Goal: Transaction & Acquisition: Purchase product/service

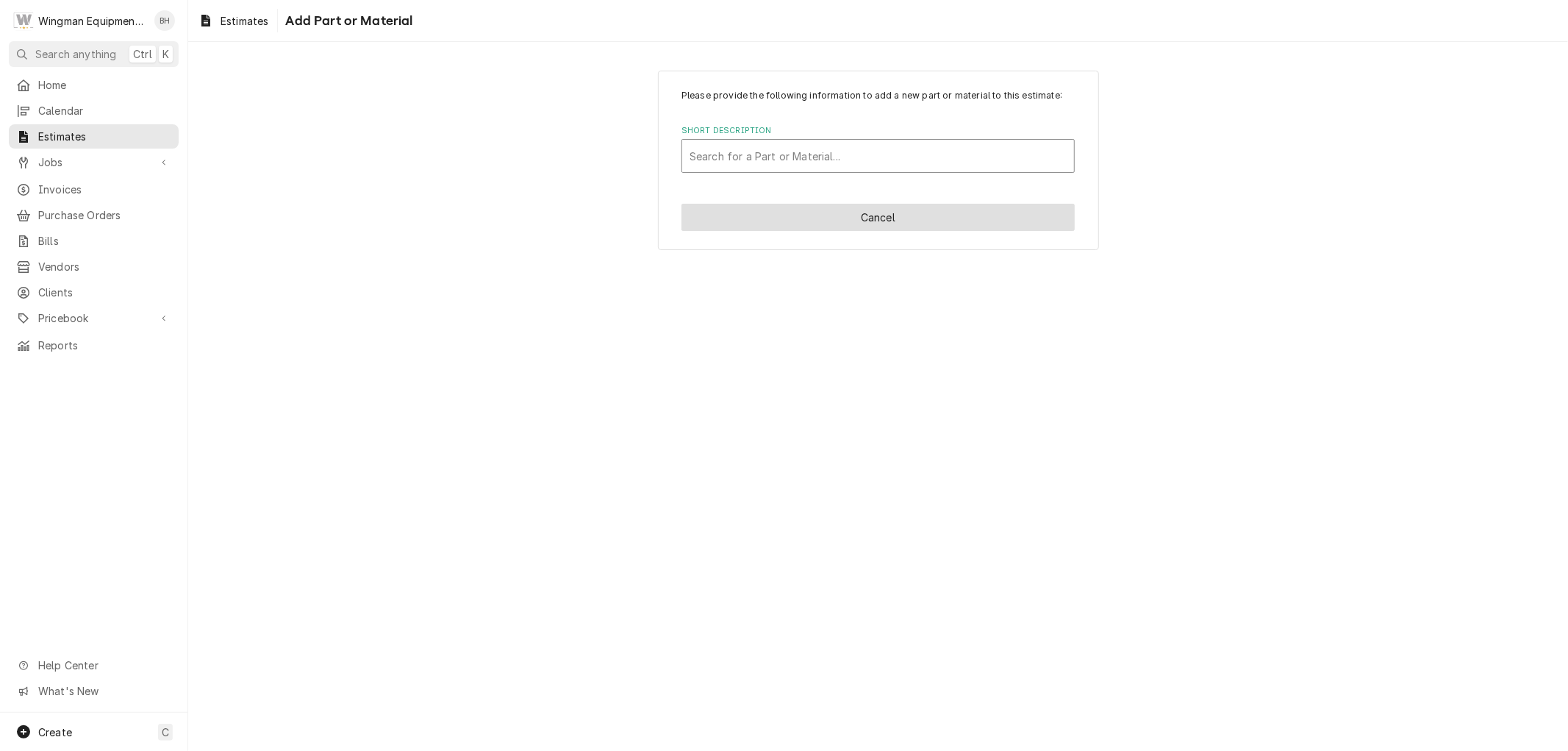
click at [816, 217] on button "Cancel" at bounding box center [878, 217] width 393 height 27
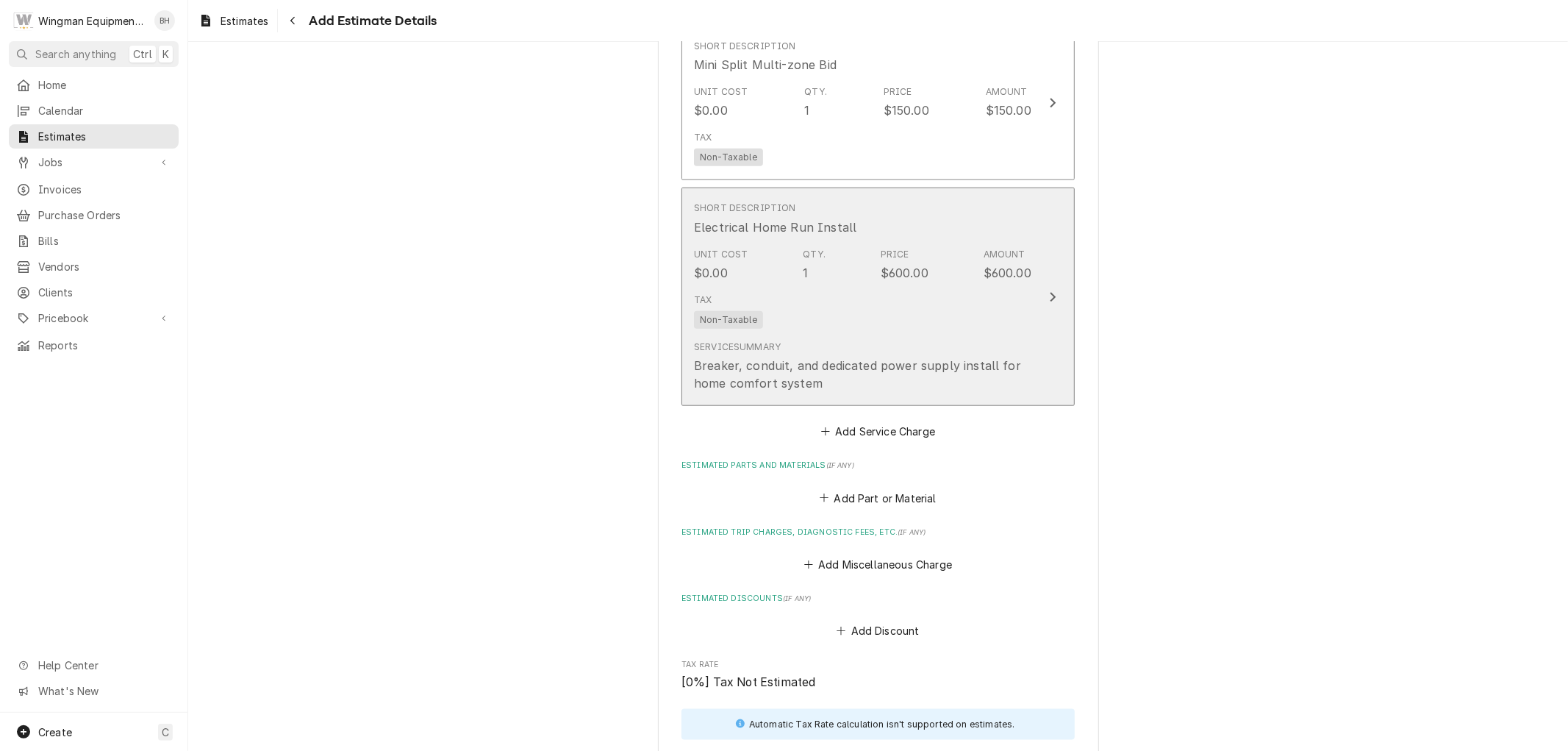
type textarea "x"
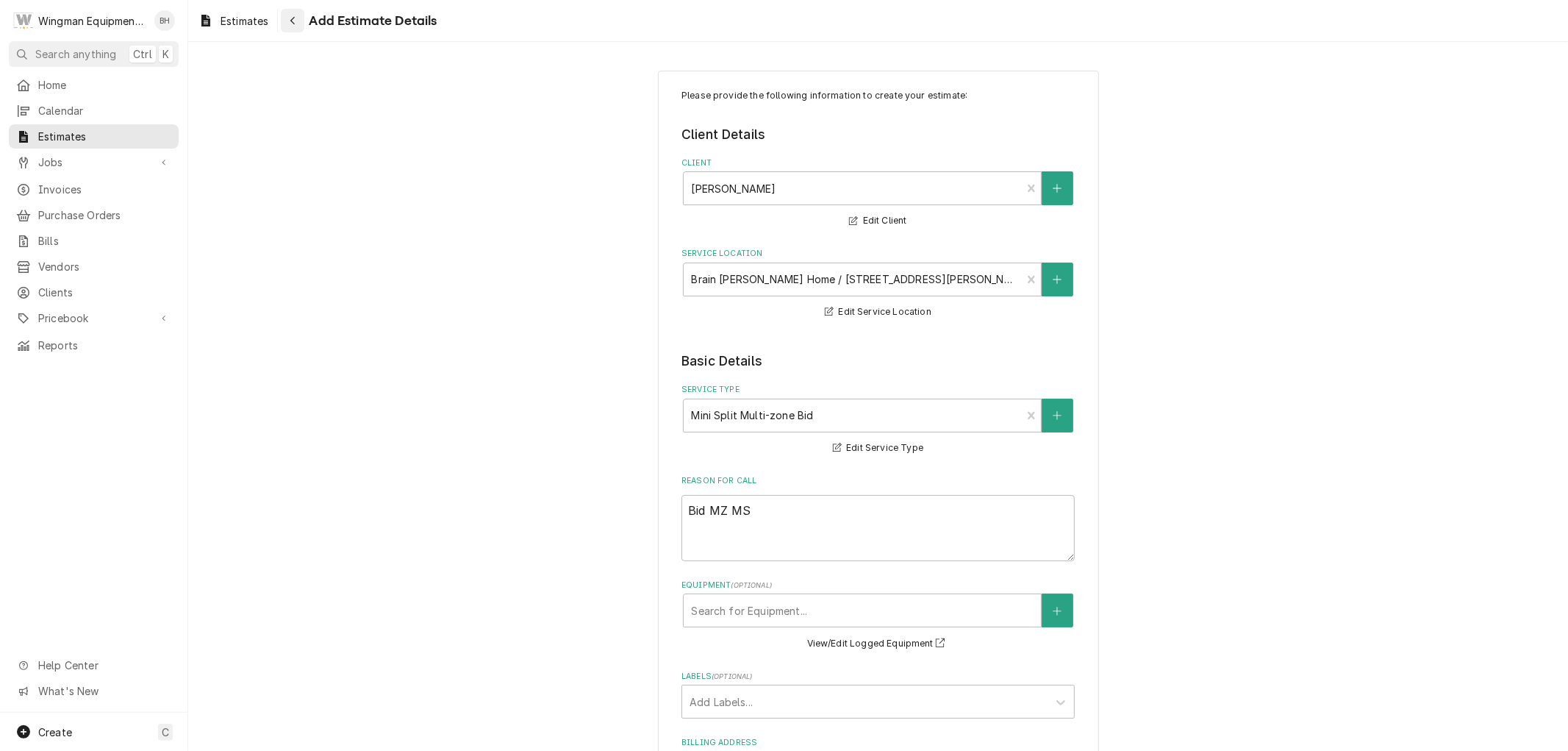
click at [299, 20] on div "Navigate back" at bounding box center [293, 21] width 15 height 15
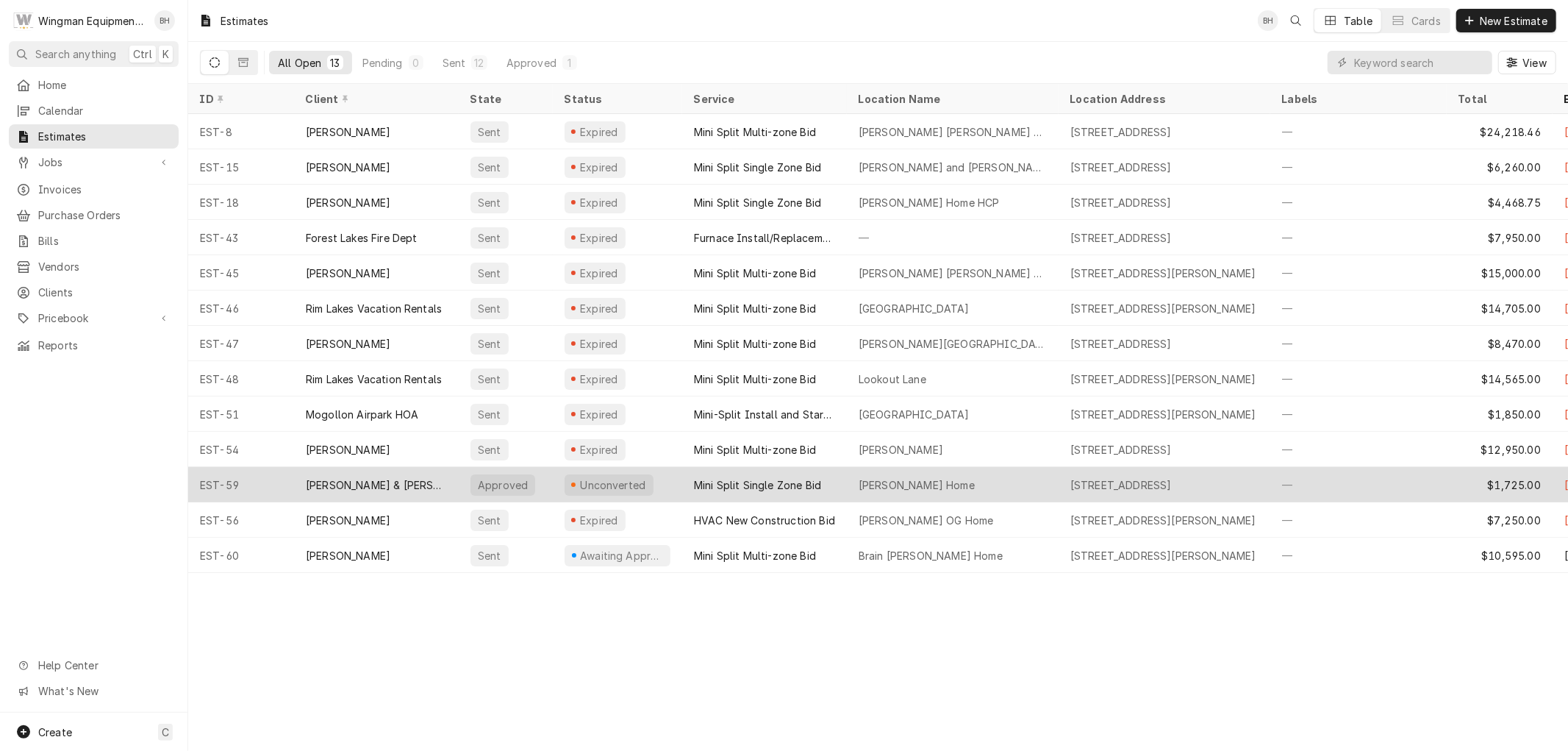
click at [847, 479] on div "Snibbe Heber Home" at bounding box center [952, 485] width 212 height 36
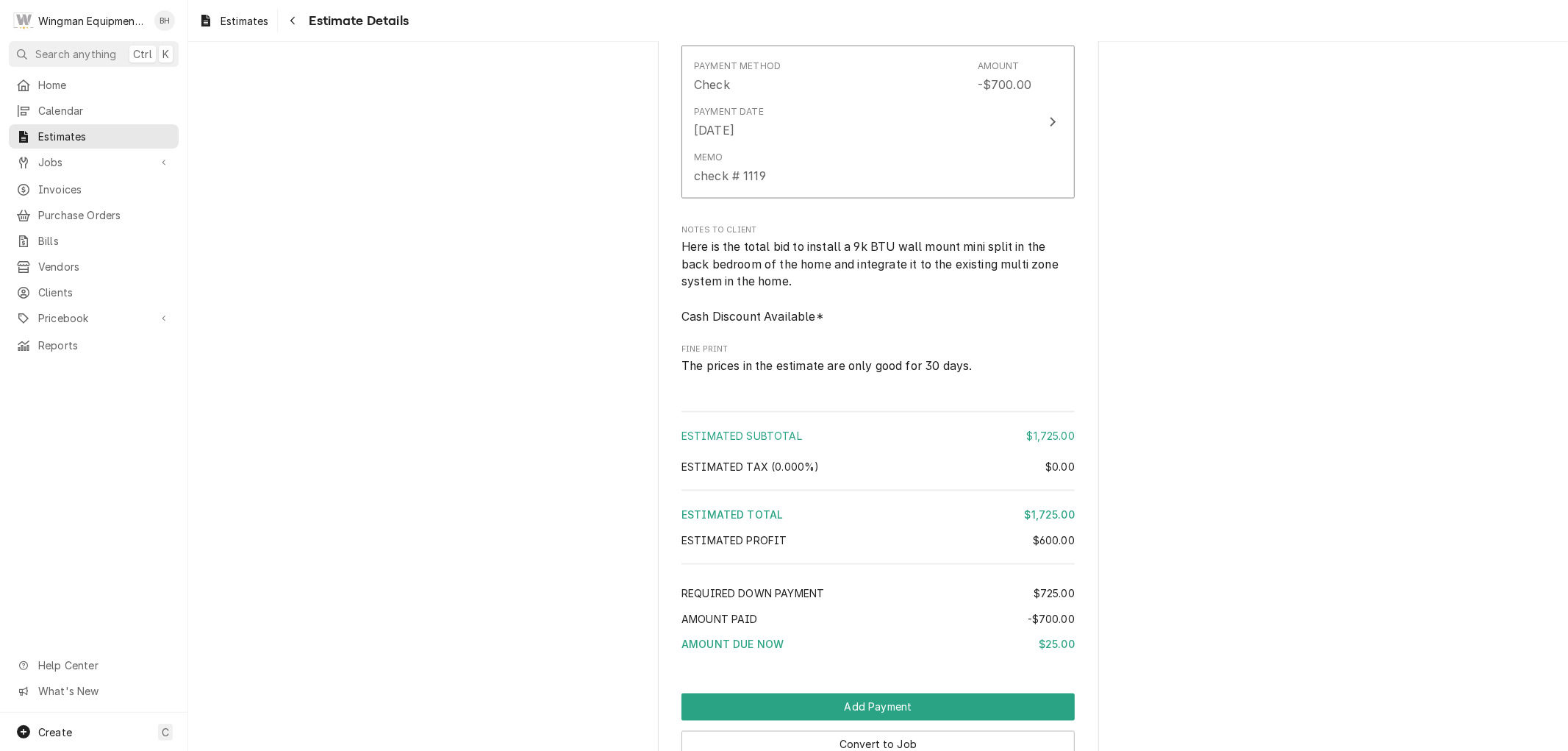
scroll to position [2022, 0]
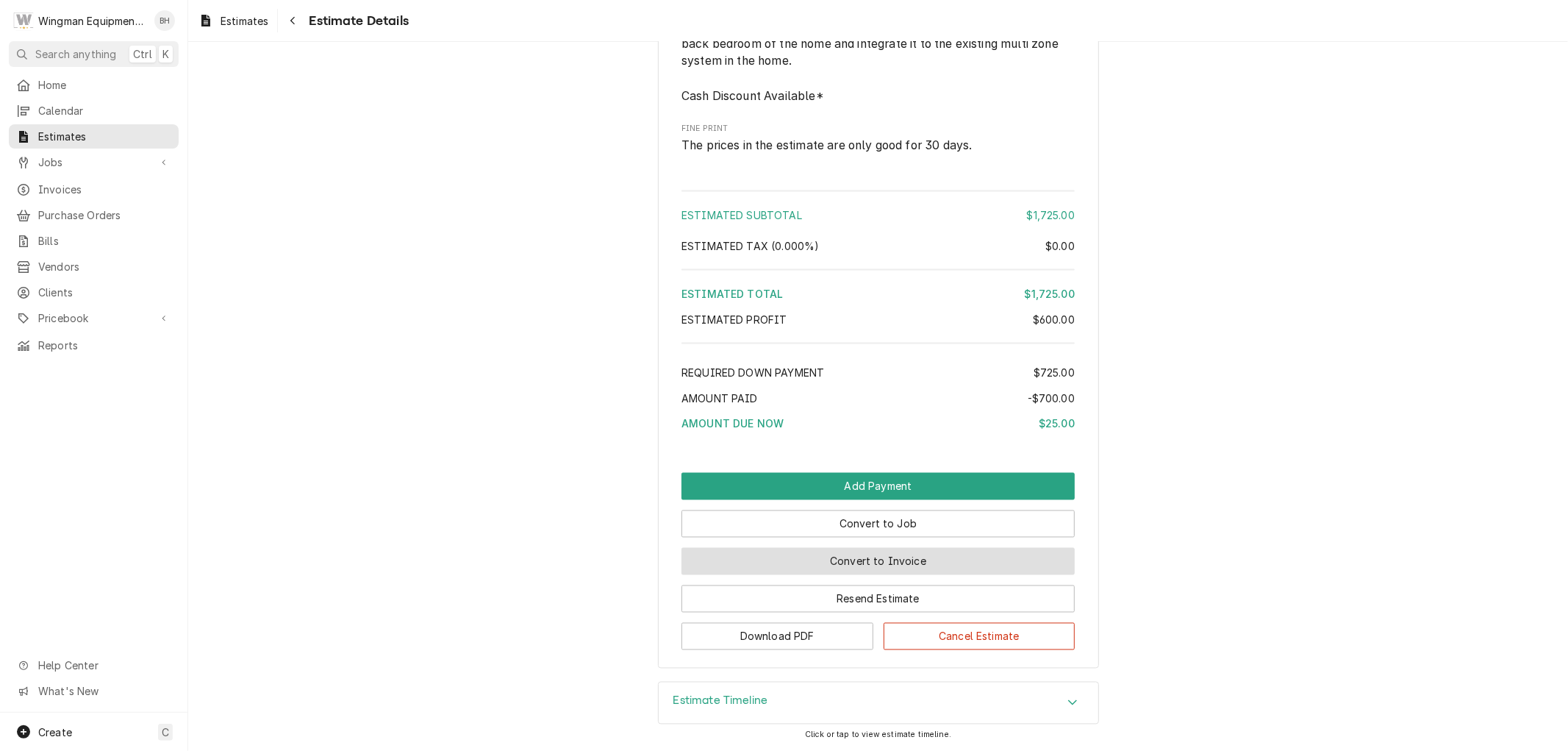
click at [923, 553] on button "Convert to Invoice" at bounding box center [878, 561] width 393 height 27
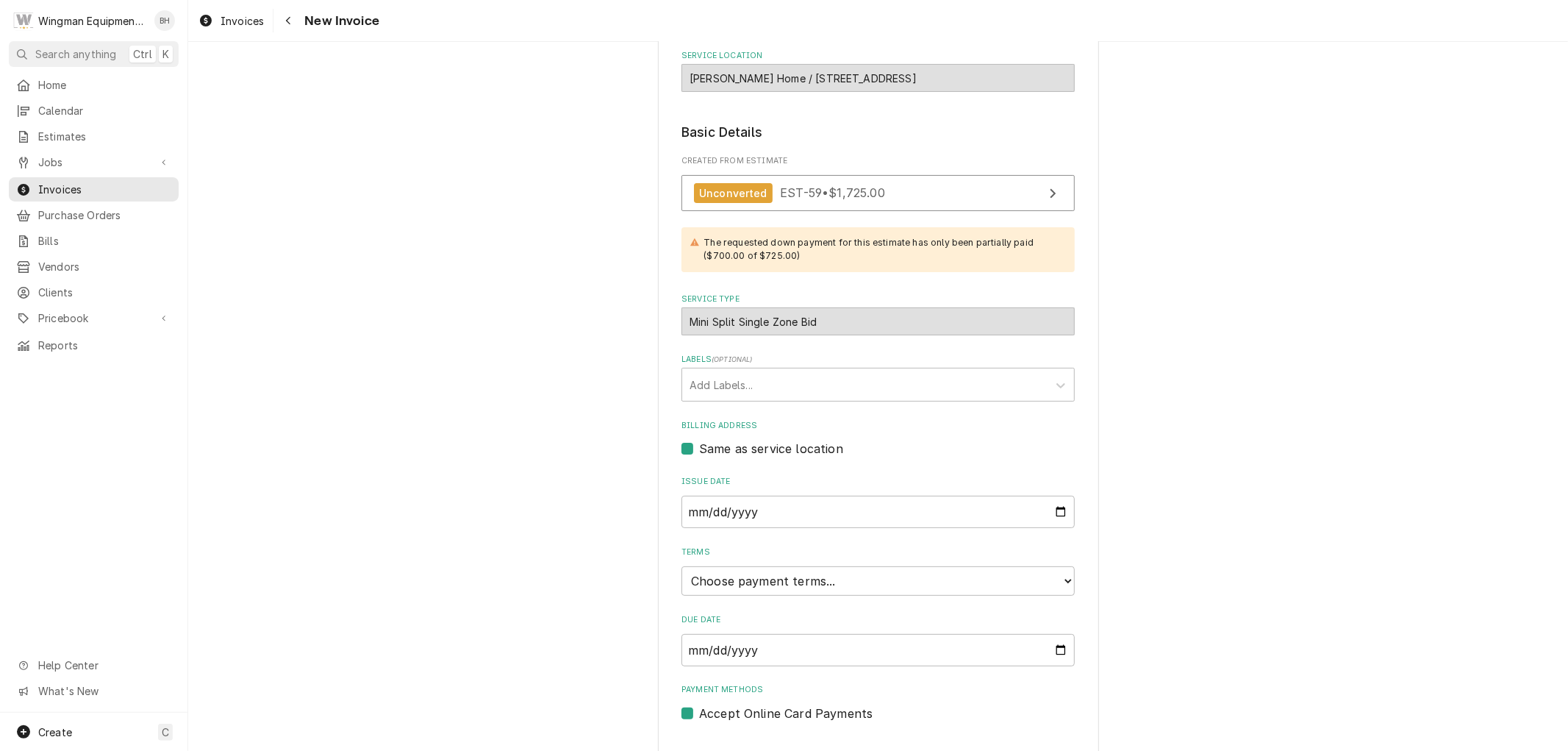
scroll to position [200, 0]
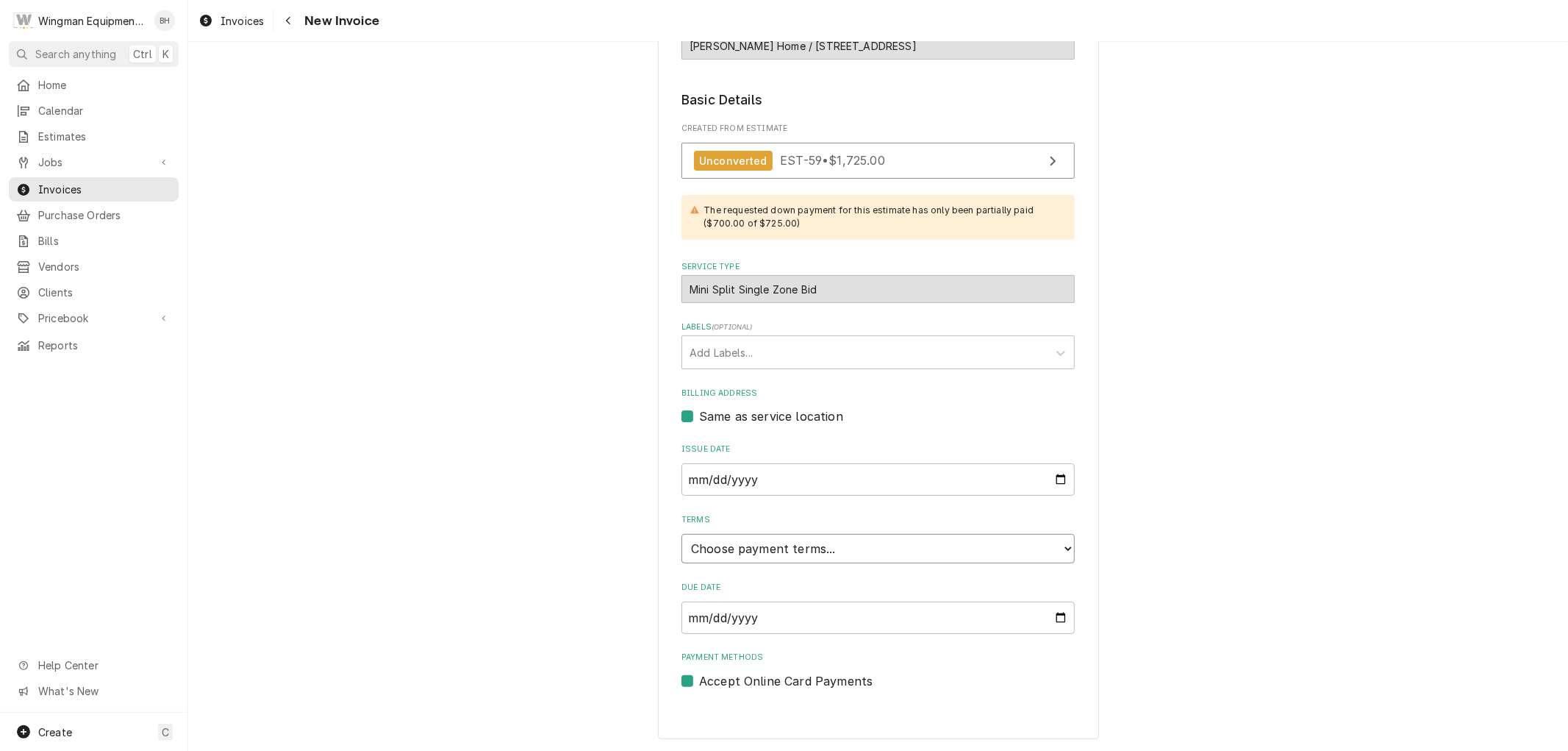
click at [1056, 546] on select "Choose payment terms... Same Day Net 7 Net 14 Net 21 Net 30 Net 45 Net 60 Net 90" at bounding box center [878, 548] width 393 height 29
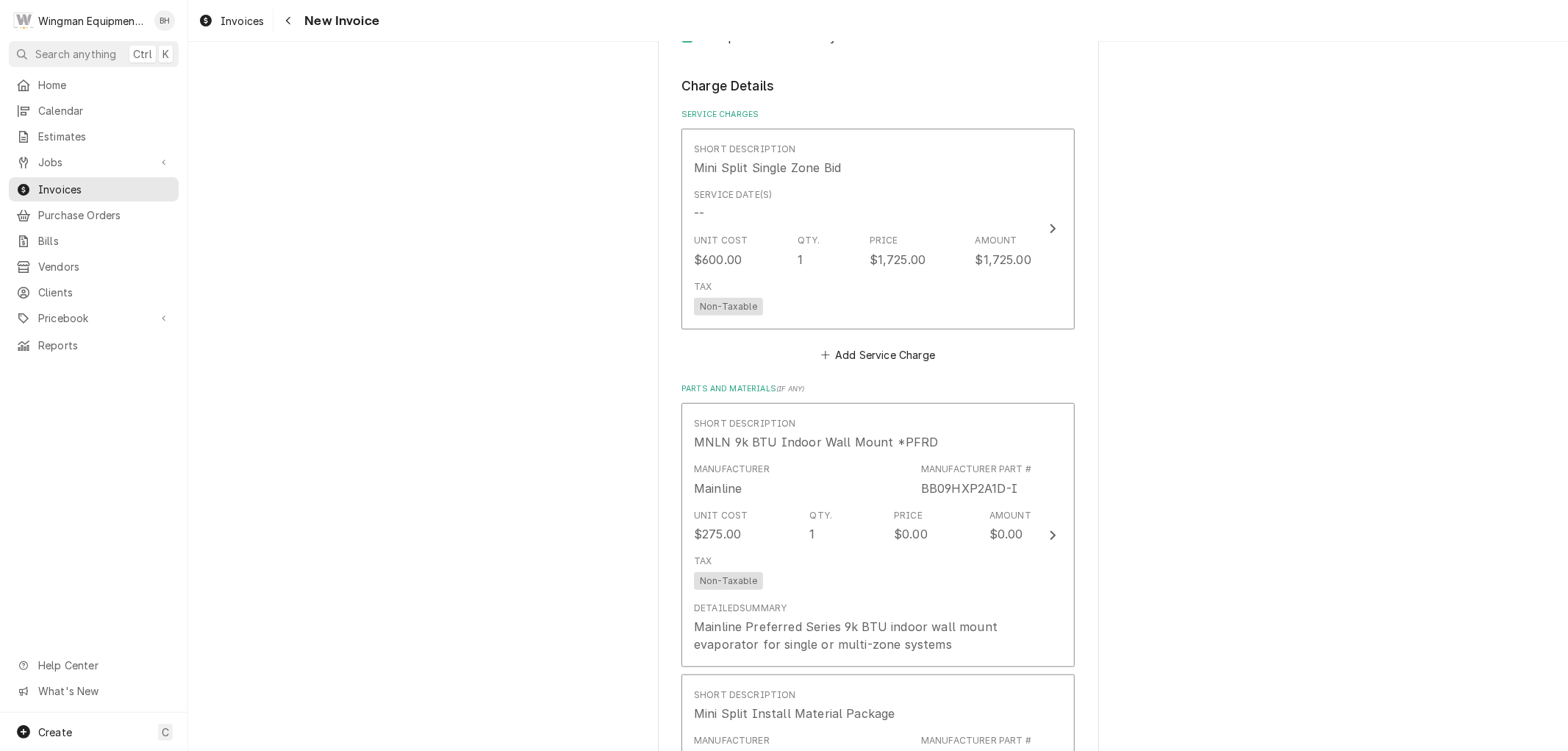
scroll to position [854, 0]
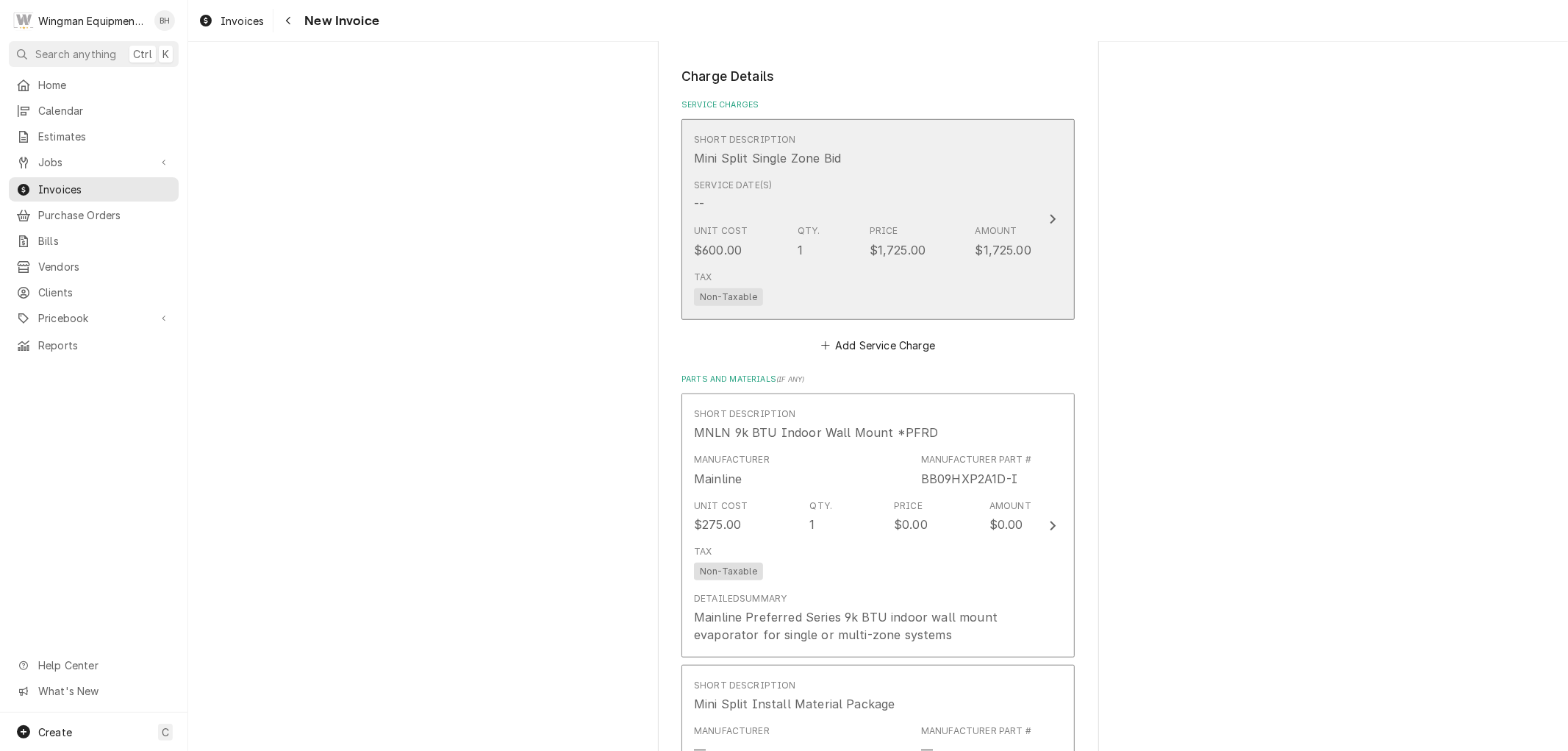
click at [993, 219] on div "Unit Cost $600.00 Qty. 1 Price $1,725.00 Amount $1,725.00" at bounding box center [862, 241] width 338 height 46
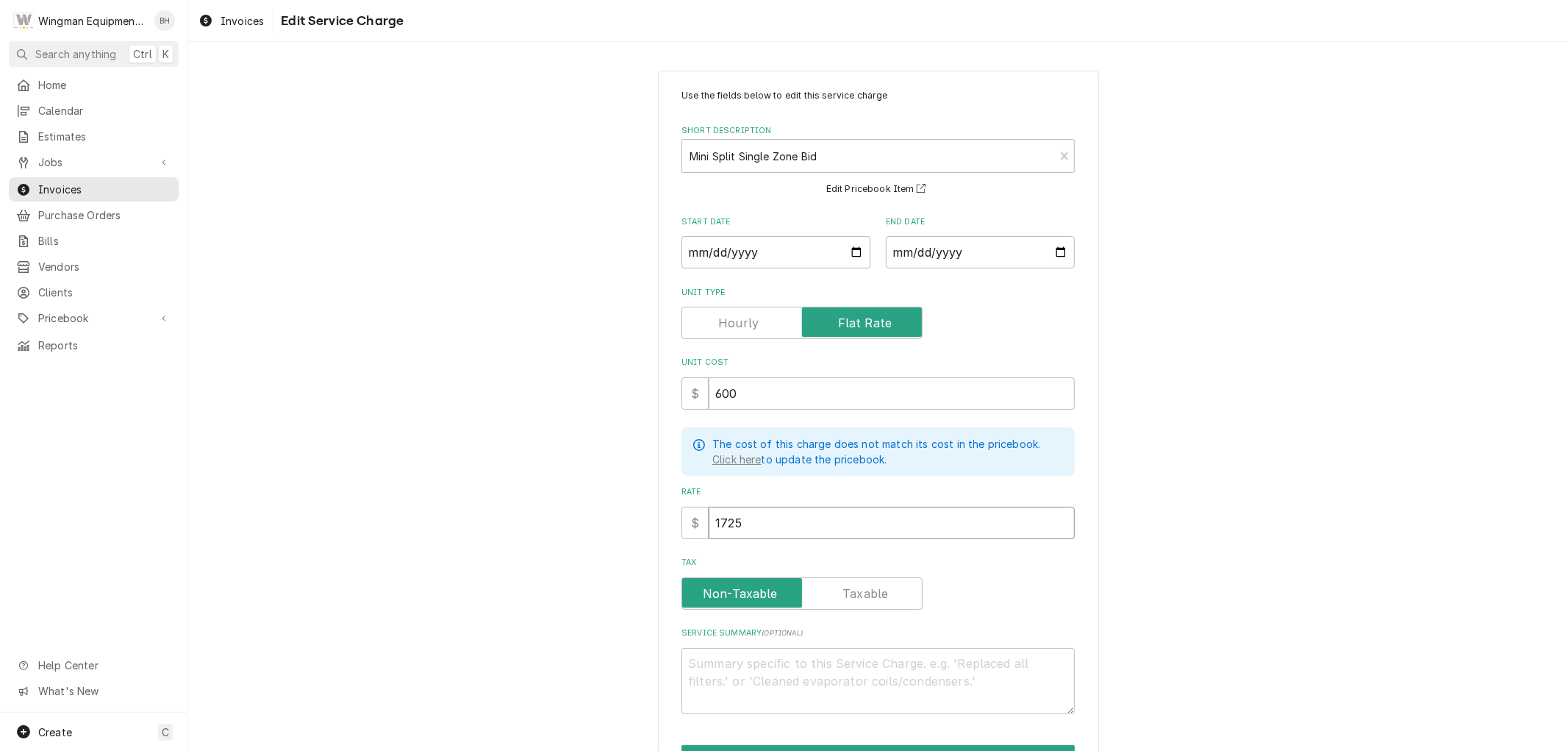
drag, startPoint x: 767, startPoint y: 519, endPoint x: 614, endPoint y: 539, distance: 154.3
click at [615, 539] on div "Use the fields below to edit this service charge Short Description Mini Split S…" at bounding box center [878, 449] width 1380 height 783
type textarea "x"
type input "7"
type textarea "x"
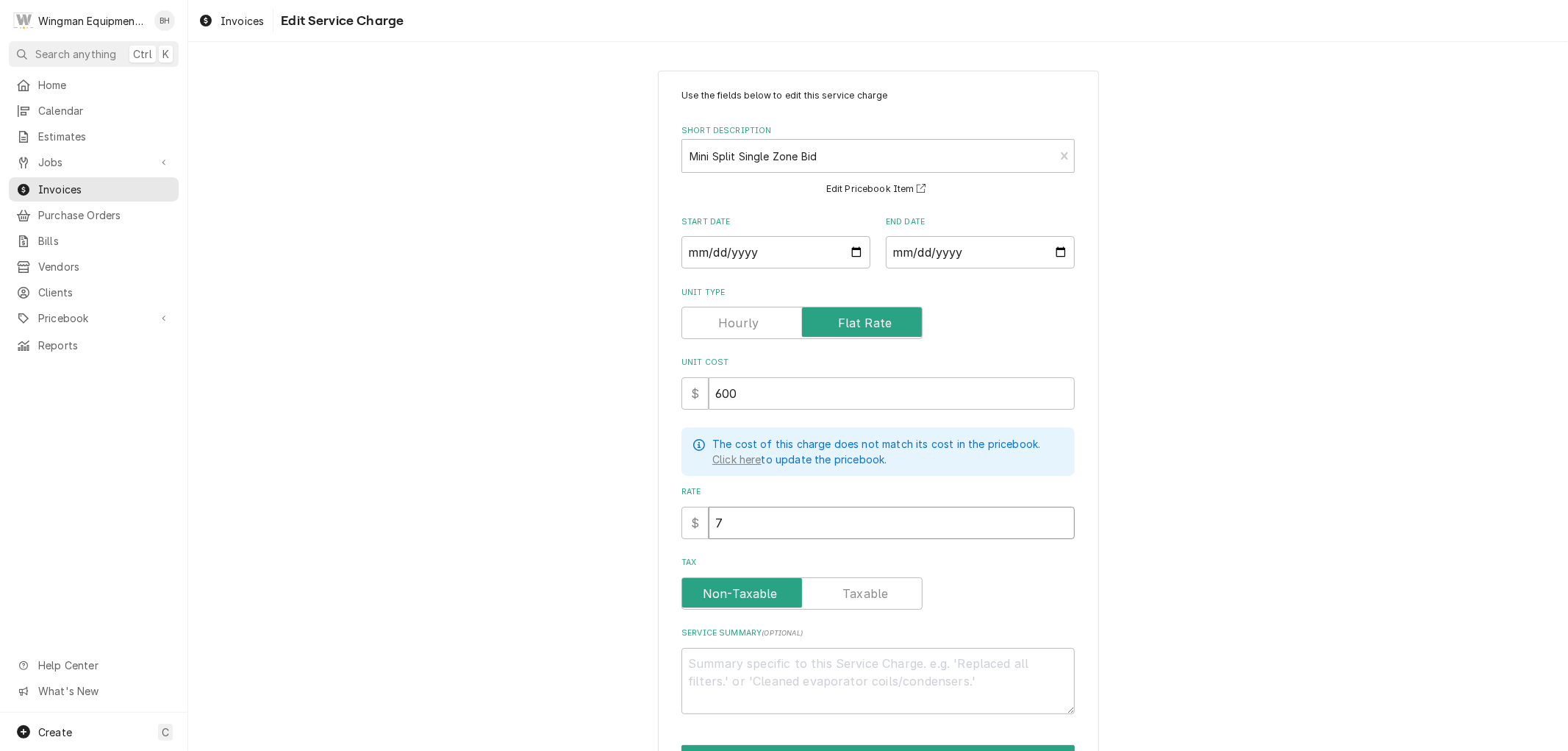
type input "70"
type textarea "x"
type input "700"
click at [1355, 393] on div "Use the fields below to edit this service charge Short Description Mini Split S…" at bounding box center [878, 449] width 1380 height 783
click at [855, 239] on input "Start Date" at bounding box center [776, 251] width 189 height 32
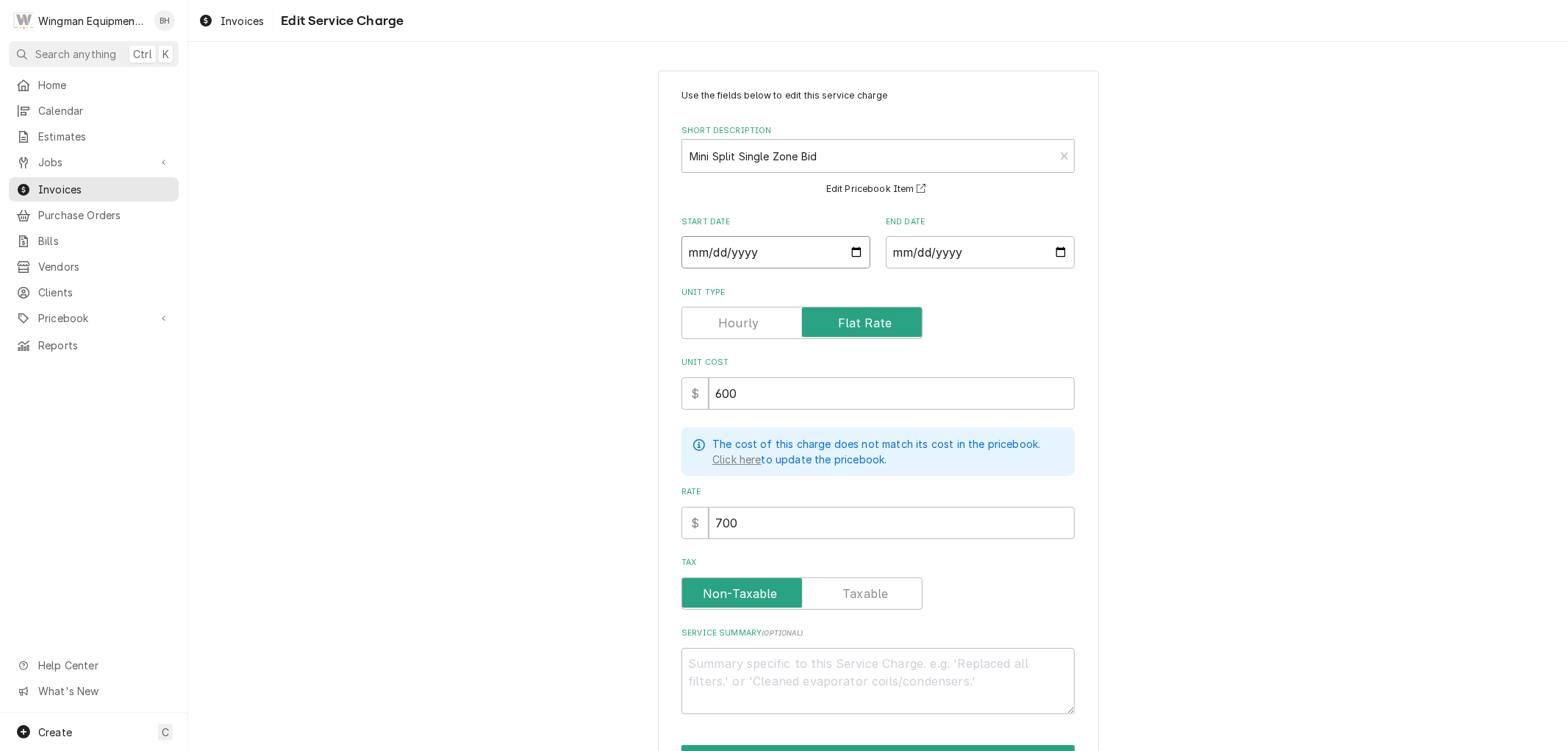
click at [855, 247] on input "Start Date" at bounding box center [776, 251] width 189 height 32
type textarea "x"
type input "2025-10-01"
click at [1054, 252] on input "End Date" at bounding box center [981, 251] width 189 height 32
type textarea "x"
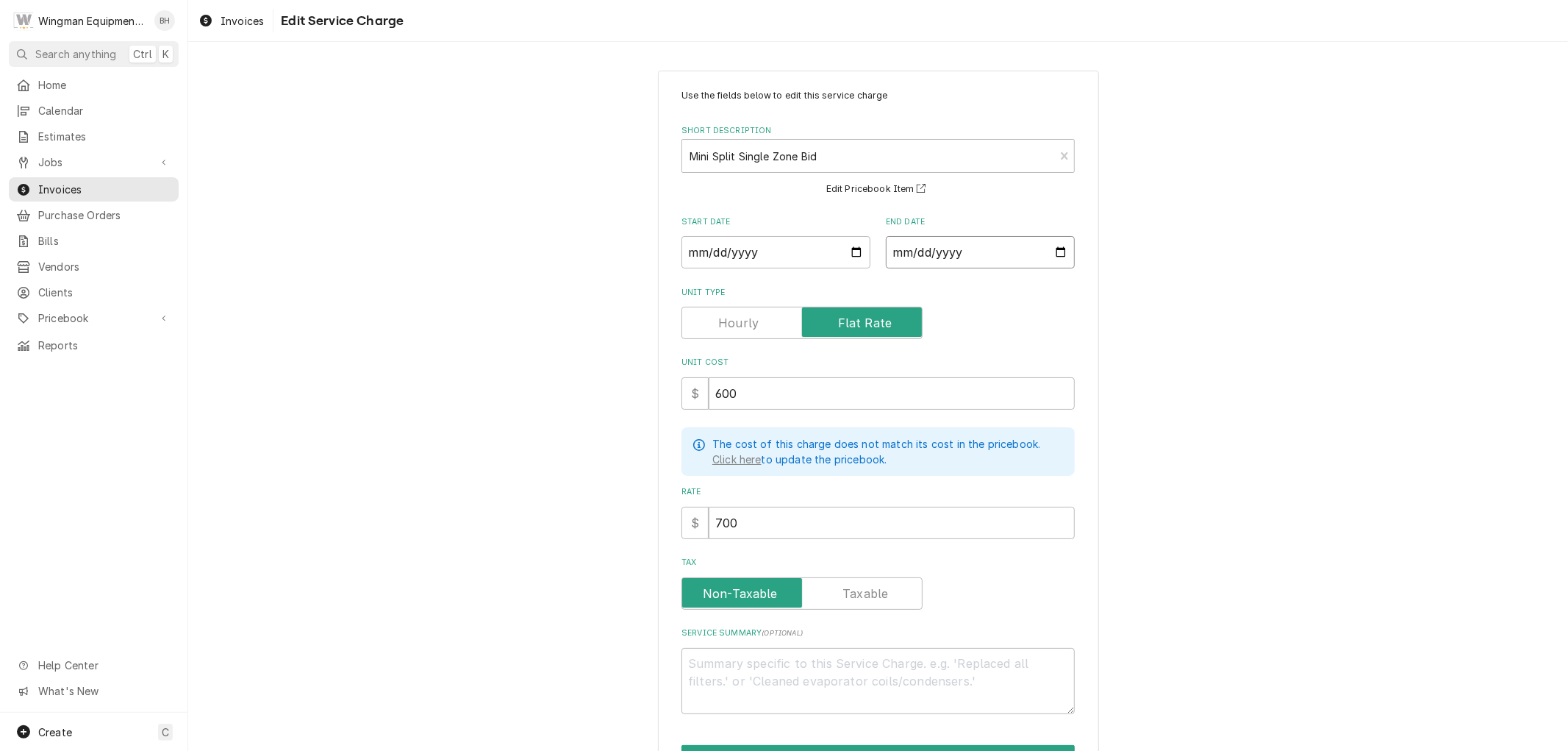
type input "2025-10-08"
click at [1176, 420] on div "Use the fields below to edit this service charge Short Description Mini Split S…" at bounding box center [878, 449] width 1380 height 783
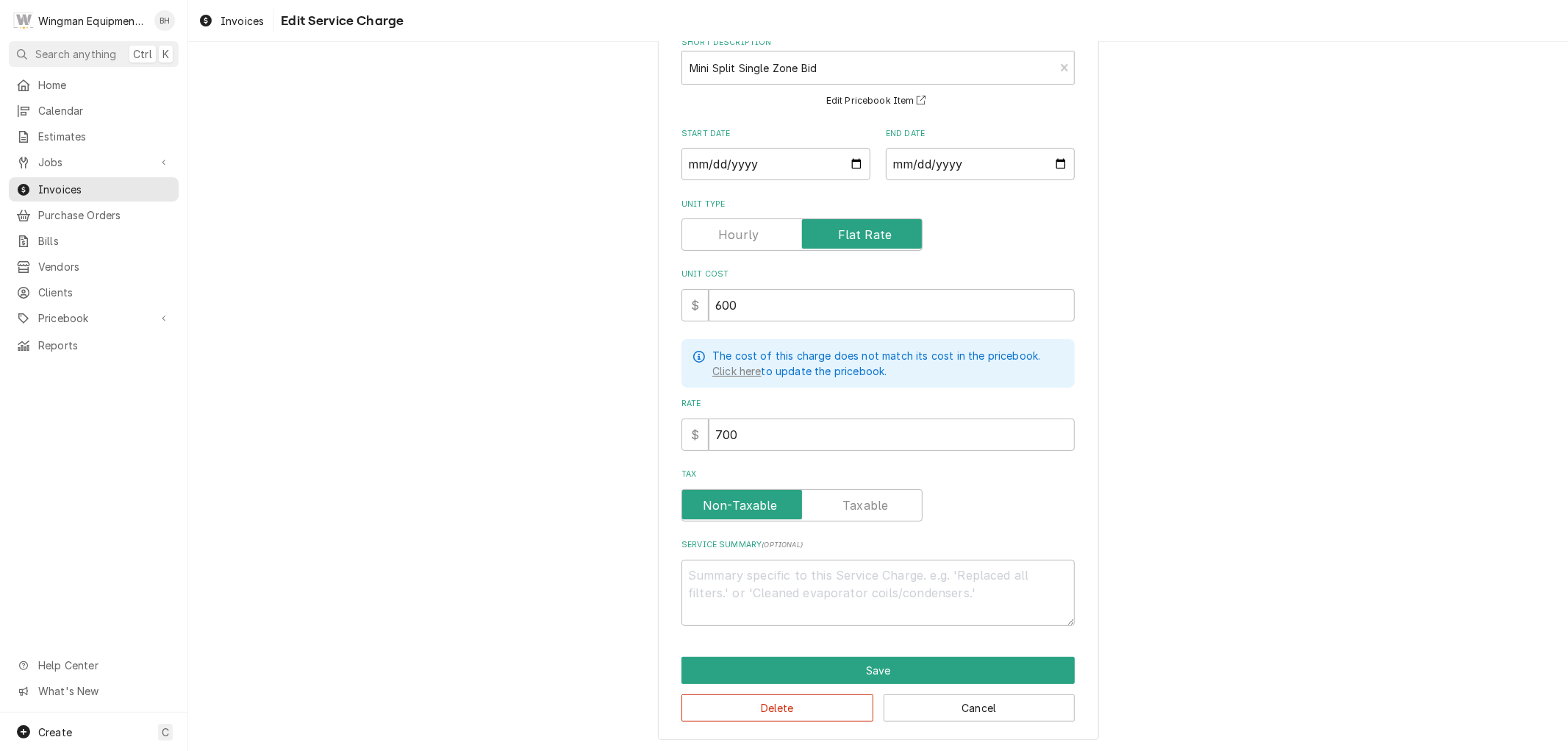
scroll to position [89, 0]
click at [845, 668] on button "Save" at bounding box center [878, 669] width 393 height 27
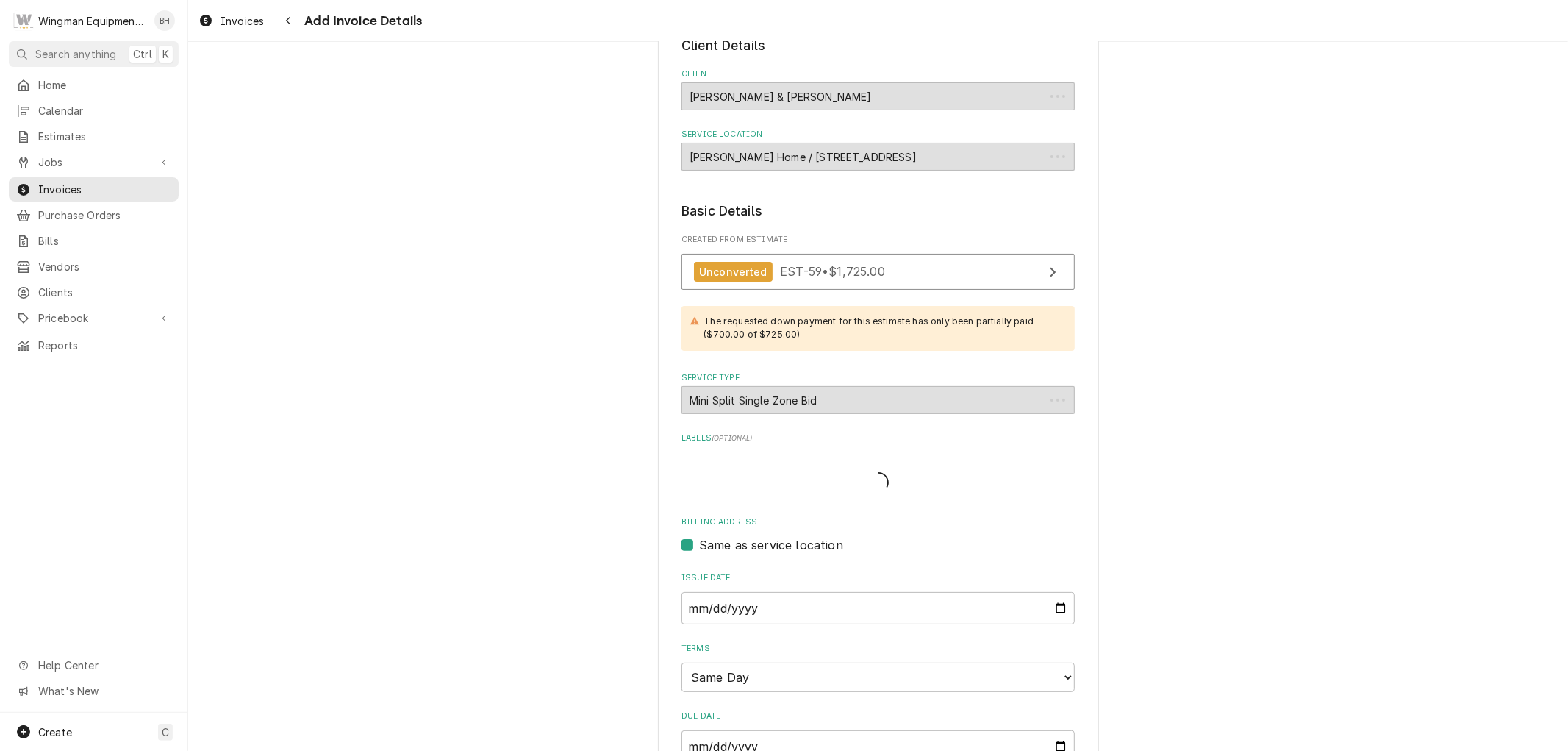
scroll to position [836, 0]
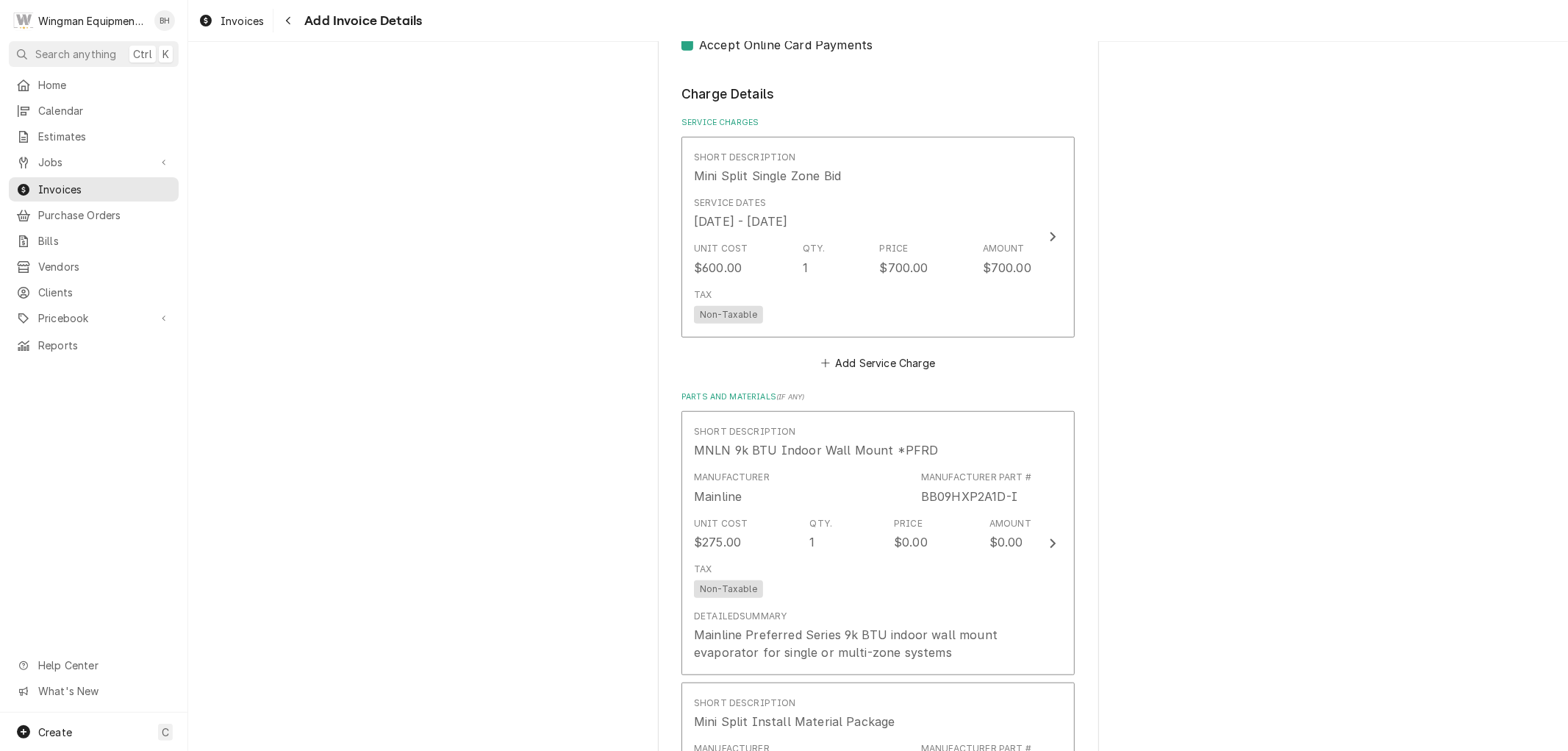
click at [1192, 422] on div "Please provide the following information to create your invoice: Client Details…" at bounding box center [878, 520] width 1380 height 2597
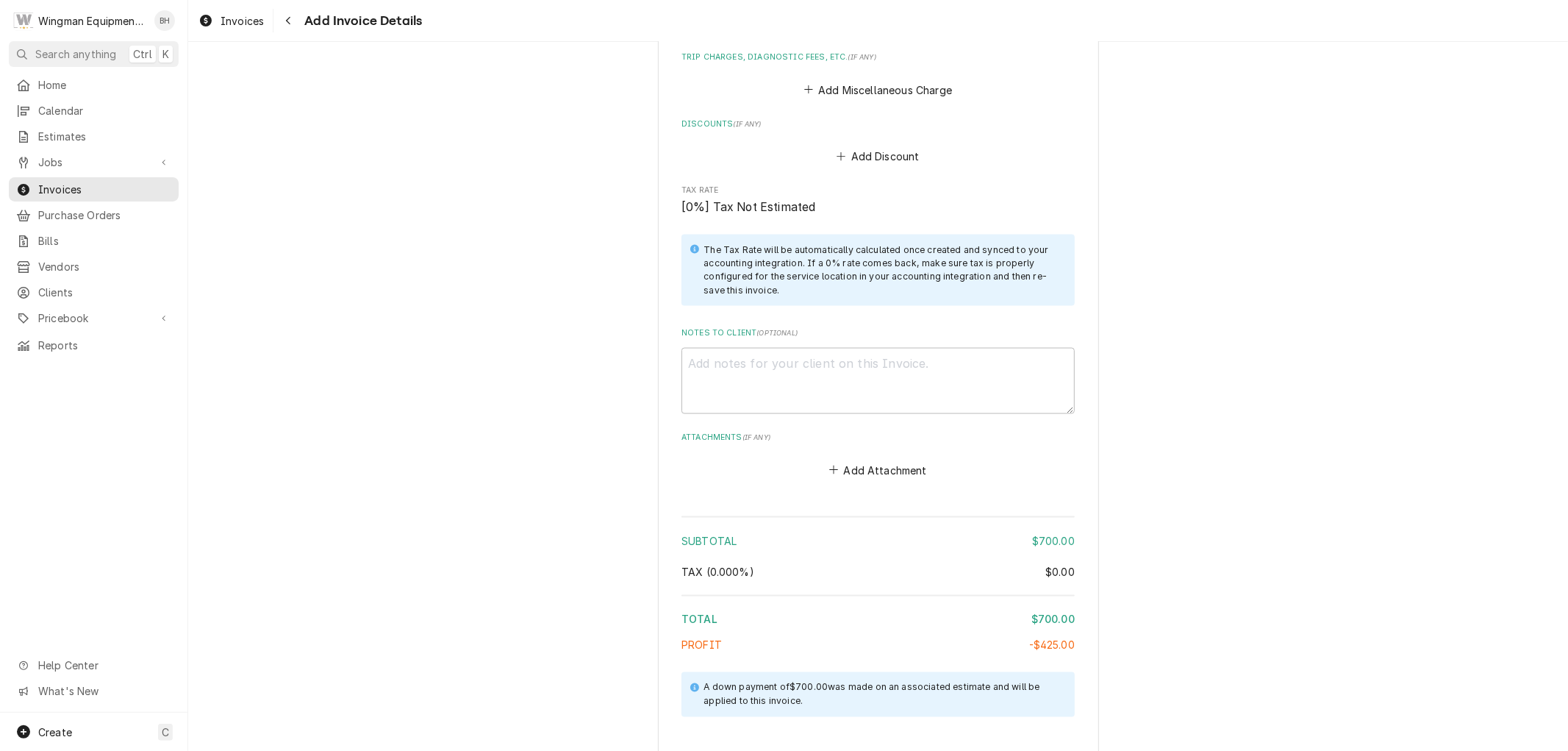
scroll to position [1899, 0]
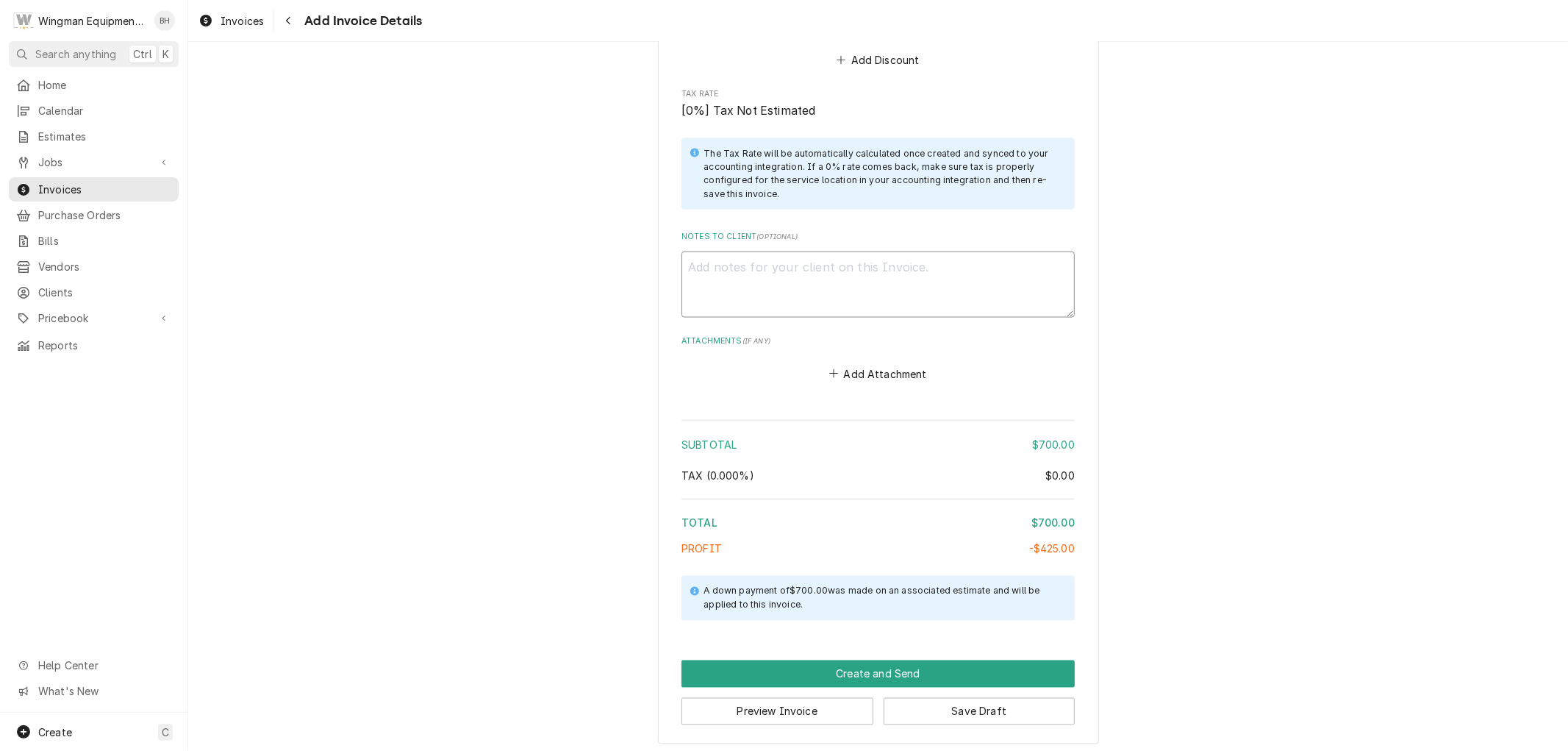
click at [888, 284] on textarea "Notes to Client ( optional )" at bounding box center [878, 285] width 393 height 66
type textarea "x"
type textarea "C"
type textarea "x"
type textarea "Co"
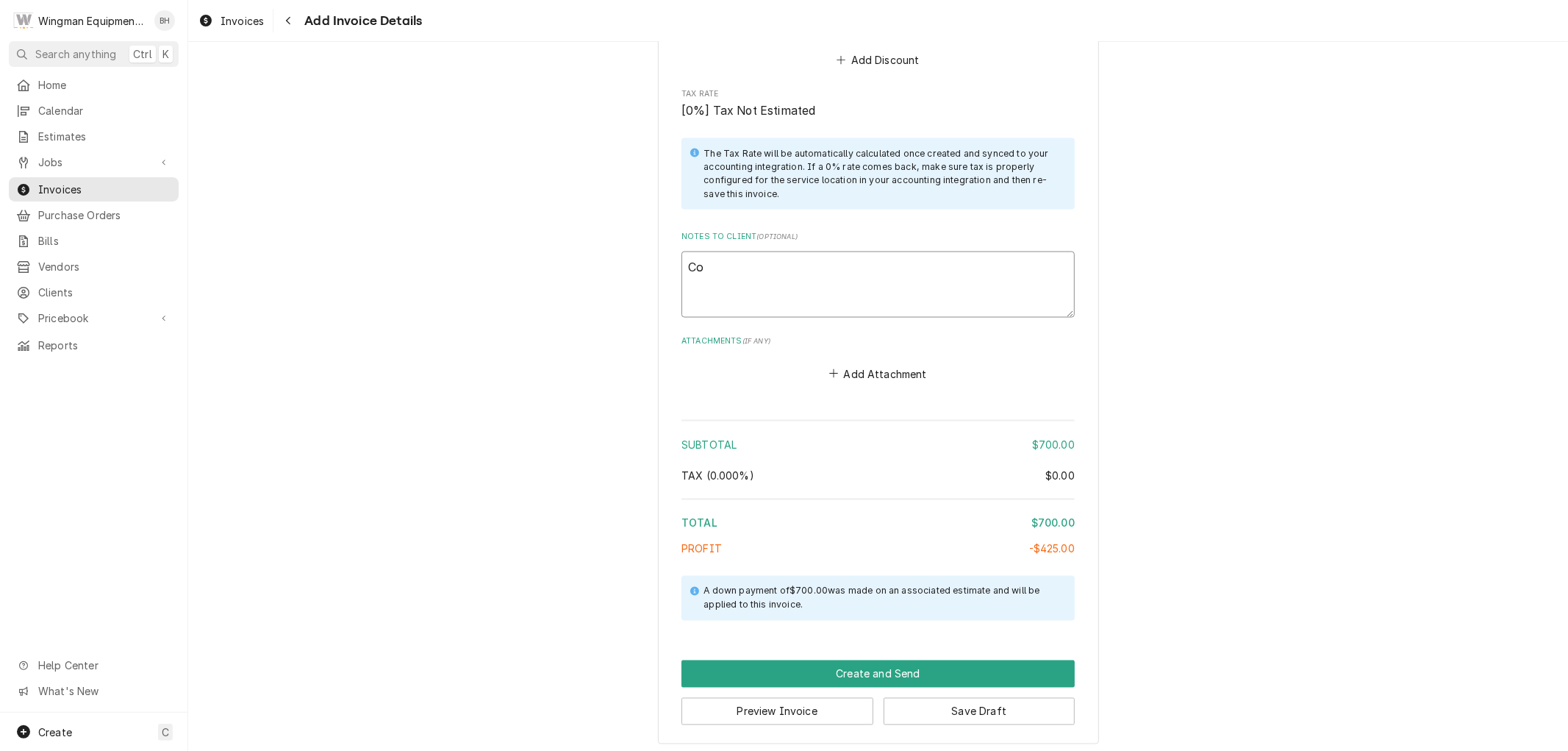
type textarea "x"
type textarea "Com"
type textarea "x"
type textarea "Comp"
type textarea "x"
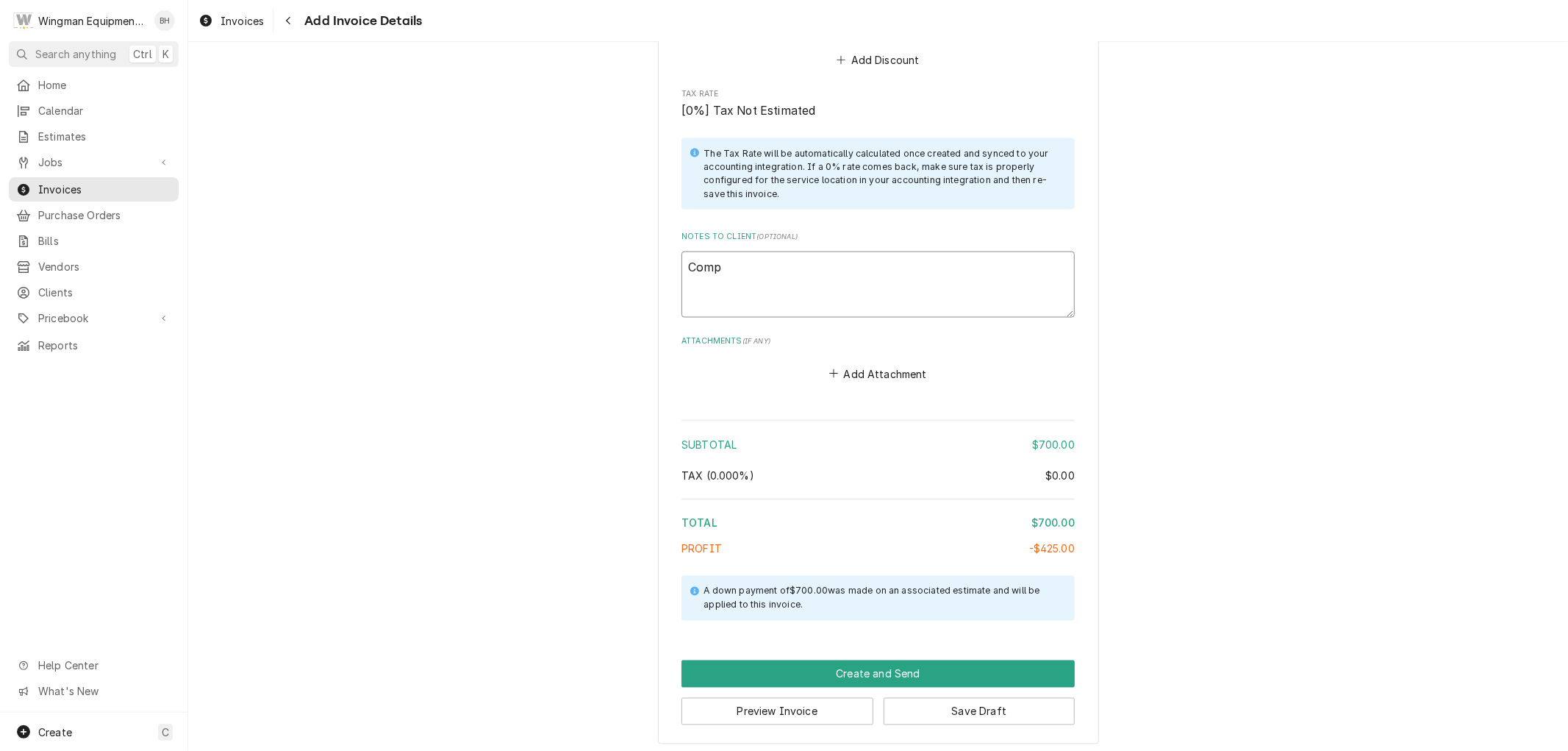
type textarea "Compl"
type textarea "x"
type textarea "Comple"
type textarea "x"
type textarea "Complet"
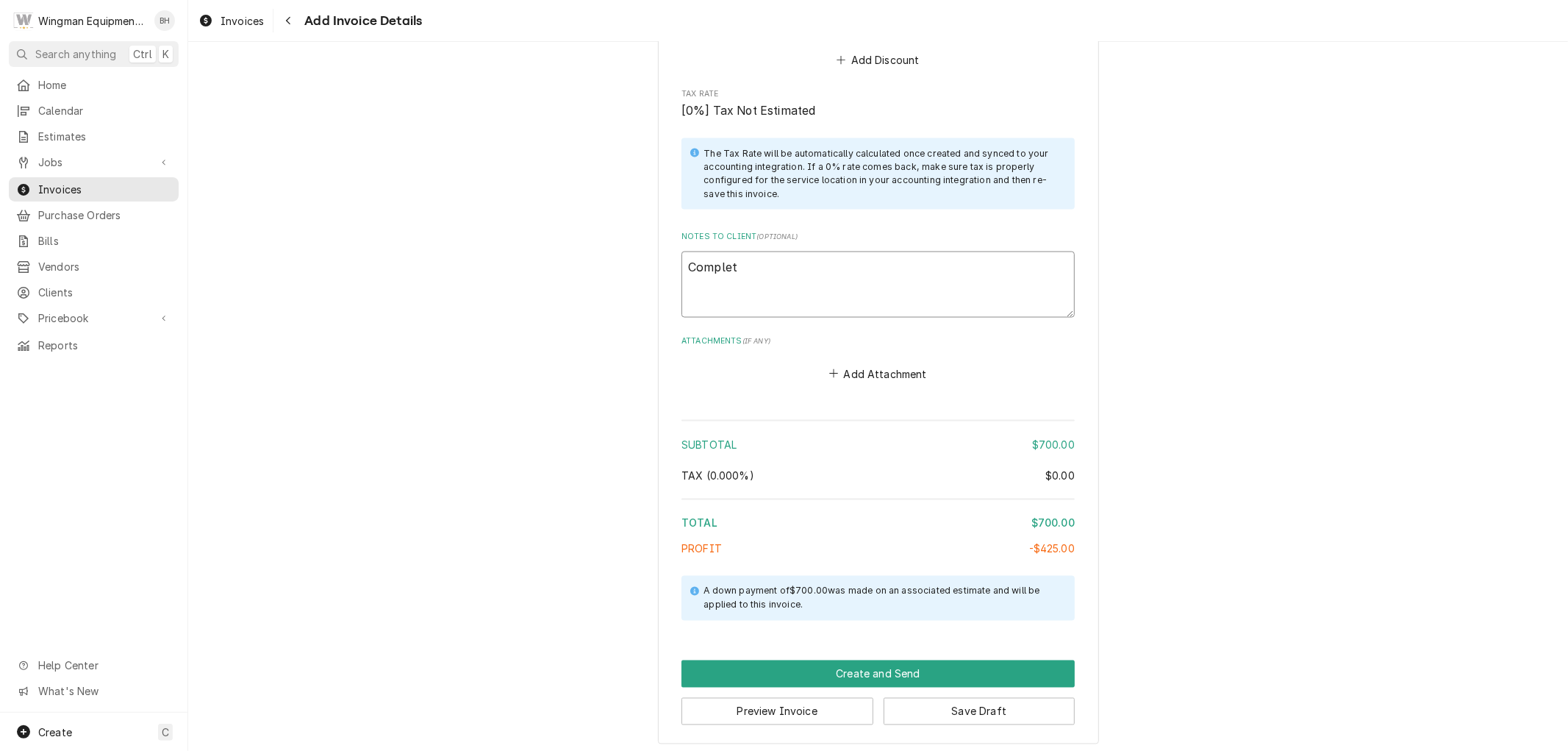
type textarea "x"
type textarea "Complete"
type textarea "x"
type textarea "Completed"
type textarea "x"
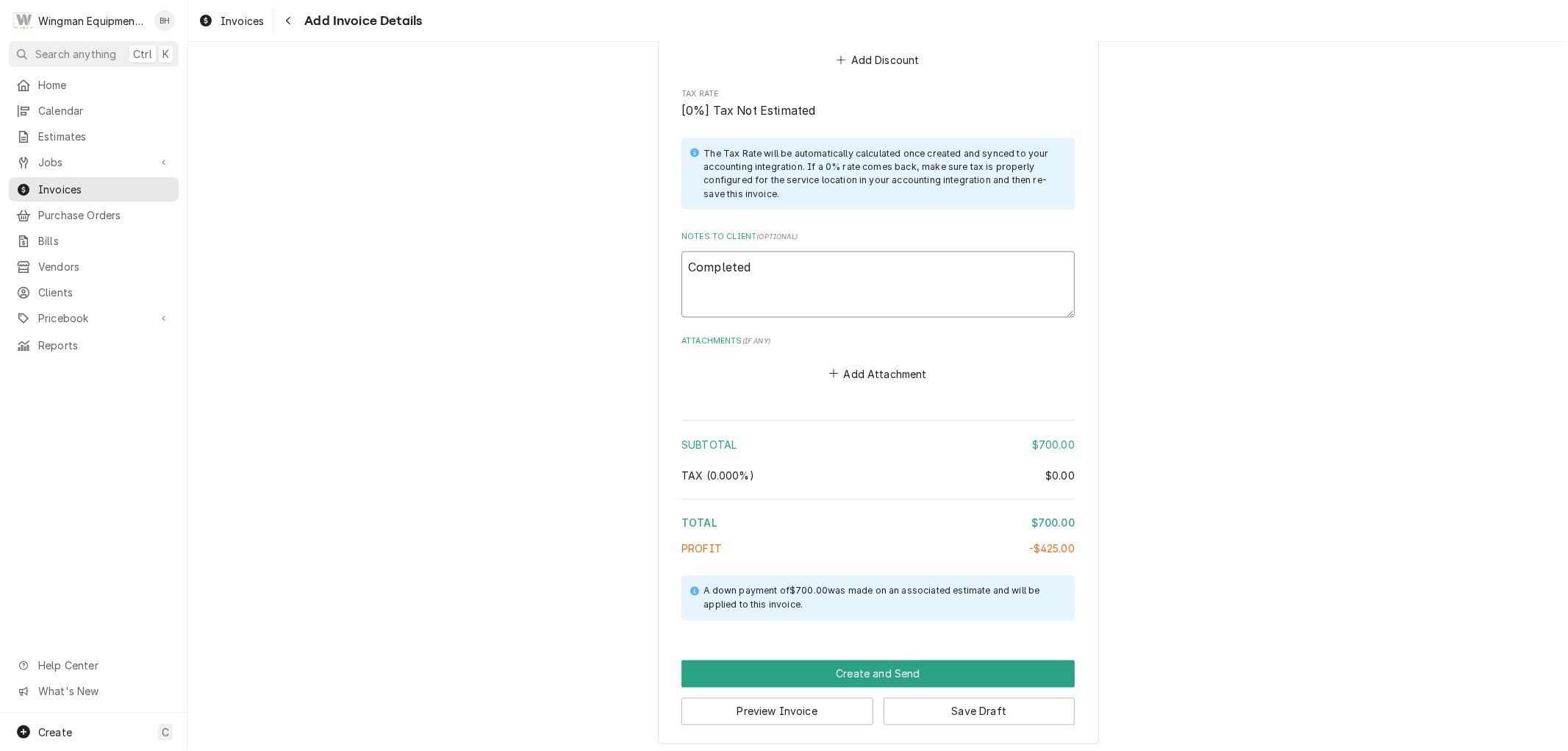
type textarea "Completed"
type textarea "x"
type textarea "Completed i"
type textarea "x"
type textarea "Completed in"
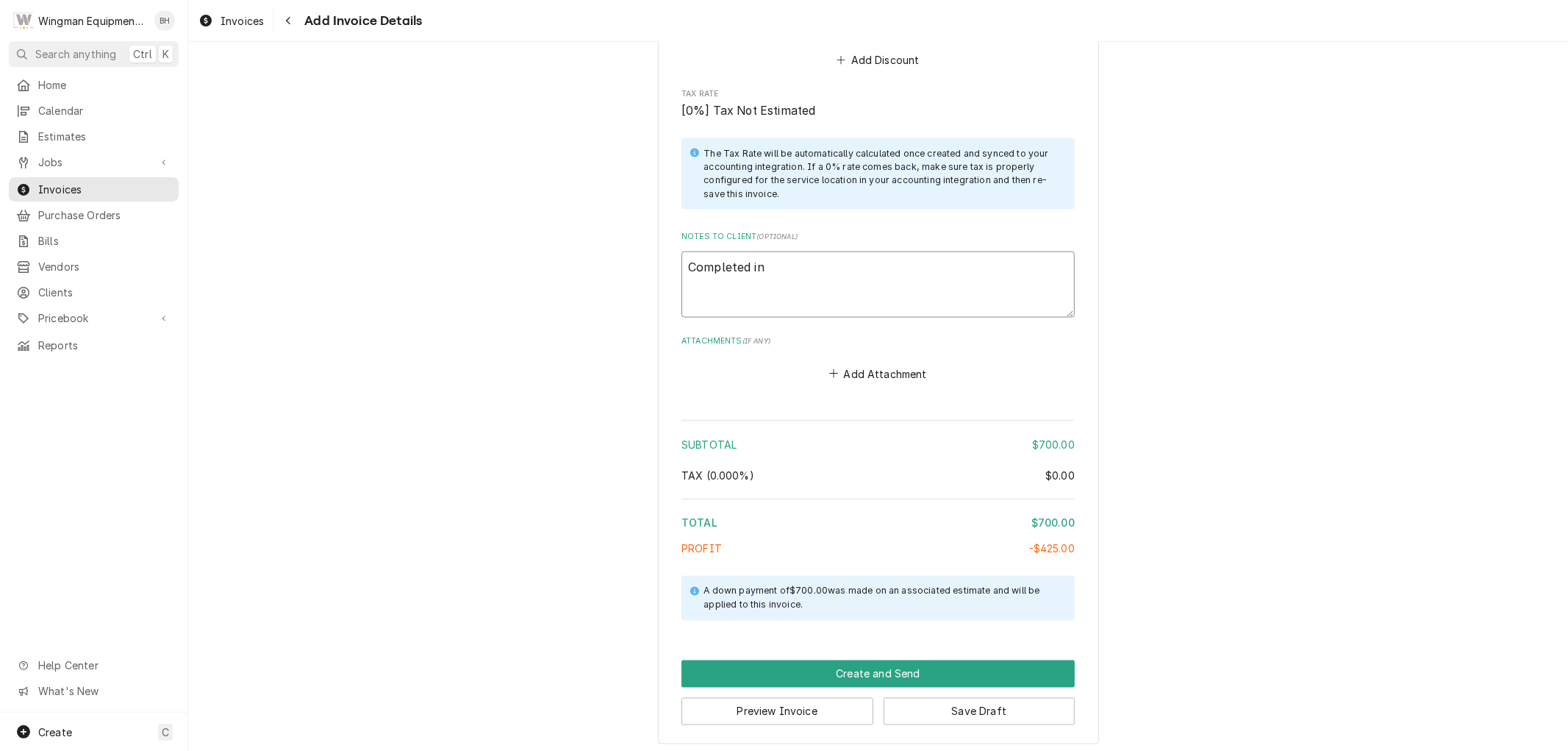
type textarea "x"
type textarea "Completed int"
type textarea "x"
type textarea "Completed in"
type textarea "x"
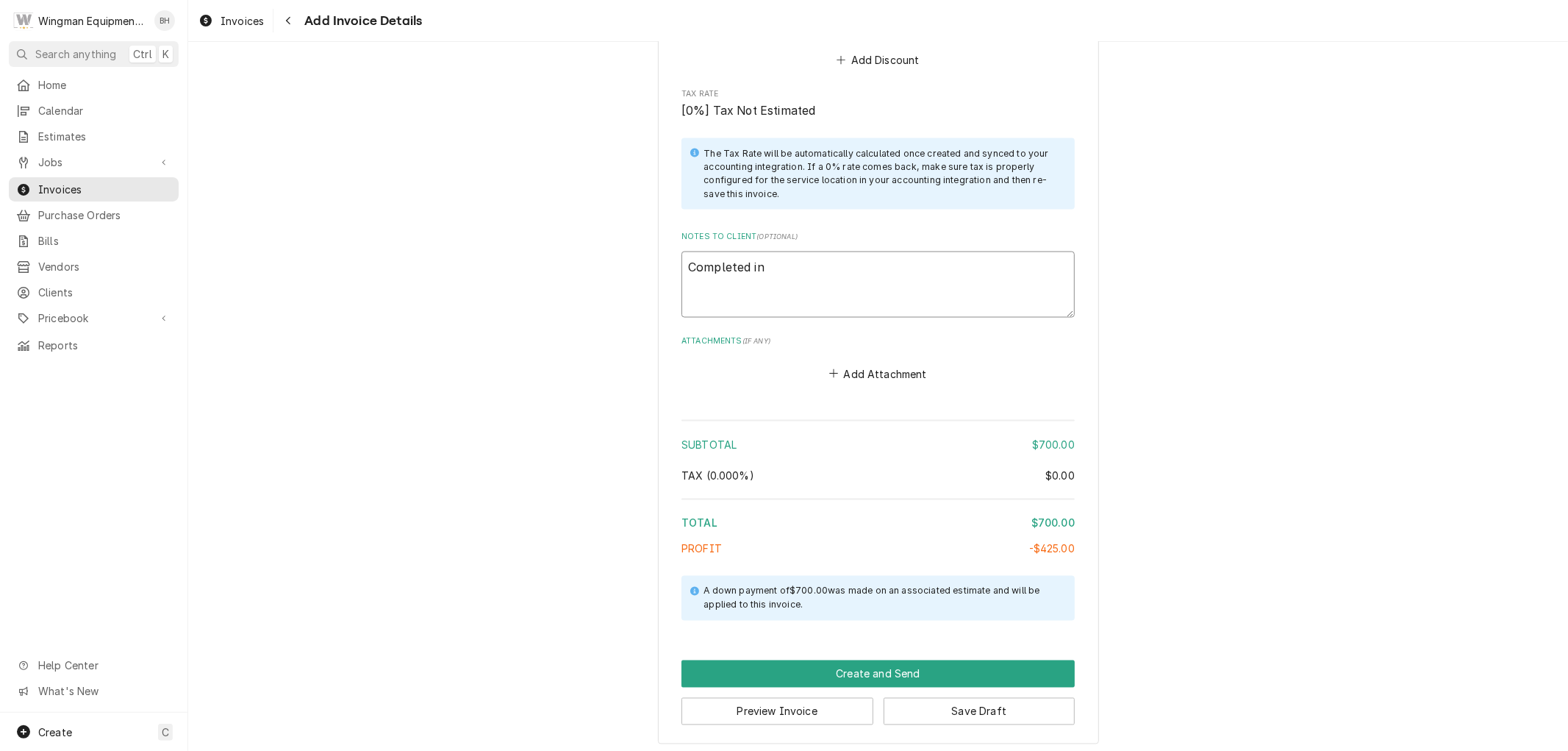
type textarea "Completed ins"
type textarea "x"
type textarea "Completed inst"
type textarea "x"
type textarea "Completed insta"
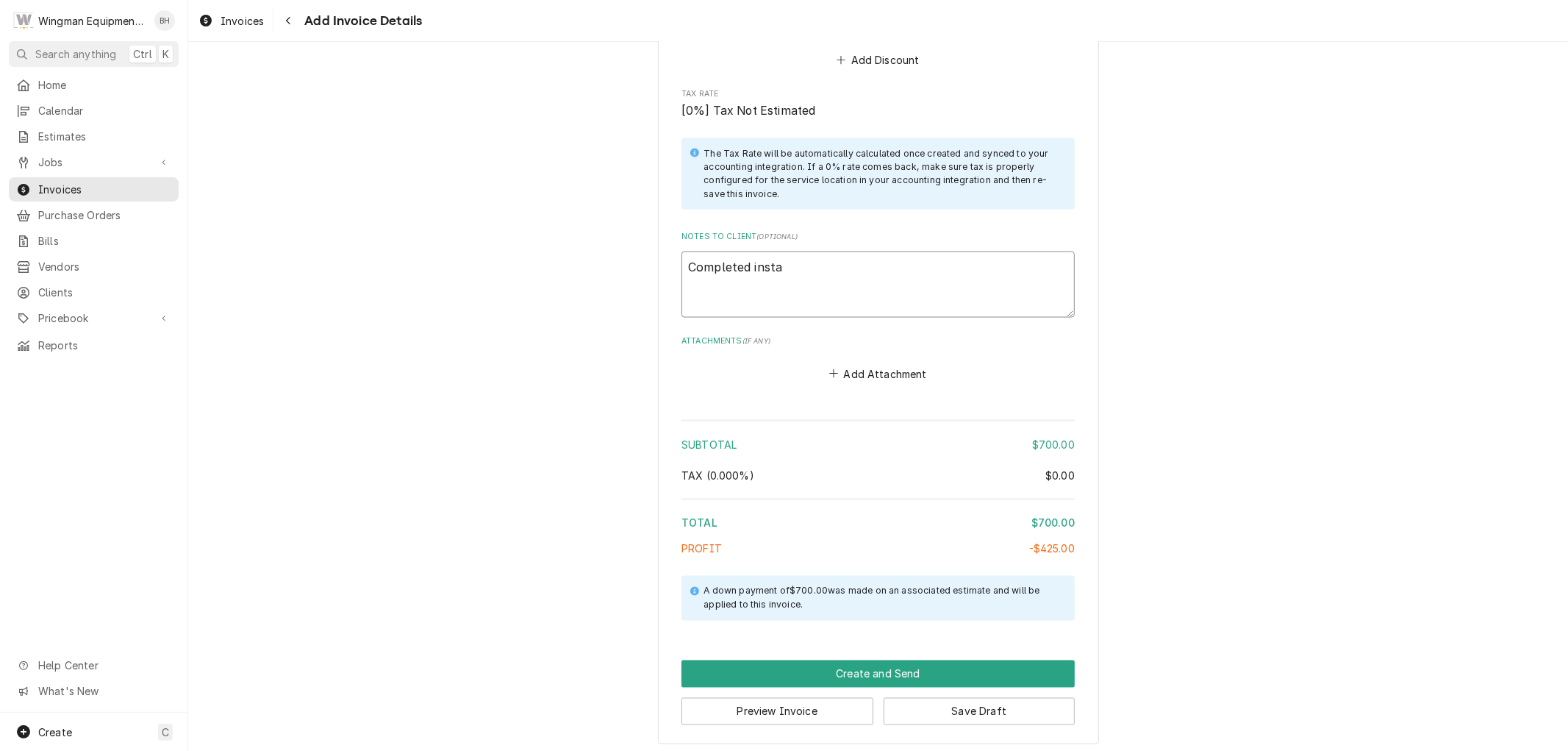
type textarea "x"
type textarea "Completed instal"
type textarea "x"
type textarea "Completed install"
type textarea "x"
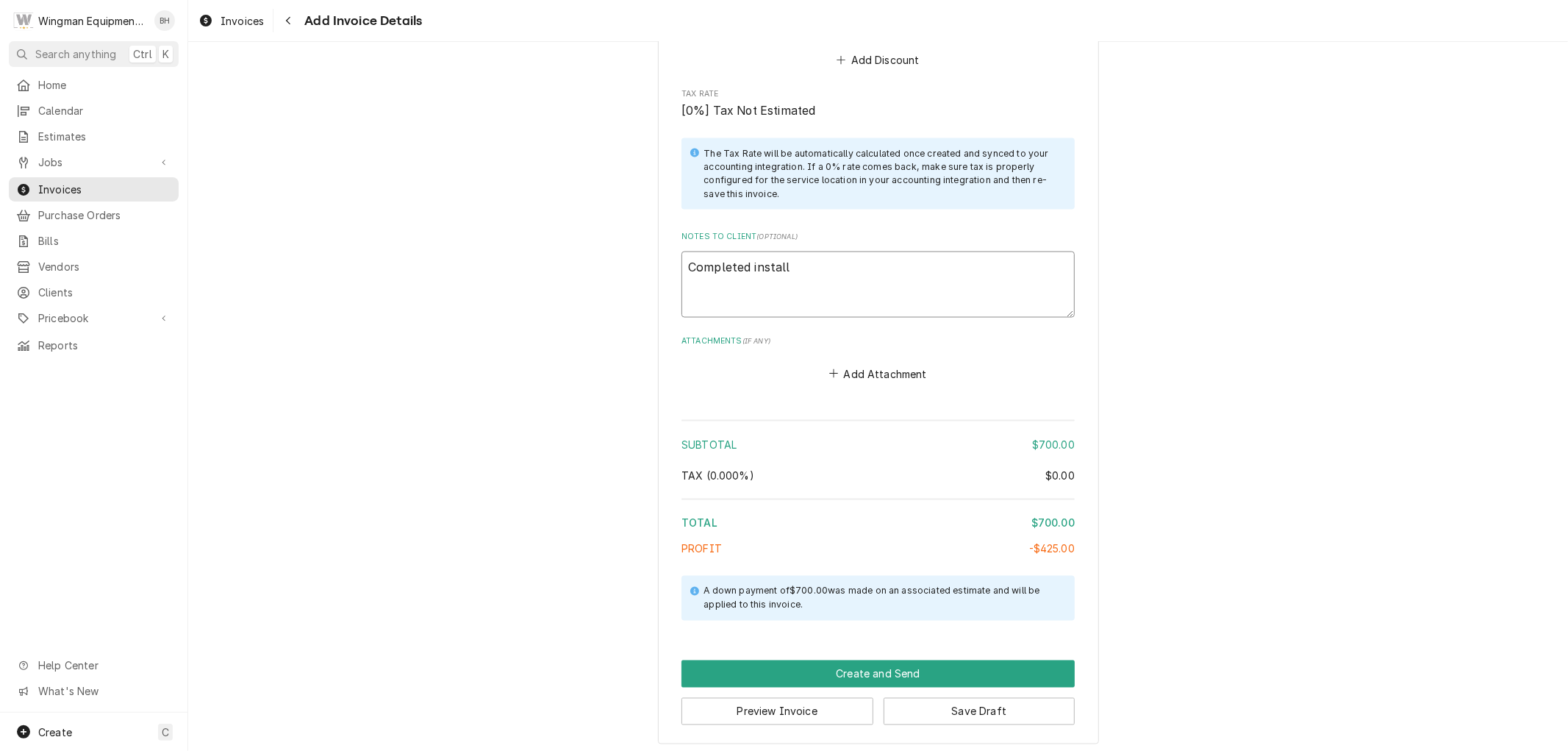
type textarea "Completed install"
type textarea "x"
type textarea "Completed install o"
type textarea "x"
type textarea "Completed install of"
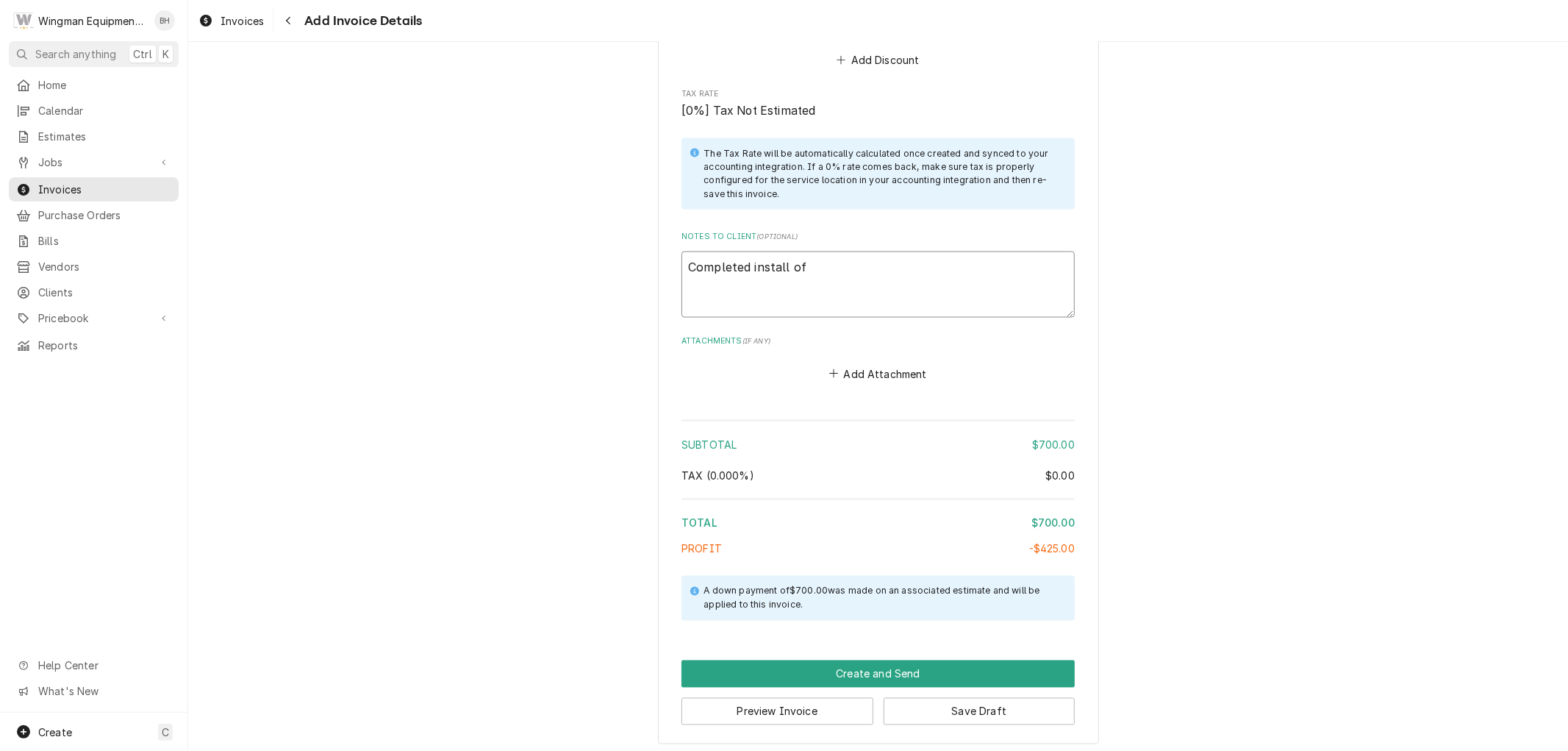
type textarea "x"
type textarea "Completed install of"
type textarea "x"
type textarea "Completed install of s"
type textarea "x"
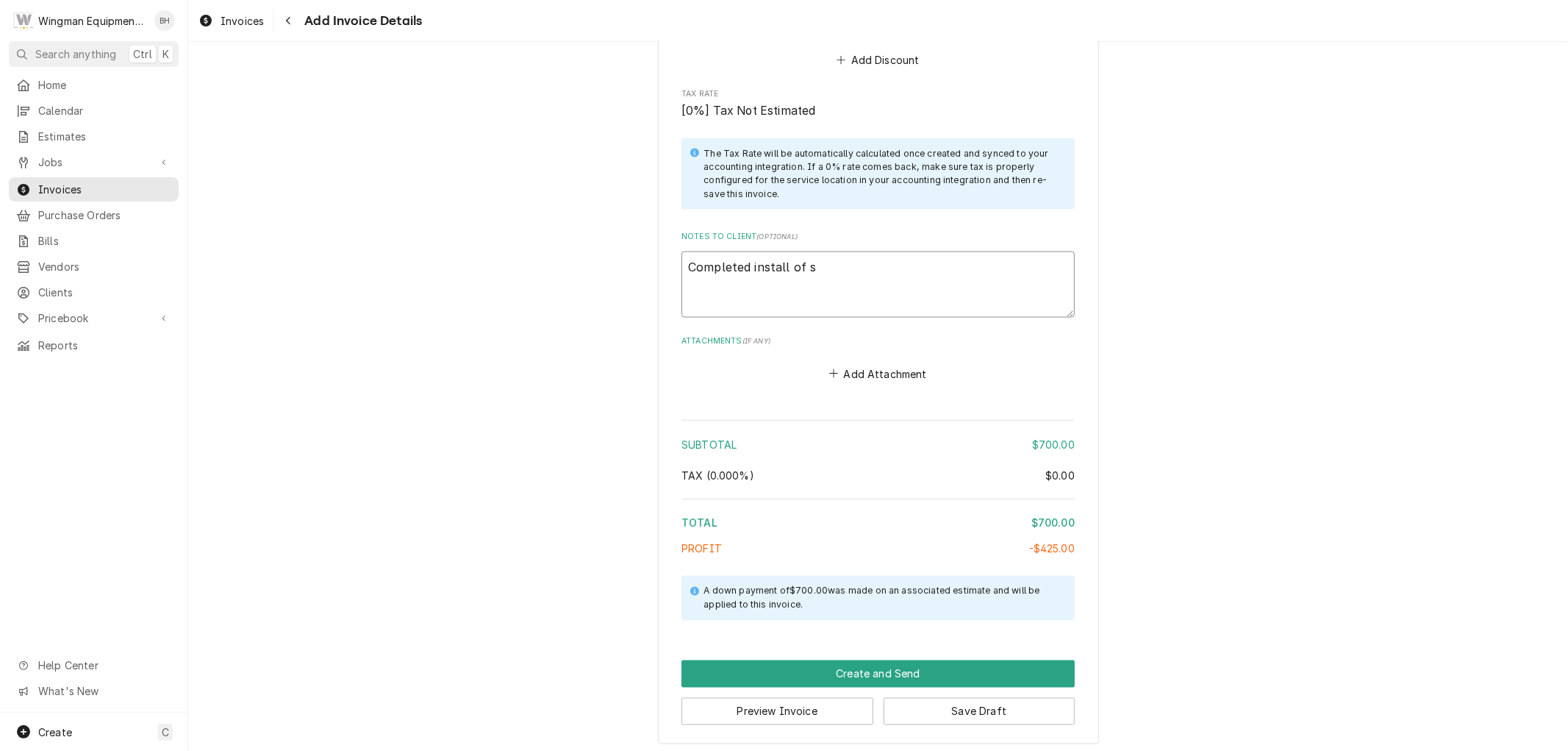
type textarea "Completed install of sy"
type textarea "x"
type textarea "Completed install of sys"
type textarea "x"
type textarea "Completed install of syst"
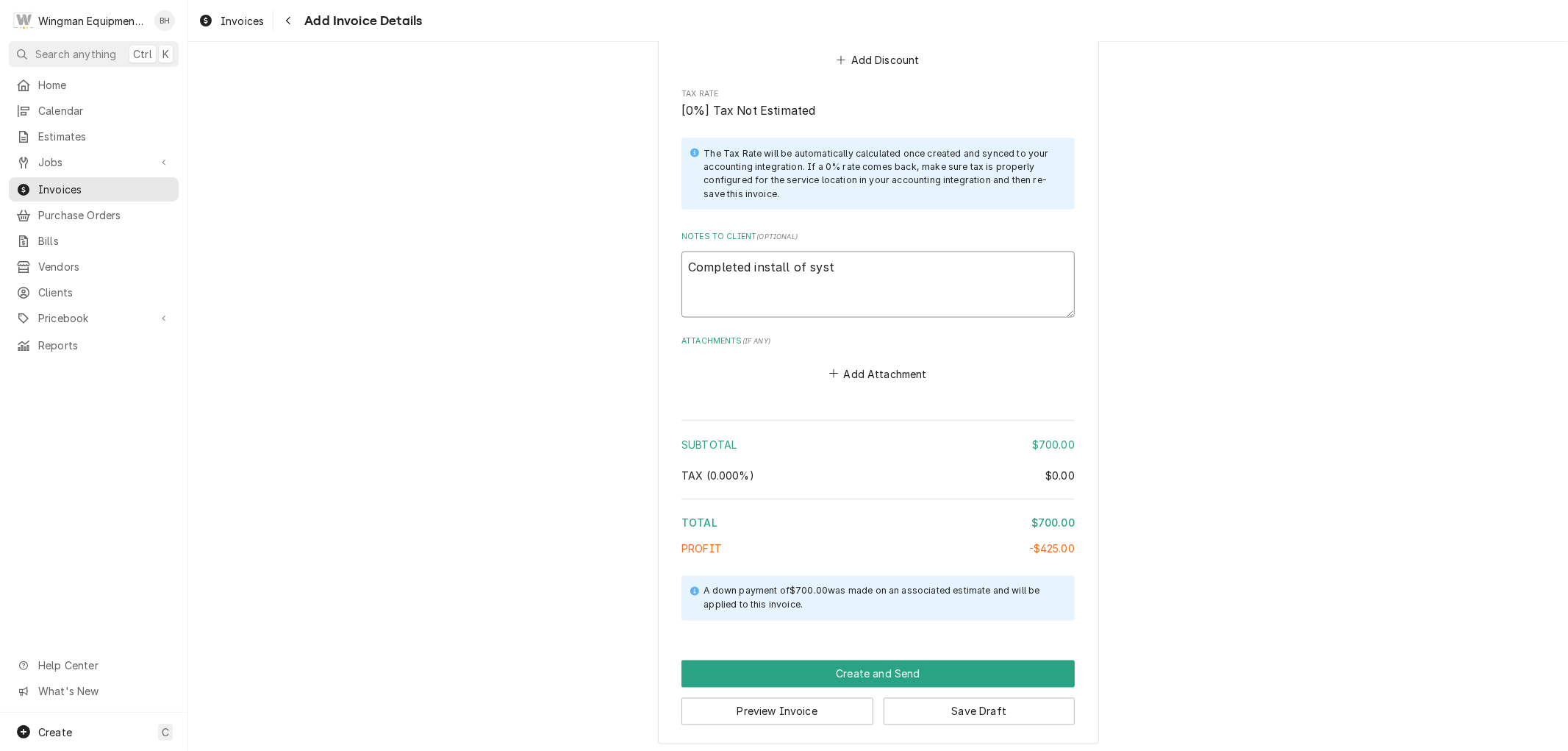
type textarea "x"
type textarea "Completed install of syste"
type textarea "x"
type textarea "Completed install of system"
type textarea "x"
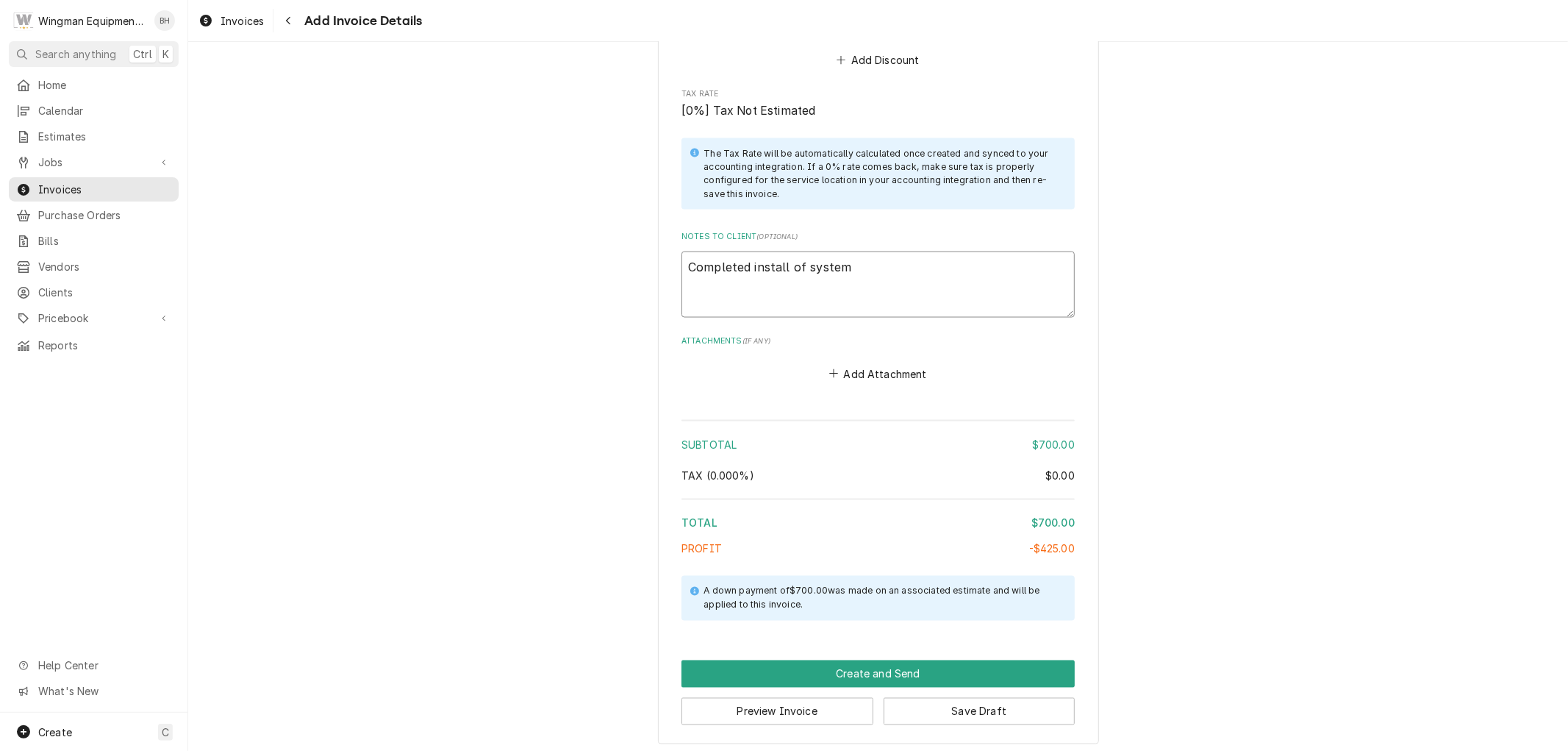
type textarea "Completed install of system"
type textarea "x"
type textarea "Completed install of system a"
type textarea "x"
type textarea "Completed install of system ad"
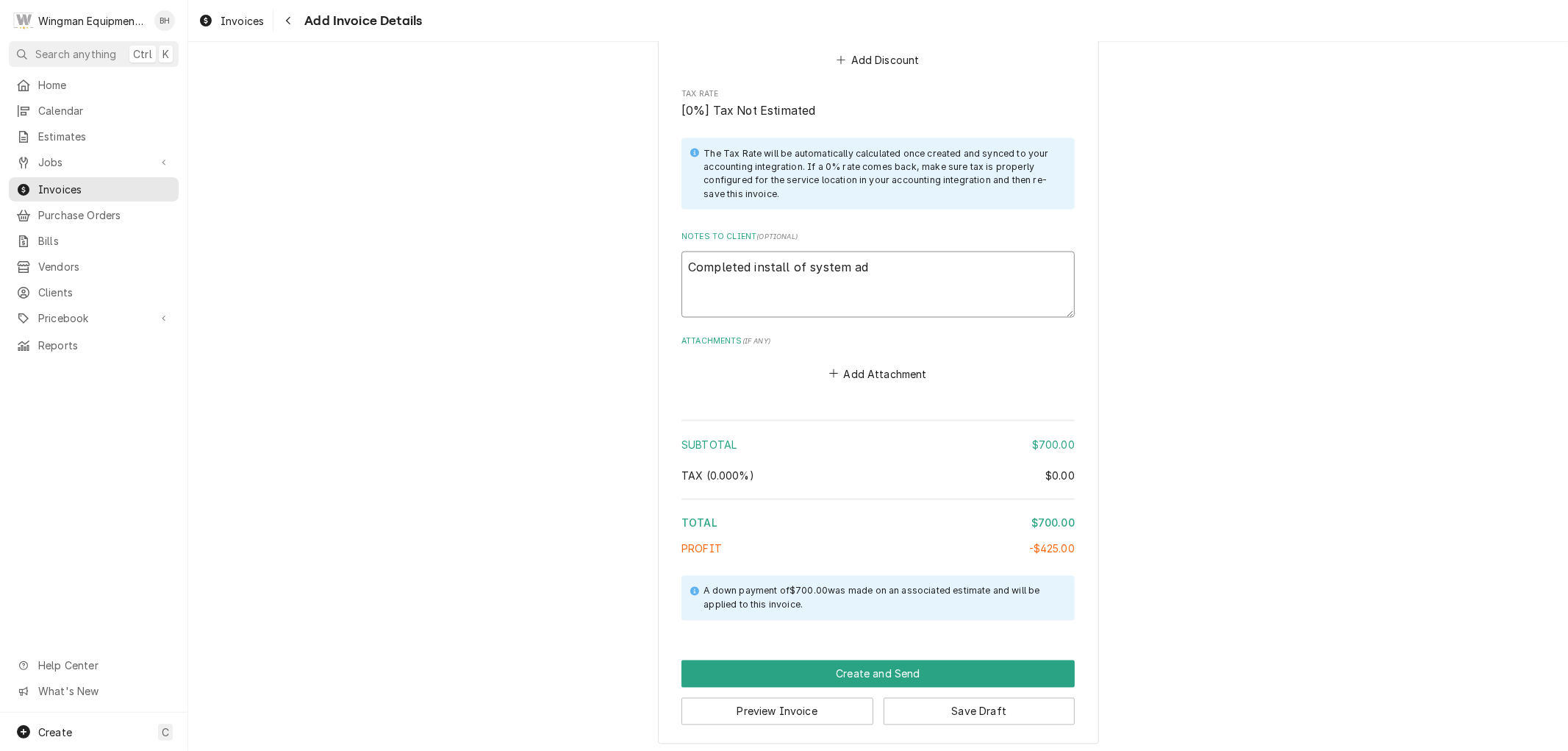
type textarea "x"
type textarea "Completed install of system add"
type textarea "x"
type textarea "Completed install of system addi"
type textarea "x"
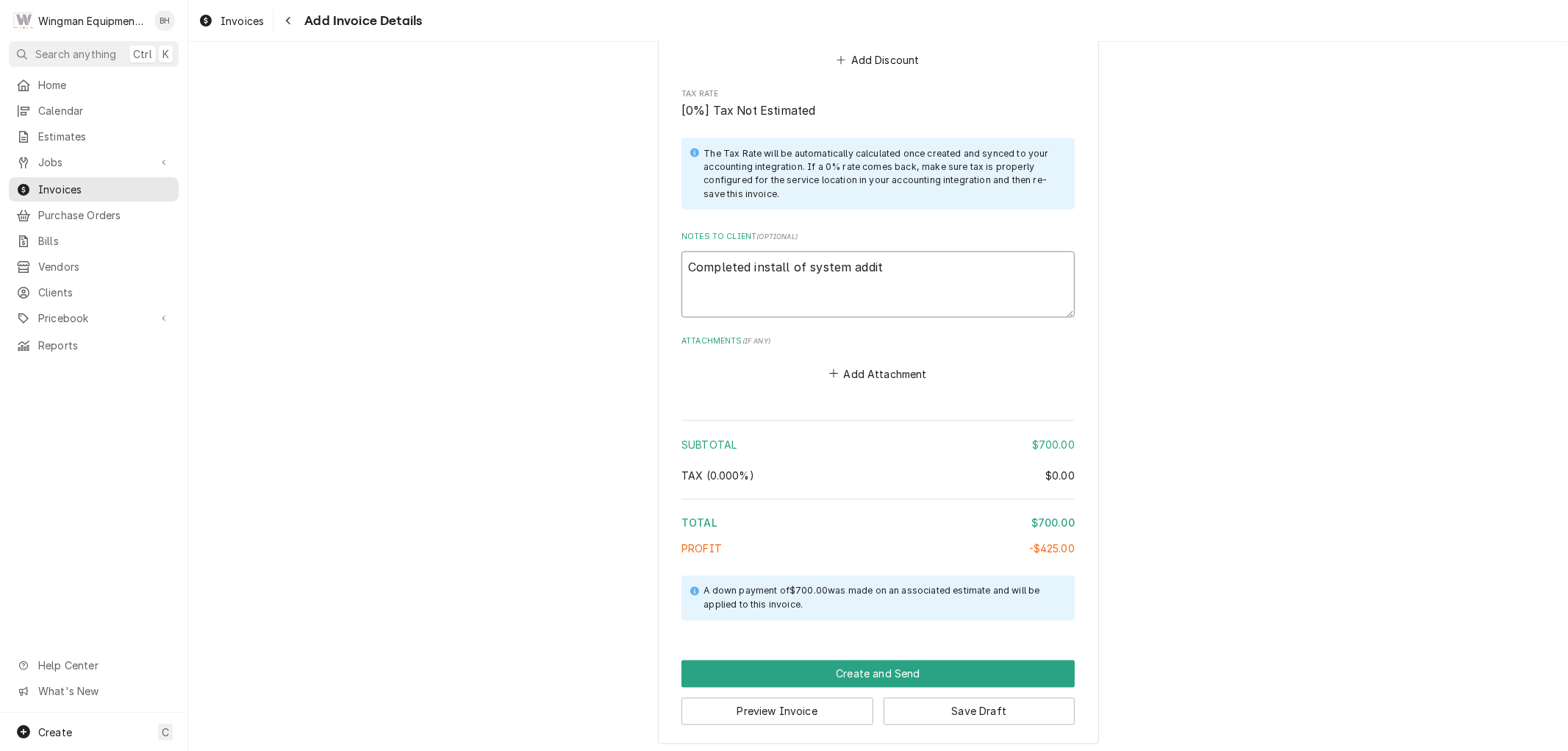
type textarea "Completed install of system additi"
type textarea "x"
type textarea "Completed install of system additio"
type textarea "x"
type textarea "Completed install of system addition"
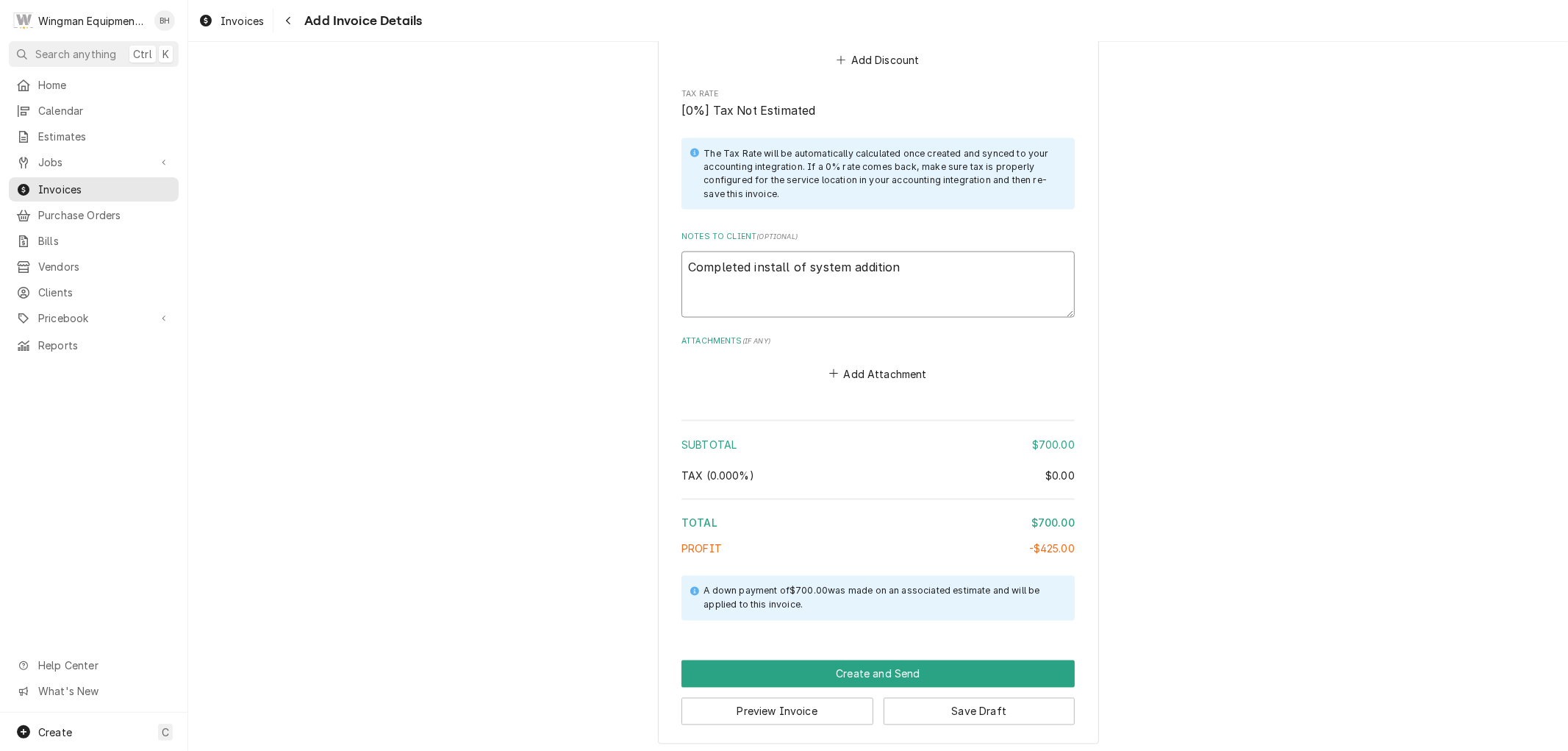
type textarea "x"
type textarea "Completed install of system addition."
type textarea "x"
type textarea "Completed install of system addition."
type textarea "x"
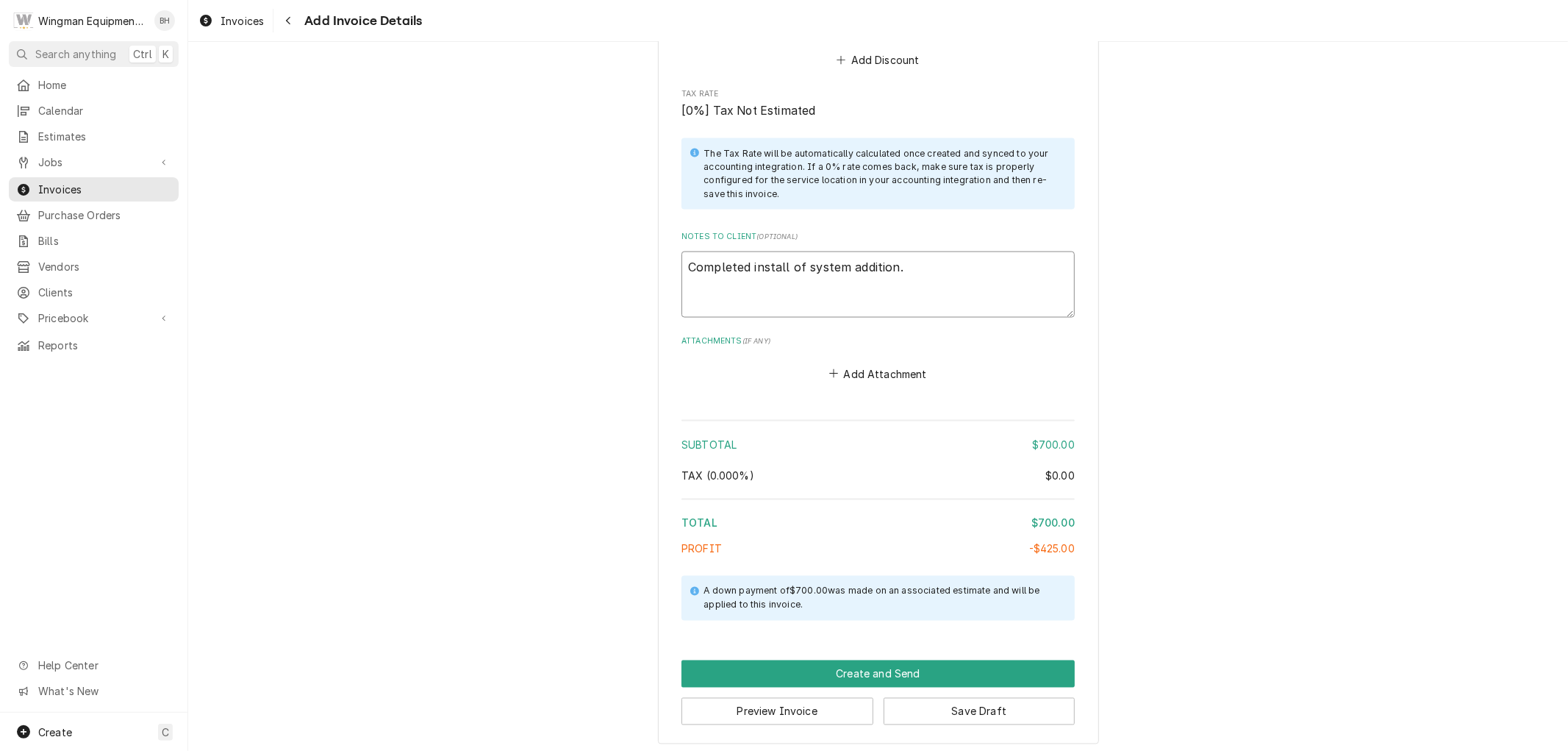
type textarea "Completed install of system addition. T"
type textarea "x"
type textarea "Completed install of system addition. Te"
type textarea "x"
type textarea "Completed install of system addition. Tes"
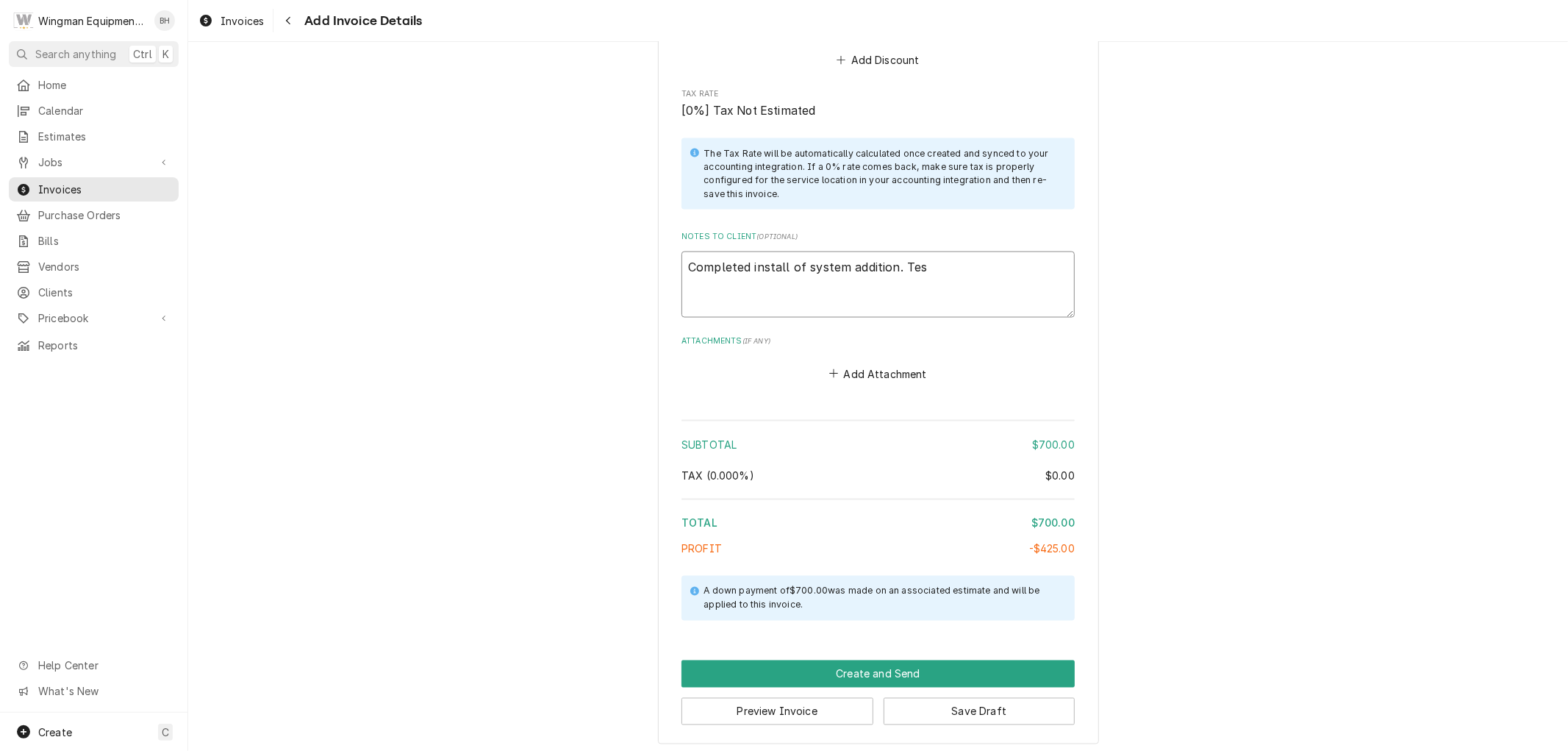
type textarea "x"
type textarea "Completed install of system addition. Test"
type textarea "x"
type textarea "Completed install of system addition. Teste"
type textarea "x"
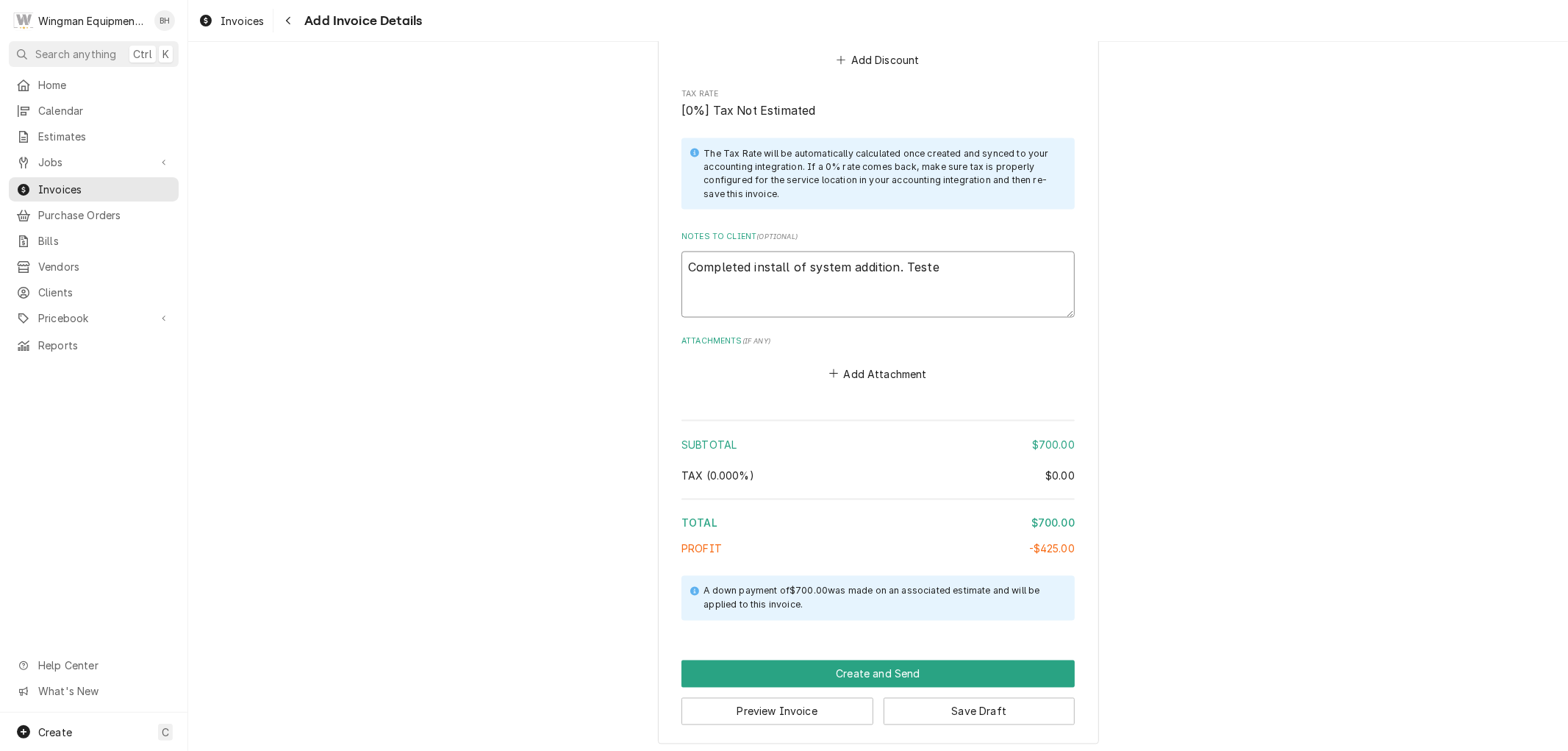
type textarea "Completed install of system addition. Tested"
type textarea "x"
type textarea "Completed install of system addition. Tested"
type textarea "x"
type textarea "Completed install of system addition. Tested a"
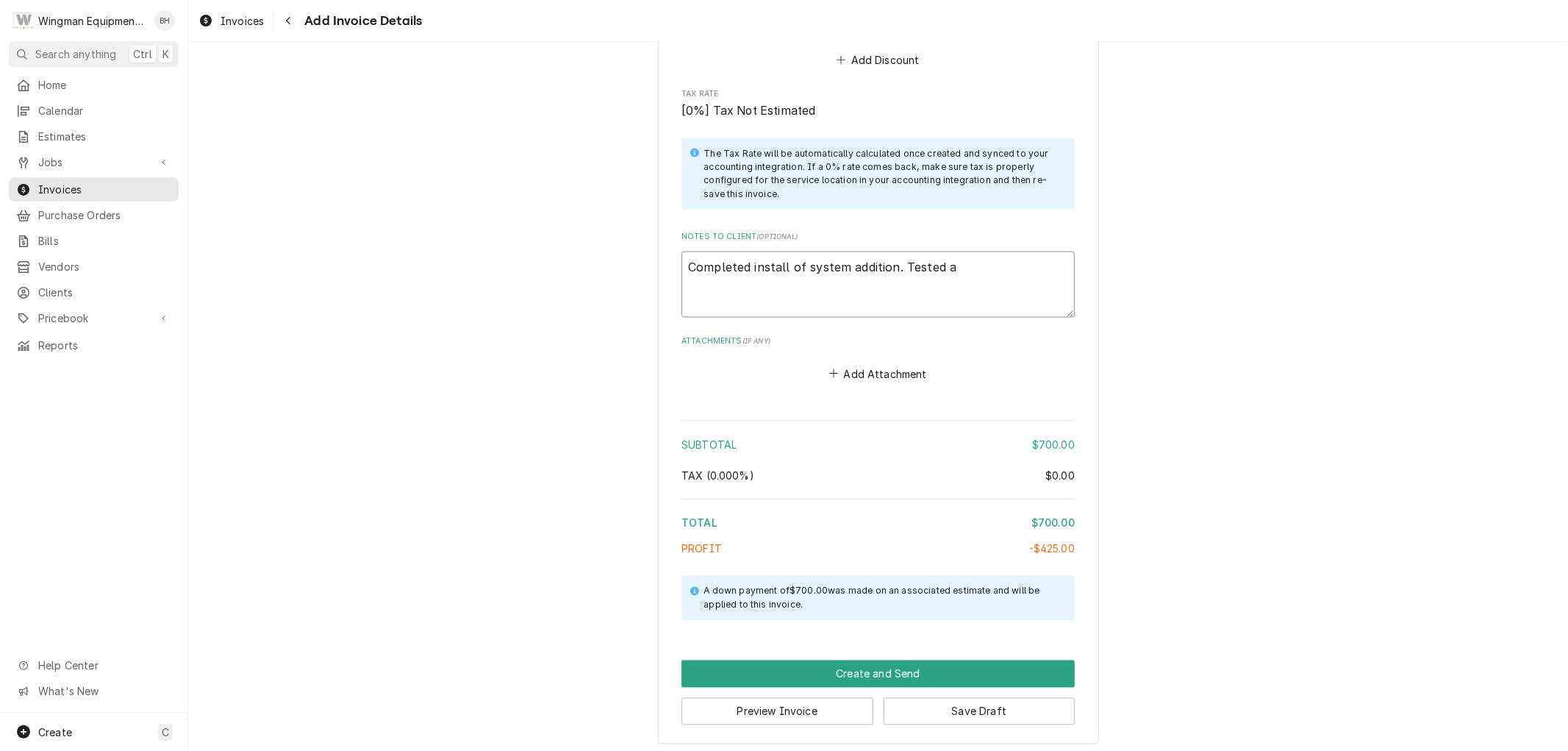
type textarea "x"
type textarea "Completed install of system addition. Tested an"
type textarea "x"
type textarea "Completed install of system addition. Tested and"
type textarea "x"
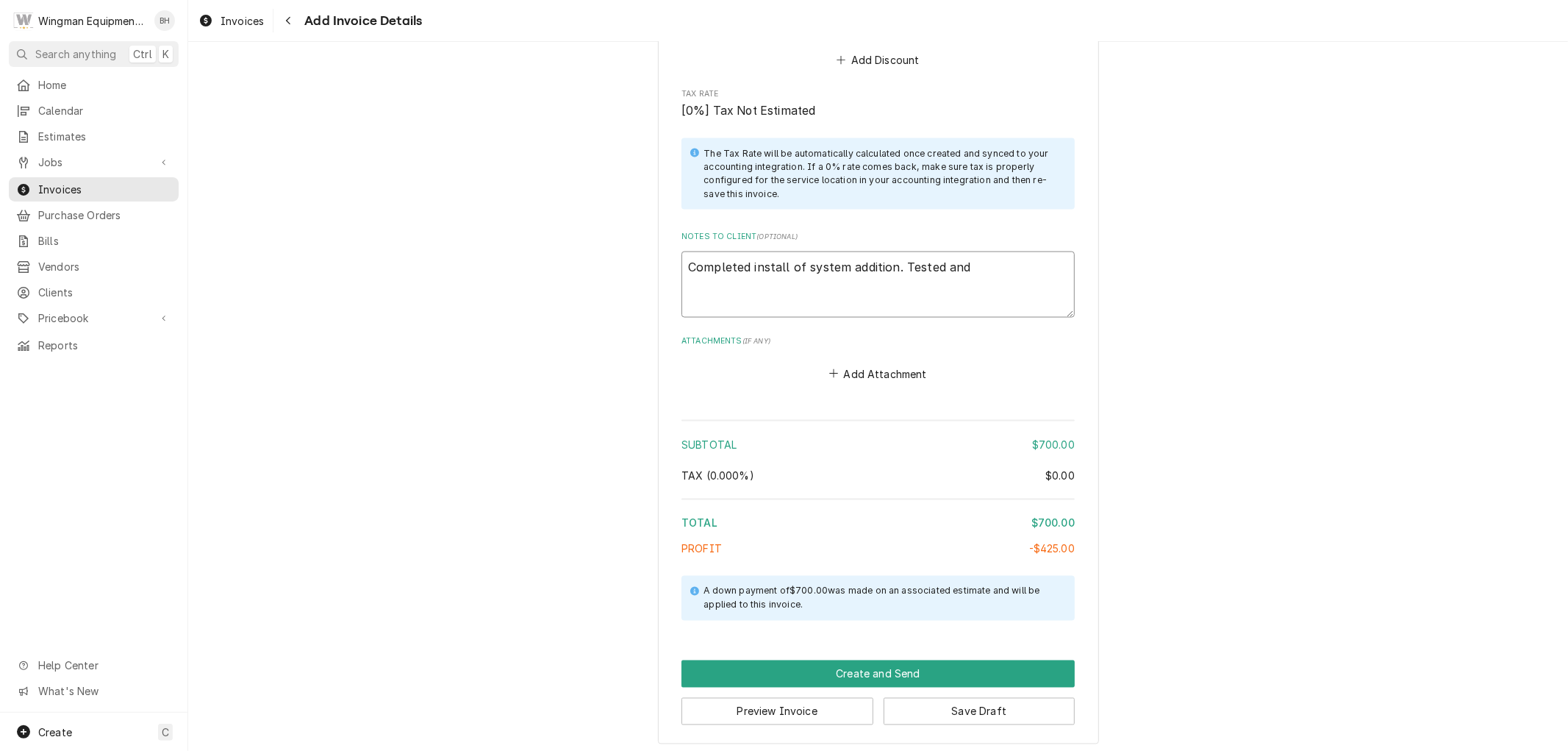
type textarea "Completed install of system addition. Tested and"
type textarea "x"
type textarea "Completed install of system addition. Tested and v"
type textarea "x"
type textarea "Completed install of system addition. Tested and ve"
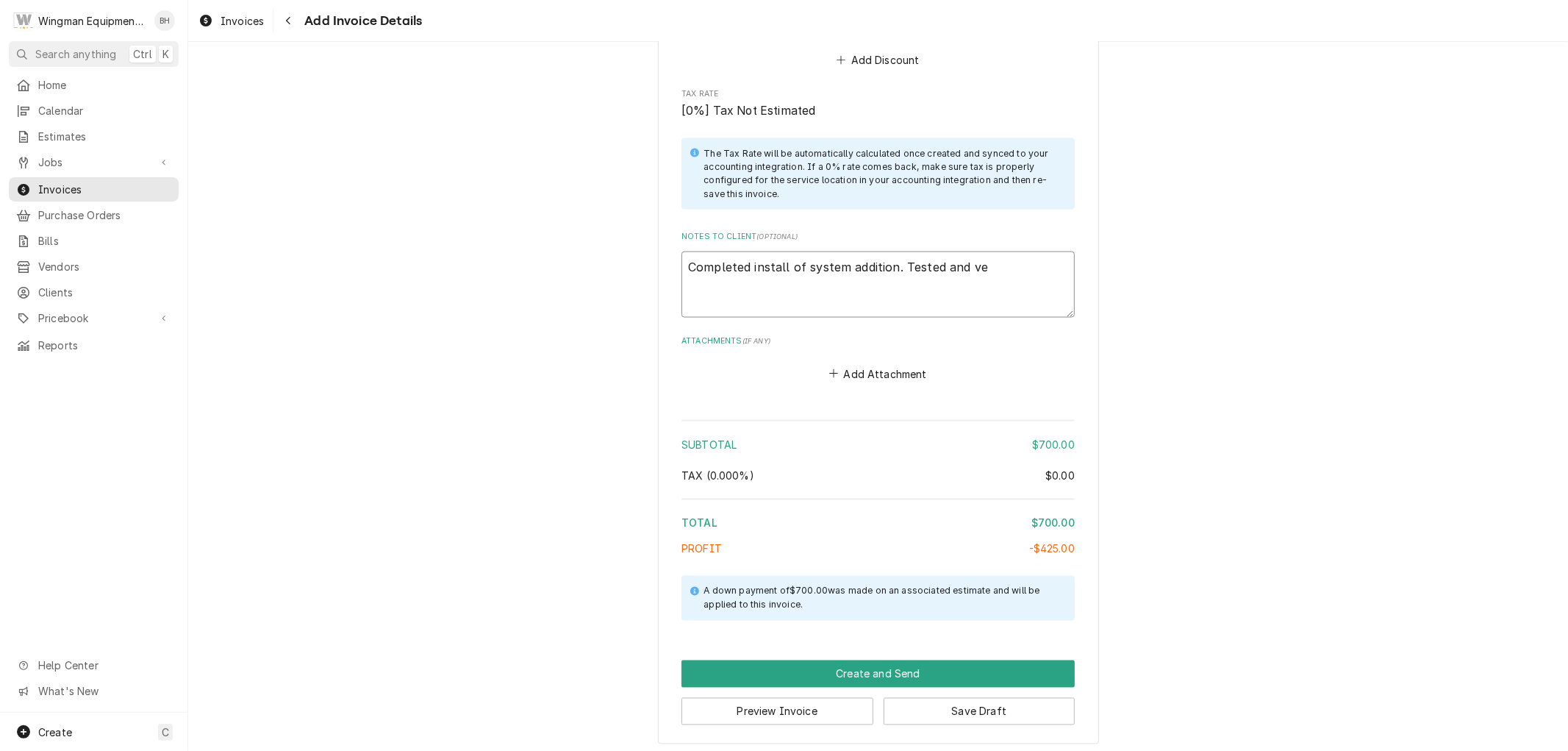
type textarea "x"
type textarea "Completed install of system addition. Tested and ver"
type textarea "x"
type textarea "Completed install of system addition. Tested and veri"
type textarea "x"
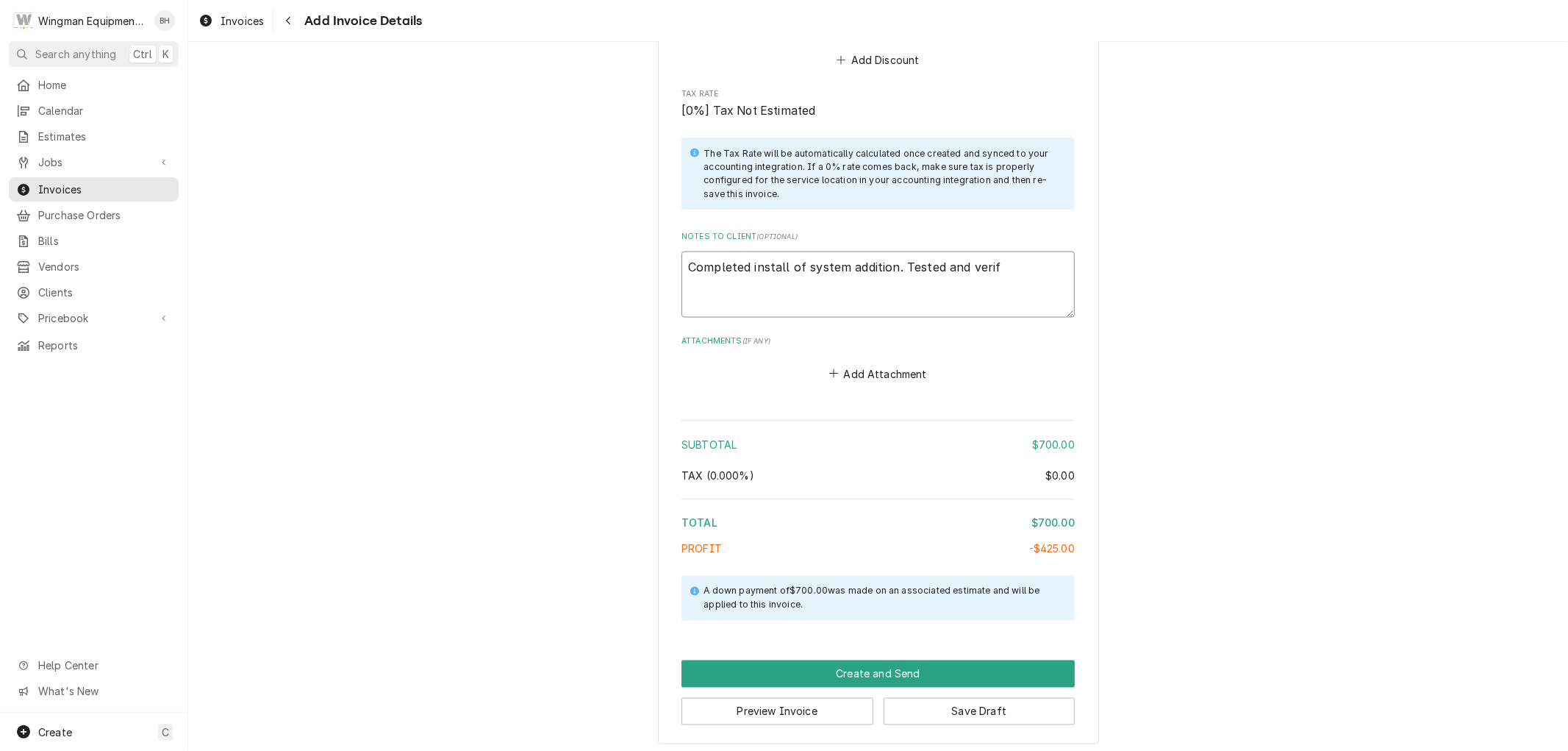
type textarea "Completed install of system addition. Tested and verifi"
type textarea "x"
type textarea "Completed install of system addition. Tested and verifie"
type textarea "x"
type textarea "Completed install of system addition. Tested and verified"
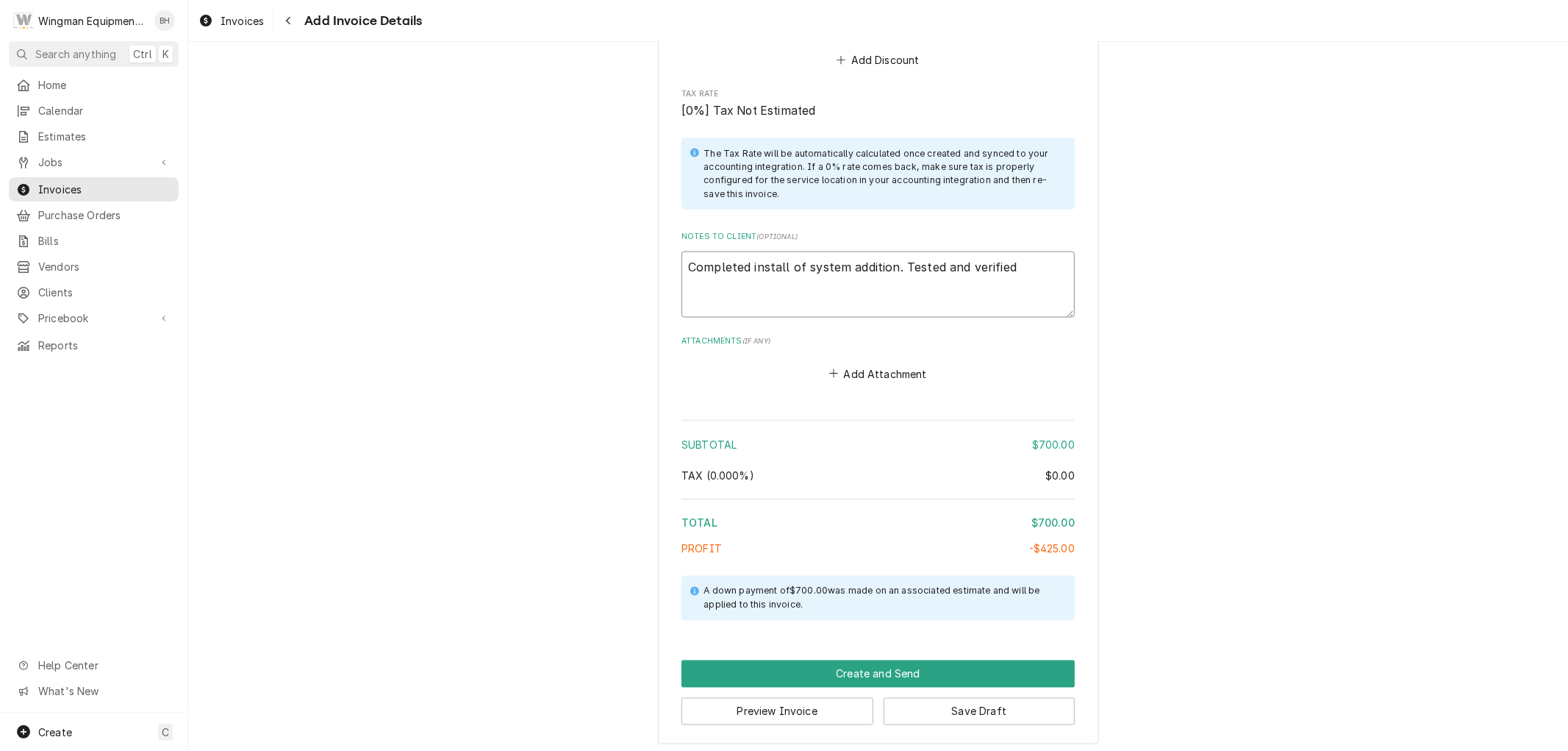
type textarea "x"
type textarea "Completed install of system addition. Tested and verified"
type textarea "x"
type textarea "Completed install of system addition. Tested and verified u"
type textarea "x"
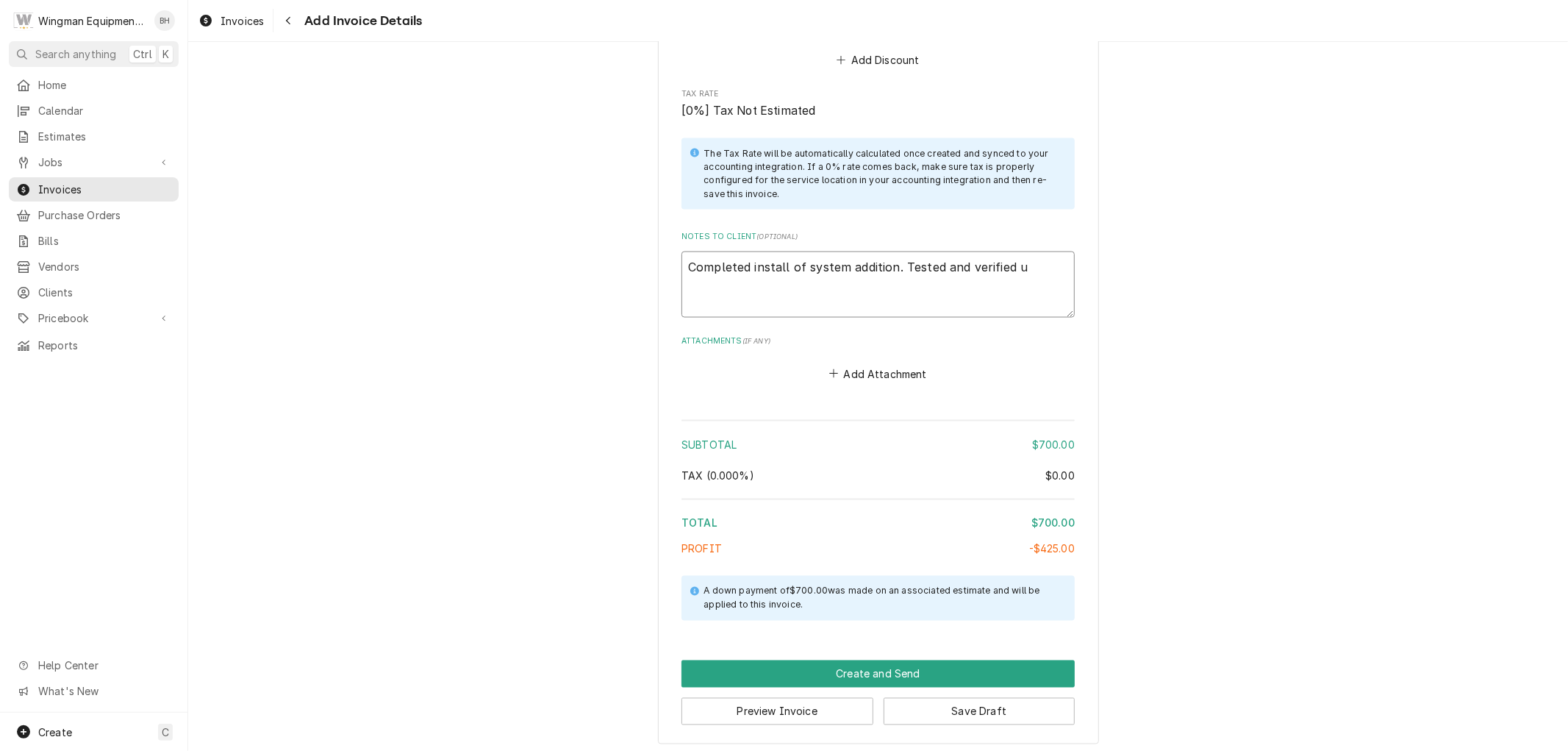
type textarea "Completed install of system addition. Tested and verified un"
type textarea "x"
type textarea "Completed install of system addition. Tested and verified uni"
type textarea "x"
type textarea "Completed install of system addition. Tested and verified unit"
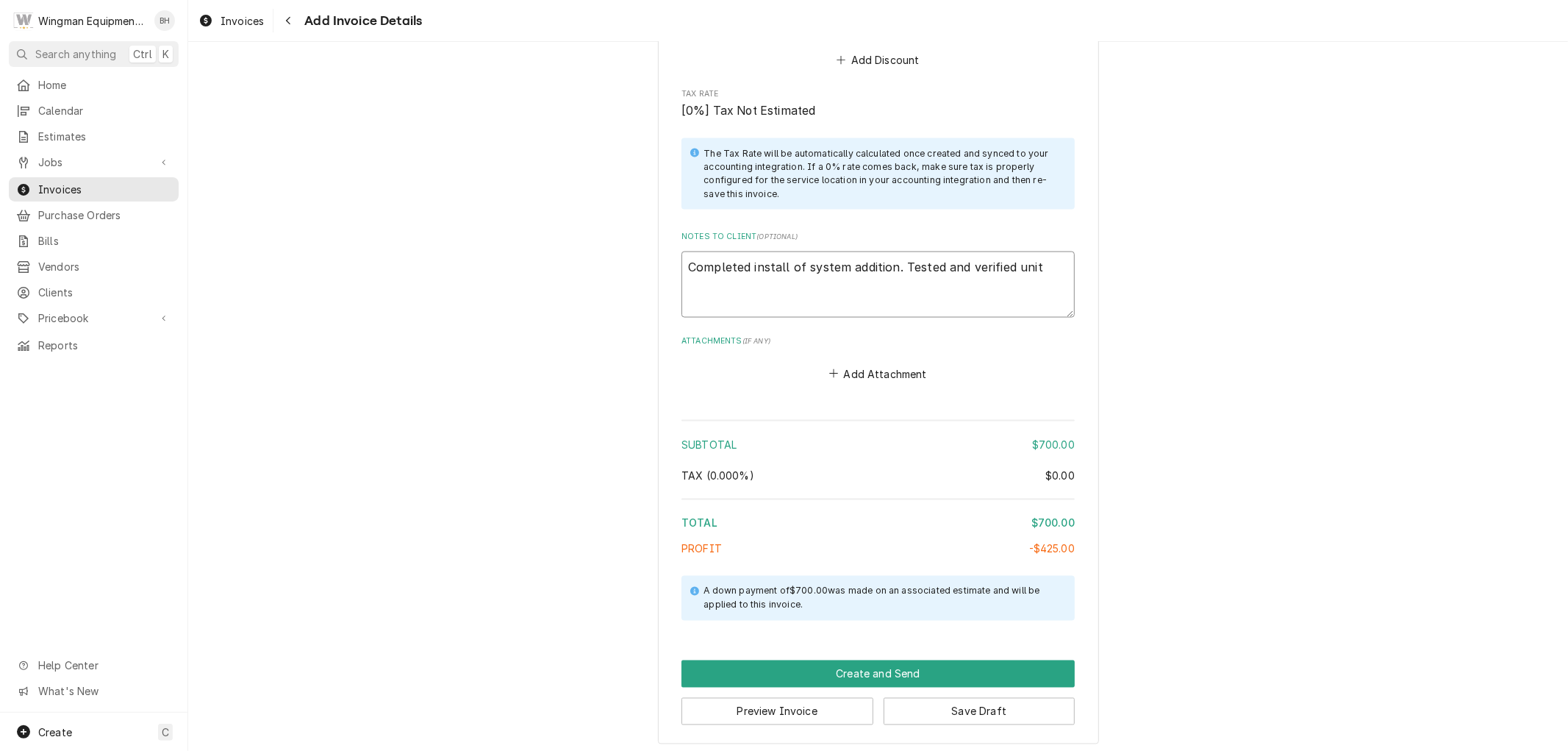
type textarea "x"
type textarea "Completed install of system addition. Tested and verified unit"
type textarea "x"
type textarea "Completed install of system addition. Tested and verified unit w"
type textarea "x"
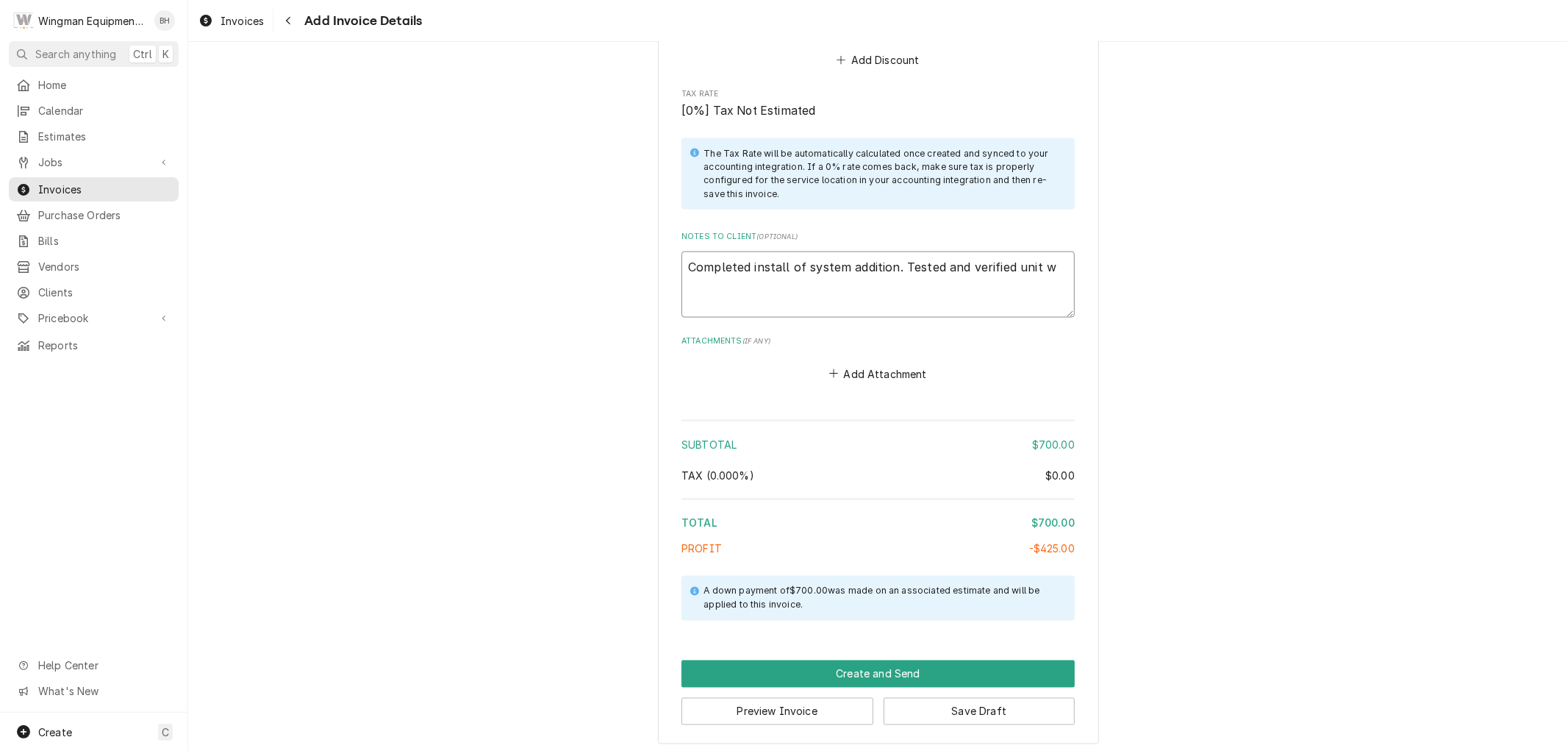
type textarea "Completed install of system addition. Tested and verified unit wo"
type textarea "x"
type textarea "Completed install of system addition. Tested and verified unit wor"
type textarea "x"
type textarea "Completed install of system addition. Tested and verified unit work"
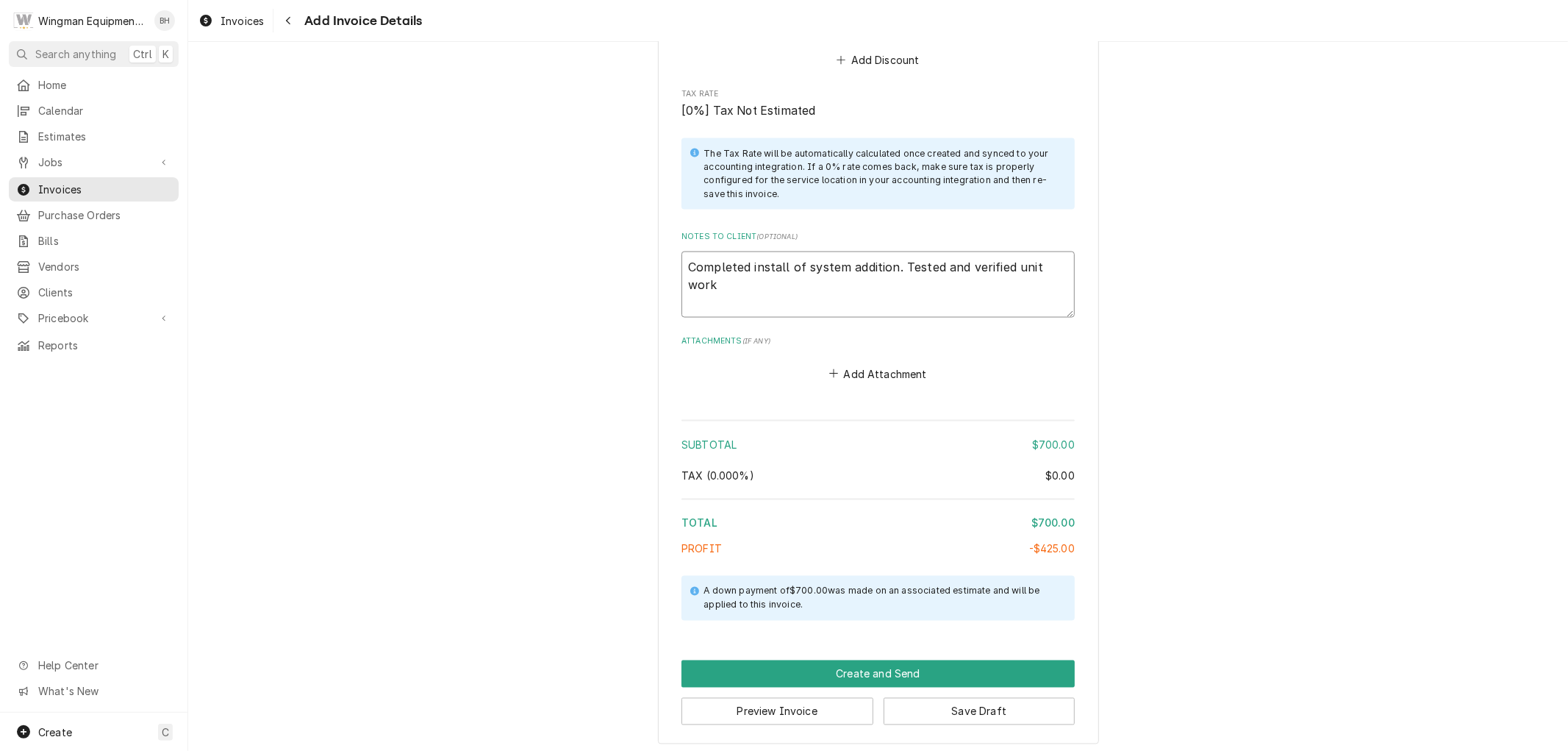
type textarea "x"
type textarea "Completed install of system addition. Tested and verified unit worki"
type textarea "x"
type textarea "Completed install of system addition. Tested and verified unit workin"
type textarea "x"
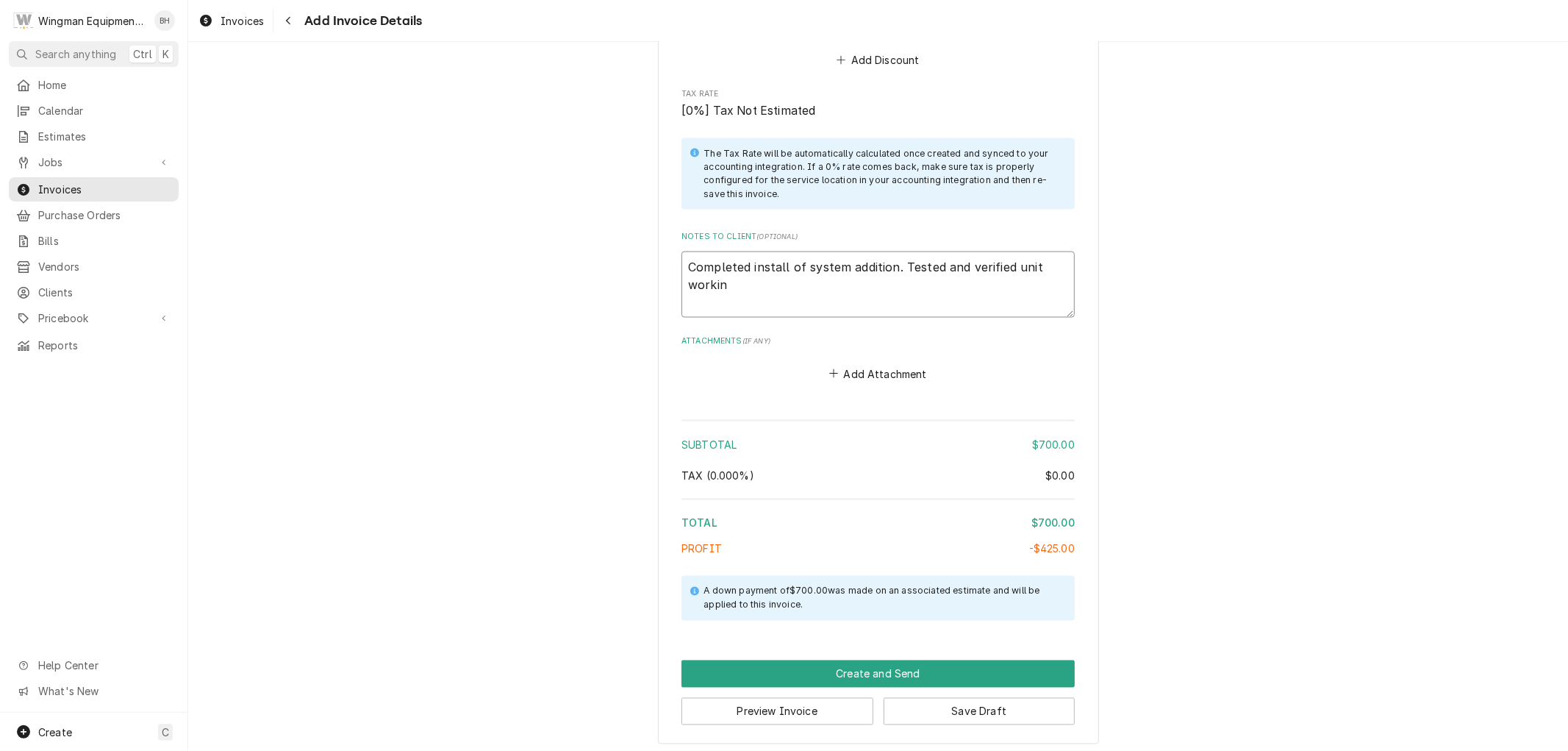
type textarea "Completed install of system addition. Tested and verified unit working"
type textarea "x"
type textarea "Completed install of system addition. Tested and verified unit working"
type textarea "x"
type textarea "Completed install of system addition. Tested and verified unit working n"
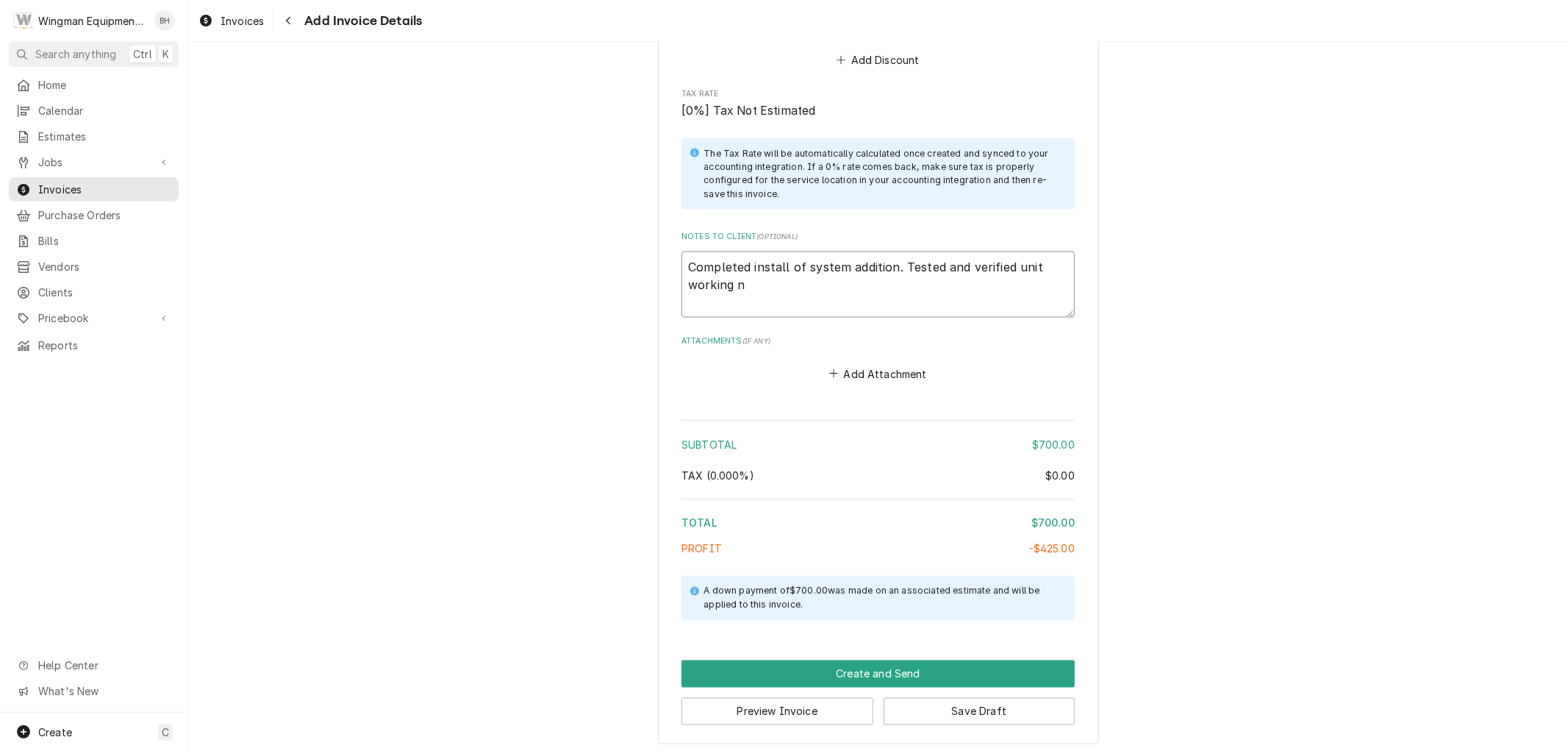
type textarea "x"
type textarea "Completed install of system addition. Tested and verified unit working nor"
type textarea "x"
type textarea "Completed install of system addition. Tested and verified unit working norma"
type textarea "x"
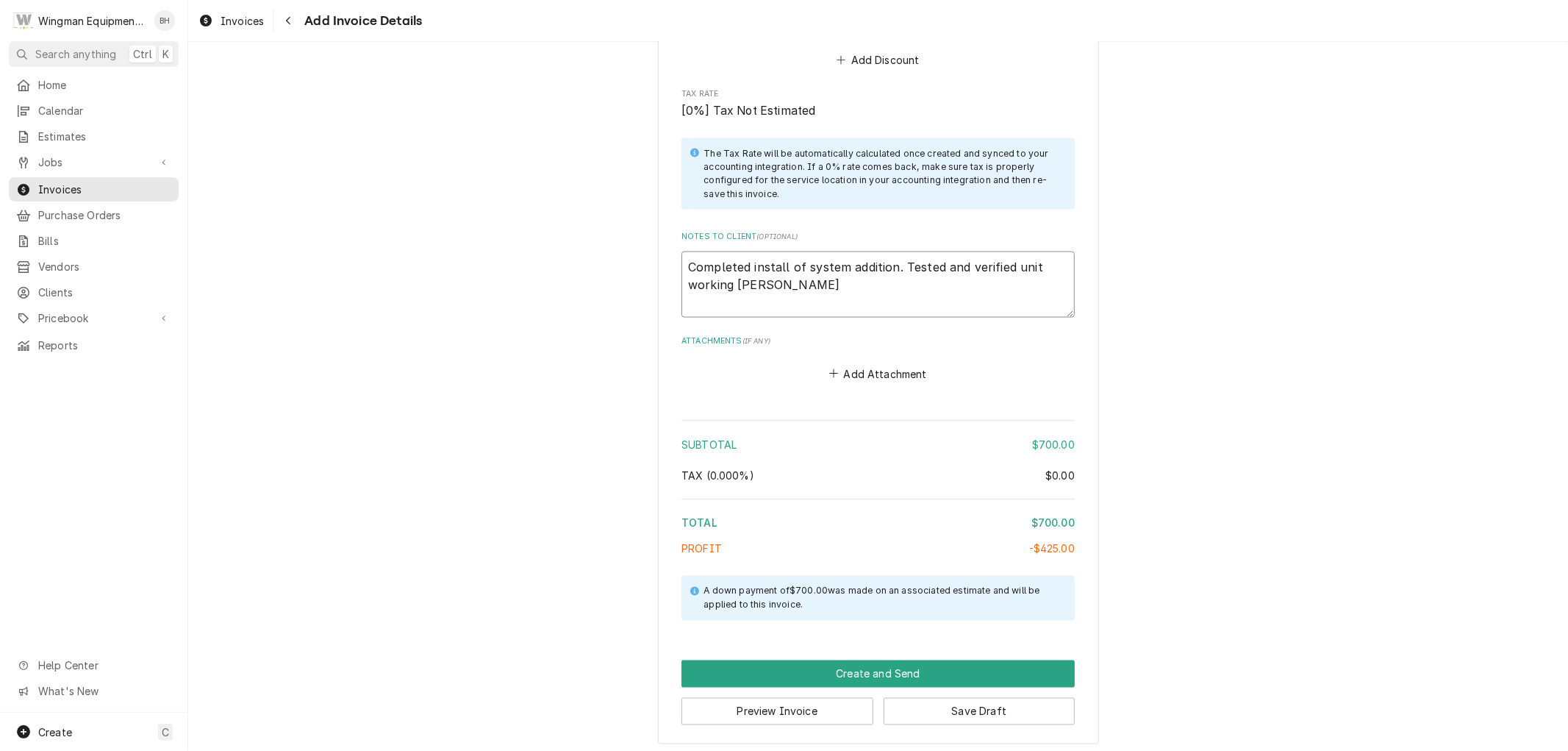
type textarea "Completed install of system addition. Tested and verified unit working normal"
type textarea "x"
type textarea "Completed install of system addition. Tested and verified unit working normall"
type textarea "x"
type textarea "Completed install of system addition. Tested and verified unit working normally"
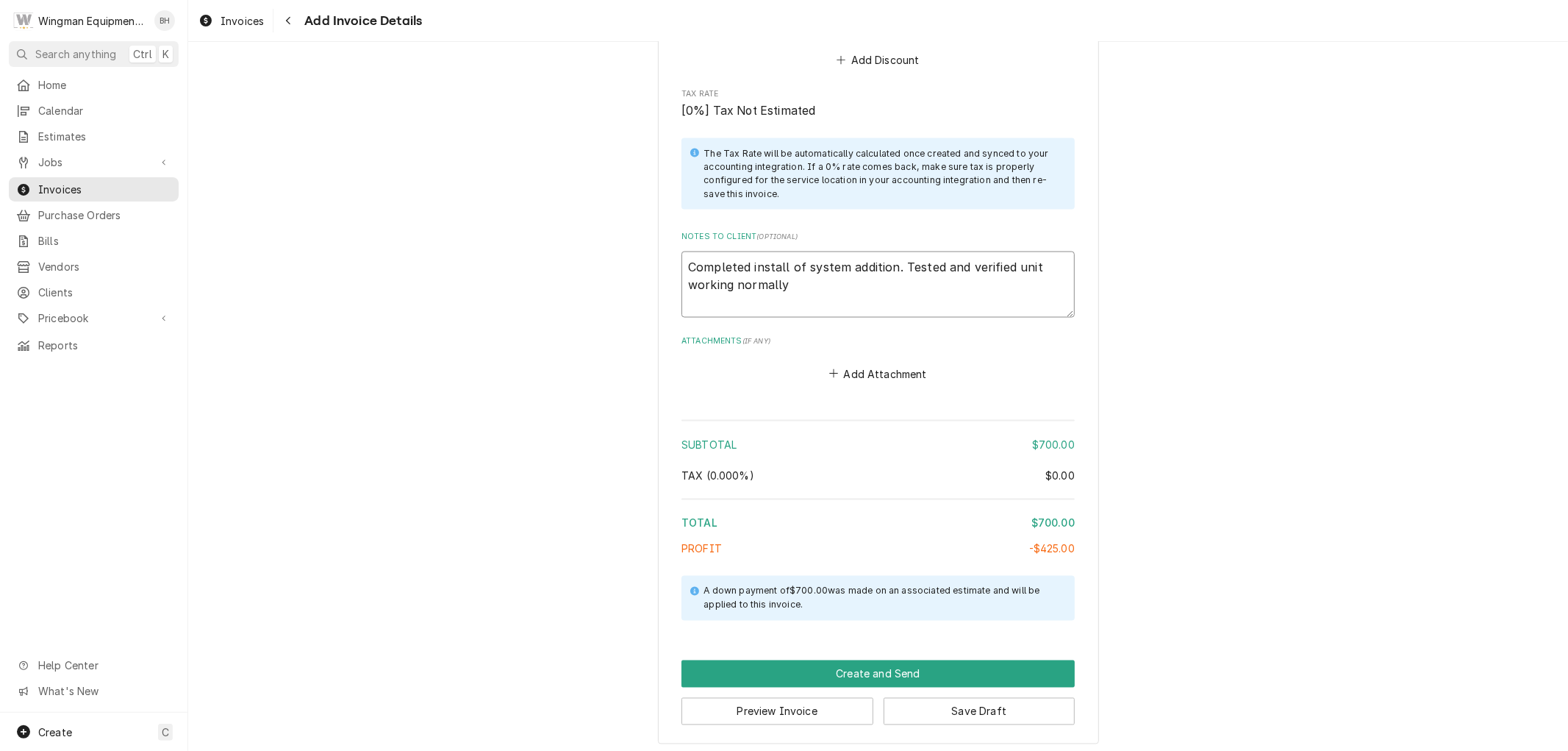
type textarea "x"
type textarea "Completed install of system addition. Tested and verified unit working normally."
click at [919, 669] on button "Create and Send" at bounding box center [878, 674] width 393 height 27
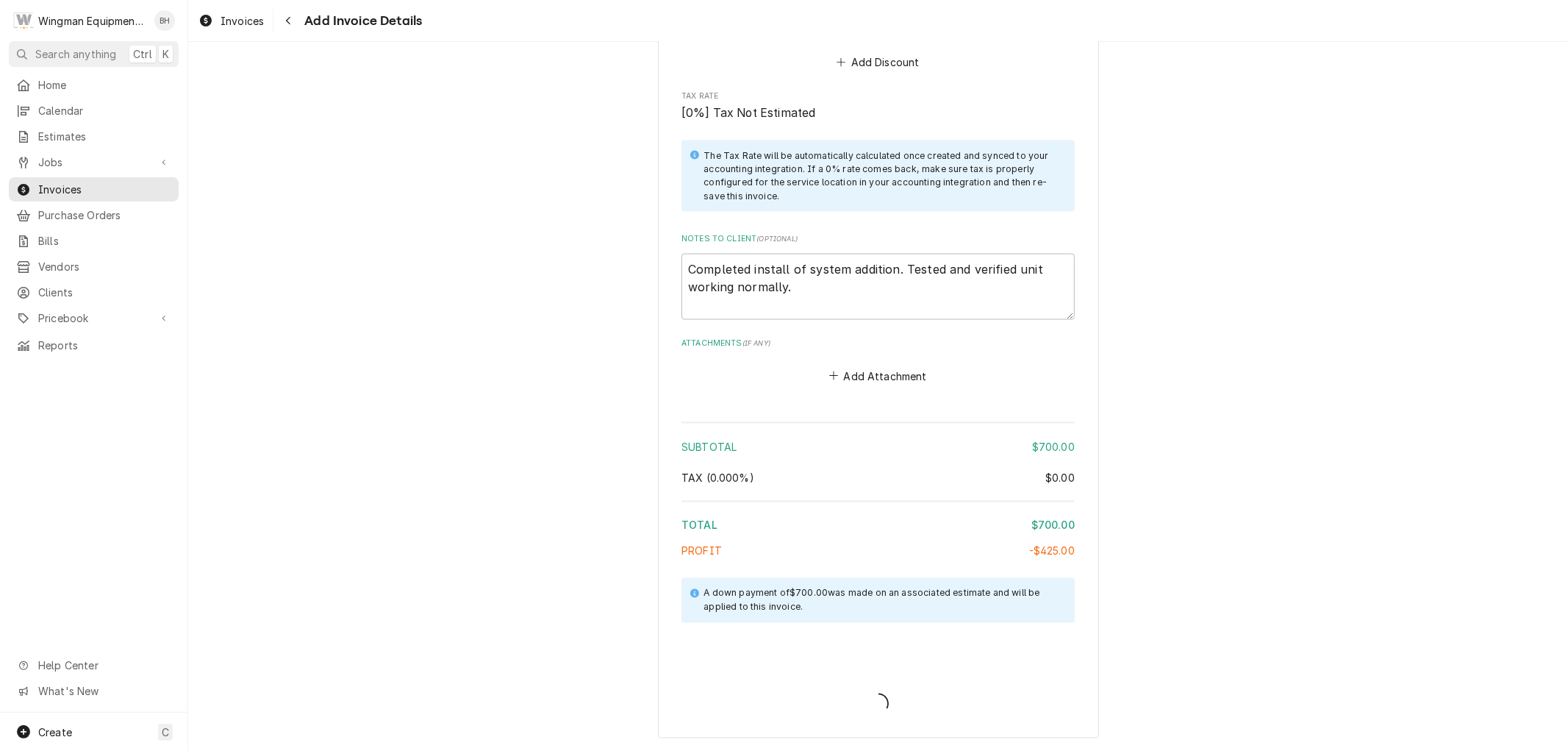
scroll to position [1895, 0]
type textarea "x"
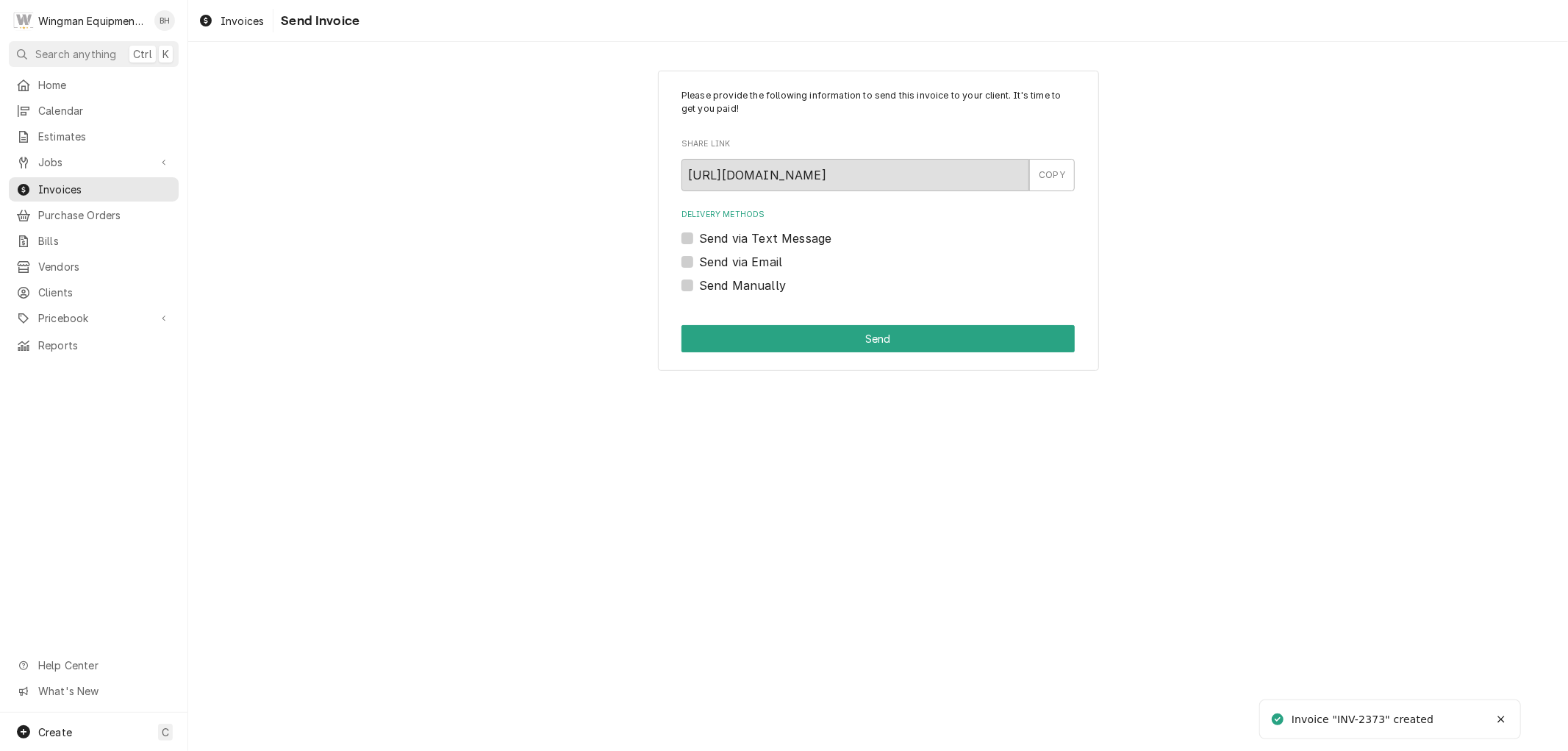
click at [699, 283] on label "Send Manually" at bounding box center [743, 285] width 87 height 17
click at [699, 283] on input "Send Manually" at bounding box center [896, 292] width 393 height 32
checkbox input "true"
click at [788, 339] on button "Send" at bounding box center [878, 339] width 393 height 27
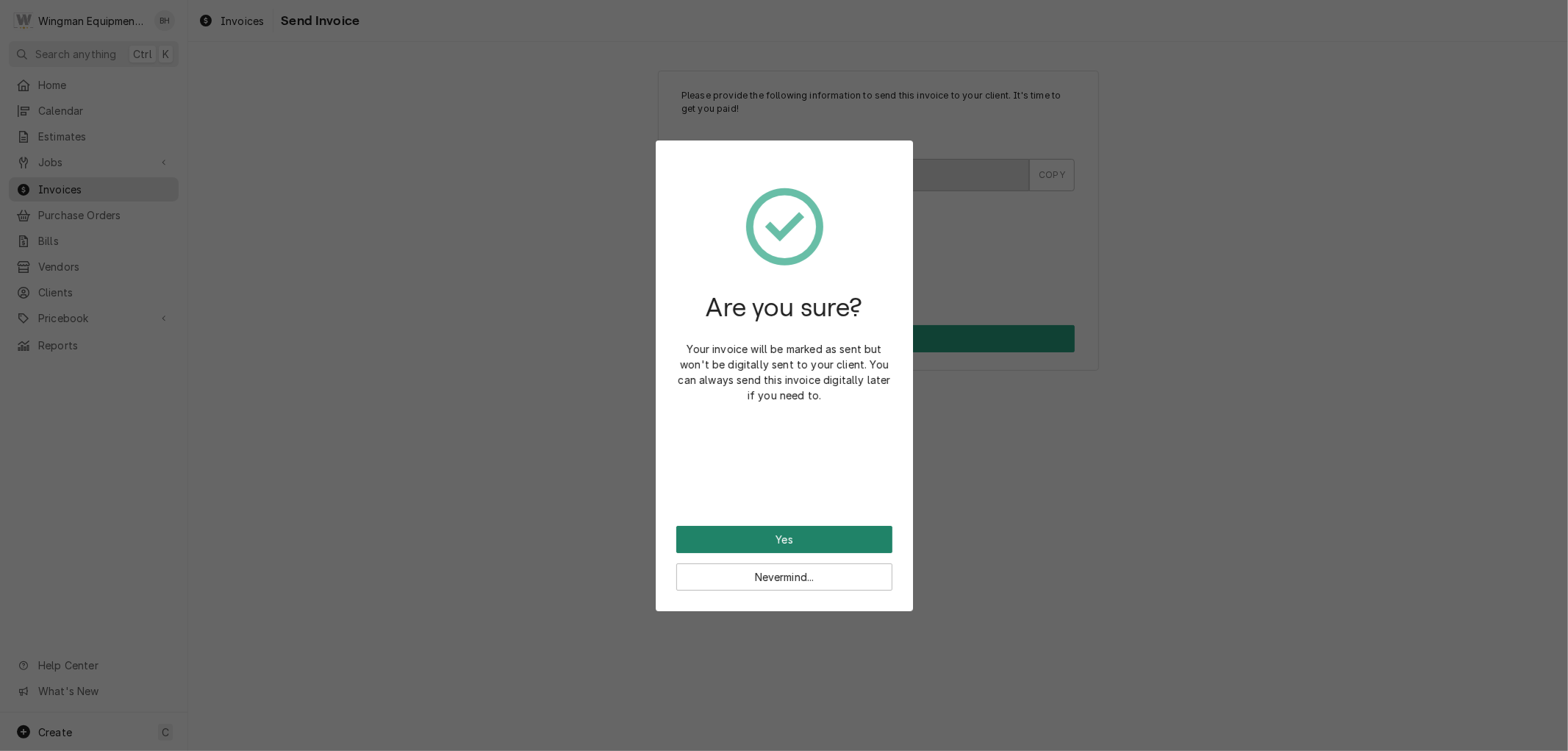
click at [844, 545] on button "Yes" at bounding box center [784, 539] width 216 height 27
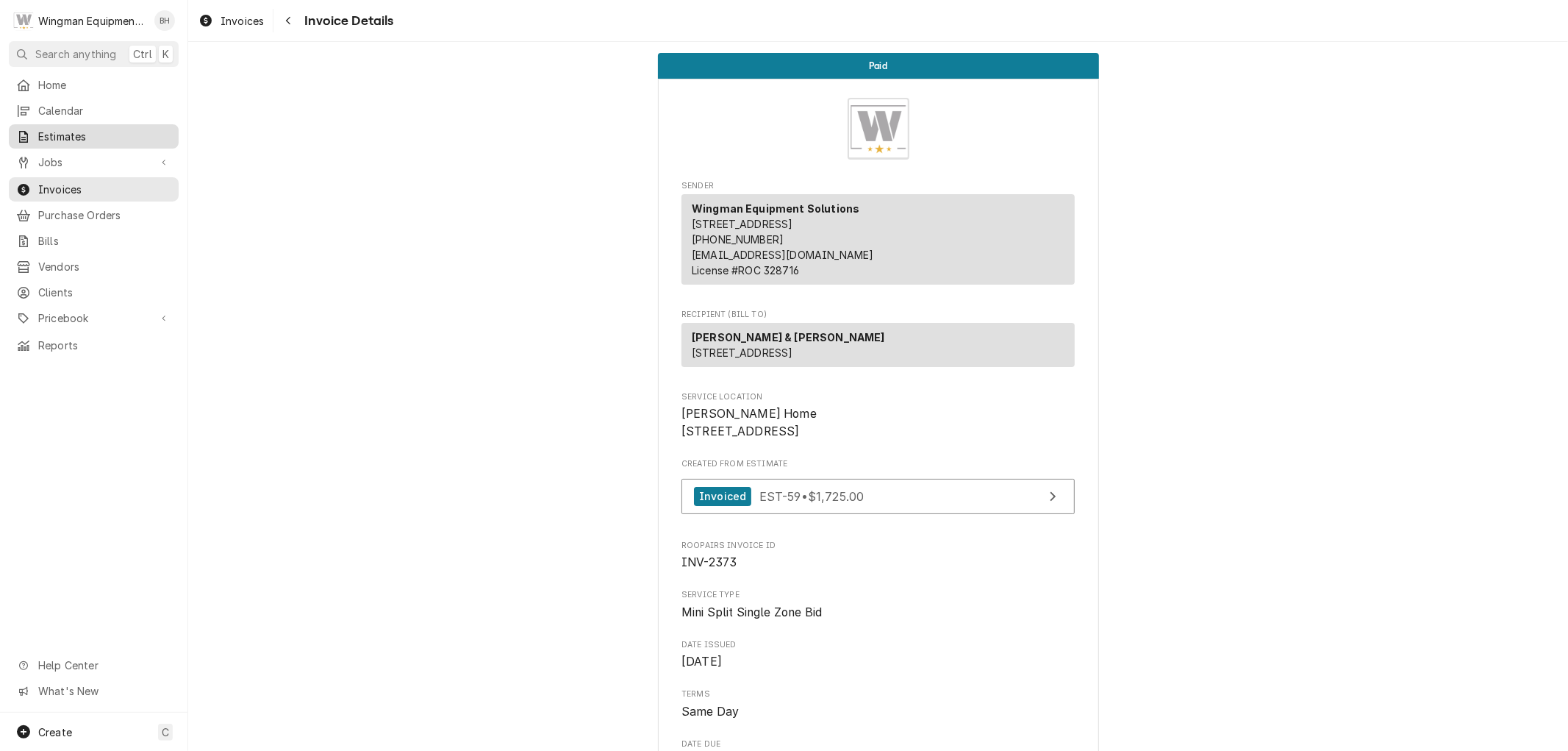
click at [57, 136] on span "Estimates" at bounding box center [105, 136] width 133 height 16
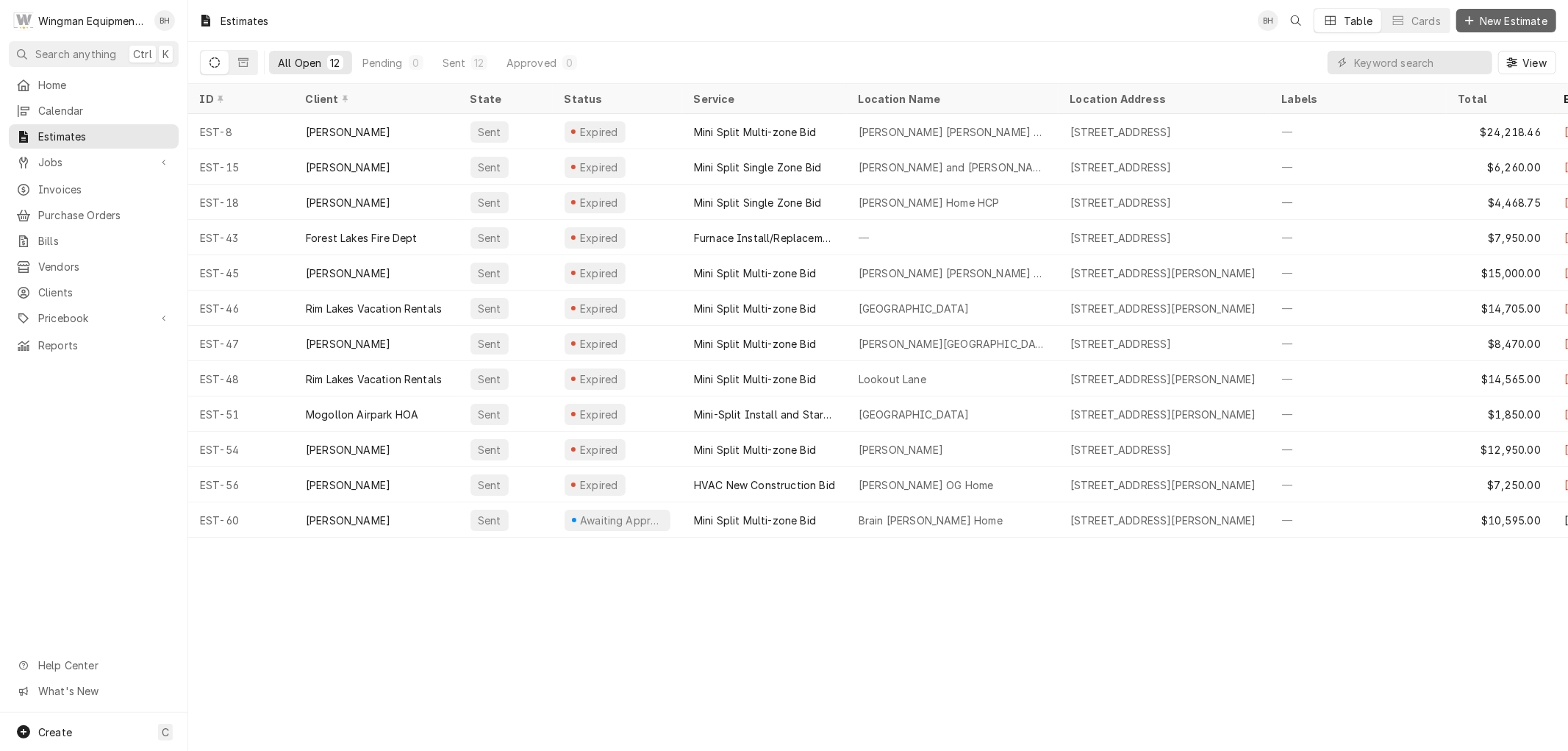
click at [1520, 15] on span "New Estimate" at bounding box center [1513, 21] width 74 height 16
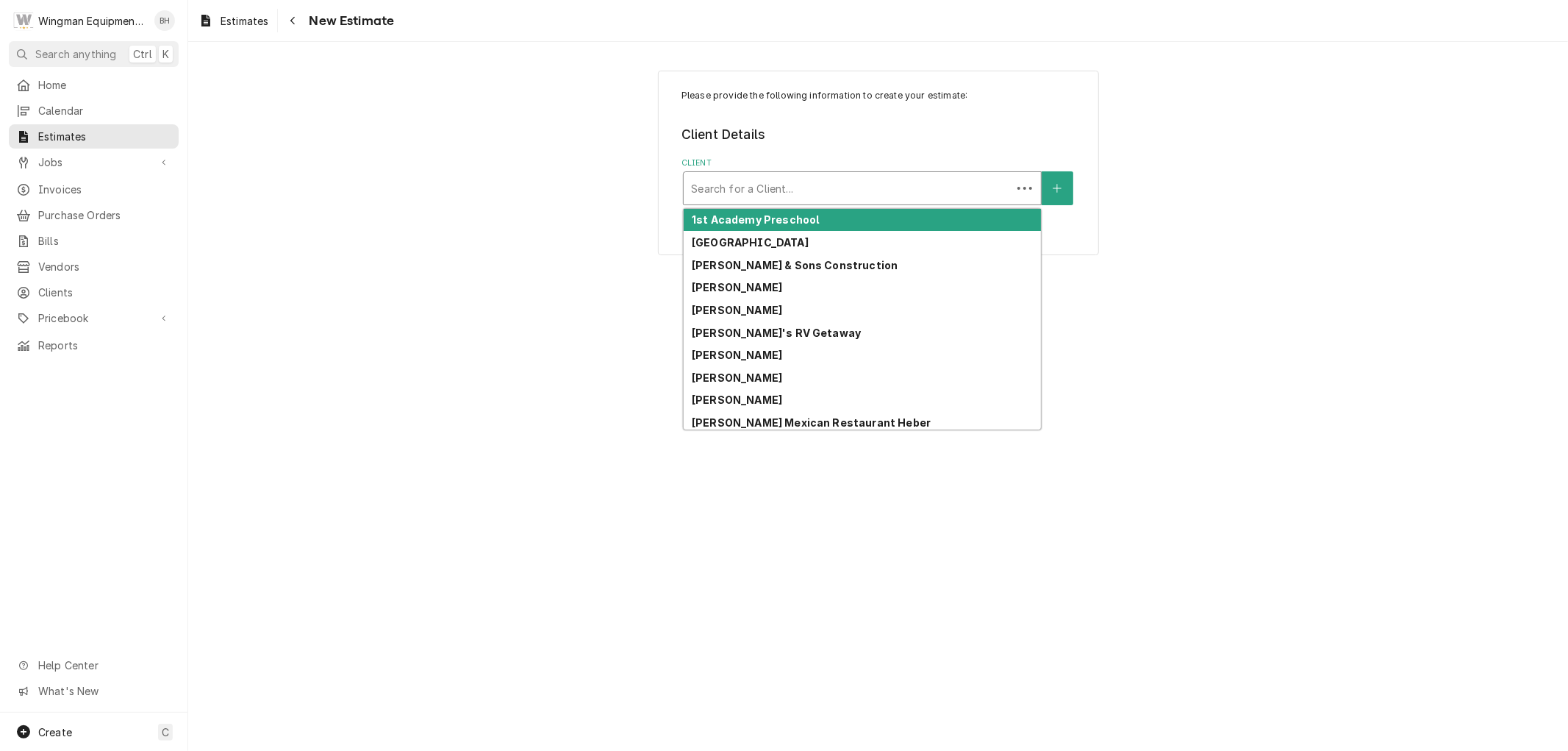
click at [774, 190] on div "Client" at bounding box center [847, 188] width 313 height 27
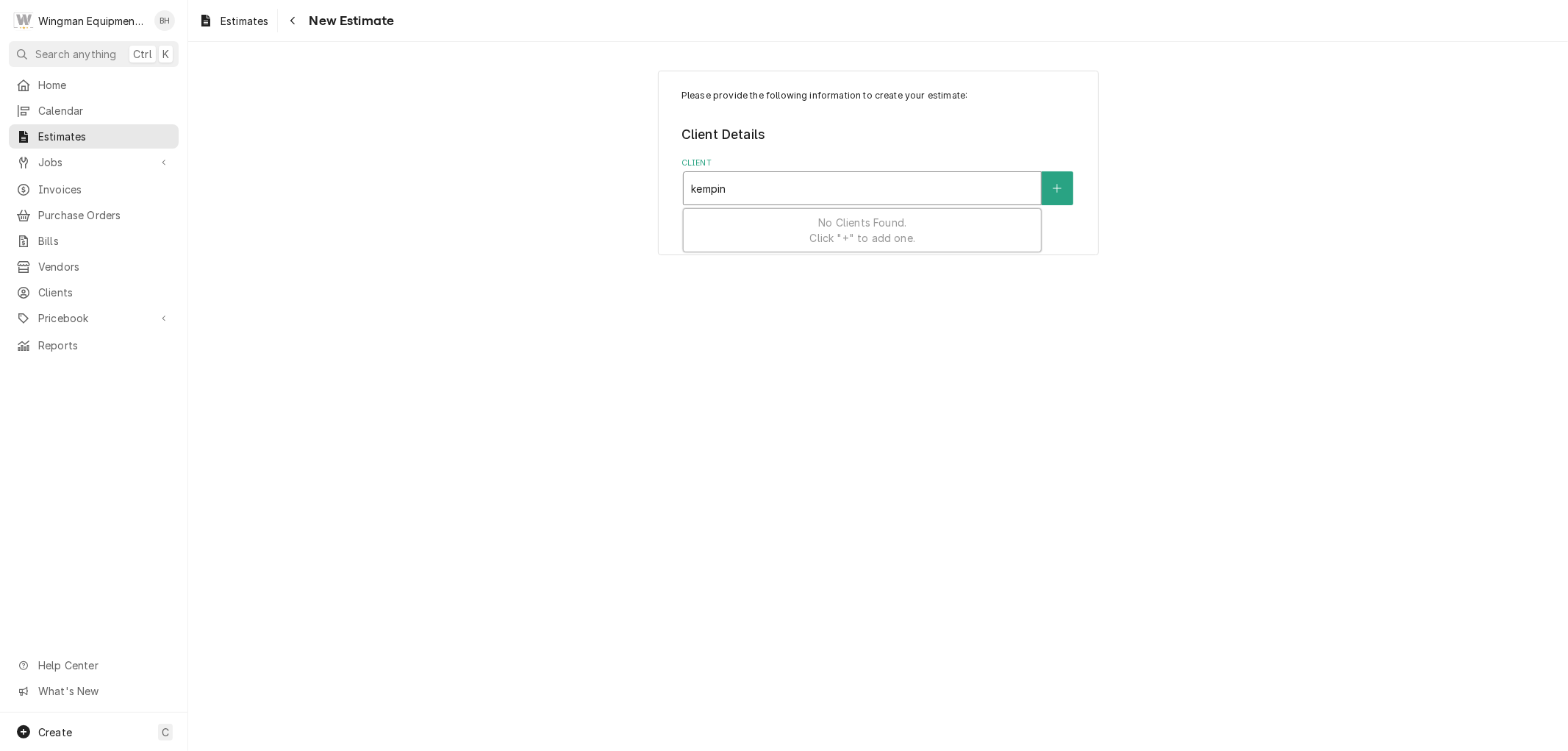
type input "kempin"
click at [870, 152] on fieldset "Client Details Client Search for a Client..." at bounding box center [878, 165] width 393 height 80
click at [74, 288] on span "Clients" at bounding box center [105, 292] width 133 height 16
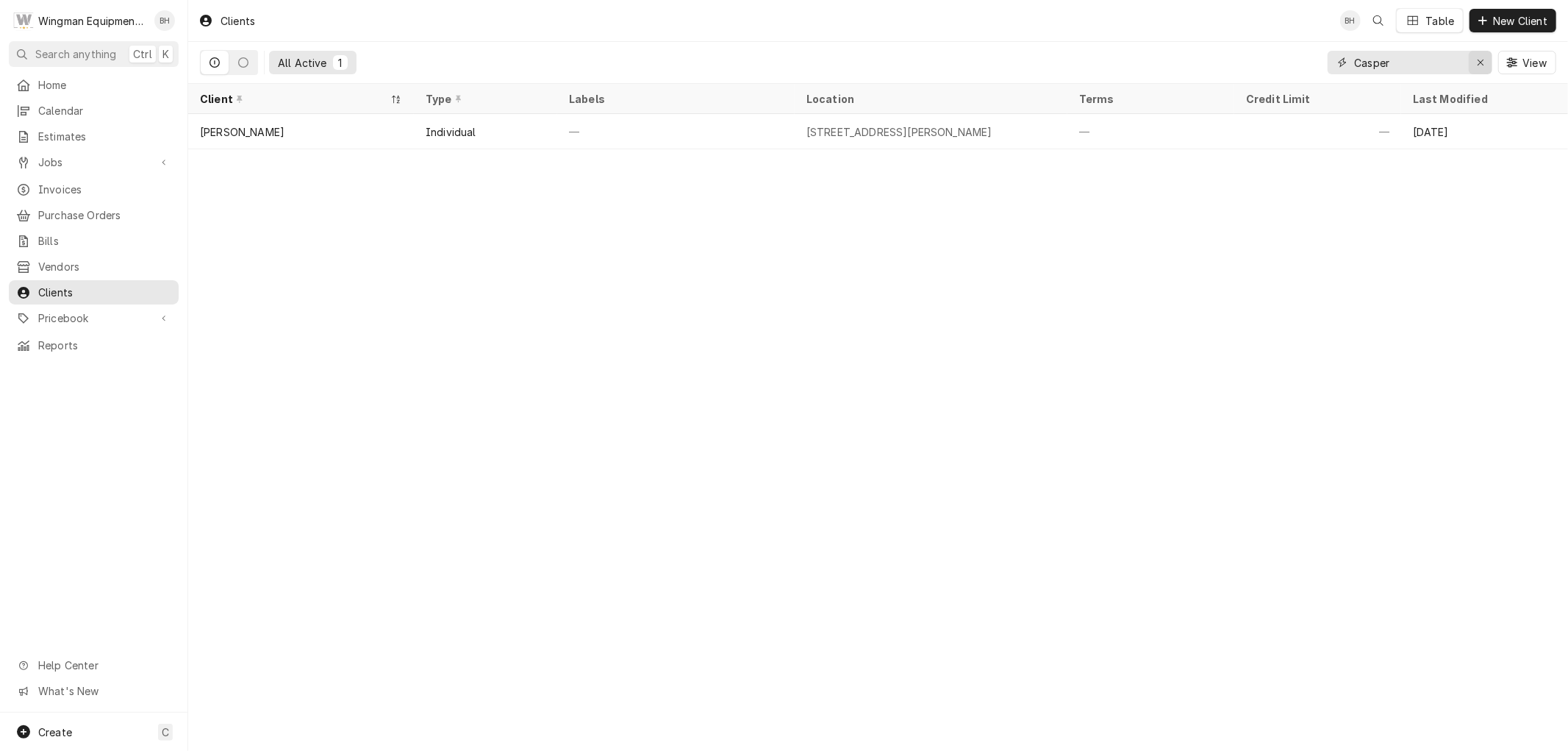
click at [1478, 64] on icon "Erase input" at bounding box center [1481, 62] width 8 height 10
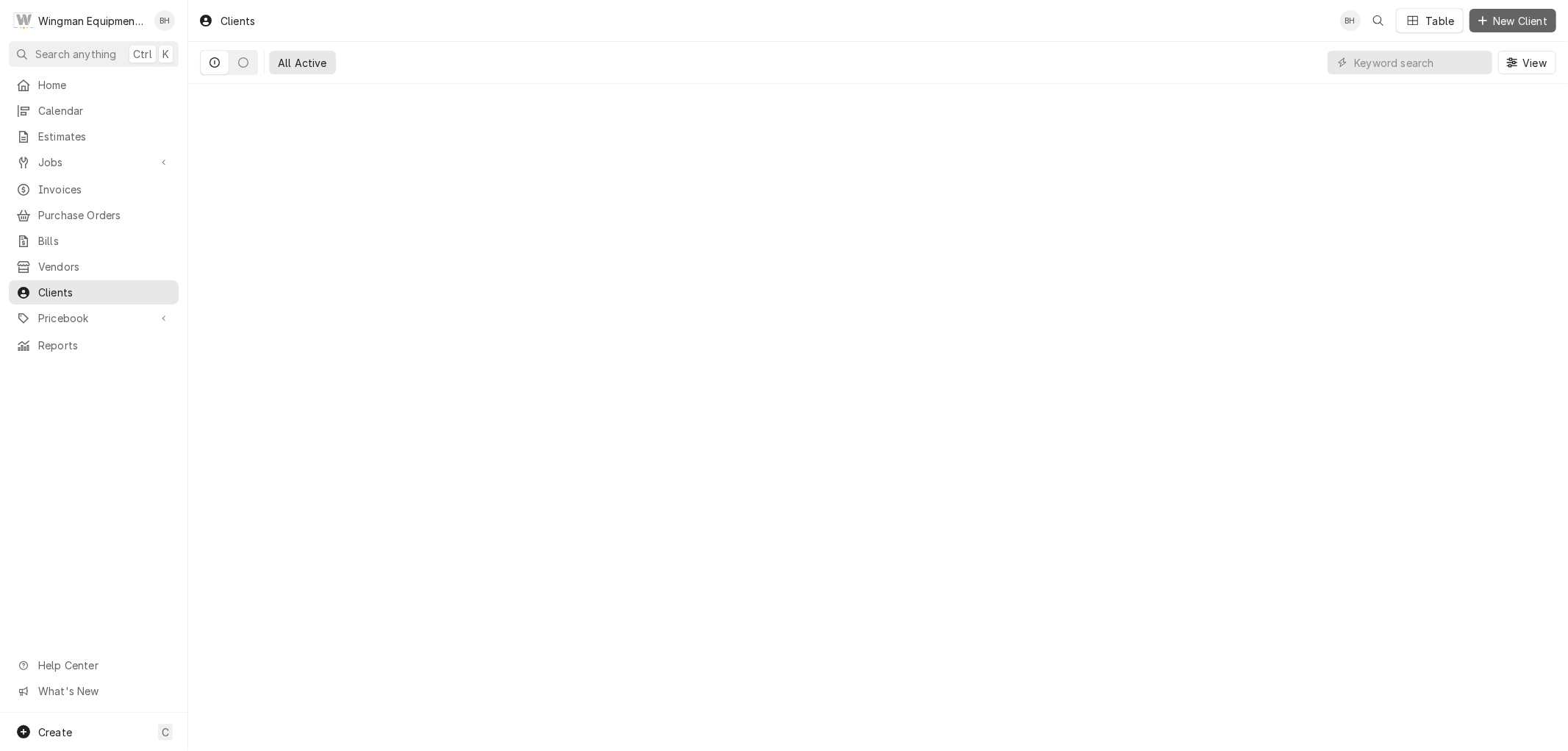
click at [1512, 26] on span "New Client" at bounding box center [1520, 21] width 61 height 16
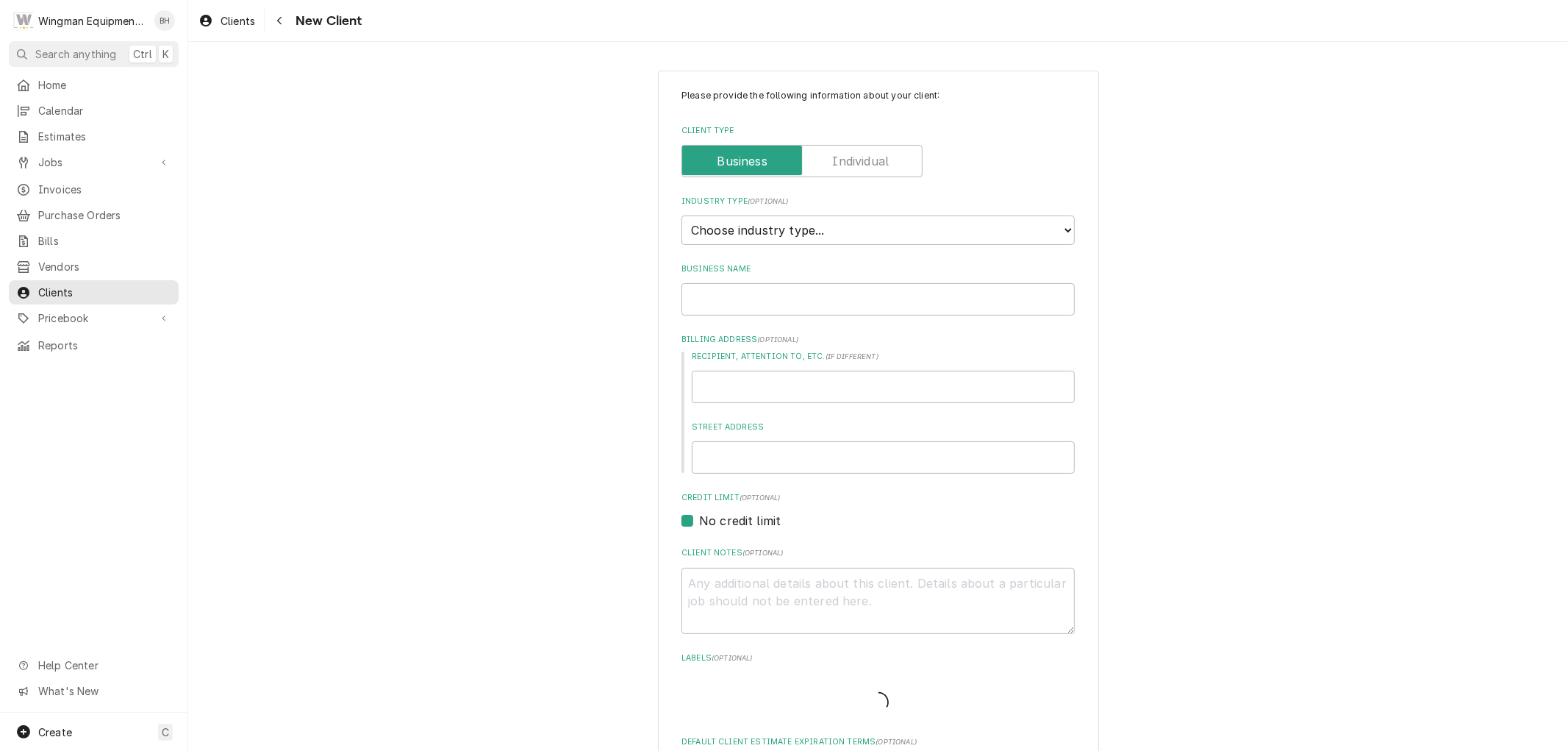
type textarea "x"
click at [851, 159] on label "Client Type" at bounding box center [801, 161] width 241 height 32
click at [851, 159] on input "Client Type" at bounding box center [801, 161] width 228 height 32
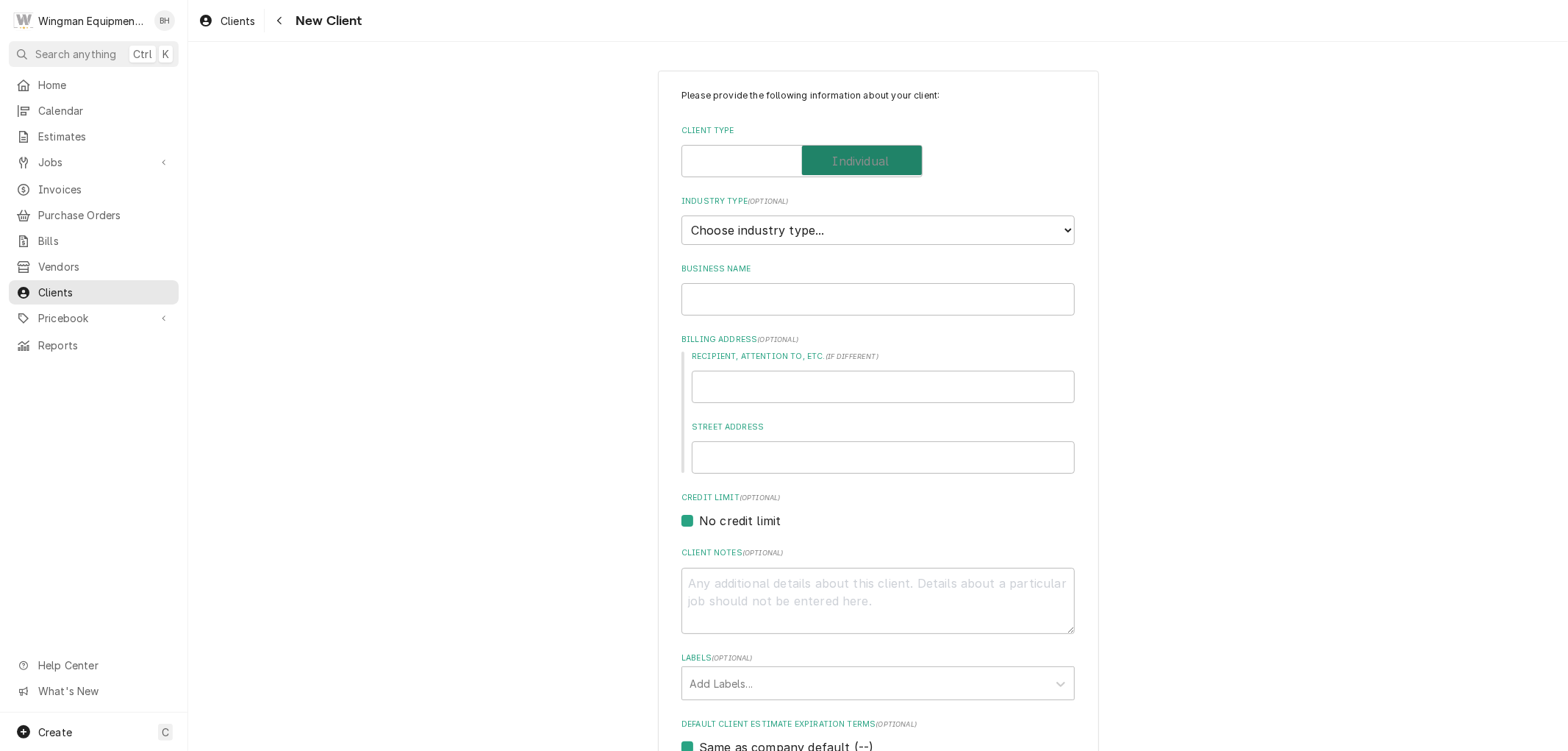
checkbox input "true"
type textarea "x"
click at [850, 227] on select "Choose industry type... Residential Commercial Industrial Government" at bounding box center [878, 230] width 393 height 29
select select "1"
click at [681, 216] on select "Choose industry type... Residential Commercial Industrial Government" at bounding box center [878, 230] width 393 height 29
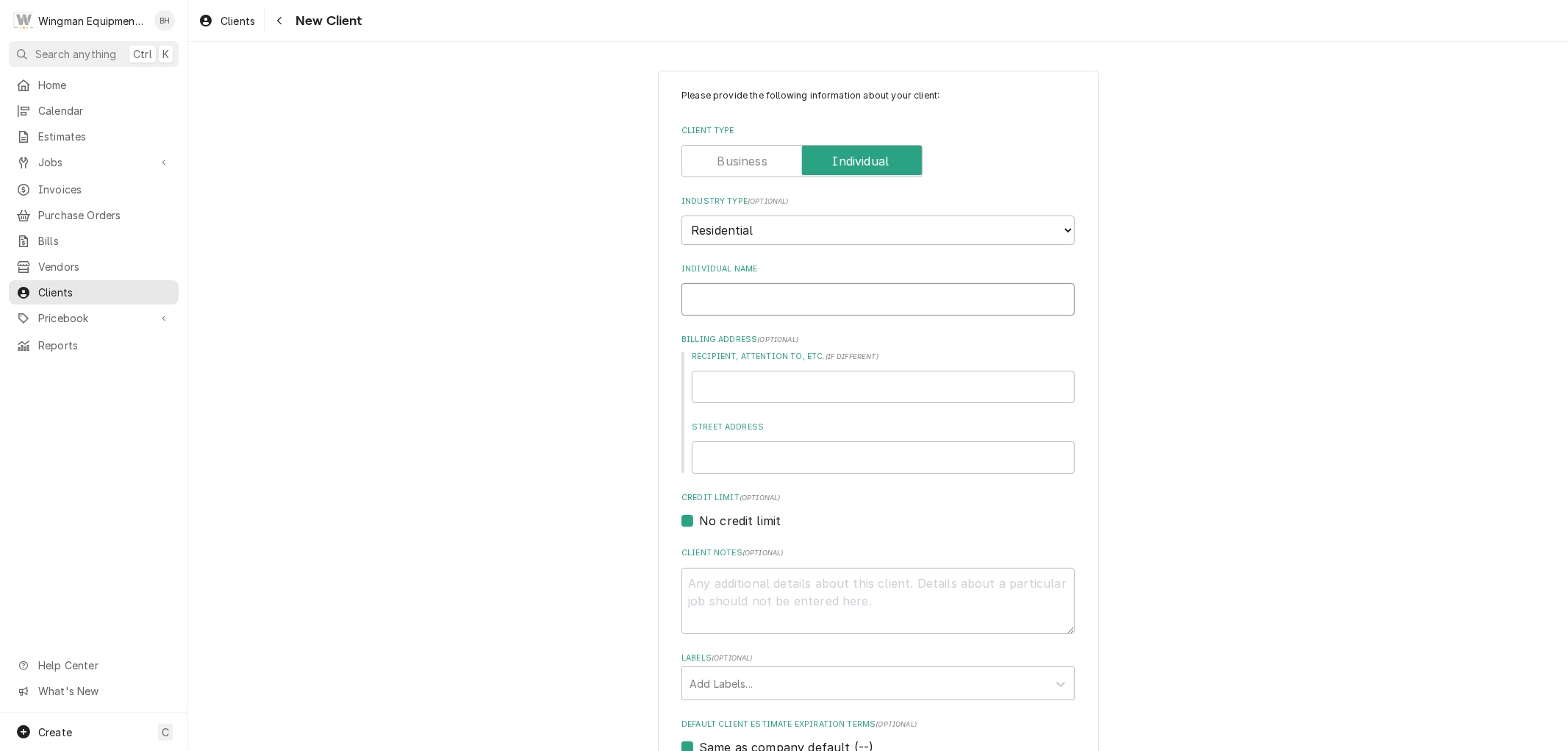
click at [838, 301] on input "Individual Name" at bounding box center [878, 299] width 393 height 32
type textarea "x"
type input "C"
type textarea "x"
type input "Ca"
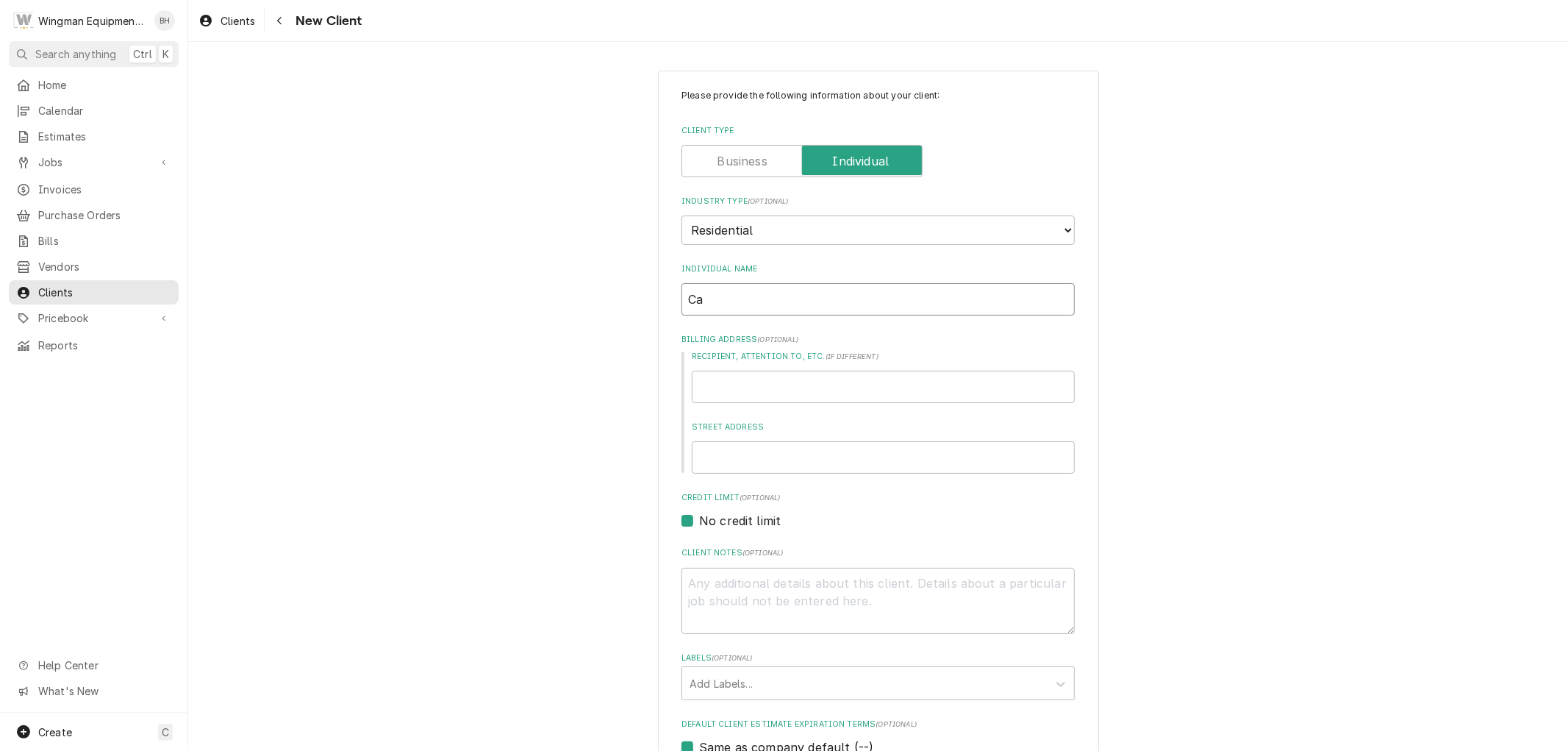
type textarea "x"
type input "Car"
type textarea "x"
type input "Carla"
type textarea "x"
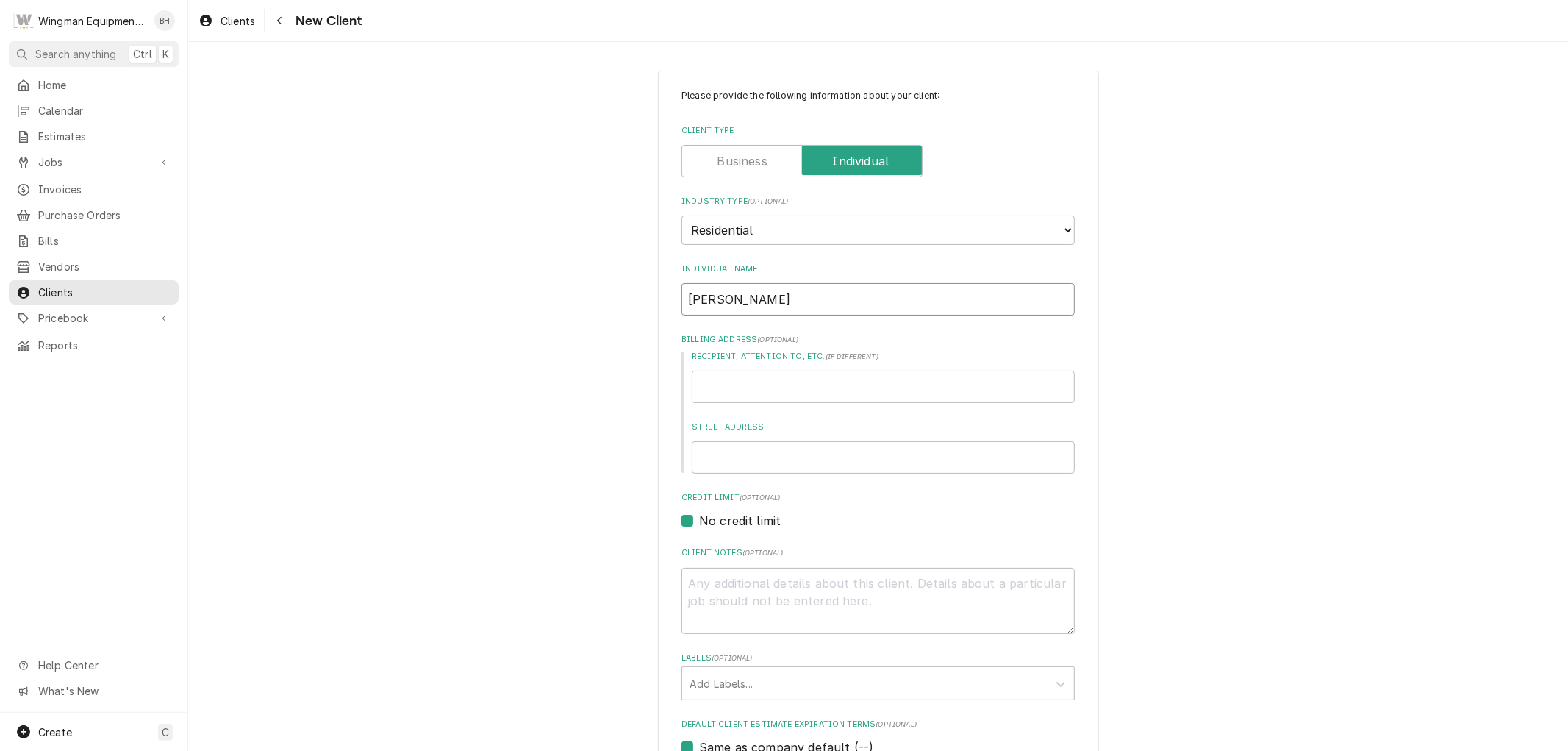
type input "Carlas"
type textarea "x"
type input "Carla"
type textarea "x"
type input "Carla"
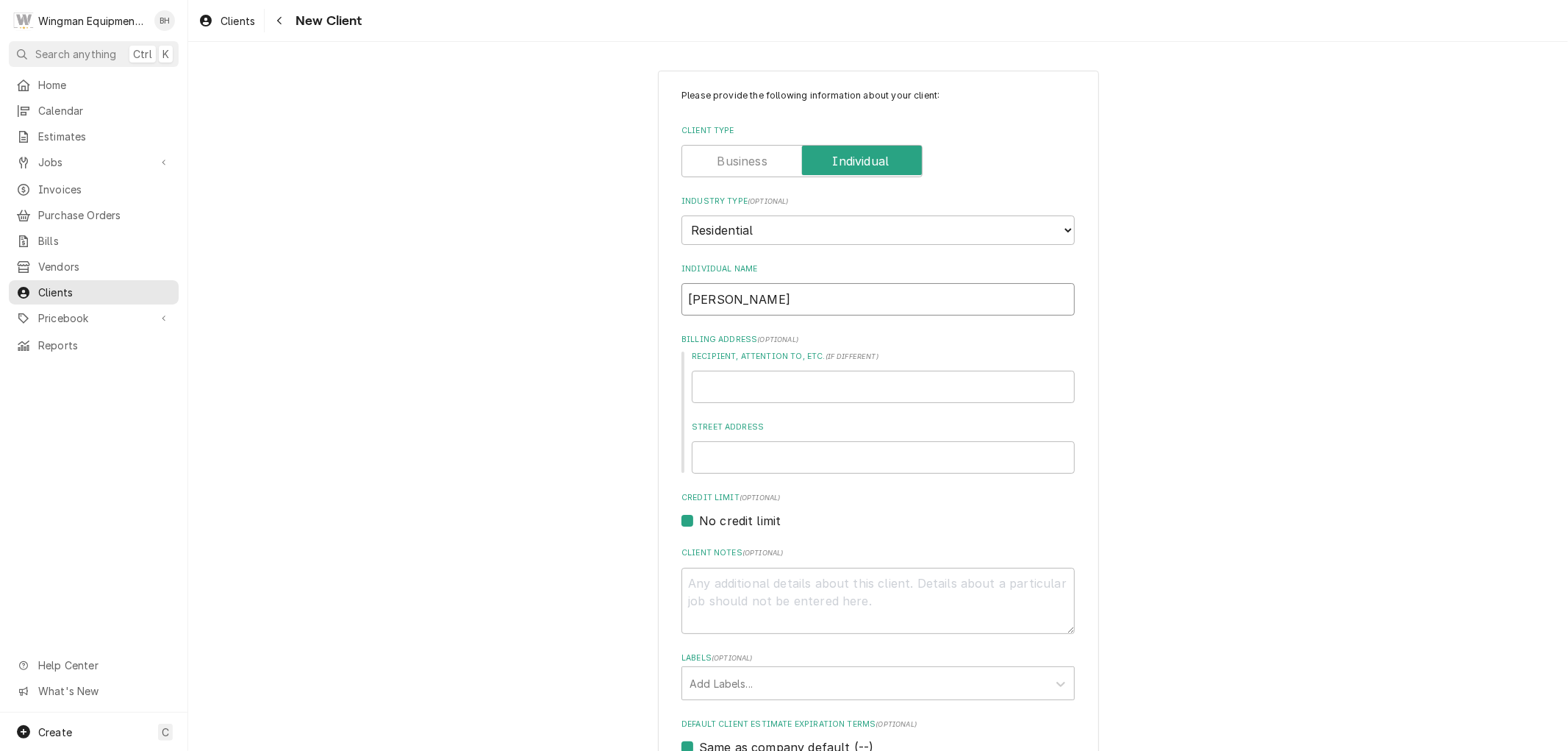
type textarea "x"
type input "Carla K"
type textarea "x"
type input "Carla Ke"
type textarea "x"
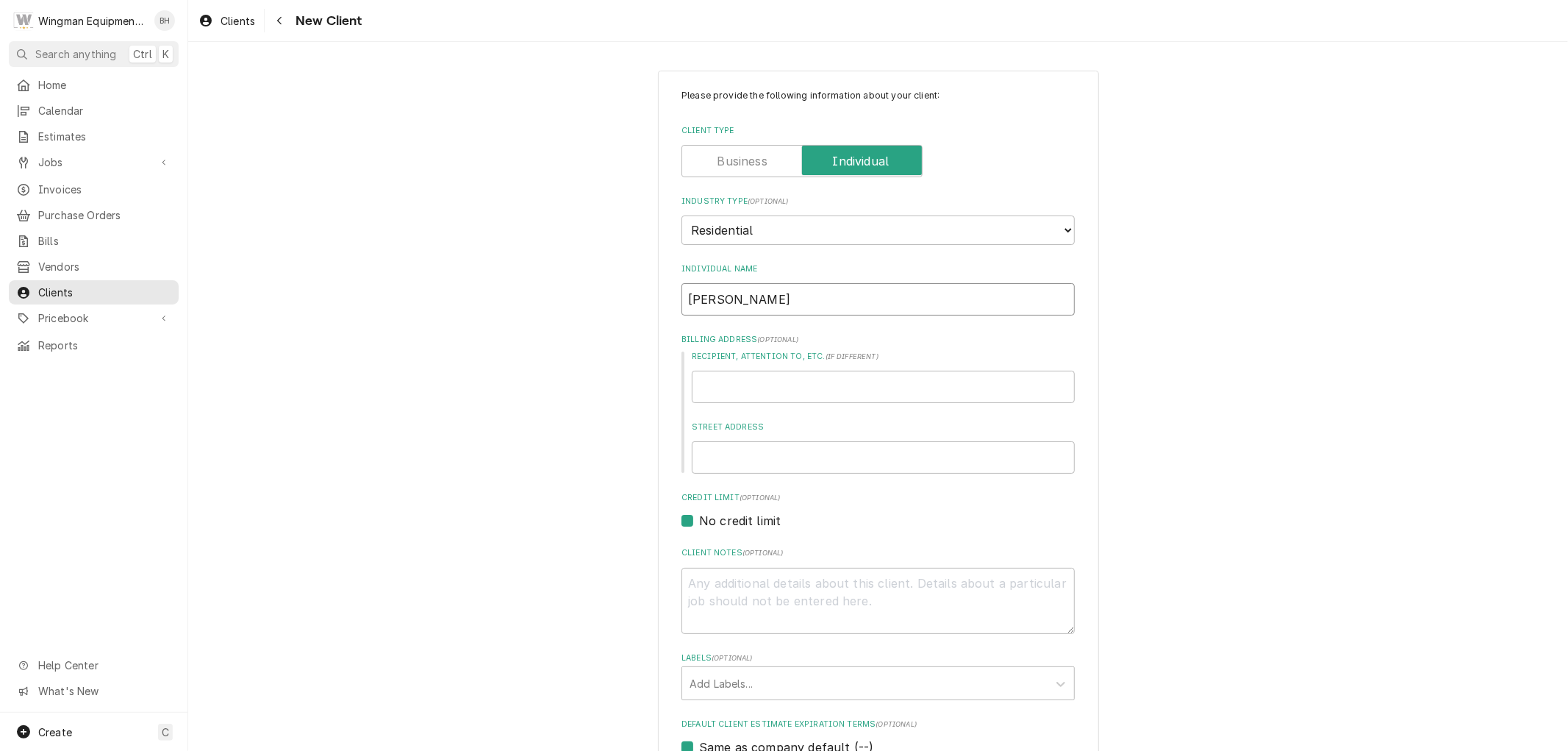
type input "Carla Kem"
type textarea "x"
type input "Carla Kemp"
type textarea "x"
type input "Carla Kempi"
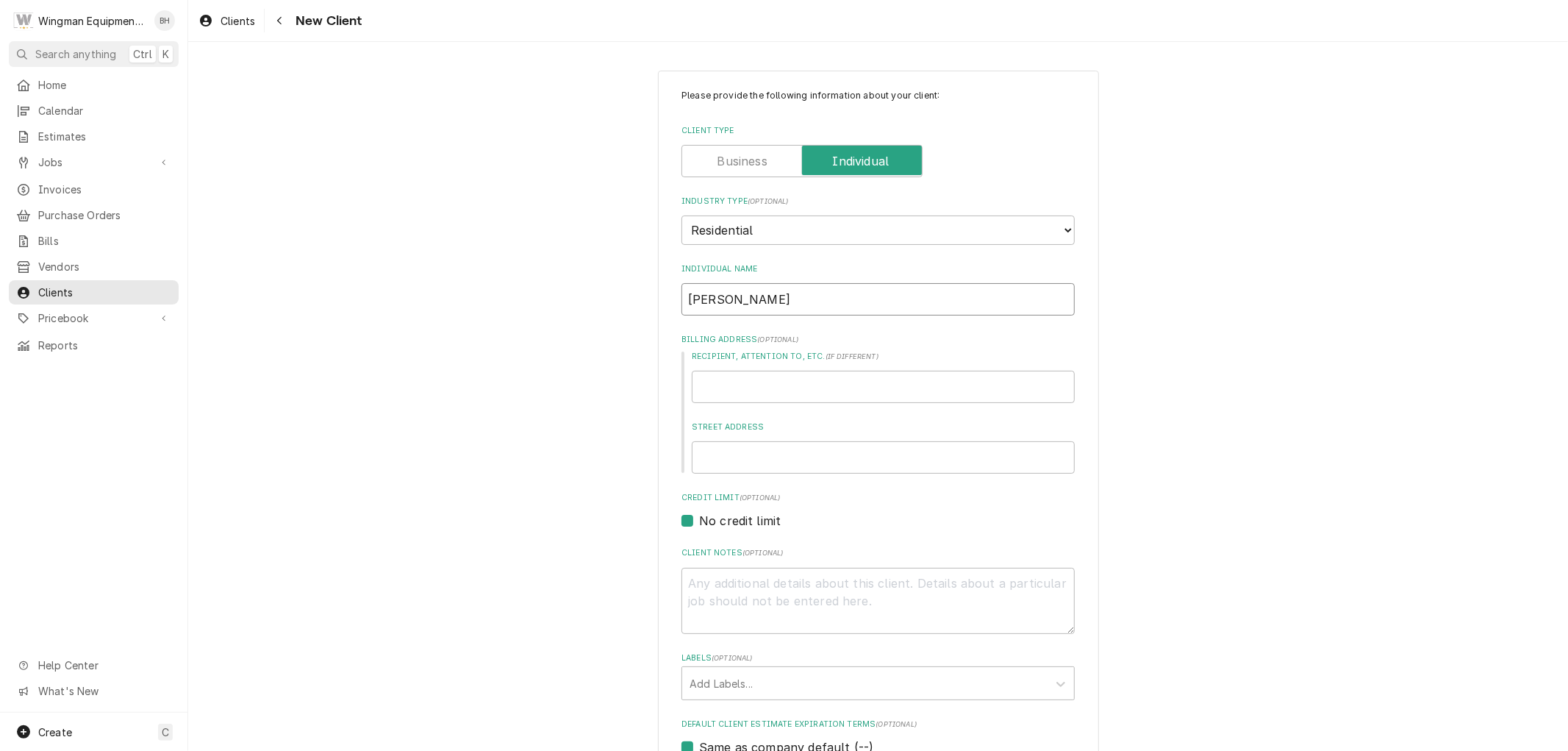
type textarea "x"
type input "Carla Kempin"
type textarea "x"
type input "Carla Kempins"
type textarea "x"
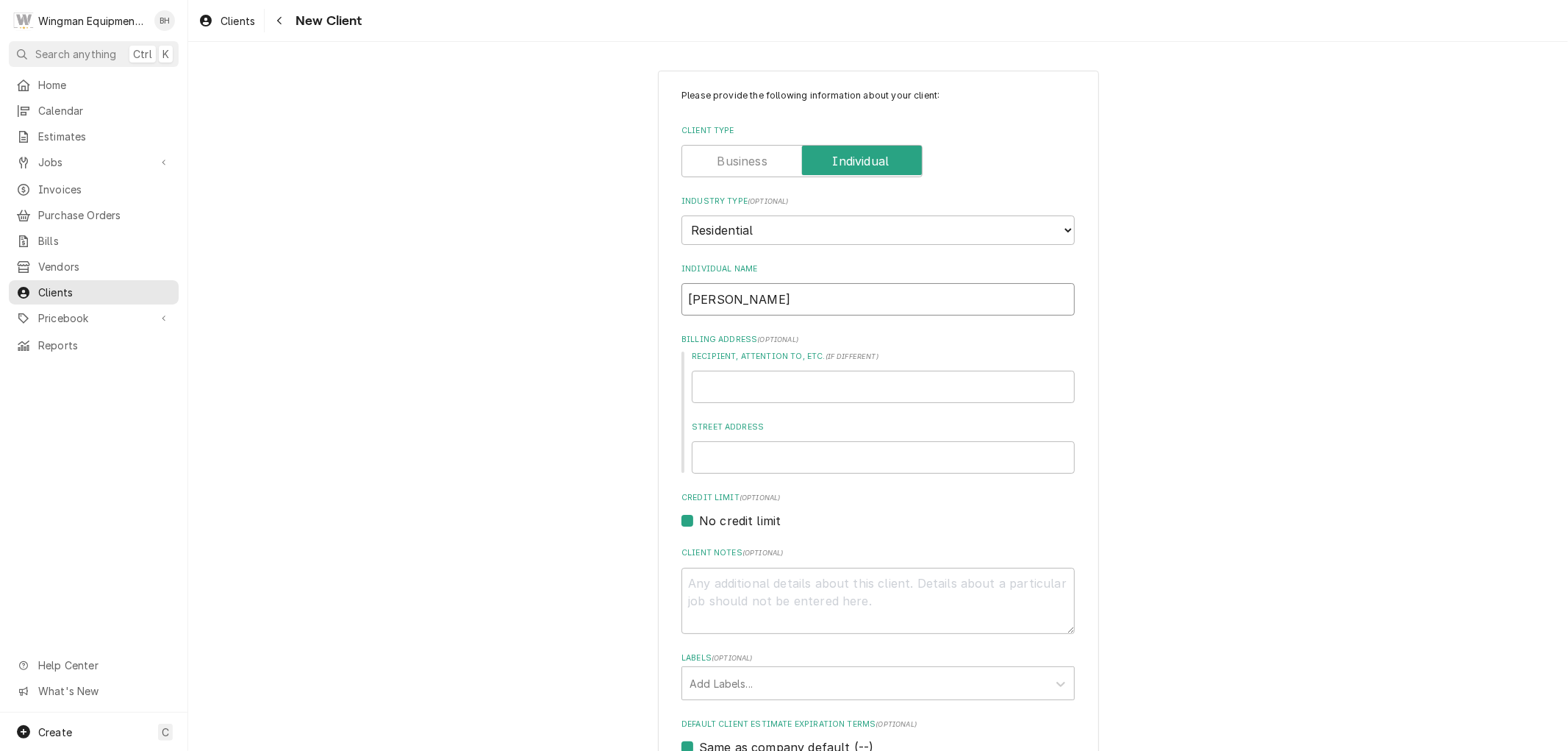
type input "Carla Kempinsk"
type textarea "x"
type input "[PERSON_NAME]"
type textarea "x"
type input "2"
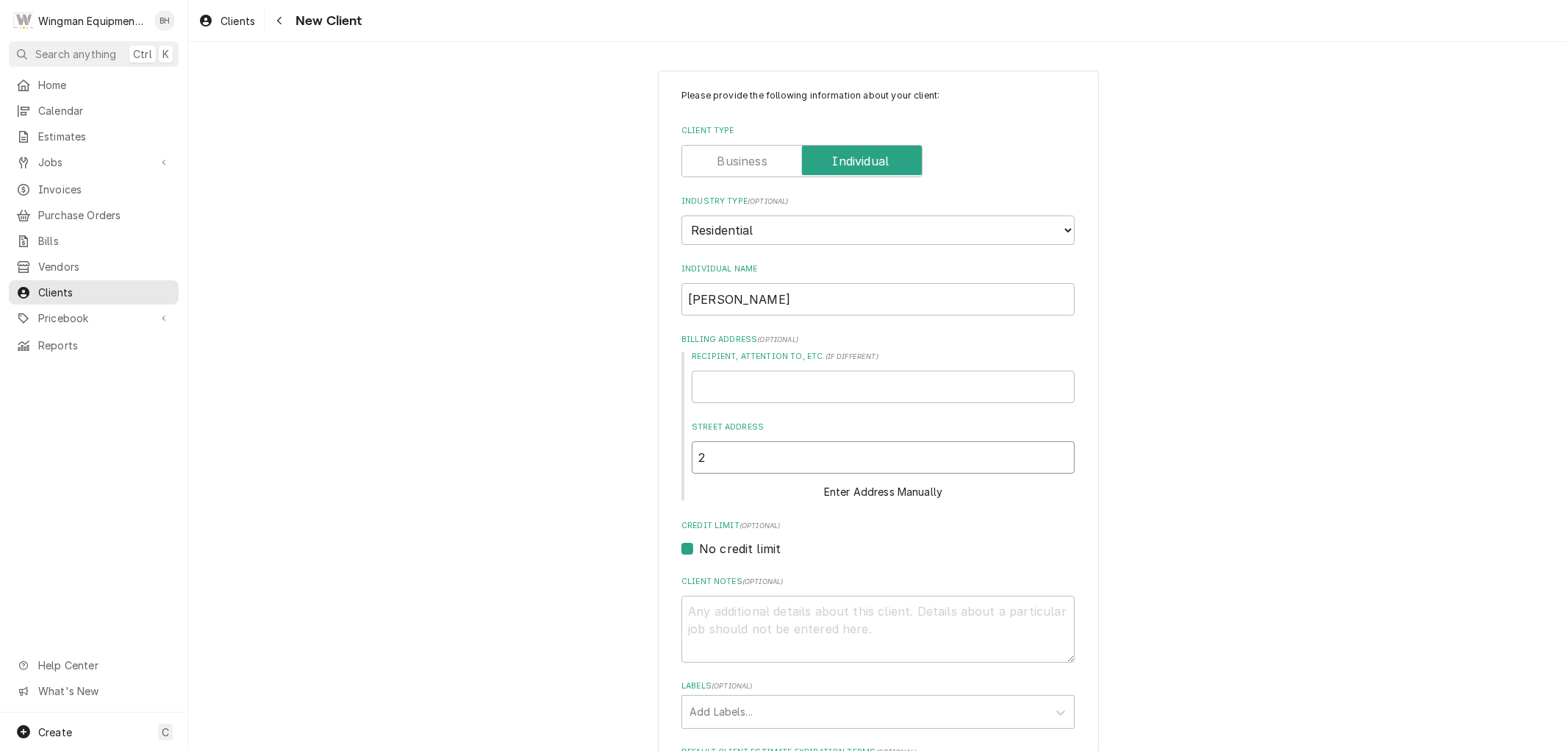
type textarea "x"
type input "21"
type textarea "x"
type input "214"
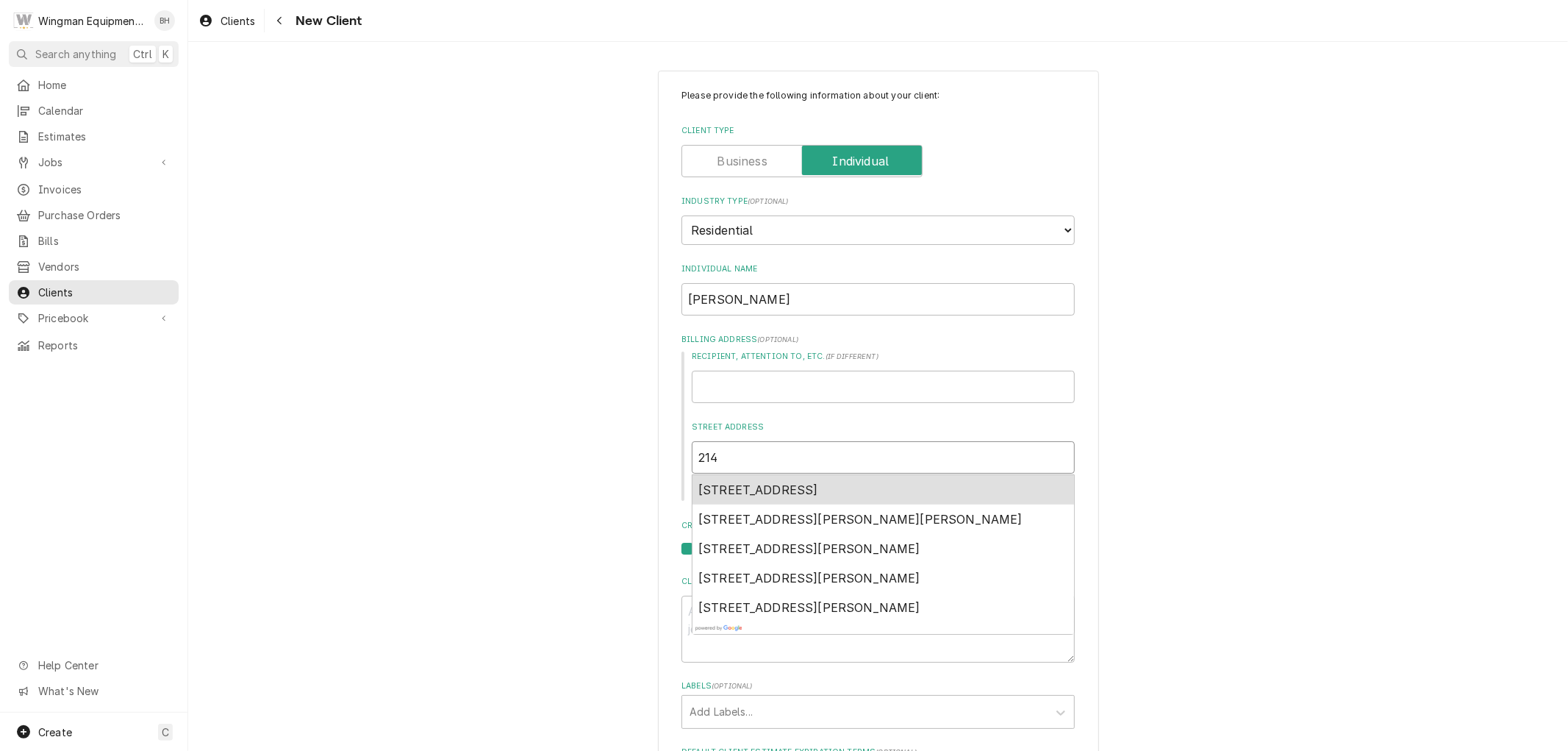
type textarea "x"
type input "2142"
type textarea "x"
type input "2142"
type textarea "x"
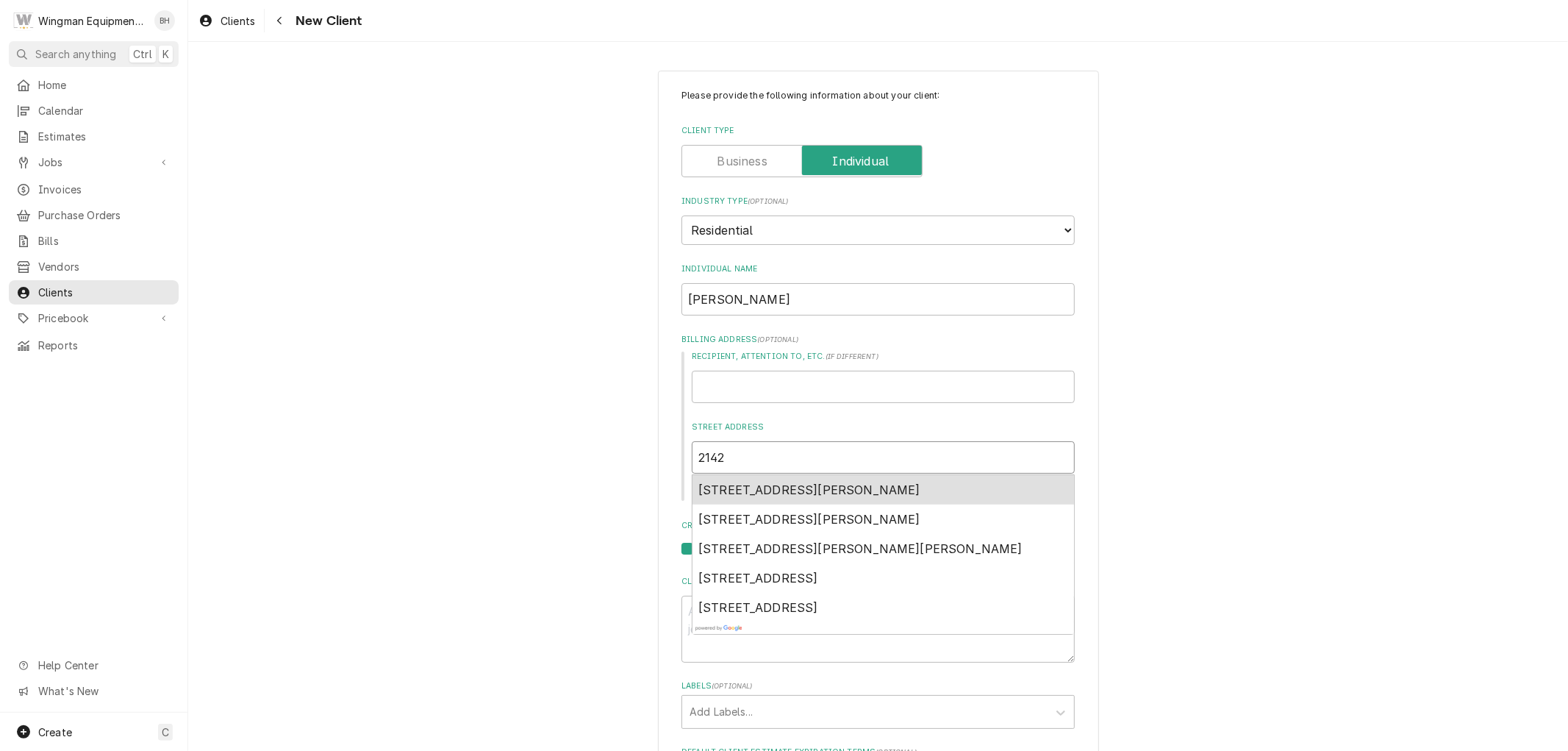
type input "2142 W"
type textarea "x"
type input "2142 Wi"
type textarea "x"
type input "2142 Wil"
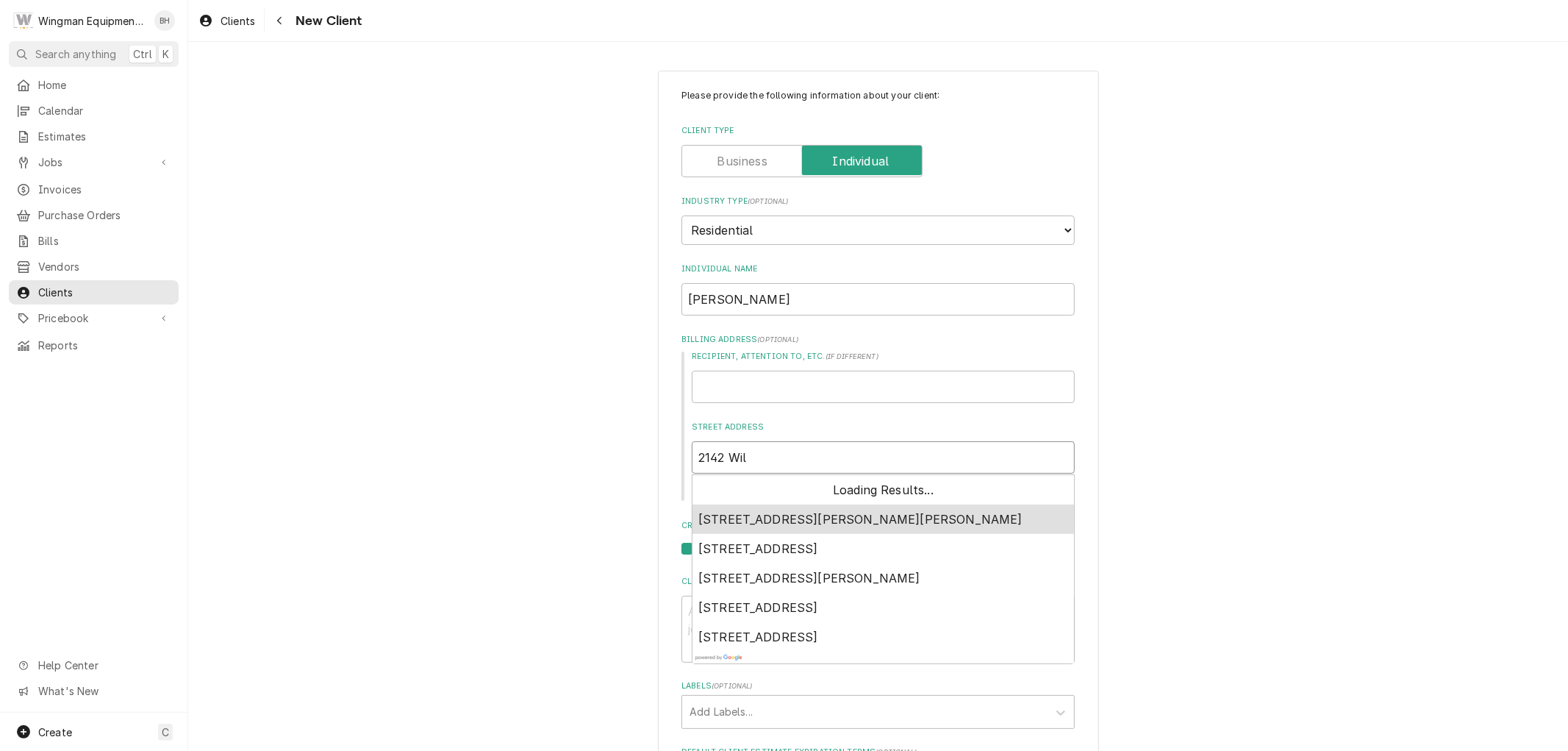
type textarea "x"
type input "2142 Wild"
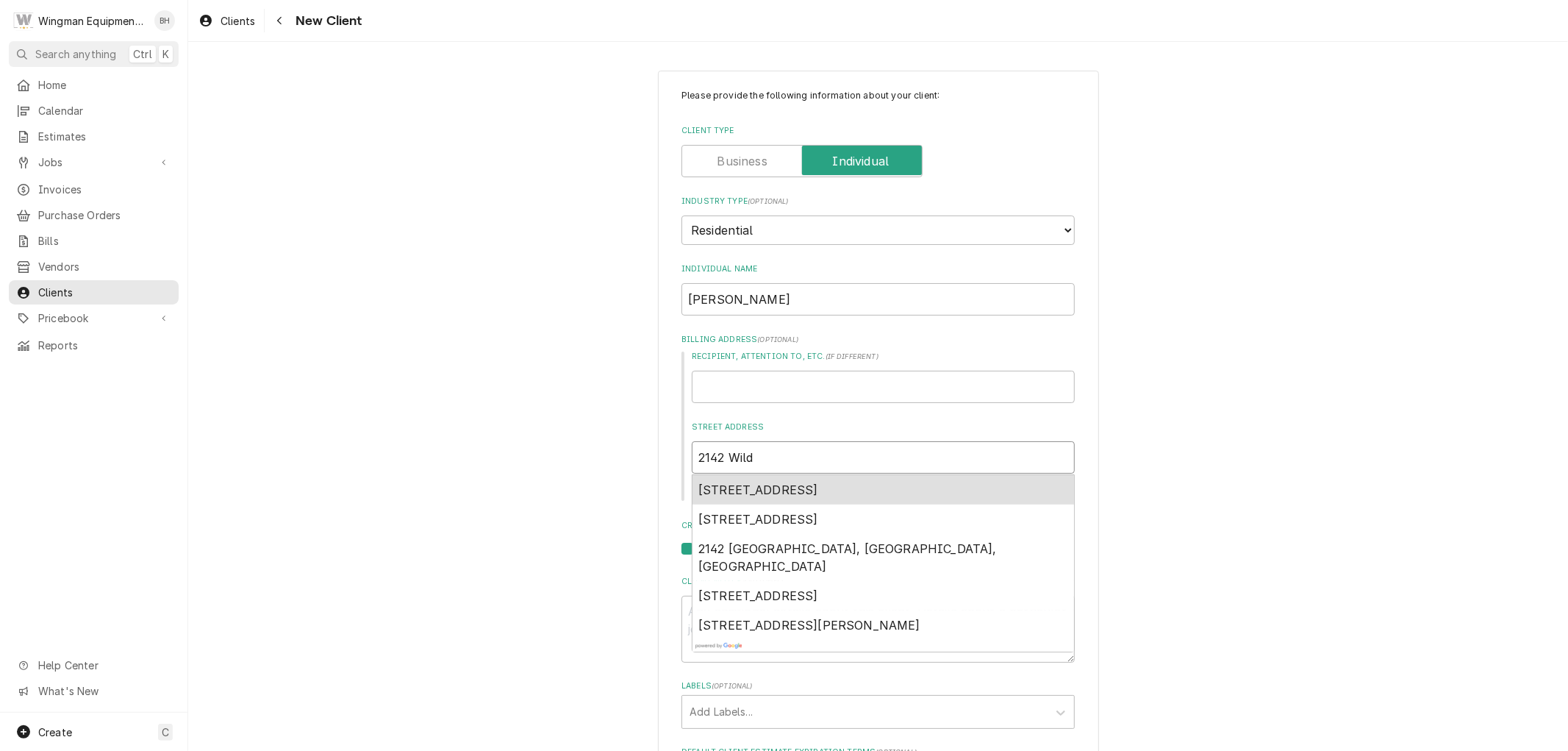
type textarea "x"
type input "2142 Wildf"
type textarea "x"
type input "2142 Wildfl"
type textarea "x"
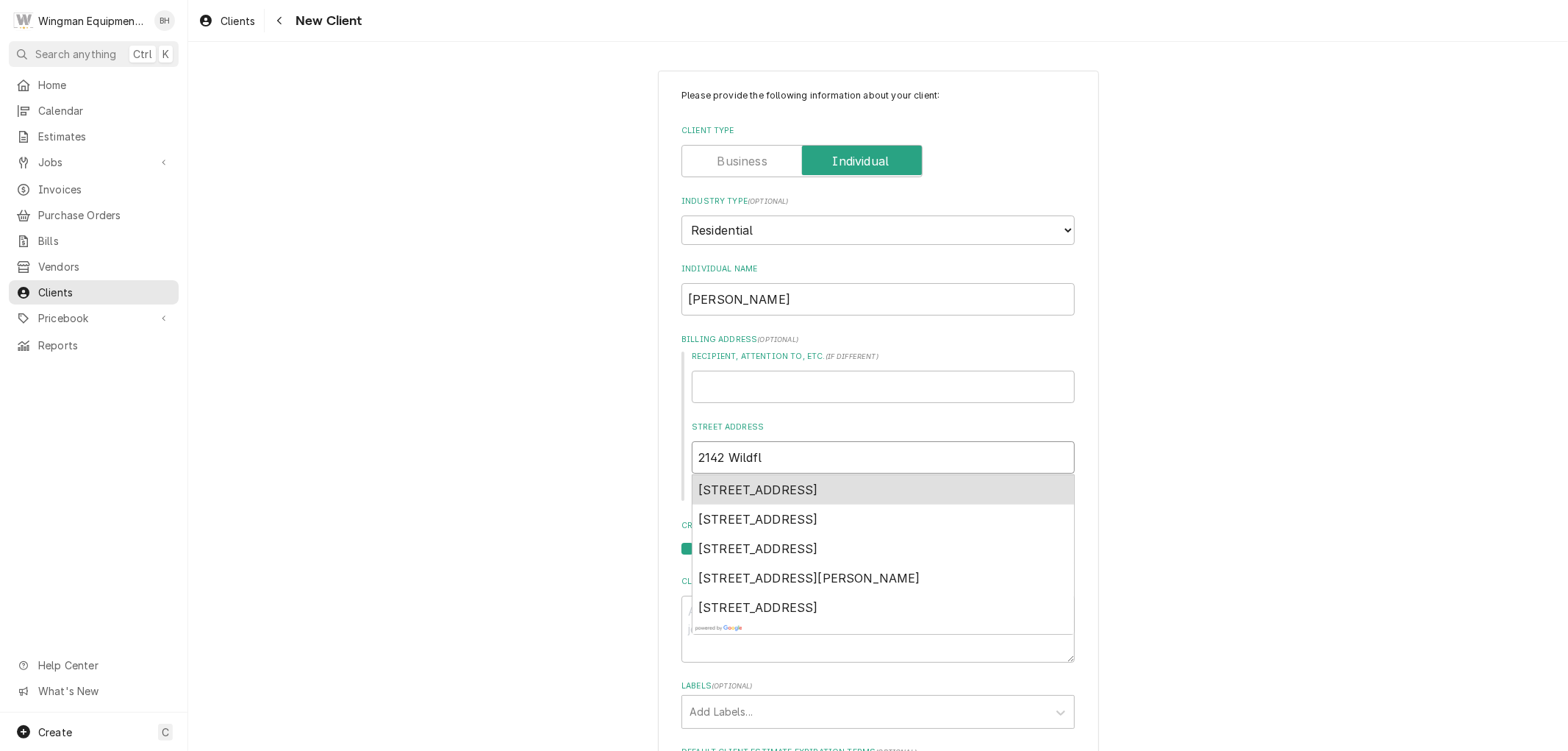
type input "2142 Wildflo"
type textarea "x"
type input "2142 Wildflow"
type textarea "x"
type input "2142 Wildflowe"
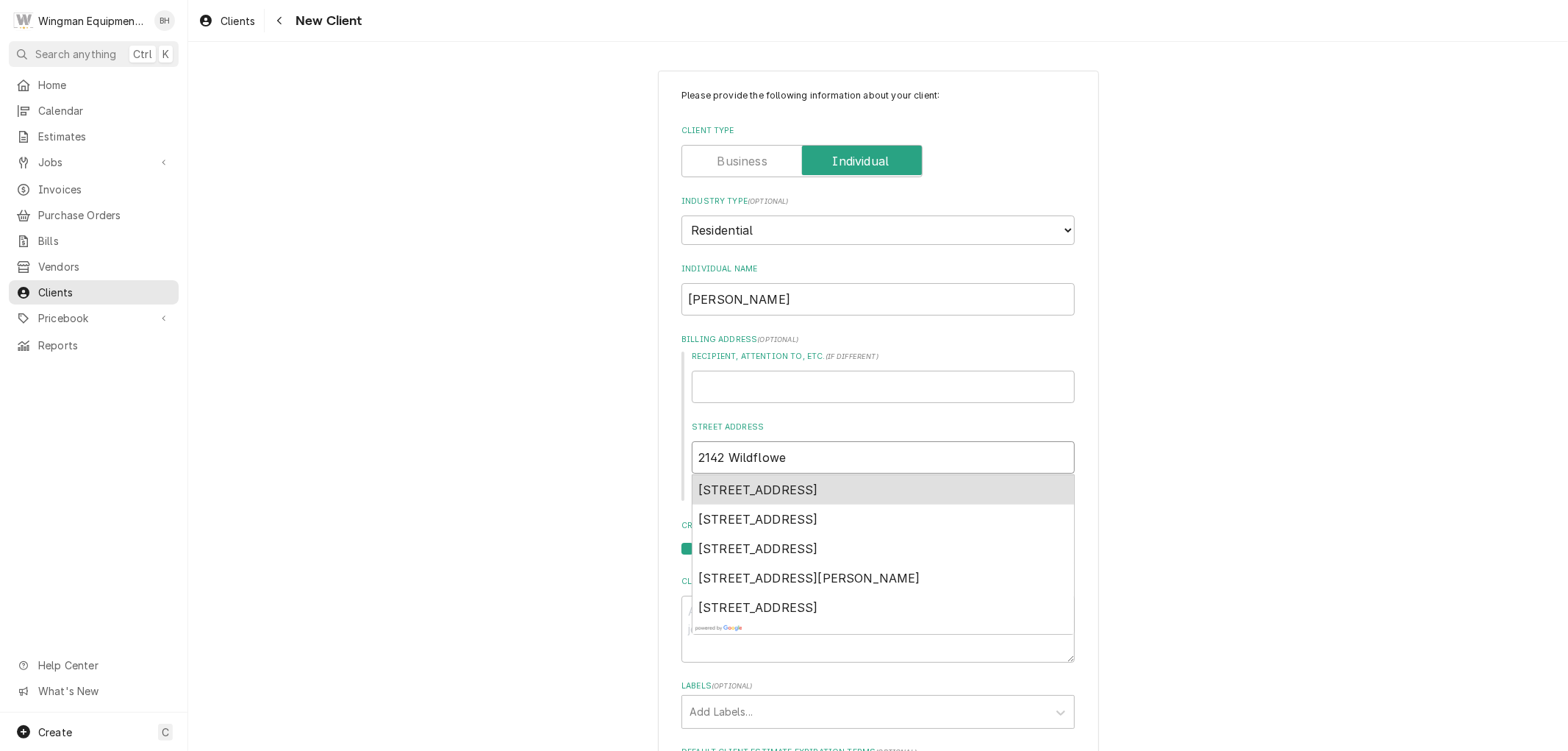
type textarea "x"
type input "2142 Wildflower"
type textarea "x"
type input "2142 Wildflower"
type textarea "x"
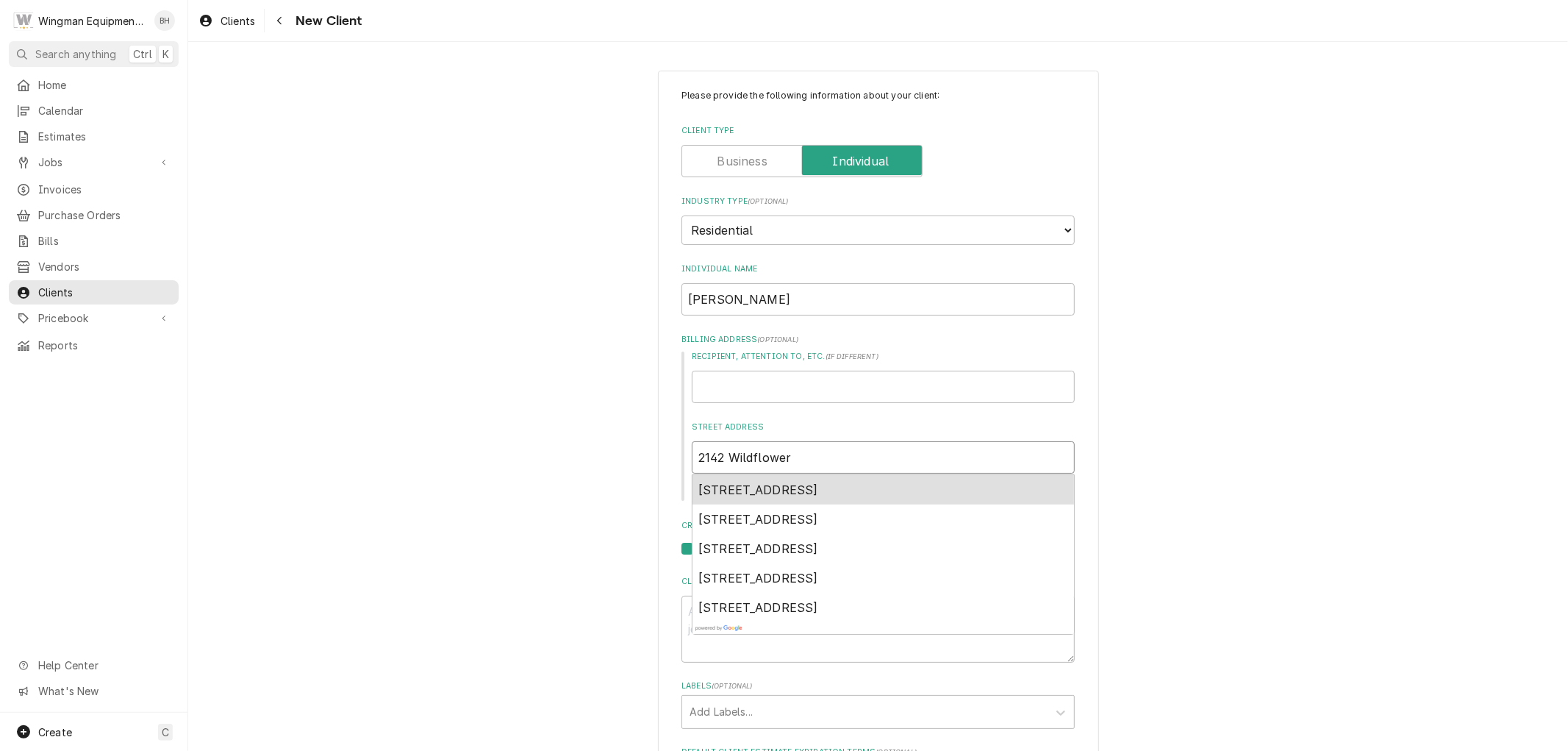
type input "2142 Wildflower R"
type textarea "x"
type input "2142 Wildflower Rd"
click at [818, 489] on span "2142 Wildflower Rd, Heber, AZ, USA" at bounding box center [758, 490] width 119 height 15
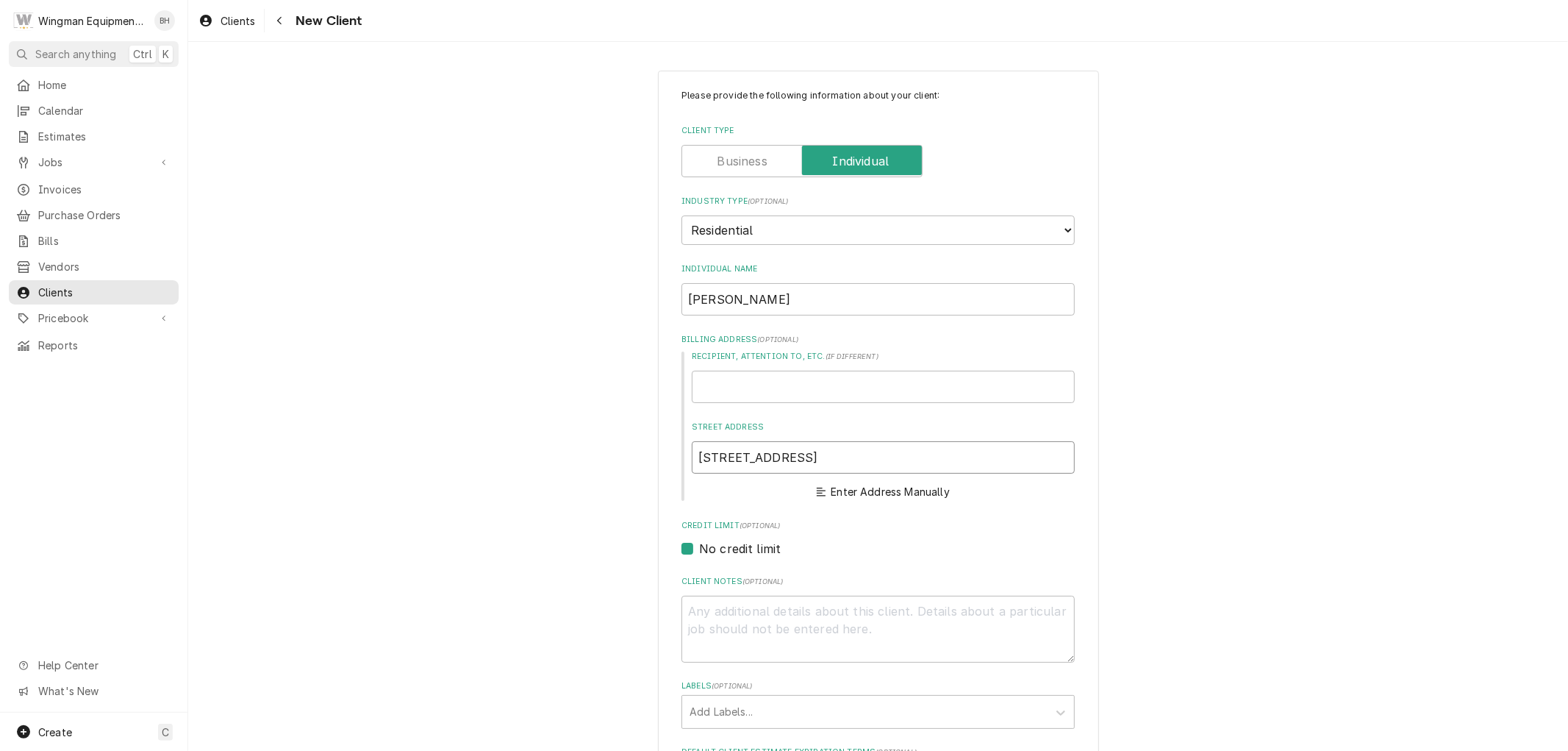
type textarea "x"
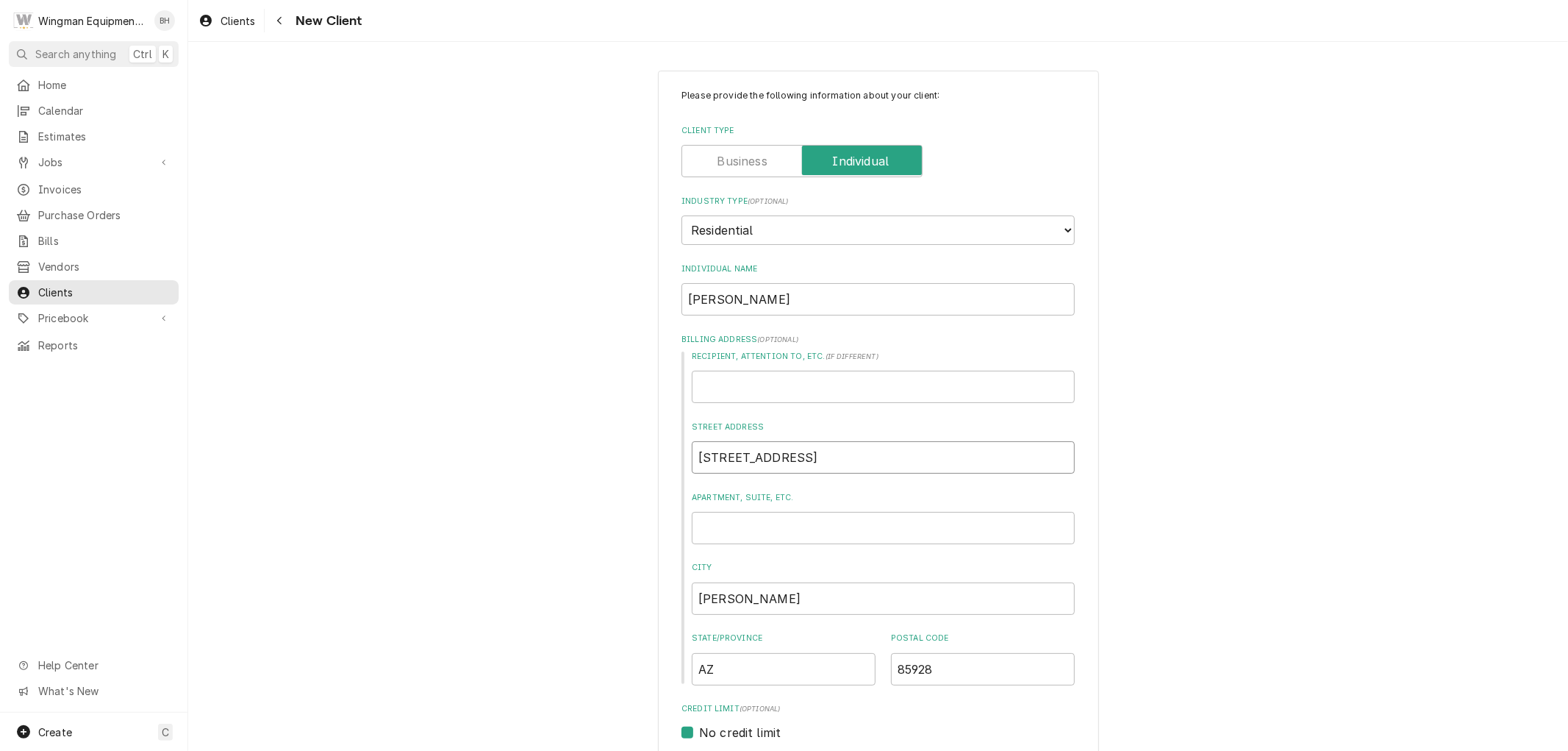
type input "2142 Wildflower Rd"
click at [960, 669] on input "85928" at bounding box center [983, 669] width 184 height 32
type textarea "x"
type input "8592"
type textarea "x"
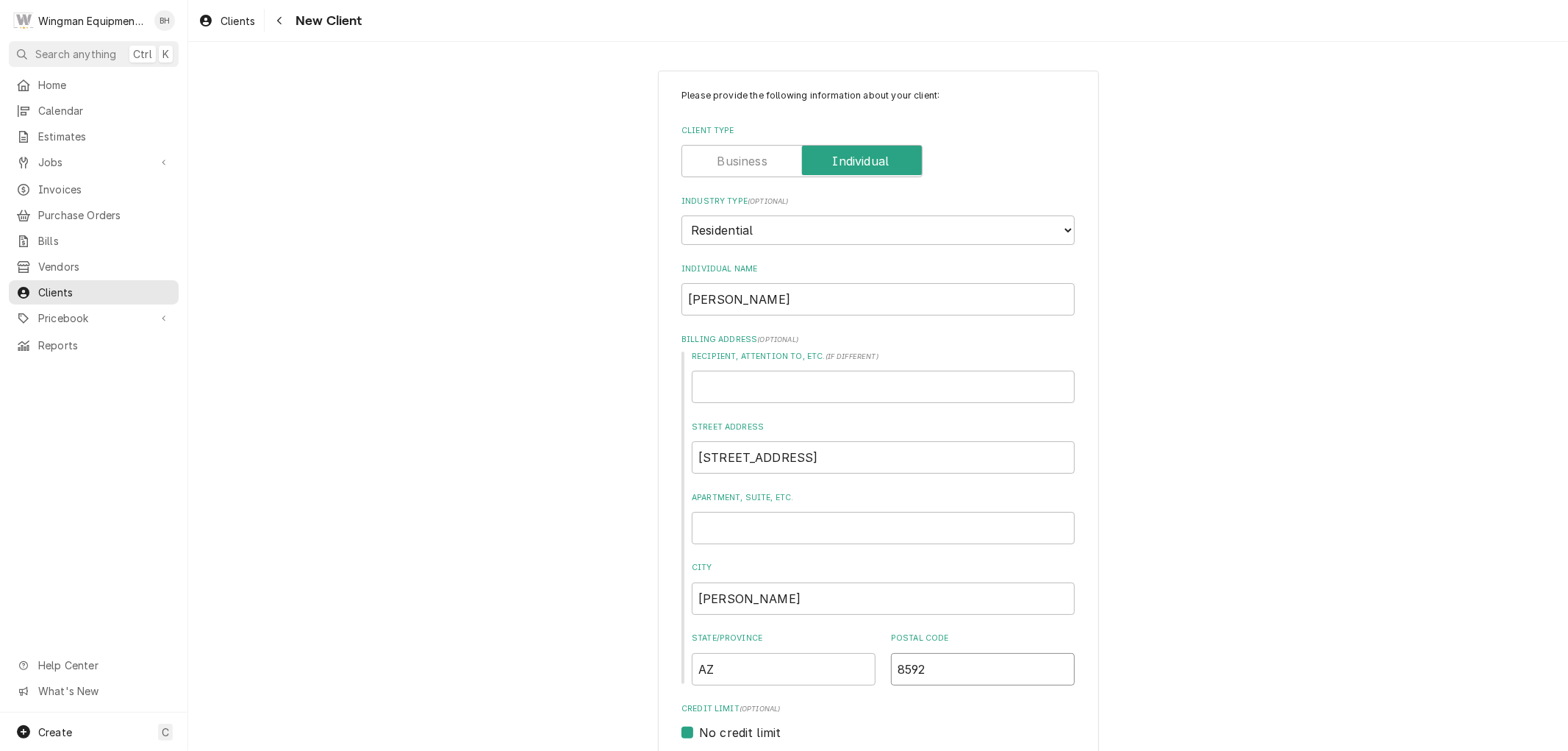
type input "859"
type textarea "x"
type input "8593"
type textarea "x"
type input "85933"
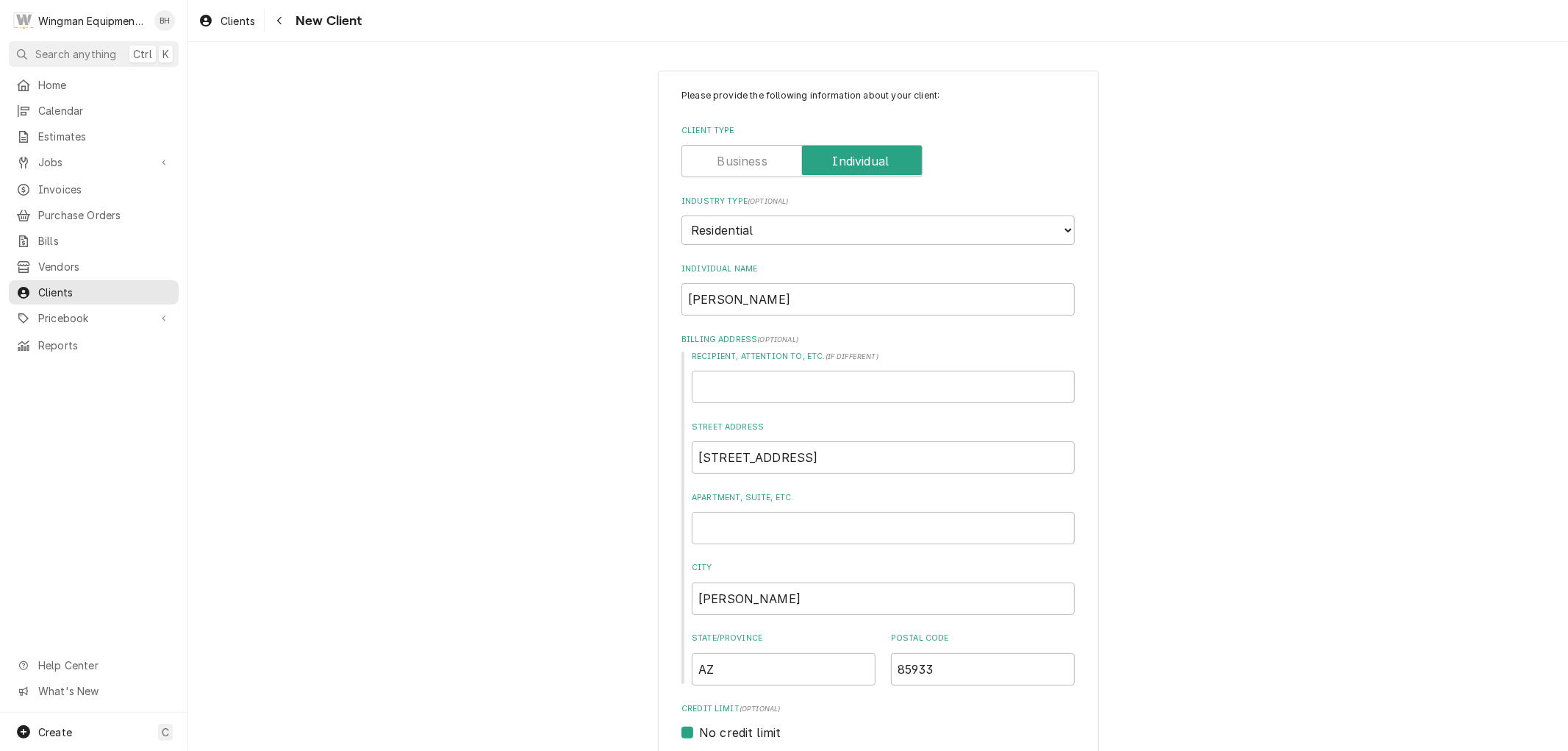
click at [1239, 583] on div "Please provide the following information about your client: Client Type Industr…" at bounding box center [878, 646] width 1380 height 1178
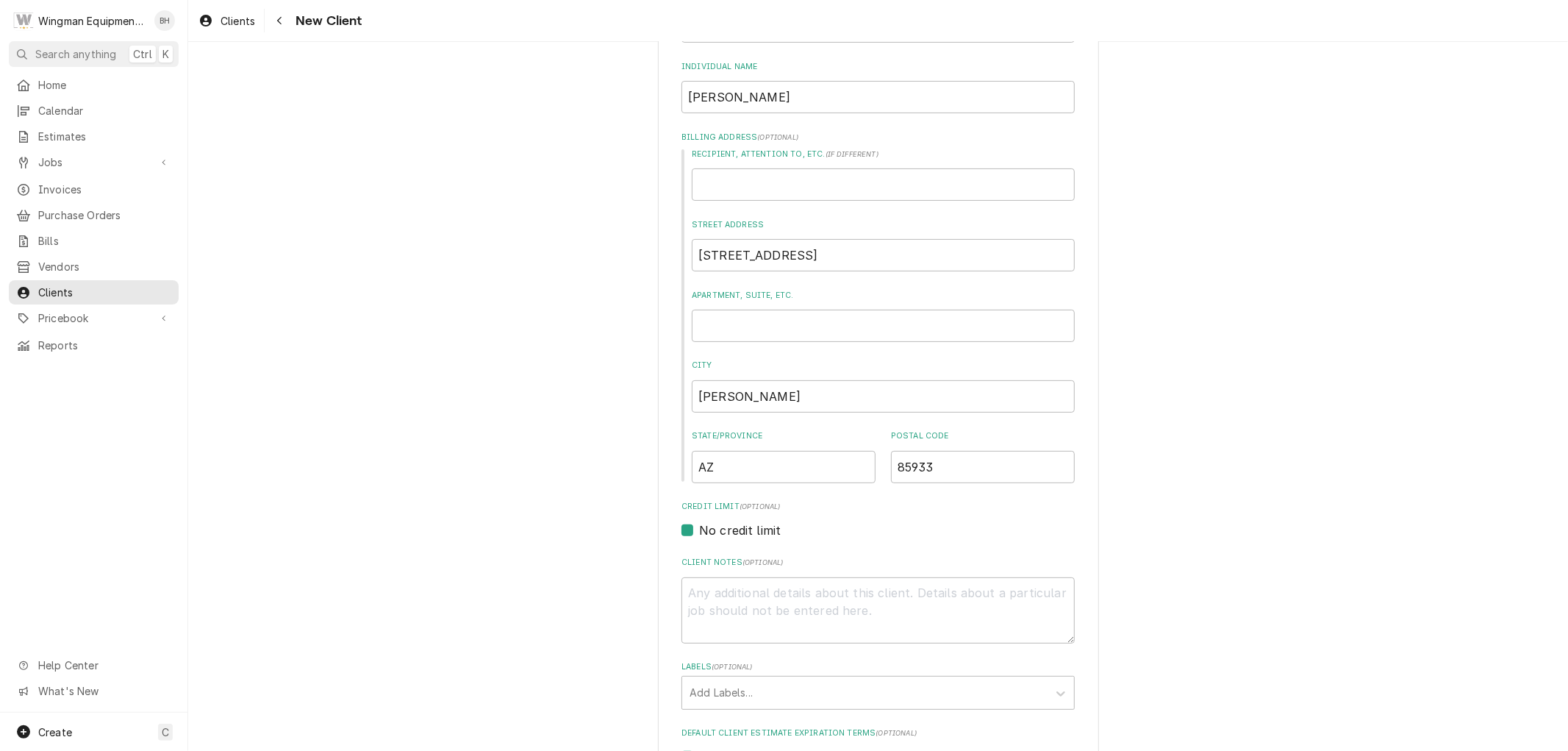
scroll to position [481, 0]
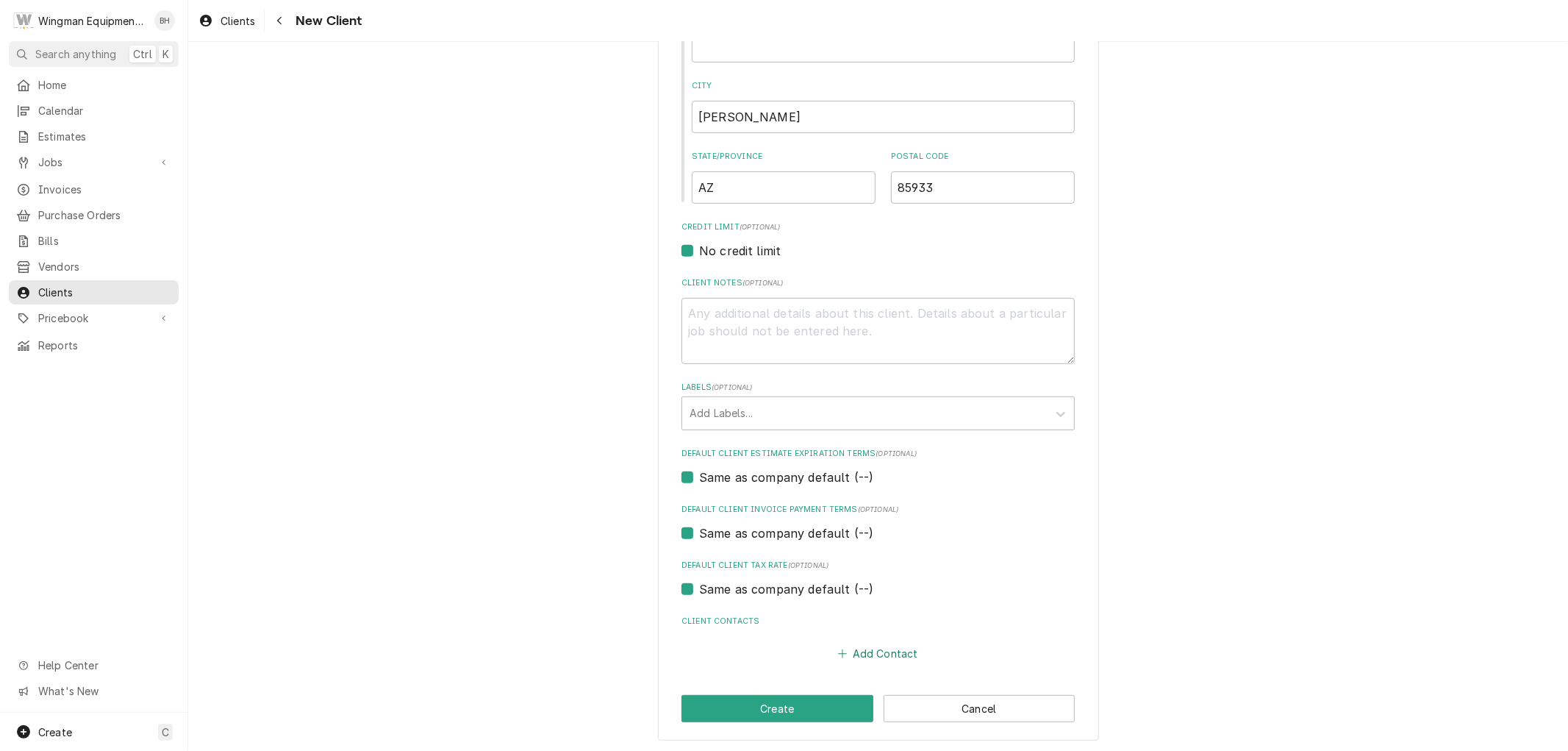
click at [889, 643] on button "Add Contact" at bounding box center [878, 653] width 85 height 21
type textarea "x"
click at [791, 693] on input "Individual Name" at bounding box center [878, 682] width 363 height 32
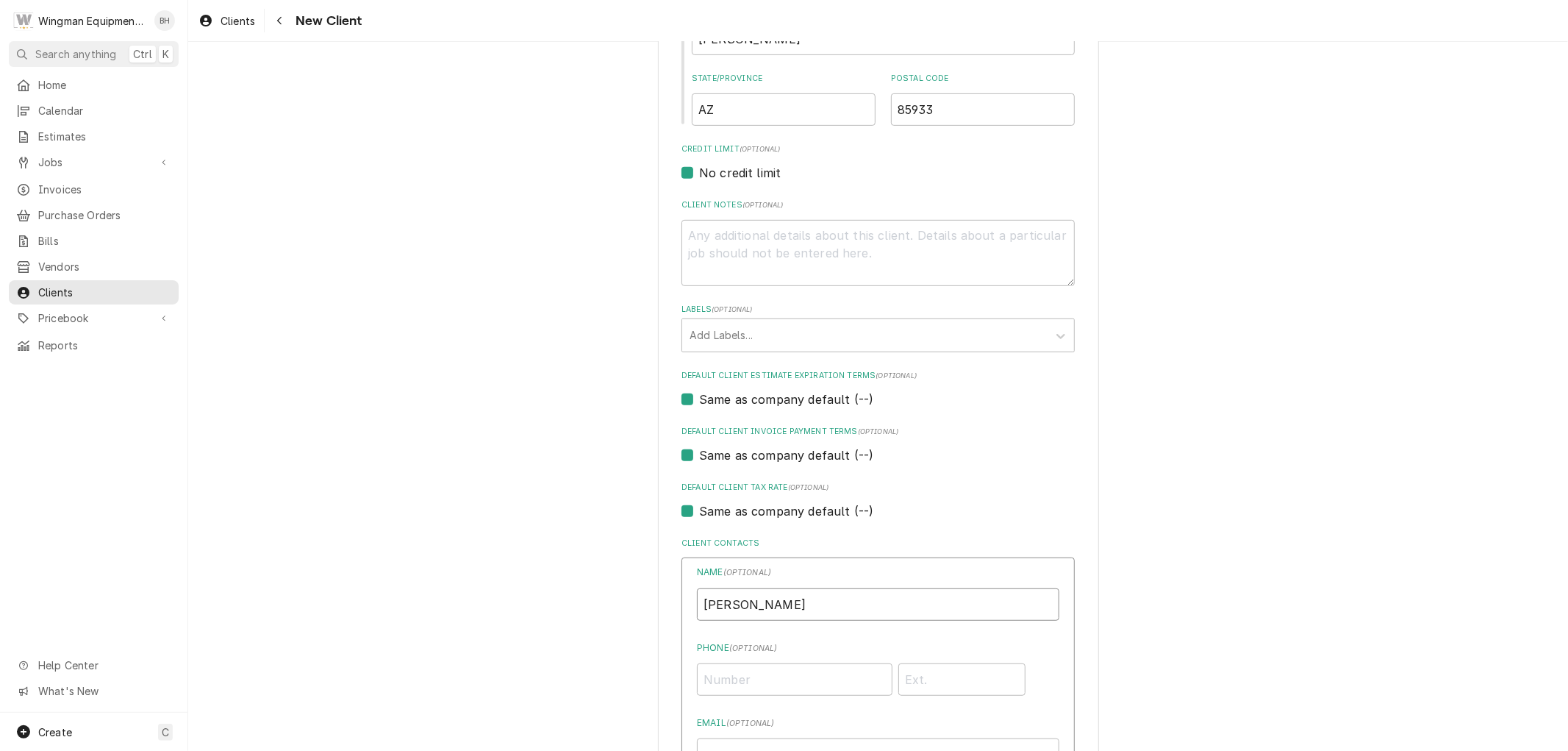
scroll to position [809, 0]
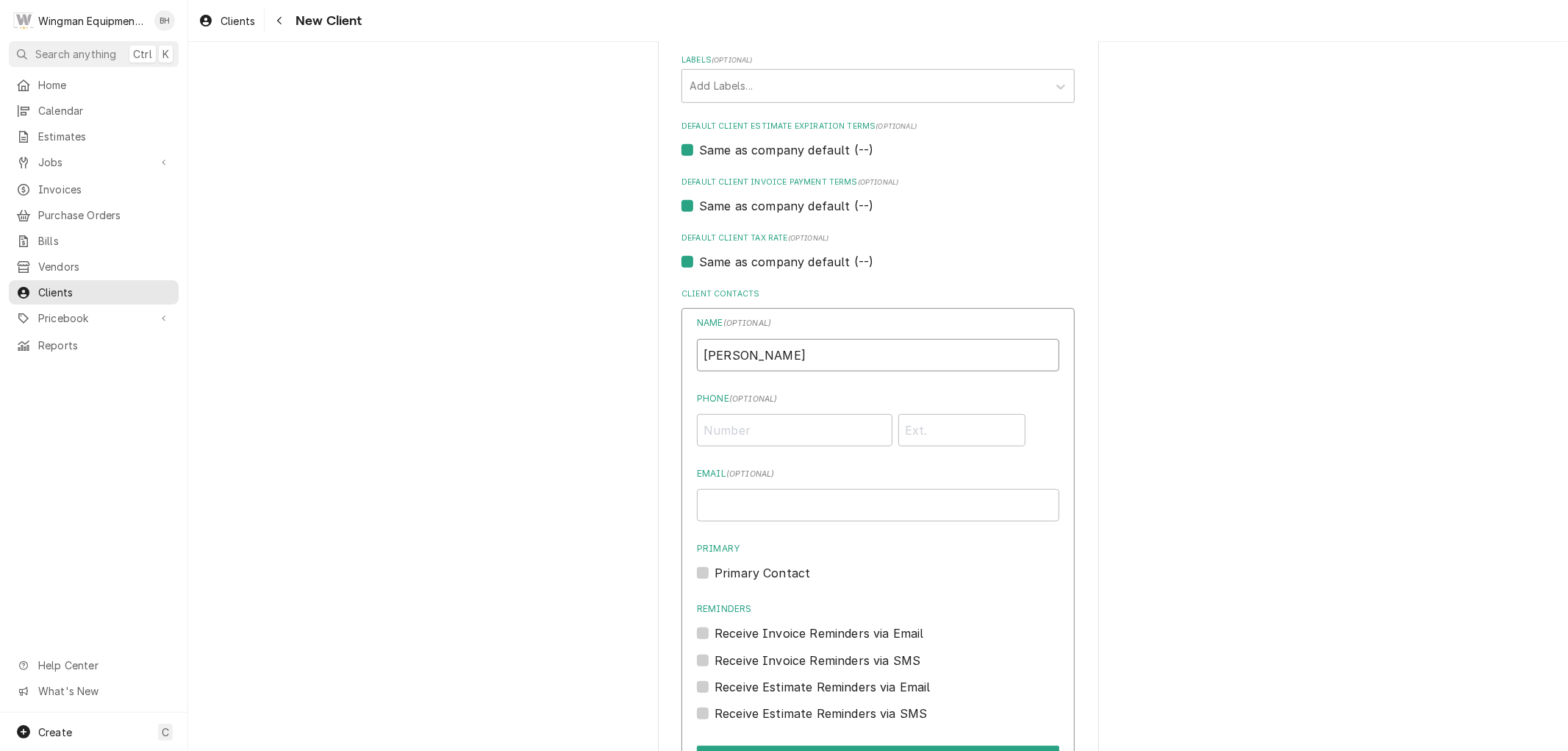
type input "Carla Kempinski"
click at [761, 429] on input "Phone ( optional )" at bounding box center [795, 430] width 196 height 32
type input "(480) 720-5231"
click at [839, 501] on input "Email ( optional )" at bounding box center [878, 505] width 363 height 32
type input "thekempinskis@gmail.com"
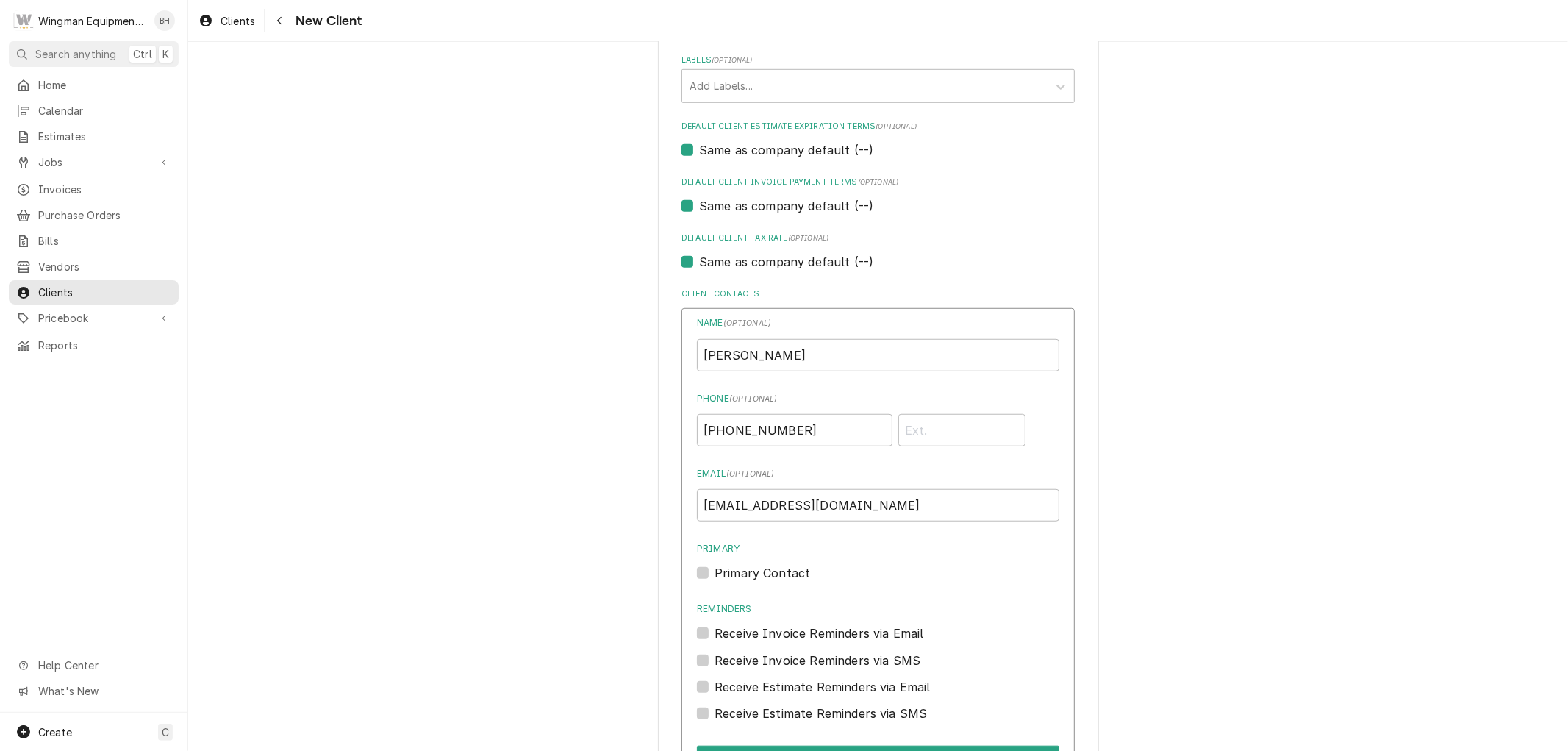
click at [688, 562] on div "Name ( optional ) Carla Kempinski Phone ( optional ) (480) 720-5231 Email ( opt…" at bounding box center [878, 564] width 393 height 513
click at [714, 575] on label "Primary Contact" at bounding box center [762, 573] width 95 height 17
click at [714, 575] on input "Primary" at bounding box center [895, 580] width 363 height 32
checkbox input "true"
click at [714, 628] on label "Receive Invoice Reminders via Email" at bounding box center [819, 632] width 210 height 17
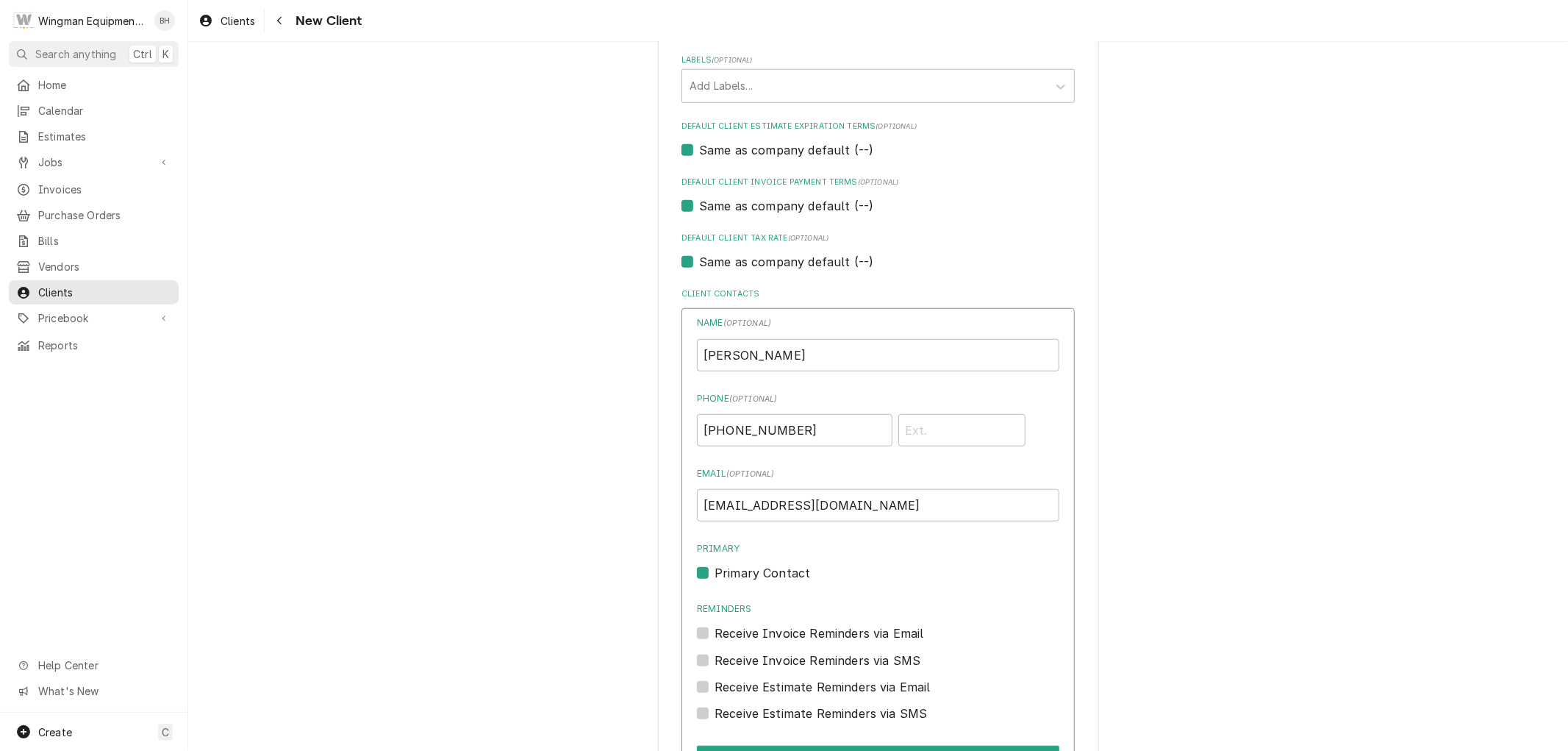
click at [714, 628] on input "Reminders" at bounding box center [895, 640] width 363 height 32
checkbox input "true"
click at [714, 656] on label "Receive Invoice Reminders via SMS" at bounding box center [817, 660] width 206 height 17
click at [714, 656] on input "Contact Edit Form" at bounding box center [895, 667] width 363 height 32
checkbox input "true"
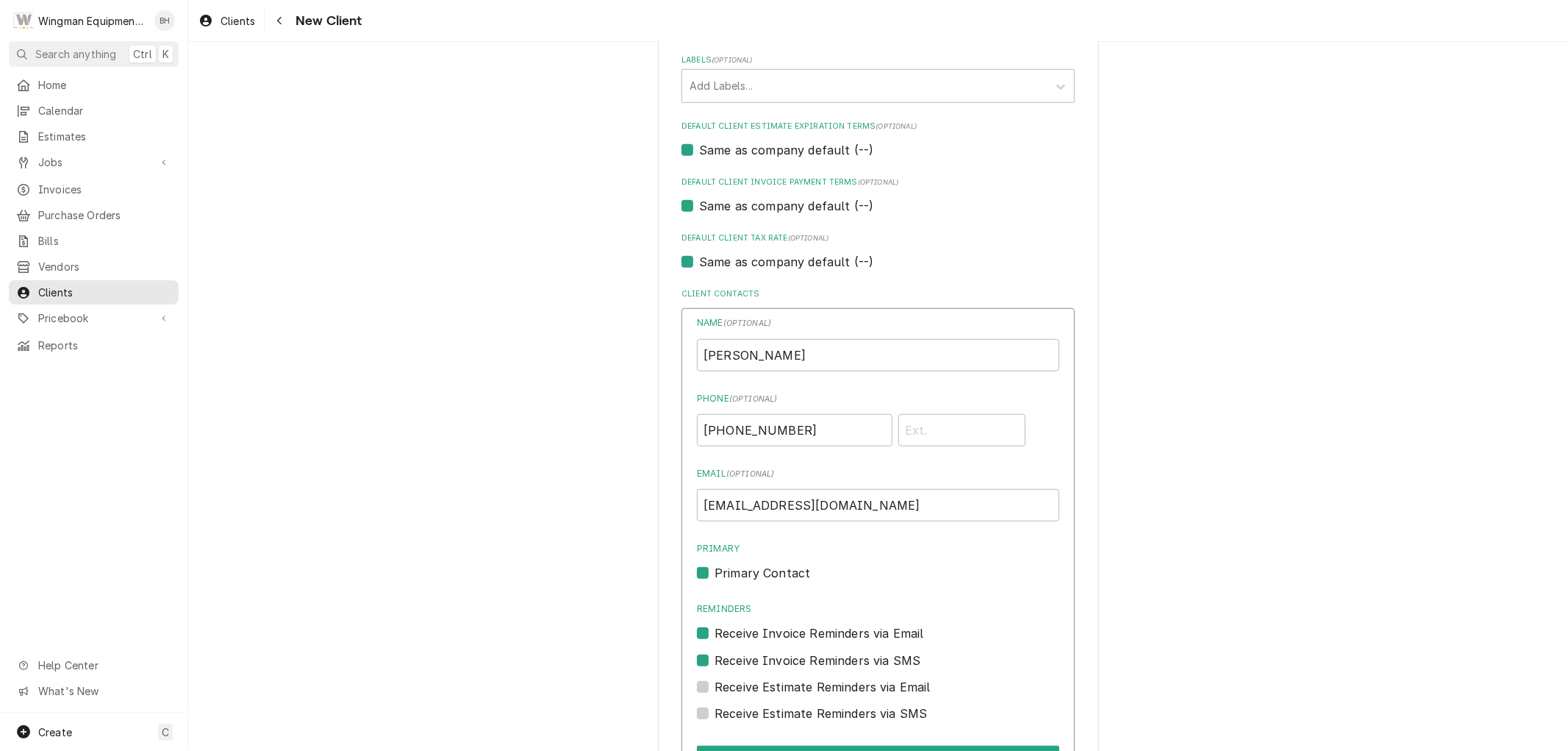
click at [714, 682] on label "Receive Estimate Reminders via Email" at bounding box center [822, 686] width 216 height 17
click at [714, 682] on input "Contact Edit Form" at bounding box center [895, 694] width 363 height 32
checkbox input "true"
click at [714, 706] on label "Receive Estimate Reminders via SMS" at bounding box center [821, 713] width 212 height 17
click at [714, 706] on input "Contact Edit Form" at bounding box center [895, 720] width 363 height 32
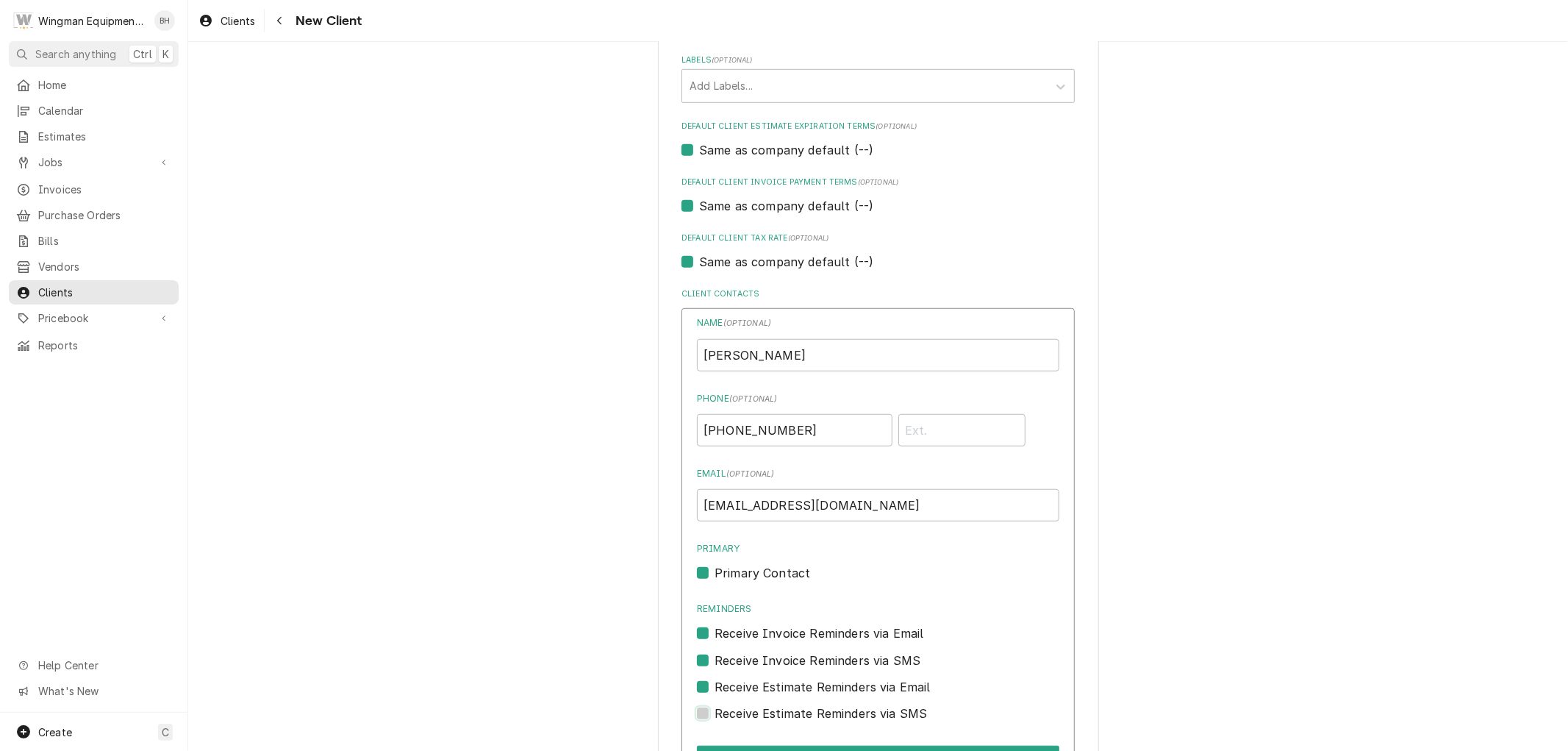
checkbox input "true"
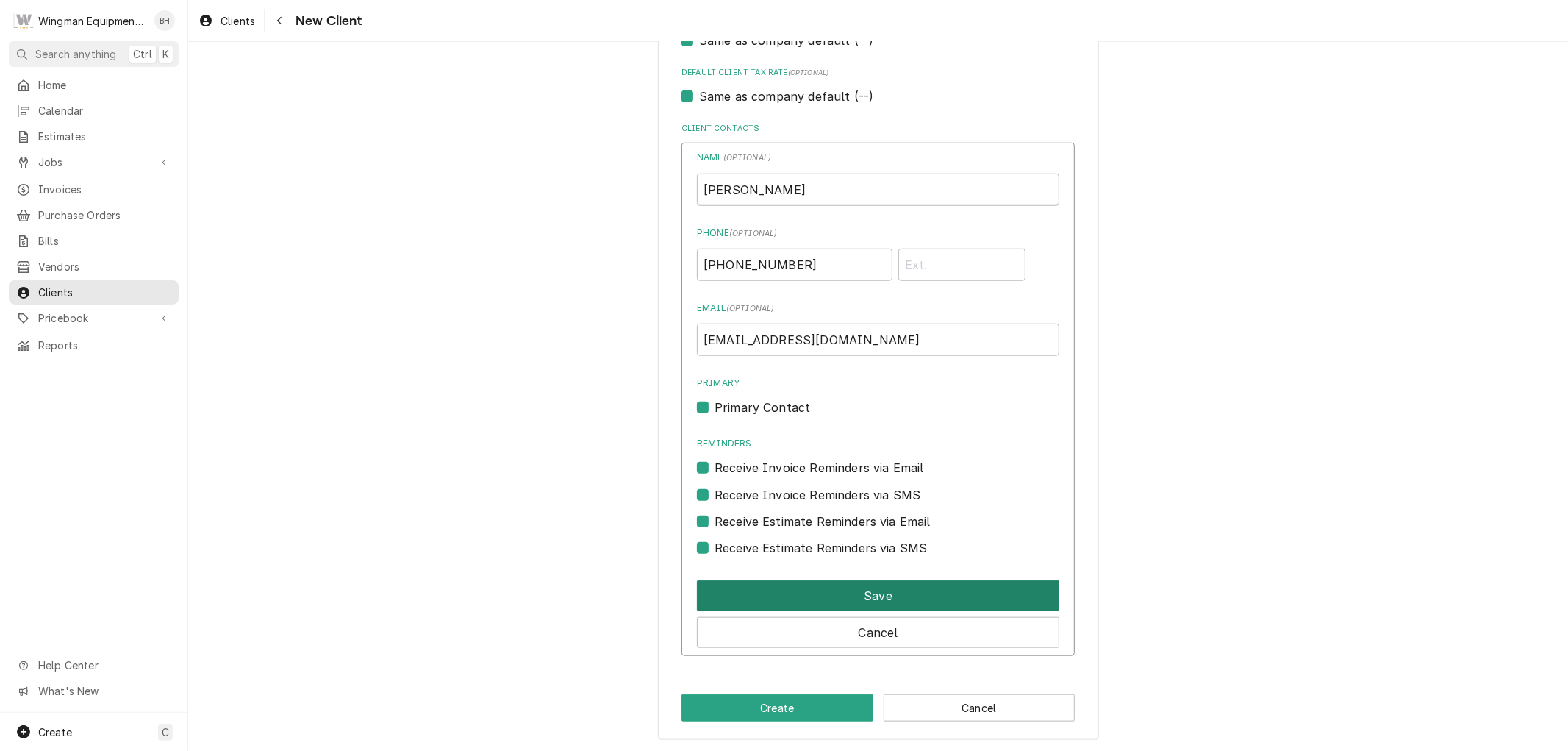
click at [832, 587] on button "Save" at bounding box center [878, 595] width 363 height 31
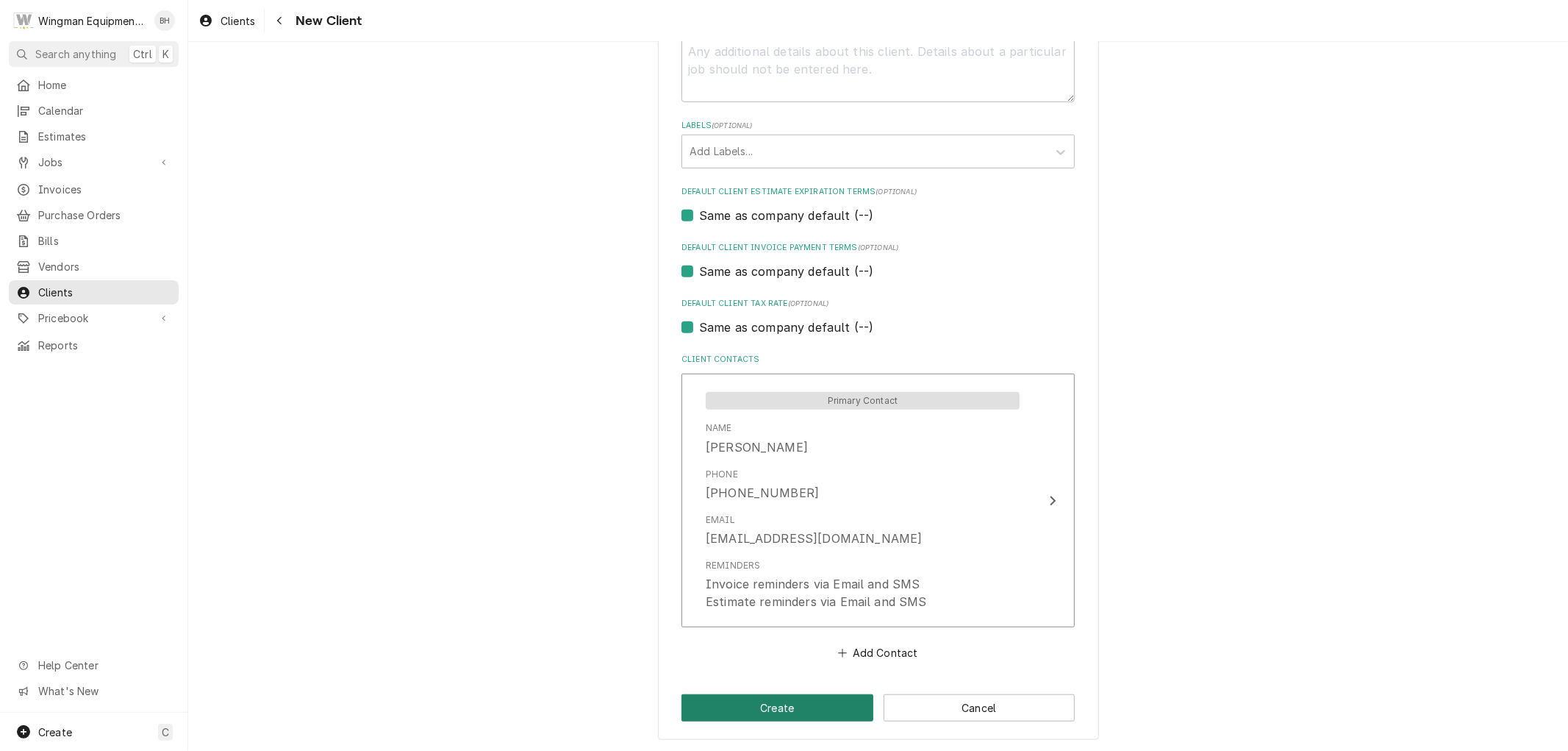
click at [806, 715] on button "Create" at bounding box center [777, 707] width 192 height 27
type textarea "x"
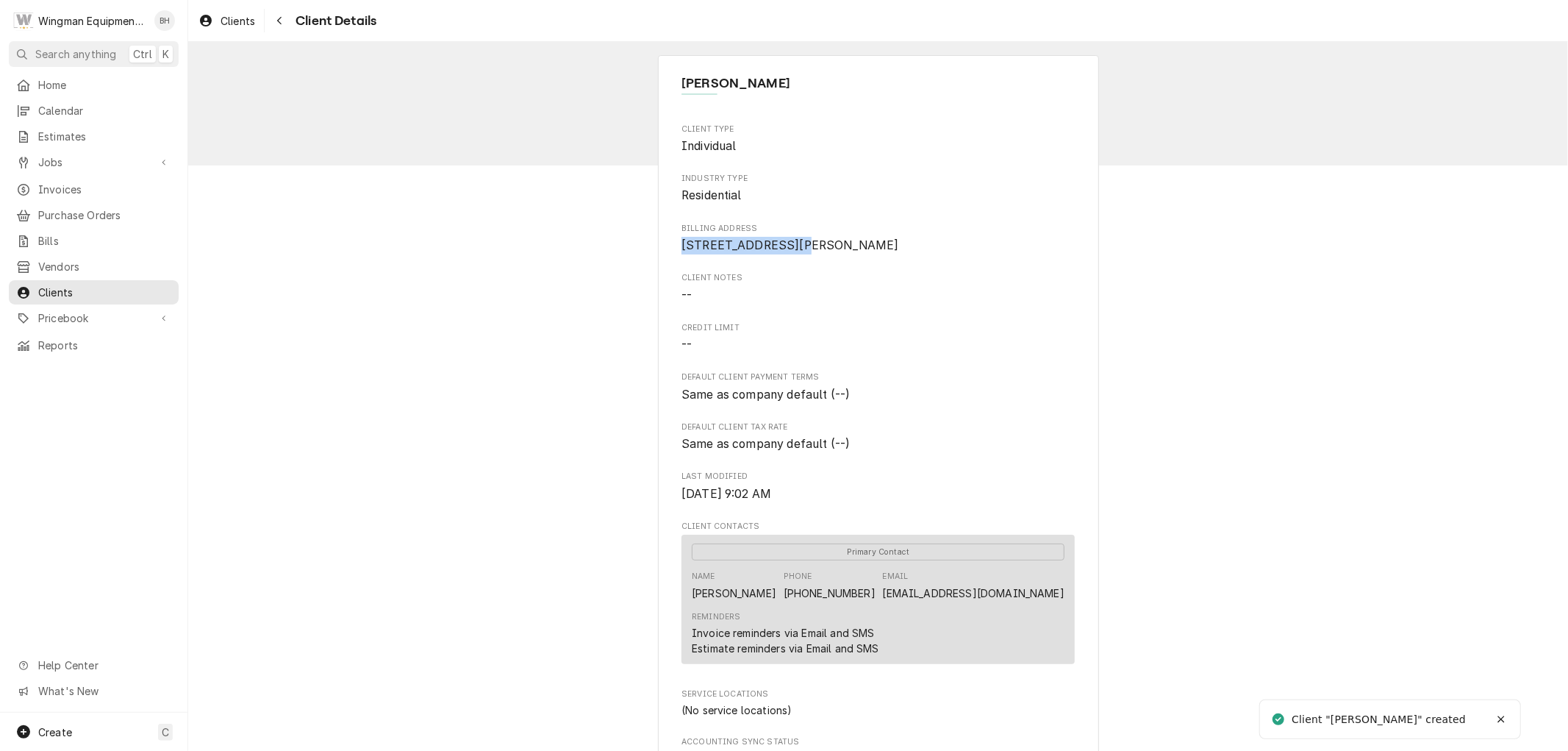
drag, startPoint x: 782, startPoint y: 247, endPoint x: 670, endPoint y: 251, distance: 112.1
click at [670, 251] on div "[PERSON_NAME] Client Type Individual Industry Type Residential Billing Address …" at bounding box center [879, 524] width 441 height 939
copy span "[STREET_ADDRESS]"
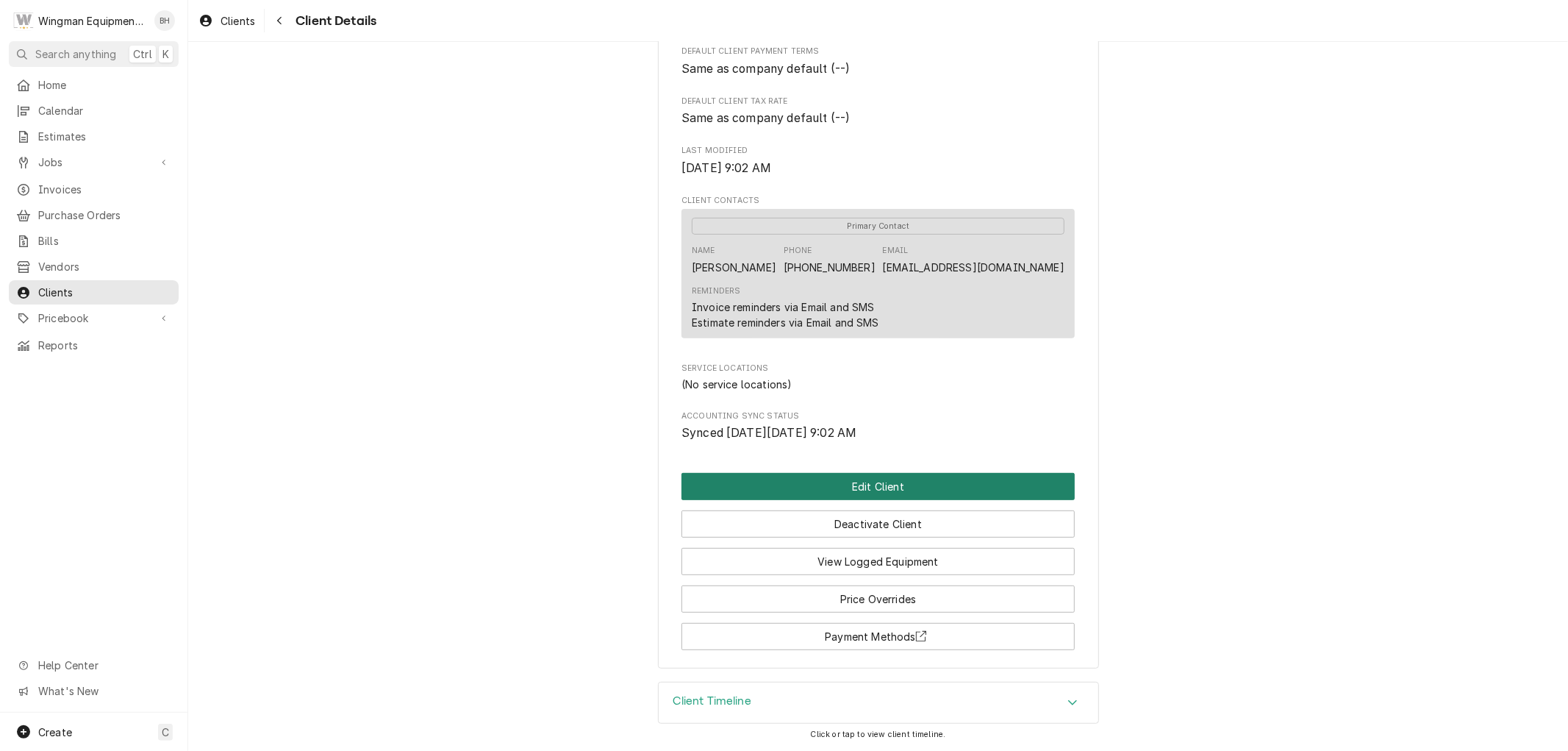
click at [915, 493] on button "Edit Client" at bounding box center [878, 486] width 393 height 27
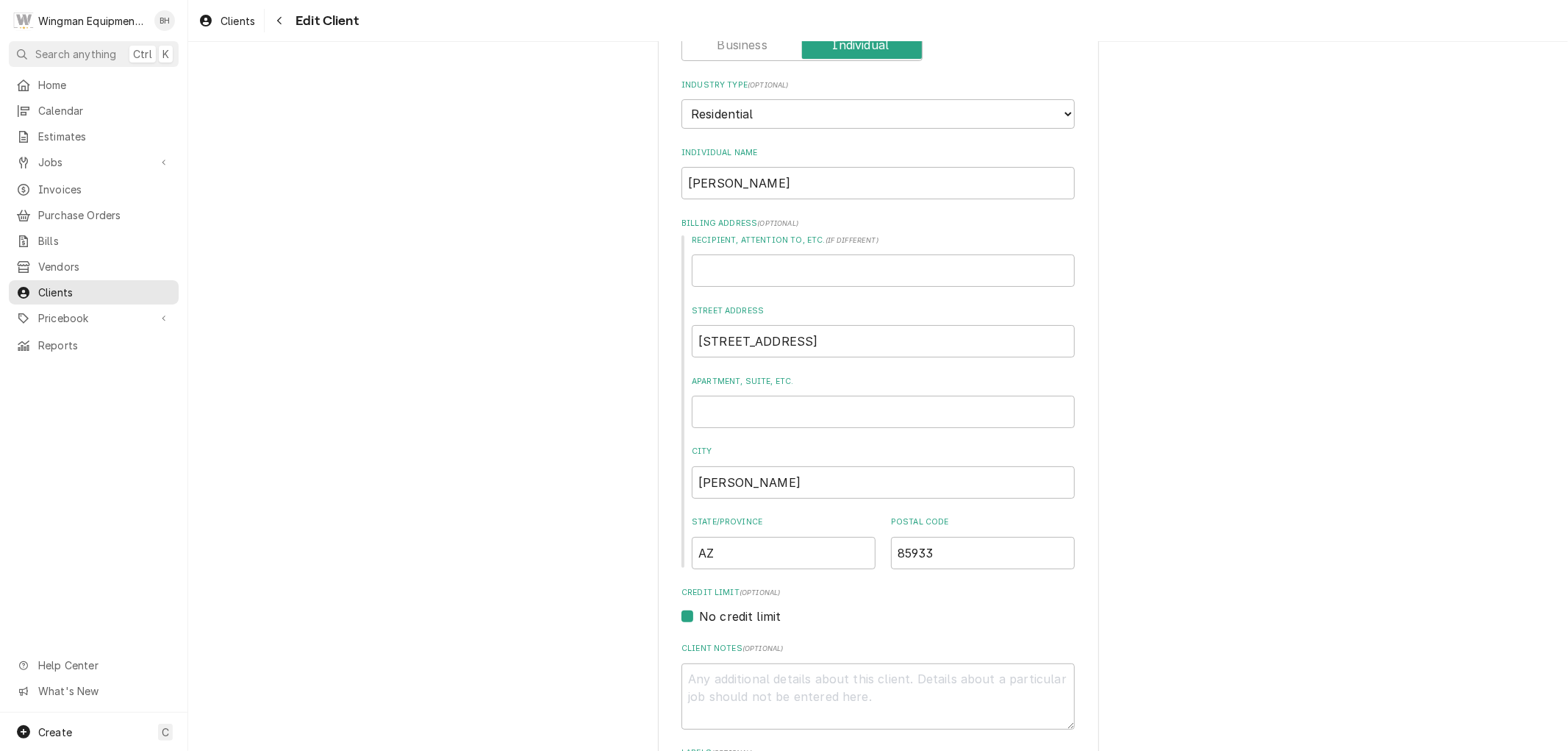
scroll to position [810, 0]
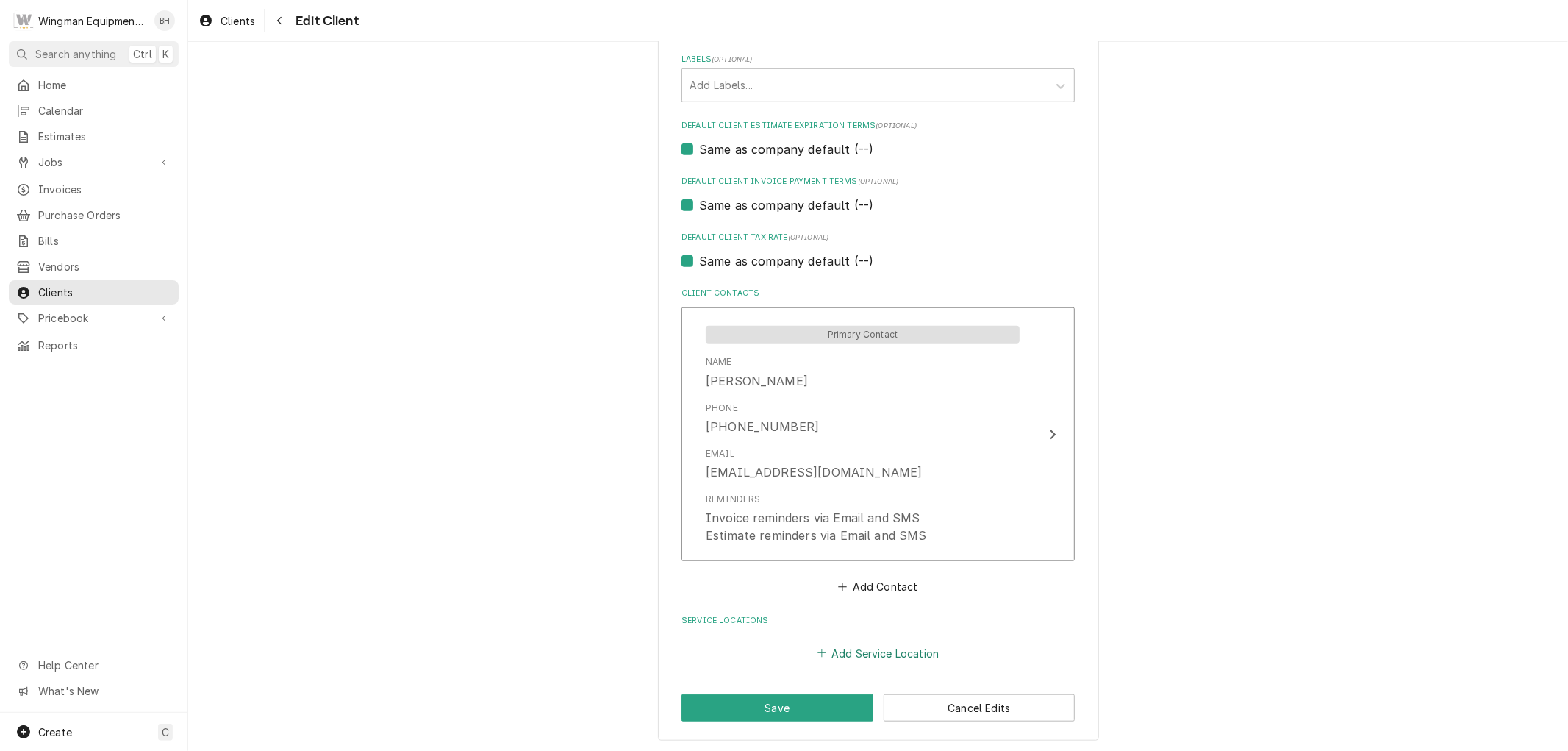
click at [885, 657] on button "Add Service Location" at bounding box center [878, 652] width 126 height 21
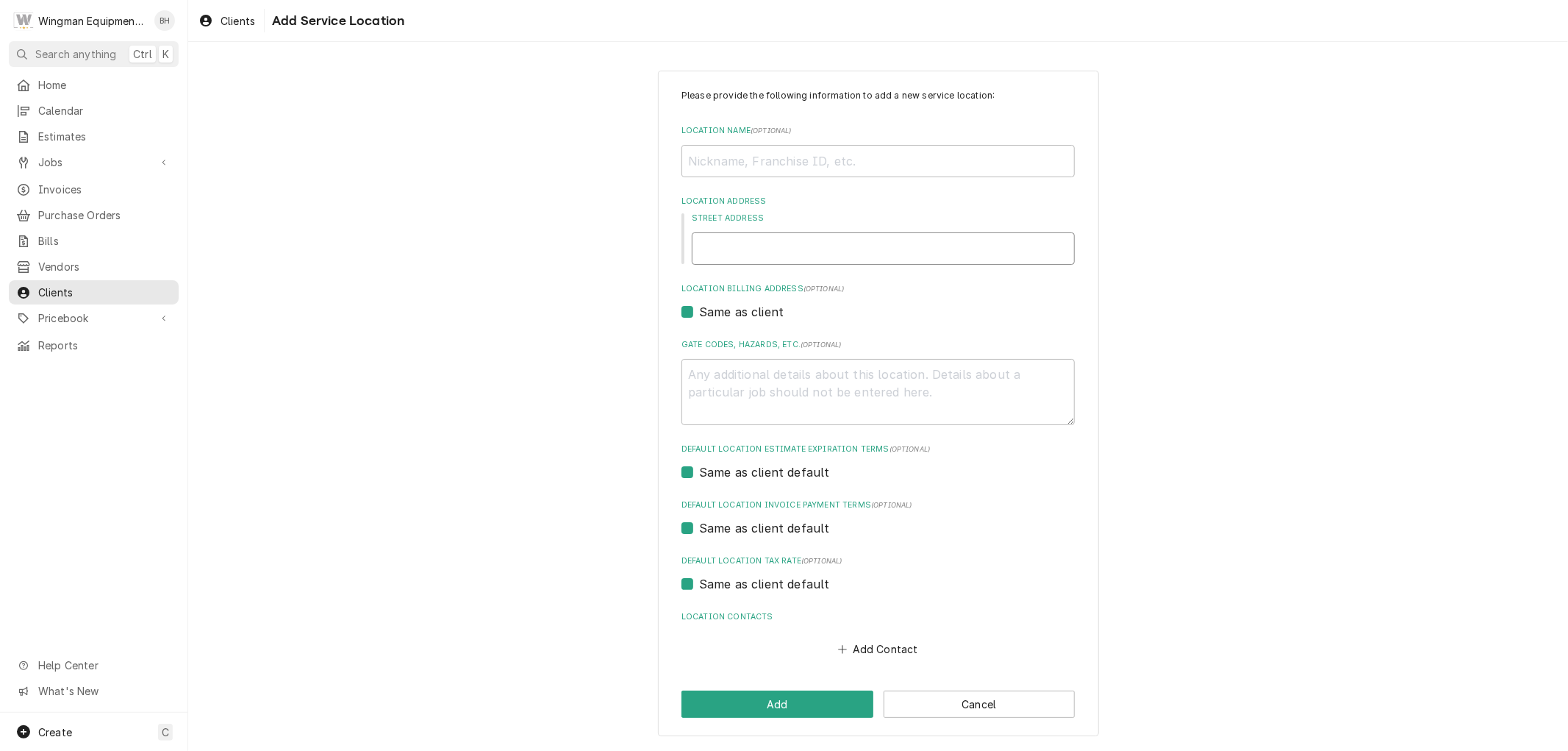
click at [762, 247] on input "Street Address" at bounding box center [884, 248] width 383 height 32
paste input "2142 Wildflower Rd"
type textarea "x"
type input "2142 Wildflower Rd"
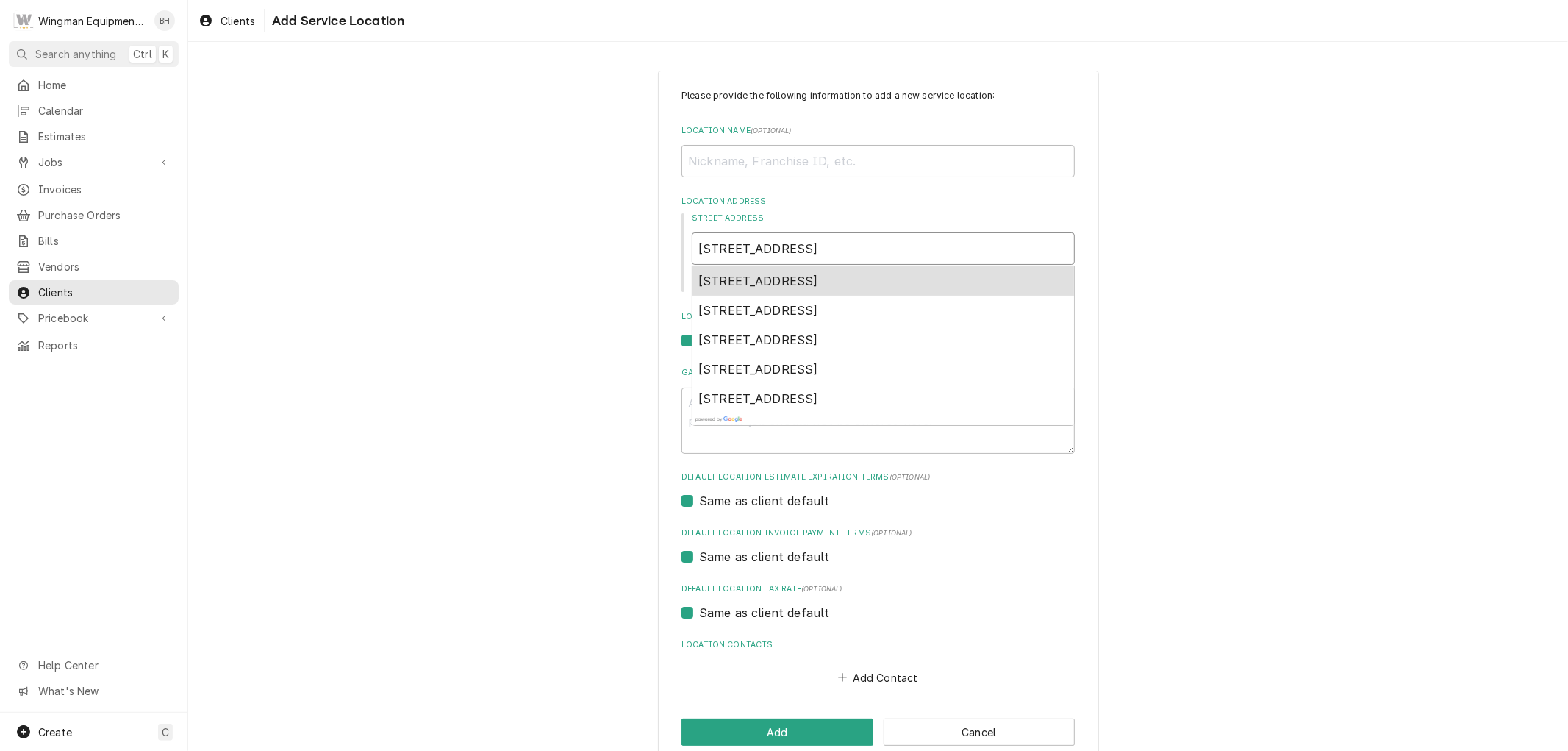
click at [802, 281] on span "2142 Wildflower Rd, Heber, AZ, USA" at bounding box center [758, 281] width 119 height 15
type textarea "x"
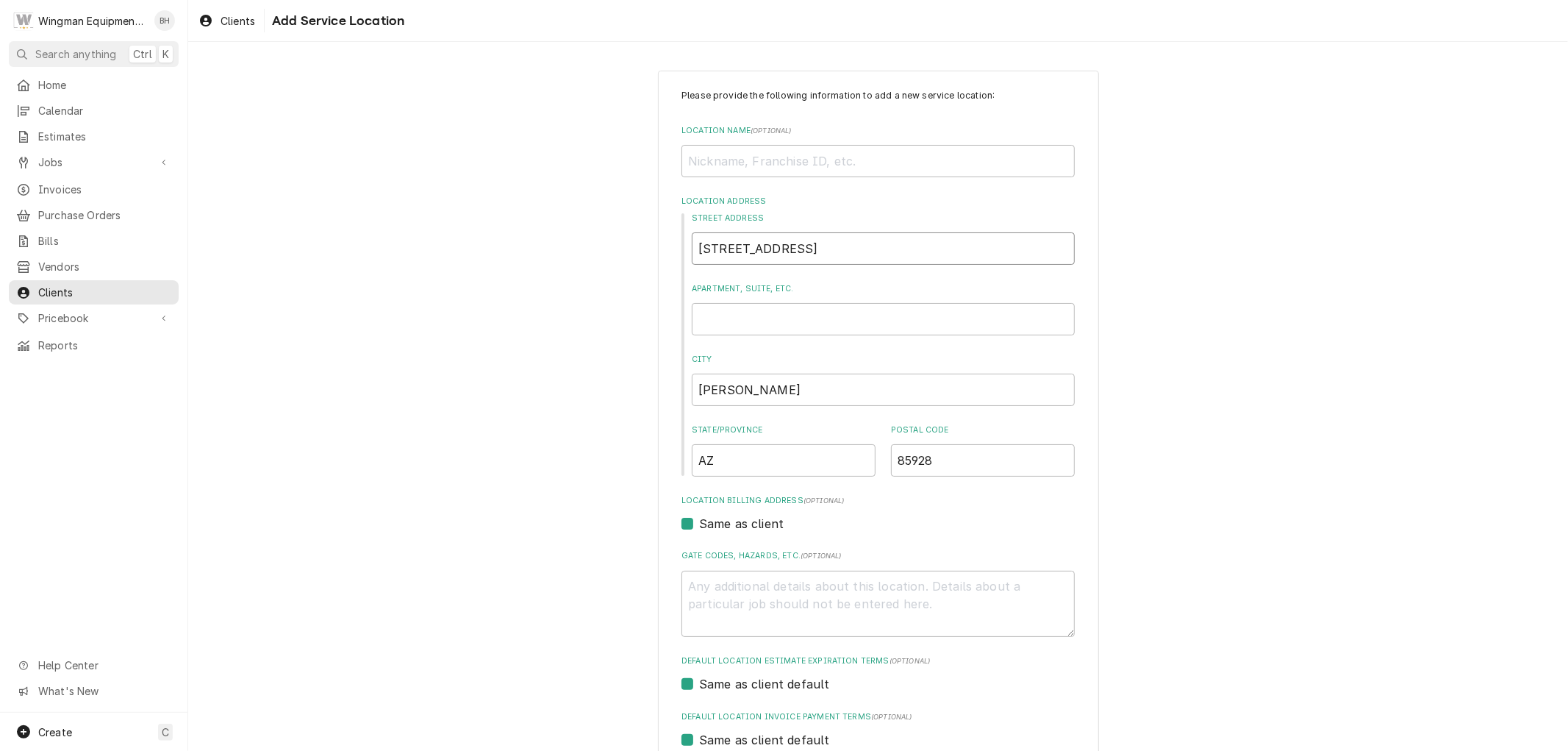
type input "2142 Wildflower Rd"
click at [986, 464] on input "85928" at bounding box center [983, 460] width 184 height 32
type textarea "x"
type input "8592"
type textarea "x"
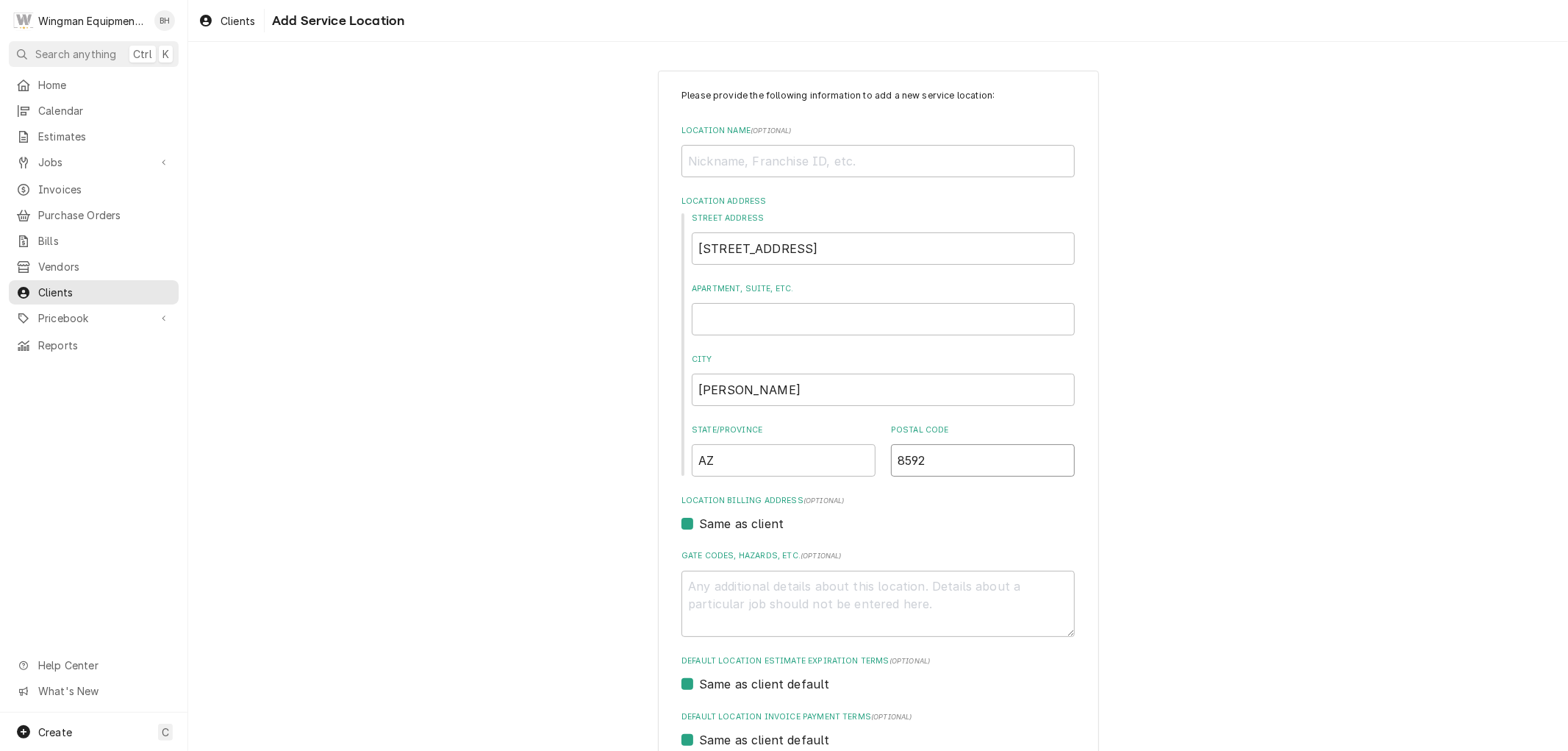
type input "859"
type textarea "x"
type input "8593"
type textarea "x"
type input "85933"
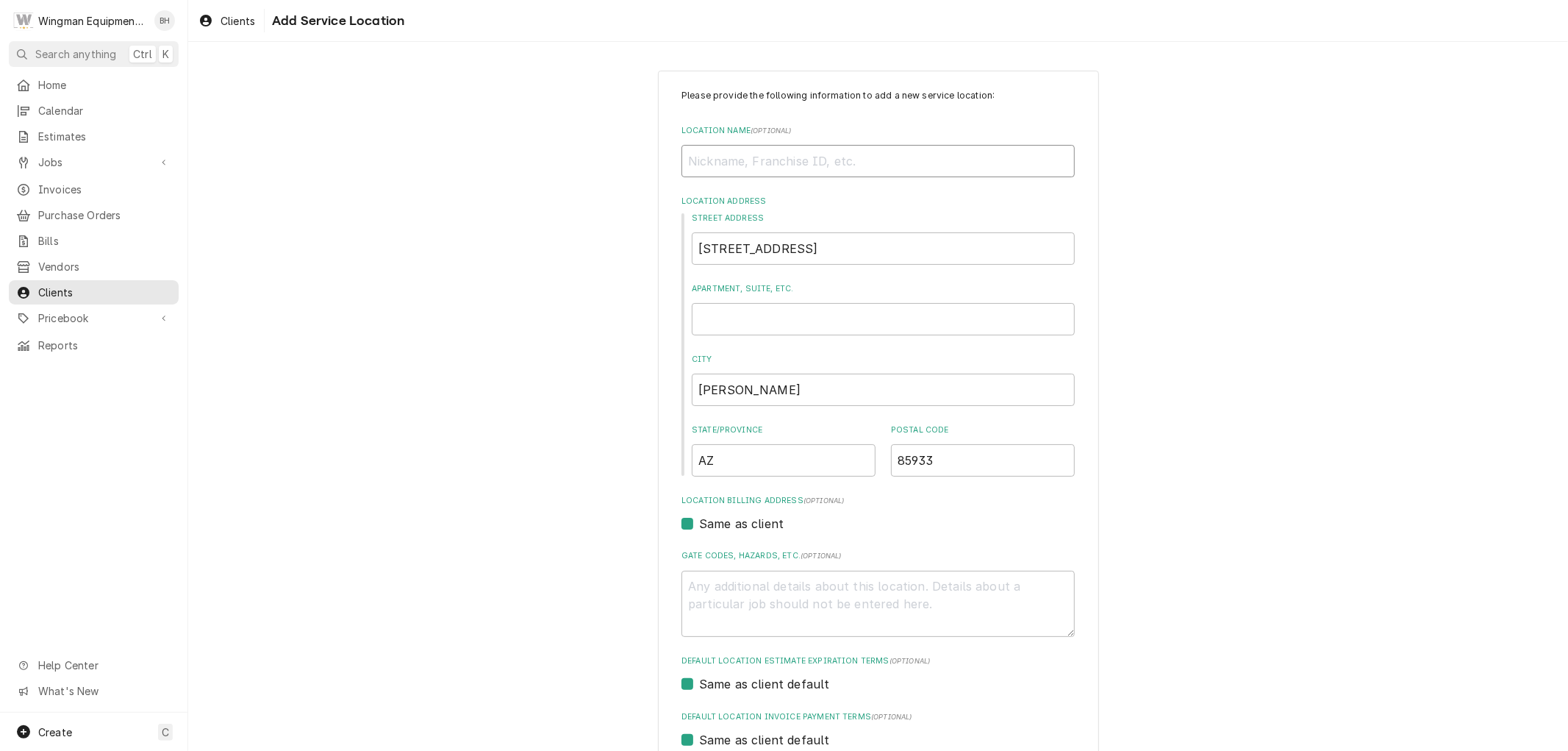
click at [830, 162] on input "Location Name ( optional )" at bounding box center [878, 161] width 393 height 32
type textarea "x"
type input "C"
type textarea "x"
type input "Ca"
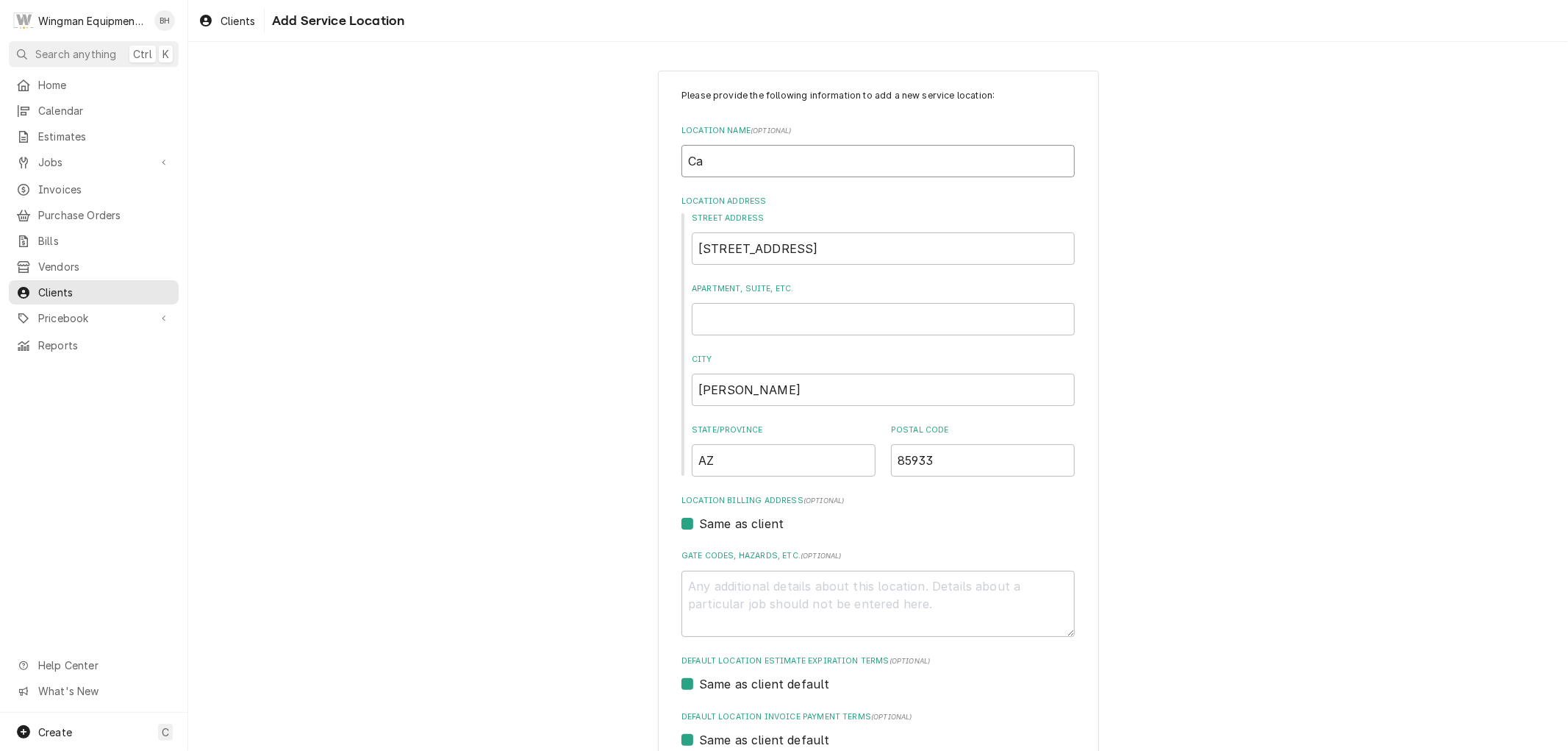
type textarea "x"
type input "C"
type textarea "x"
type input "C"
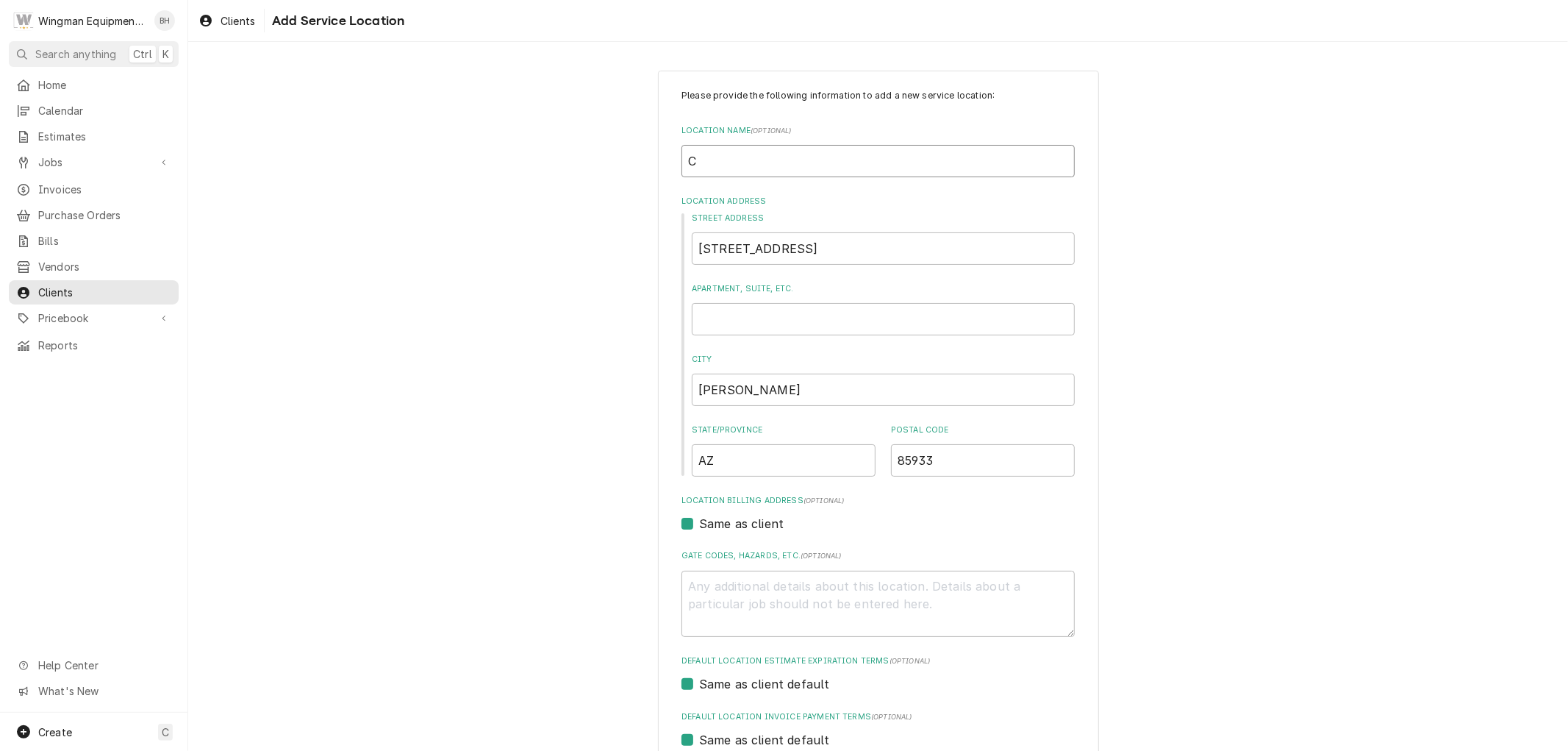
type textarea "x"
type input "Ca"
type textarea "x"
type input "Car"
type textarea "x"
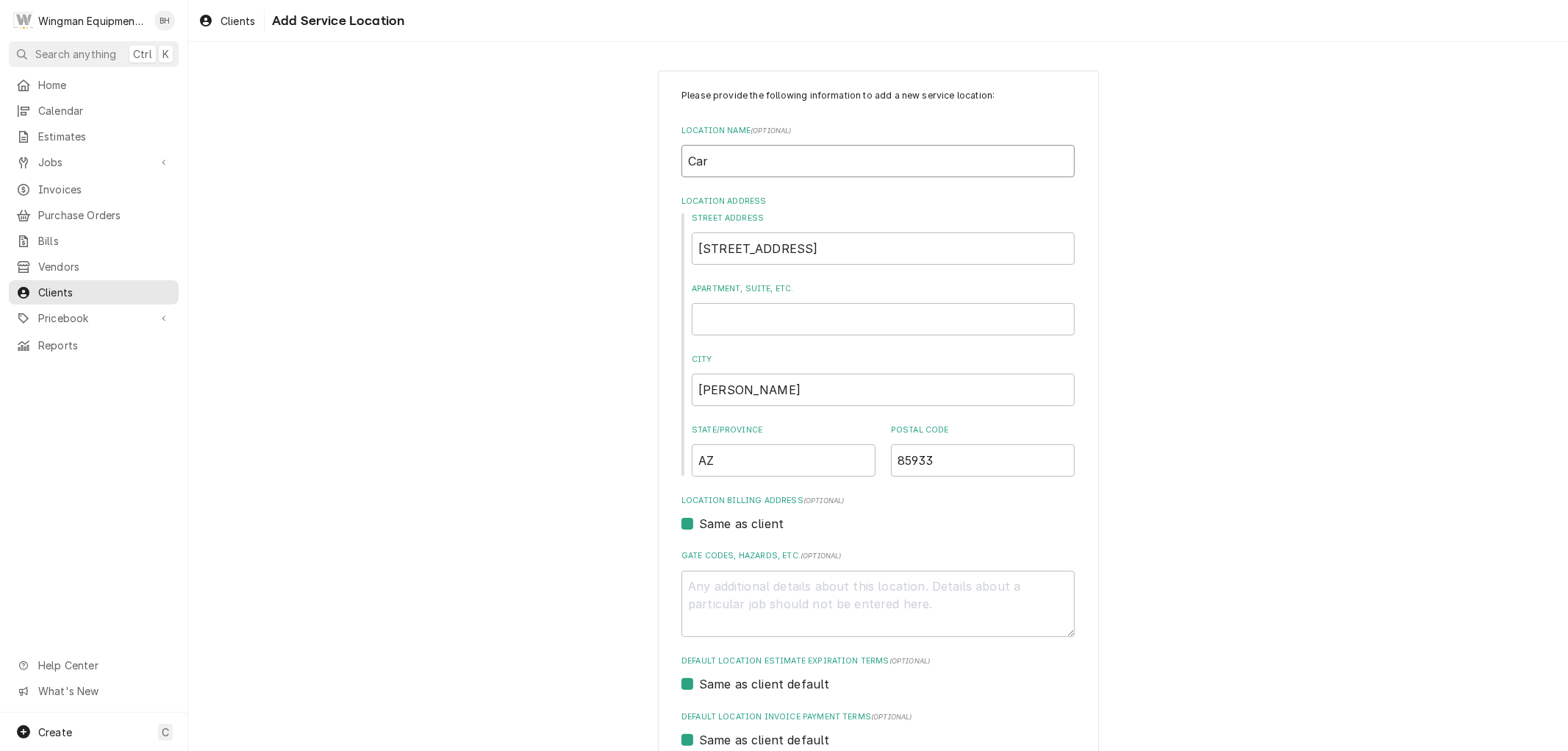
type input "Carl"
type textarea "x"
type input "Carla"
type textarea "x"
type input "Carla"
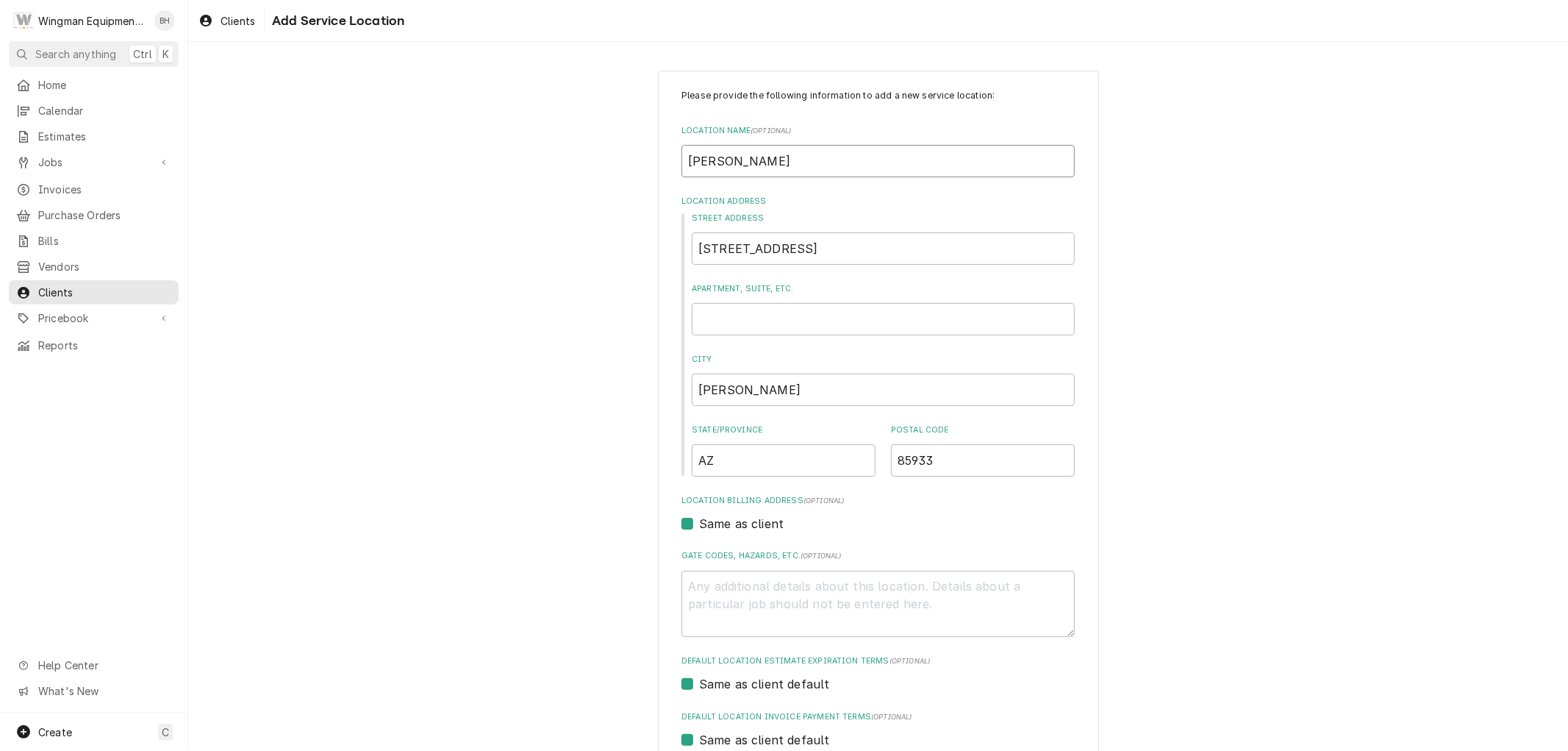
type textarea "x"
type input "Carla K"
type textarea "x"
type input "Carla Ke"
type textarea "x"
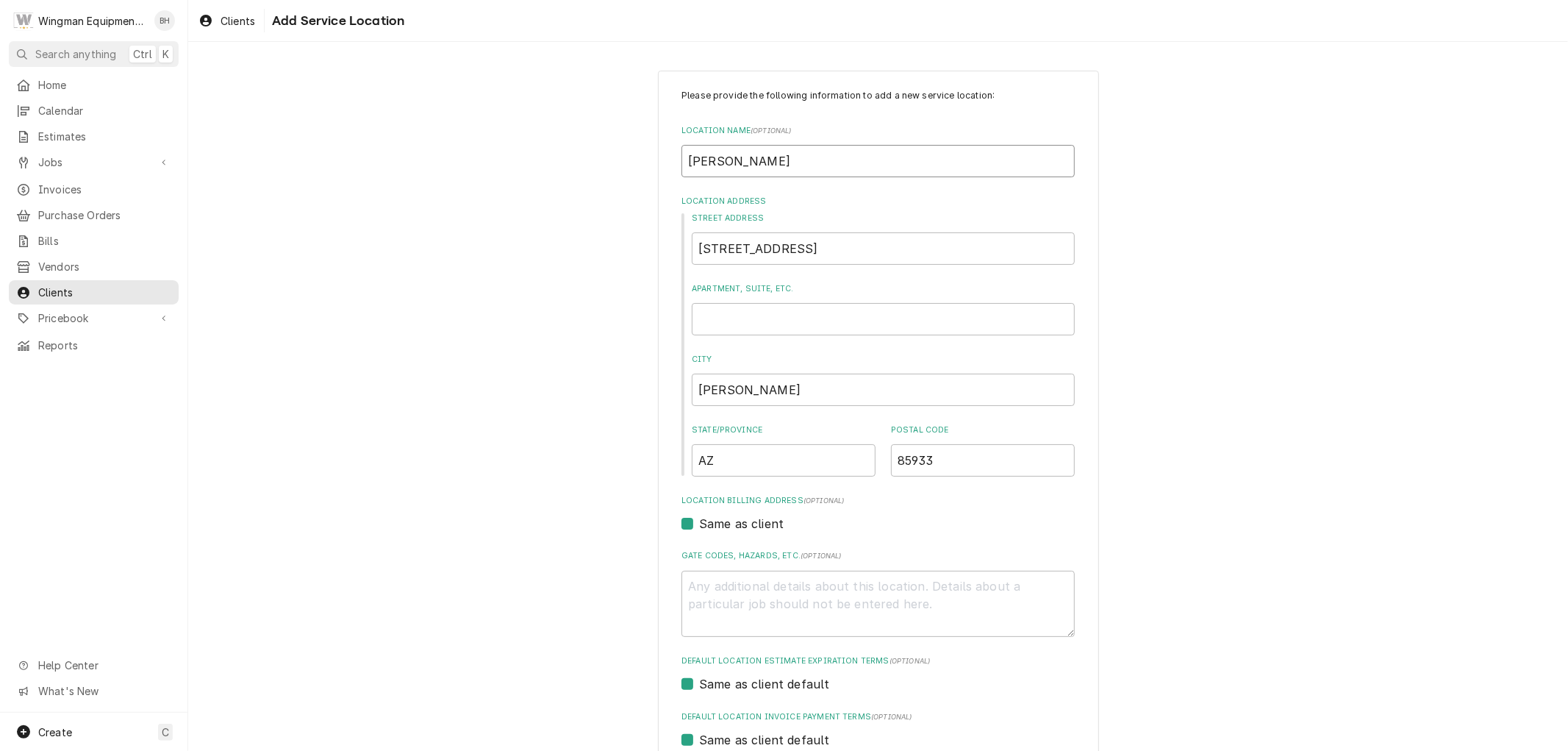
type input "Carla Kem"
type textarea "x"
type input "Carla Kemp"
type textarea "x"
type input "Carla Kempi"
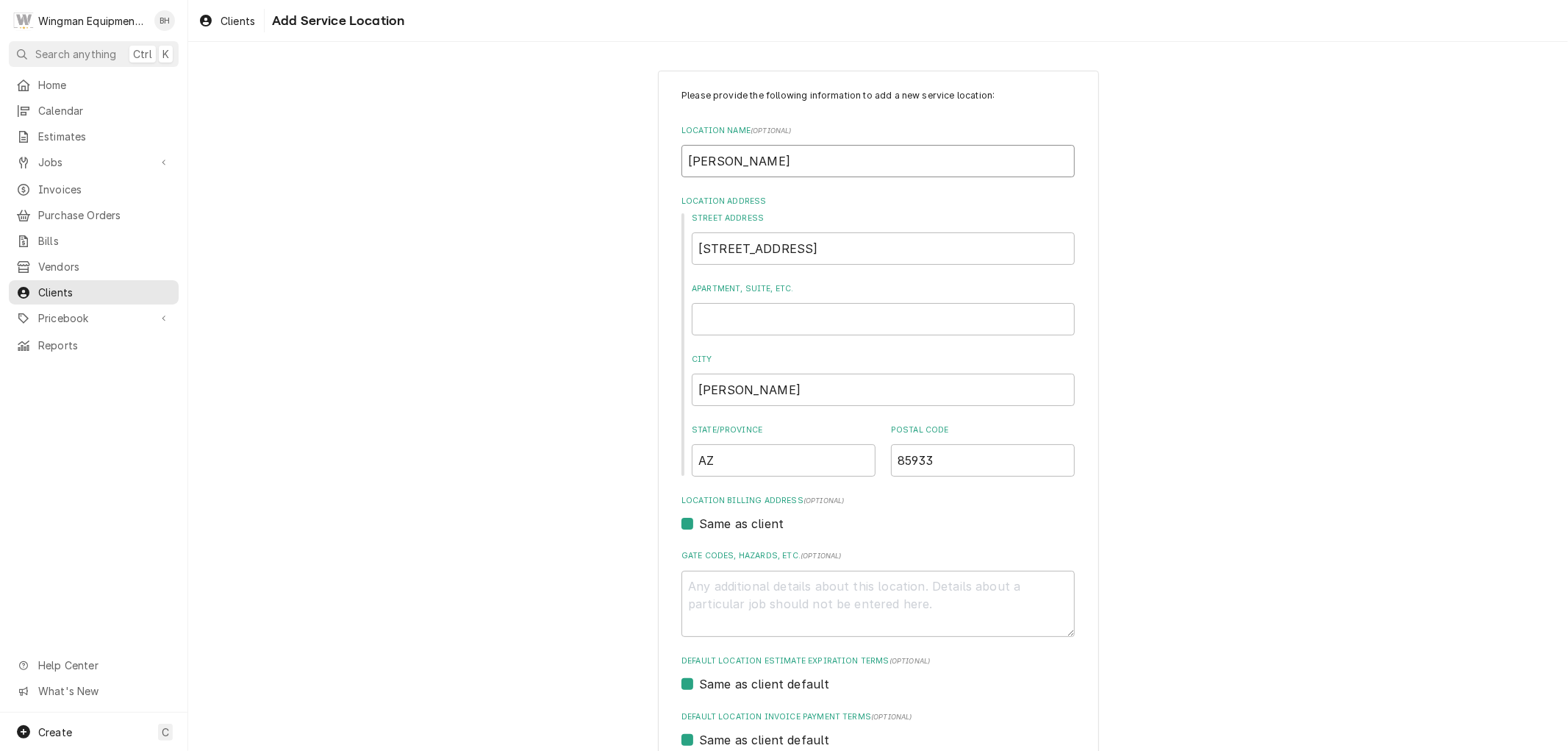
type textarea "x"
type input "Carla Kempin"
type textarea "x"
type input "Carla Kempins"
type textarea "x"
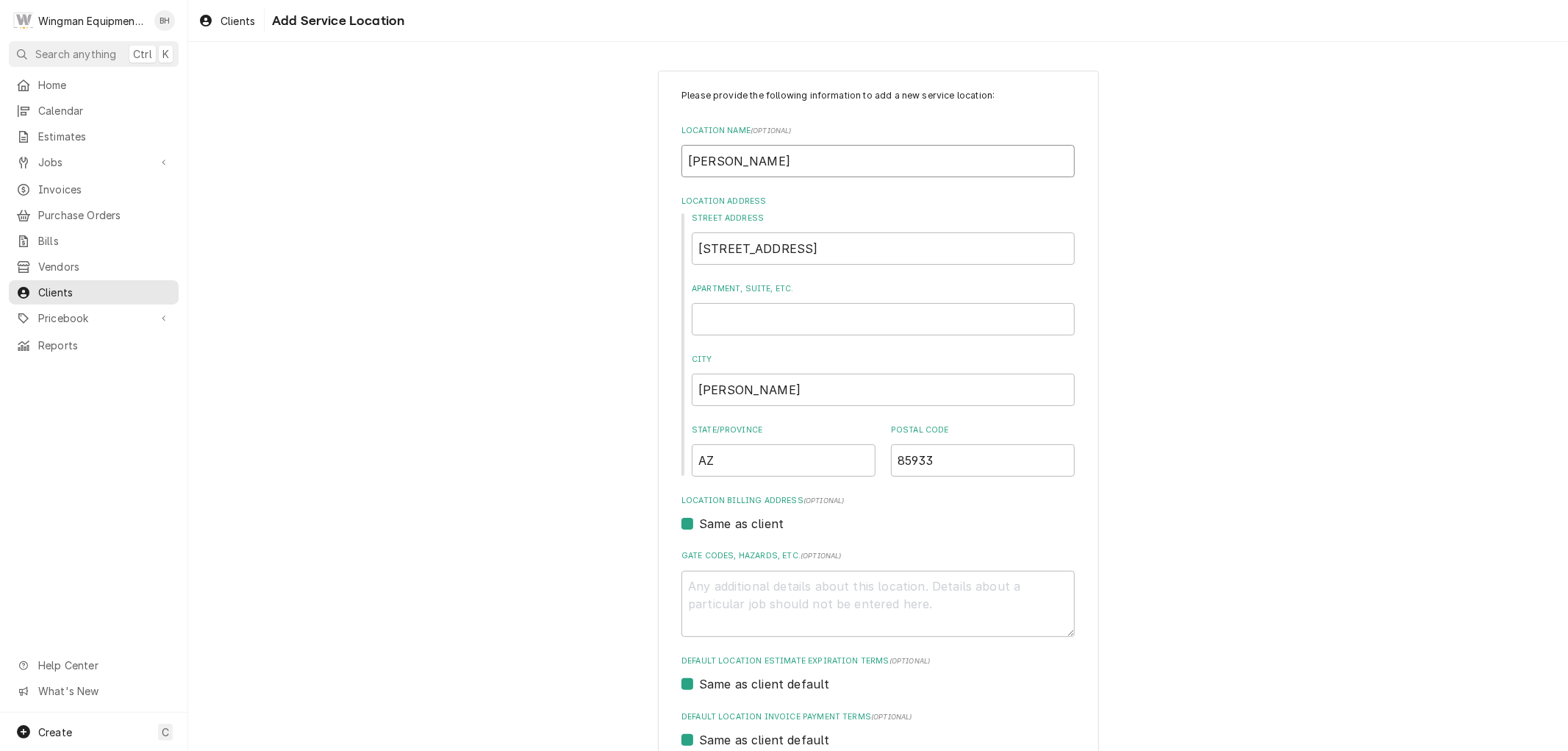
type input "Carla Kempinsk"
type textarea "x"
type input "Carla Kempinski"
type textarea "x"
type input "Carla Kempinski"
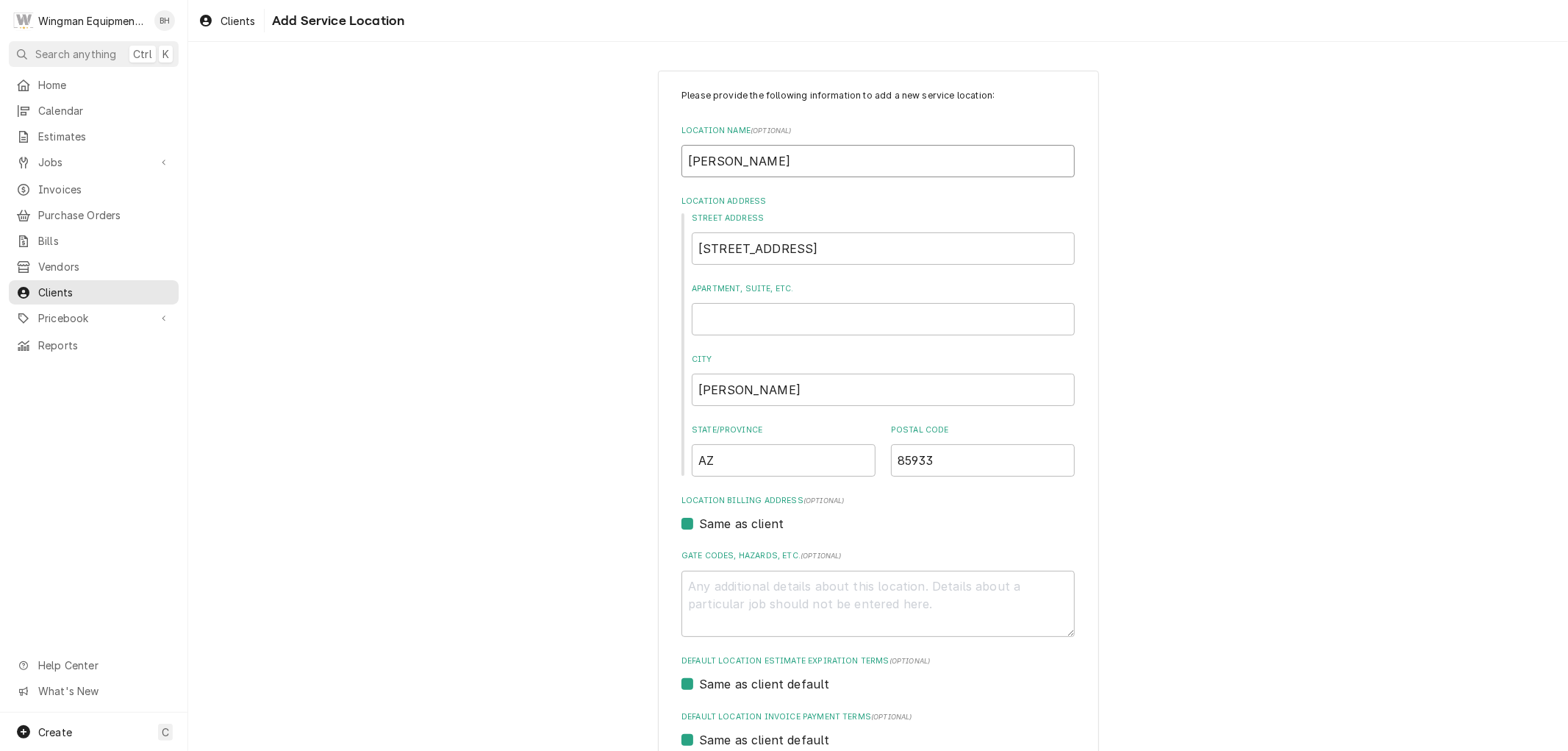
type textarea "x"
type input "Carla Kempinski H"
type textarea "x"
type input "Carla Kempinski H/"
type textarea "x"
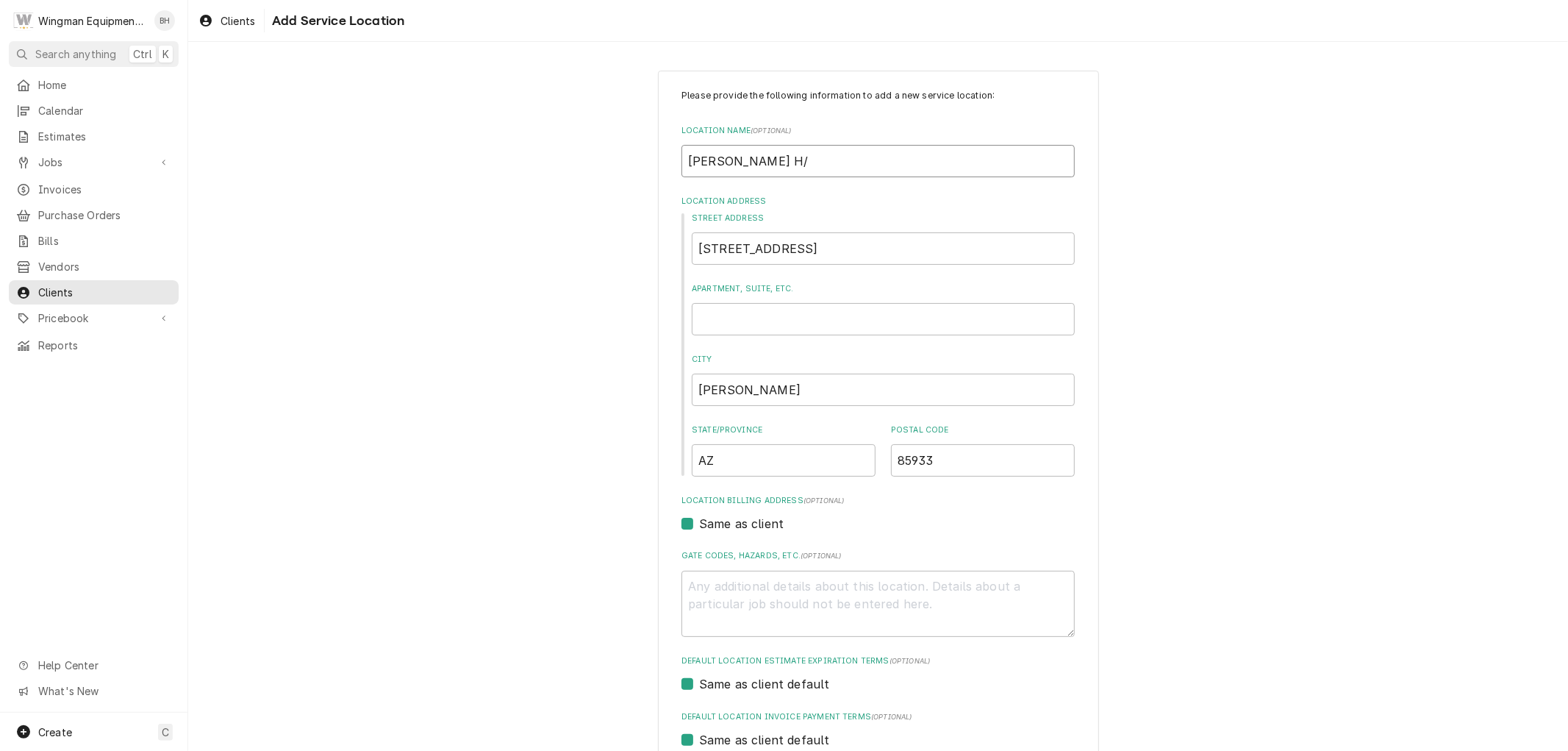
type input "Carla Kempinski H/O"
type textarea "x"
type input "Carla Kempinski H/OG"
type textarea "x"
type input "Carla Kempinski H/OG"
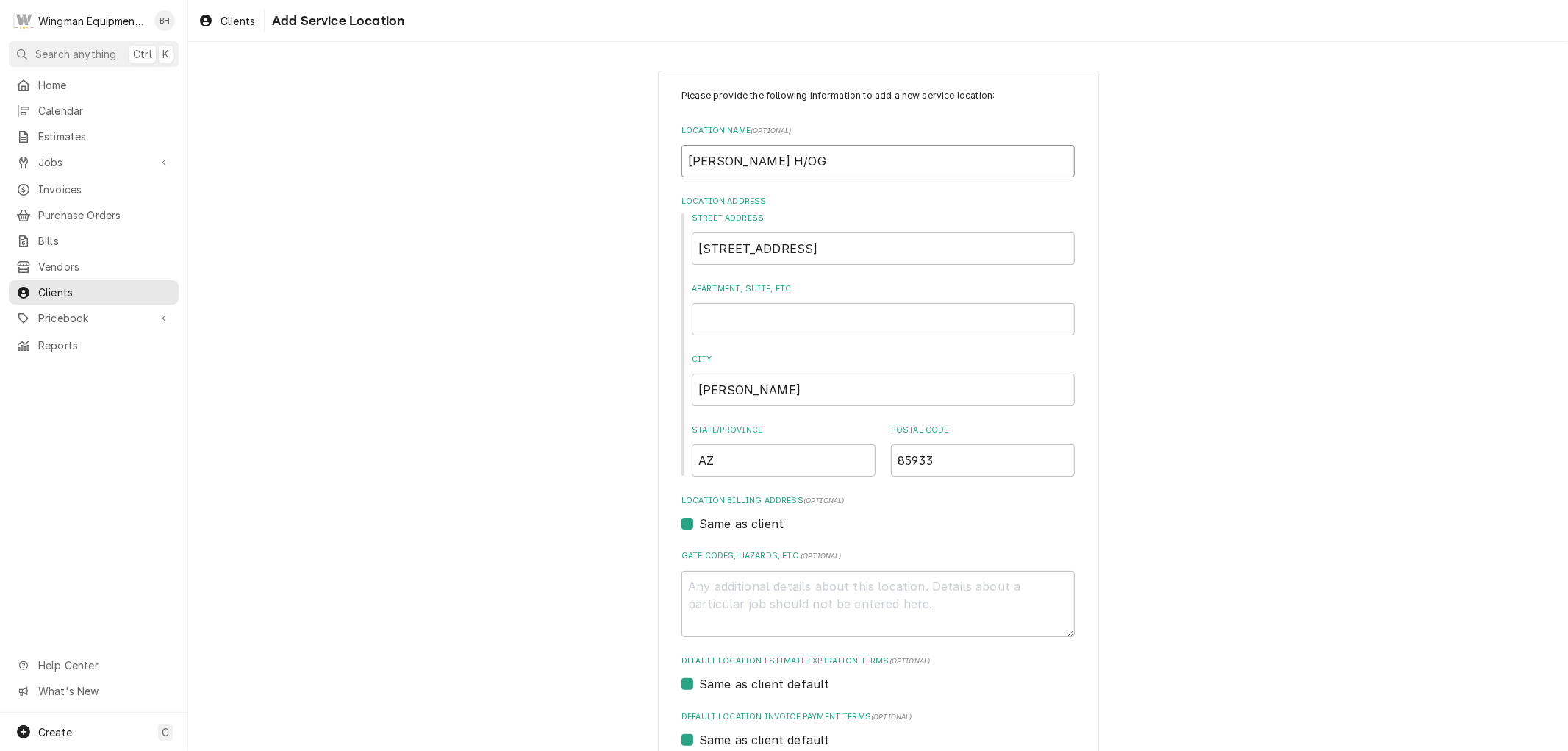
type textarea "x"
type input "Carla Kempinski H/OG h"
type textarea "x"
type input "Carla Kempinski H/OG ho"
type textarea "x"
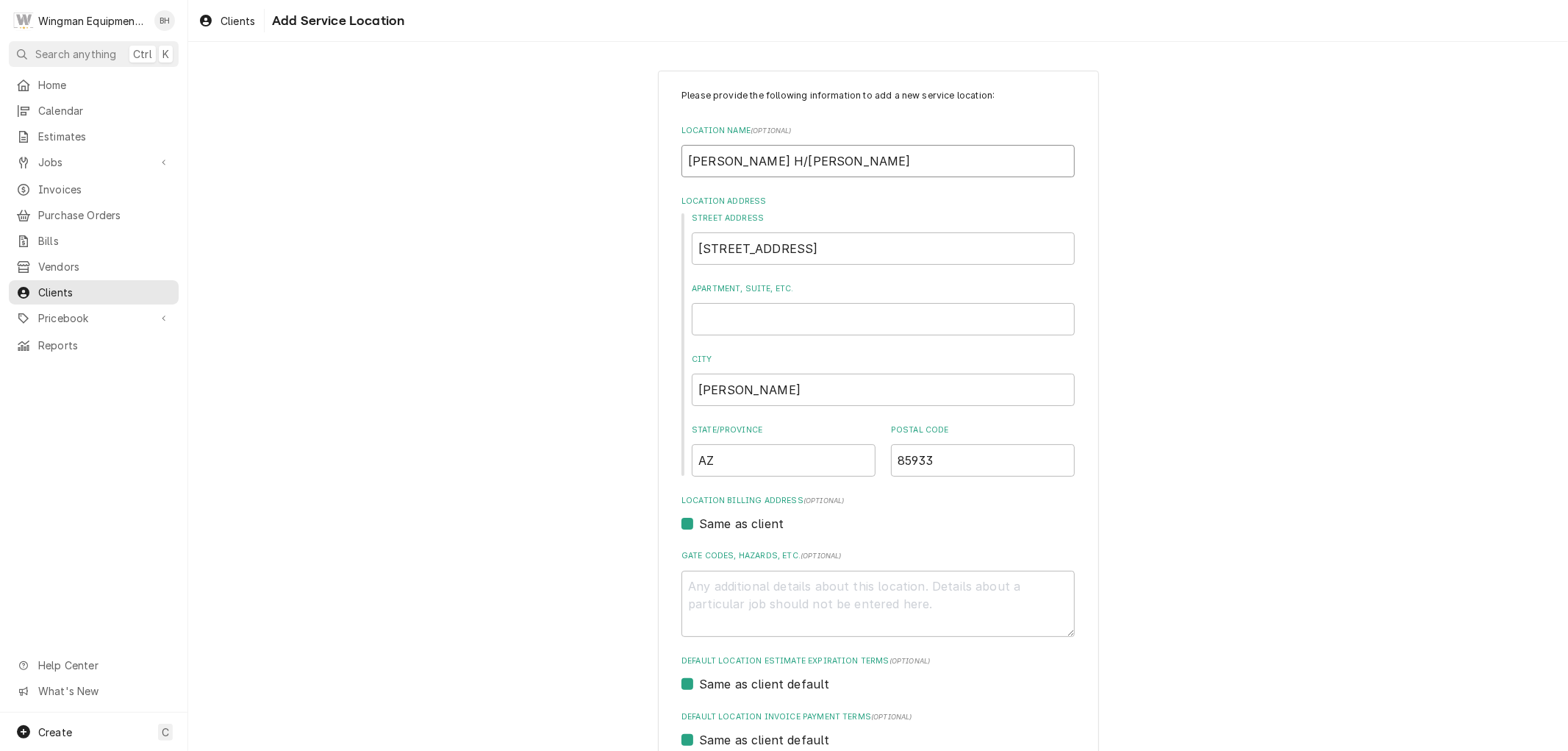
type input "Carla Kempinski H/OG hom"
type textarea "x"
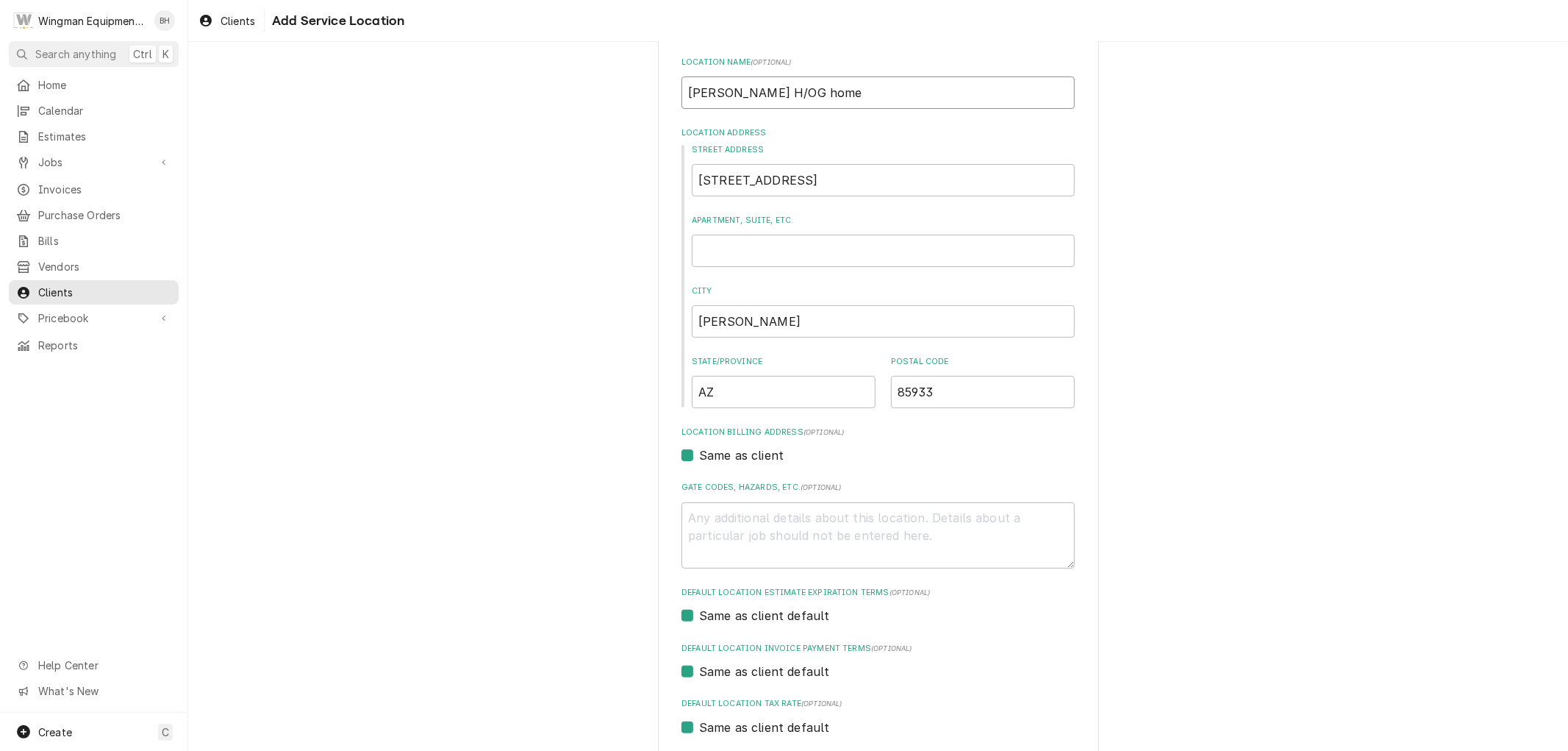
scroll to position [209, 0]
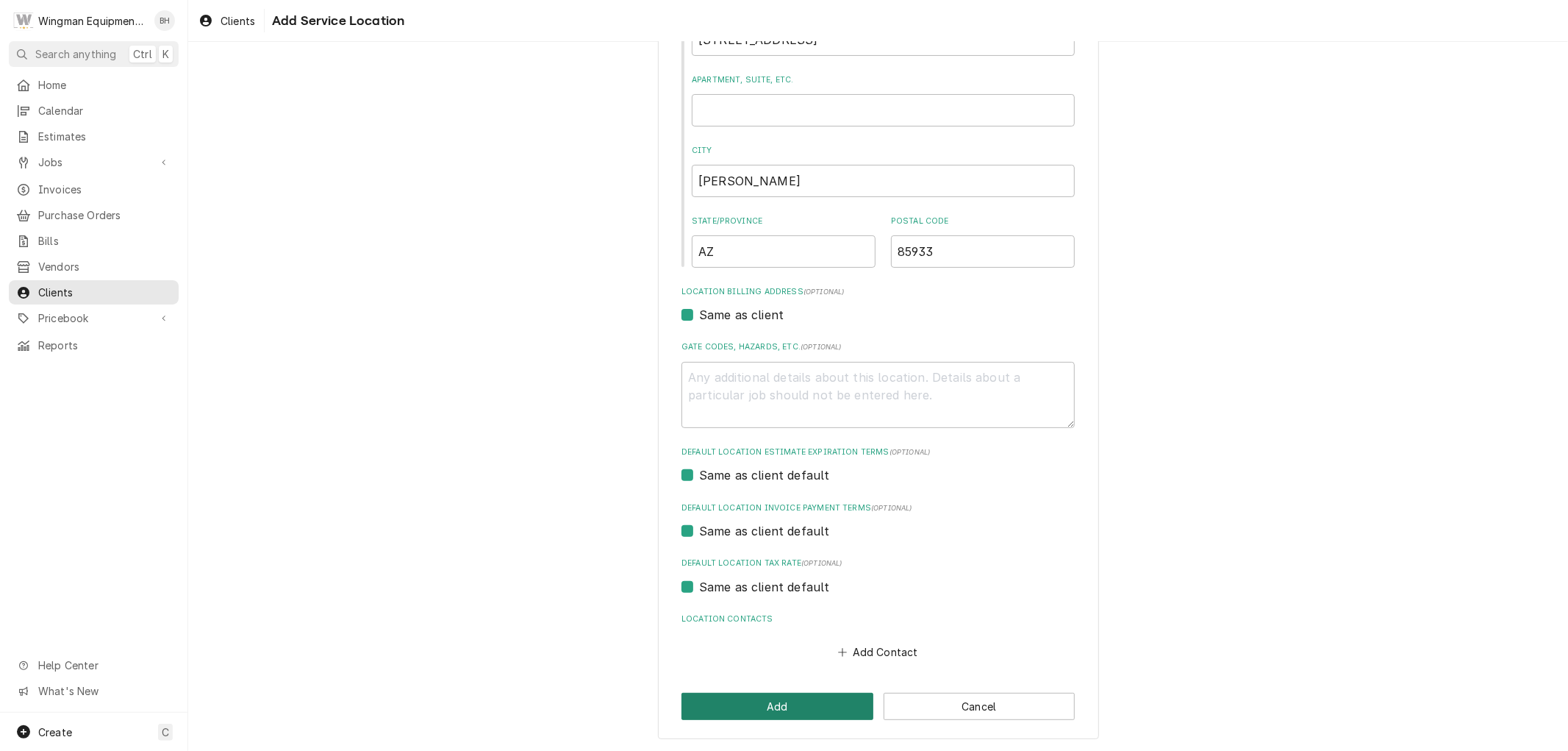
type input "Carla Kempinski H/OG home"
click at [815, 701] on button "Add" at bounding box center [777, 706] width 192 height 27
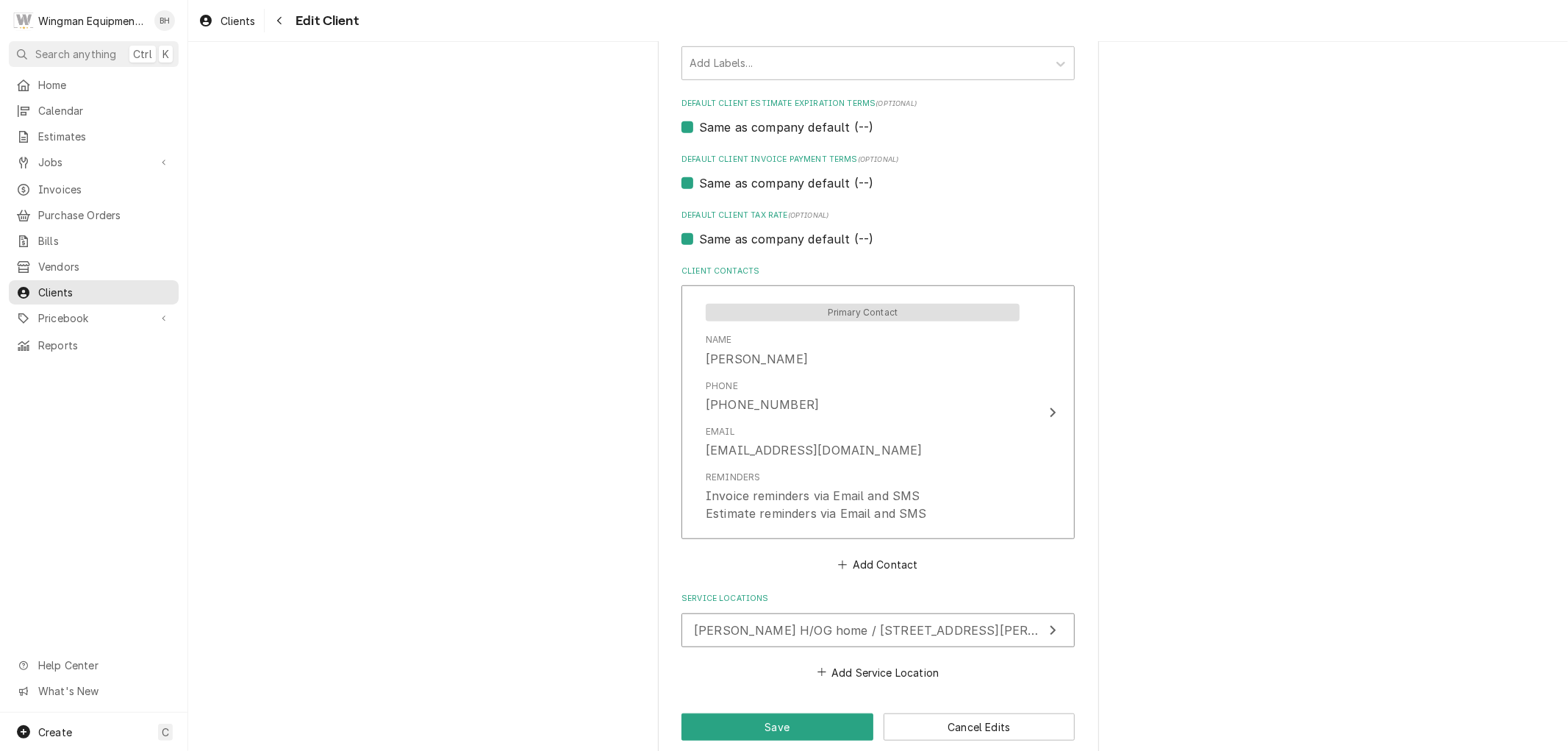
scroll to position [851, 0]
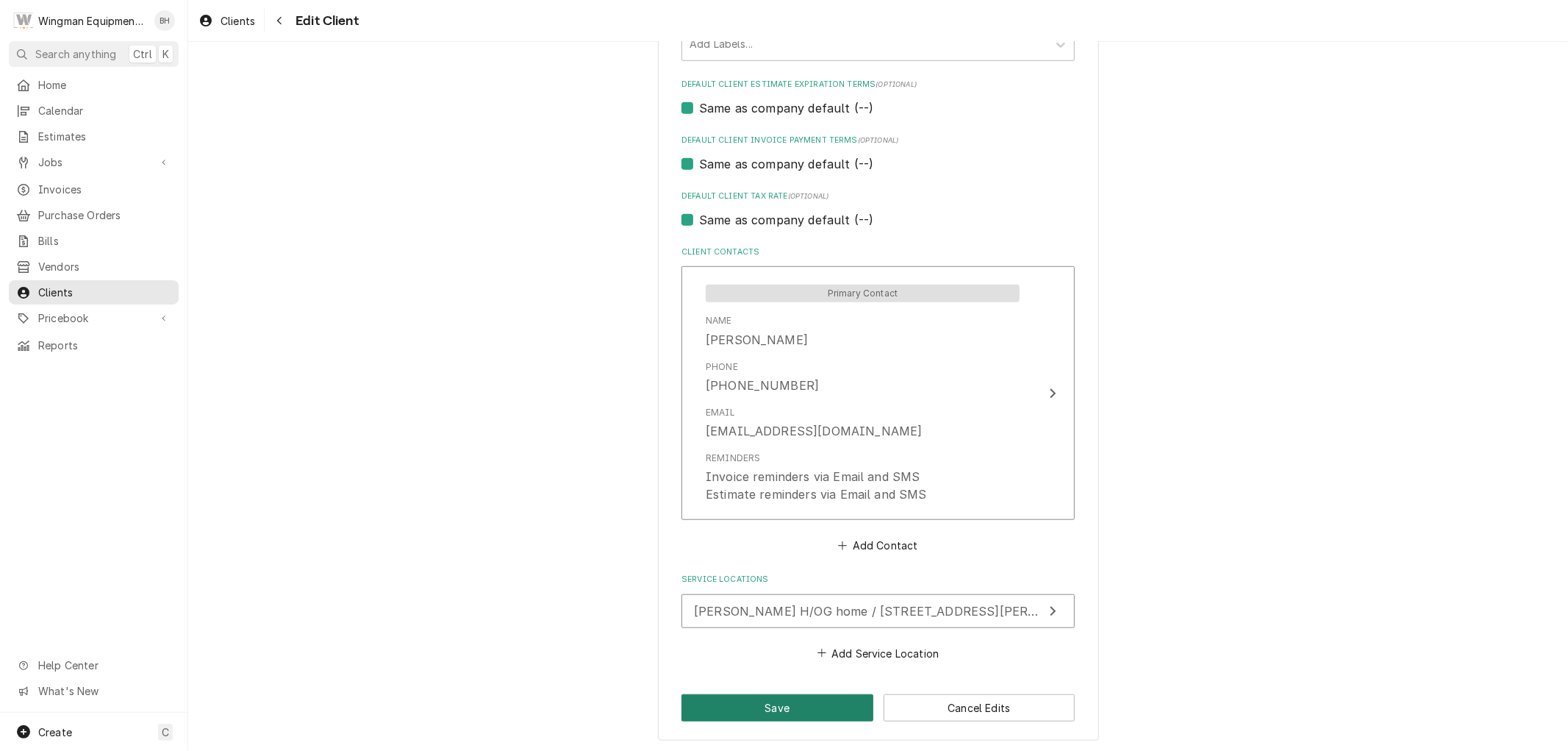
click at [829, 709] on button "Save" at bounding box center [777, 707] width 192 height 27
type textarea "x"
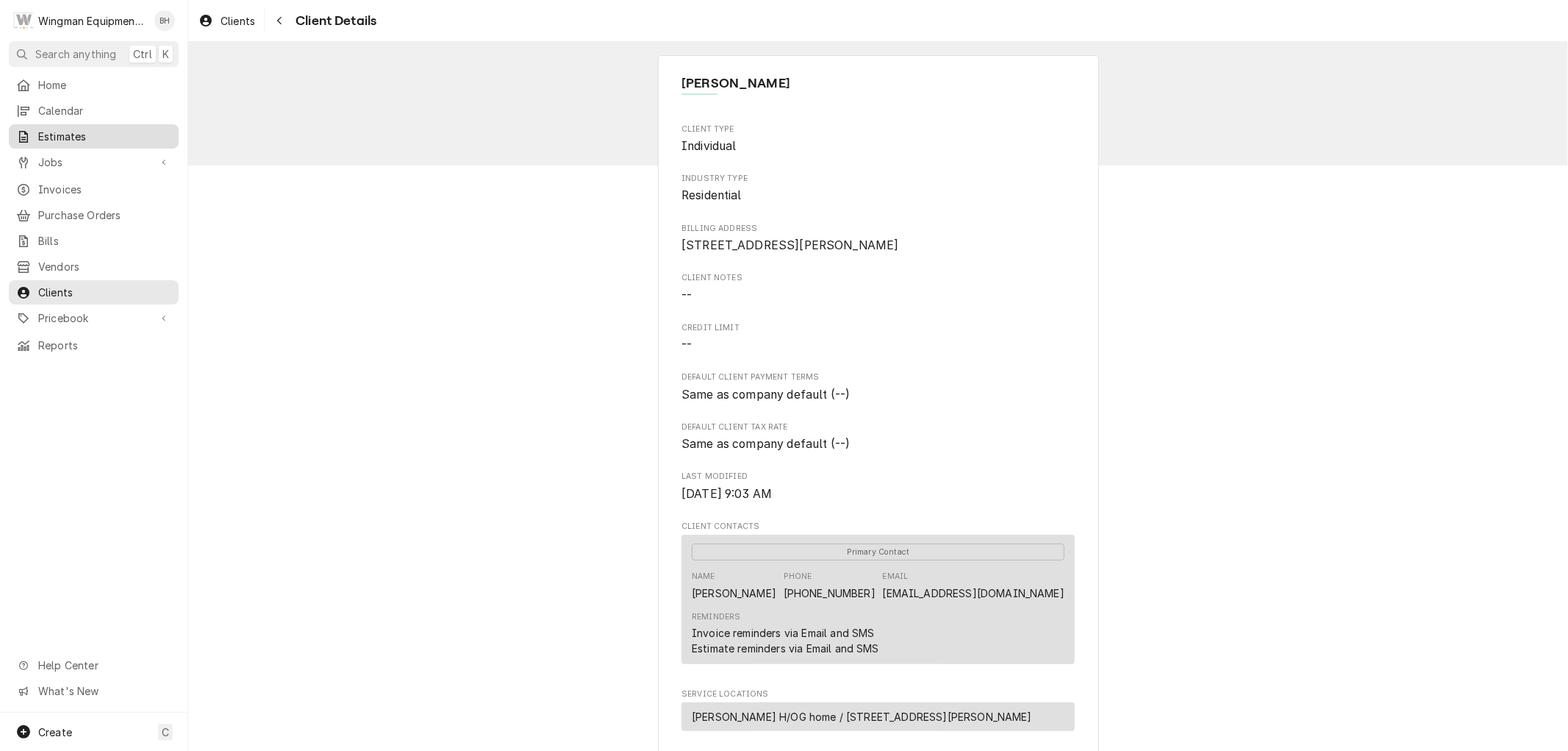
click at [80, 134] on span "Estimates" at bounding box center [105, 136] width 133 height 16
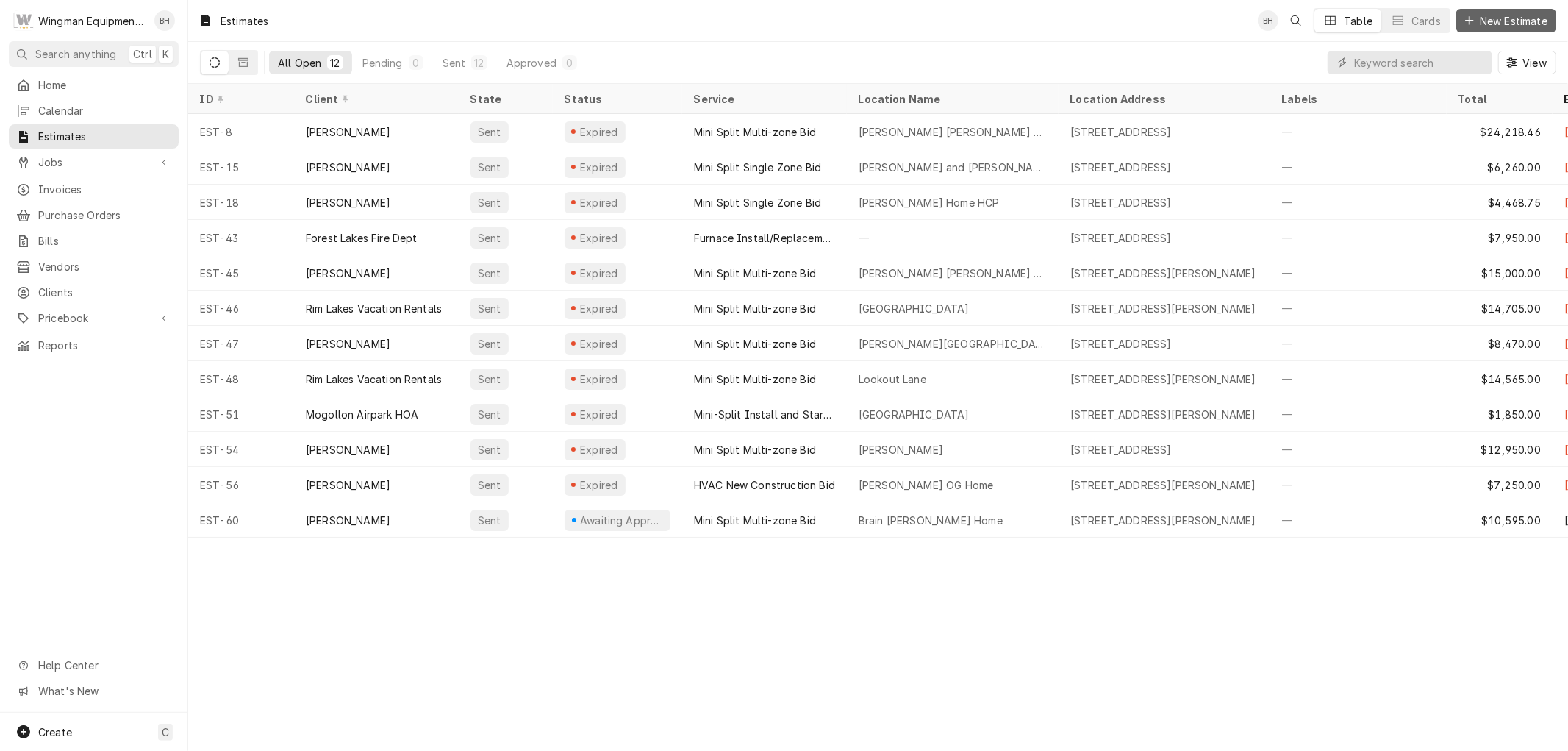
click at [1482, 22] on span "New Estimate" at bounding box center [1513, 21] width 74 height 16
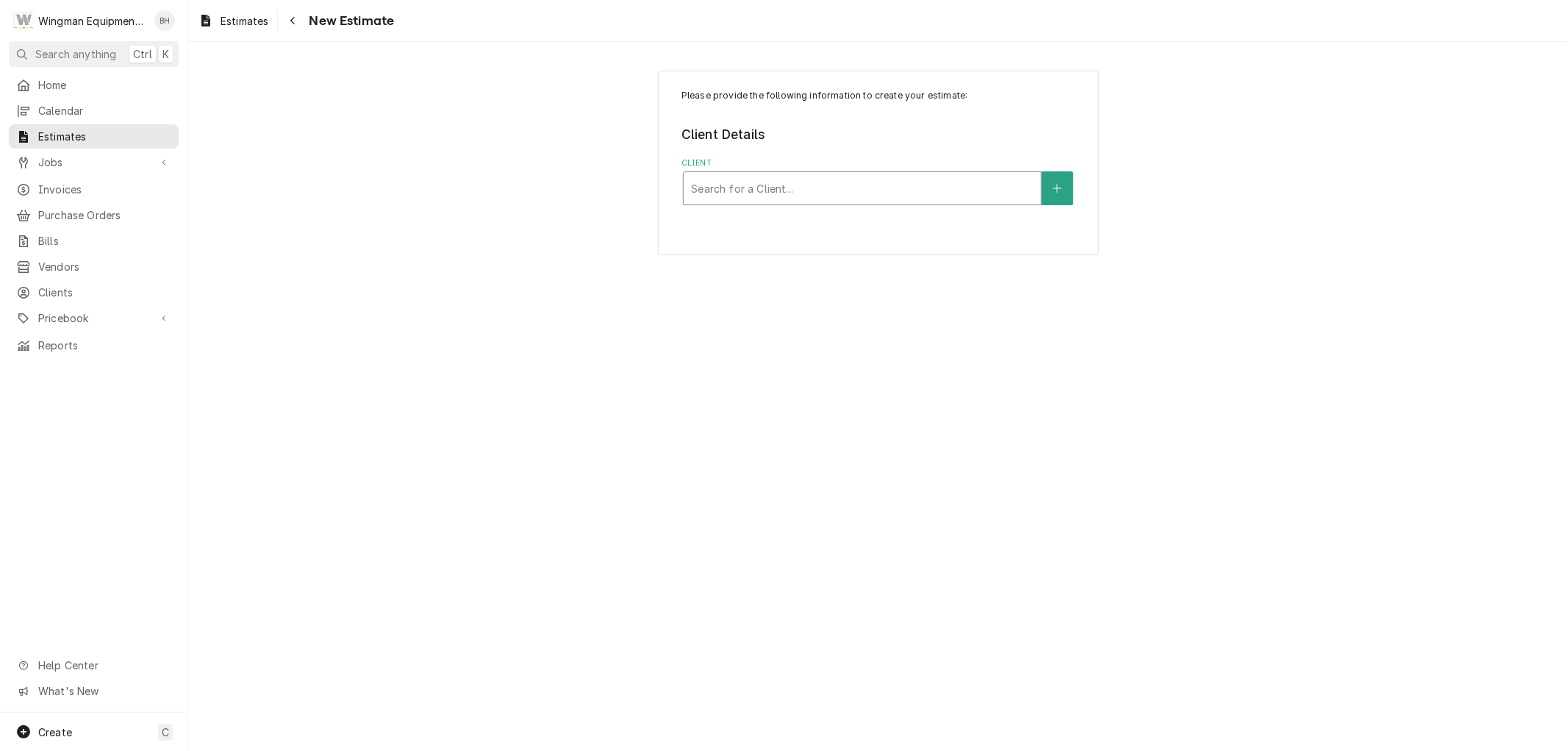
click at [786, 182] on div "Client" at bounding box center [862, 188] width 343 height 27
type input "[PERSON_NAME]"
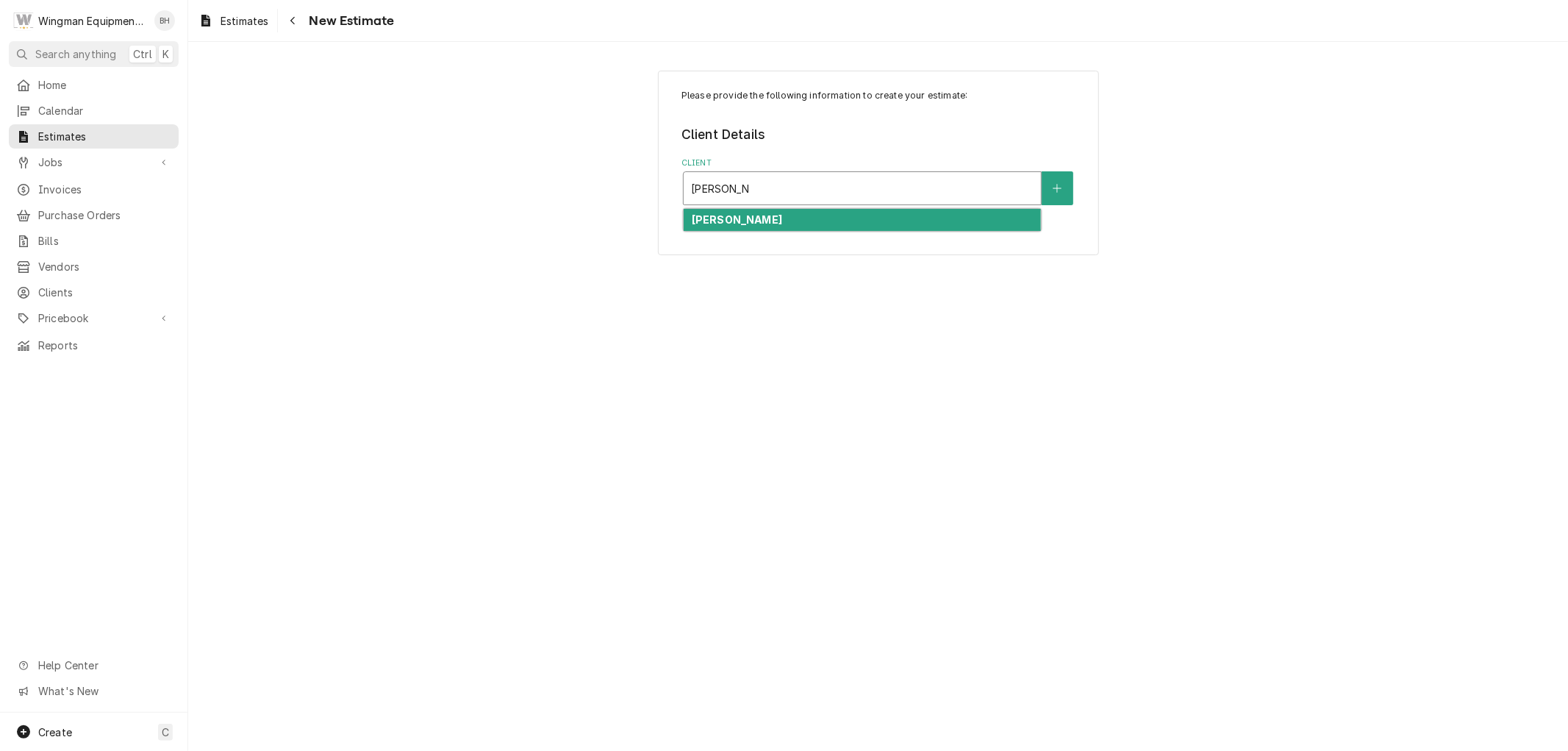
click at [840, 225] on div "[PERSON_NAME]" at bounding box center [862, 220] width 358 height 22
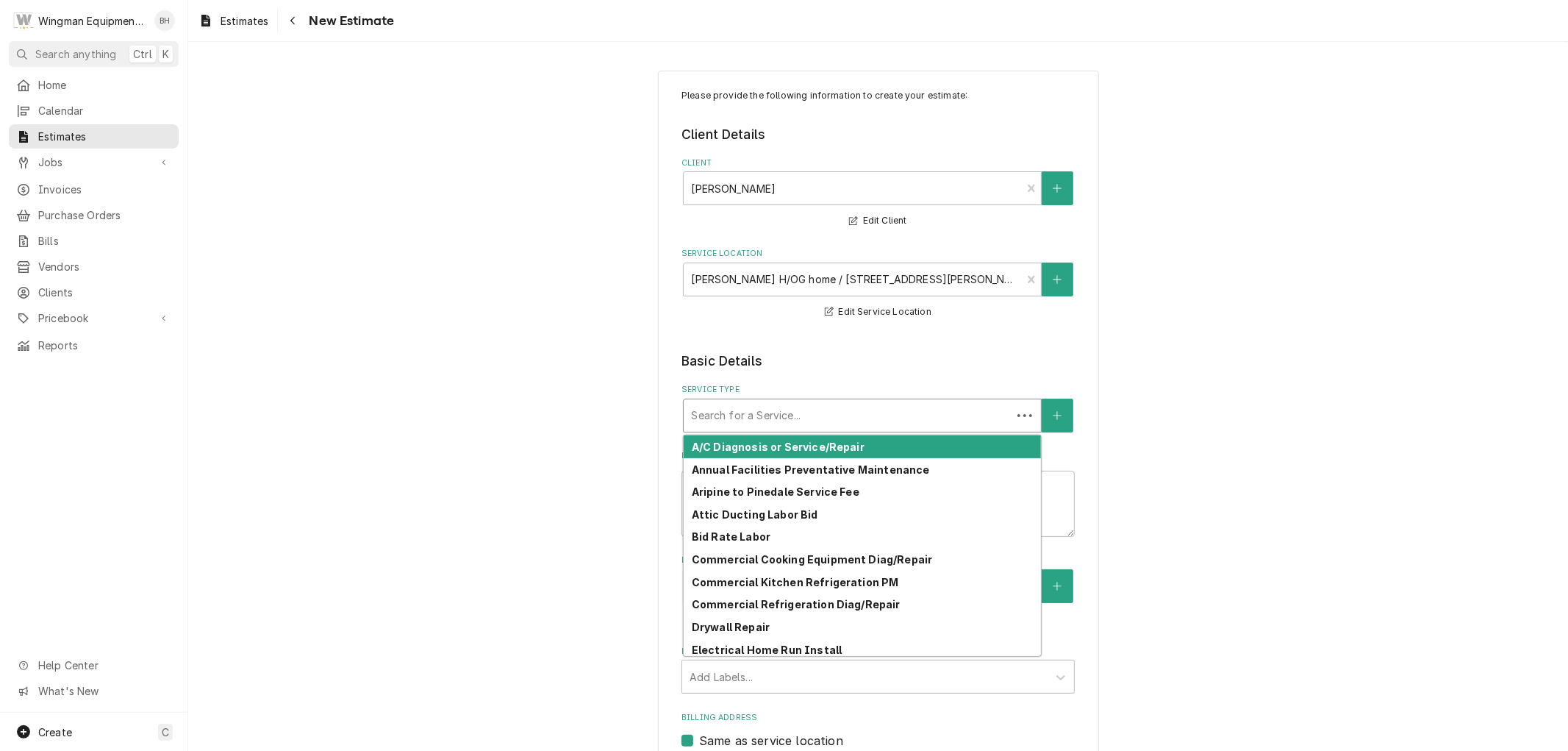
click at [772, 416] on div "Service Type" at bounding box center [847, 416] width 313 height 27
type textarea "x"
type input "m"
type textarea "x"
type input "mi"
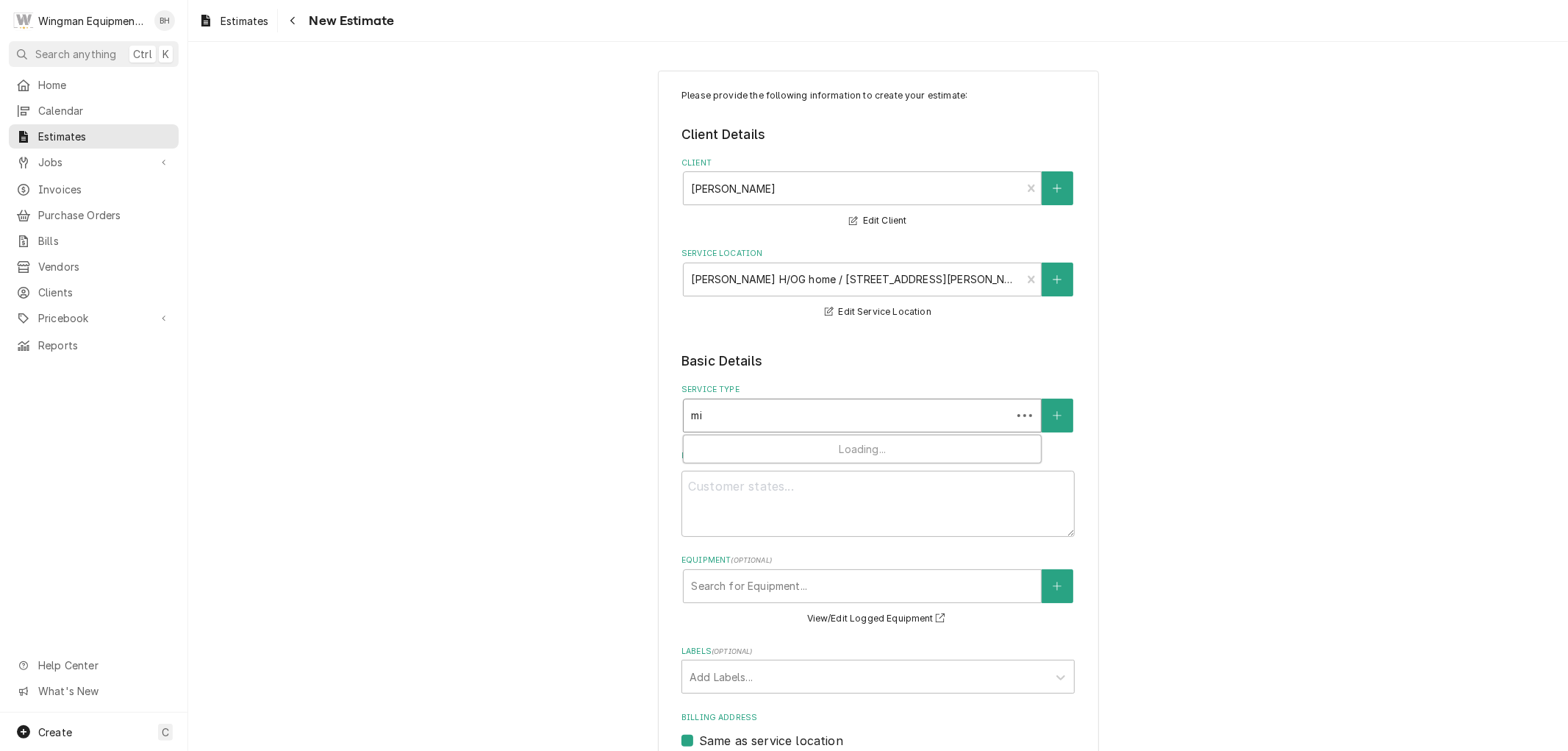
type textarea "x"
type input "min"
type textarea "x"
type input "mini"
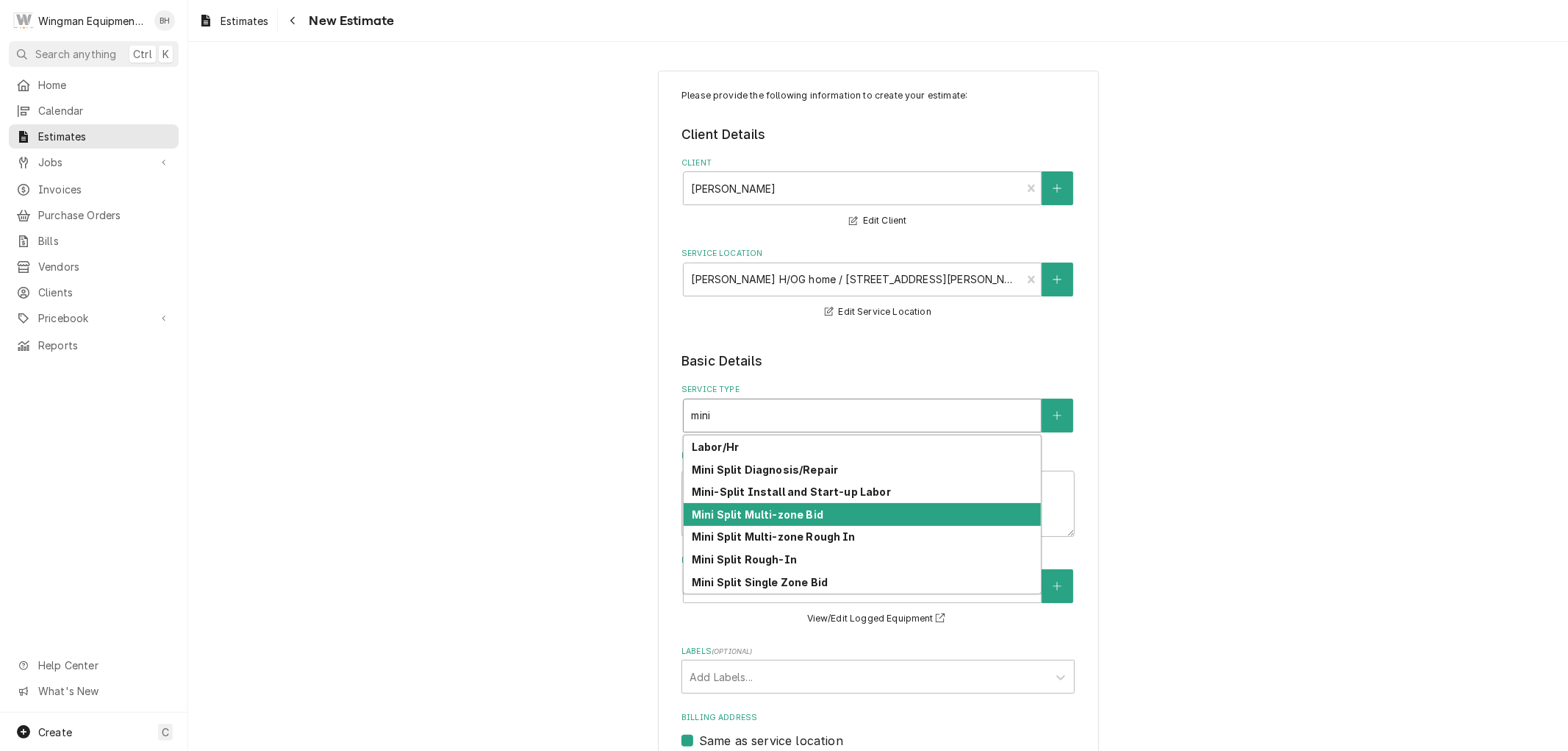
click at [791, 510] on strong "Mini Split Multi-zone Bid" at bounding box center [757, 514] width 132 height 12
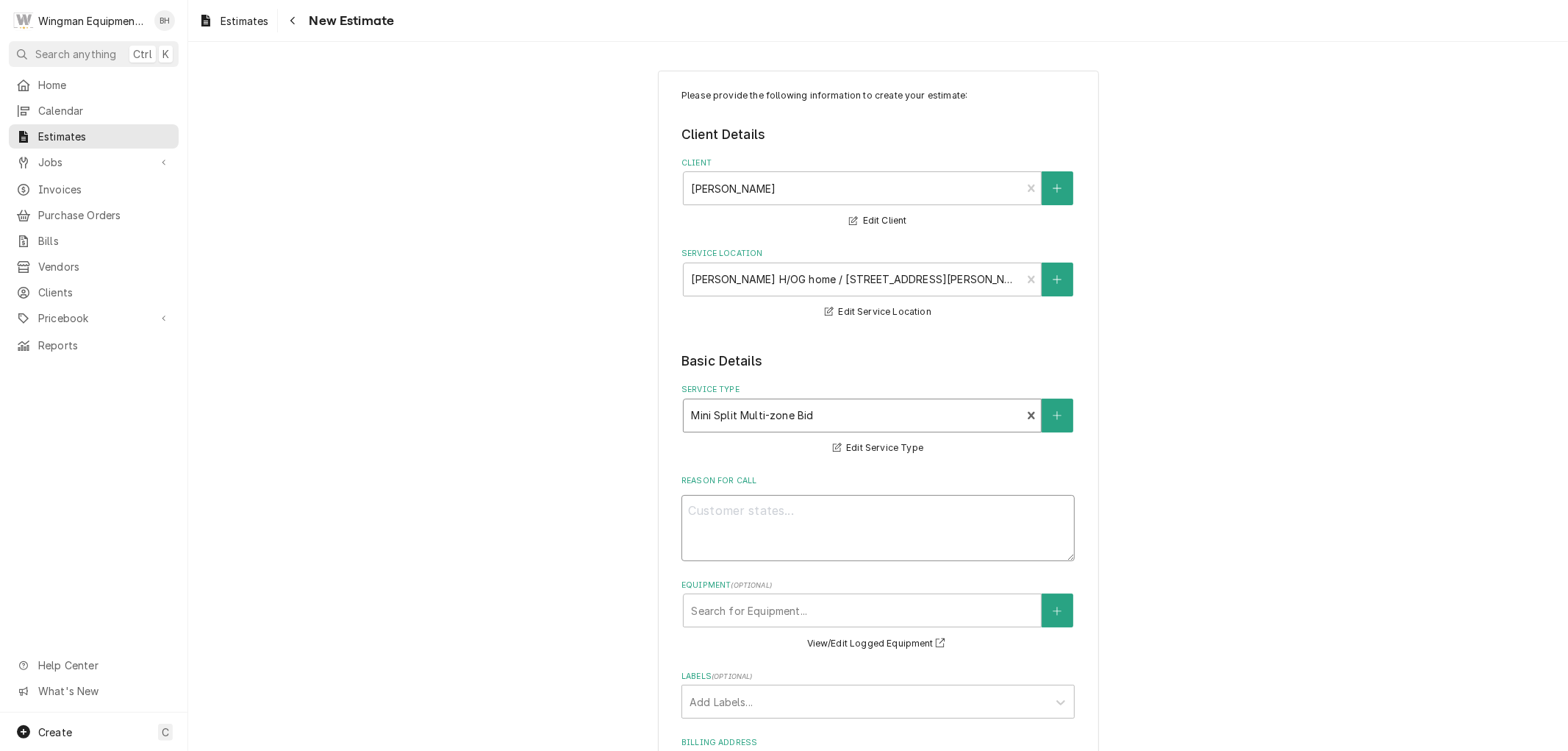
click at [795, 526] on textarea "Reason For Call" at bounding box center [878, 528] width 393 height 66
type textarea "x"
type textarea "B"
type textarea "x"
type textarea "Bi"
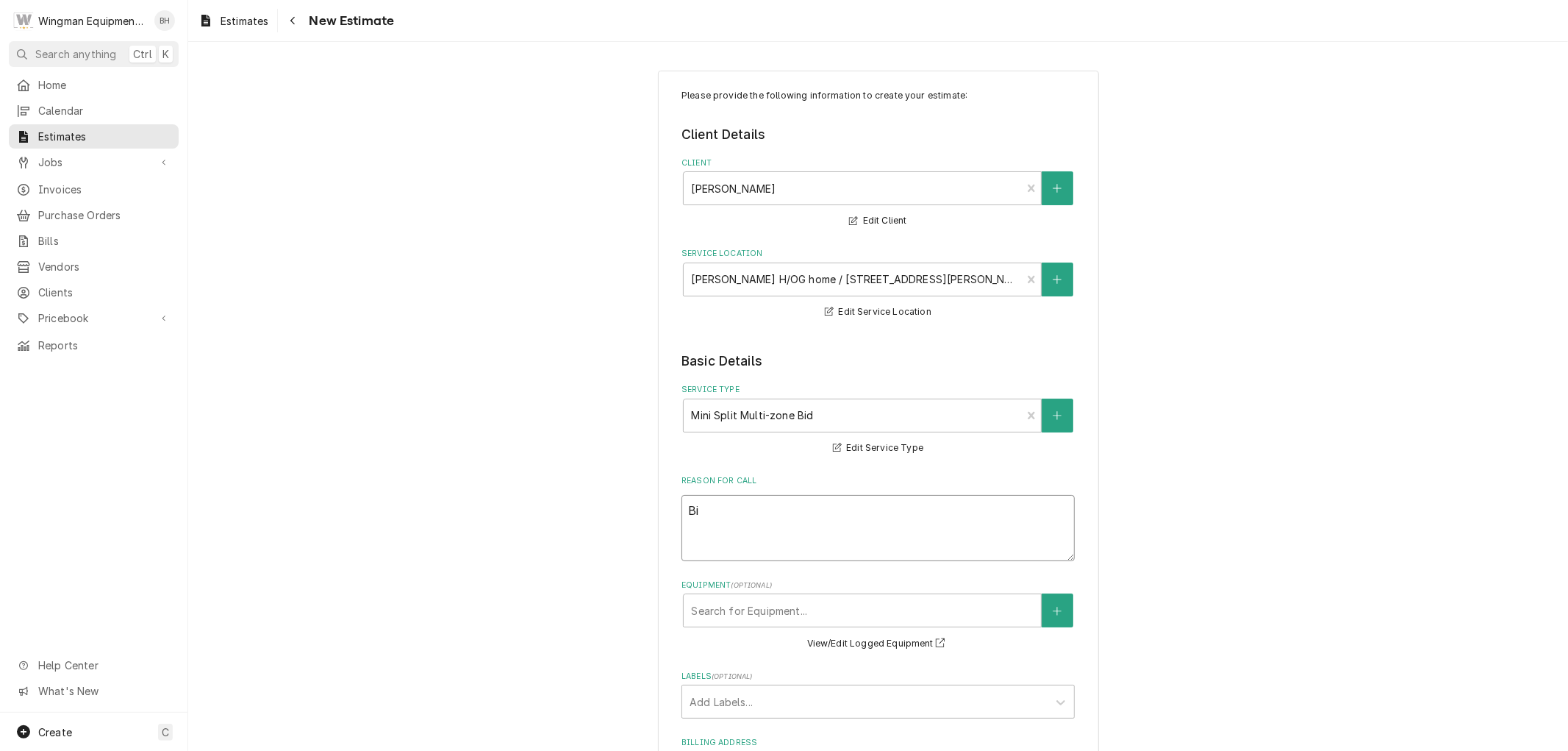
type textarea "x"
type textarea "Bid"
type textarea "x"
type textarea "Bid"
type textarea "x"
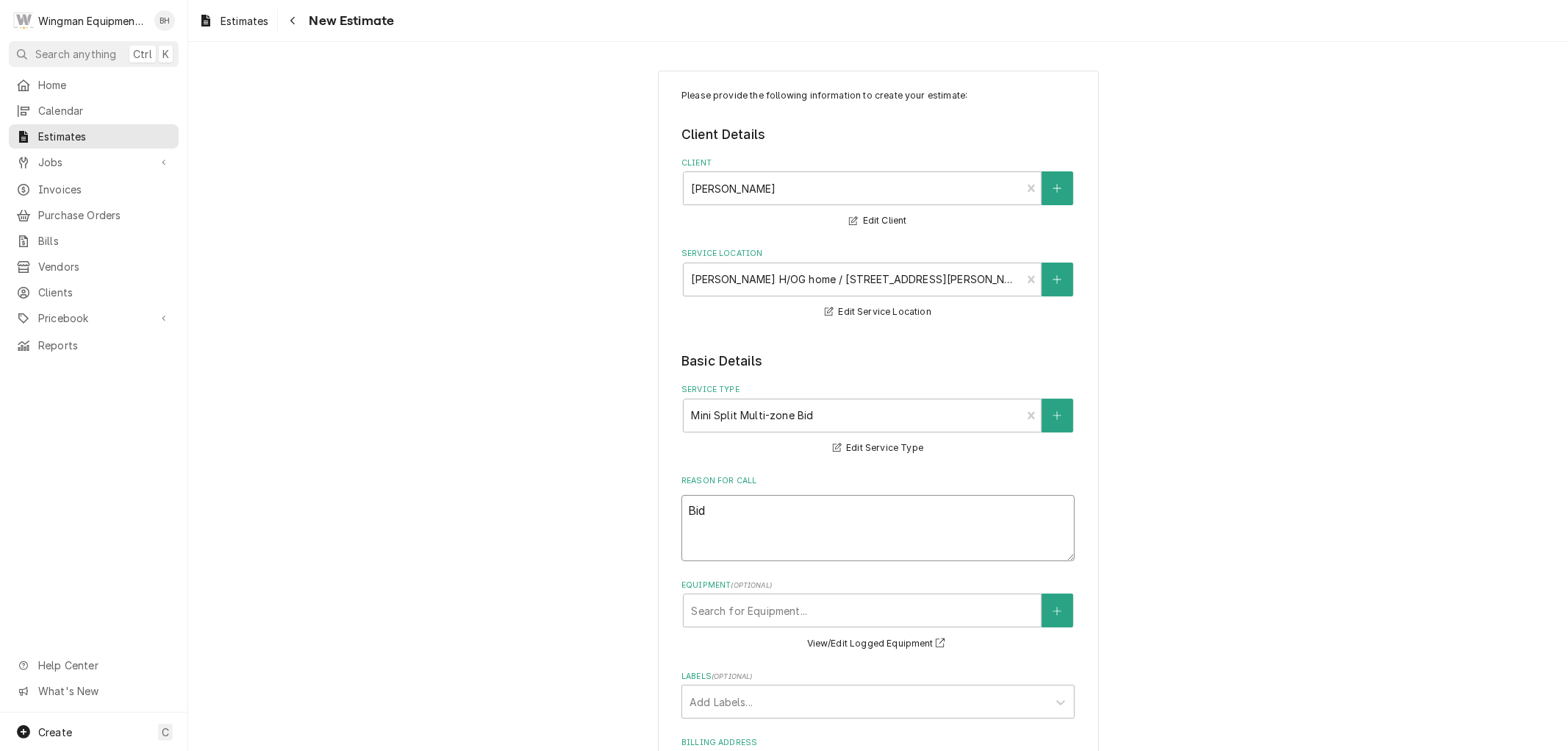
type textarea "Bid M"
type textarea "x"
type textarea "Bid MZ"
type textarea "x"
type textarea "Bid MZ"
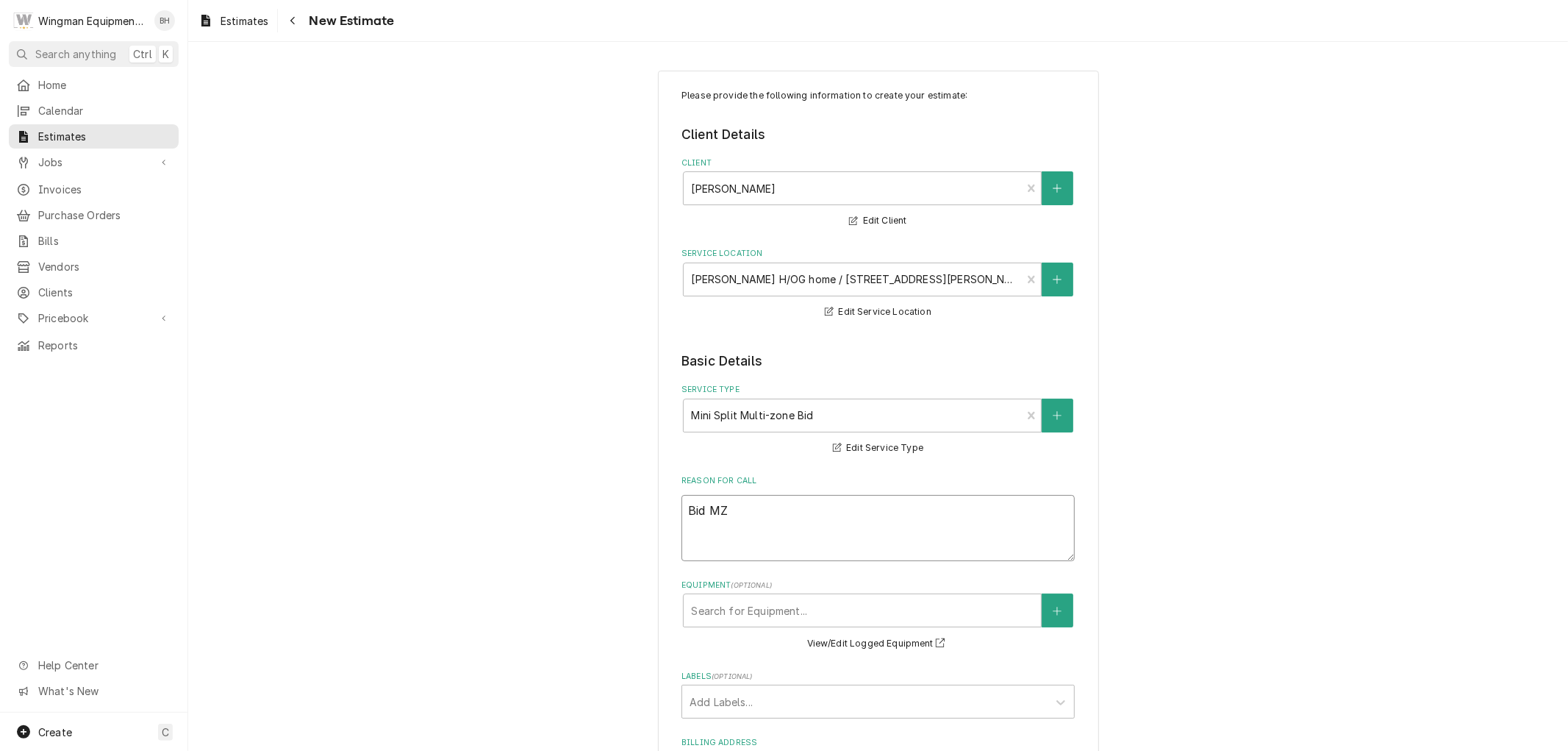
type textarea "x"
type textarea "Bid MZ M"
type textarea "x"
type textarea "Bid MZ MS"
type textarea "x"
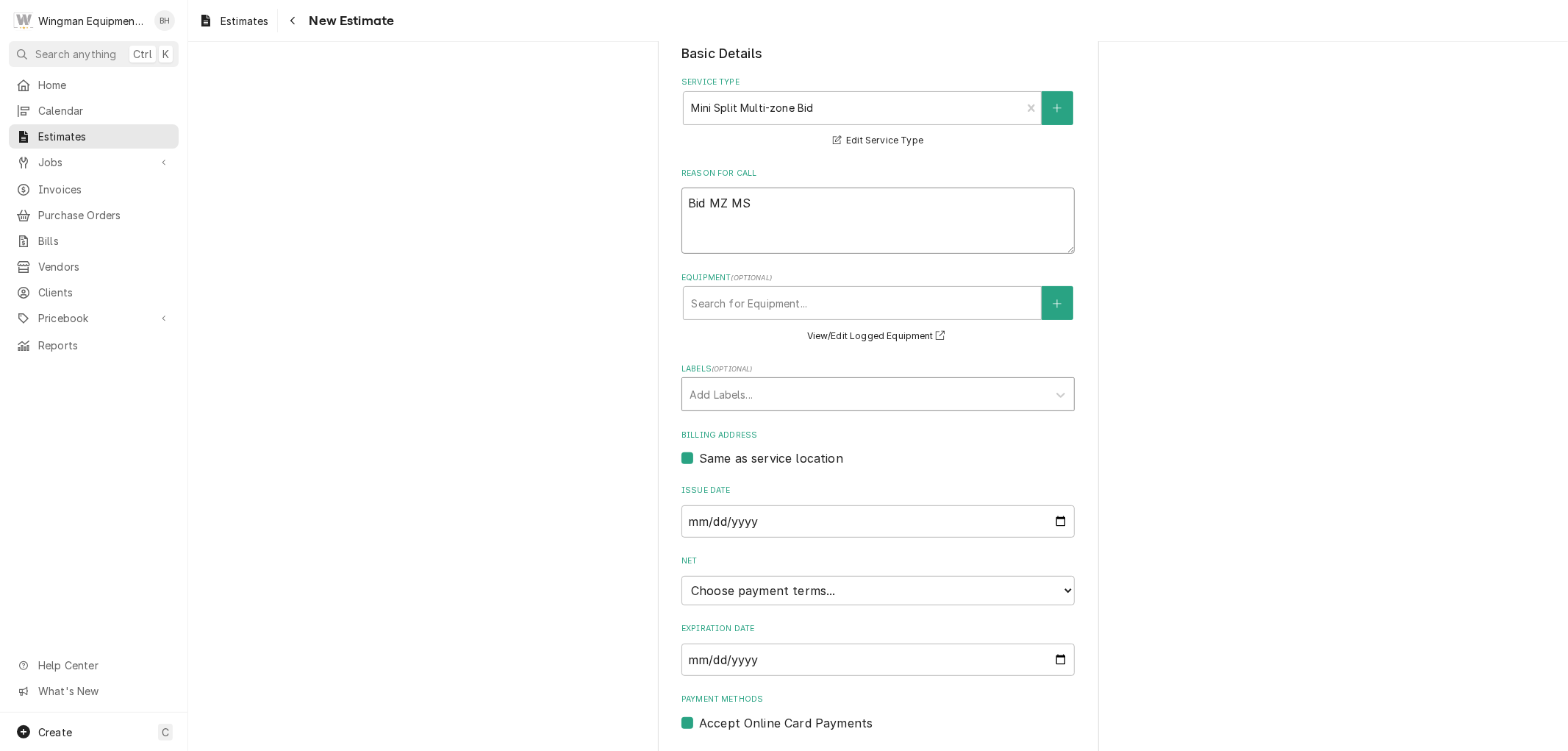
scroll to position [326, 0]
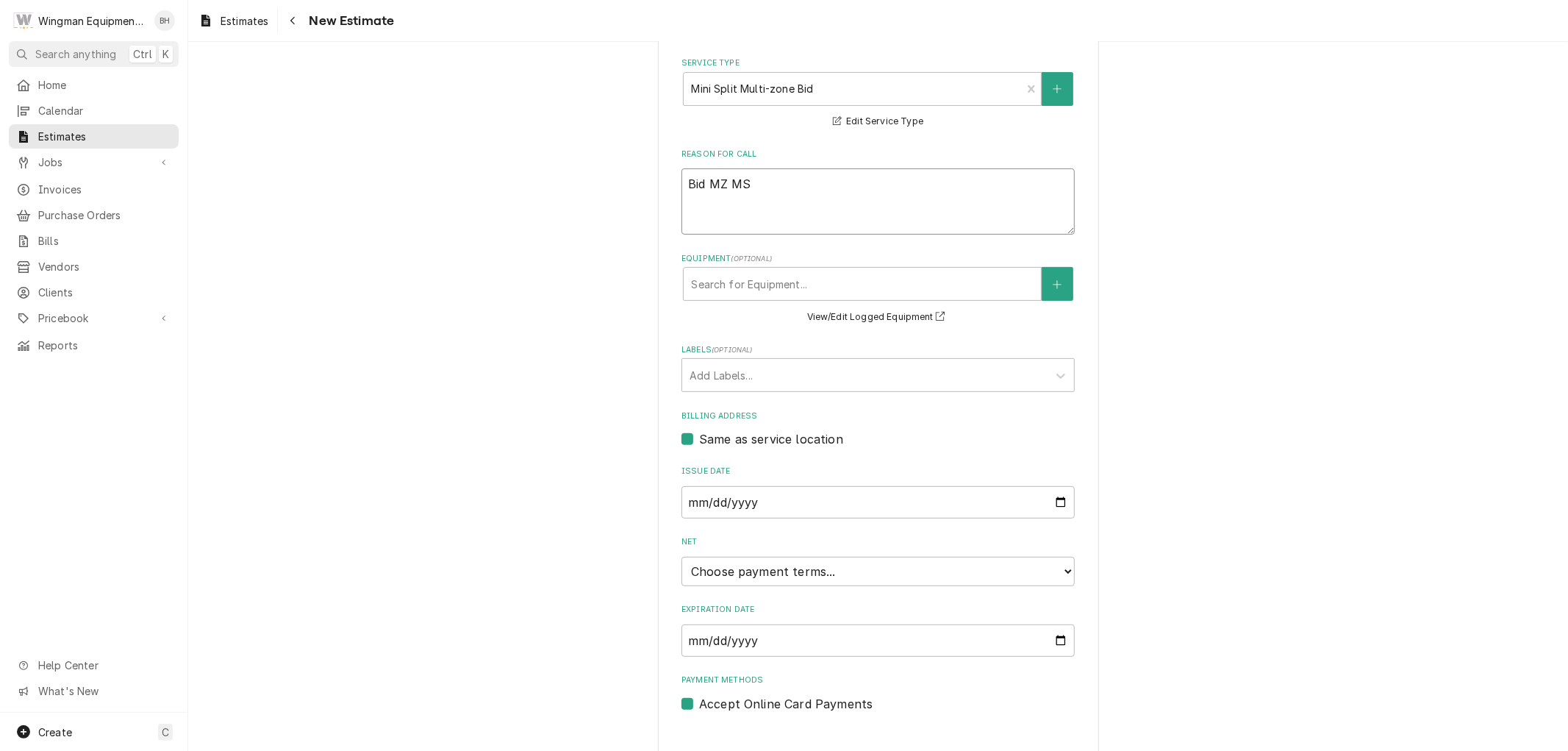
type textarea "Bid MZ MS"
click at [836, 575] on select "Choose payment terms... Same Day Net 7 Net 14 Net 21 Net 30 Net 45 Net 60 Net 90" at bounding box center [878, 571] width 393 height 29
type textarea "x"
click at [1248, 507] on div "Please provide the following information to create your estimate: Client Detail…" at bounding box center [878, 693] width 1380 height 1924
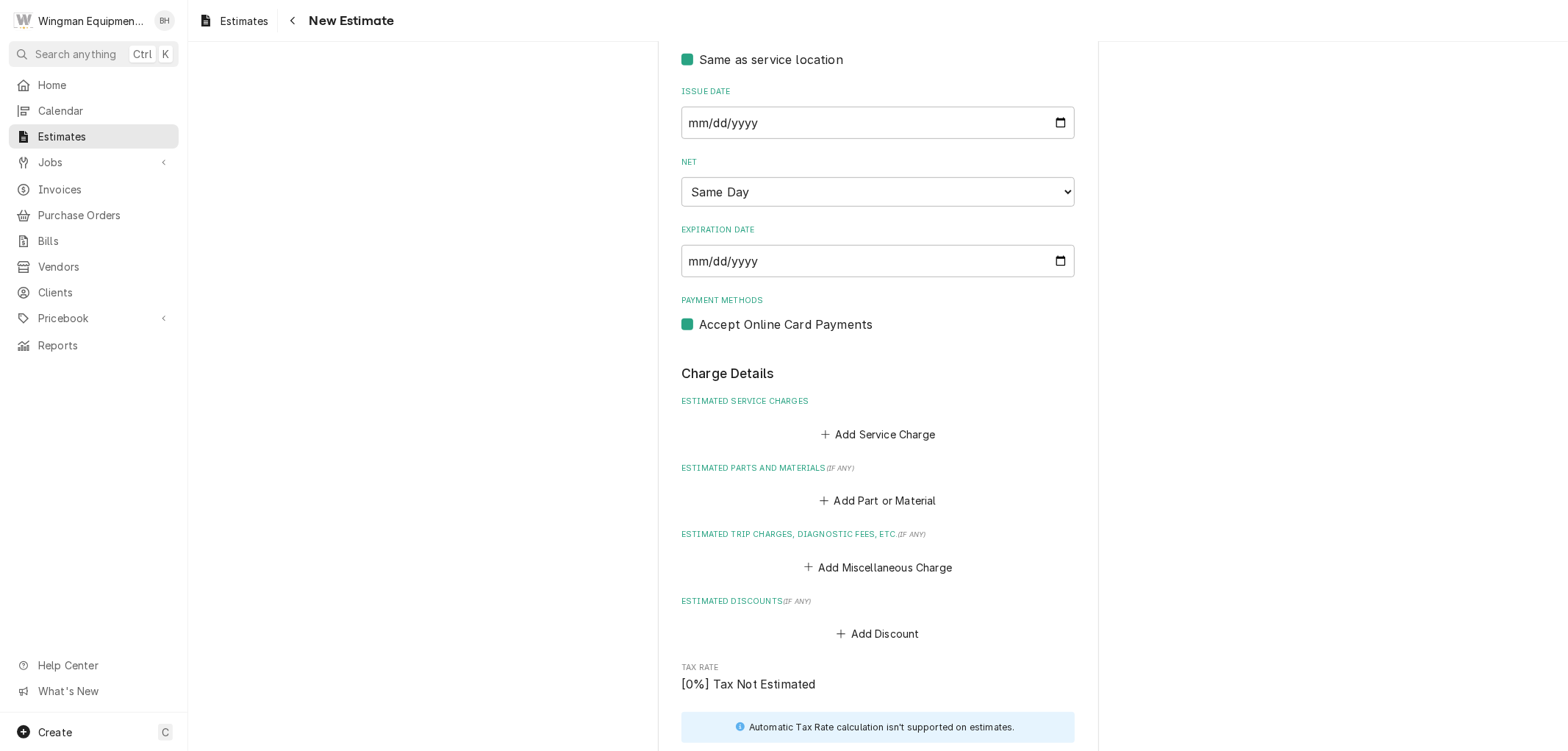
scroll to position [653, 0]
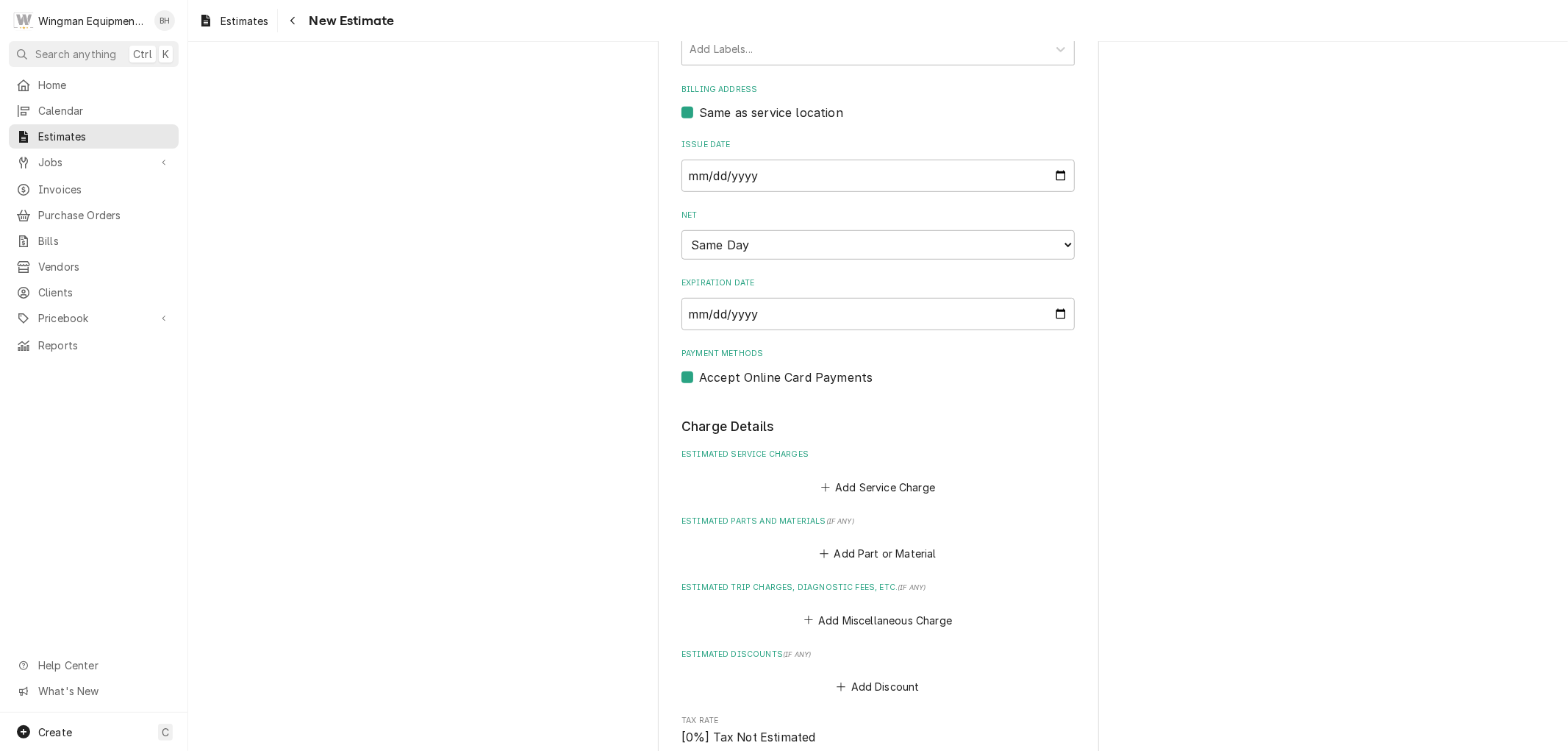
click at [699, 377] on label "Accept Online Card Payments" at bounding box center [786, 377] width 173 height 17
click at [699, 377] on input "Payment Methods" at bounding box center [896, 384] width 393 height 32
checkbox input "false"
type textarea "x"
click at [891, 487] on button "Add Service Charge" at bounding box center [878, 486] width 119 height 21
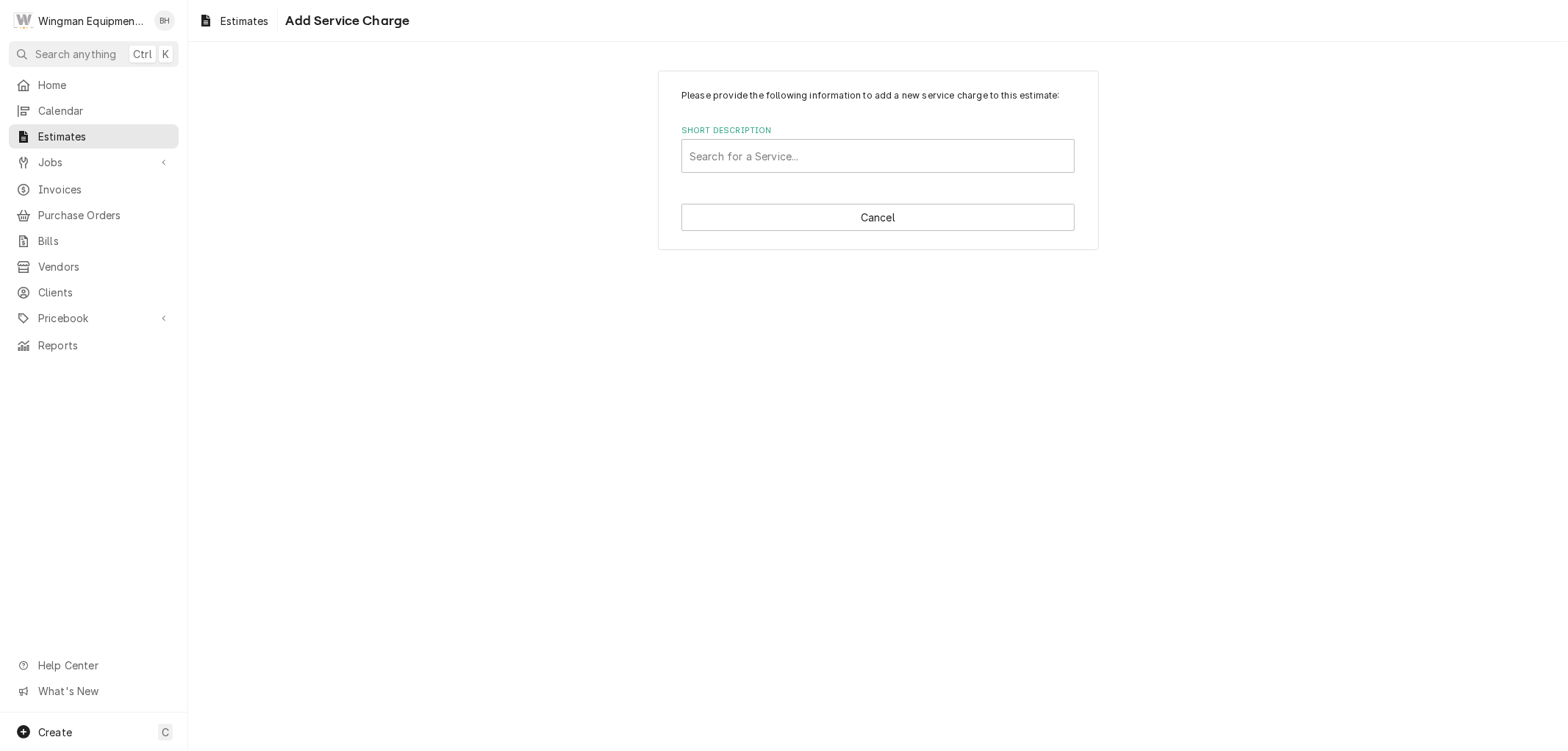
click at [816, 136] on label "Short Description" at bounding box center [878, 131] width 393 height 12
click at [825, 149] on div "Short Description" at bounding box center [878, 156] width 377 height 27
type input "Mini"
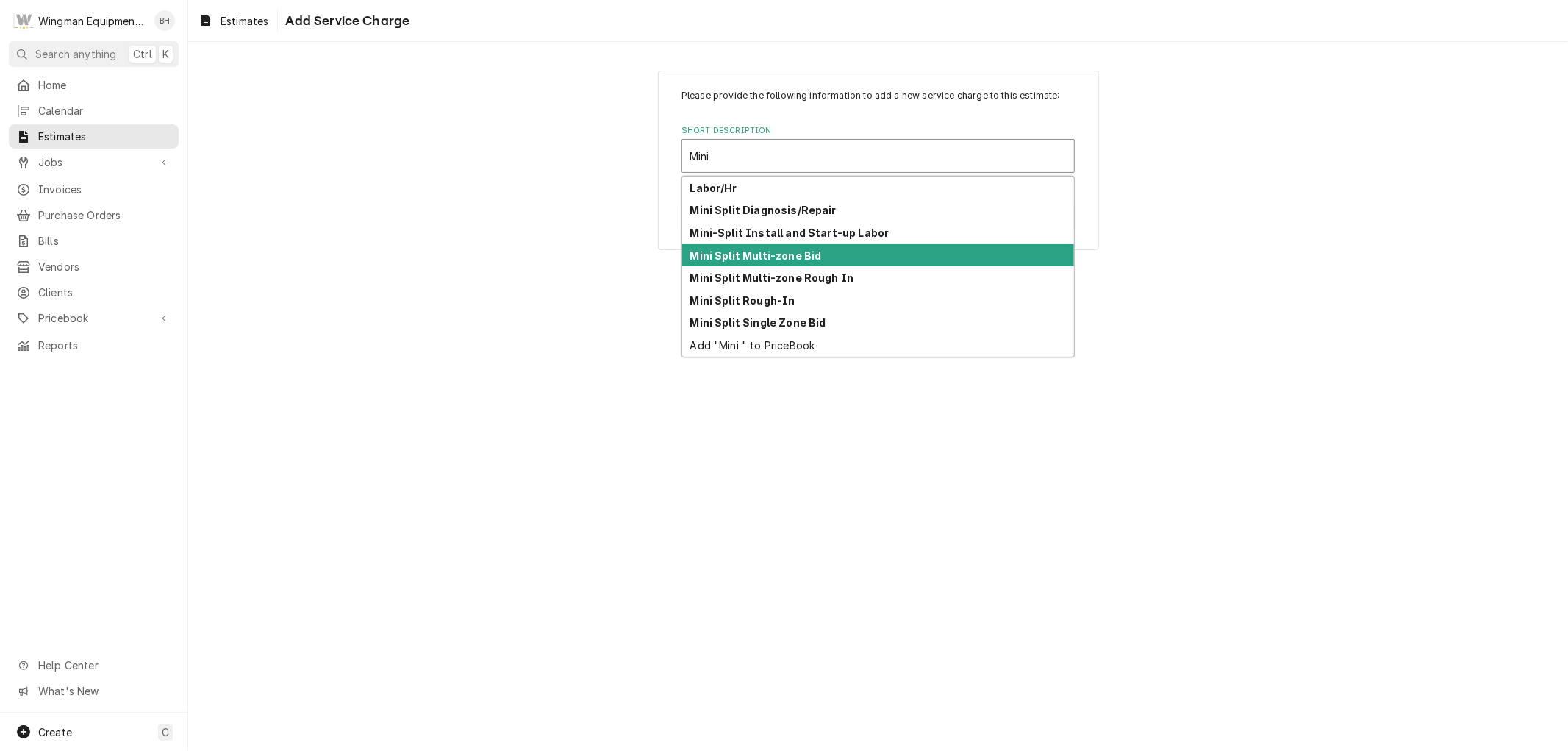
click at [814, 255] on strong "Mini Split Multi-zone Bid" at bounding box center [756, 255] width 132 height 12
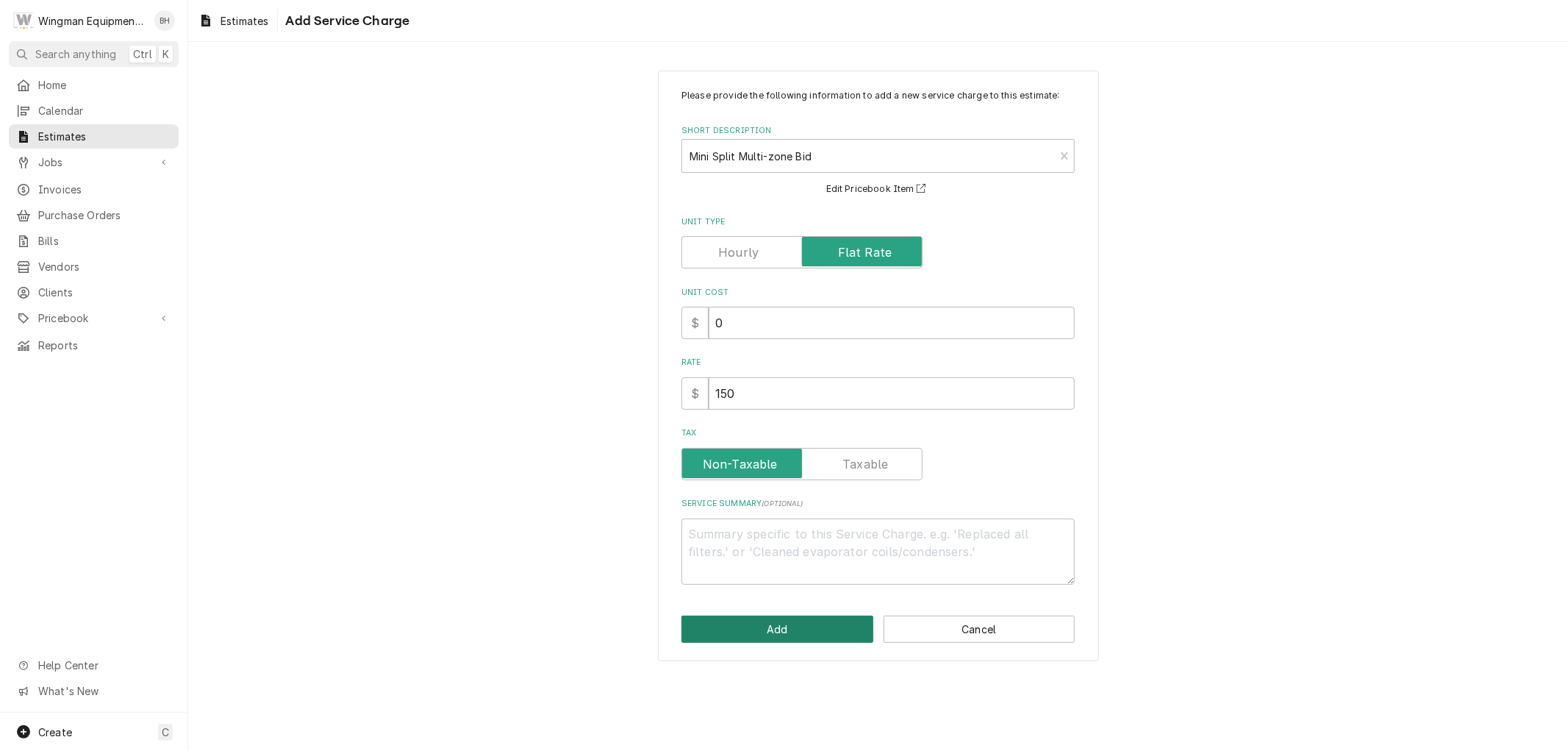
click at [805, 627] on button "Add" at bounding box center [777, 629] width 192 height 27
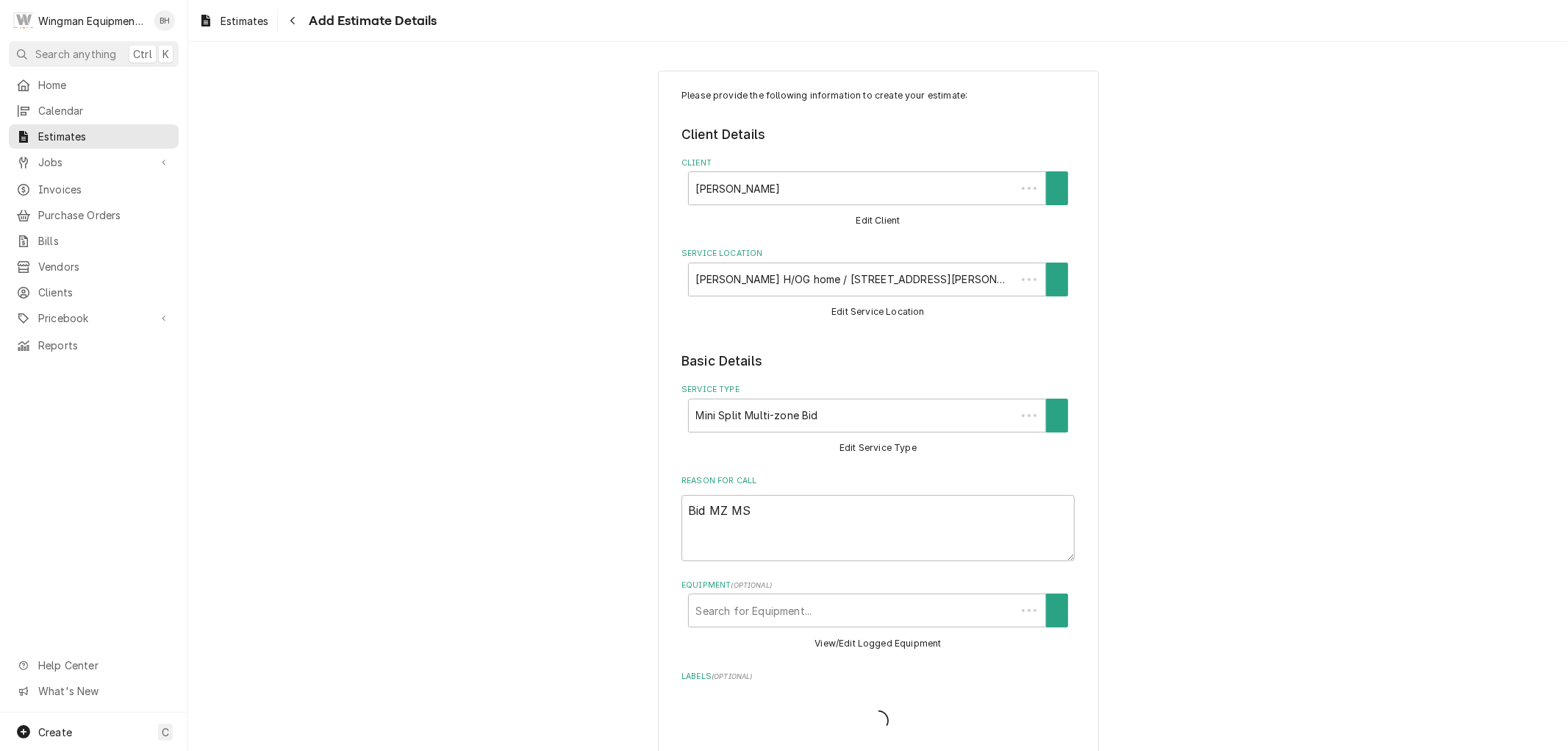
scroll to position [653, 0]
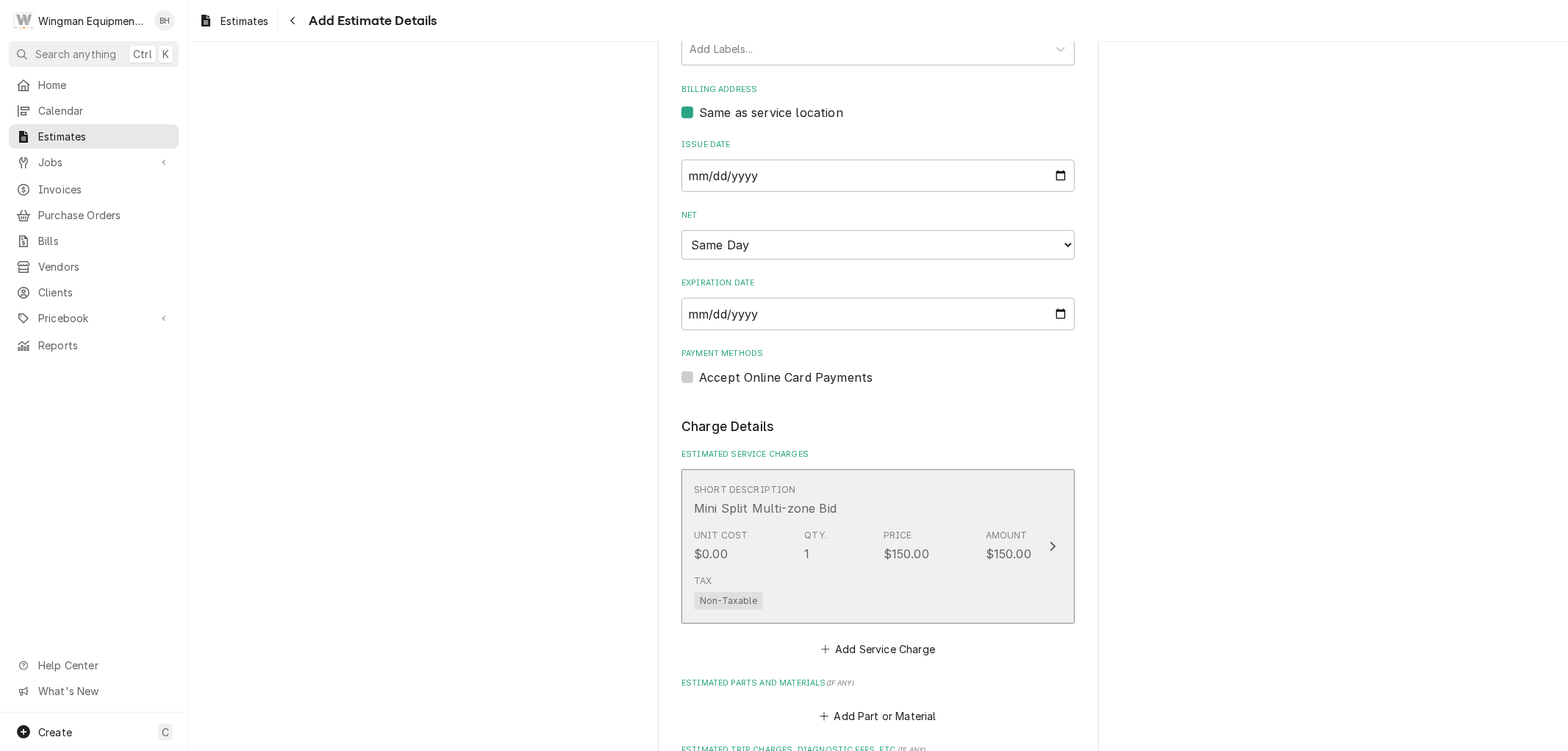
type textarea "x"
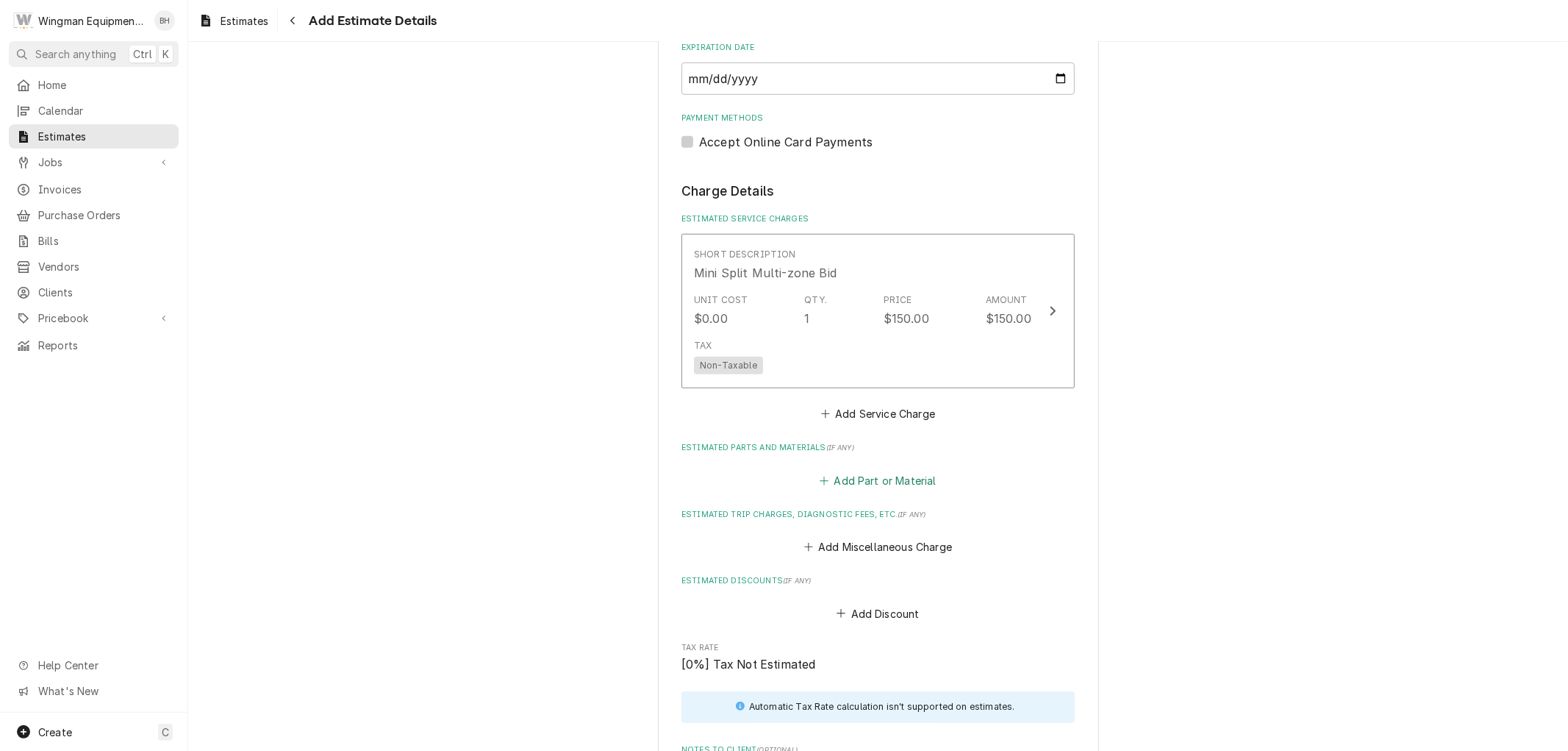
scroll to position [899, 0]
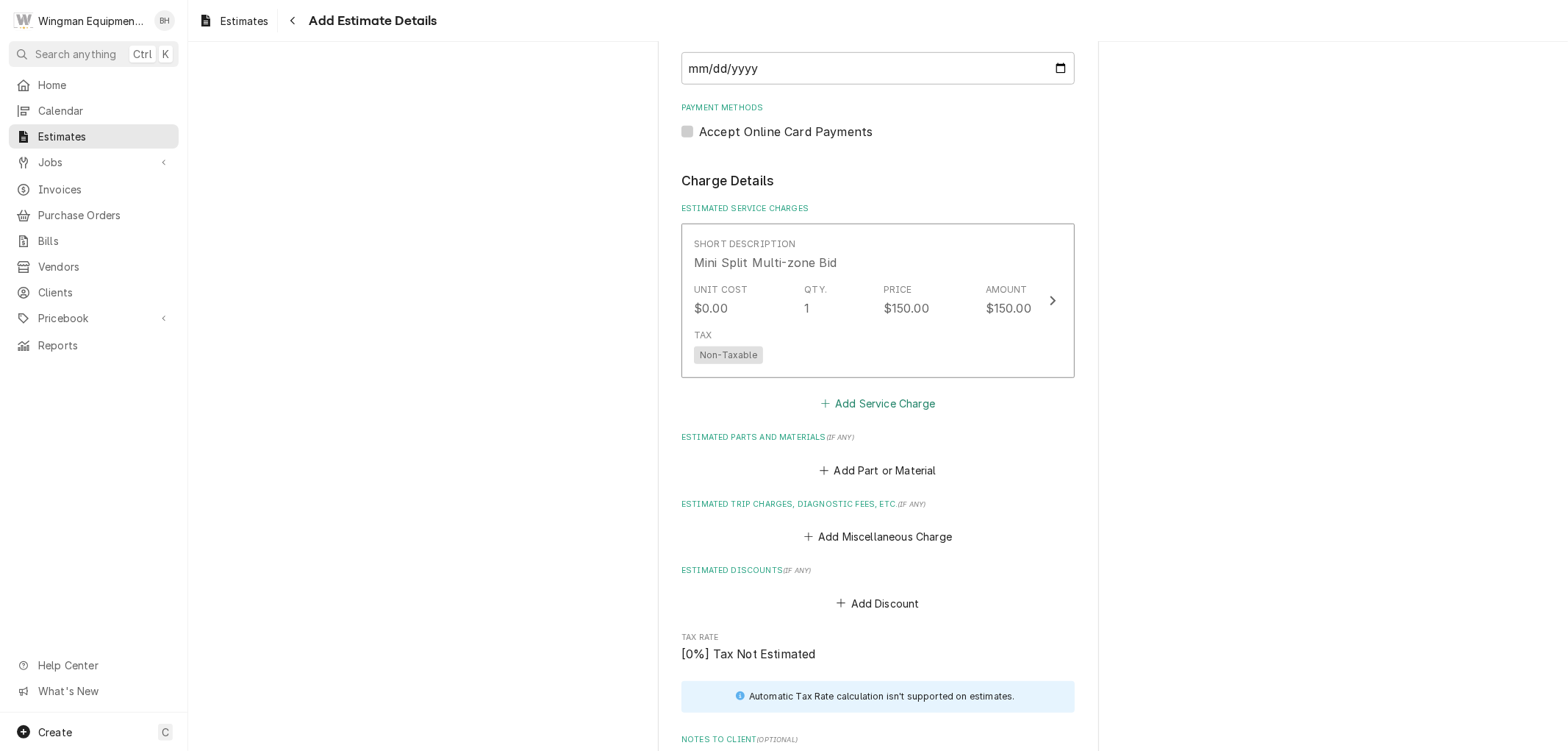
click at [894, 398] on button "Add Service Charge" at bounding box center [878, 403] width 119 height 21
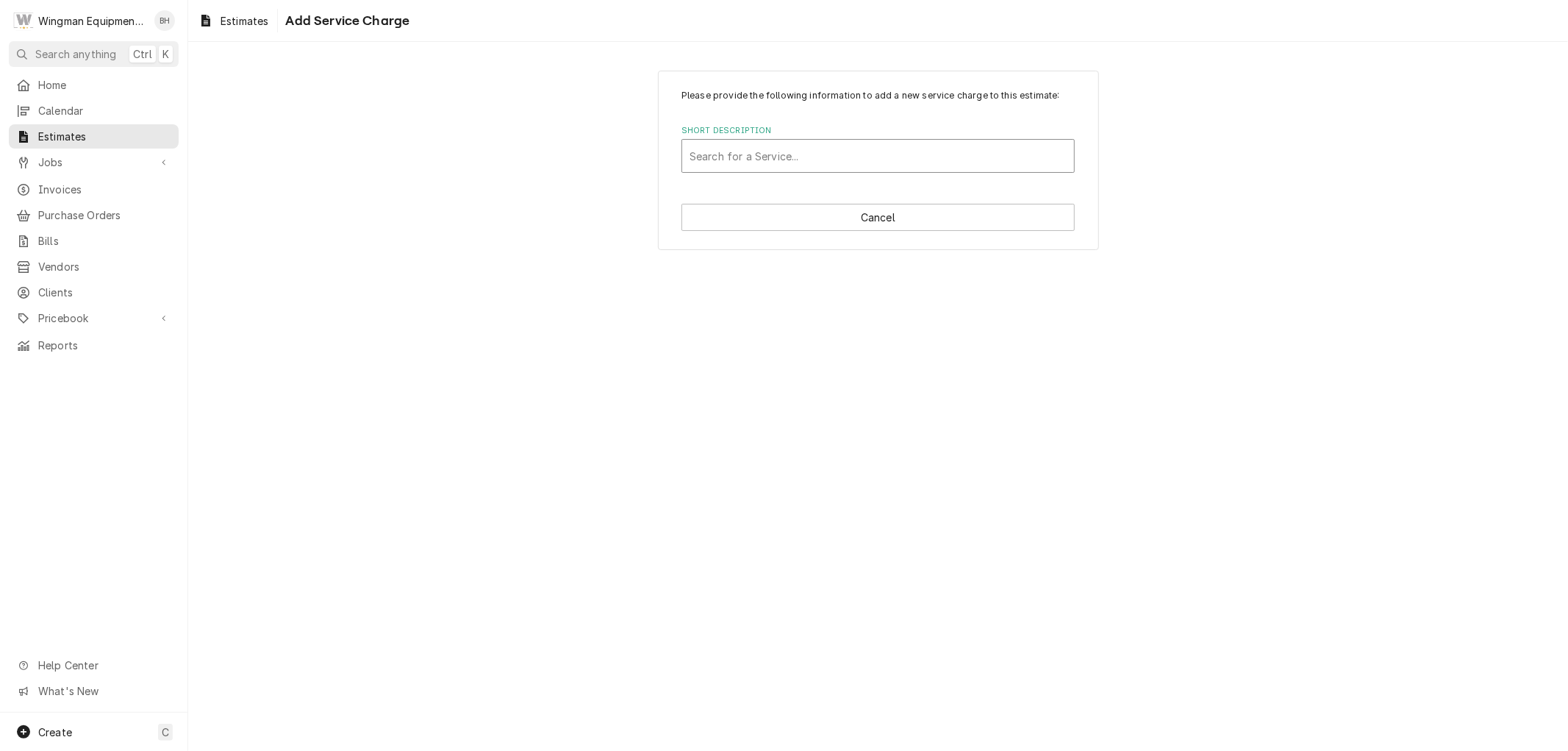
click at [822, 154] on div "Short Description" at bounding box center [878, 156] width 377 height 27
type input "home run"
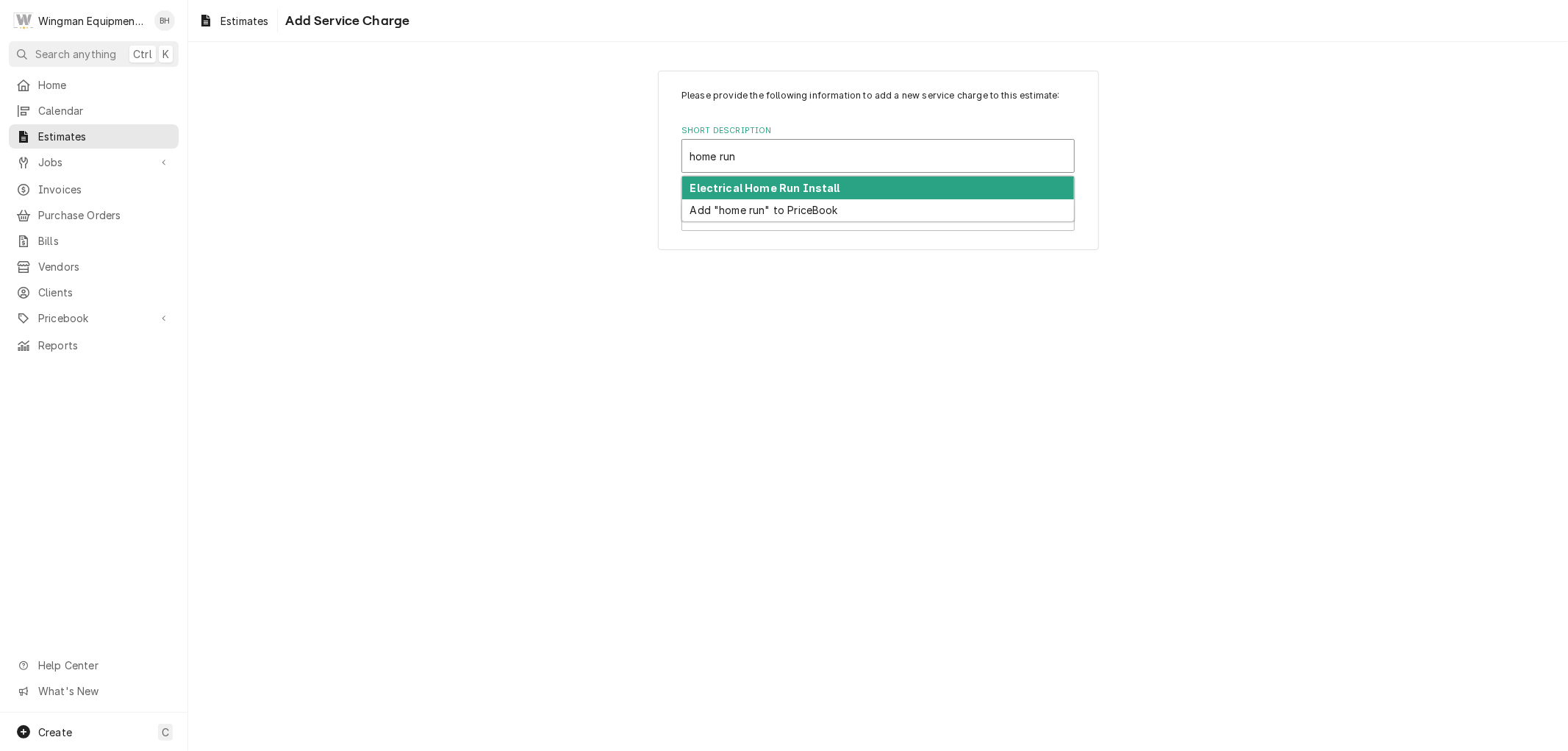
click at [783, 191] on strong "Electrical Home Run Install" at bounding box center [765, 188] width 150 height 12
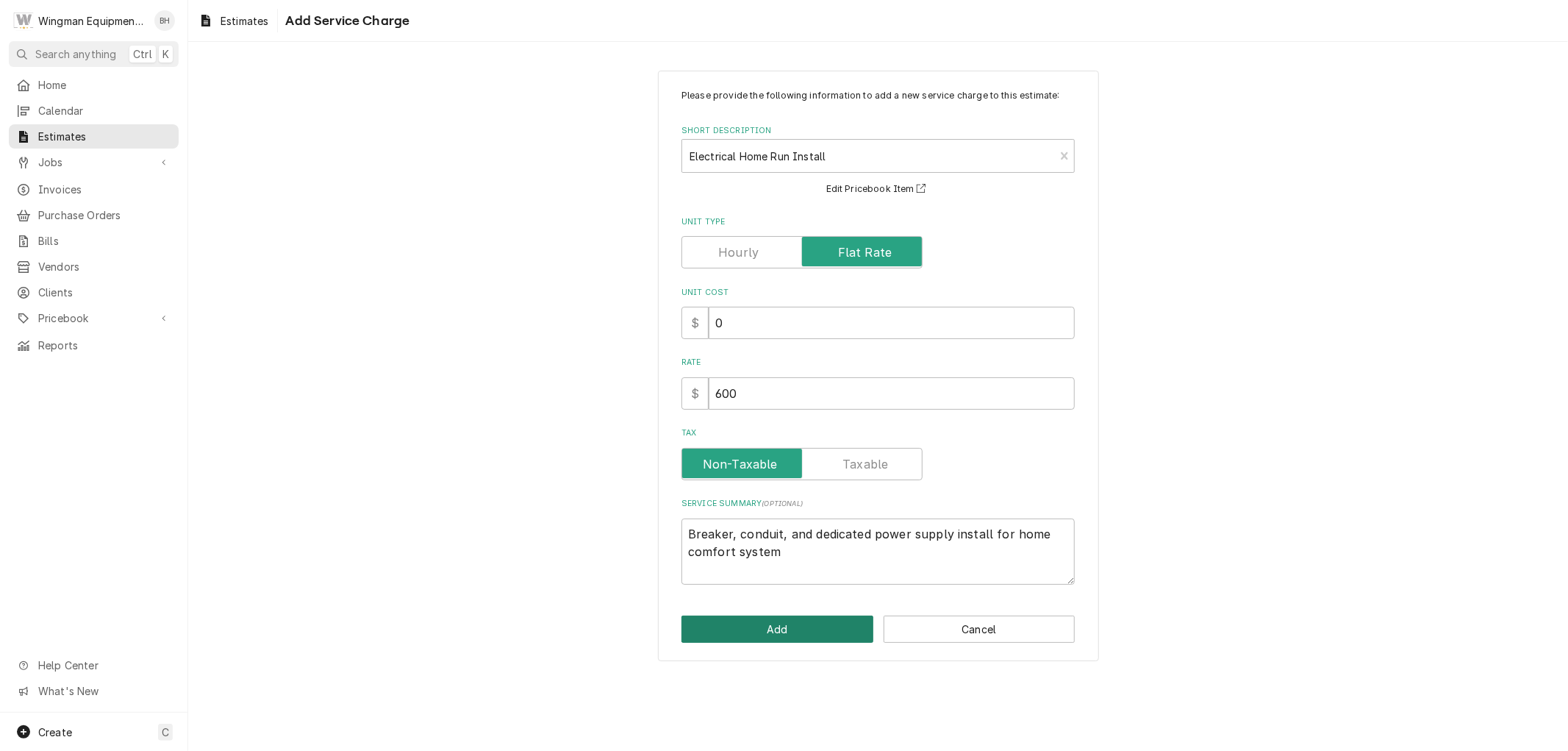
click at [797, 635] on button "Add" at bounding box center [777, 629] width 192 height 27
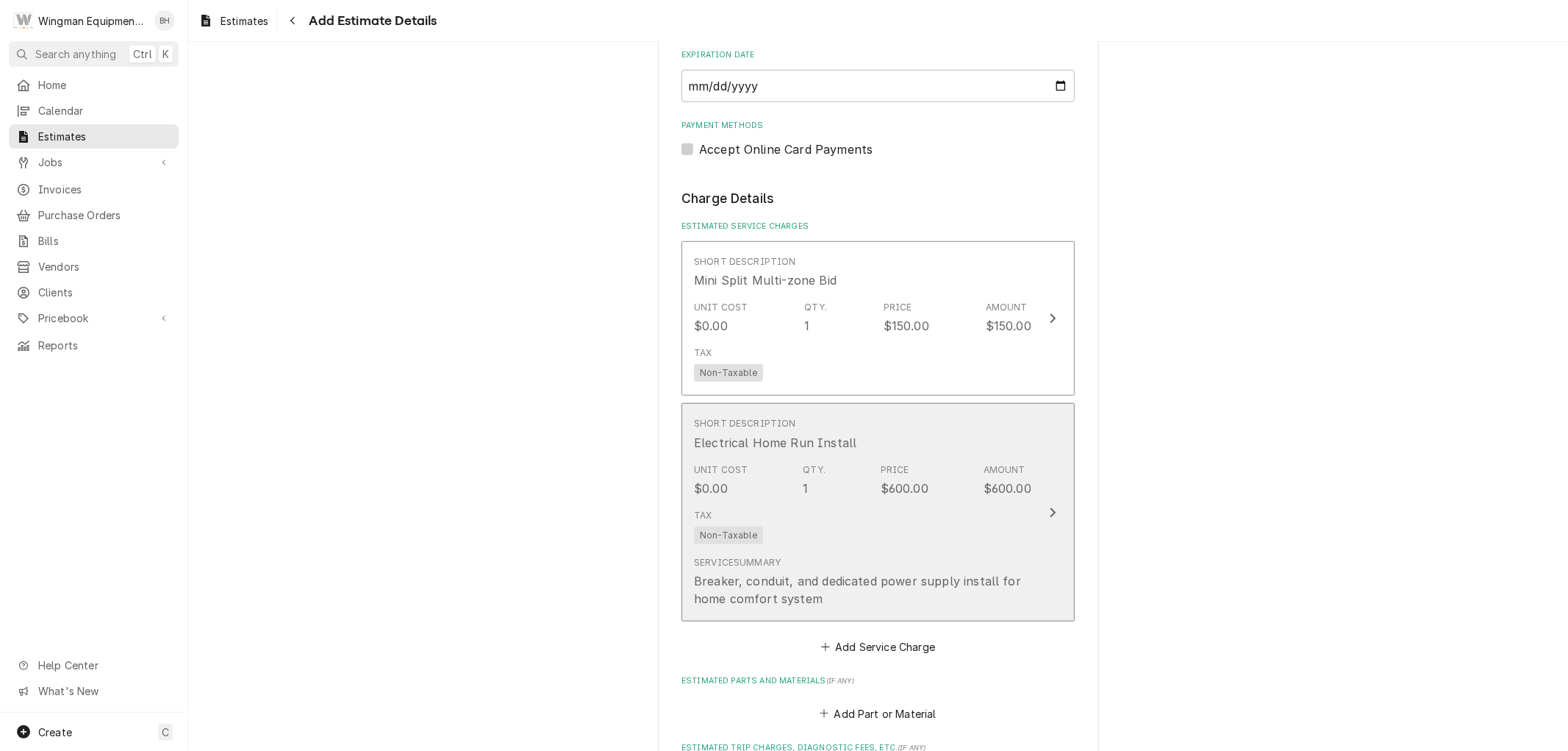
type textarea "x"
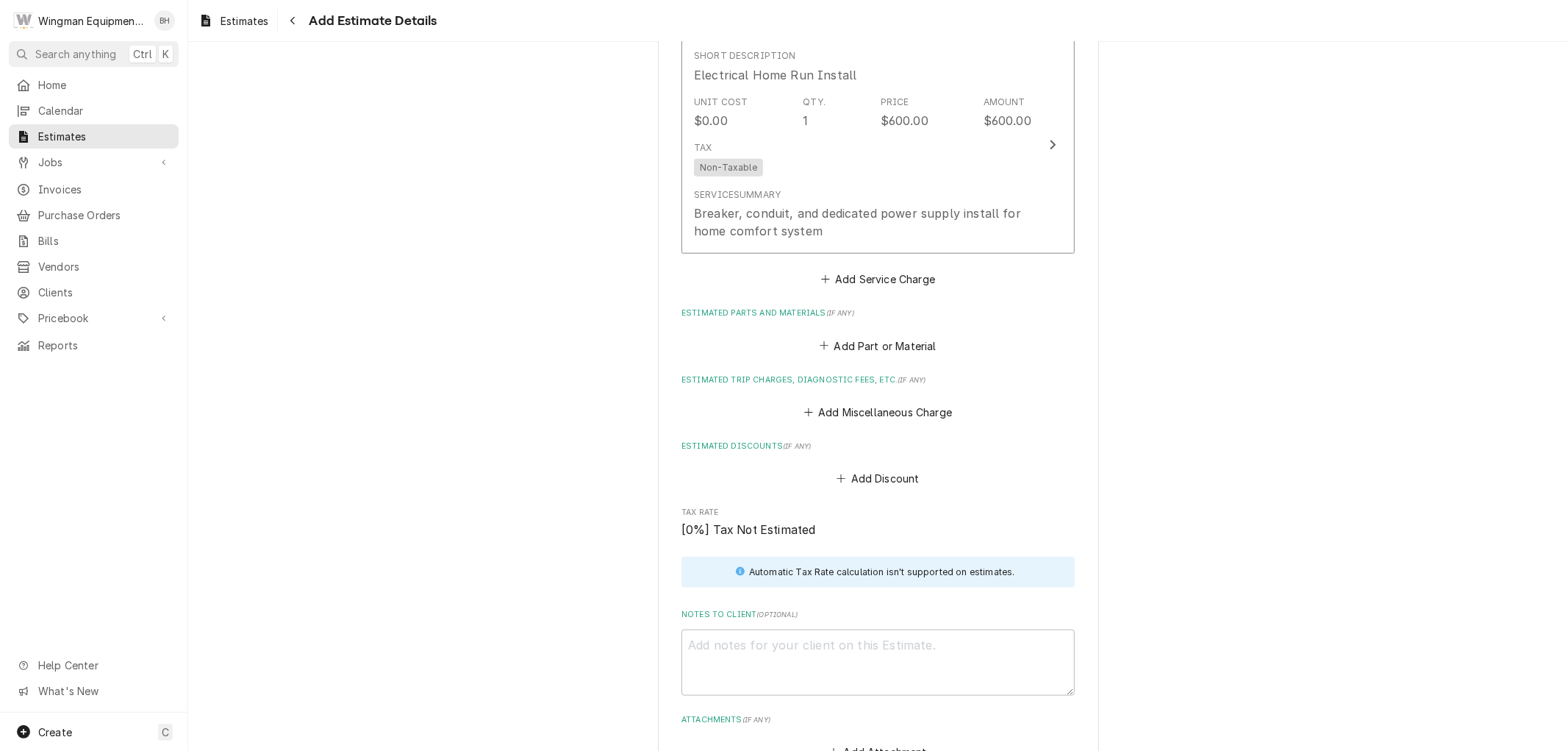
scroll to position [1290, 0]
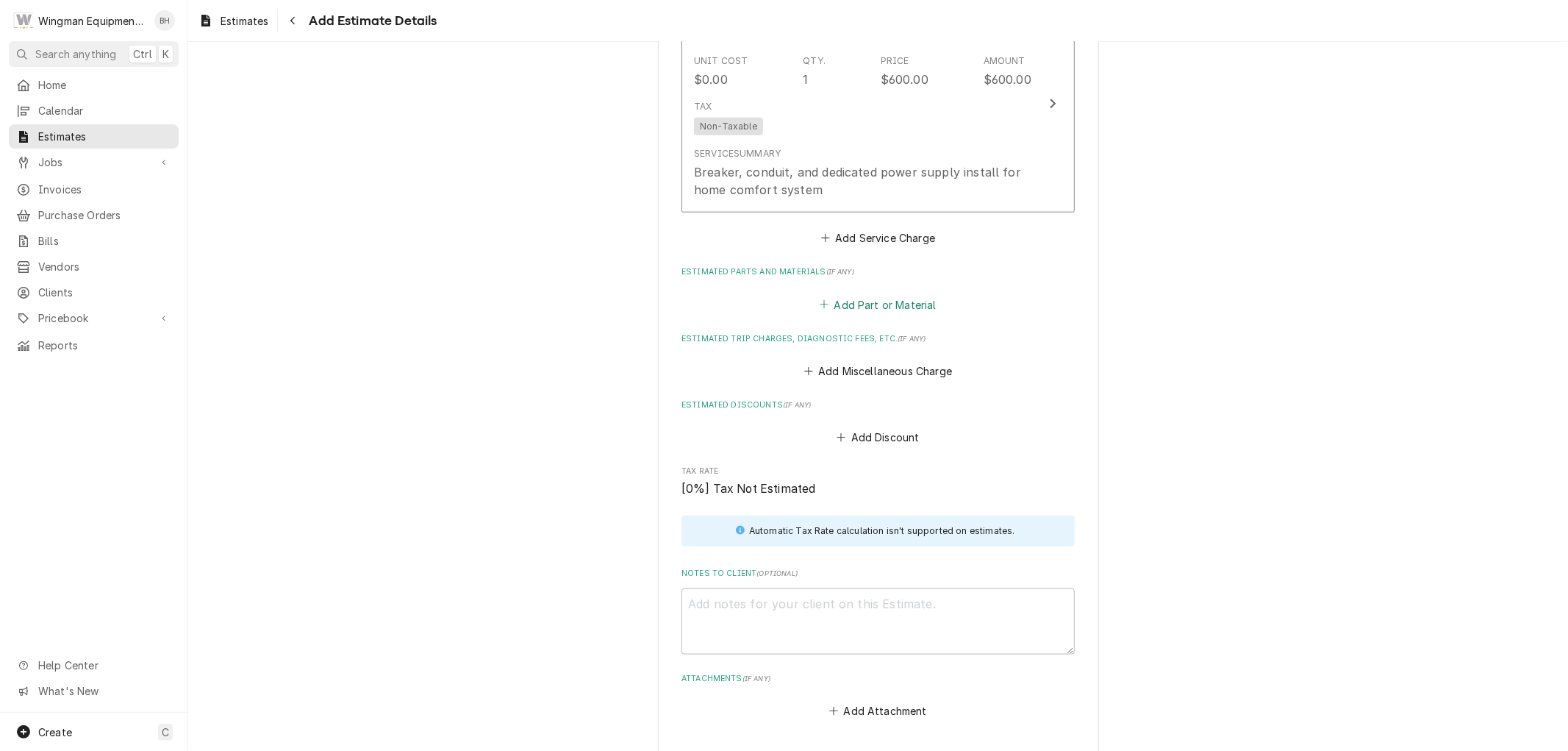
click at [872, 304] on button "Add Part or Material" at bounding box center [878, 304] width 121 height 21
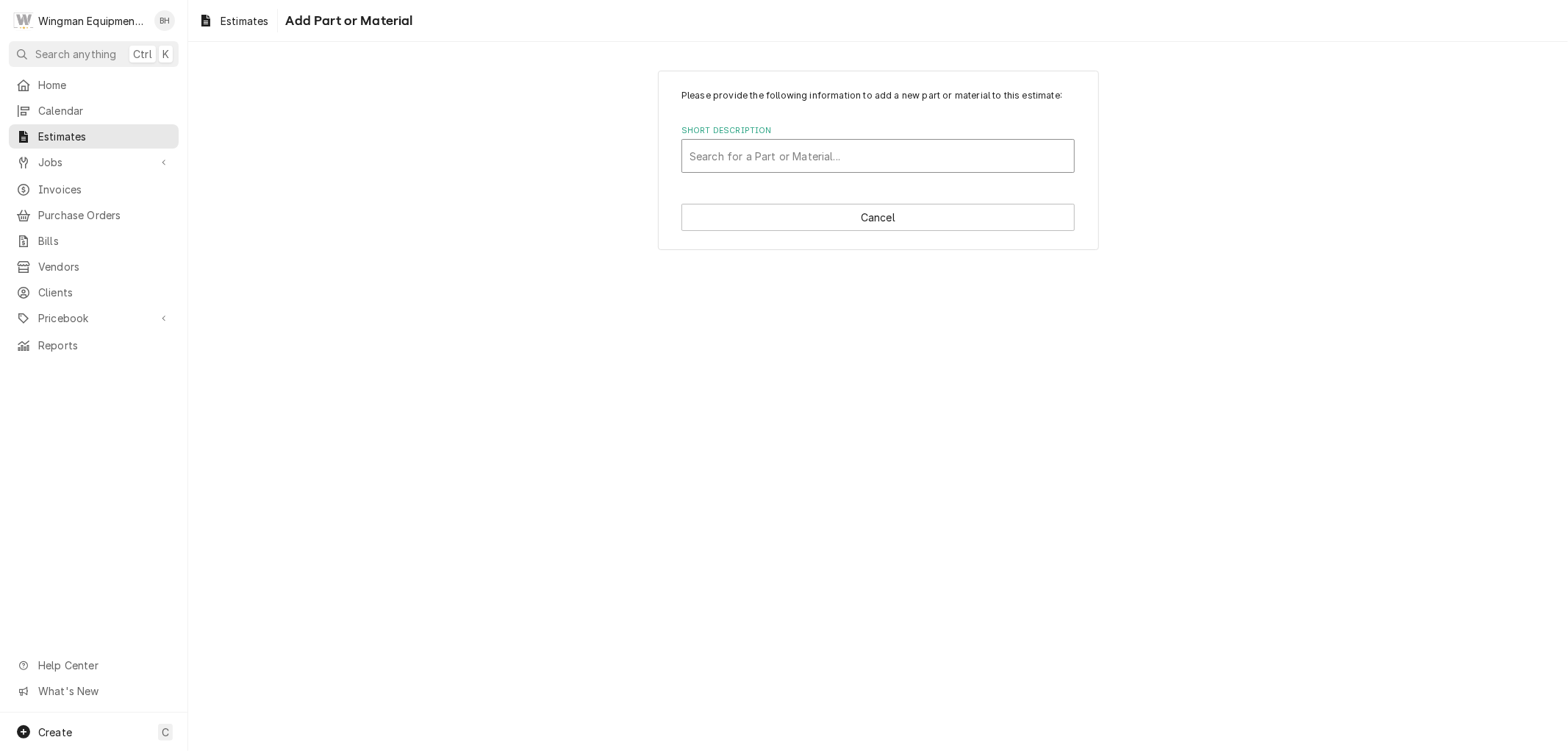
click at [848, 166] on div "Short Description" at bounding box center [878, 156] width 377 height 27
type input "Fuji a2l"
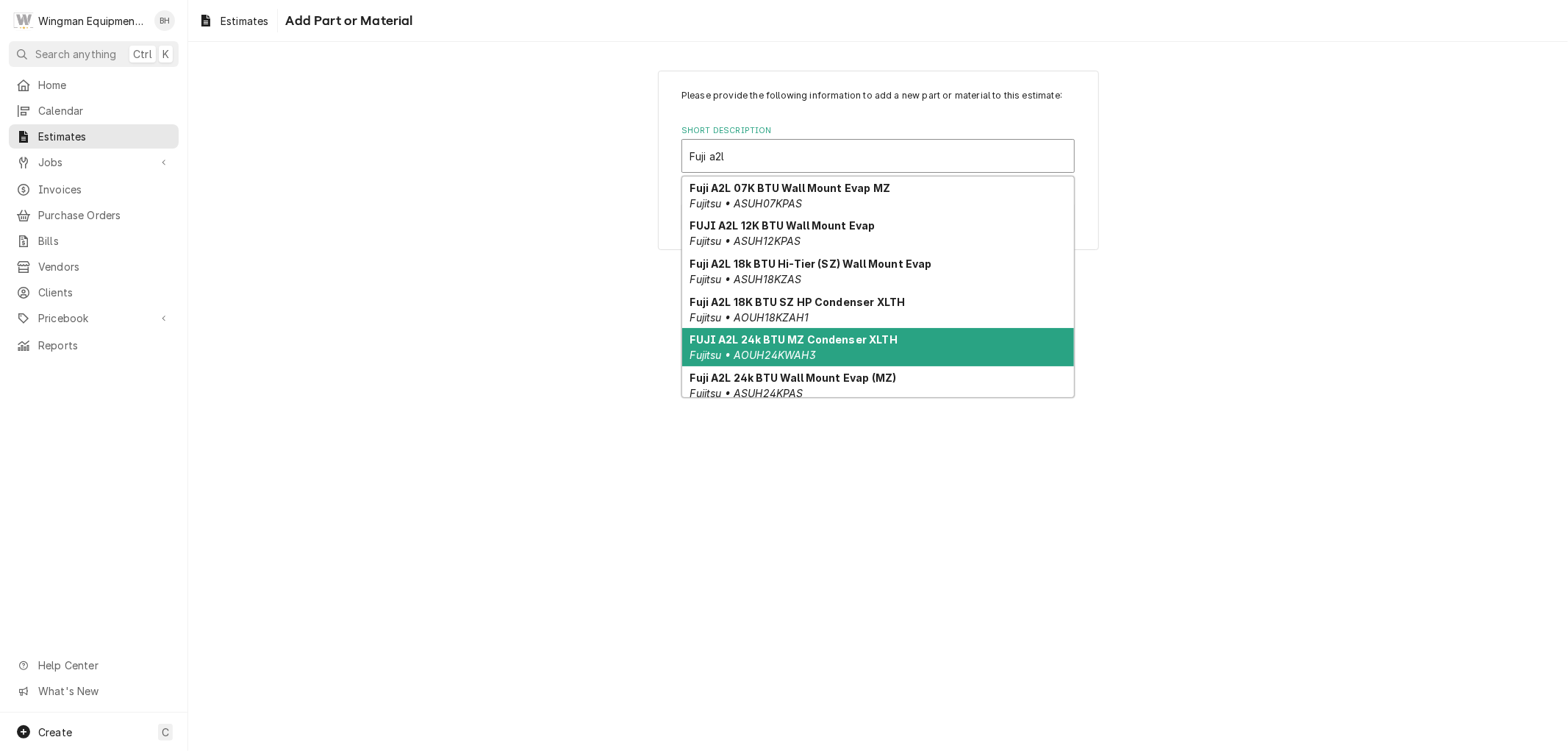
click at [862, 344] on strong "FUJI A2L 24k BTU MZ Condenser XLTH" at bounding box center [794, 339] width 207 height 12
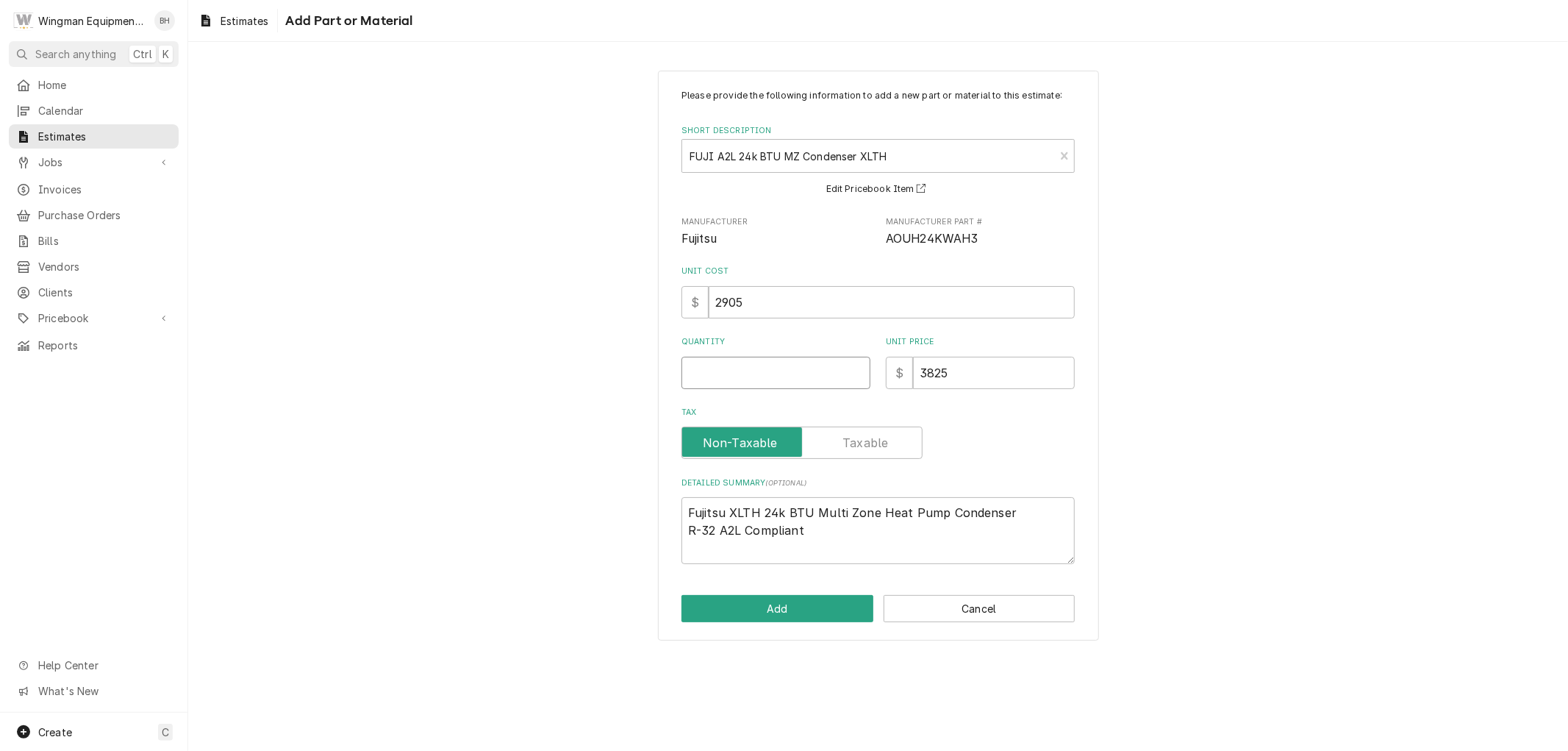
click at [791, 366] on input "Quantity" at bounding box center [776, 373] width 189 height 32
type textarea "x"
type input "1"
type textarea "x"
type input "1"
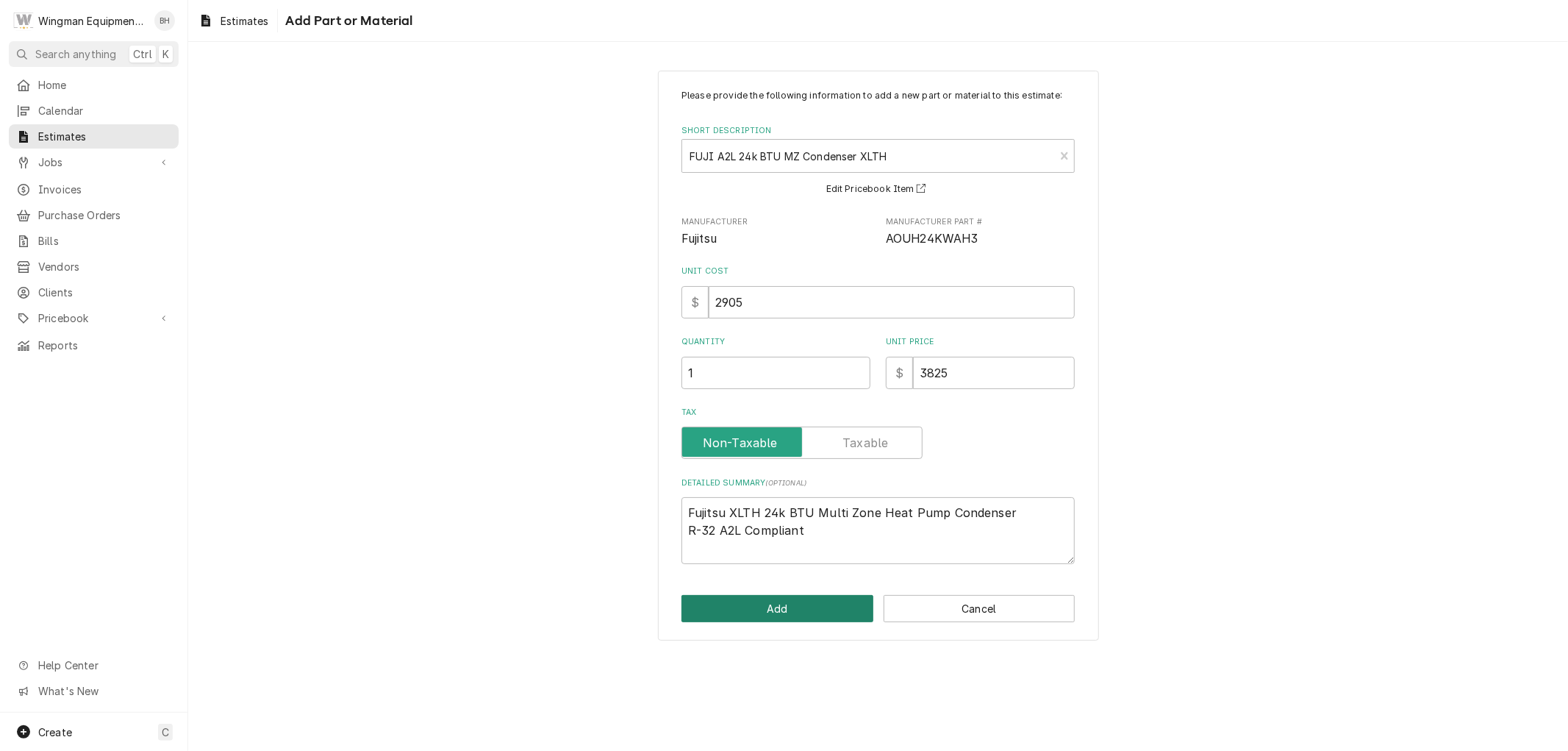
click at [762, 614] on button "Add" at bounding box center [777, 608] width 192 height 27
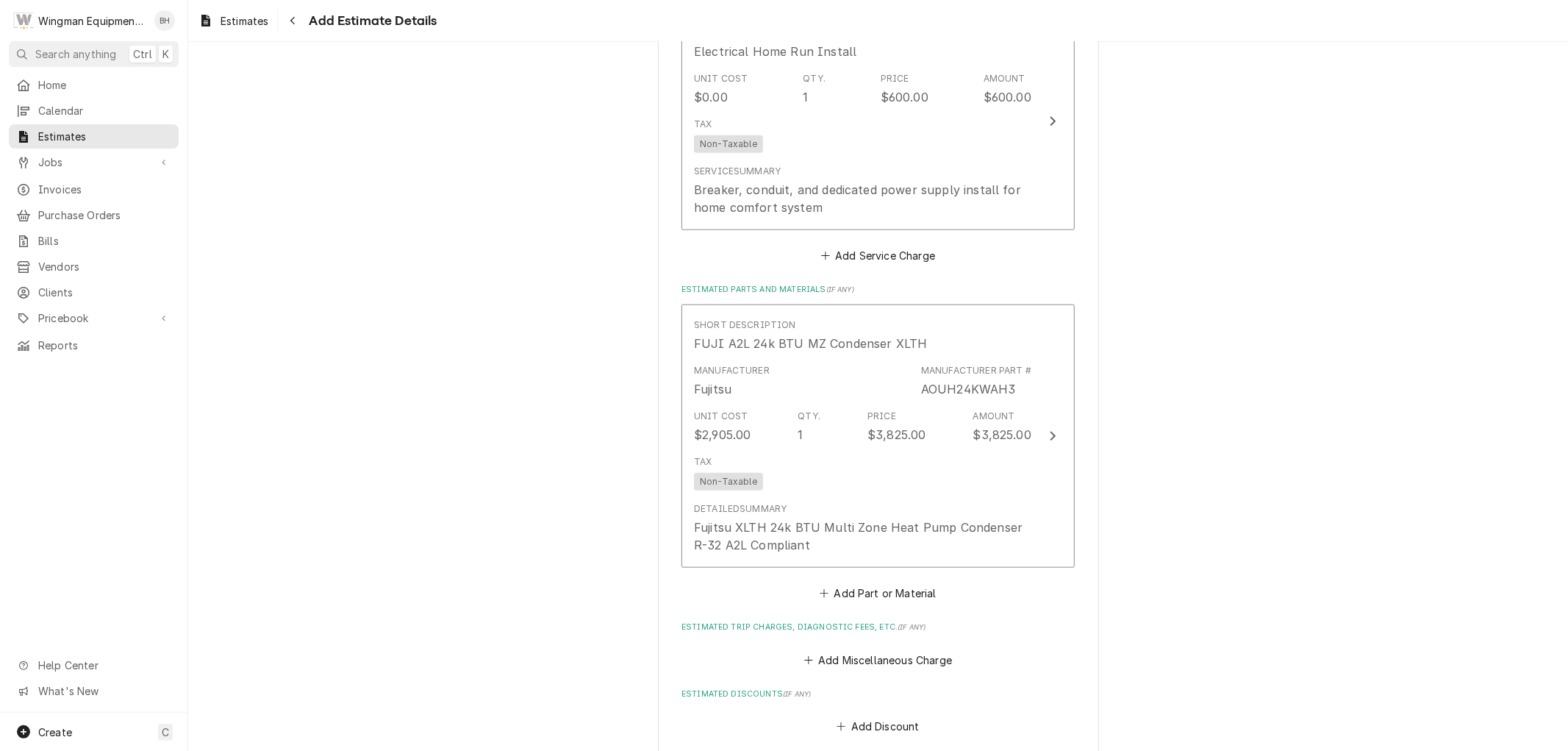
scroll to position [1272, 0]
type textarea "x"
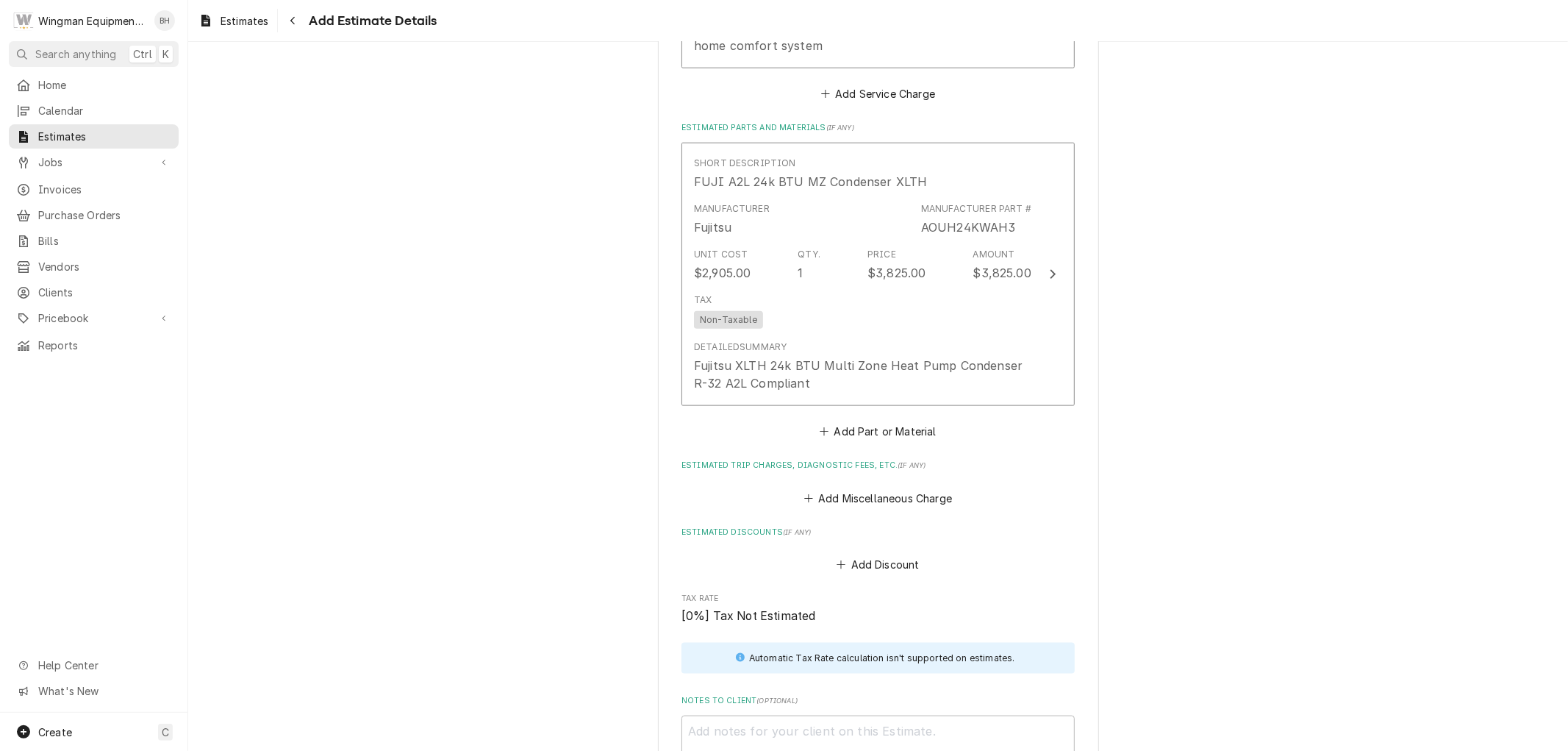
scroll to position [1436, 0]
click at [876, 432] on button "Add Part or Material" at bounding box center [878, 430] width 121 height 21
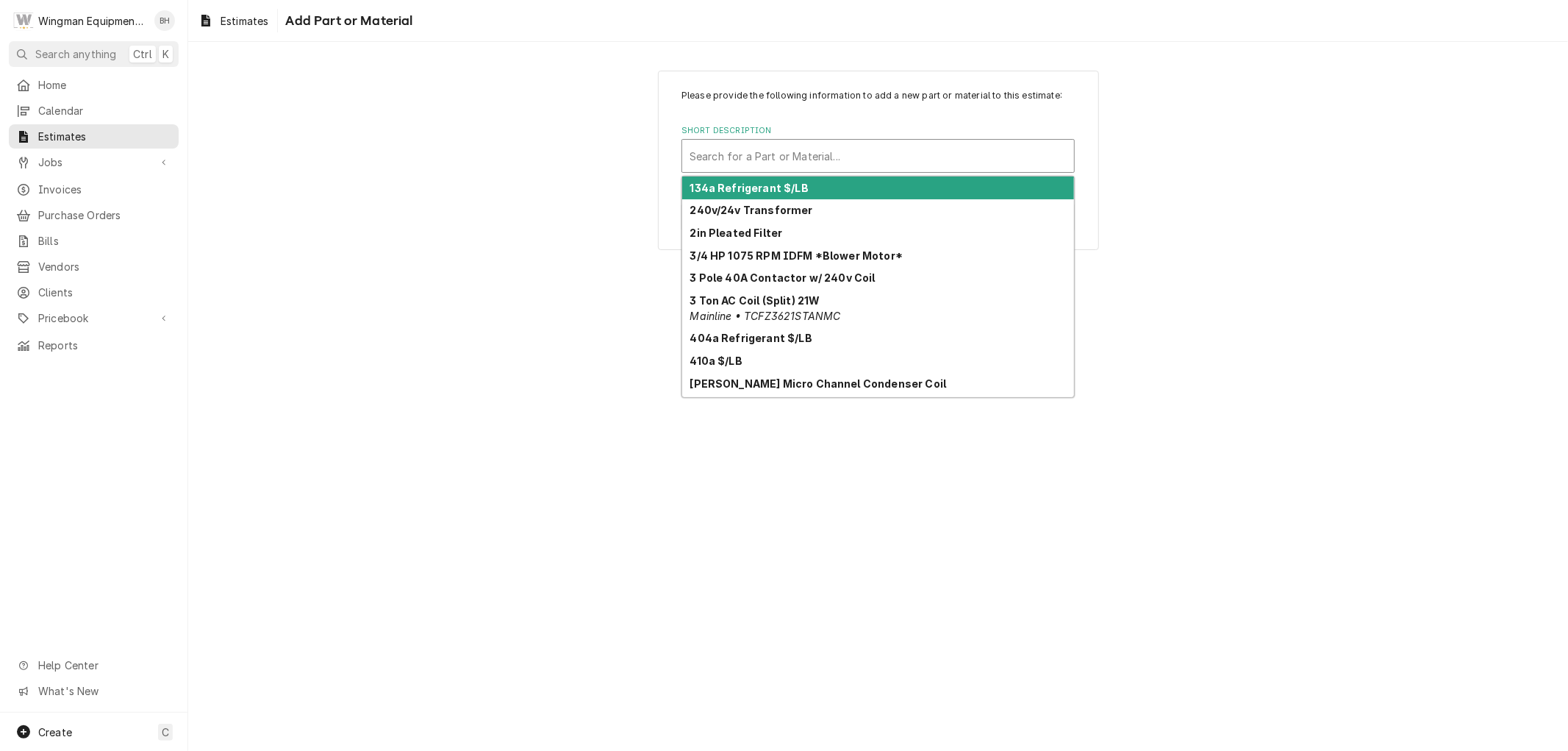
click at [782, 162] on div "Short Description" at bounding box center [878, 156] width 377 height 27
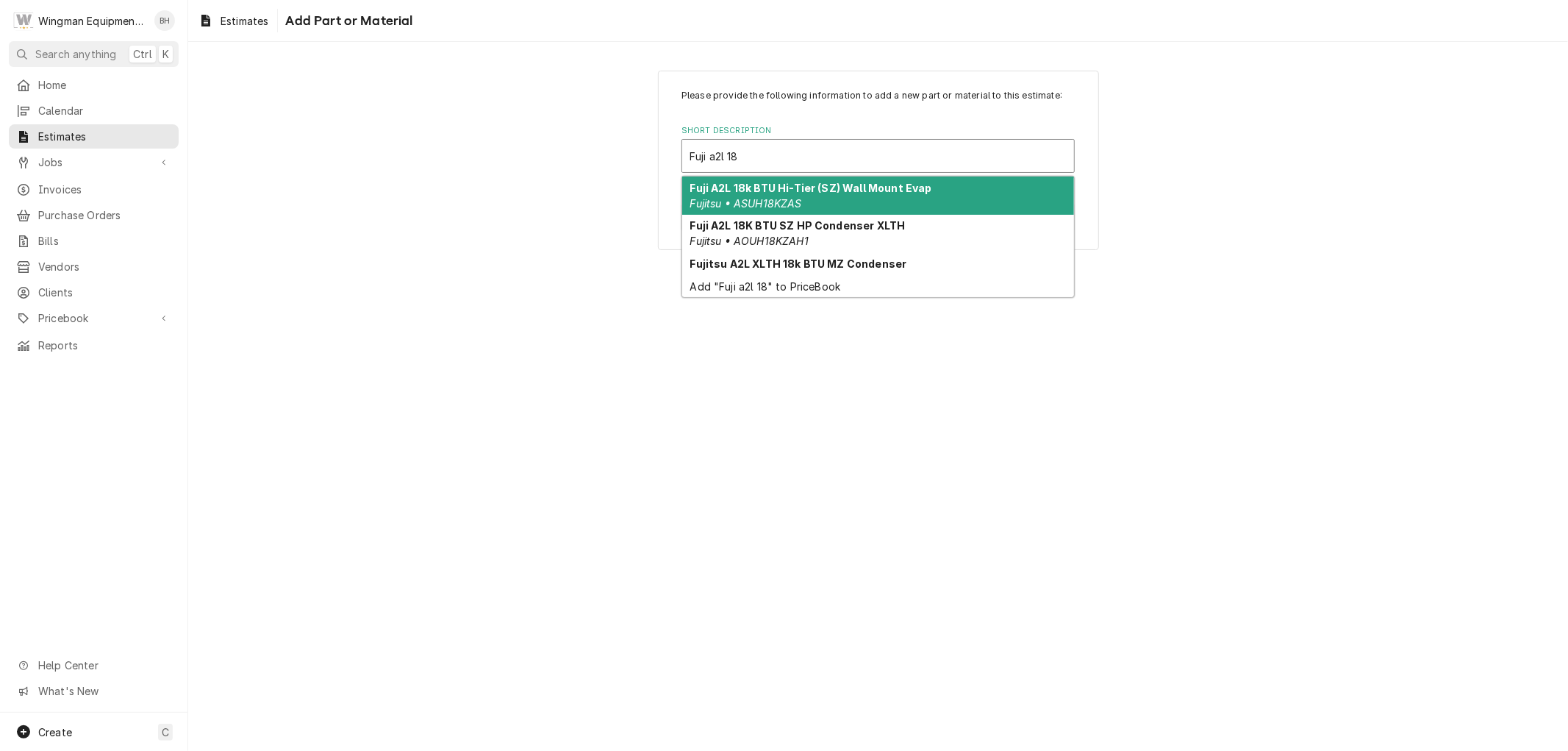
type input "Fuji a2l 18"
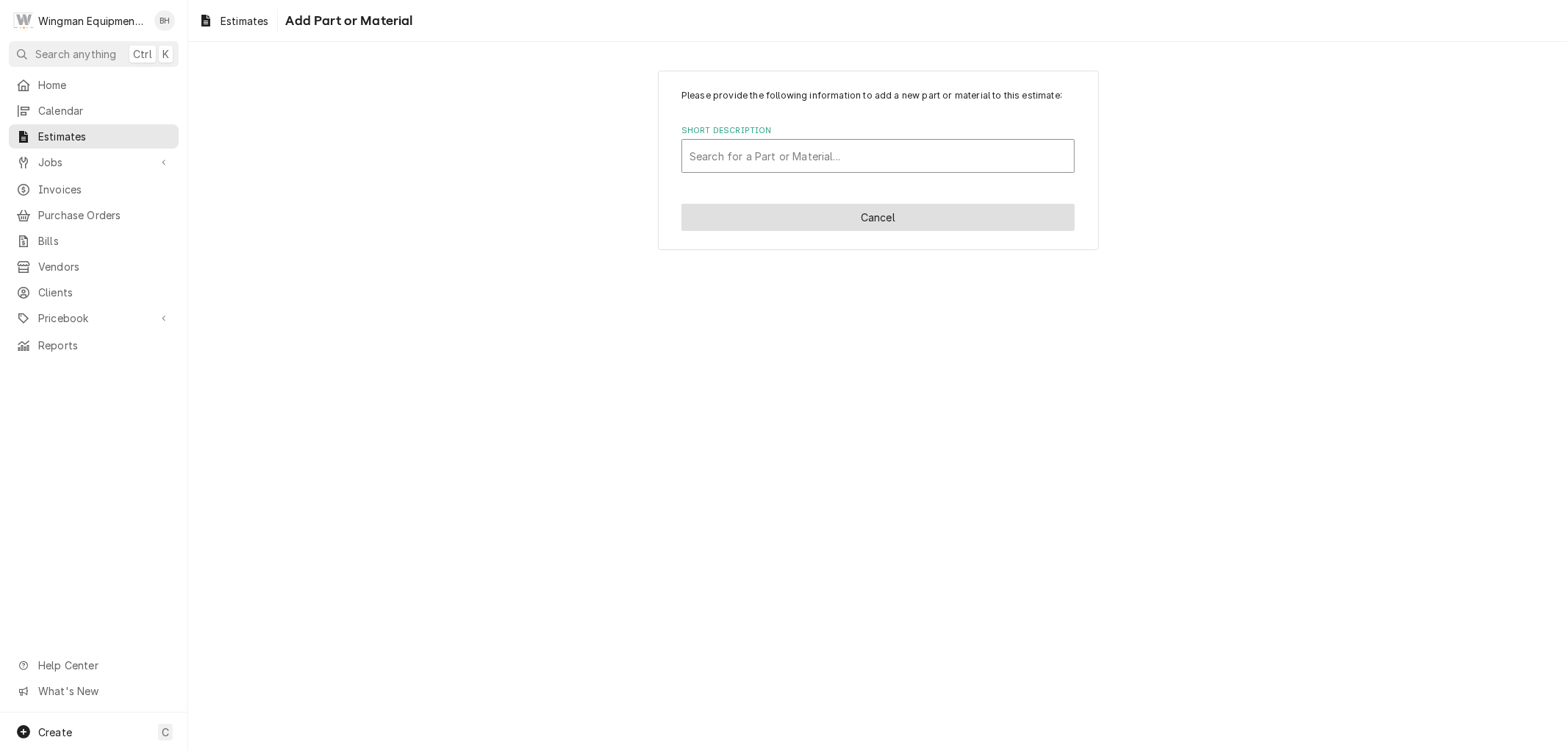
click at [900, 218] on button "Cancel" at bounding box center [878, 217] width 393 height 27
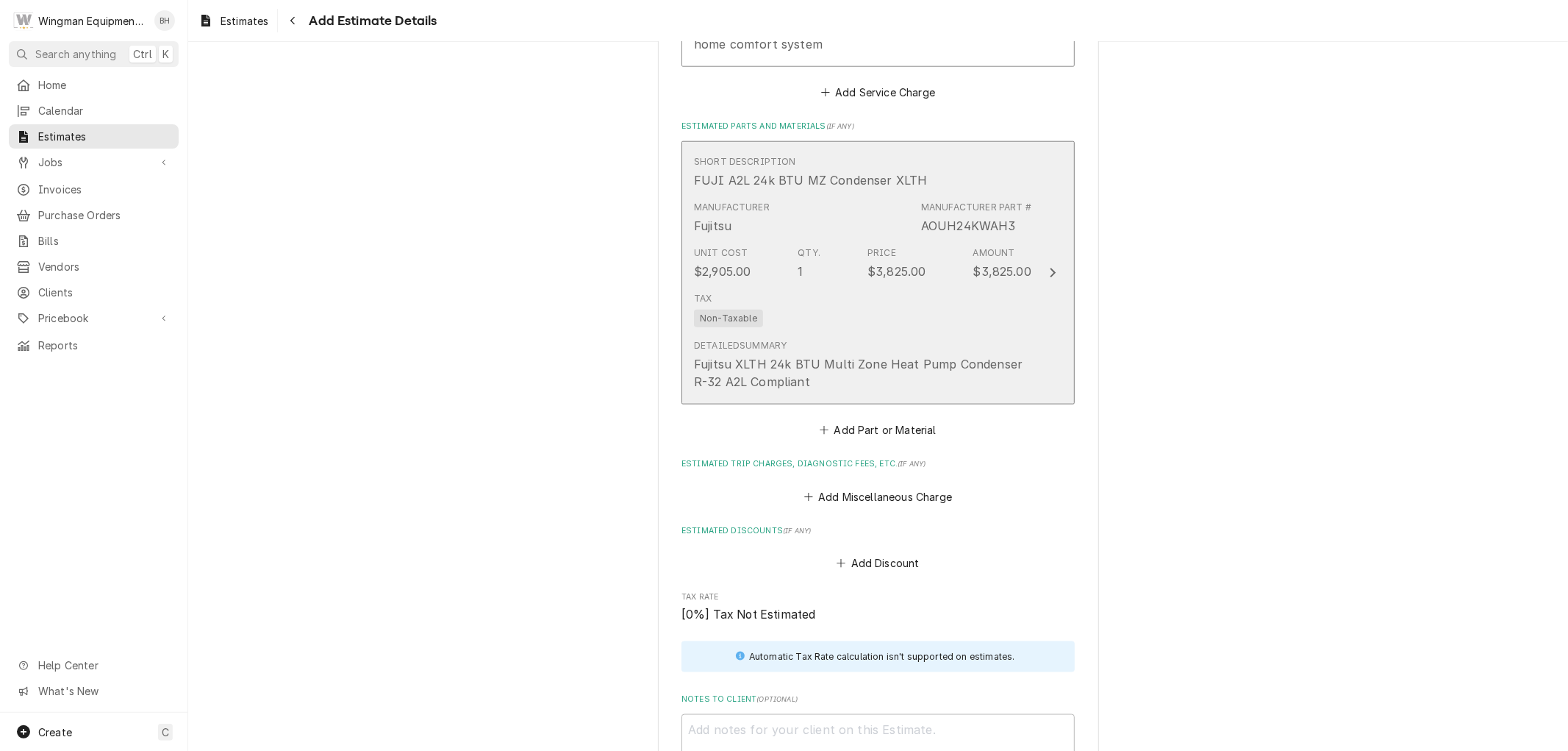
scroll to position [1417, 0]
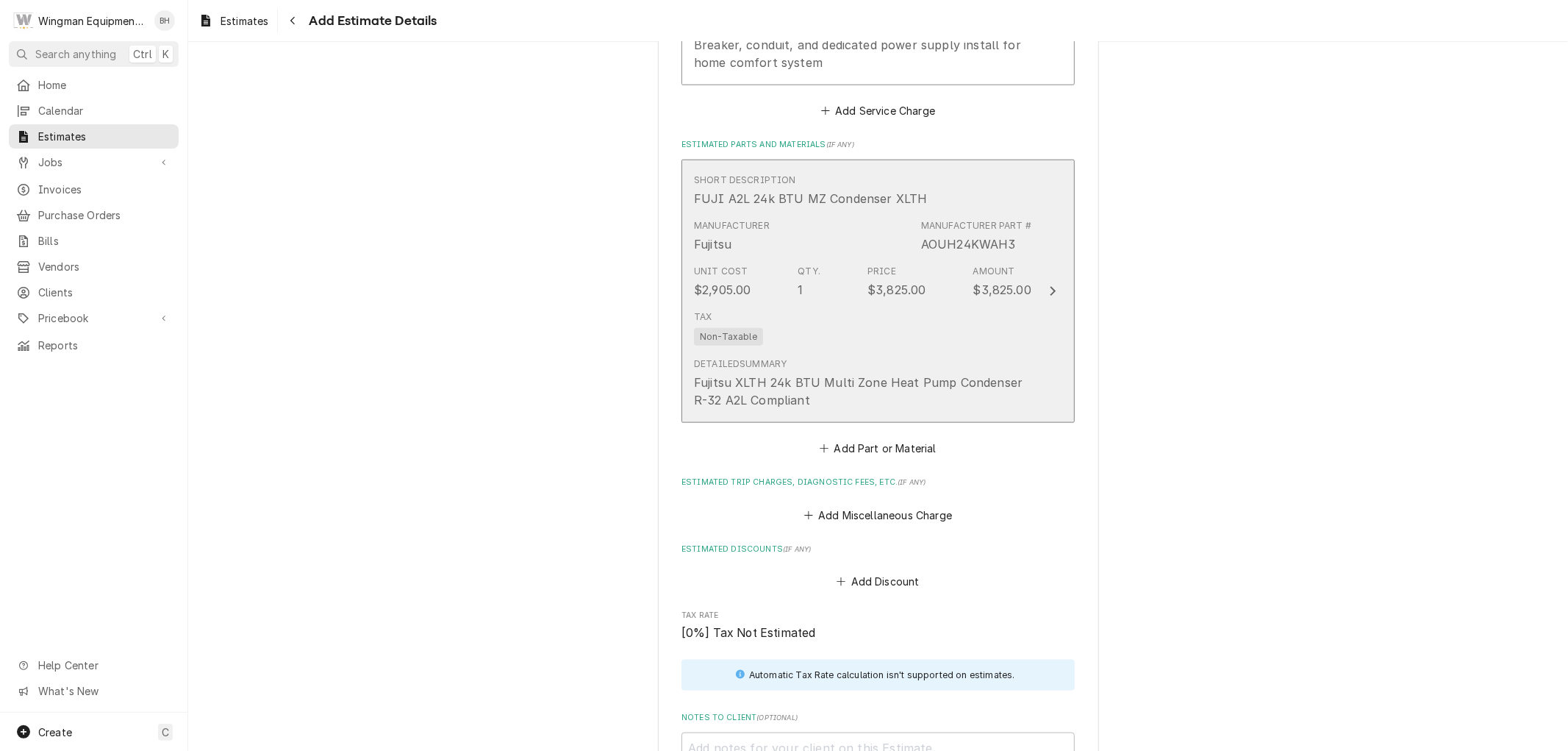
click at [969, 314] on div "Tax Non-Taxable" at bounding box center [862, 328] width 338 height 47
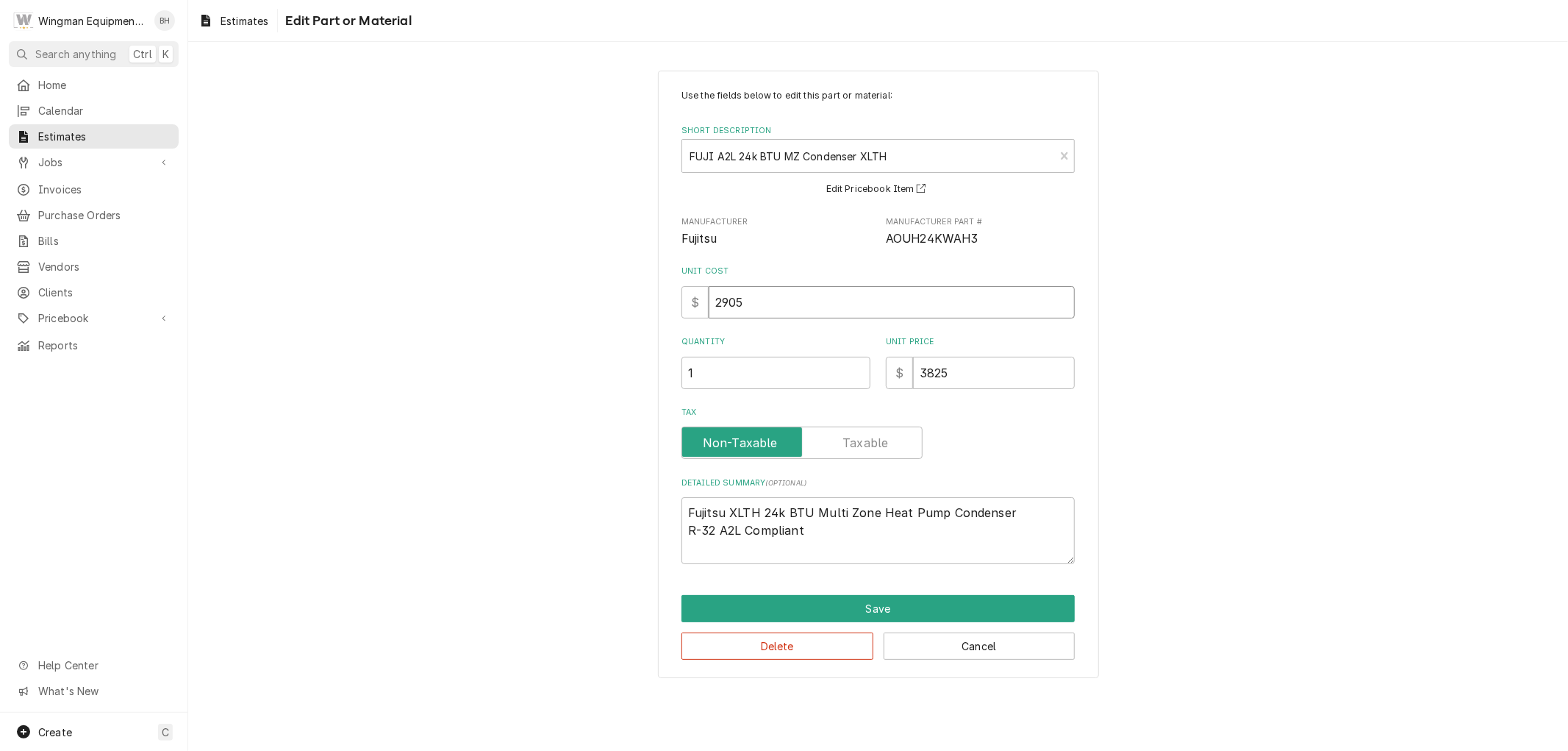
click at [730, 299] on input "2905" at bounding box center [891, 302] width 366 height 32
type textarea "x"
type input "295"
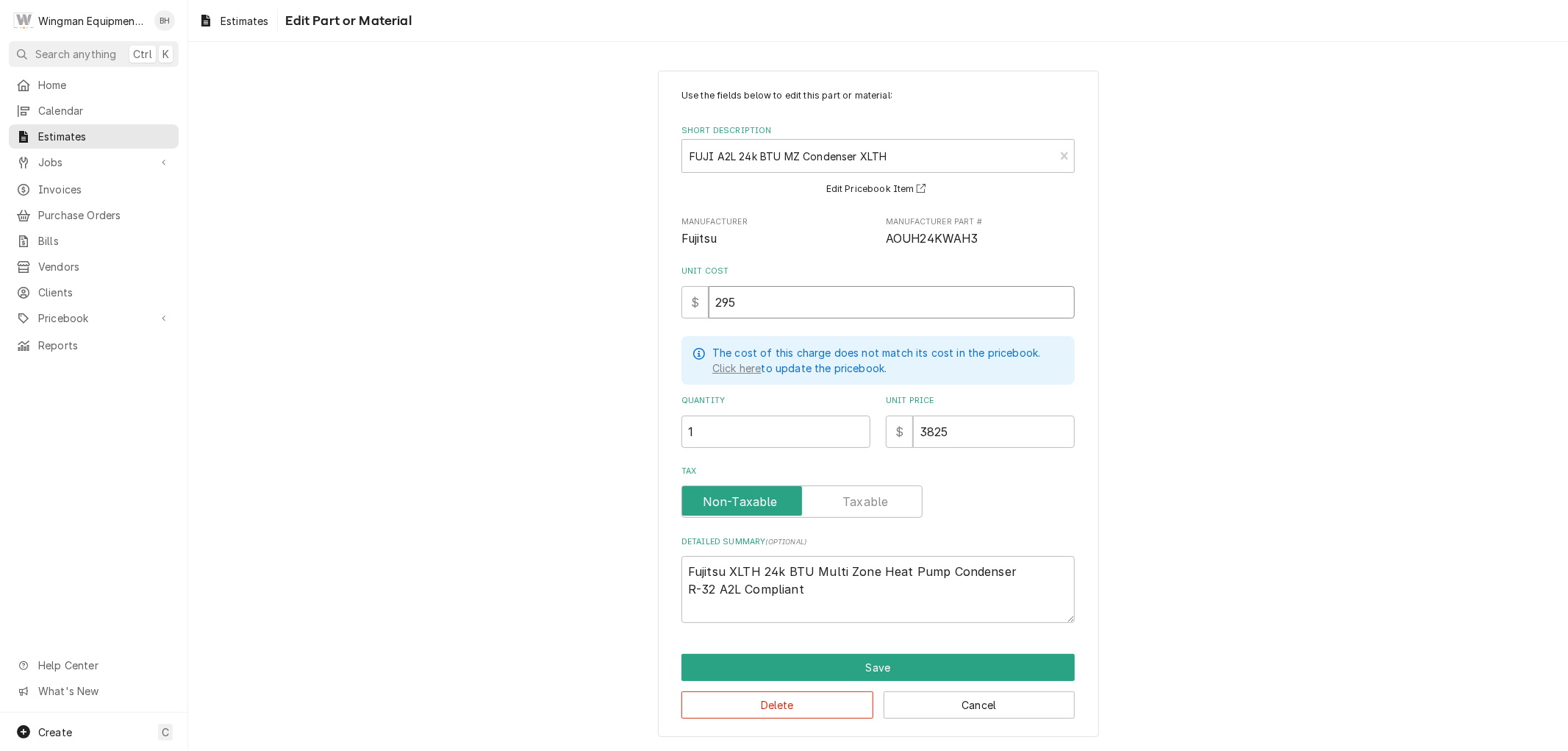
type textarea "x"
type input "29"
type textarea "x"
type input "299"
type textarea "x"
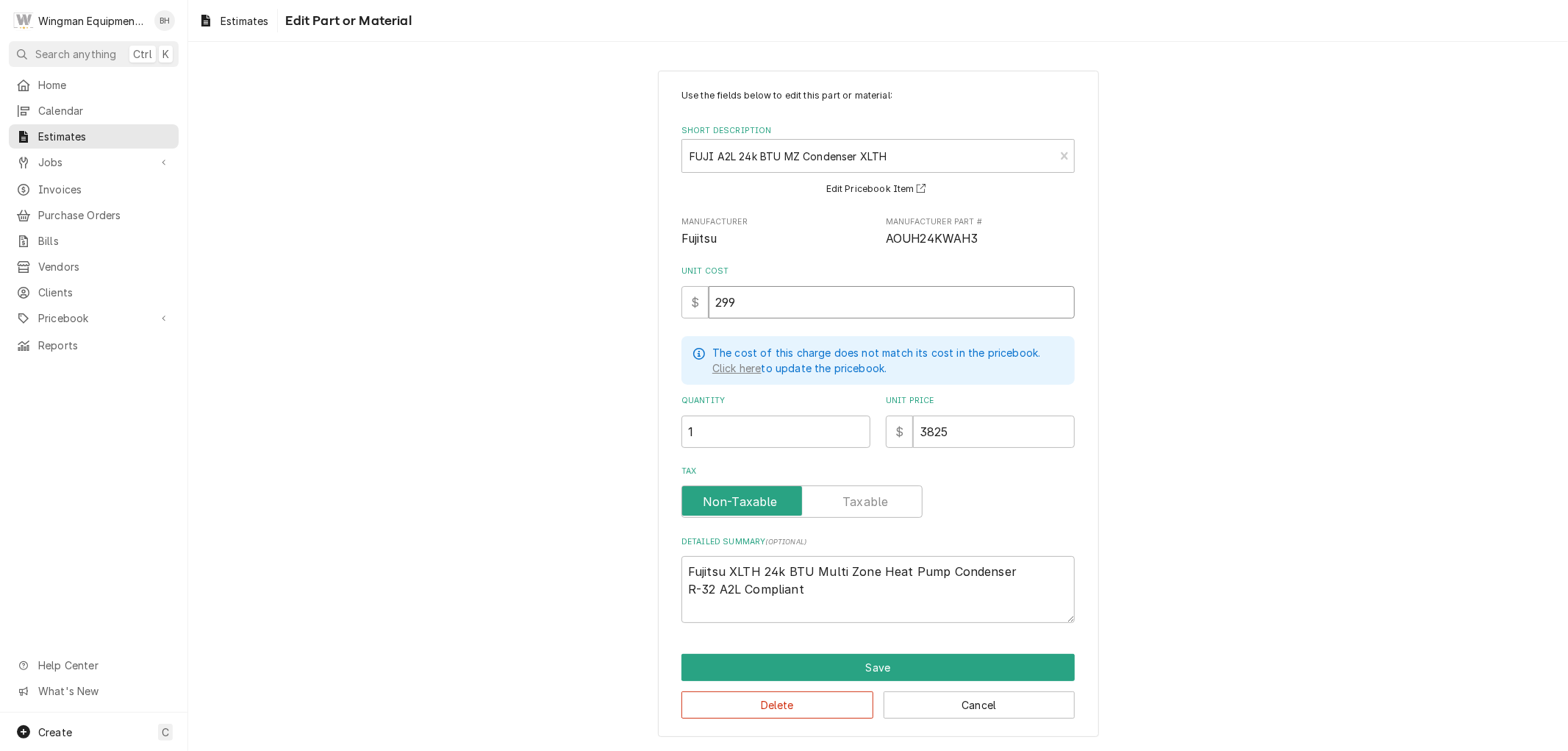
type input "2999"
type textarea "x"
type input "2999"
click at [967, 434] on input "3825" at bounding box center [993, 432] width 162 height 32
type textarea "x"
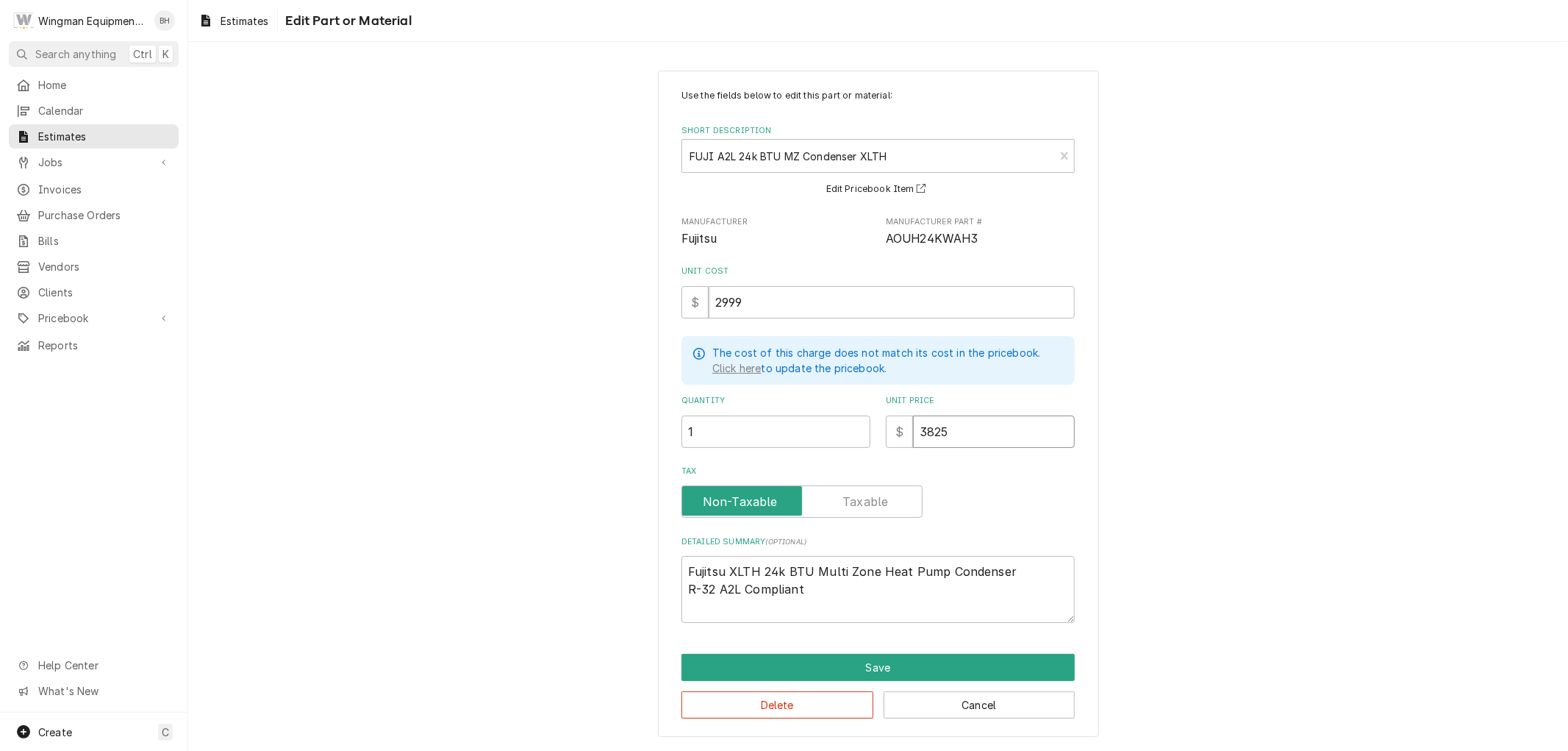
type input "382"
type textarea "x"
type input "38"
type textarea "x"
type input "3"
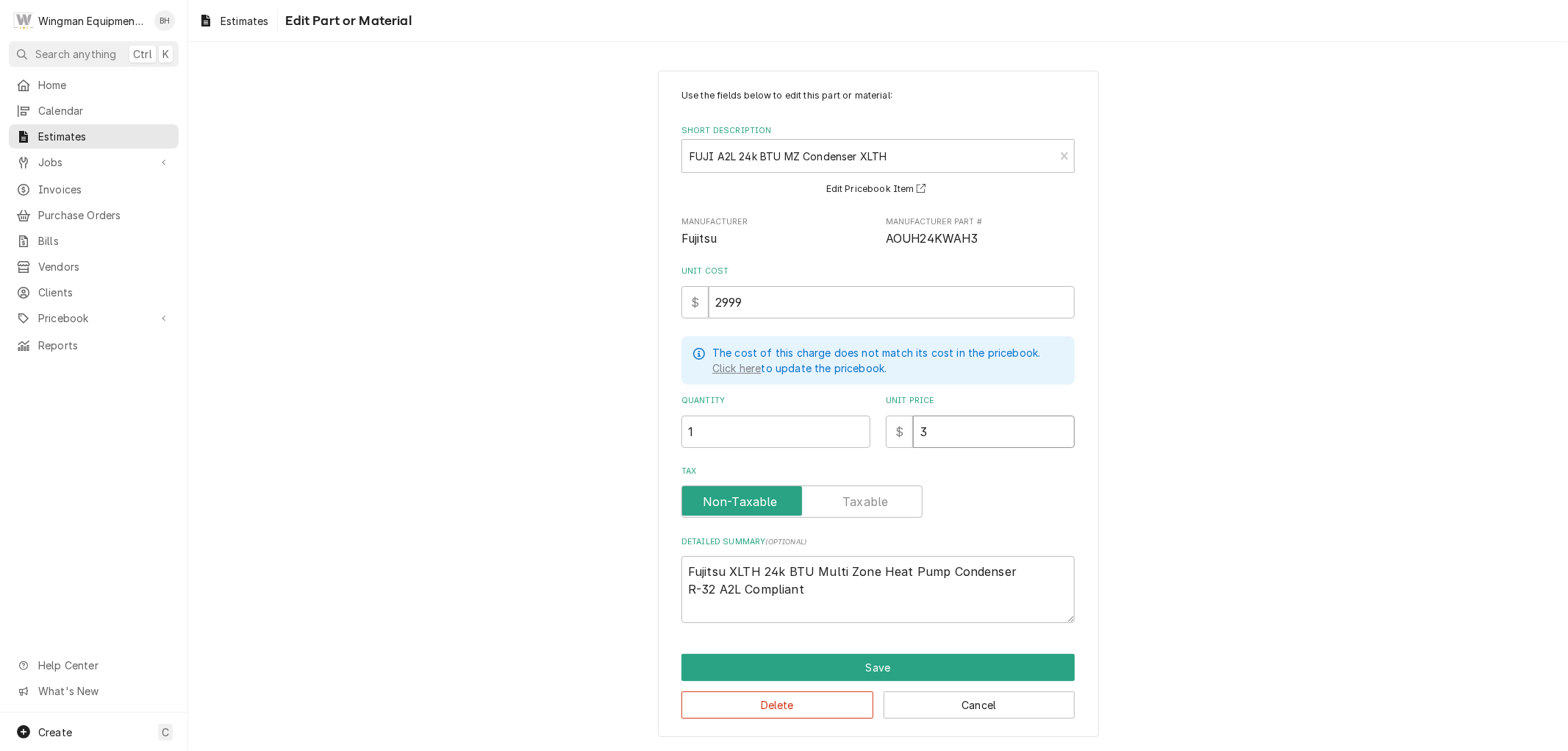
type textarea "x"
type input "39"
type textarea "x"
type input "399"
type textarea "x"
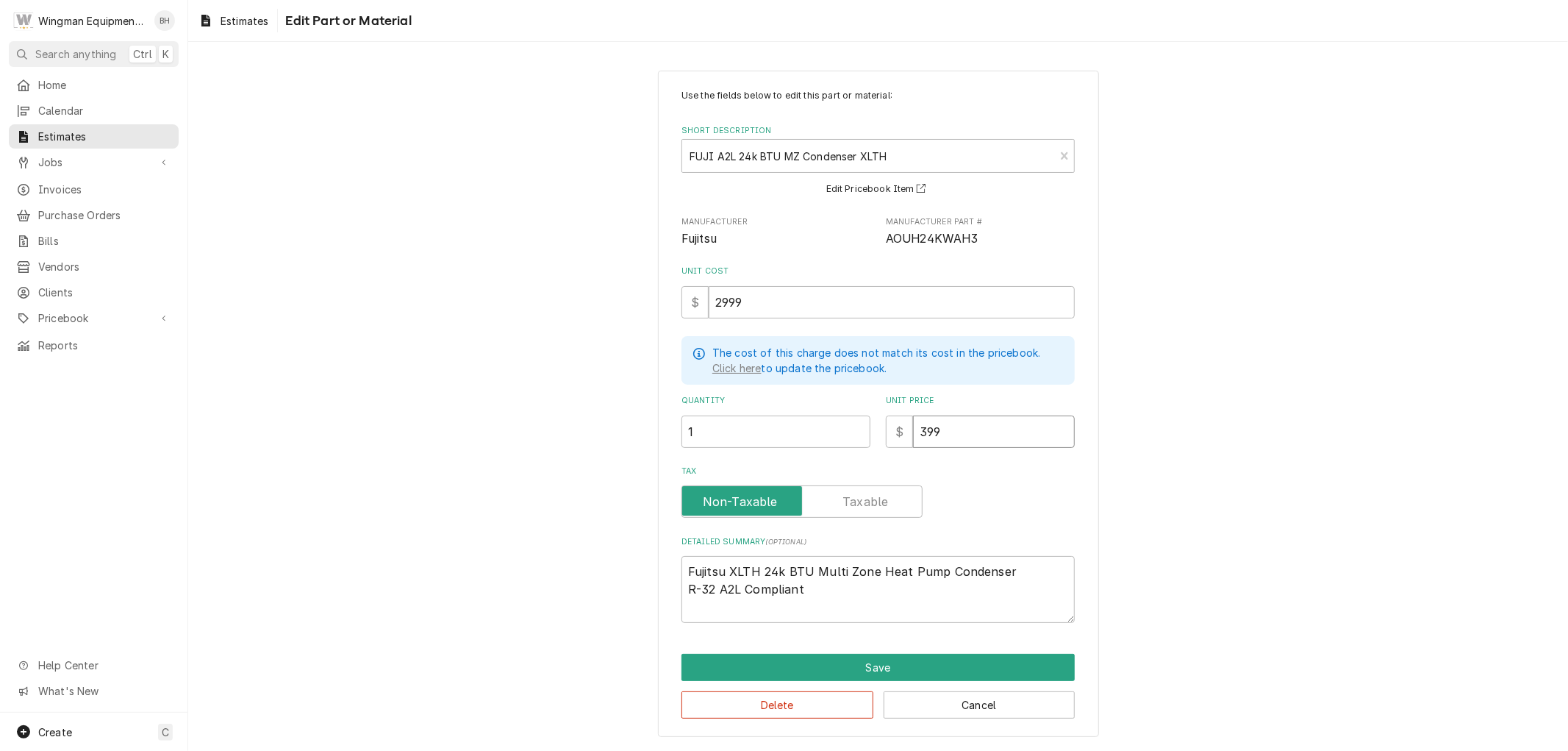
type input "3995"
type textarea "x"
type input "3995"
click at [845, 670] on button "Save" at bounding box center [878, 667] width 393 height 27
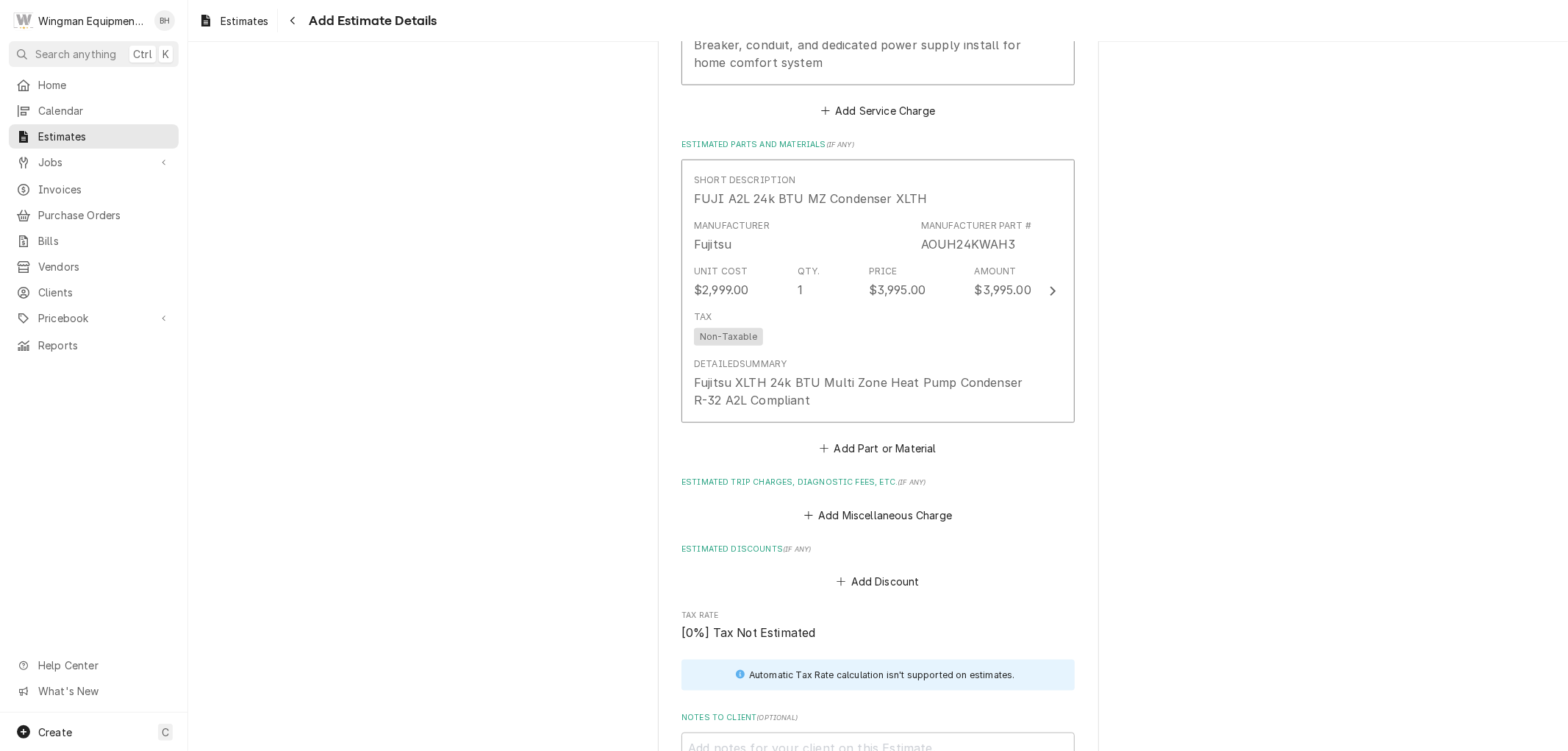
scroll to position [1399, 0]
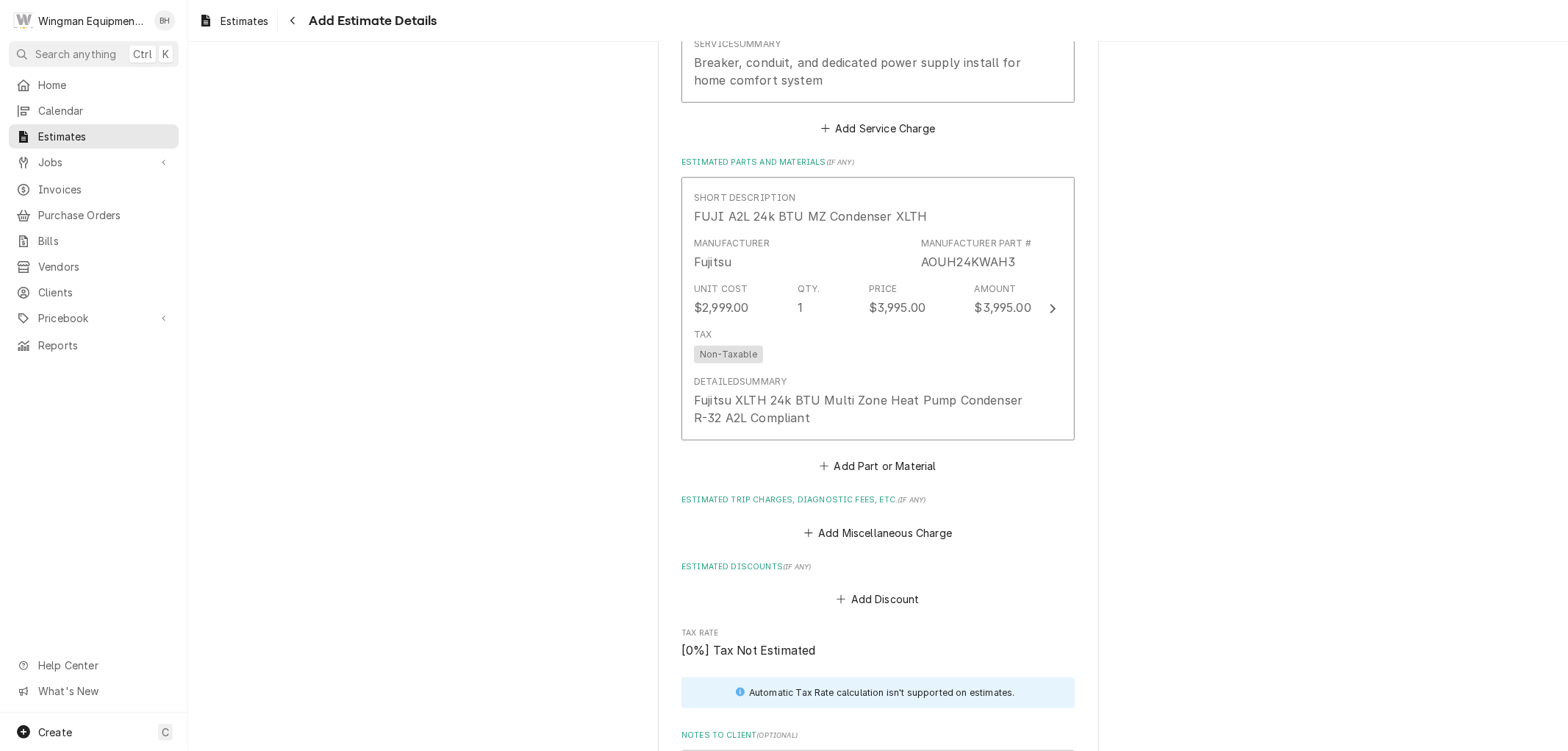
type textarea "x"
click at [871, 466] on button "Add Part or Material" at bounding box center [878, 466] width 121 height 21
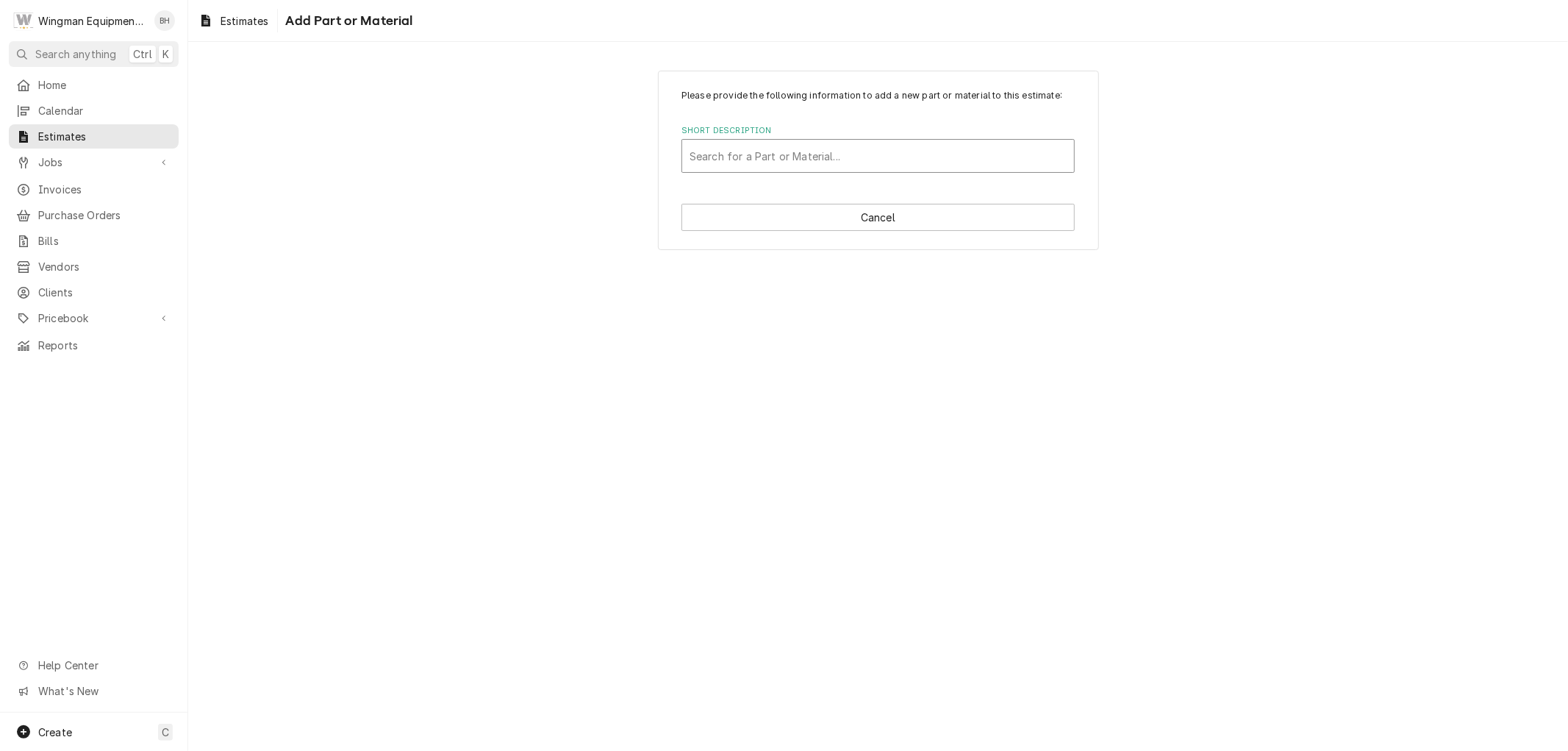
click at [764, 156] on div "Short Description" at bounding box center [878, 156] width 377 height 27
type input "fuji a2l 9k"
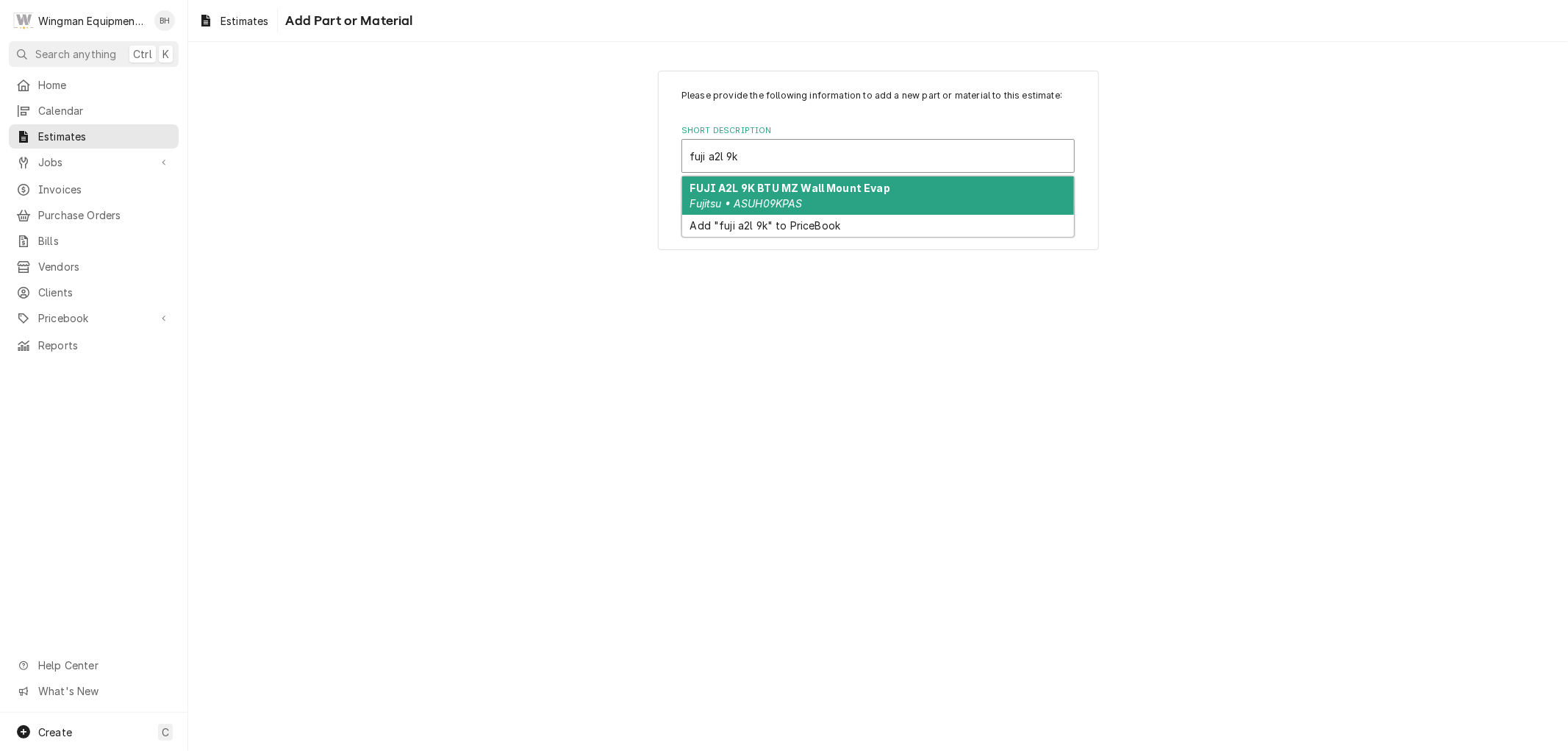
click at [826, 196] on div "FUJI A2L 9K BTU MZ Wall Mount Evap Fujitsu • ASUH09KPAS" at bounding box center [878, 196] width 392 height 38
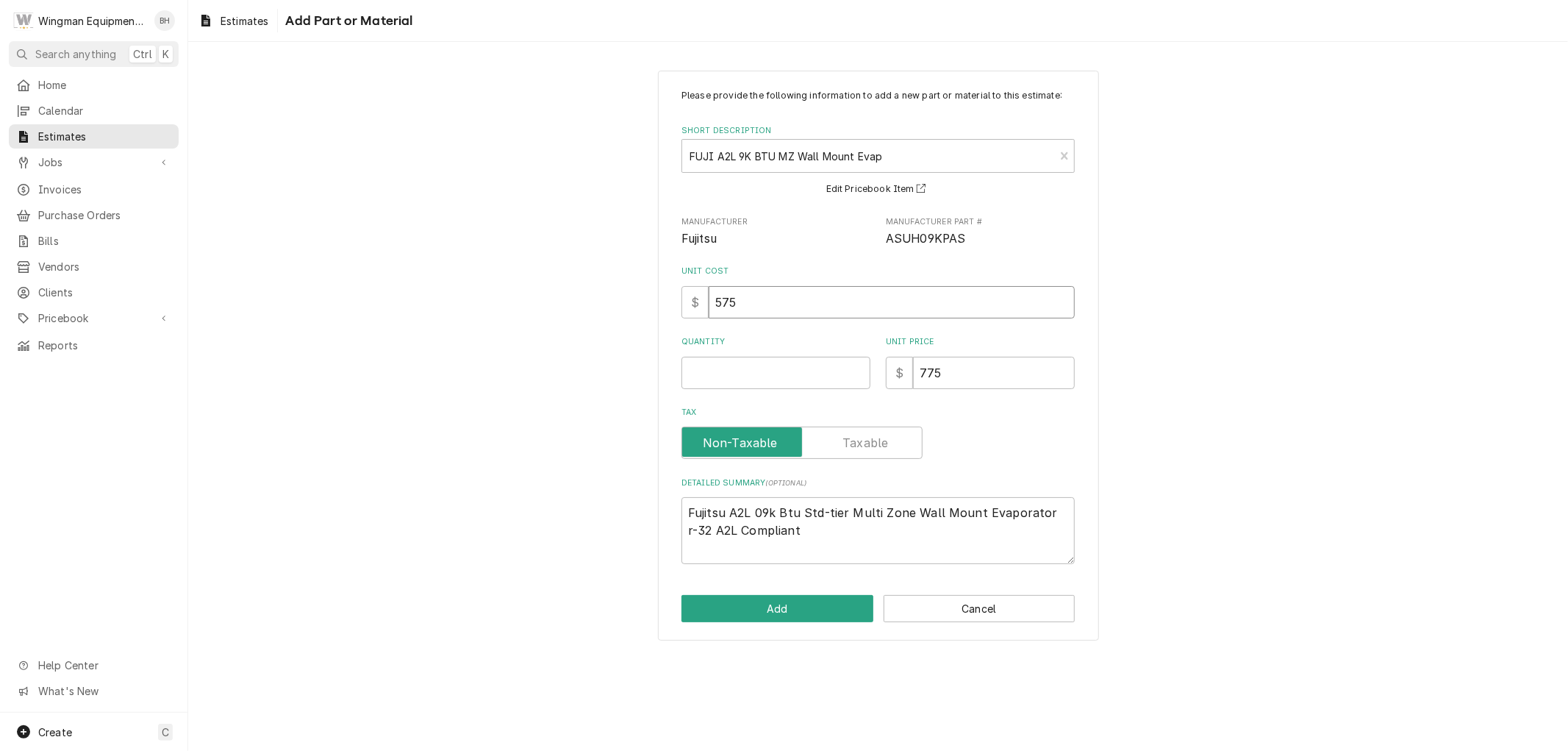
click at [733, 302] on input "575" at bounding box center [891, 302] width 366 height 32
click at [729, 298] on input "575" at bounding box center [891, 302] width 366 height 32
type textarea "x"
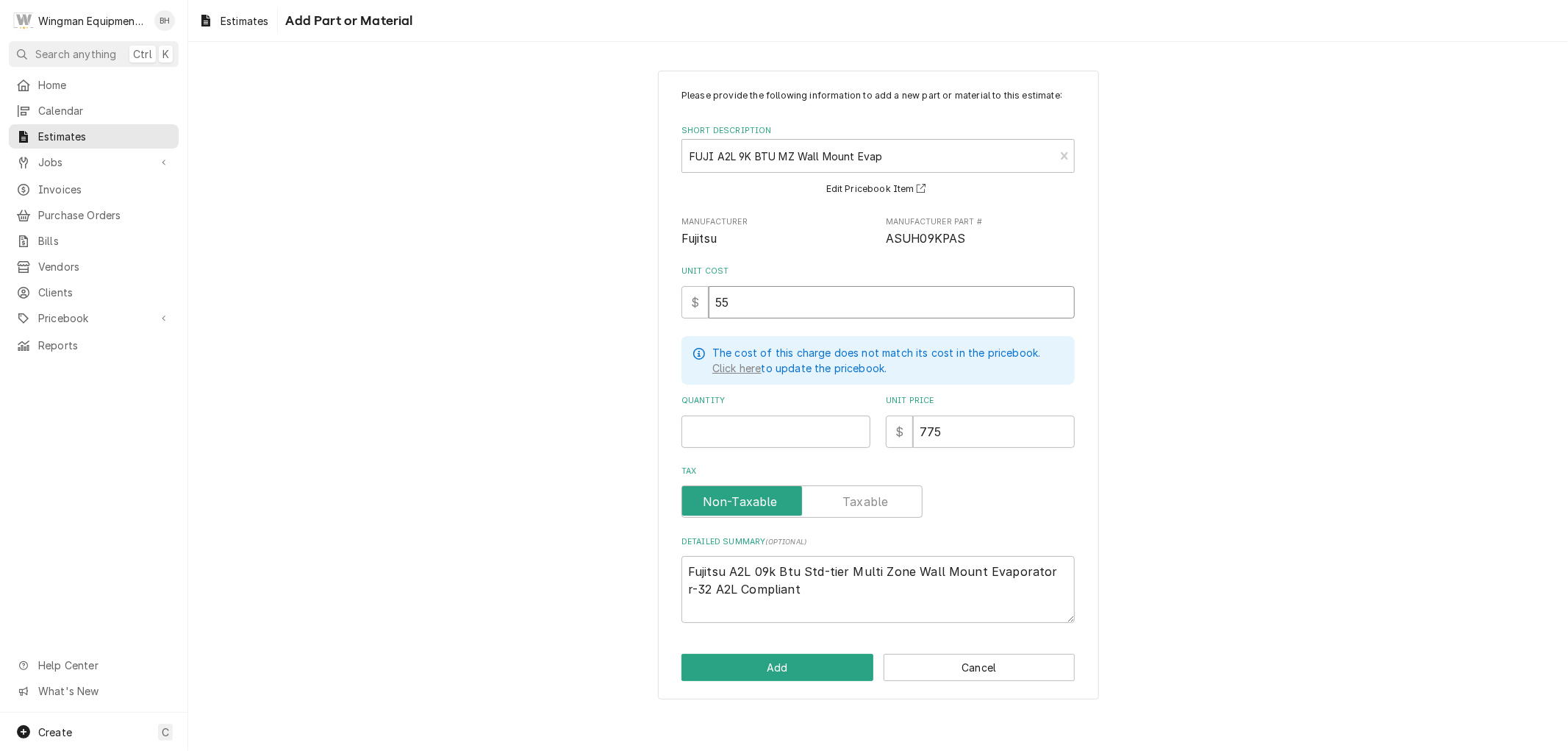
type input "595"
type textarea "x"
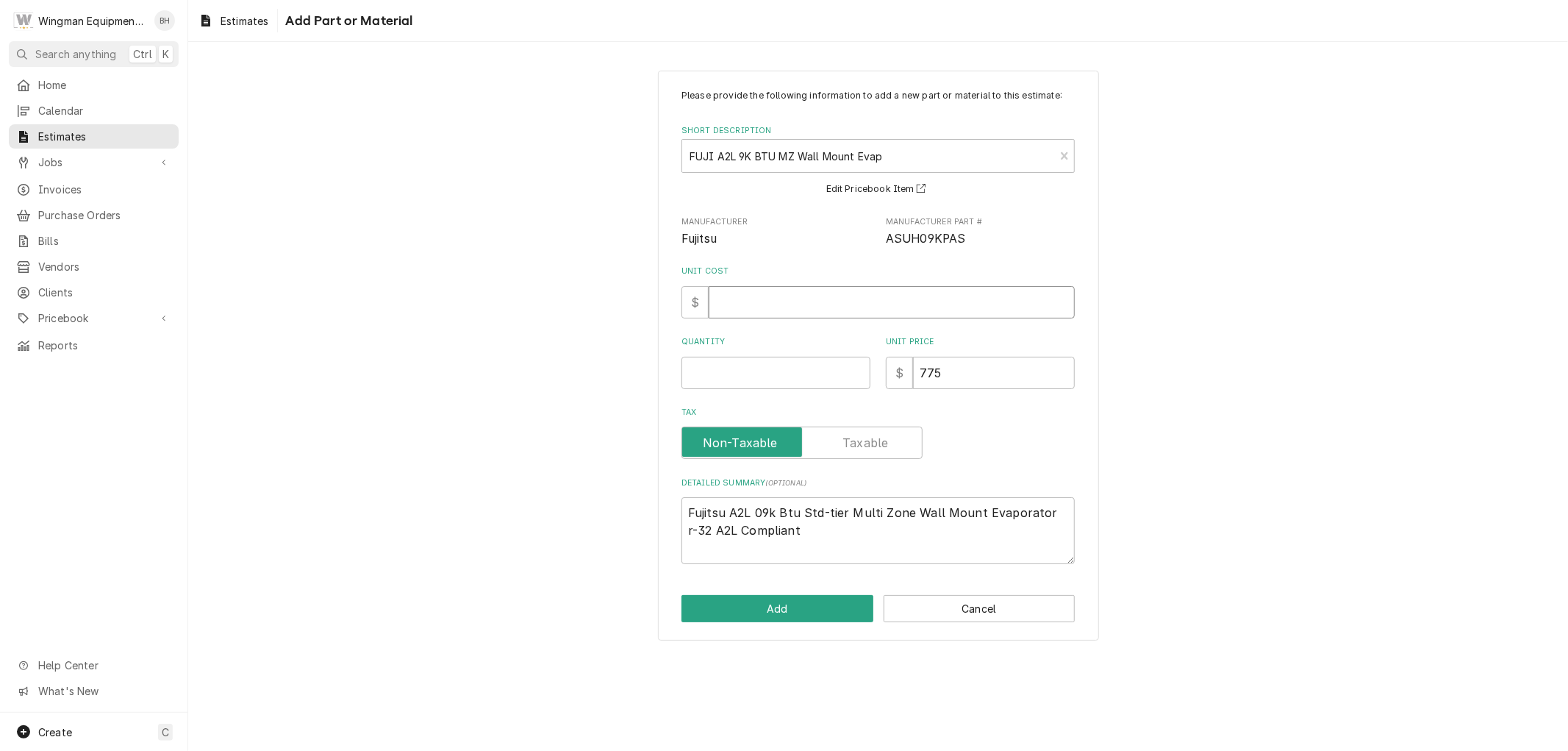
type textarea "x"
type input "595"
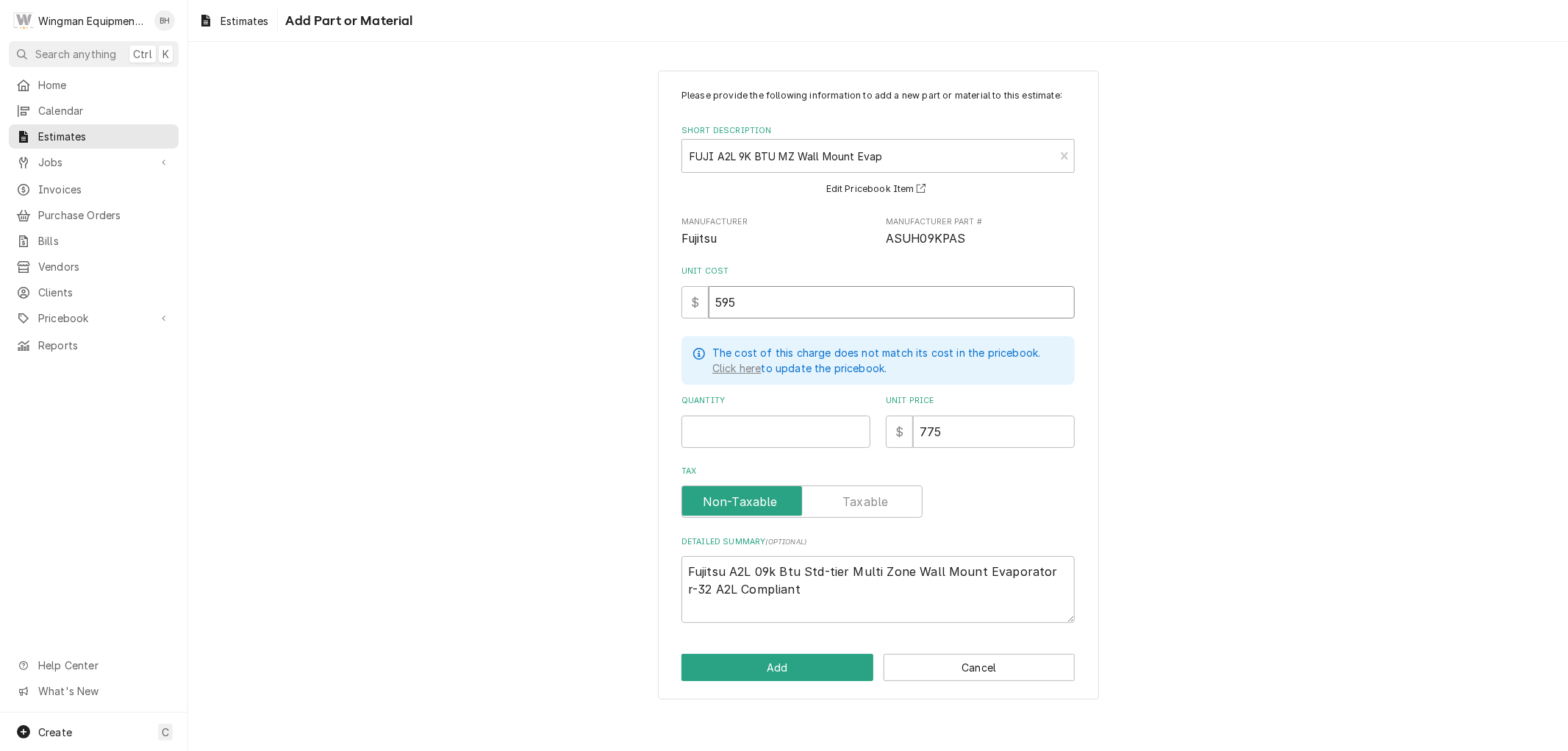
type textarea "x"
type input "595"
click at [932, 435] on input "775" at bounding box center [993, 432] width 162 height 32
type textarea "x"
type input "75"
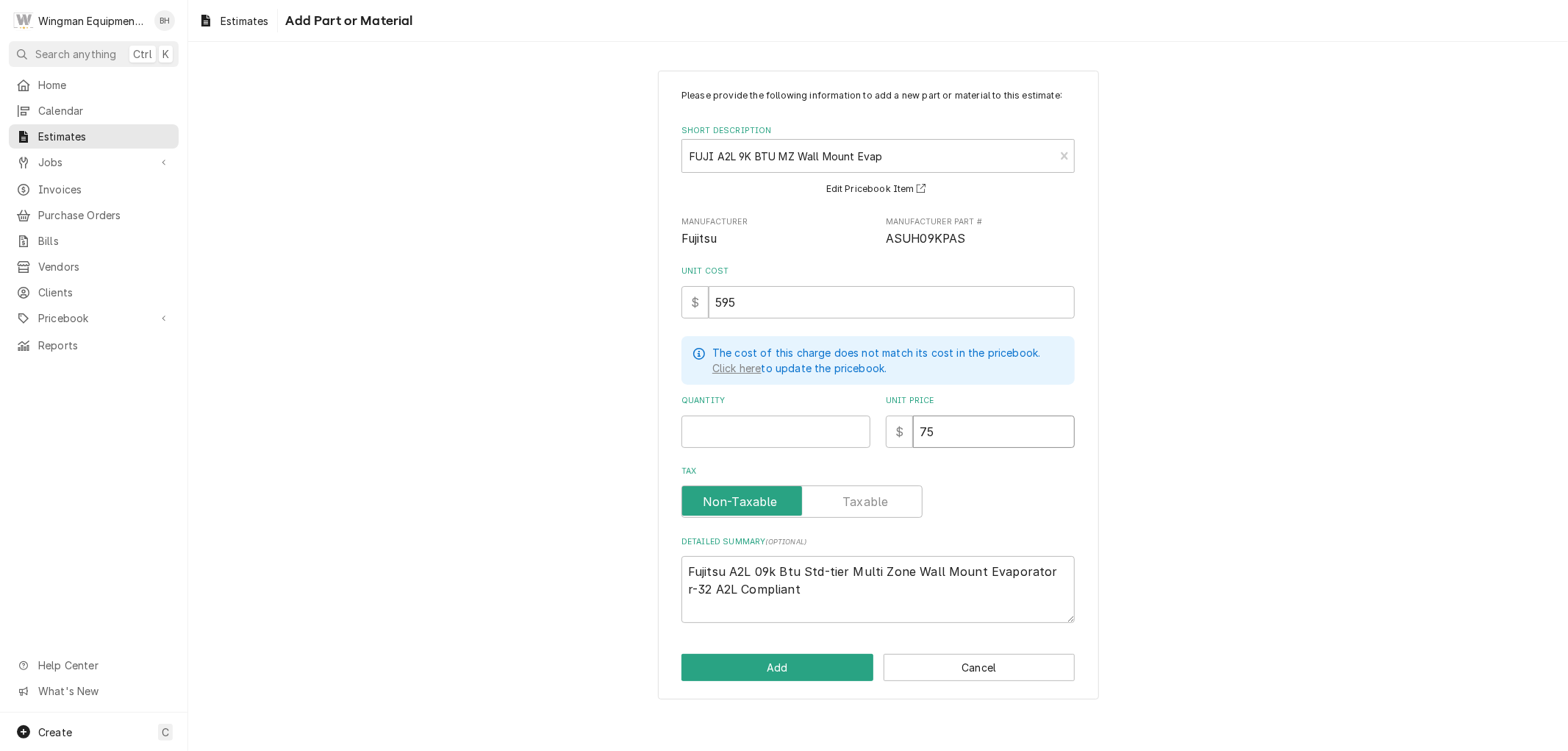
type textarea "x"
type input "795"
type textarea "x"
type input "795"
click at [814, 436] on input "Quantity" at bounding box center [776, 432] width 189 height 32
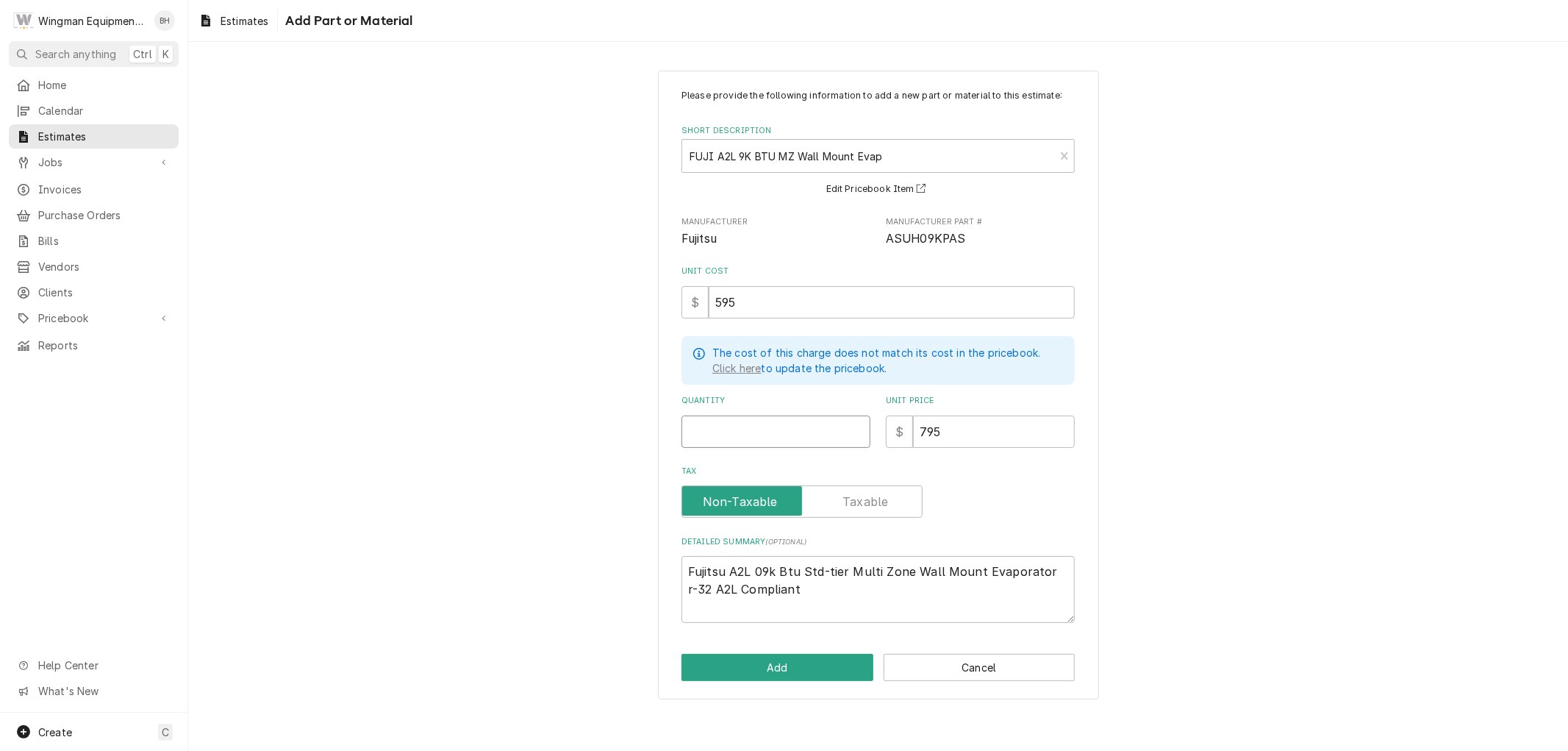
type textarea "x"
type input "1"
type textarea "x"
type input "1"
drag, startPoint x: 806, startPoint y: 594, endPoint x: 680, endPoint y: 548, distance: 134.1
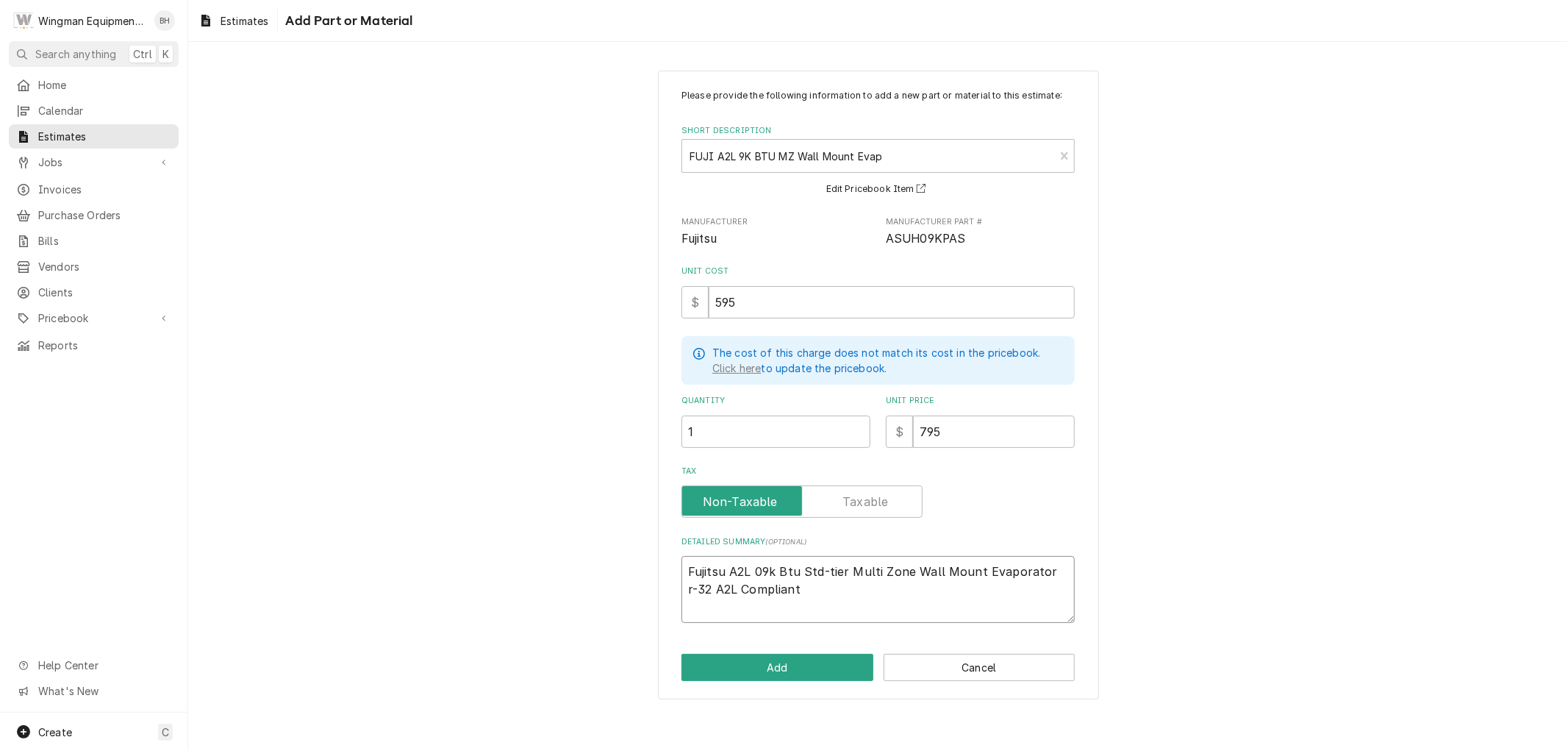
click at [681, 550] on div "Detailed Summary ( optional ) Fujitsu A2L 09k Btu Std-tier Multi Zone Wall Moun…" at bounding box center [878, 579] width 393 height 87
click at [948, 666] on button "Cancel" at bounding box center [979, 667] width 192 height 27
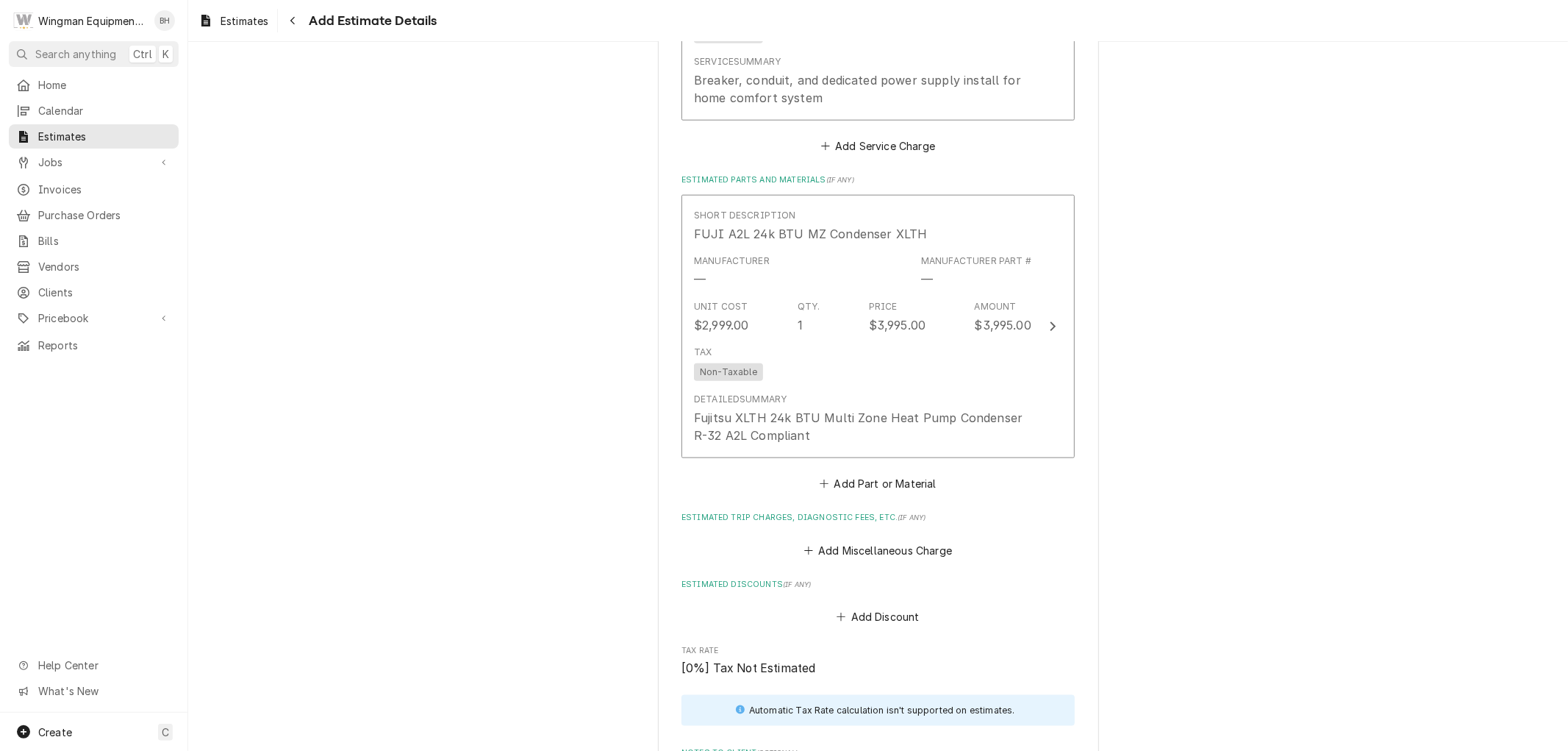
type textarea "x"
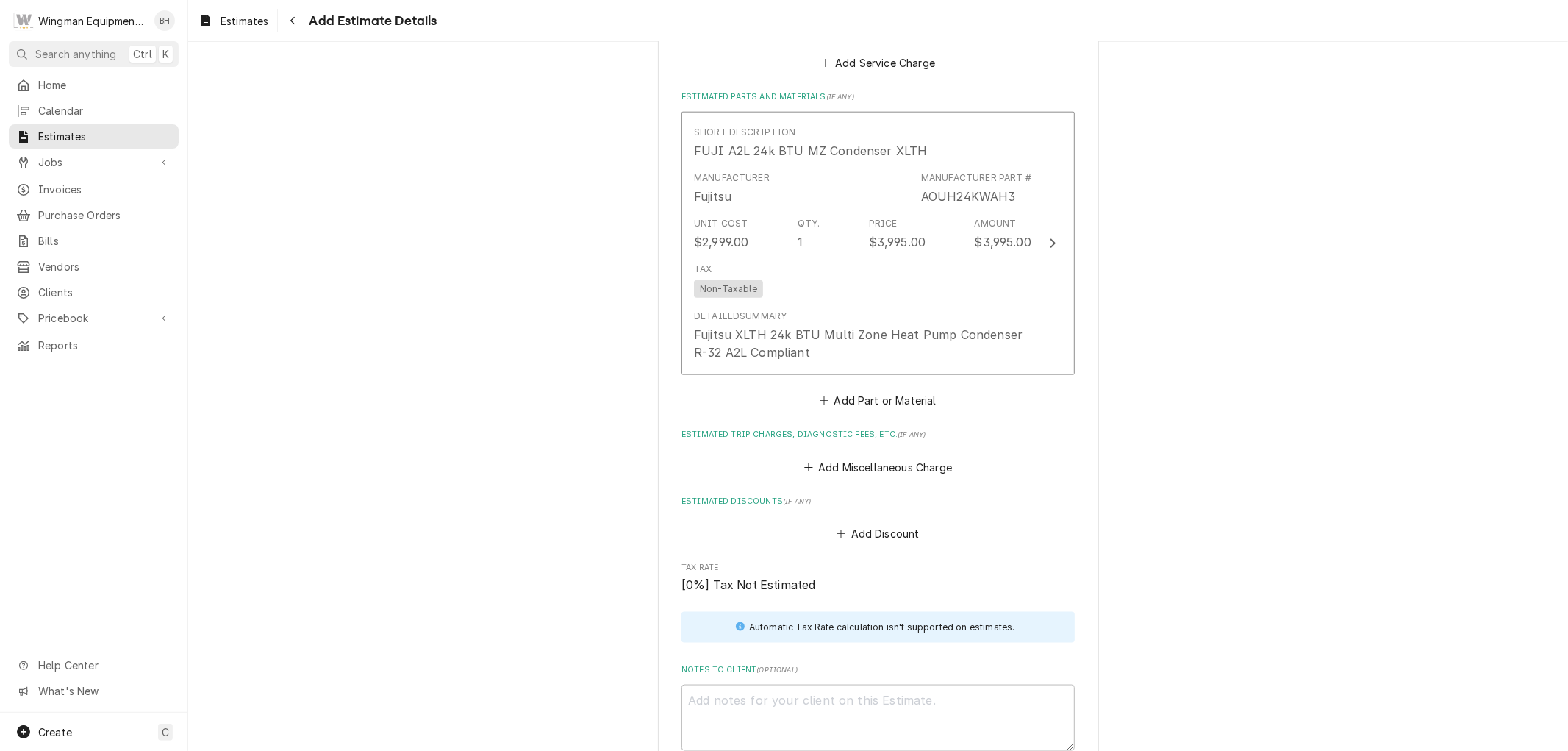
scroll to position [1463, 0]
click at [901, 403] on button "Add Part or Material" at bounding box center [878, 402] width 121 height 21
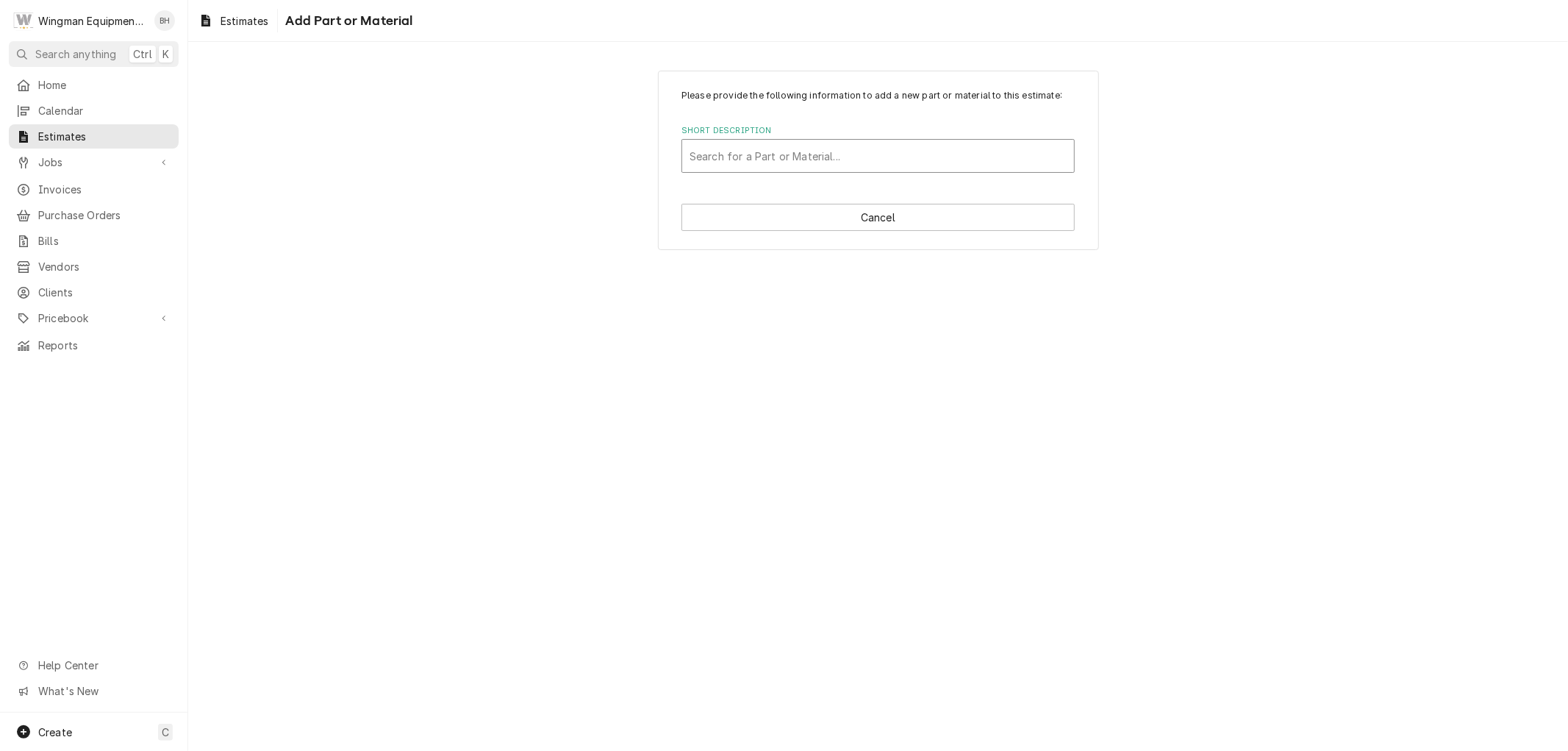
click at [807, 164] on div "Short Description" at bounding box center [878, 156] width 377 height 27
type input "fuji a2l 9k"
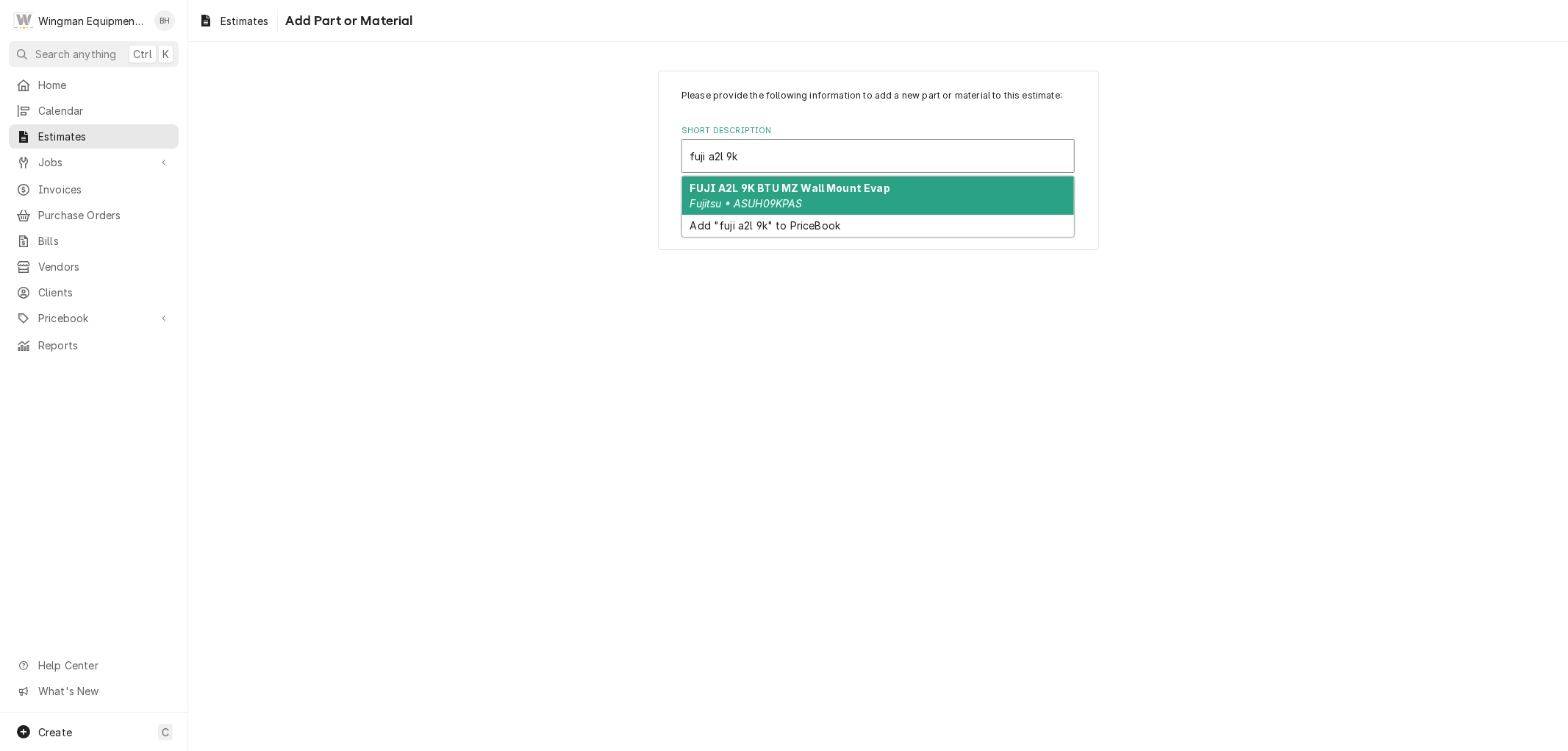
click at [816, 187] on strong "FUJI A2L 9K BTU MZ Wall Mount Evap" at bounding box center [790, 188] width 200 height 12
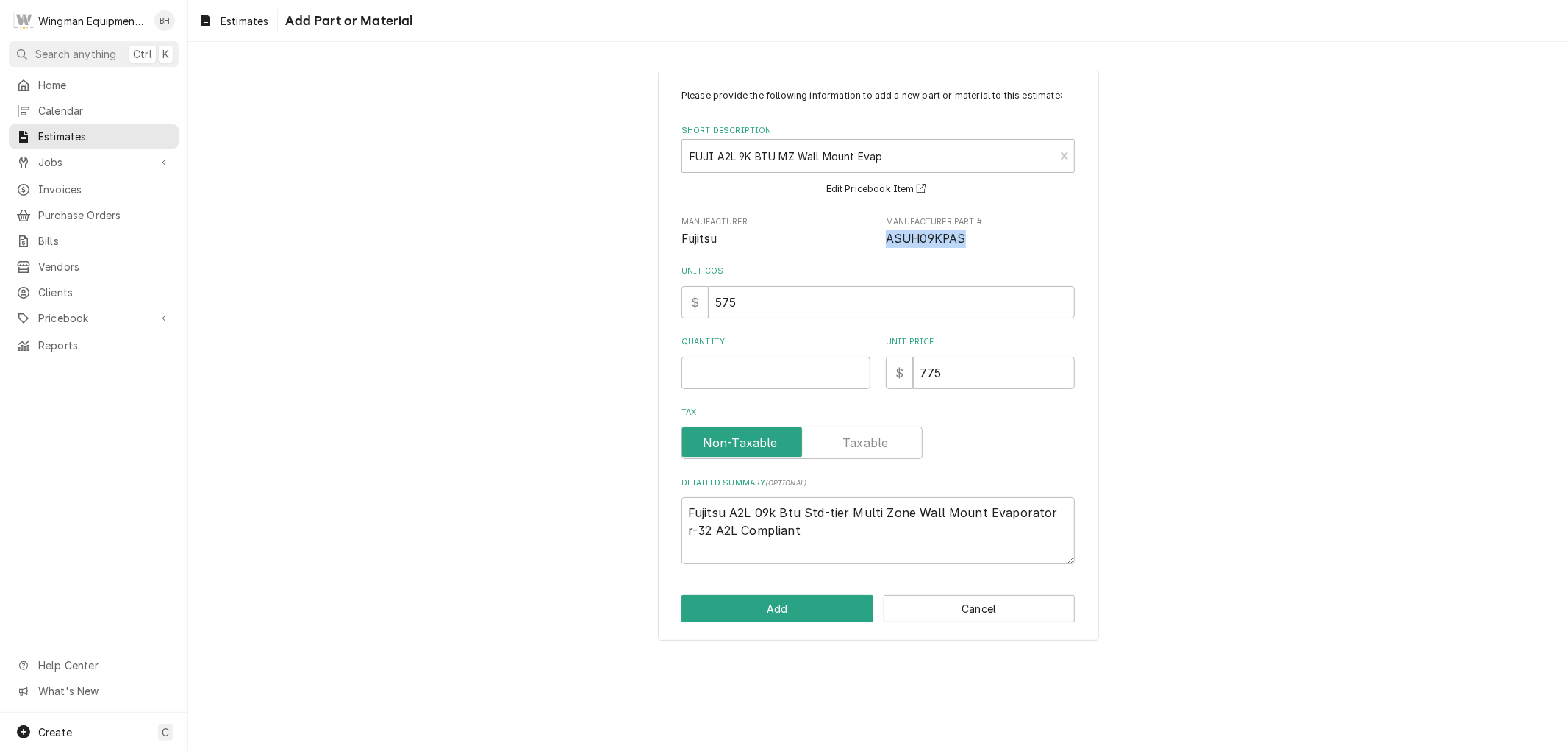
drag, startPoint x: 964, startPoint y: 240, endPoint x: 883, endPoint y: 248, distance: 81.4
click at [883, 248] on div "Please provide the following information to add a new part or material to this …" at bounding box center [878, 326] width 393 height 475
copy span "ASUH09KPAS"
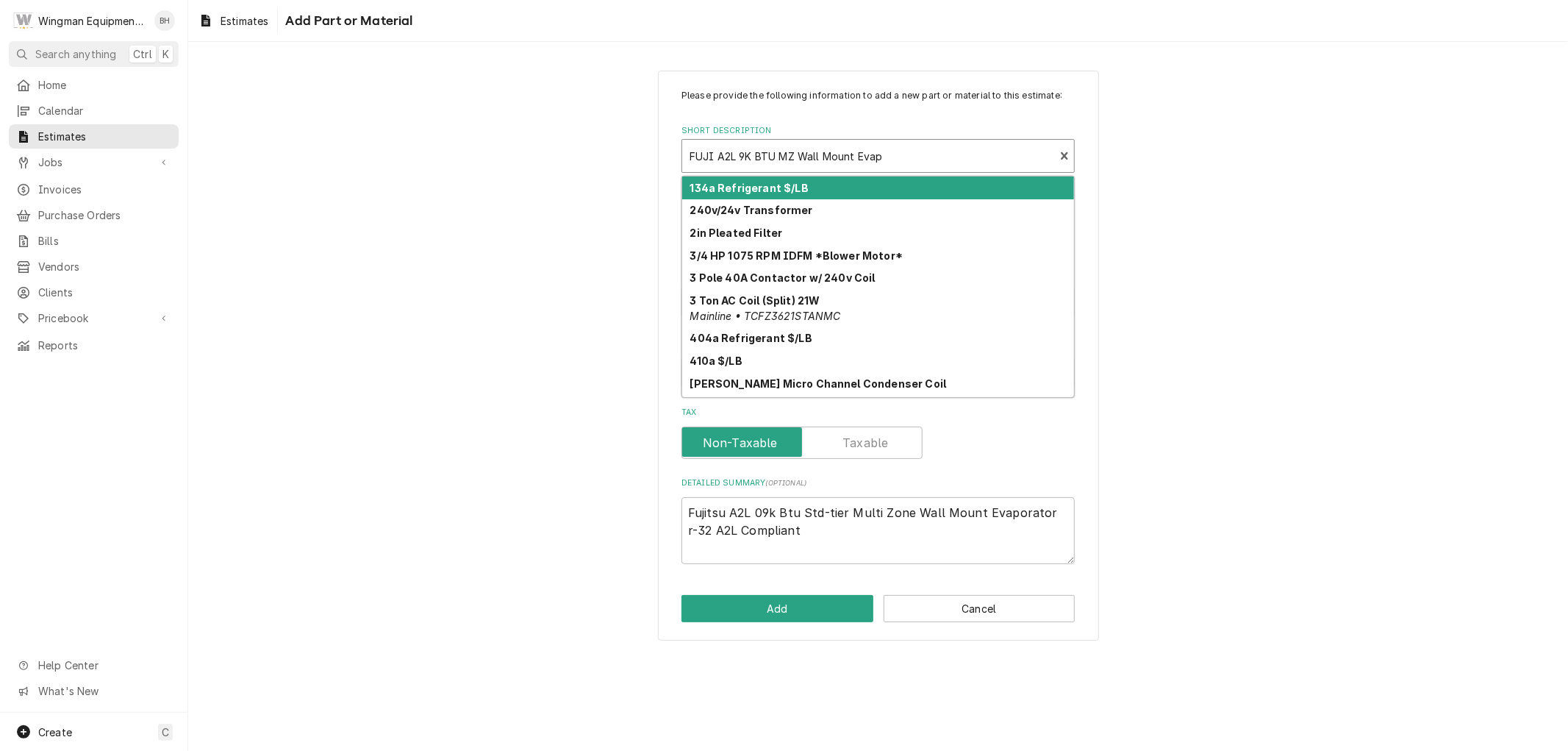
drag, startPoint x: 893, startPoint y: 155, endPoint x: 810, endPoint y: 158, distance: 83.1
click at [810, 158] on div "Short Description" at bounding box center [868, 156] width 358 height 27
click at [835, 106] on div "Please provide the following information to add a new part or material to this …" at bounding box center [878, 326] width 393 height 475
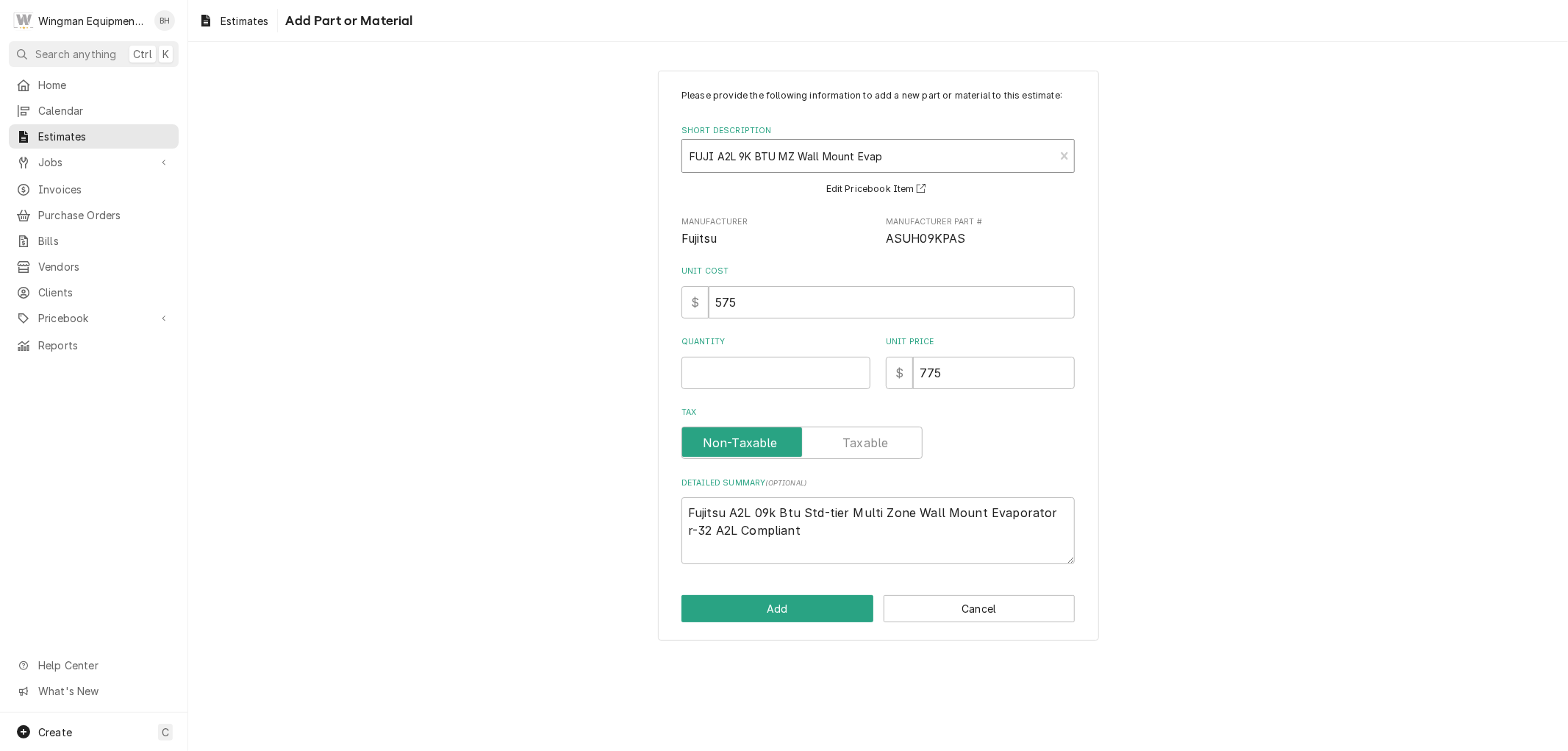
click at [891, 156] on div "Short Description" at bounding box center [868, 156] width 358 height 27
drag, startPoint x: 891, startPoint y: 156, endPoint x: 840, endPoint y: 147, distance: 51.8
click at [840, 147] on div "Short Description" at bounding box center [868, 156] width 358 height 27
click at [689, 160] on input "Short Description" at bounding box center [691, 156] width 3 height 23
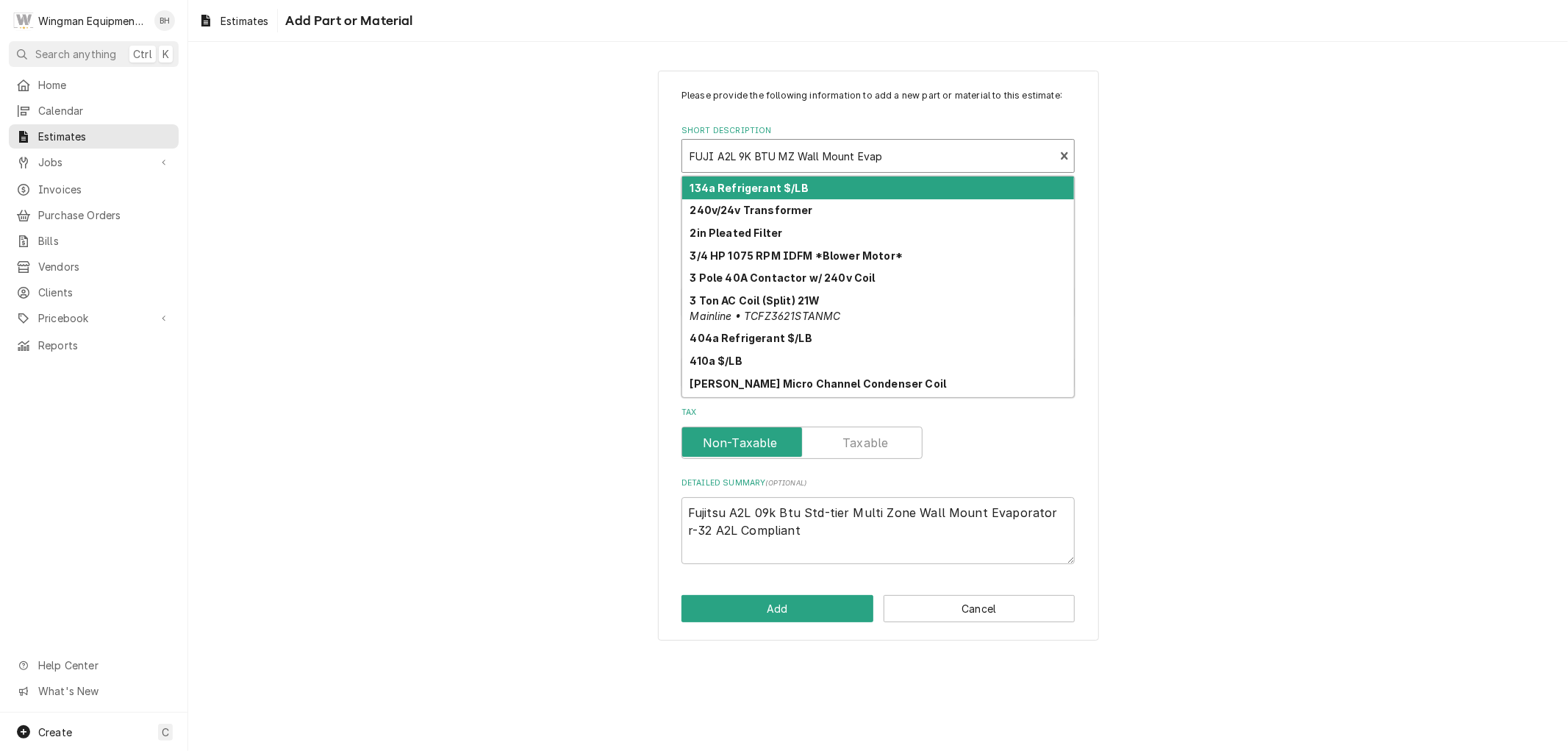
drag, startPoint x: 689, startPoint y: 155, endPoint x: 845, endPoint y: 155, distance: 156.0
click at [845, 155] on div "Short Description" at bounding box center [868, 156] width 358 height 27
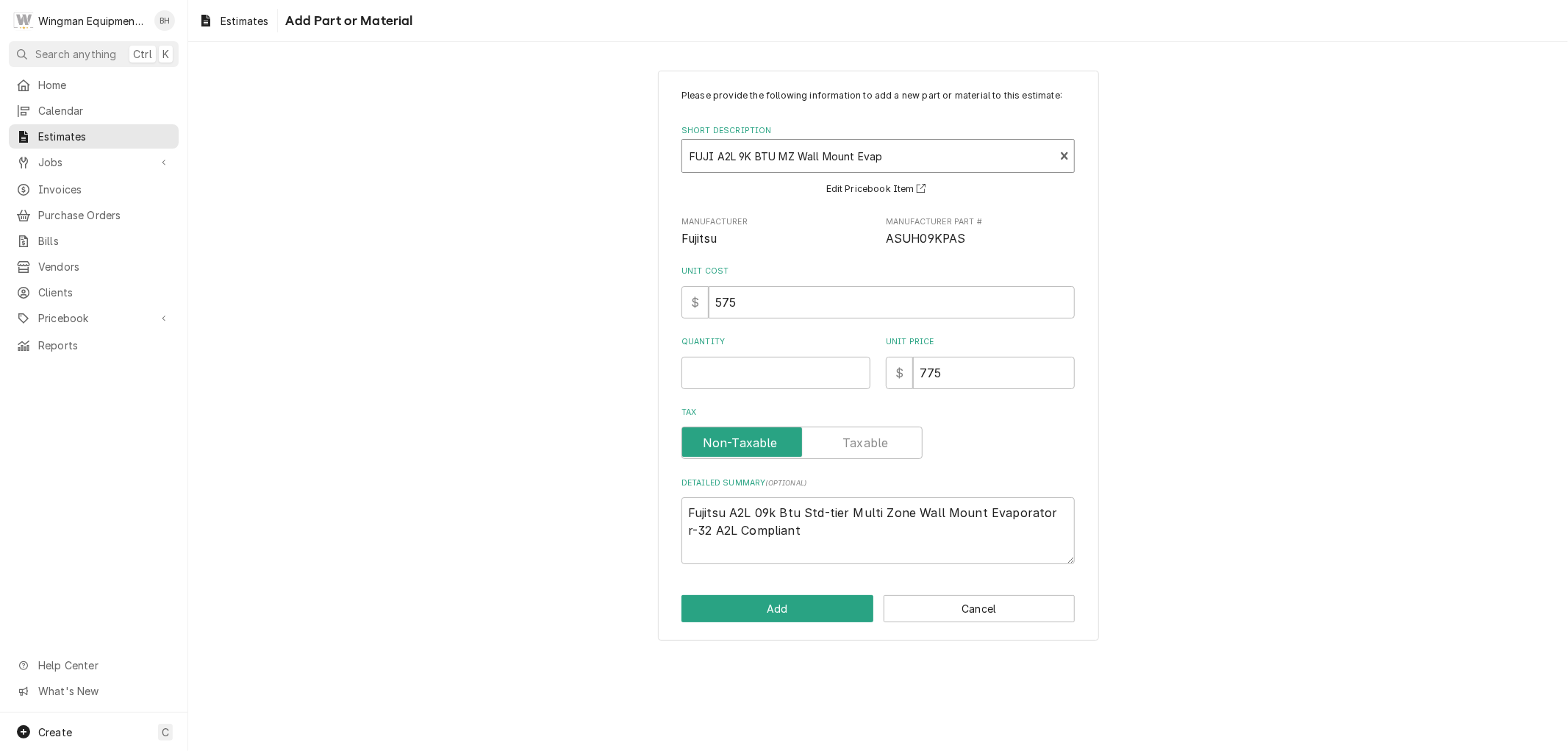
click at [855, 154] on div "Short Description" at bounding box center [868, 156] width 358 height 27
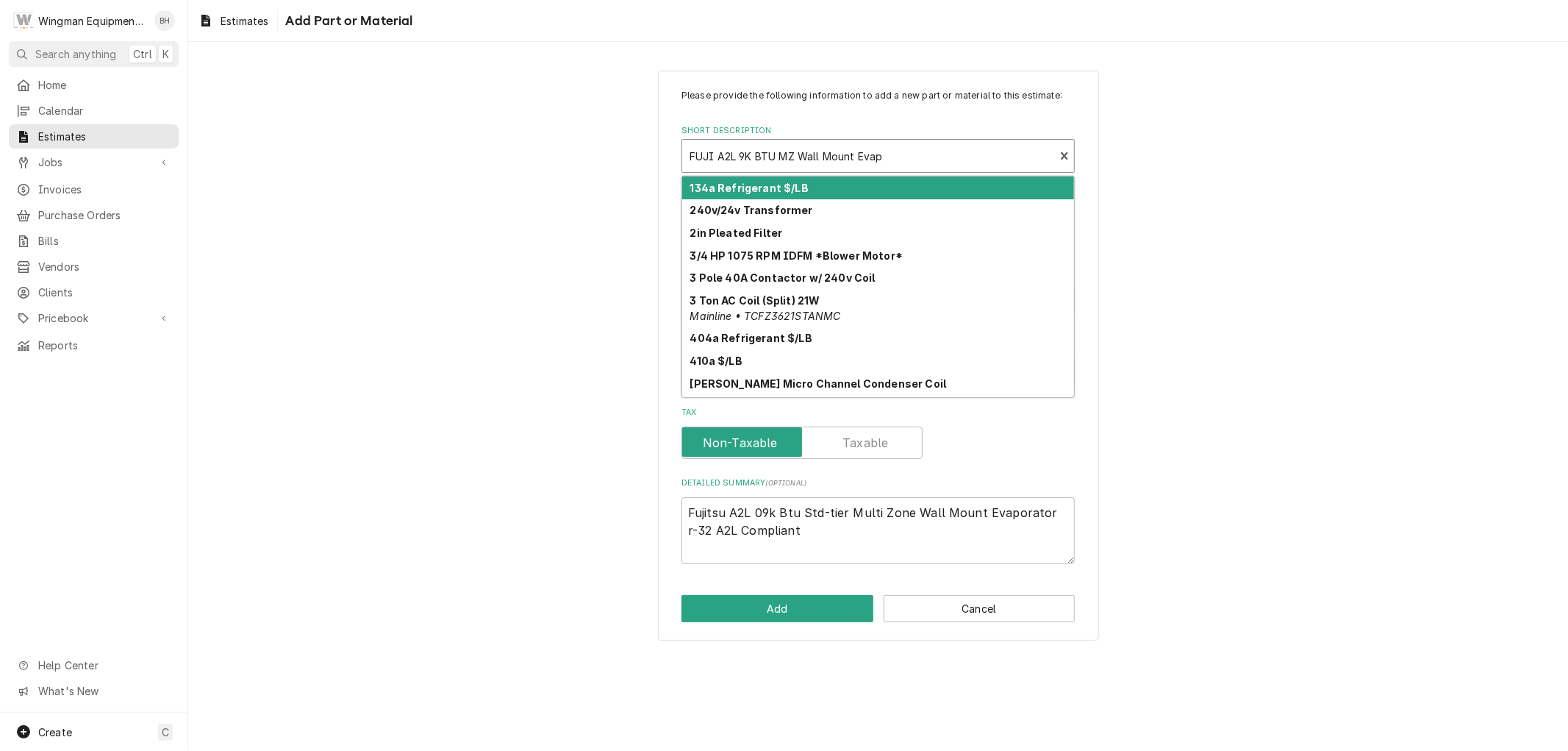
click at [854, 154] on div "Short Description" at bounding box center [868, 156] width 358 height 27
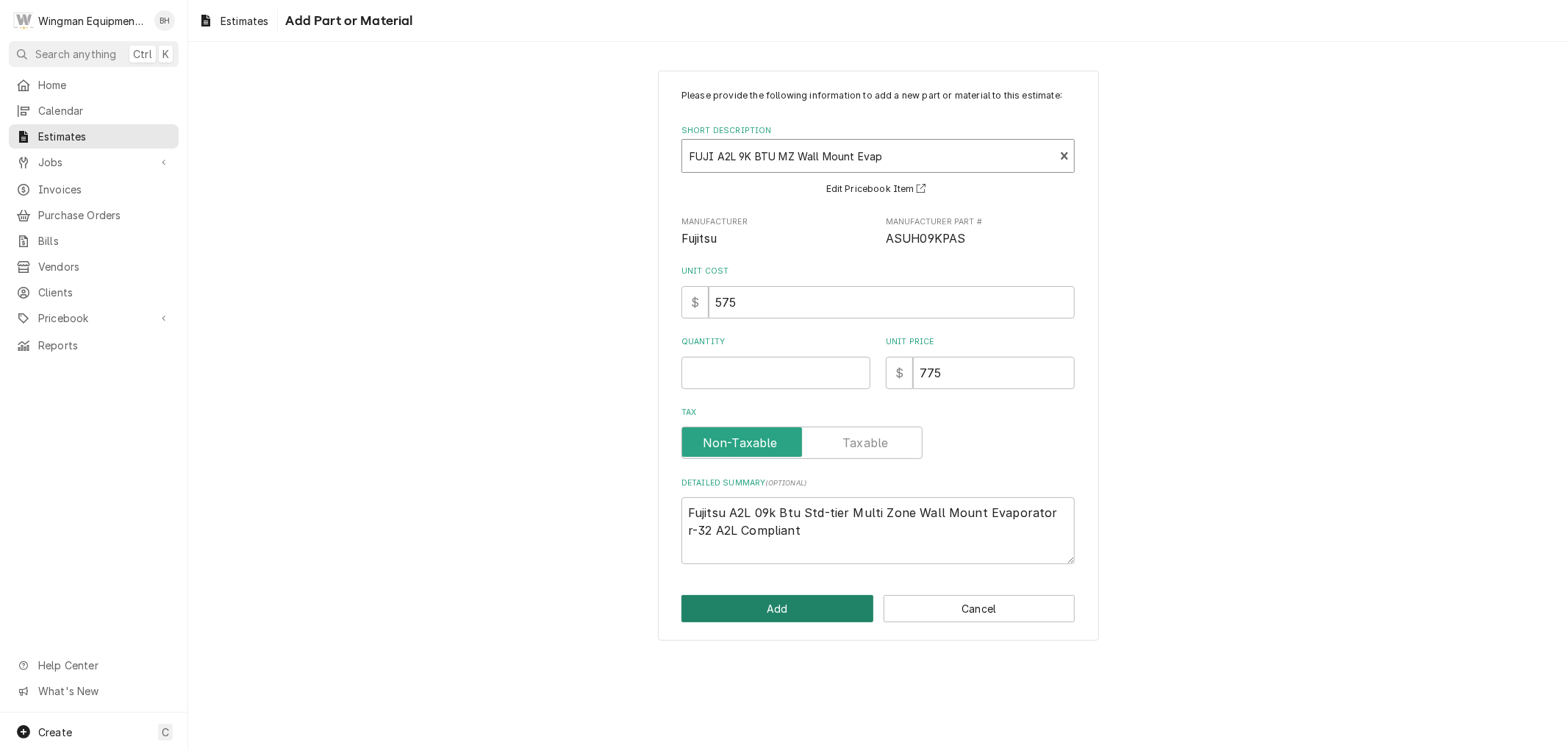
click at [816, 605] on button "Add" at bounding box center [777, 608] width 192 height 27
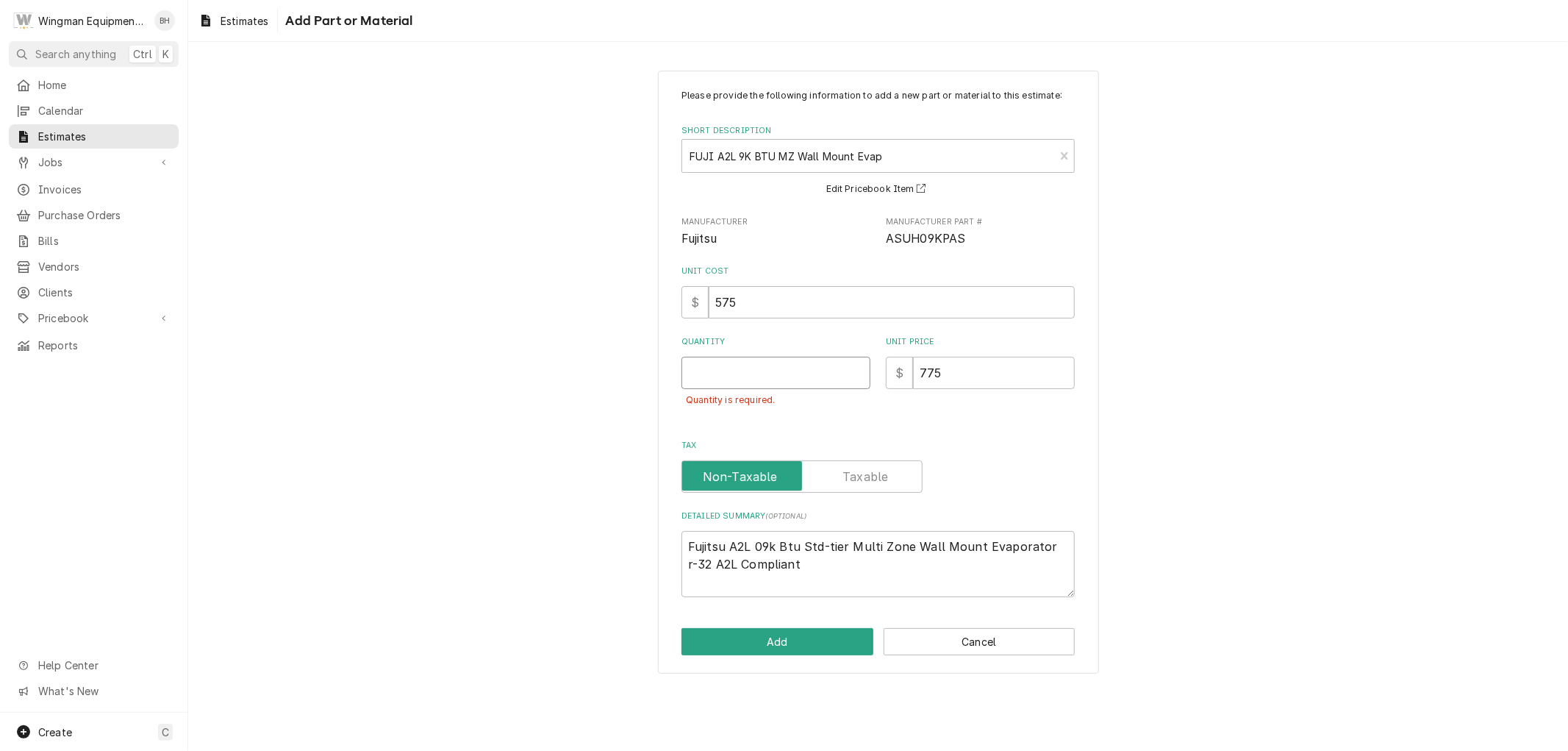
click at [725, 362] on input "Quantity" at bounding box center [776, 373] width 189 height 32
type textarea "x"
type input "1"
type textarea "x"
type input "1"
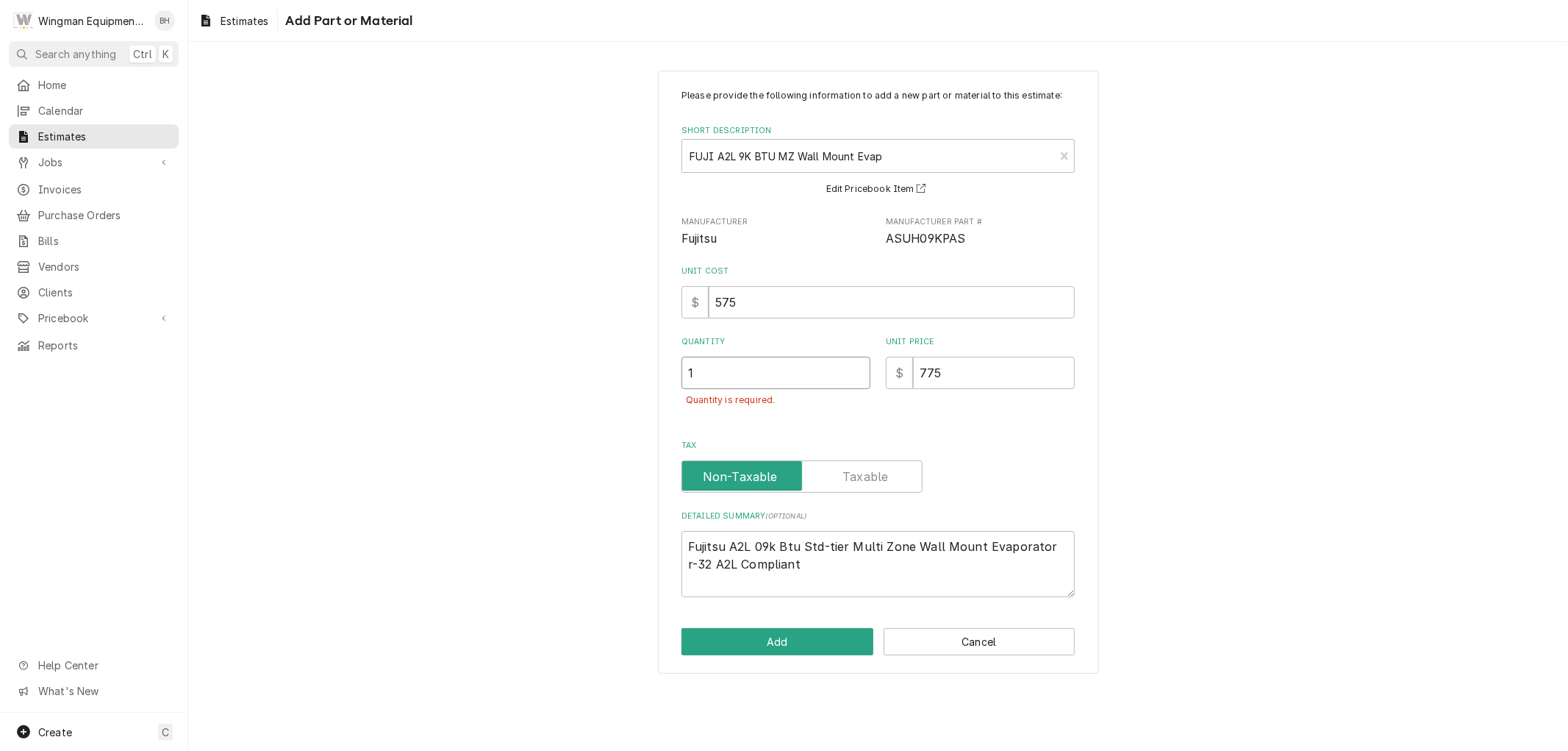
drag, startPoint x: 722, startPoint y: 364, endPoint x: 643, endPoint y: 366, distance: 79.0
click at [645, 368] on div "Please provide the following information to add a new part or material to this …" at bounding box center [878, 372] width 1380 height 629
type textarea "x"
click at [726, 304] on input "575" at bounding box center [891, 302] width 366 height 32
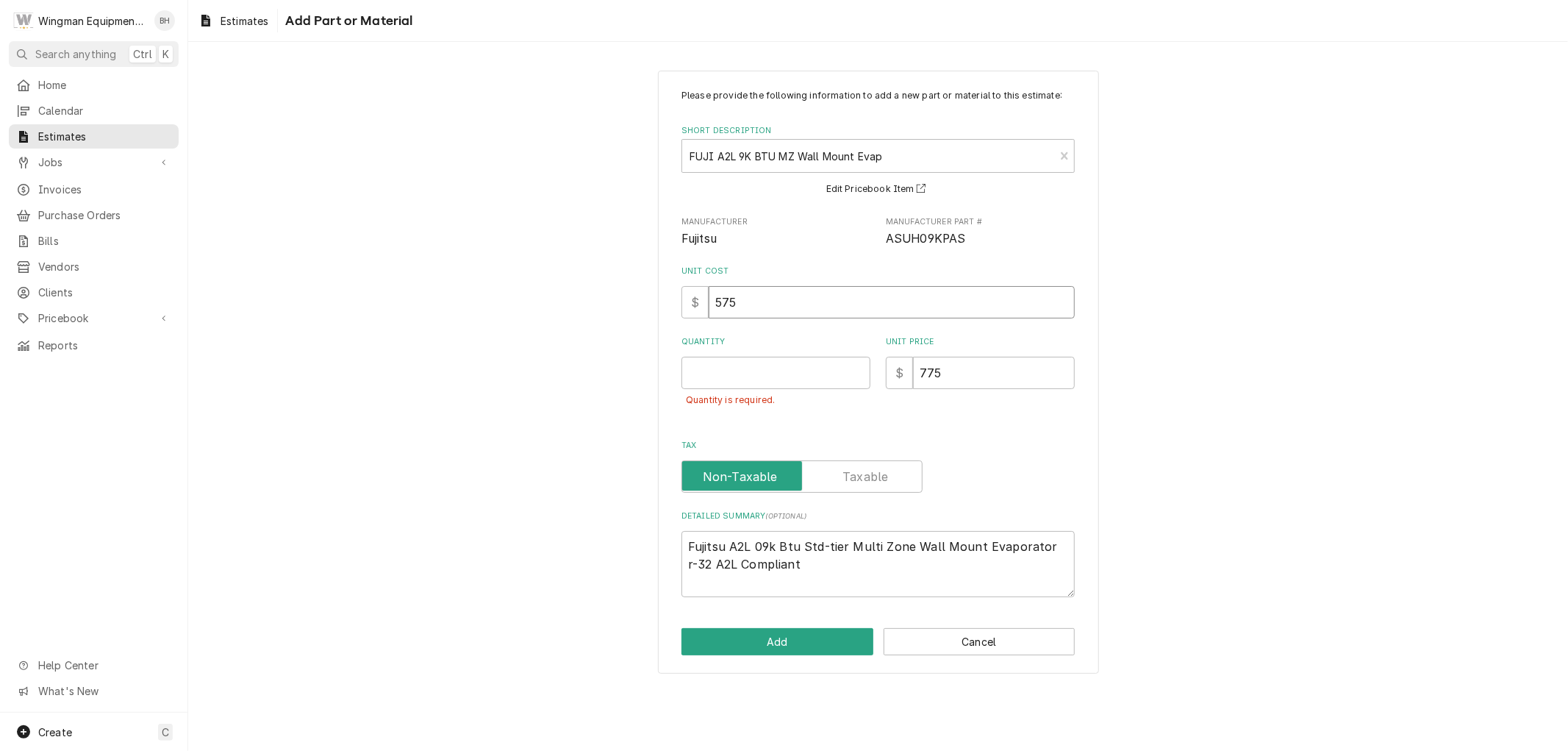
type textarea "x"
type input "55"
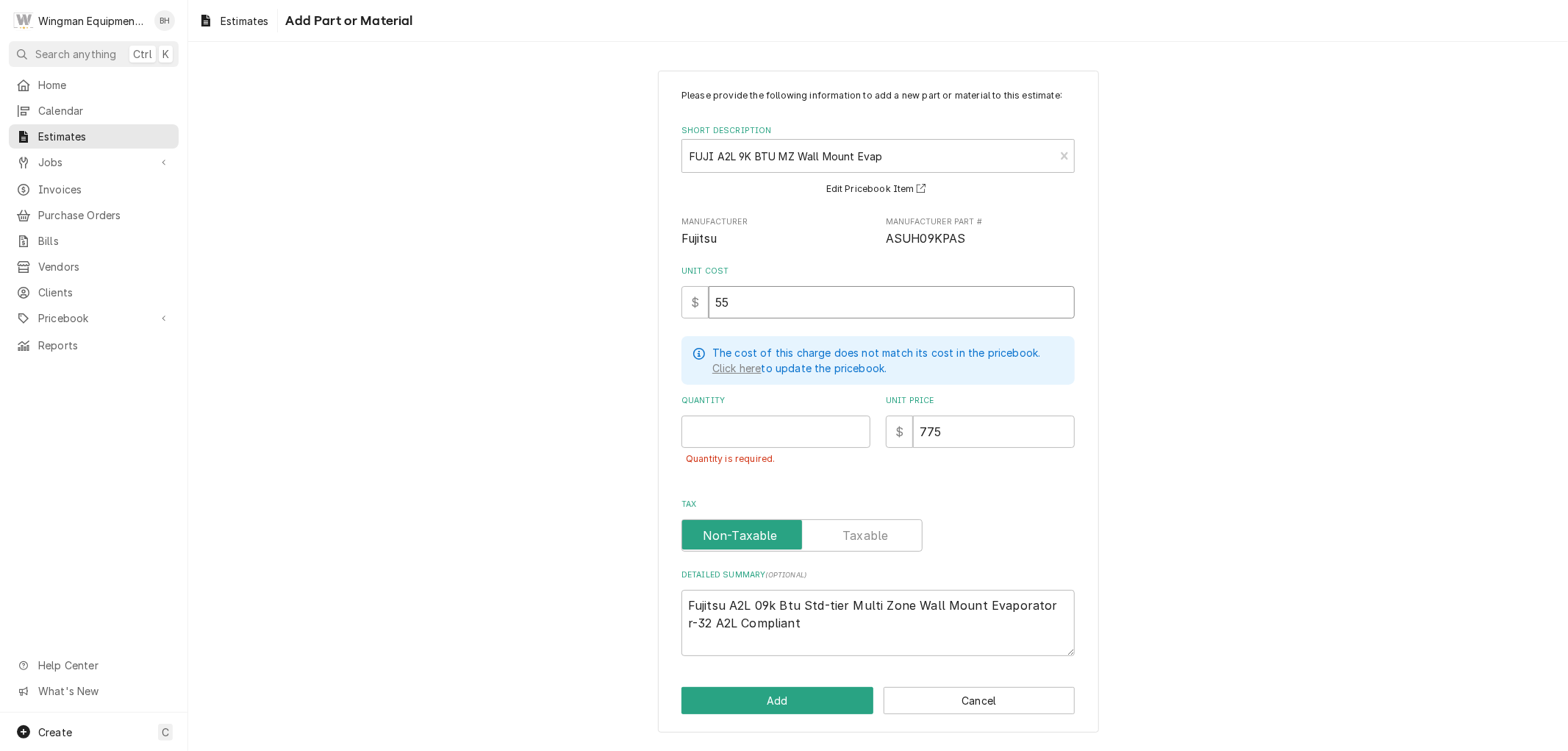
type textarea "x"
type input "595"
type textarea "x"
type input "595"
click at [933, 428] on input "775" at bounding box center [993, 432] width 162 height 32
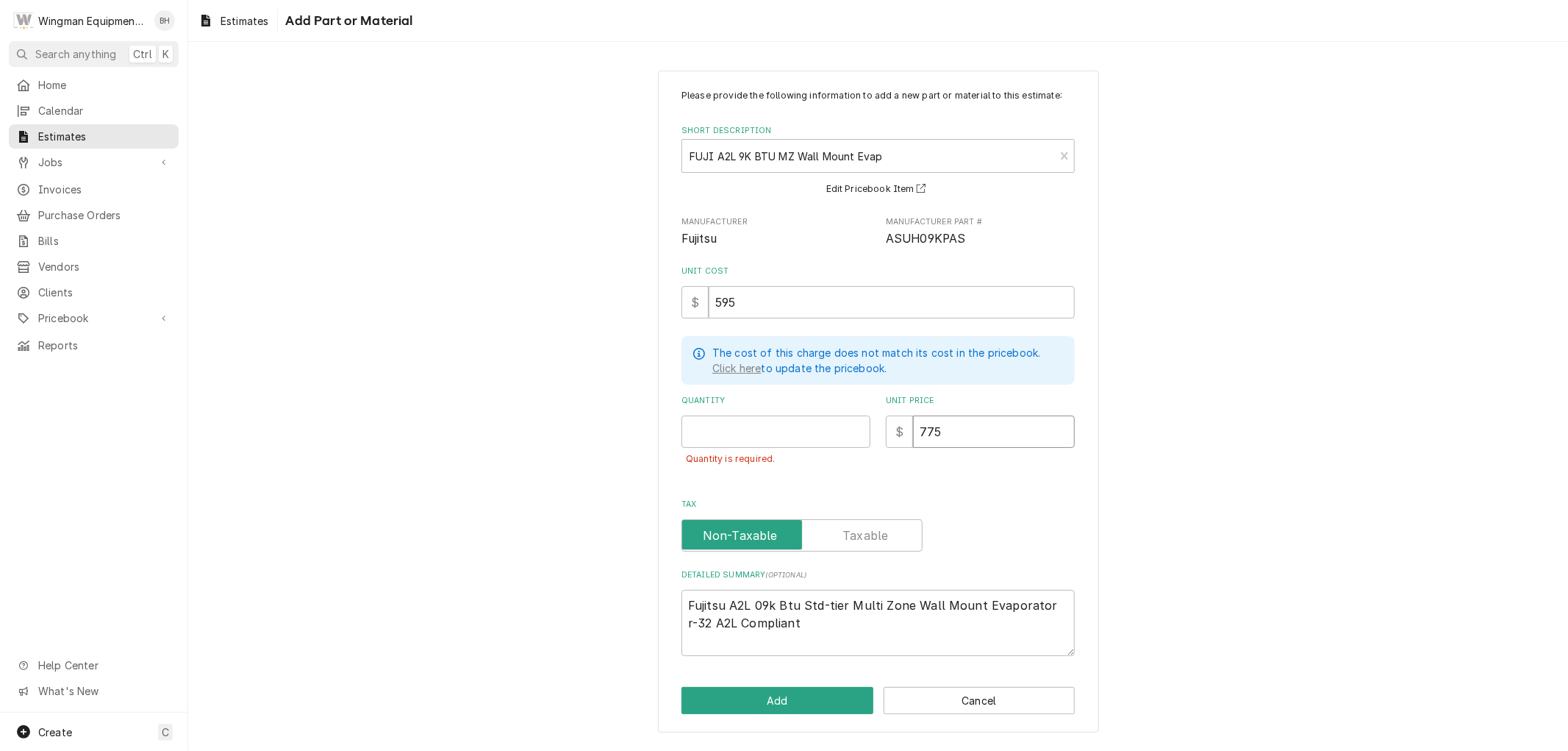
type textarea "x"
type input "75"
type textarea "x"
type input "795"
type textarea "x"
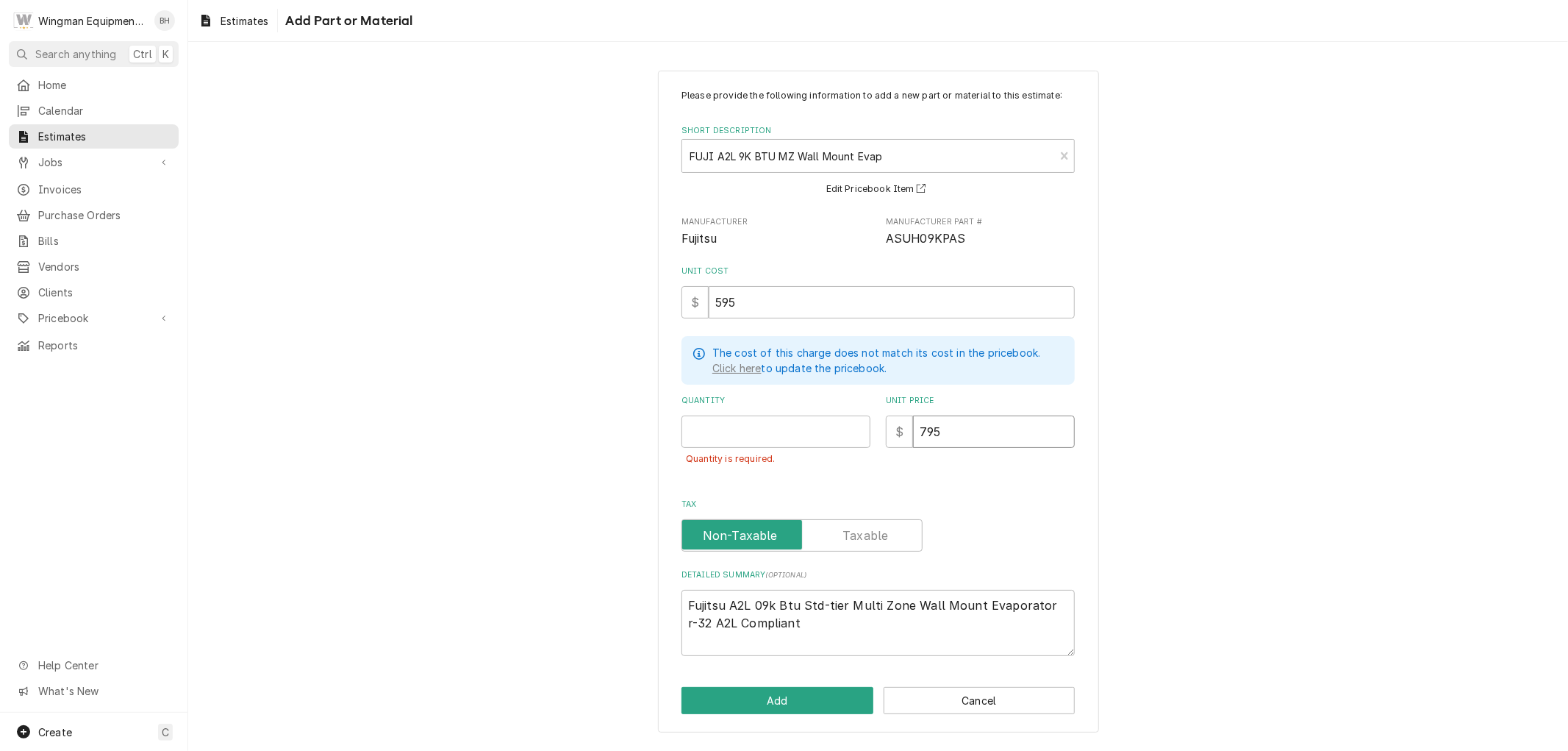
type input "795"
click at [797, 428] on input "Quantity" at bounding box center [776, 432] width 189 height 32
type textarea "x"
type input "1"
type textarea "x"
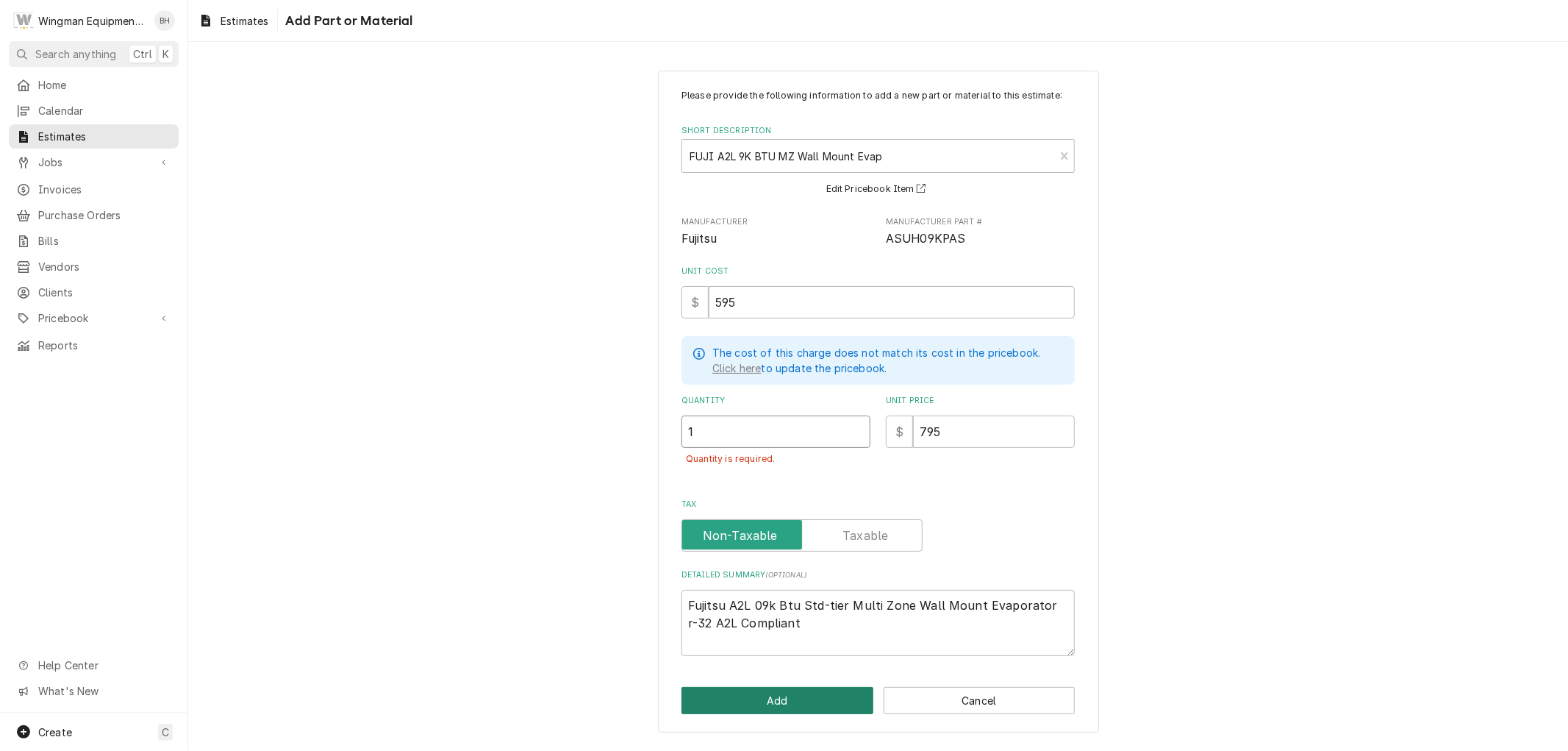
type input "1"
click at [825, 703] on button "Add" at bounding box center [777, 700] width 192 height 27
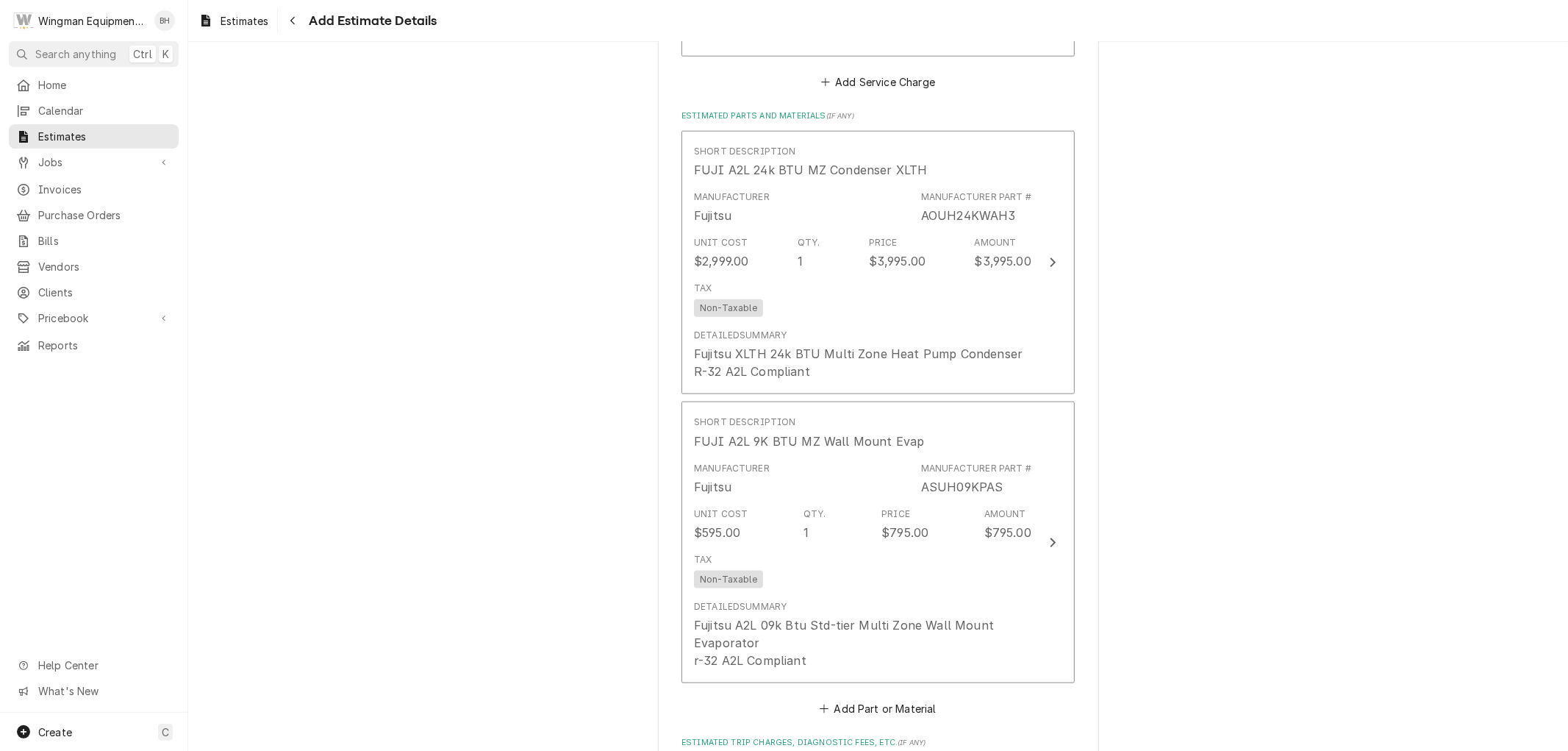
scroll to position [1445, 0]
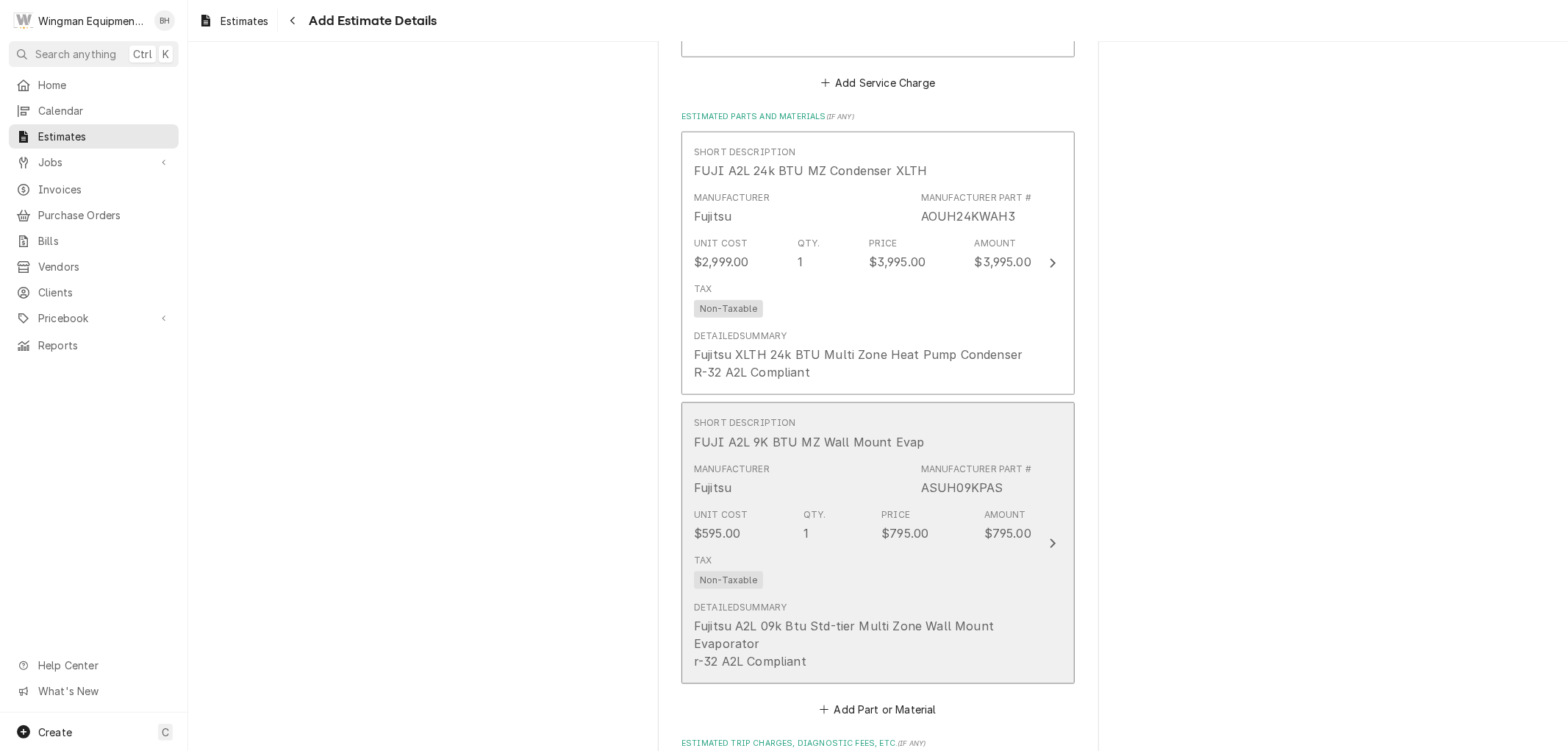
type textarea "x"
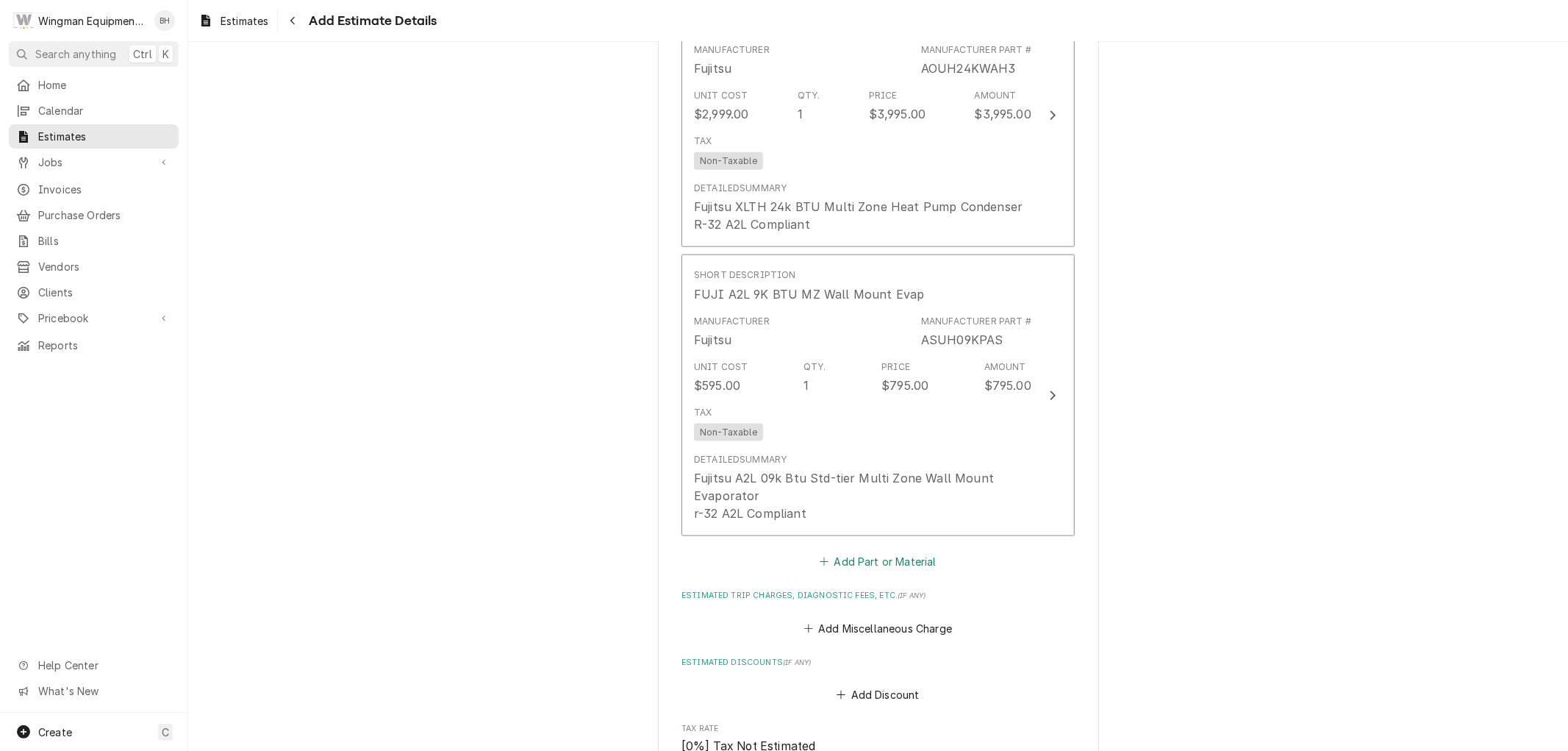
scroll to position [1608, 0]
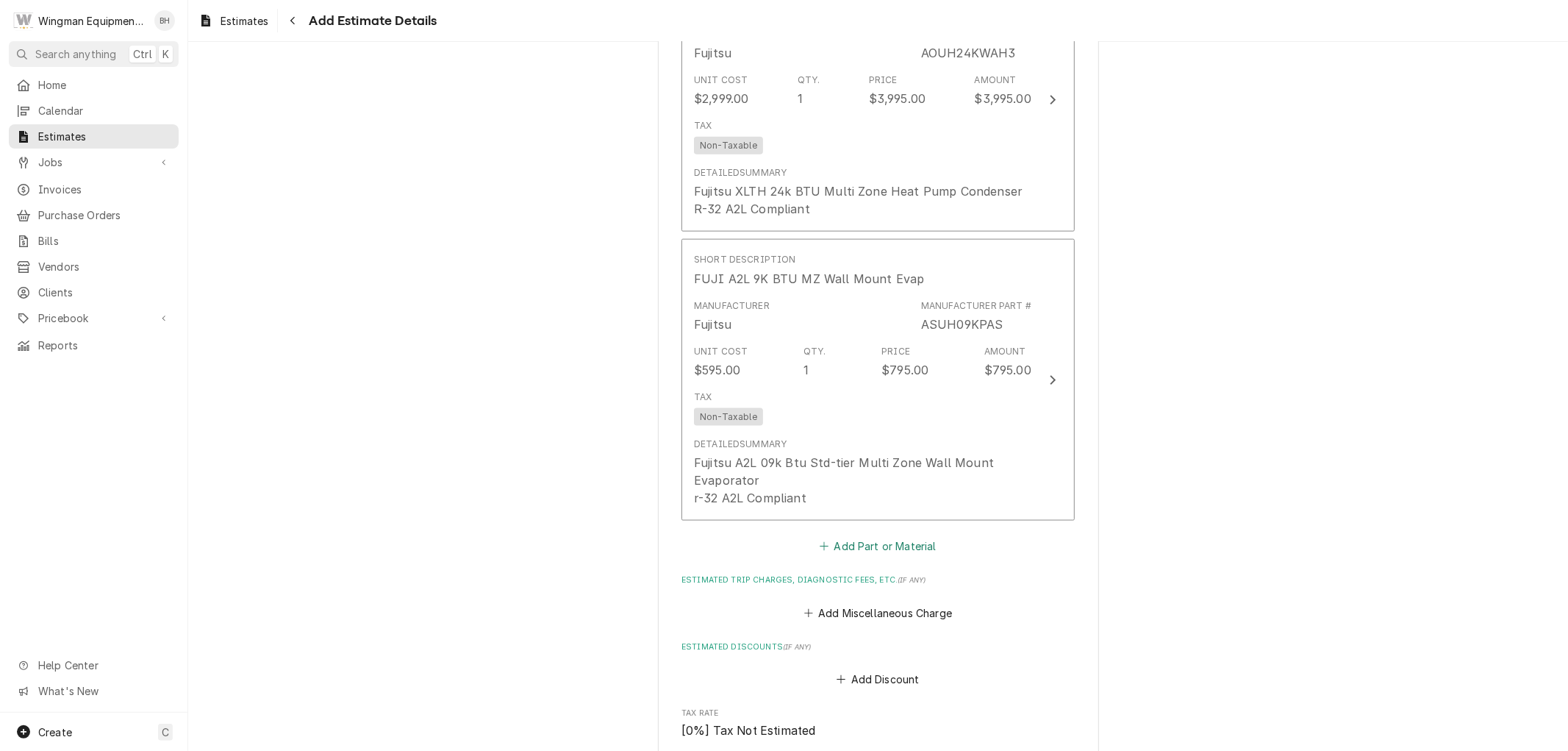
click at [836, 542] on button "Add Part or Material" at bounding box center [878, 546] width 121 height 21
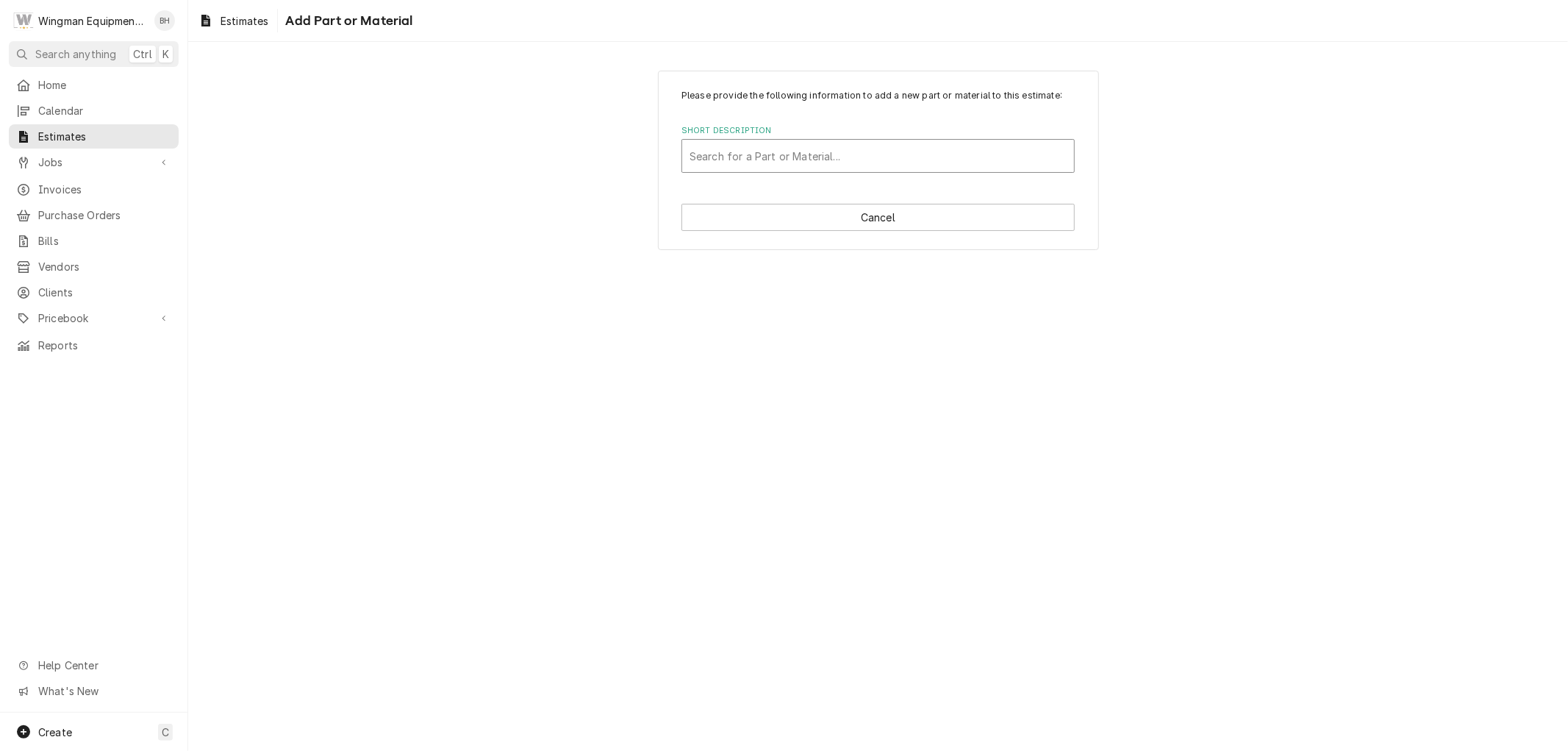
click at [823, 163] on div "Short Description" at bounding box center [878, 156] width 377 height 27
type input "Fuji a2l 18k"
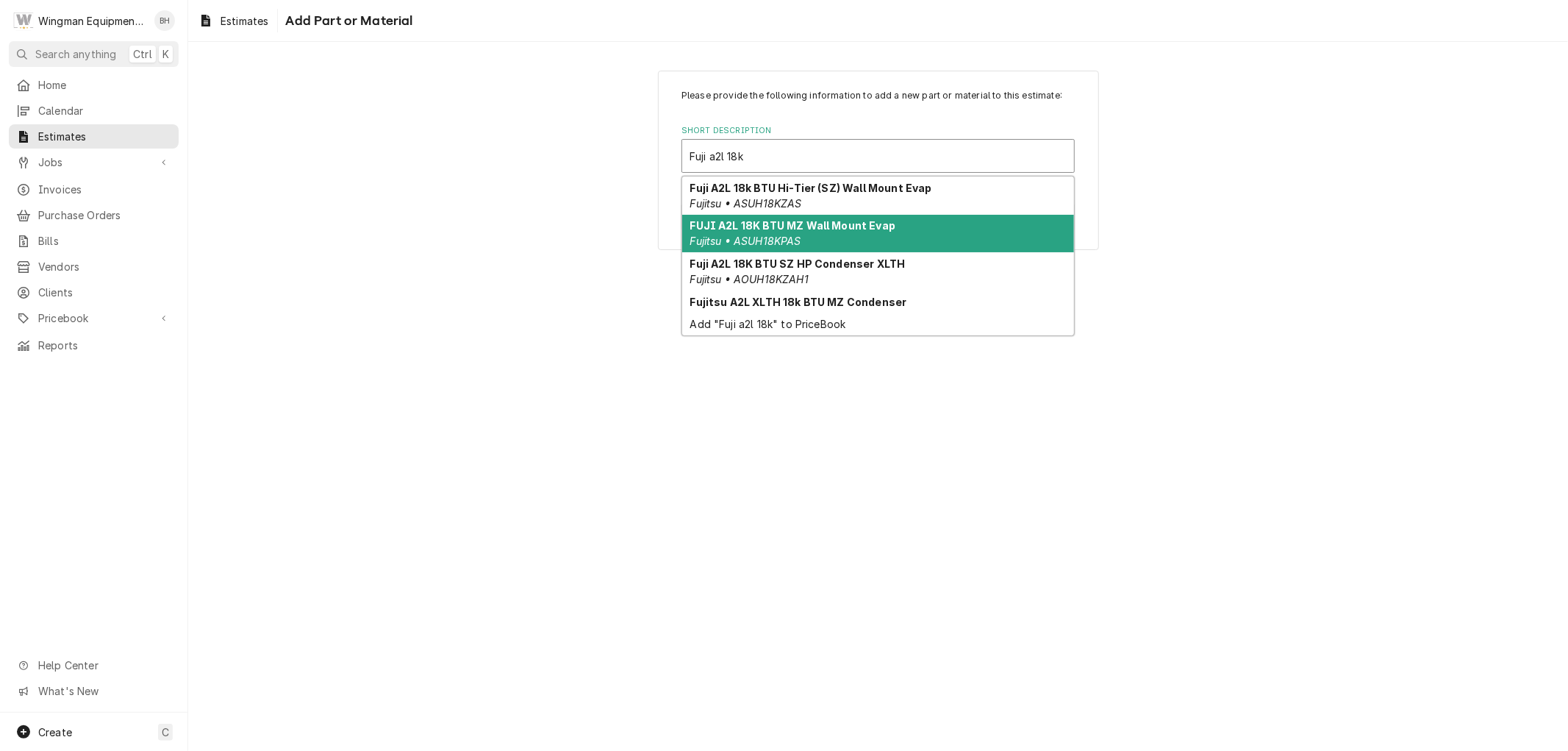
click at [865, 237] on div "FUJI A2L 18K BTU MZ Wall Mount Evap Fujitsu • ASUH18KPAS" at bounding box center [878, 234] width 392 height 38
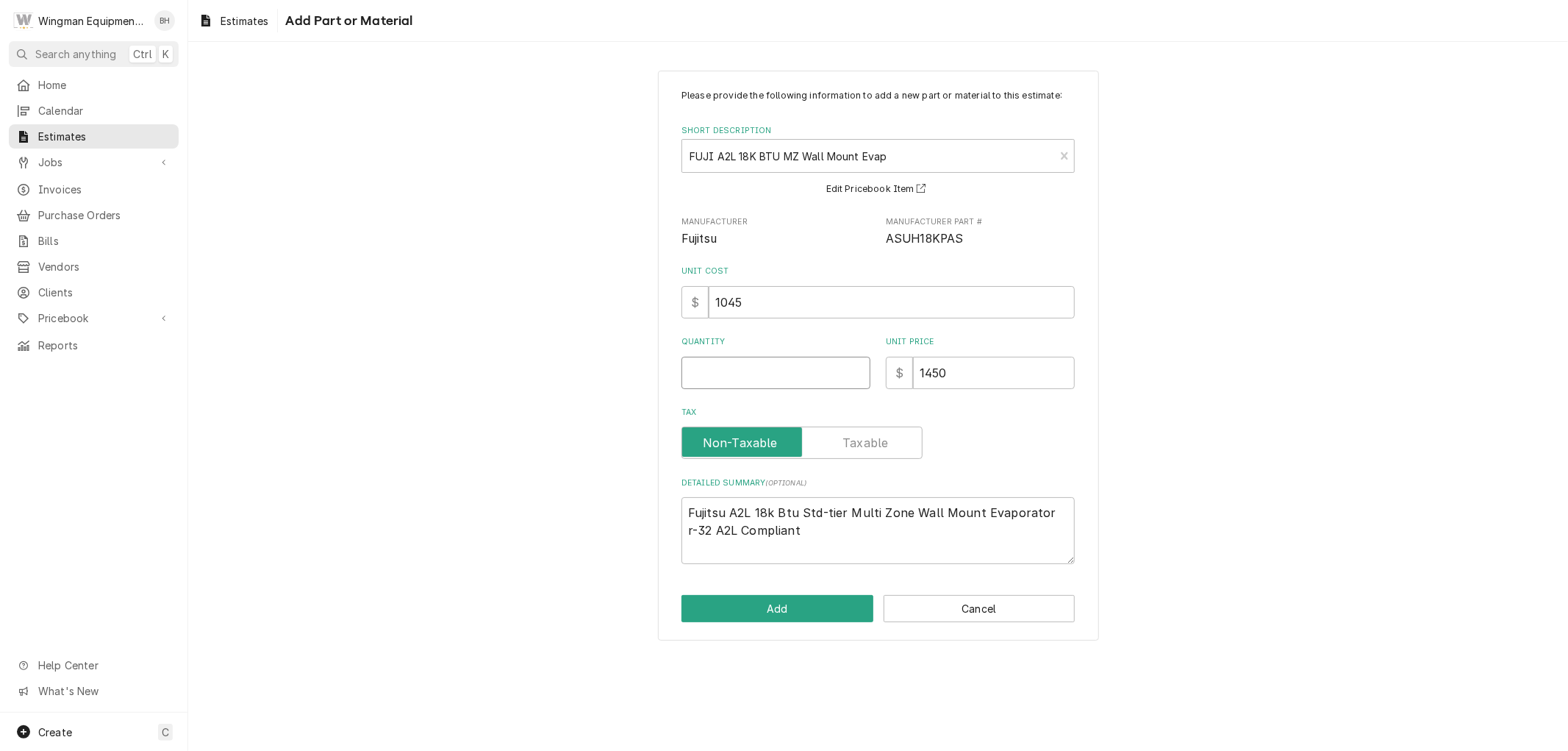
click at [790, 369] on input "Quantity" at bounding box center [776, 373] width 189 height 32
type textarea "x"
type input "1"
type textarea "x"
type input "1"
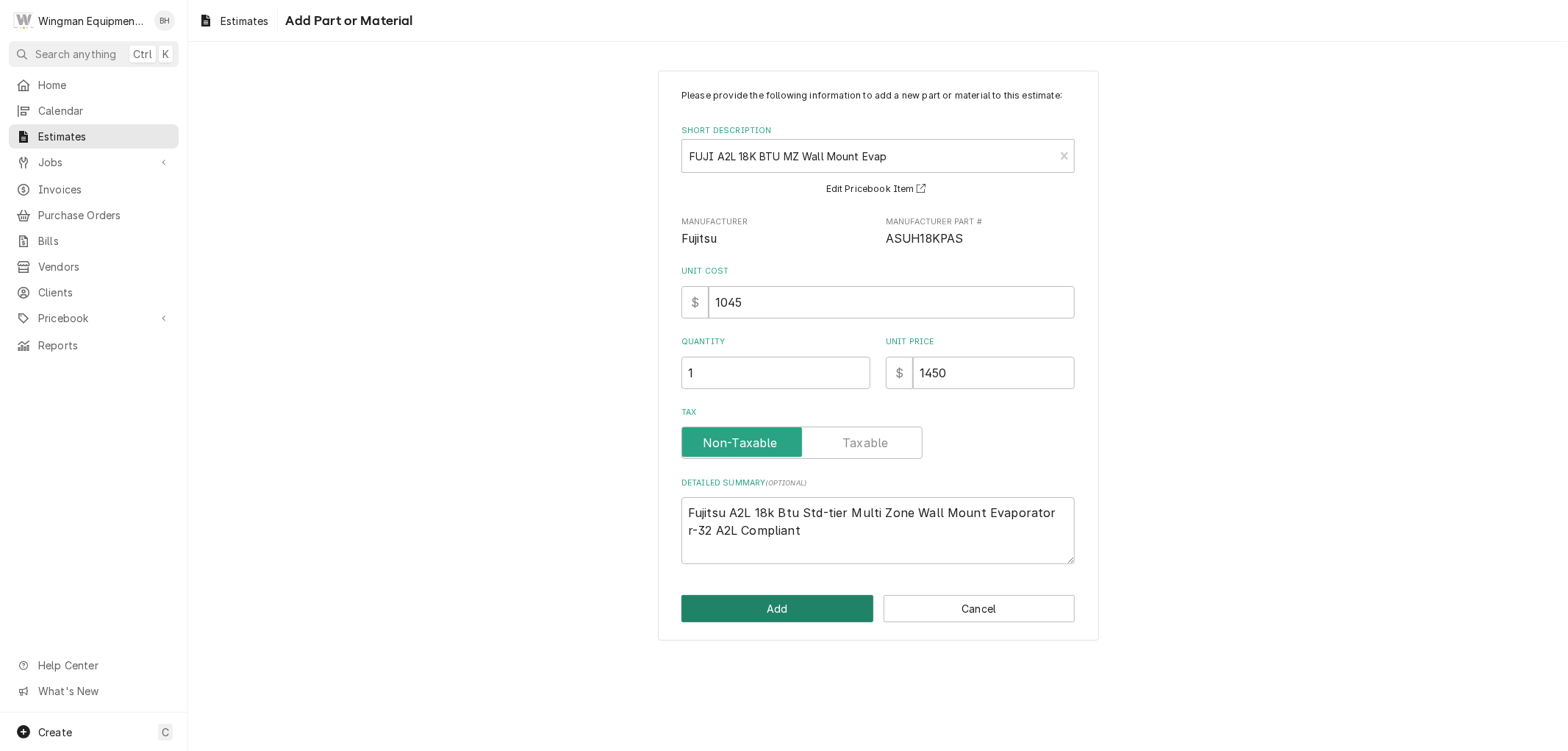
click at [768, 615] on button "Add" at bounding box center [777, 608] width 192 height 27
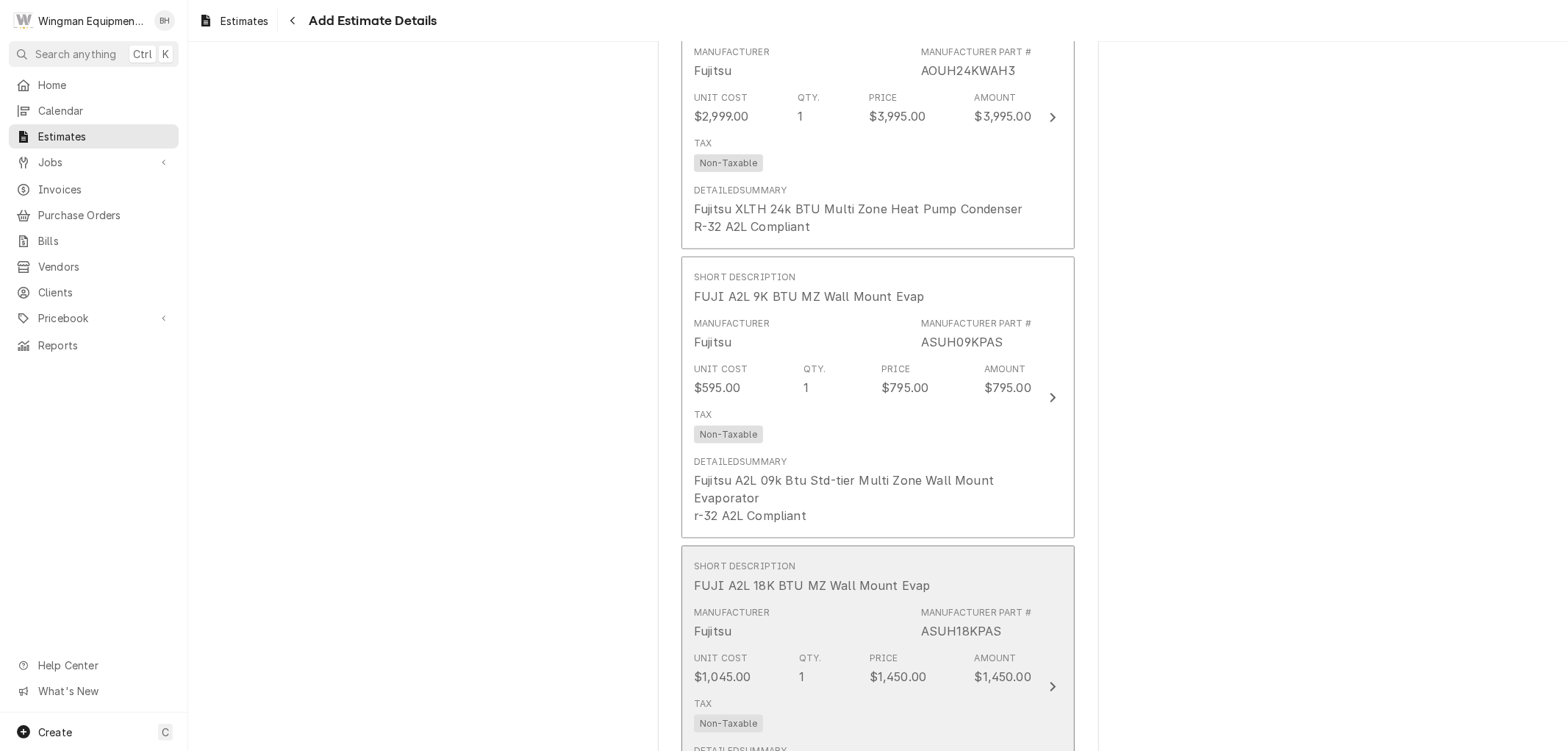
scroll to position [1590, 0]
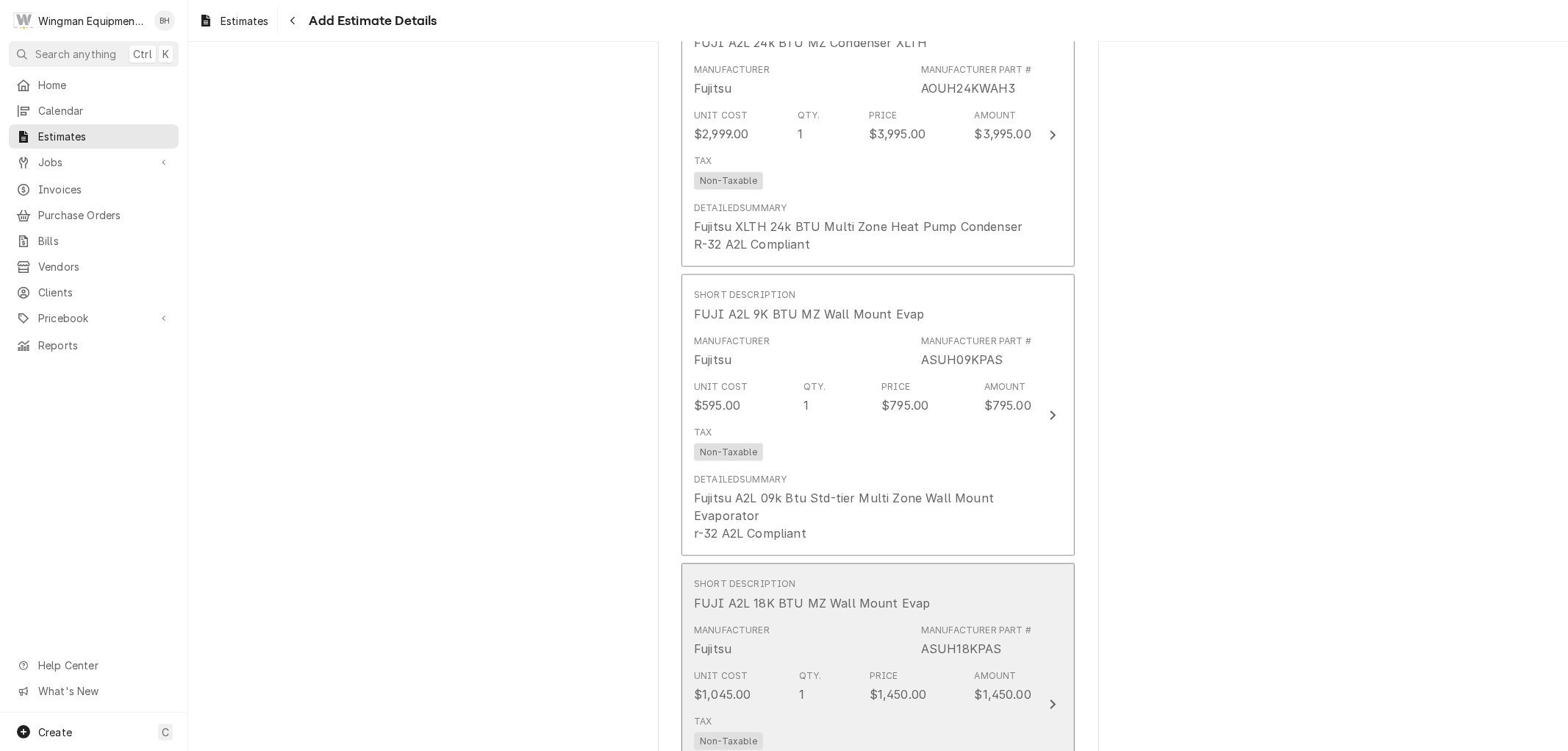
type textarea "x"
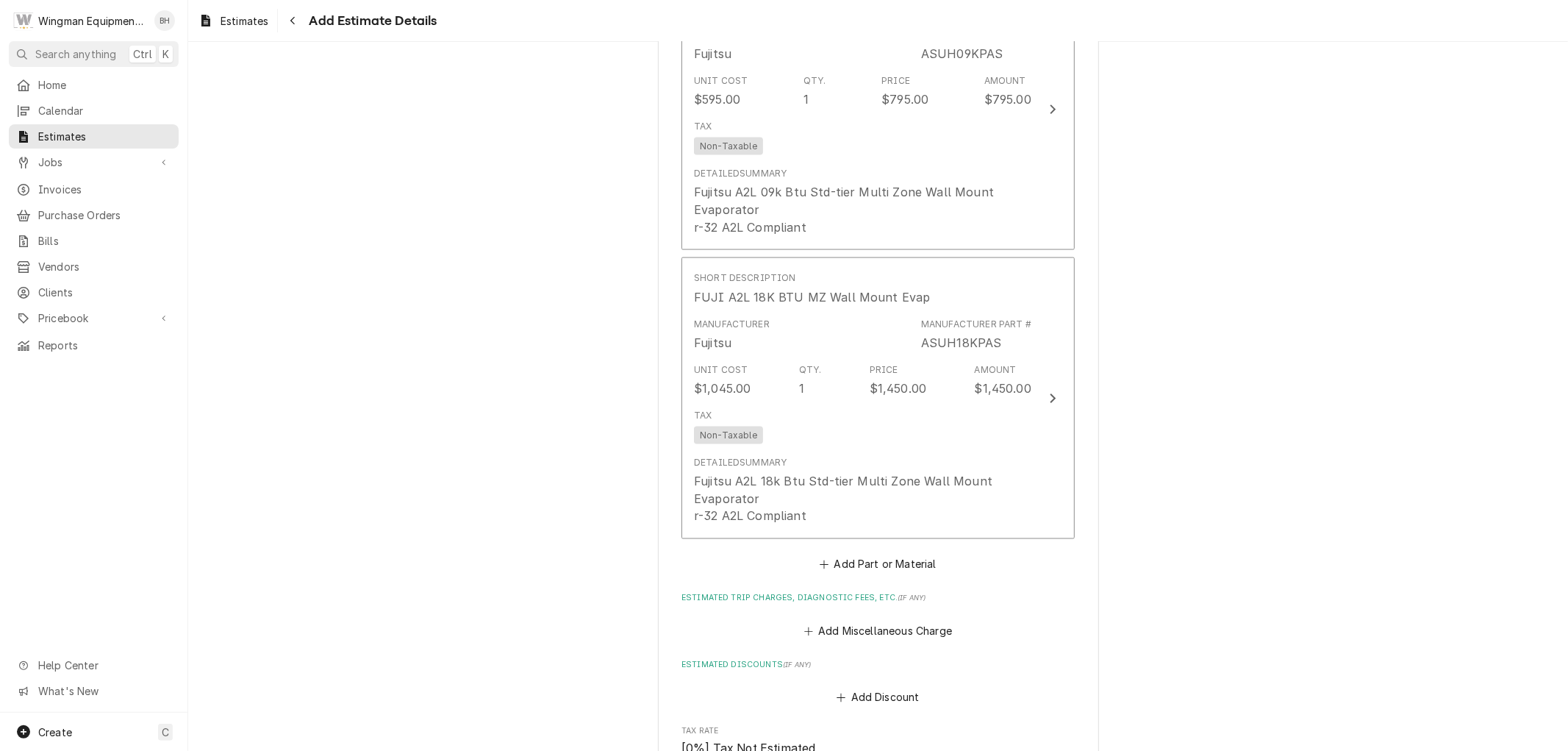
scroll to position [2140, 0]
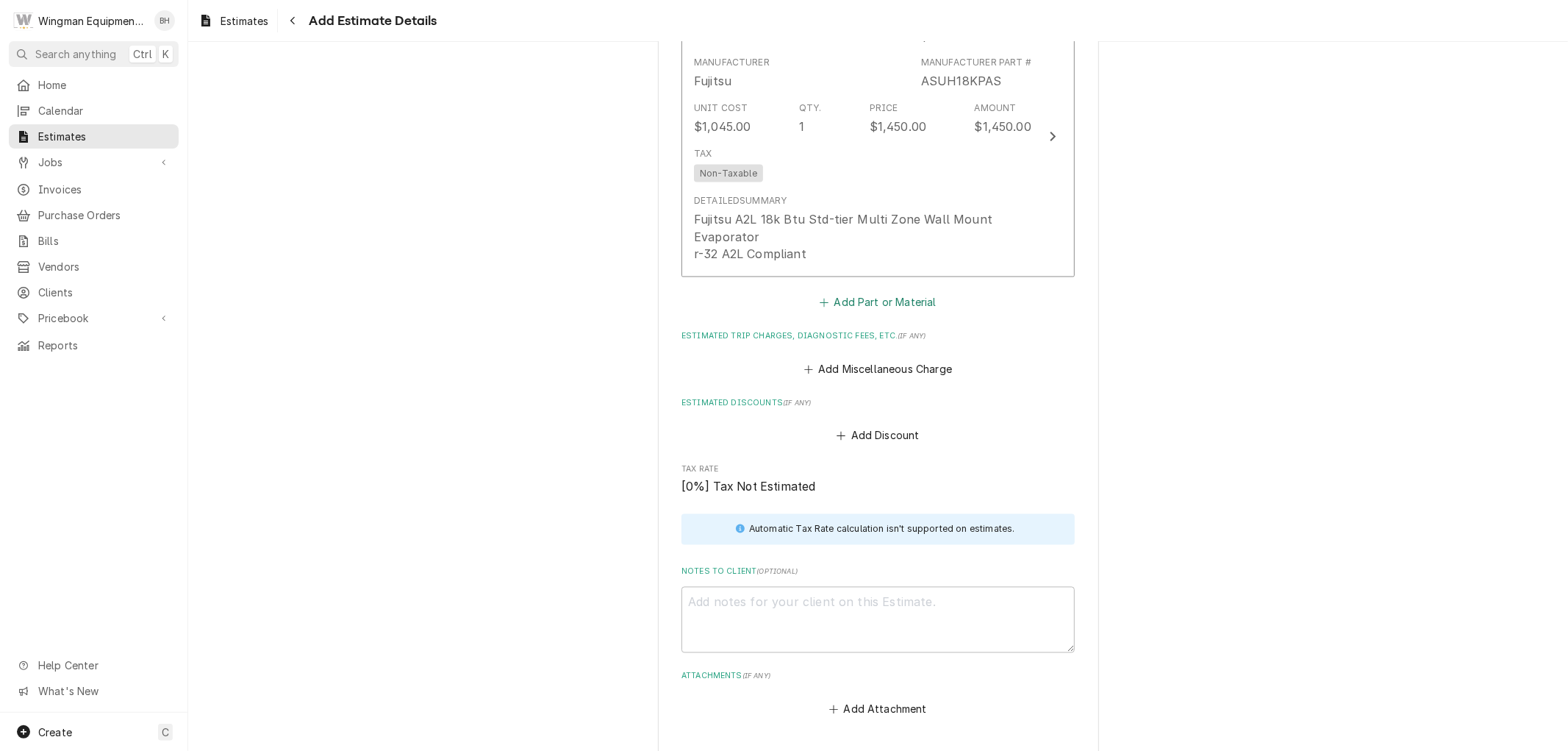
click at [886, 301] on button "Add Part or Material" at bounding box center [878, 303] width 121 height 21
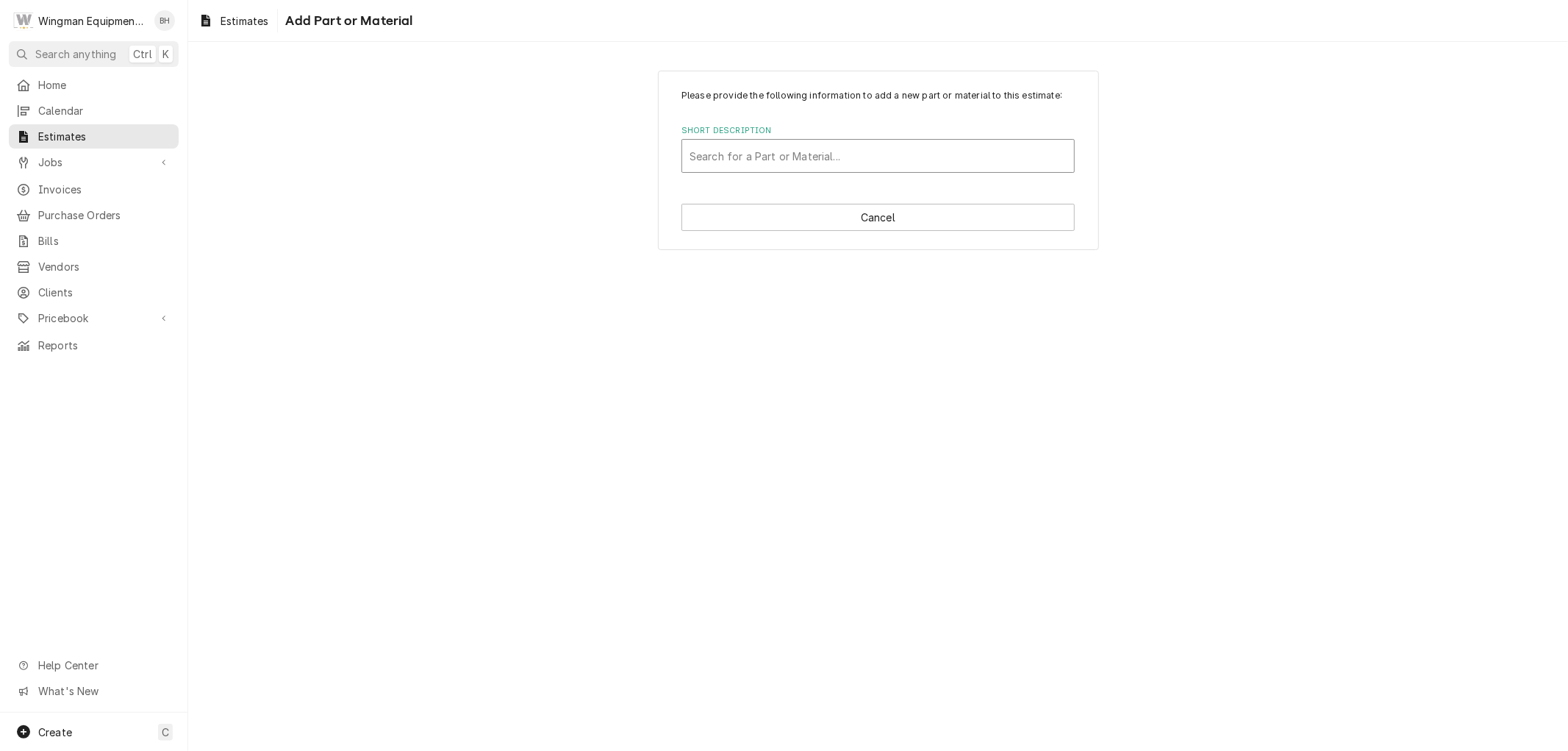
click at [824, 154] on div "Short Description" at bounding box center [878, 156] width 377 height 27
type input "install"
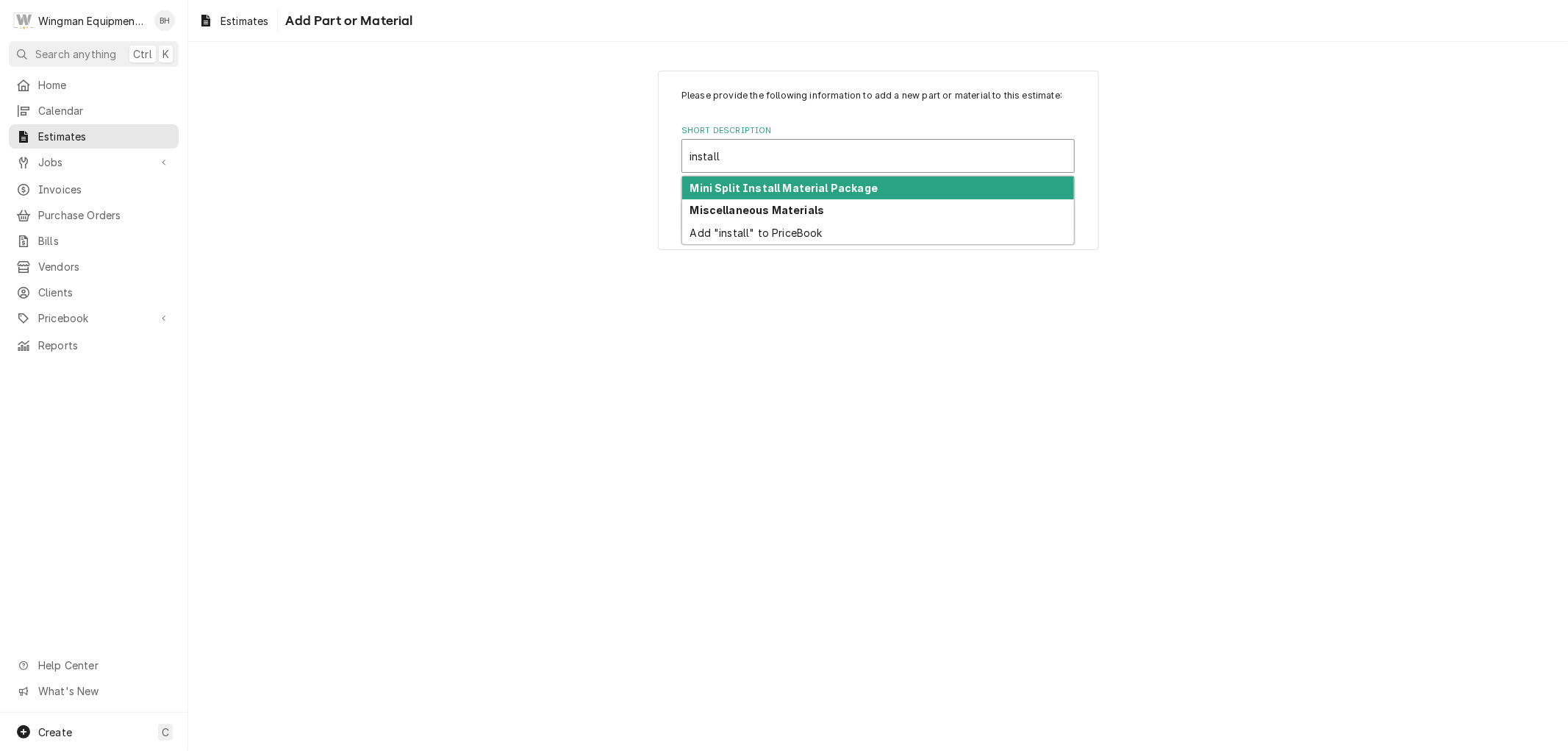
click at [854, 186] on strong "Mini Split Install Material Package" at bounding box center [784, 188] width 188 height 12
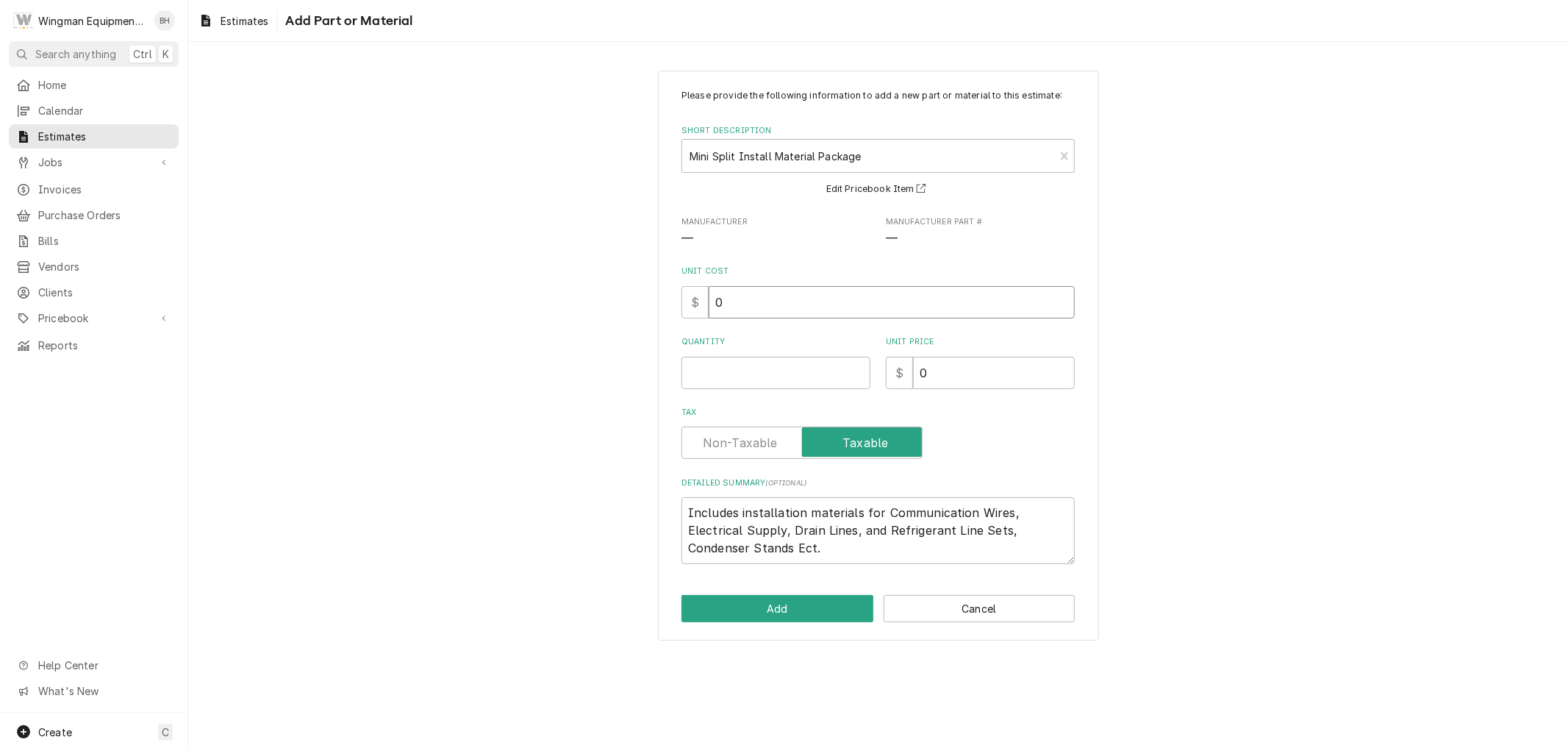
click at [738, 303] on input "0" at bounding box center [891, 302] width 366 height 32
type textarea "x"
type input "9"
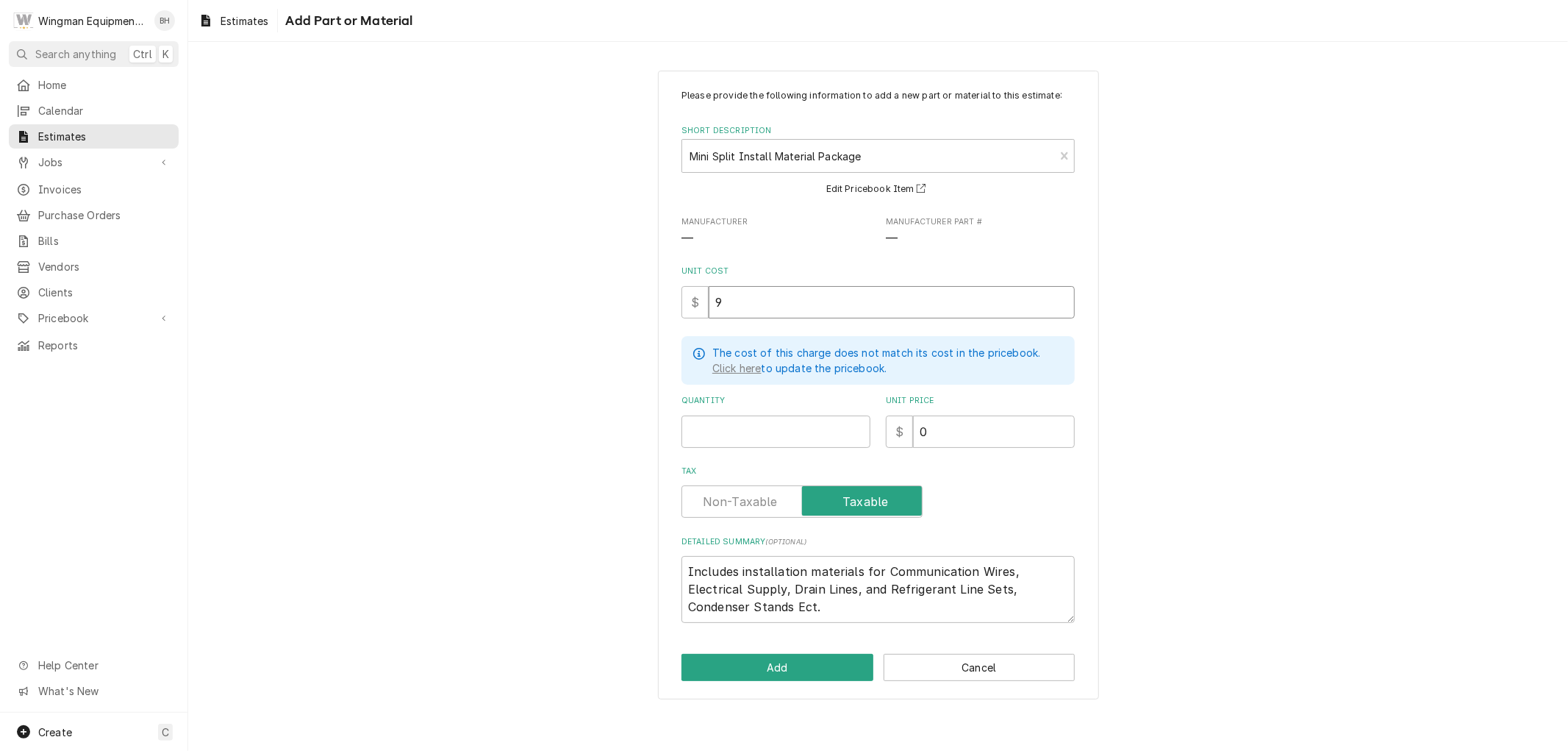
type textarea "x"
type input "95"
type textarea "x"
type input "950"
type textarea "x"
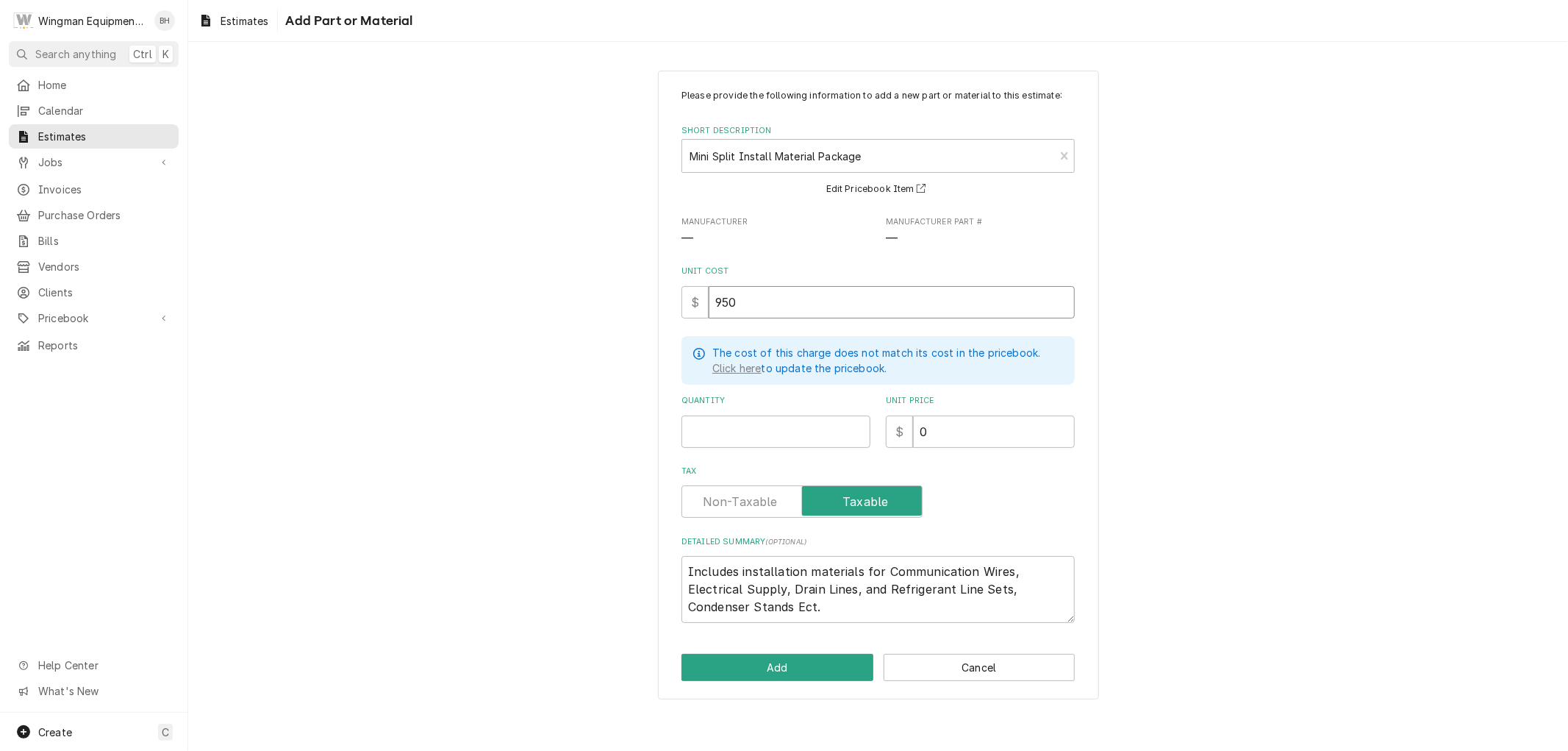
type input "950"
click at [790, 436] on input "Quantity" at bounding box center [776, 432] width 189 height 32
type textarea "x"
type input "1"
type textarea "x"
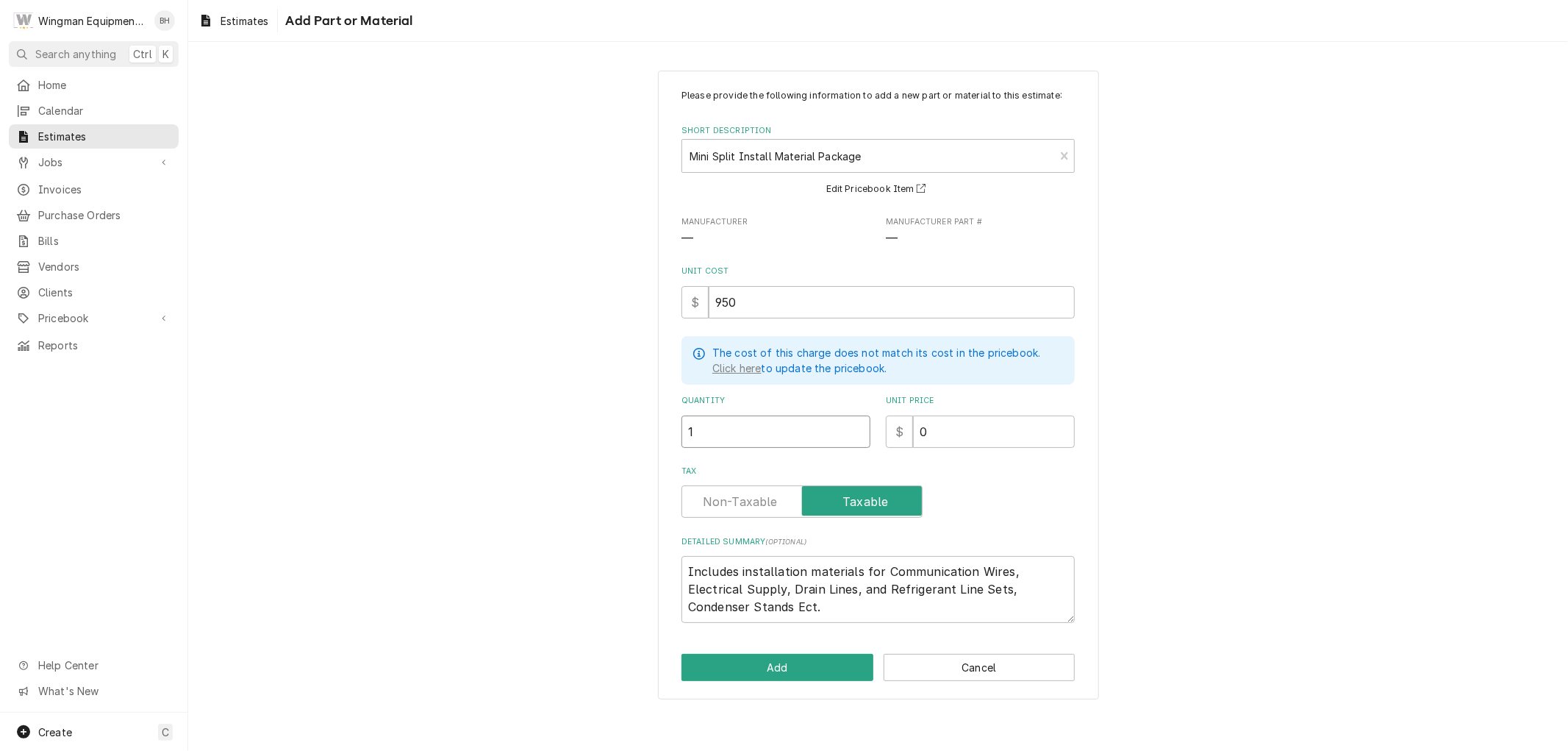
type input "1"
click at [945, 429] on input "0" at bounding box center [993, 432] width 162 height 32
type textarea "x"
type input "1"
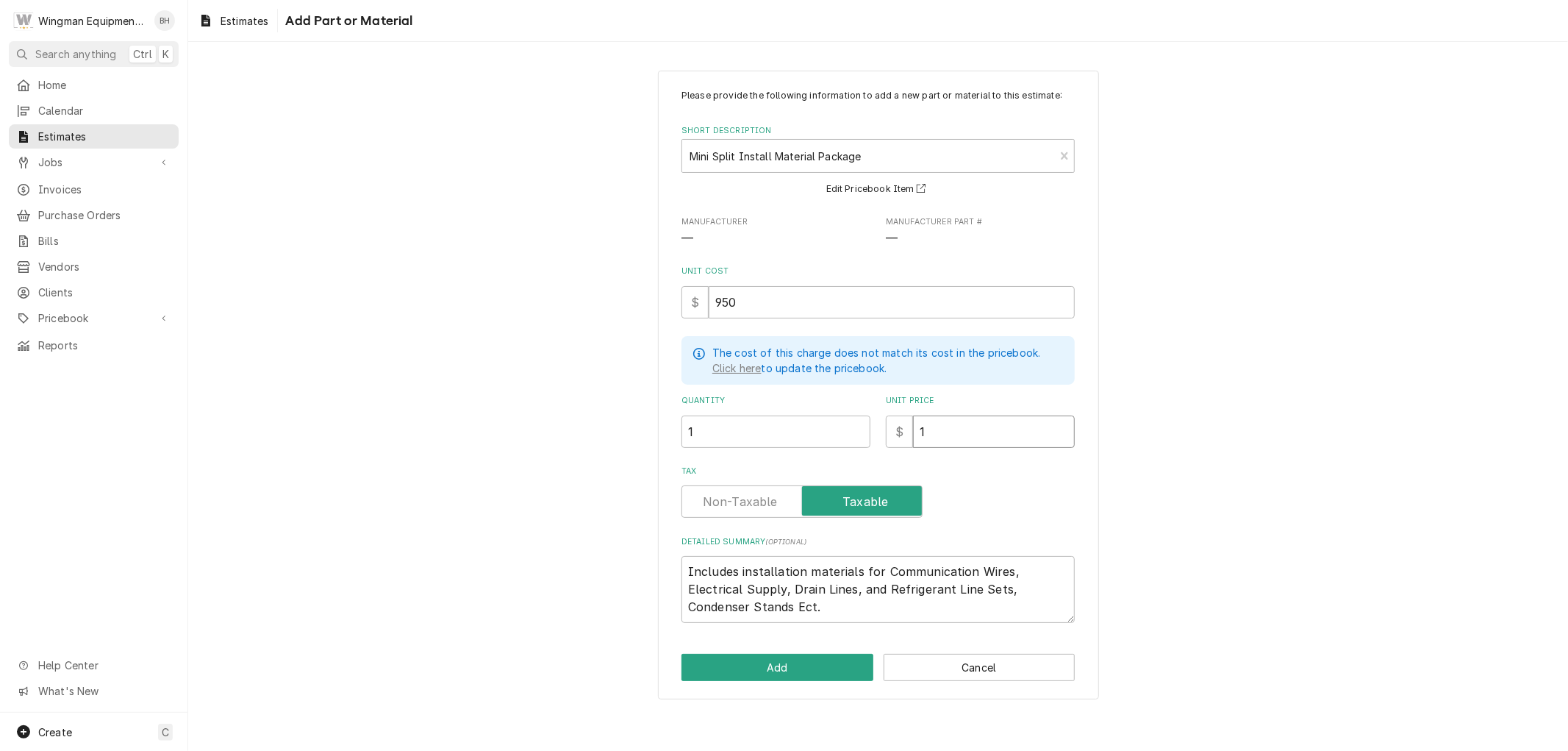
type textarea "x"
type input "17"
type textarea "x"
type input "170"
type textarea "x"
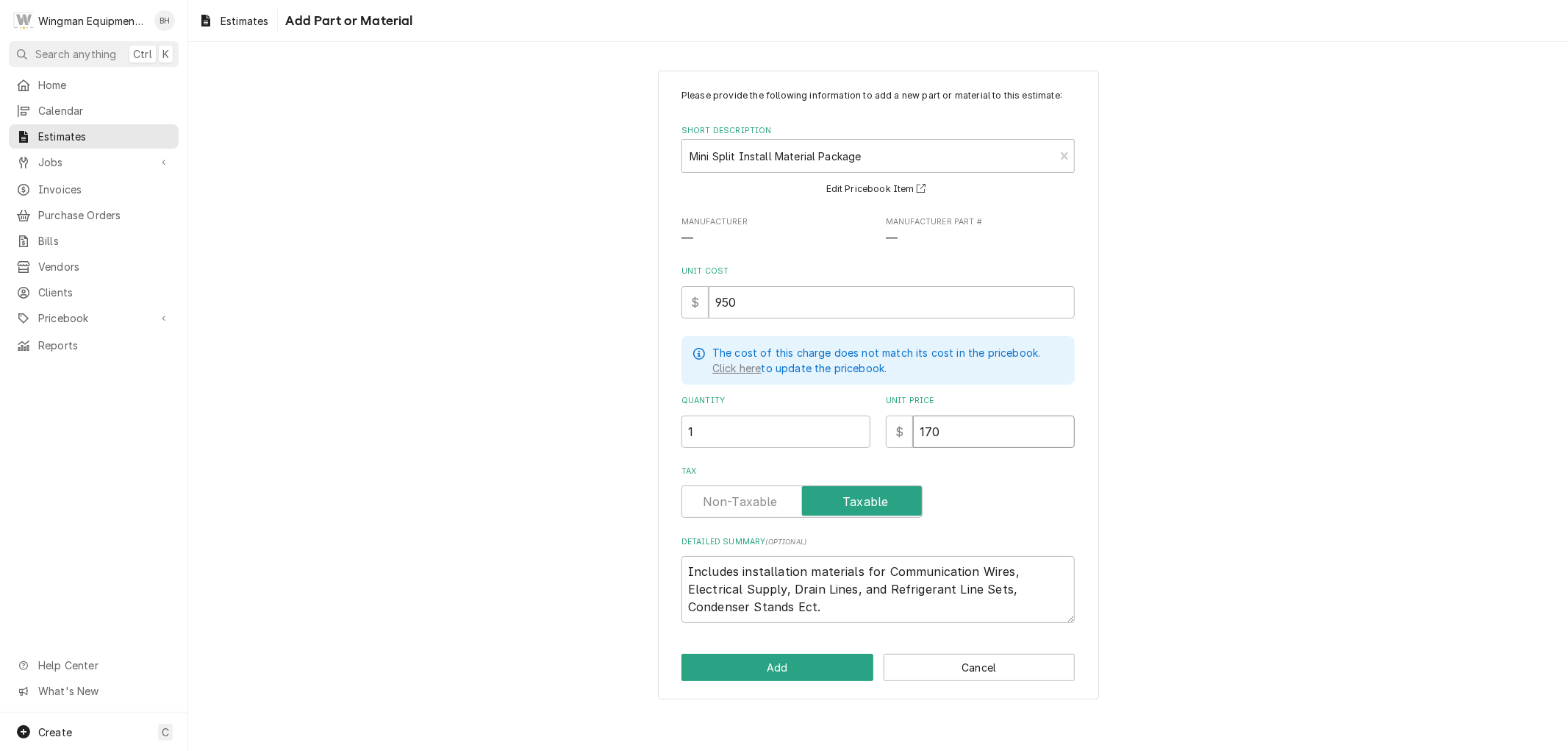
type input "1700"
type textarea "x"
type input "1700"
click at [713, 494] on label "Tax" at bounding box center [801, 501] width 241 height 32
click at [713, 494] on input "Tax" at bounding box center [801, 501] width 228 height 32
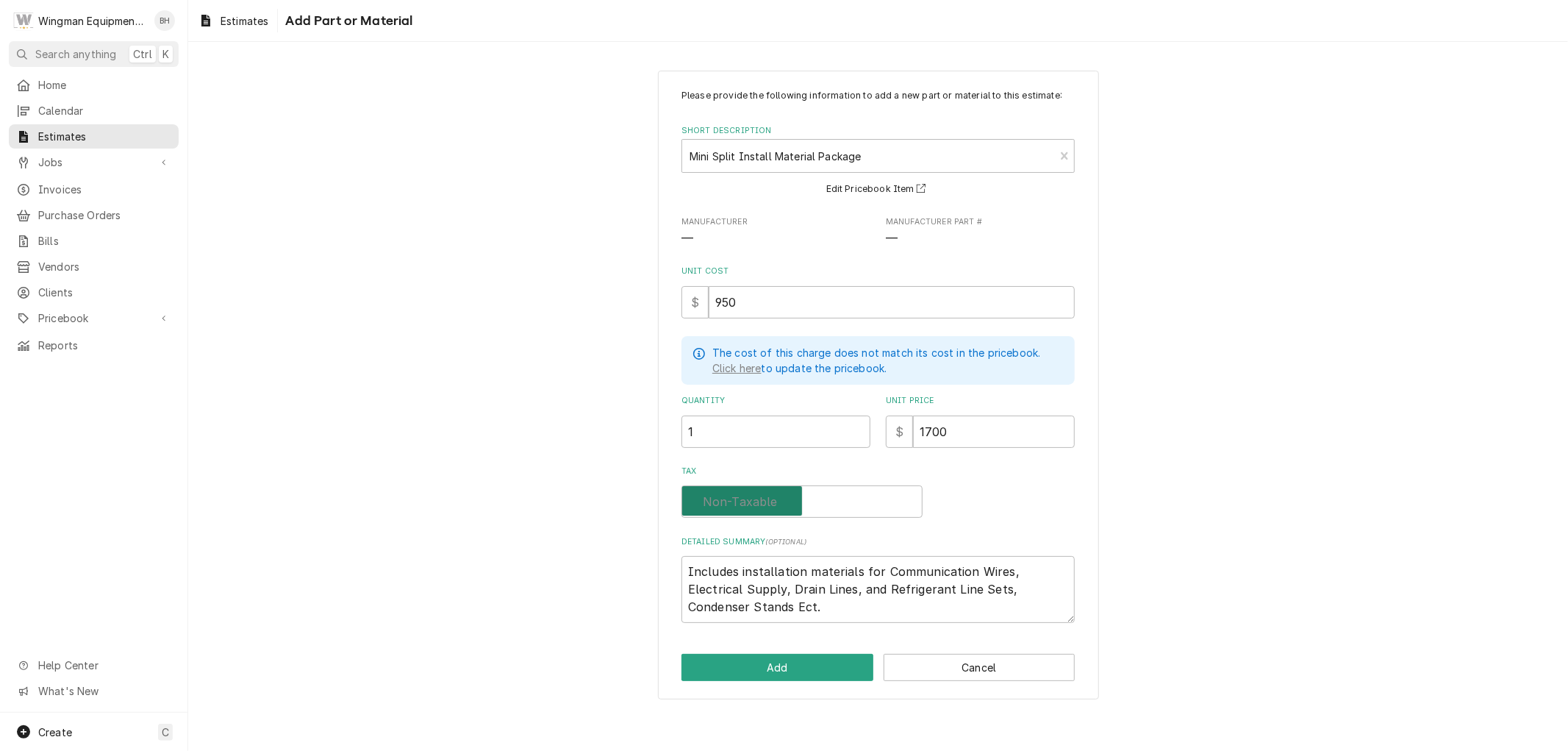
checkbox input "false"
click at [764, 661] on button "Add" at bounding box center [777, 667] width 192 height 27
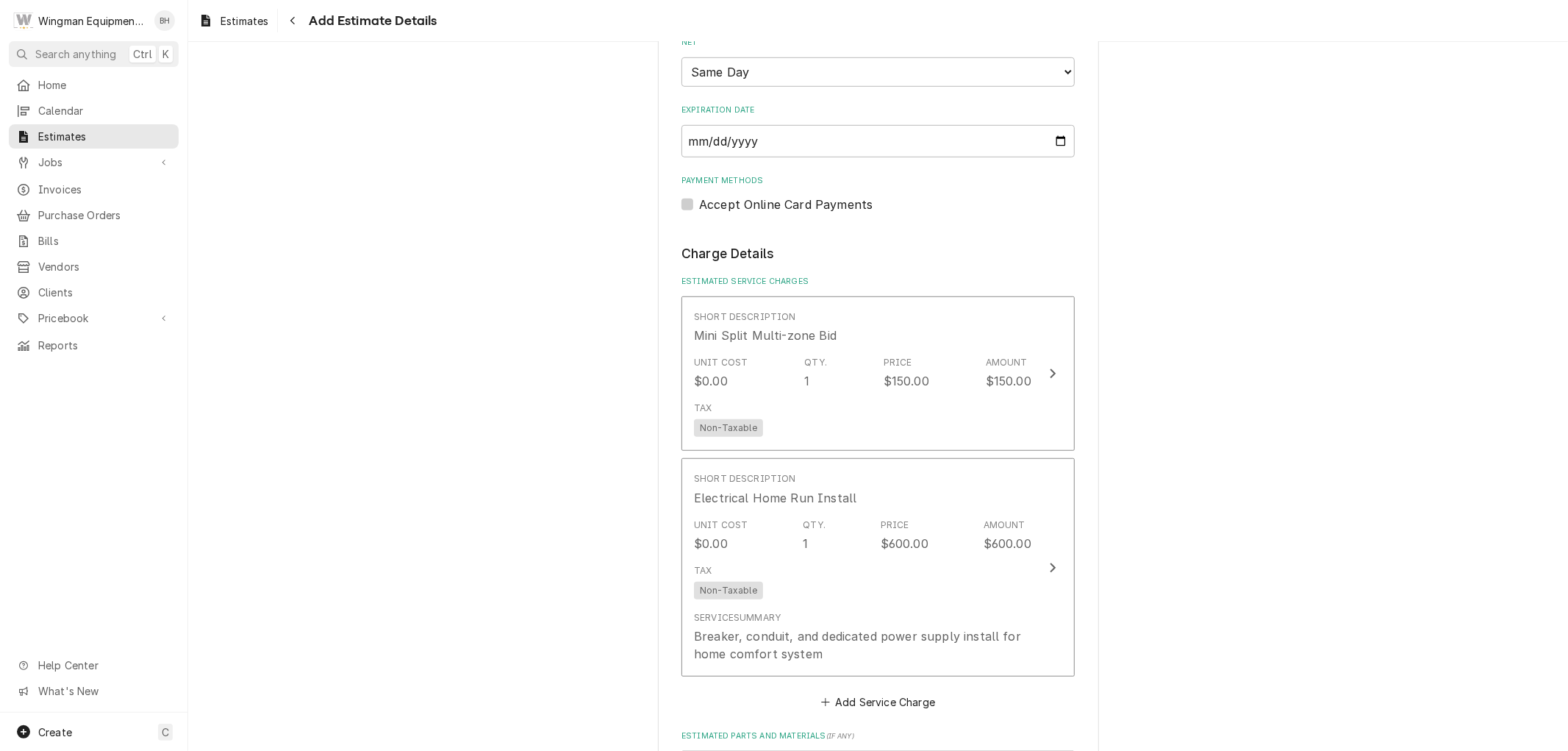
scroll to position [816, 0]
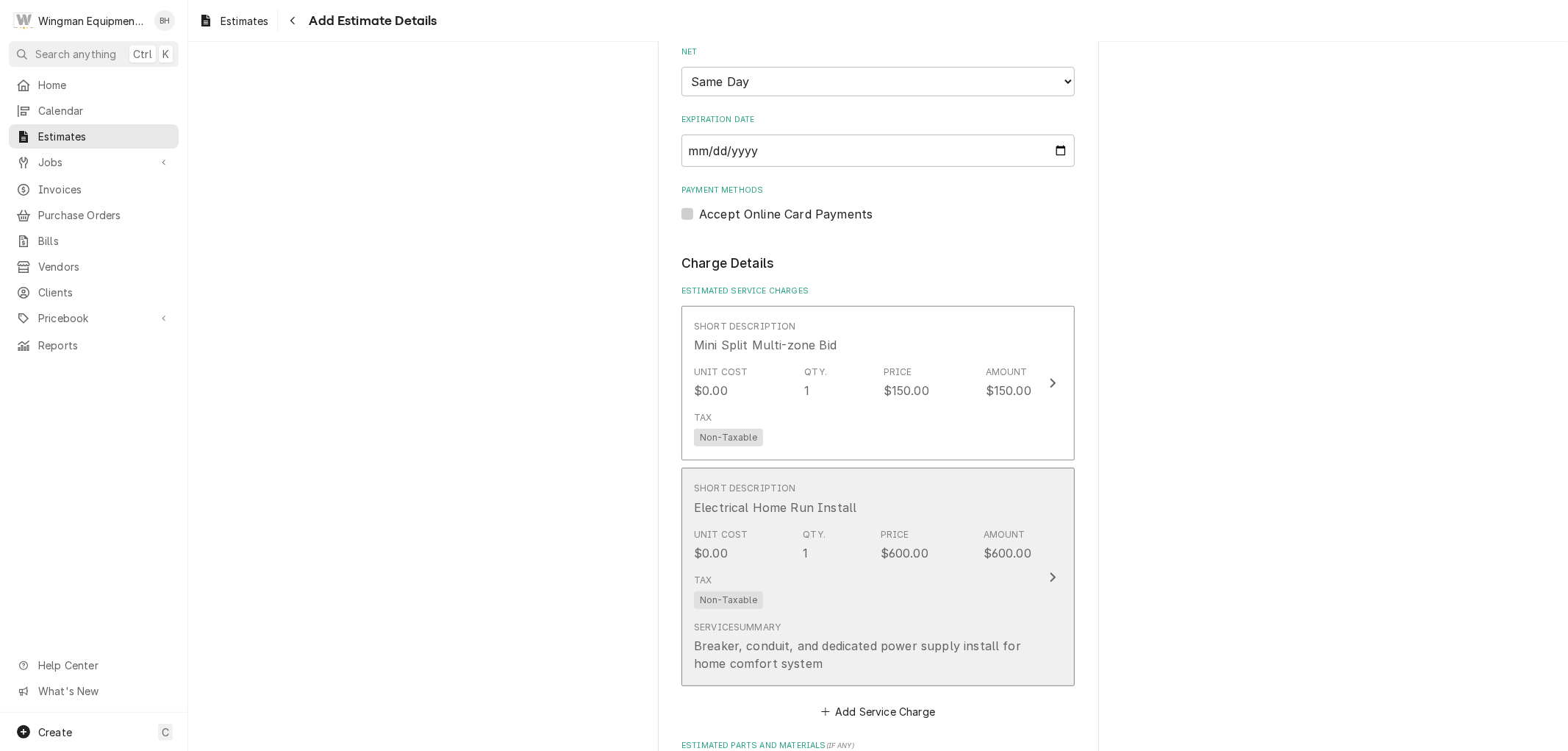
click at [886, 592] on div "Tax Non-Taxable" at bounding box center [862, 591] width 338 height 47
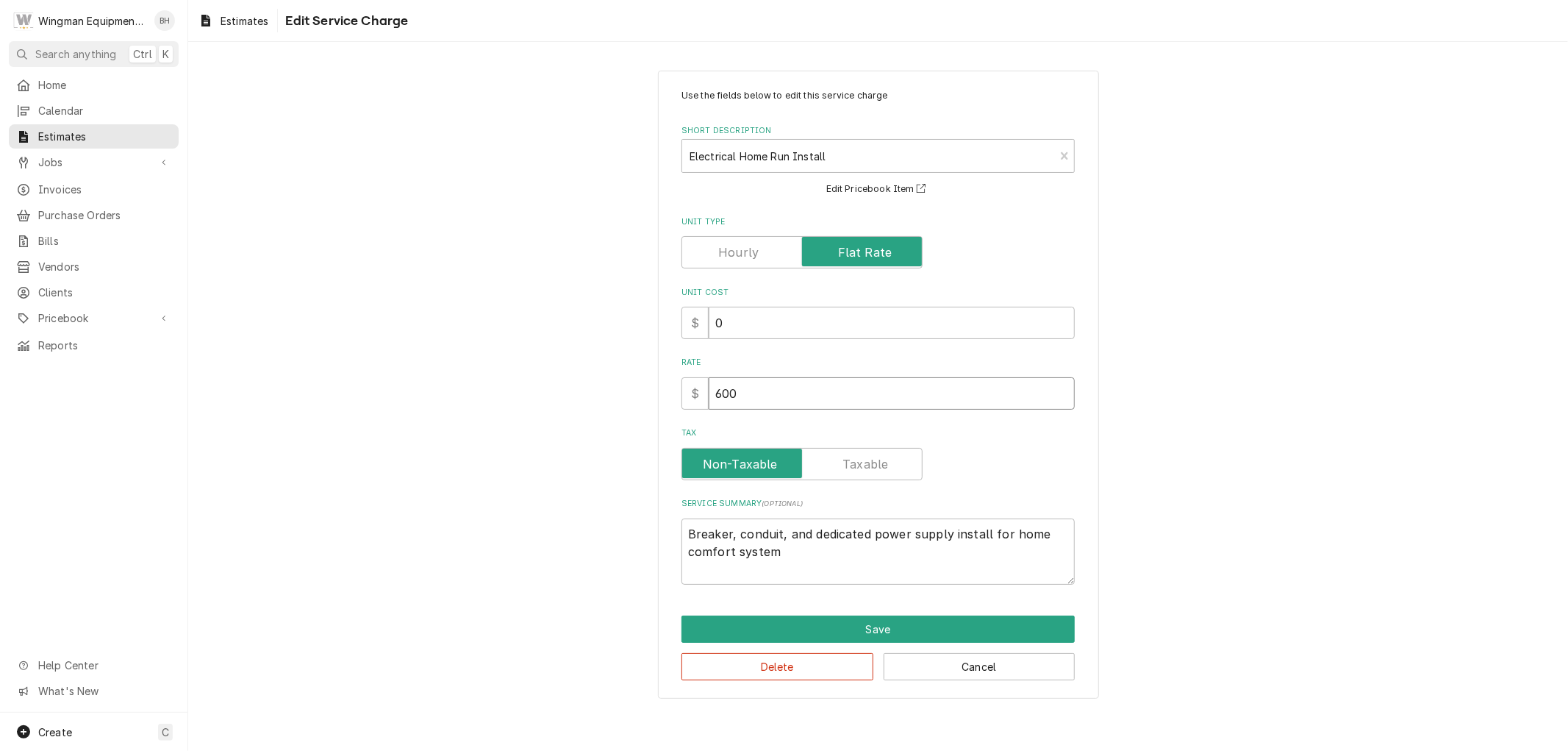
drag, startPoint x: 743, startPoint y: 393, endPoint x: 676, endPoint y: 406, distance: 68.2
click at [676, 406] on div "Use the fields below to edit this service charge Short Description Electrical H…" at bounding box center [879, 385] width 441 height 629
type textarea "x"
type input "8"
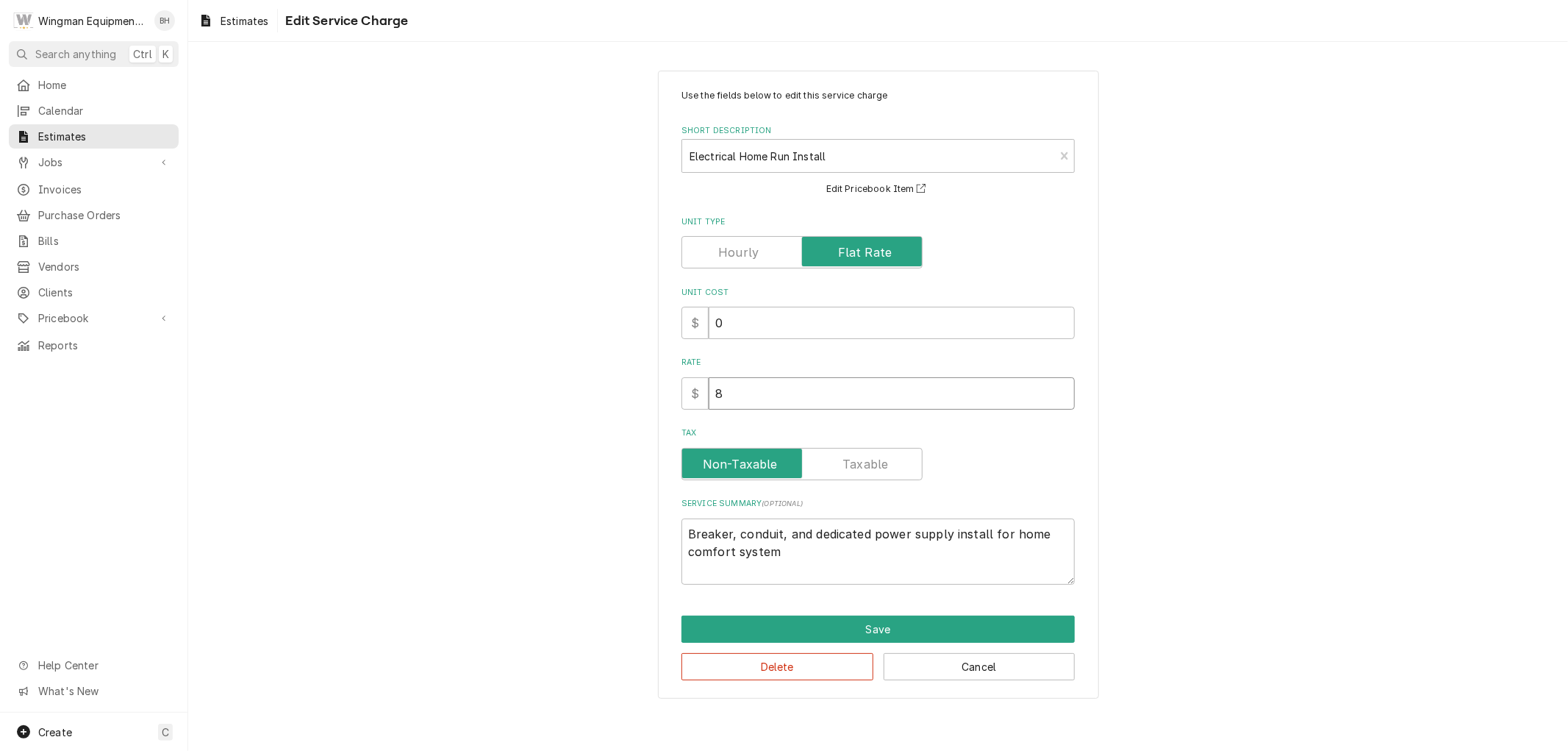
type textarea "x"
type input "85"
type textarea "x"
type input "850"
type textarea "x"
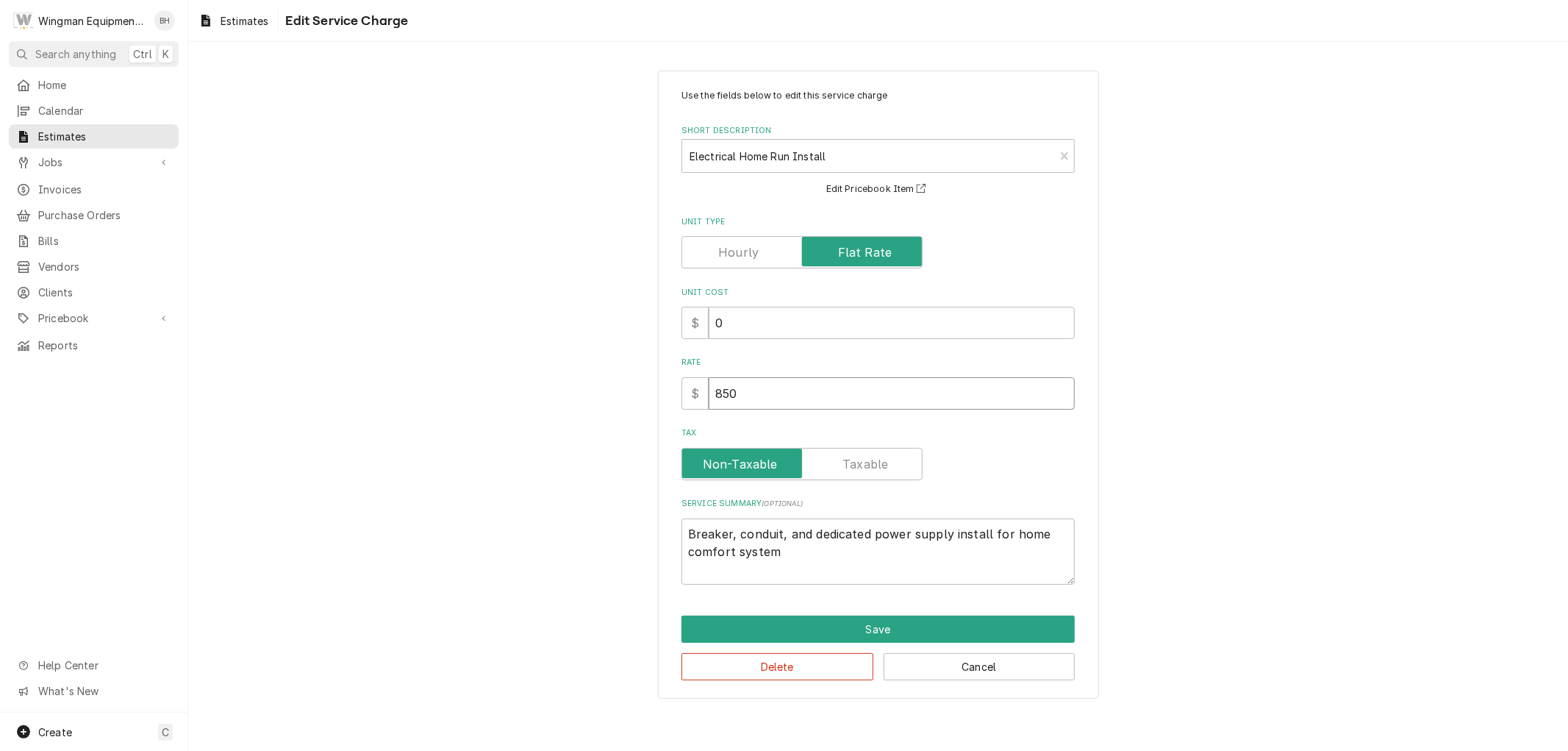
type input "850"
click at [814, 564] on textarea "Breaker, conduit, and dedicated power supply install for home comfort system" at bounding box center [878, 552] width 393 height 66
type textarea "x"
type textarea "Breaker, conduit, and dedicated power supply install for home comfort system."
type textarea "x"
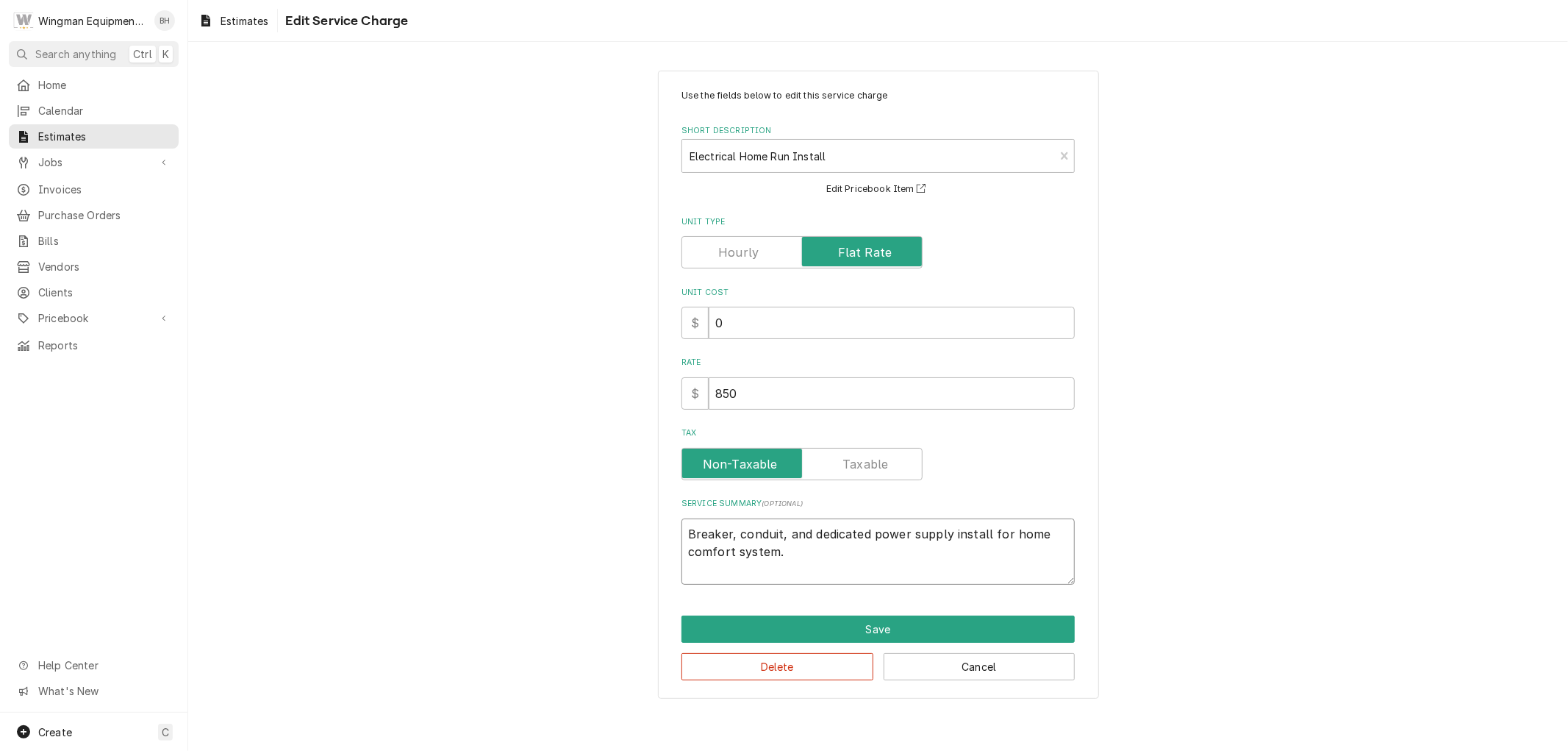
type textarea "Breaker, conduit, and dedicated power supply install for home comfort system."
type textarea "x"
type textarea "Breaker, conduit, and dedicated power supply install for home comfort system."
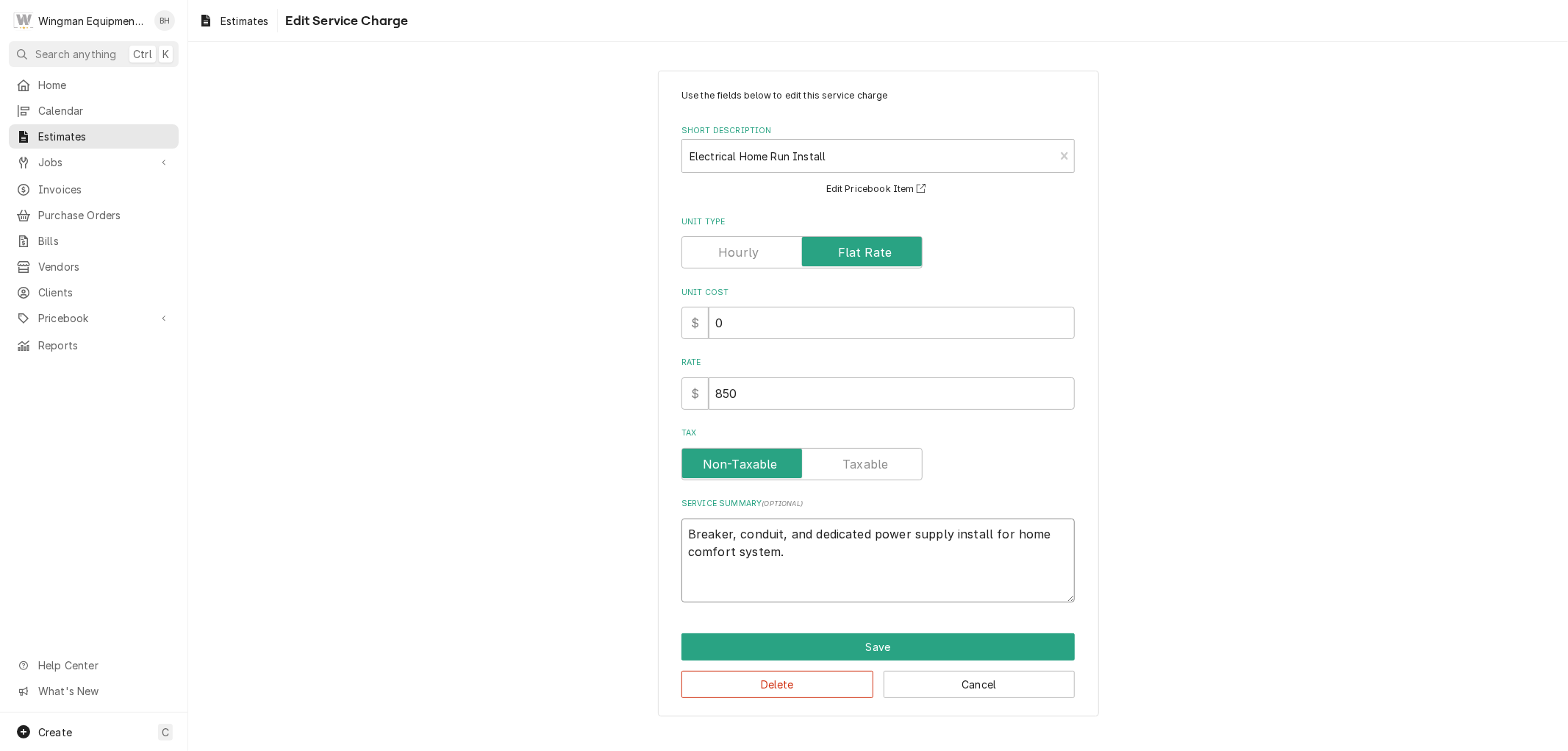
type textarea "x"
type textarea "Breaker, conduit, and dedicated power supply install for home comfort system. *"
type textarea "x"
type textarea "Breaker, conduit, and dedicated power supply install for home comfort system. **"
type textarea "x"
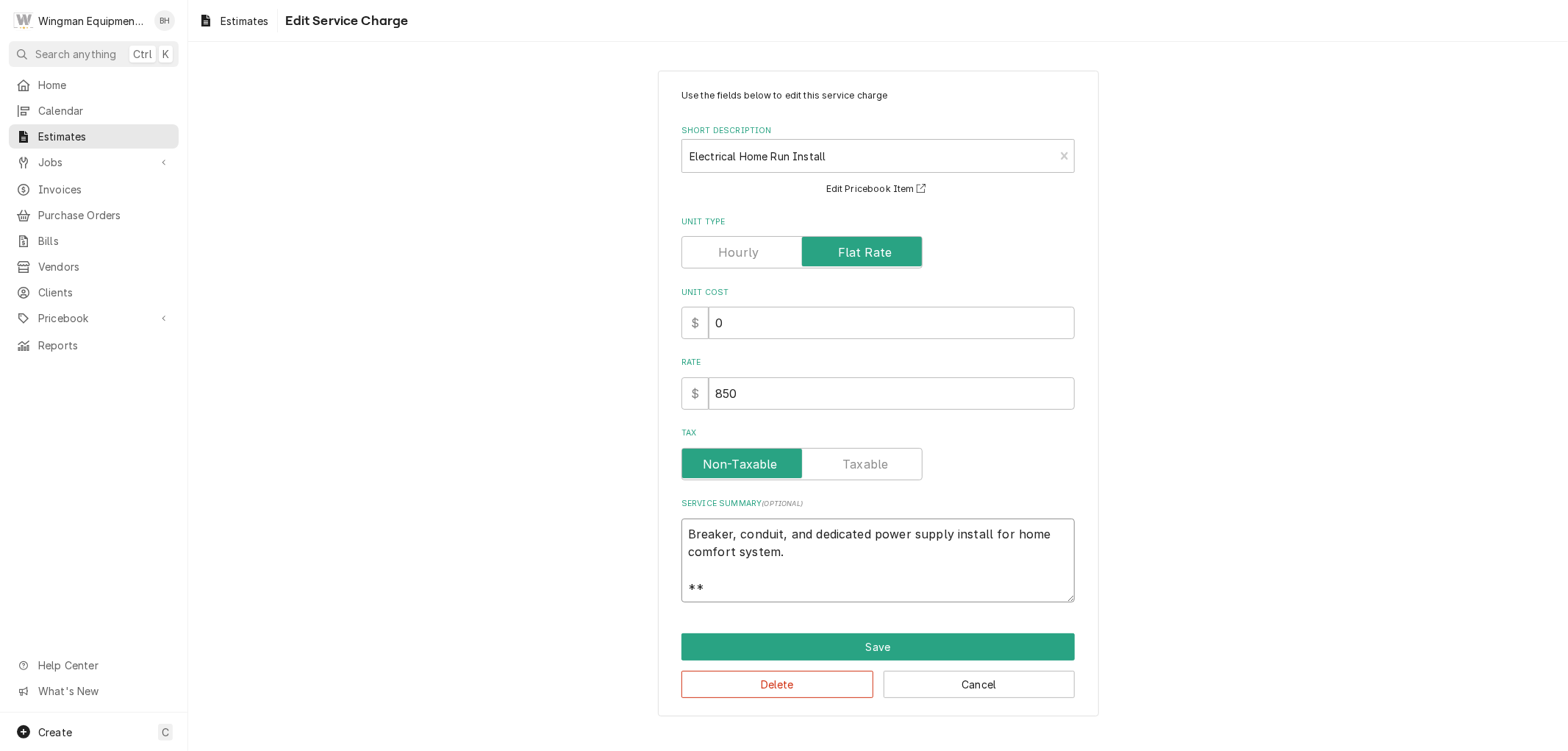
type textarea "Breaker, conduit, and dedicated power supply install for home comfort system. *…"
type textarea "x"
type textarea "Breaker, conduit, and dedicated power supply install for home comfort system. *…"
type textarea "x"
type textarea "Breaker, conduit, and dedicated power supply install for home comfort system. *…"
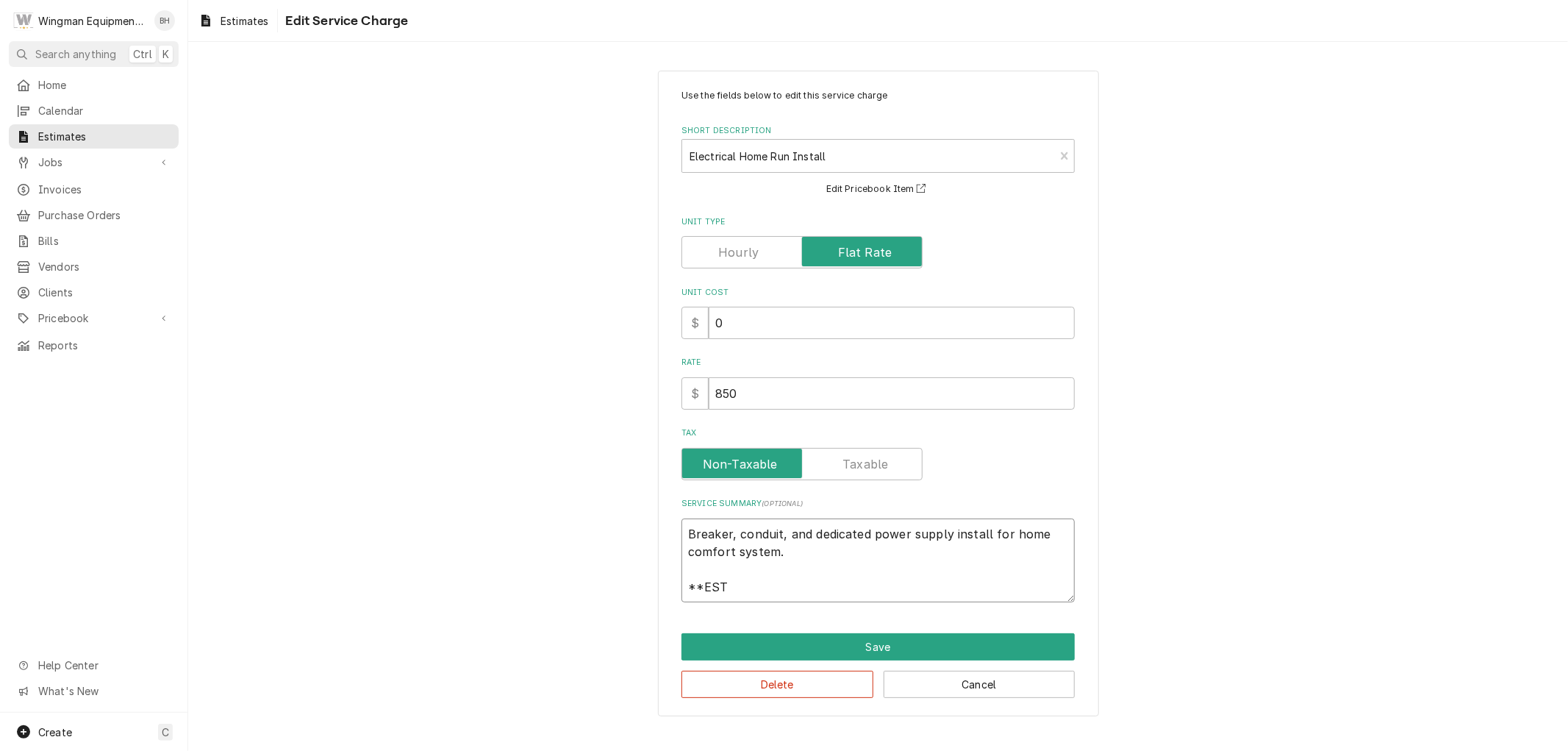
type textarea "x"
type textarea "Breaker, conduit, and dedicated power supply install for home comfort system. *…"
type textarea "x"
type textarea "Breaker, conduit, and dedicated power supply install for home comfort system. *…"
type textarea "x"
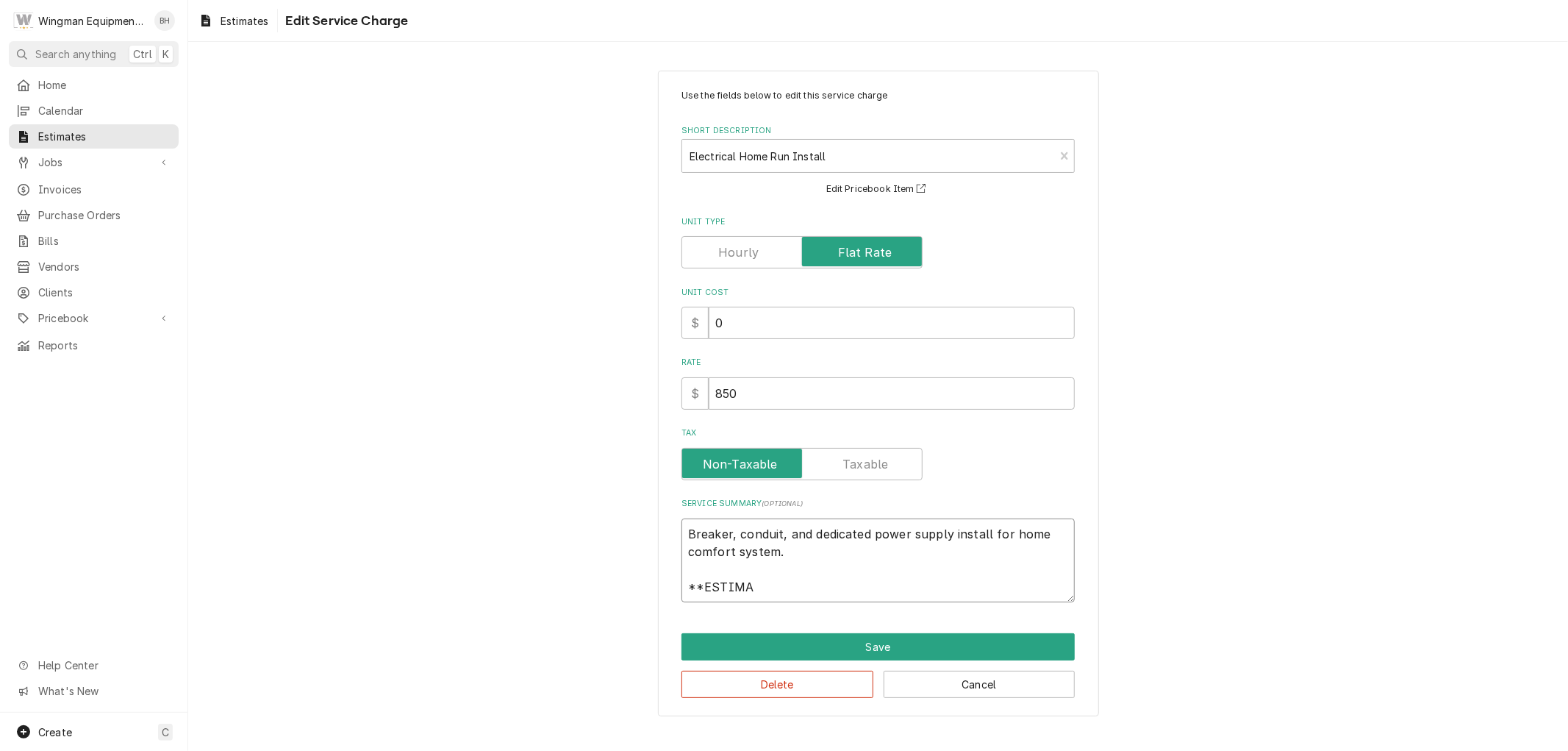
type textarea "Breaker, conduit, and dedicated power supply install for home comfort system. *…"
type textarea "x"
type textarea "Breaker, conduit, and dedicated power supply install for home comfort system. *…"
type textarea "x"
type textarea "Breaker, conduit, and dedicated power supply install for home comfort system. *…"
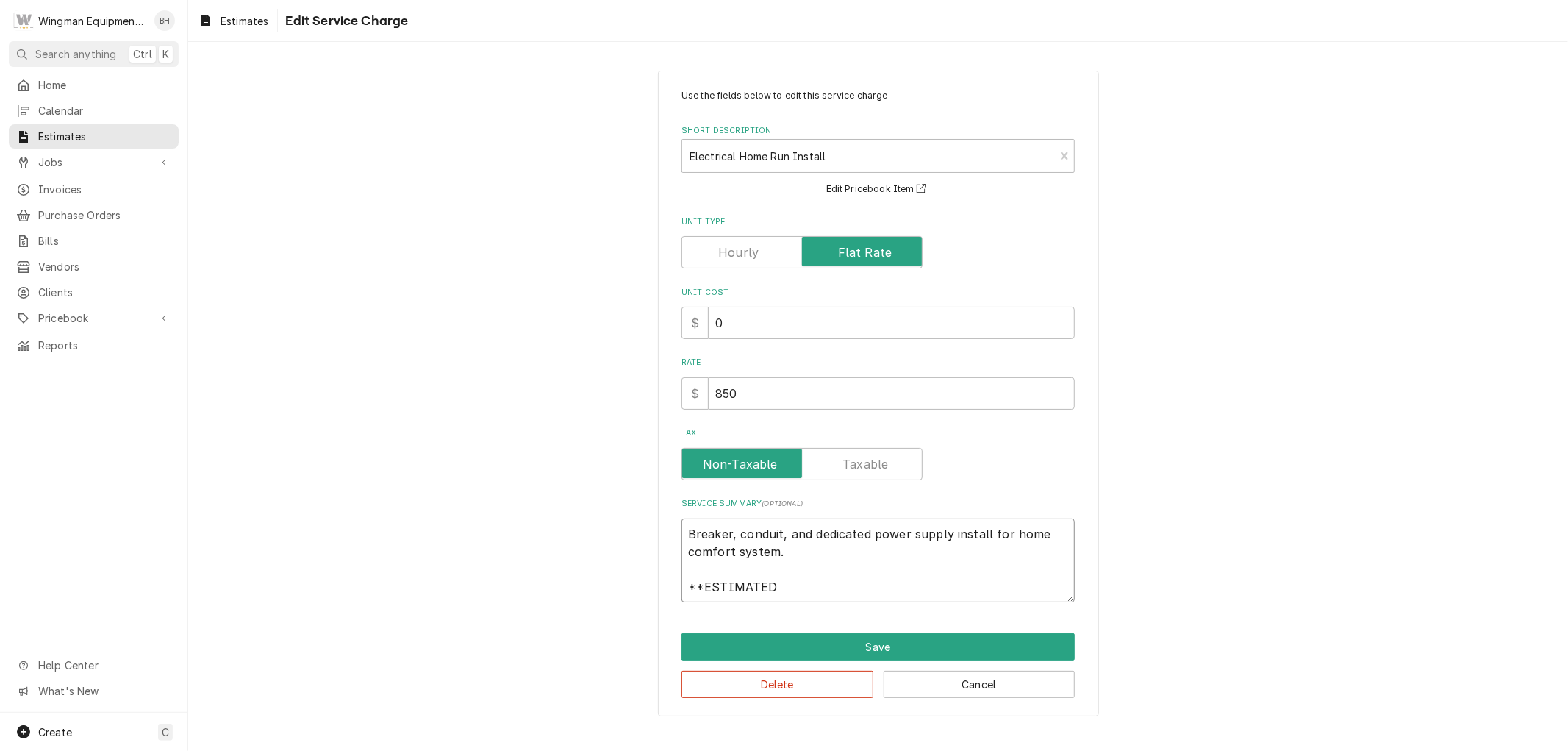
type textarea "x"
type textarea "Breaker, conduit, and dedicated power supply install for home comfort system. *…"
type textarea "x"
type textarea "Breaker, conduit, and dedicated power supply install for home comfort system. *…"
type textarea "x"
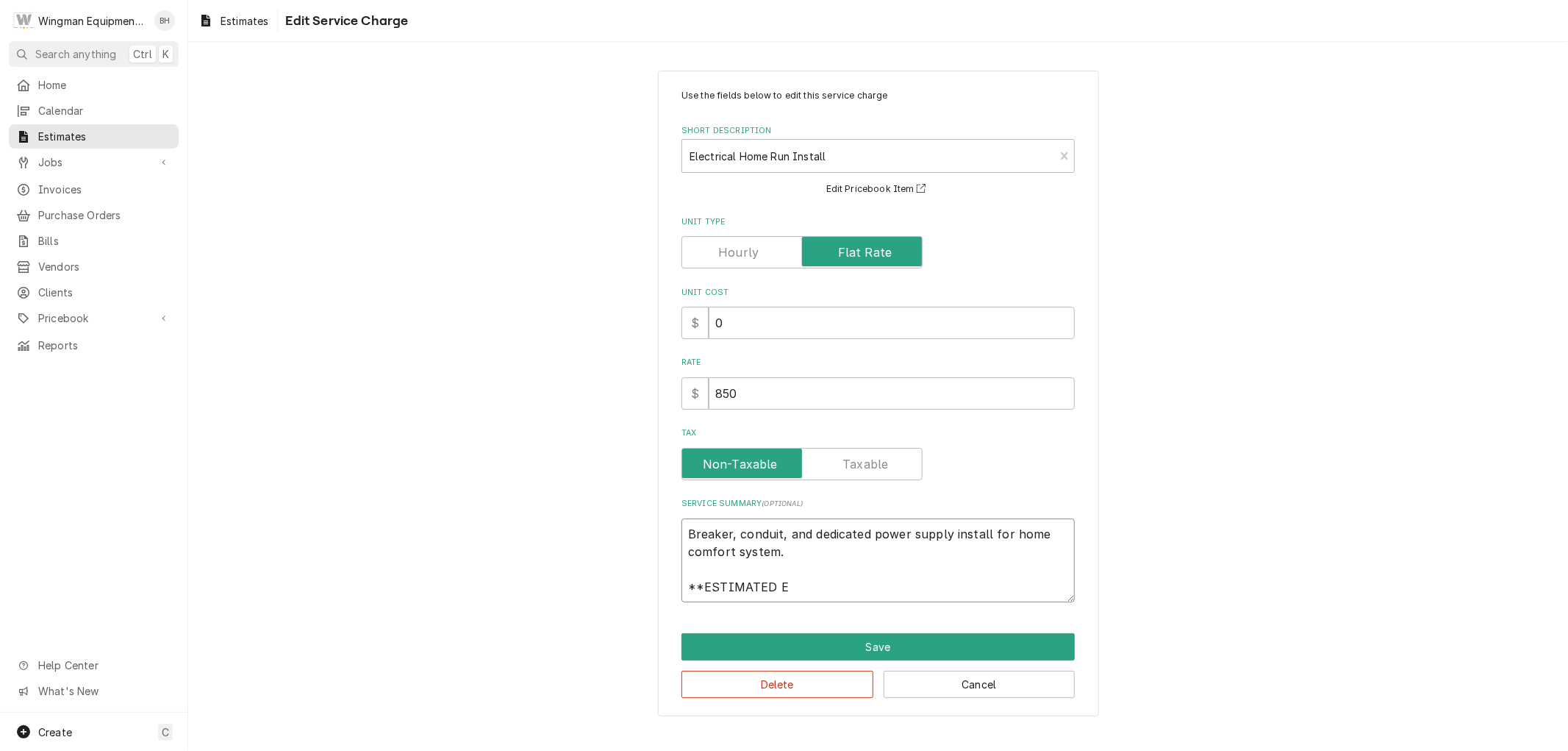
type textarea "Breaker, conduit, and dedicated power supply install for home comfort system. *…"
click at [830, 649] on button "Save" at bounding box center [878, 646] width 393 height 27
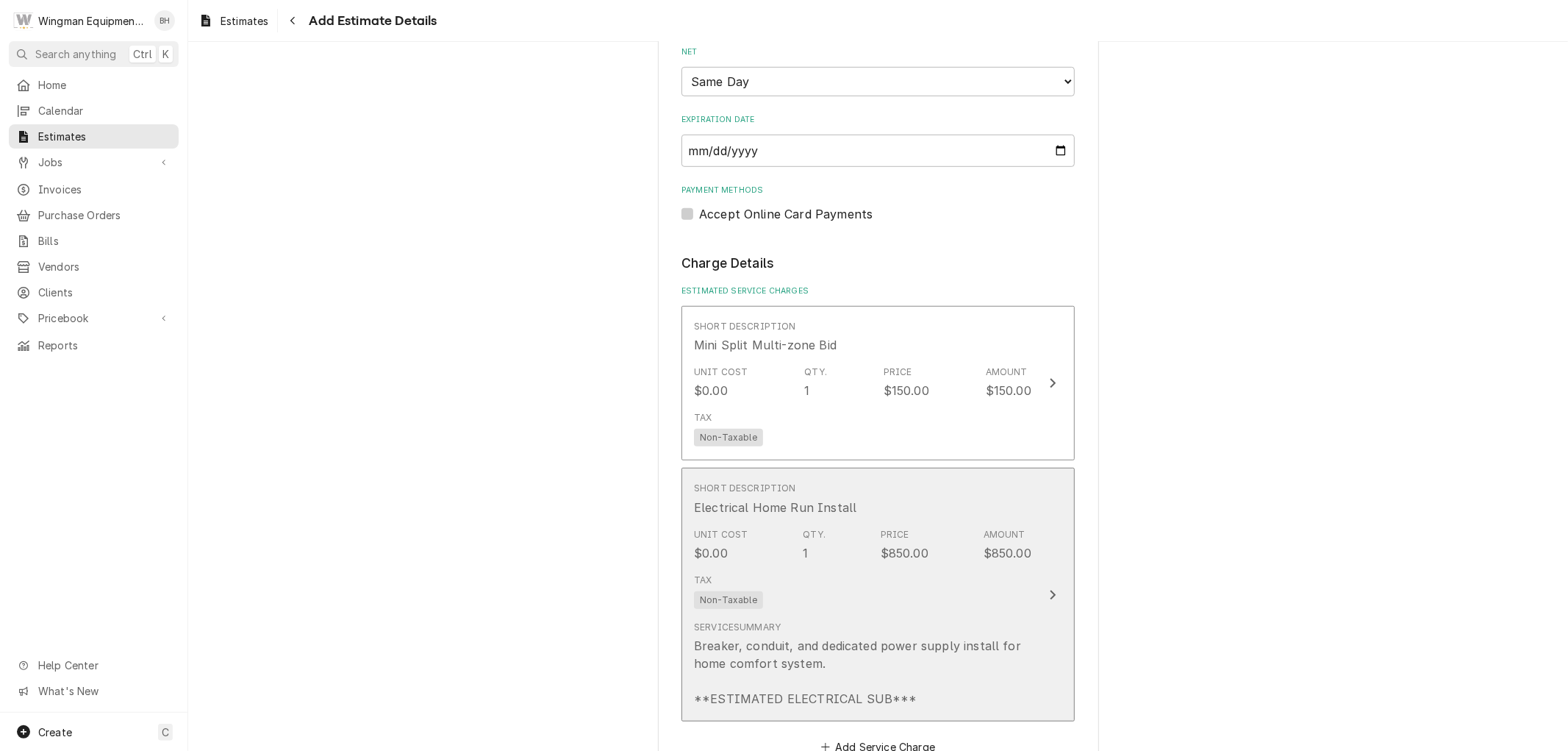
scroll to position [798, 0]
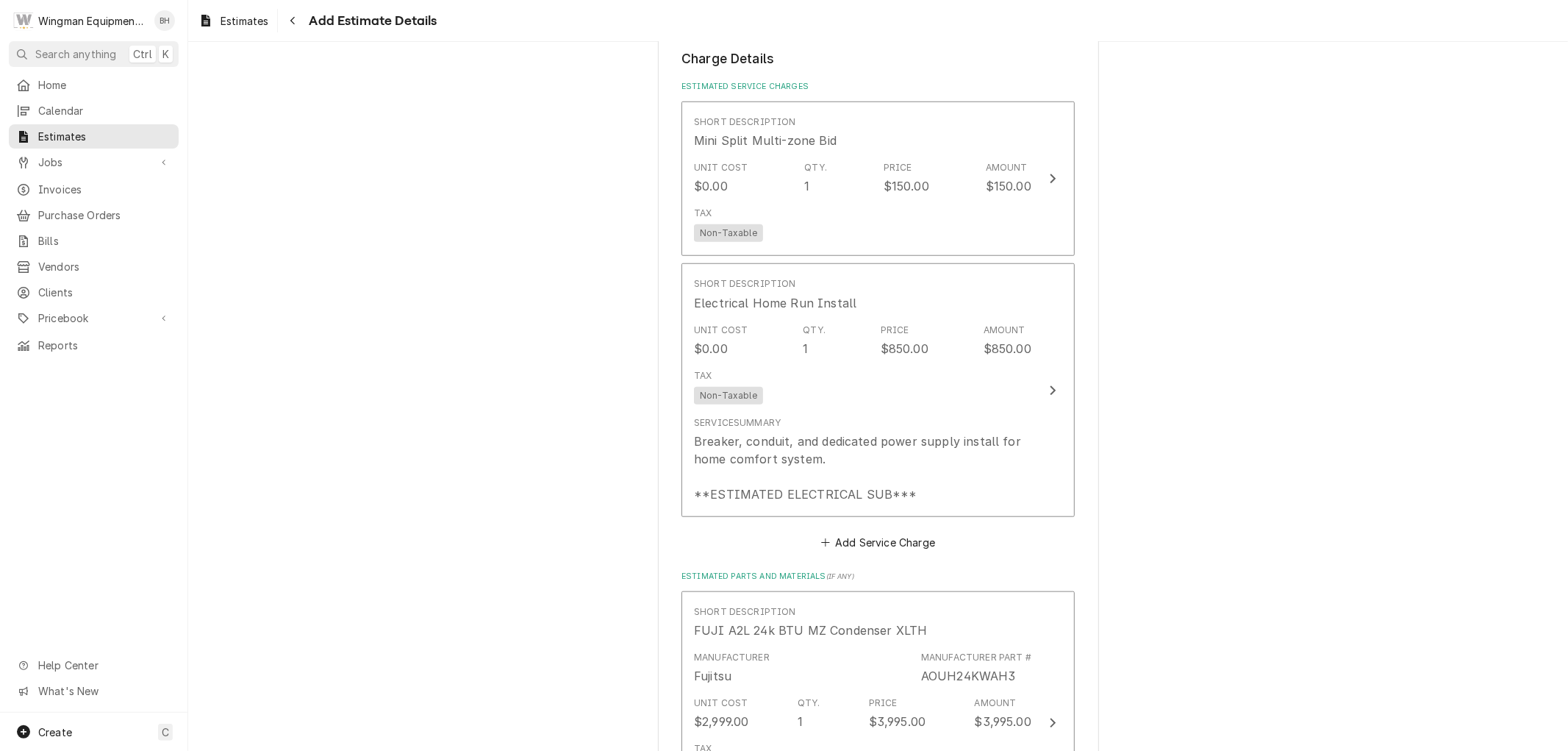
scroll to position [962, 0]
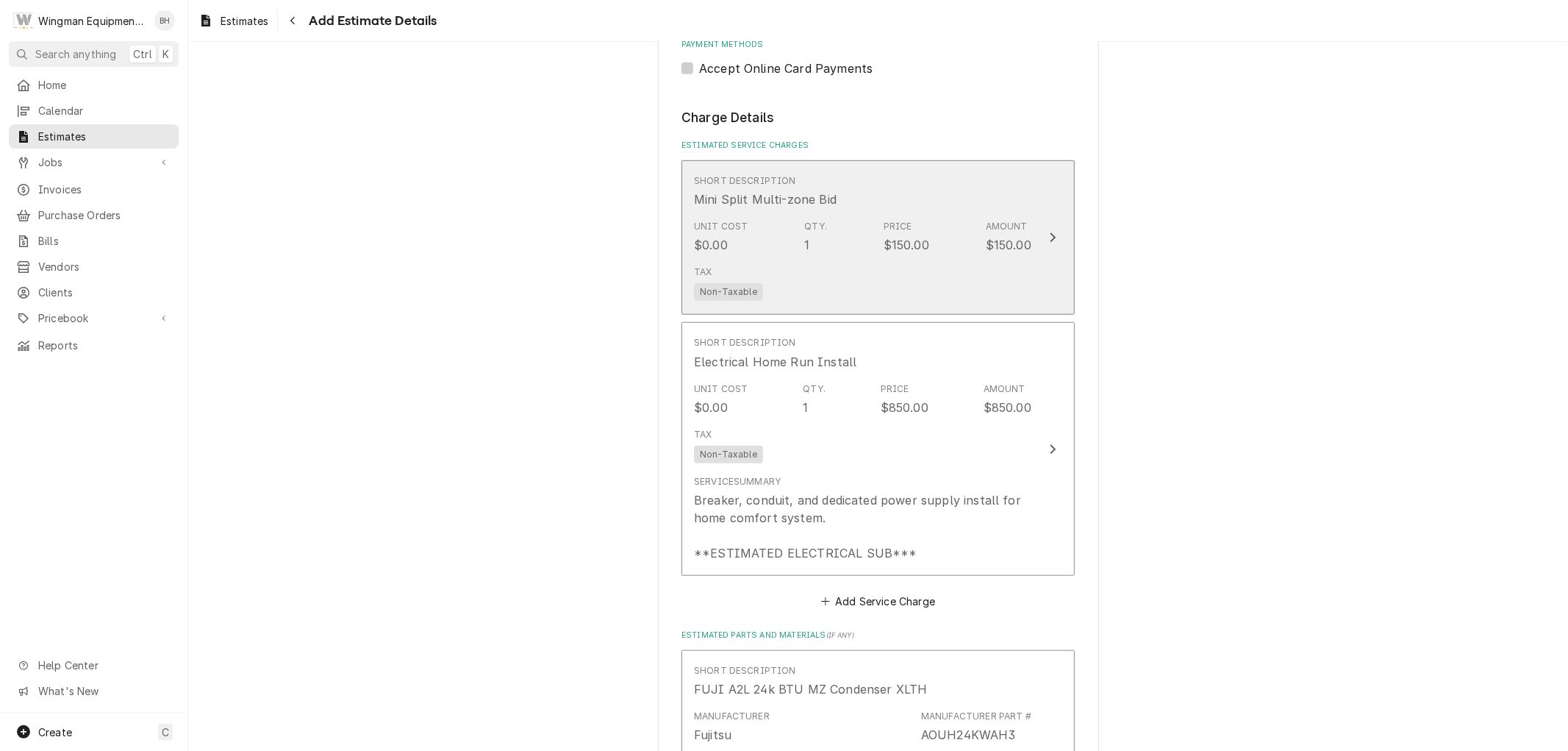
click at [920, 266] on div "Tax Non-Taxable" at bounding box center [862, 283] width 338 height 47
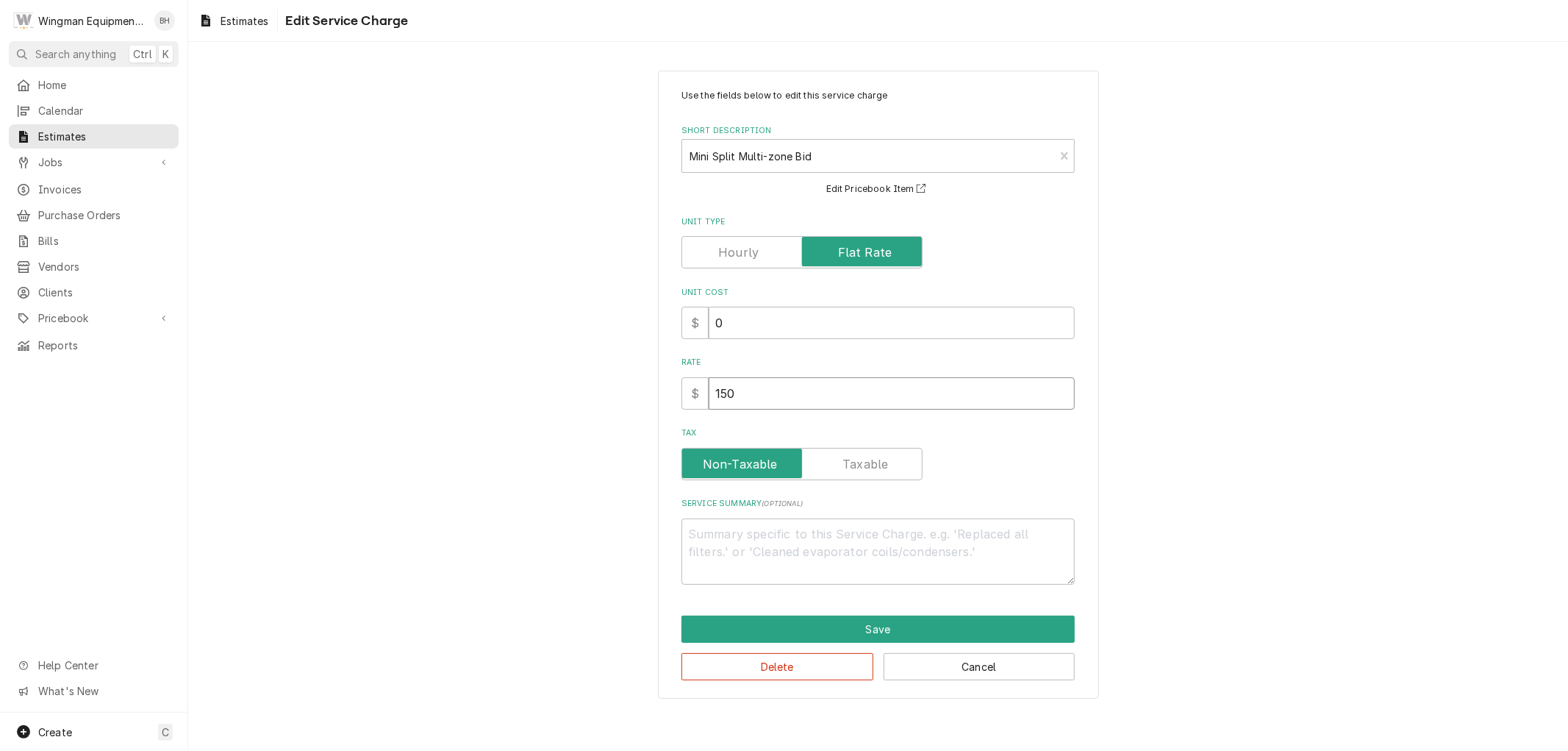
drag, startPoint x: 762, startPoint y: 401, endPoint x: 631, endPoint y: 404, distance: 131.0
click at [631, 404] on div "Use the fields below to edit this service charge Short Description Mini Split M…" at bounding box center [878, 384] width 1380 height 655
click at [839, 553] on textarea "Service Summary ( optional )" at bounding box center [878, 552] width 393 height 66
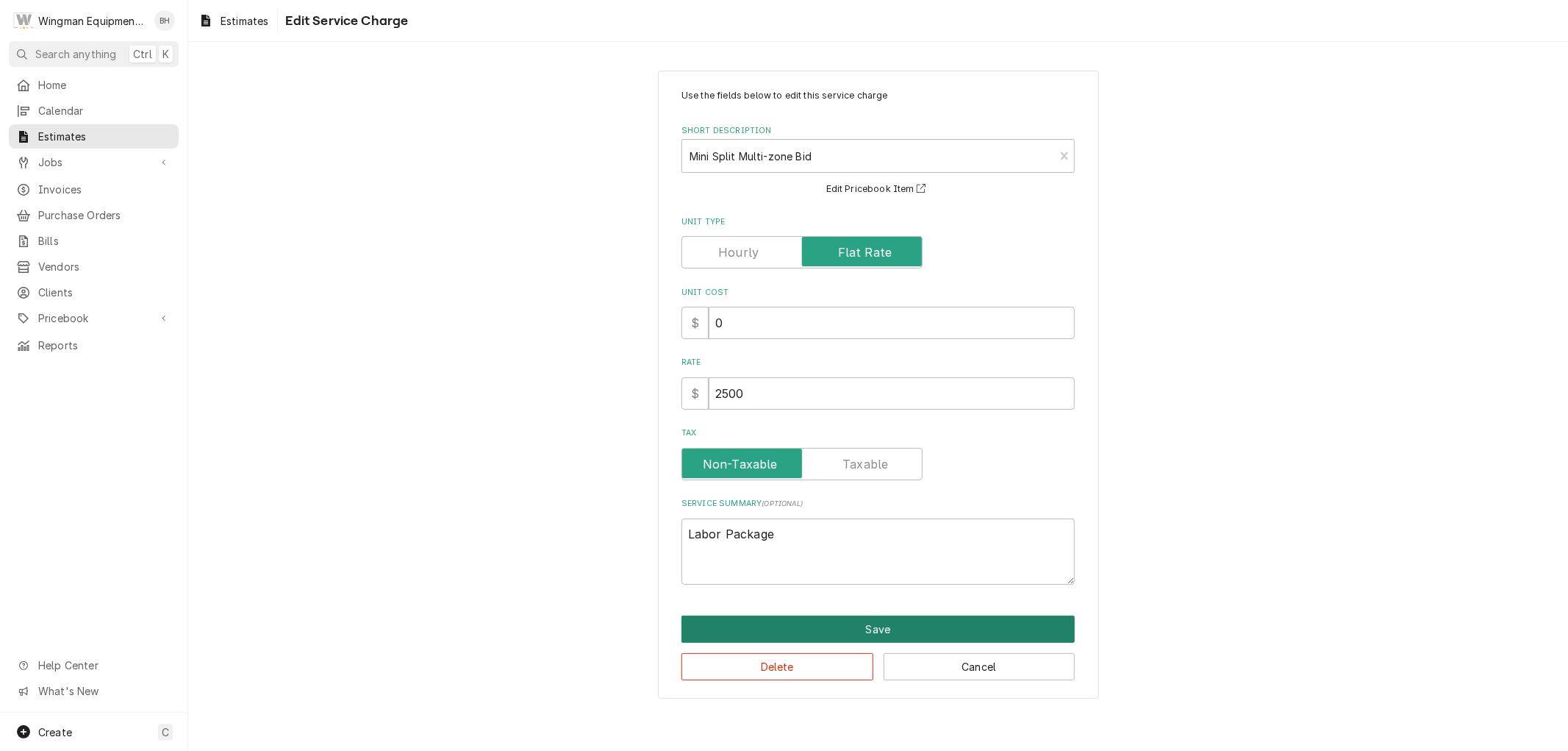
click at [850, 635] on button "Save" at bounding box center [878, 629] width 393 height 27
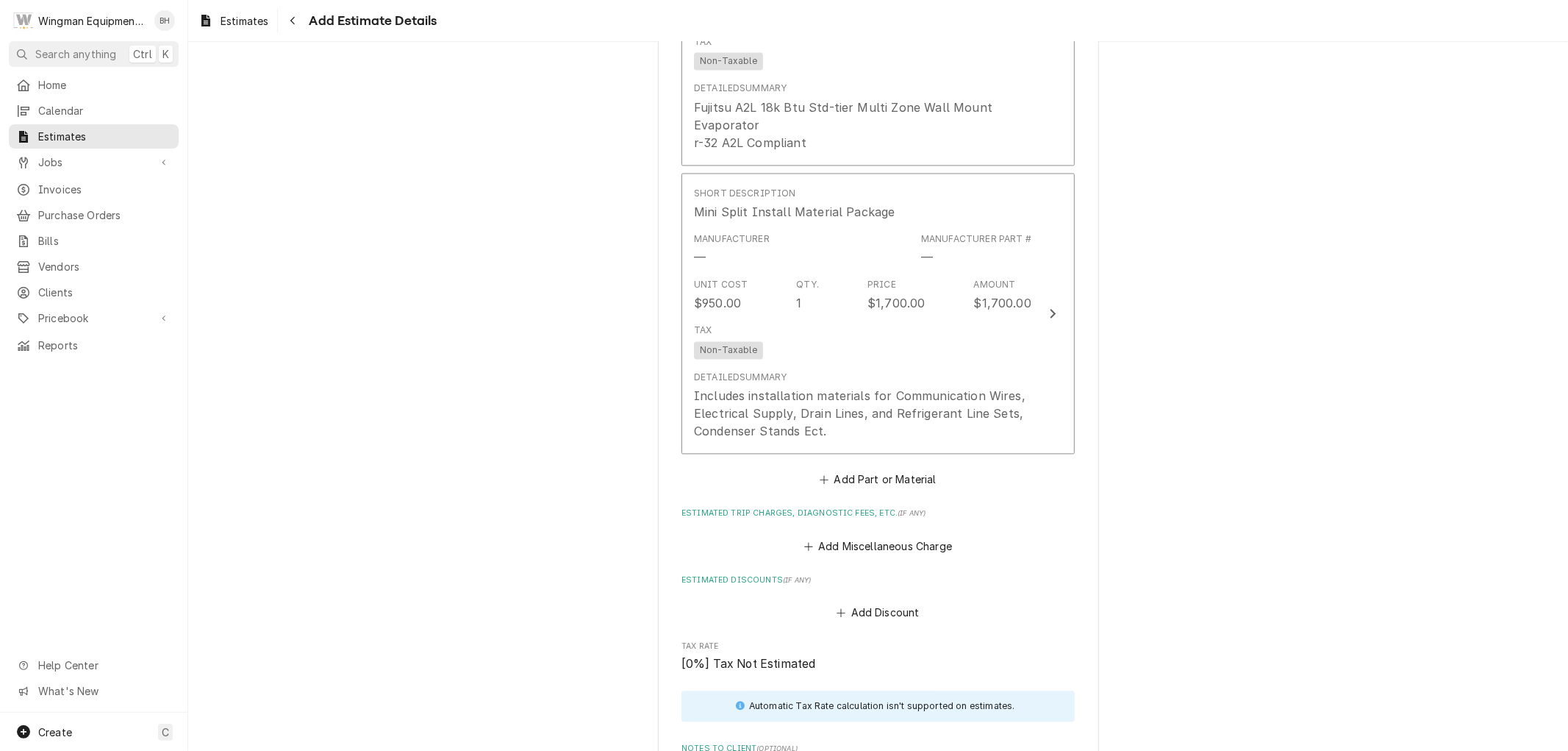
scroll to position [2836, 0]
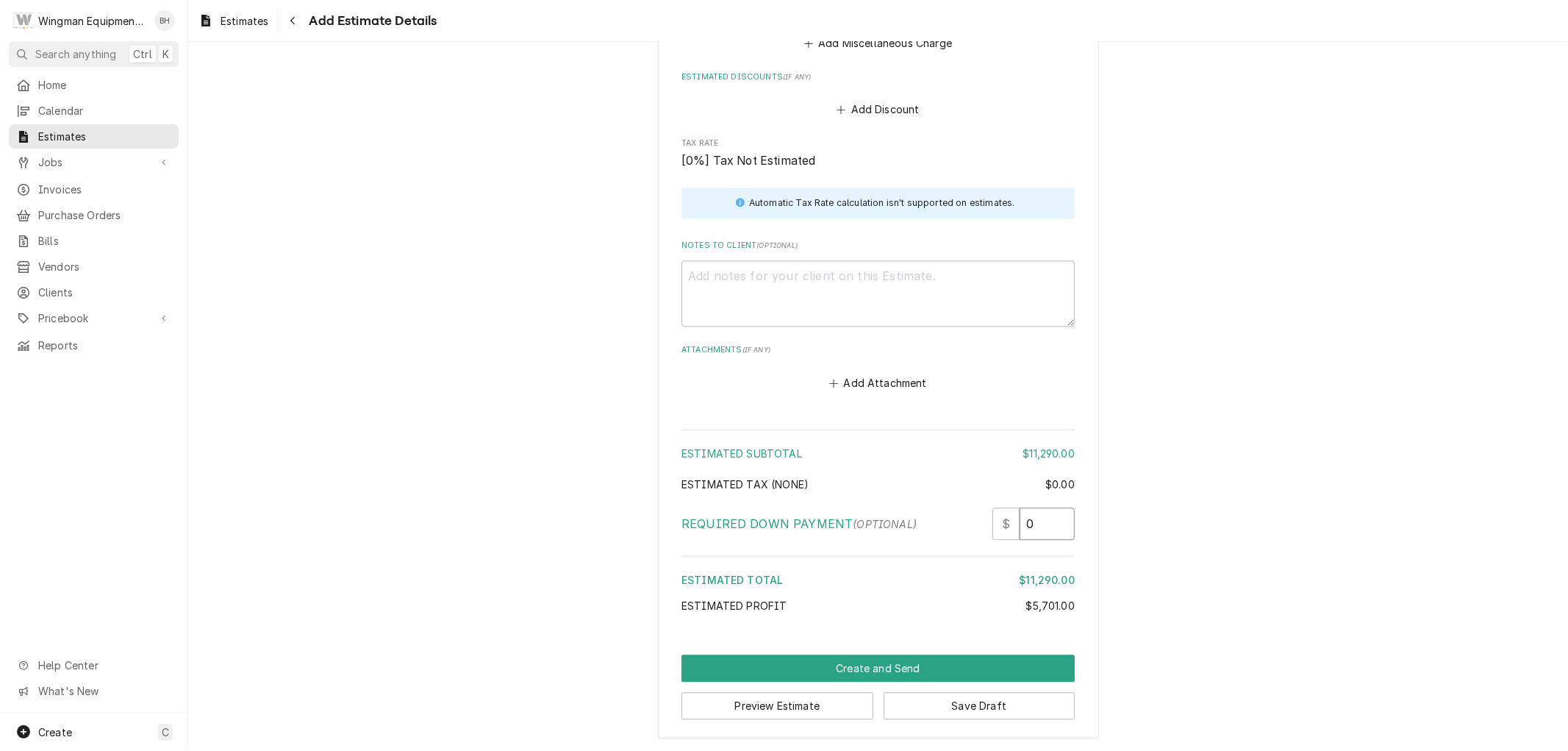
click at [1032, 528] on input "0" at bounding box center [1047, 523] width 55 height 32
click at [824, 306] on textarea "Notes to Client ( optional )" at bounding box center [878, 294] width 393 height 66
click at [904, 297] on textarea "Here is the total cost of completed multi zone Fujitsu mini-split equipment ins…" at bounding box center [878, 294] width 393 height 66
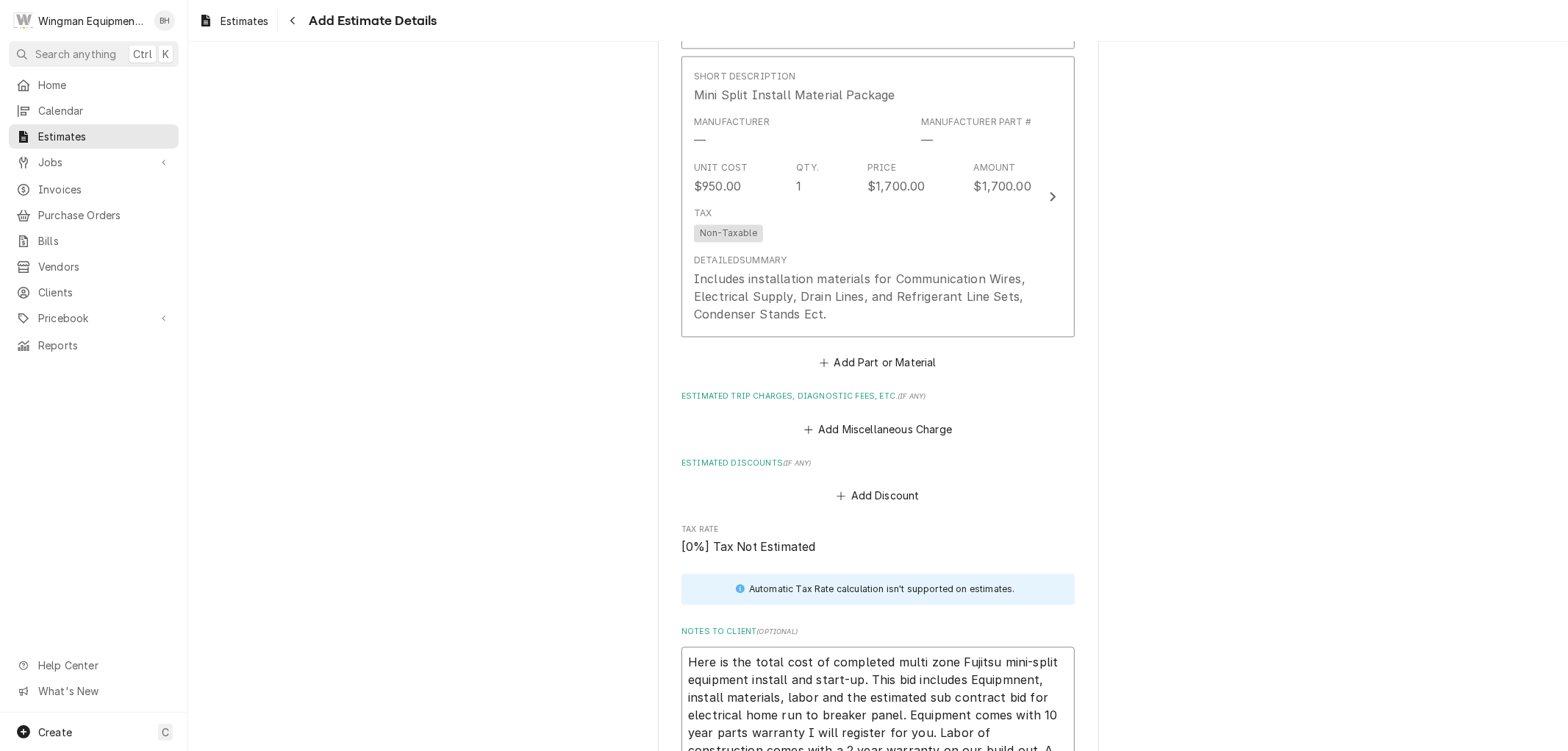
scroll to position [2435, 0]
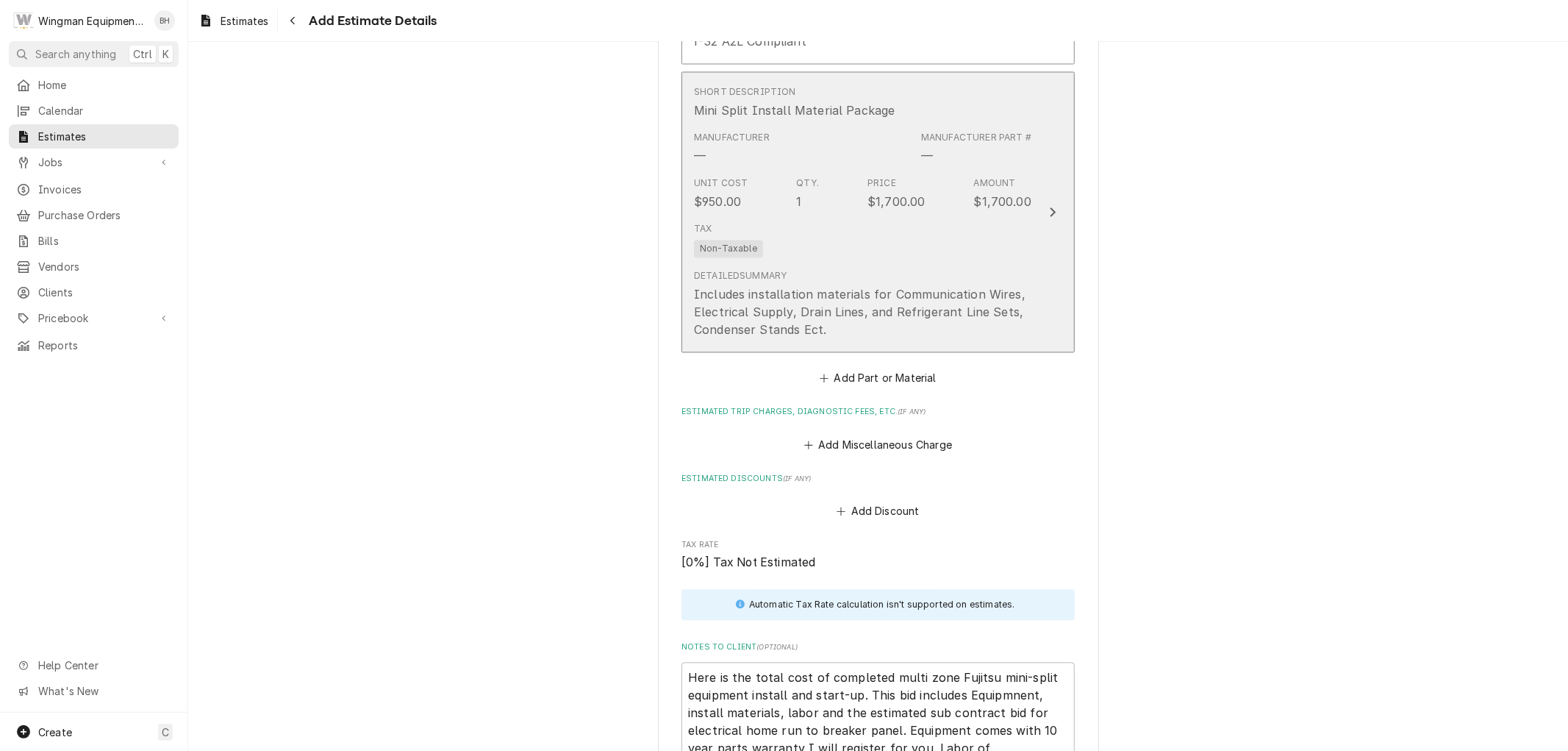
click at [995, 259] on div "Tax Non-Taxable" at bounding box center [862, 239] width 338 height 47
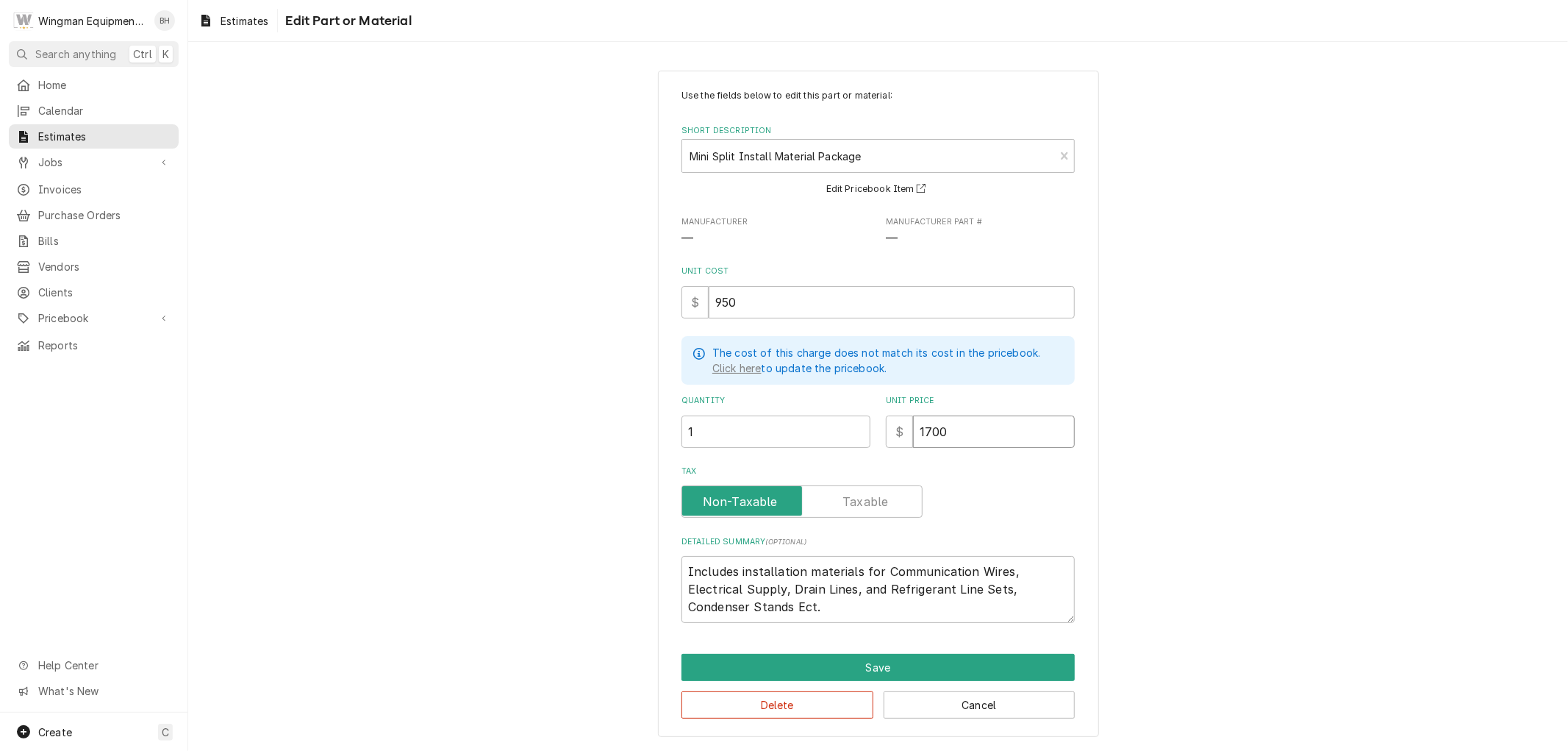
drag, startPoint x: 958, startPoint y: 434, endPoint x: 831, endPoint y: 436, distance: 127.0
click at [831, 436] on div "Quantity 1 Unit Price $ 1700" at bounding box center [878, 421] width 393 height 52
click at [894, 657] on button "Save" at bounding box center [878, 667] width 393 height 27
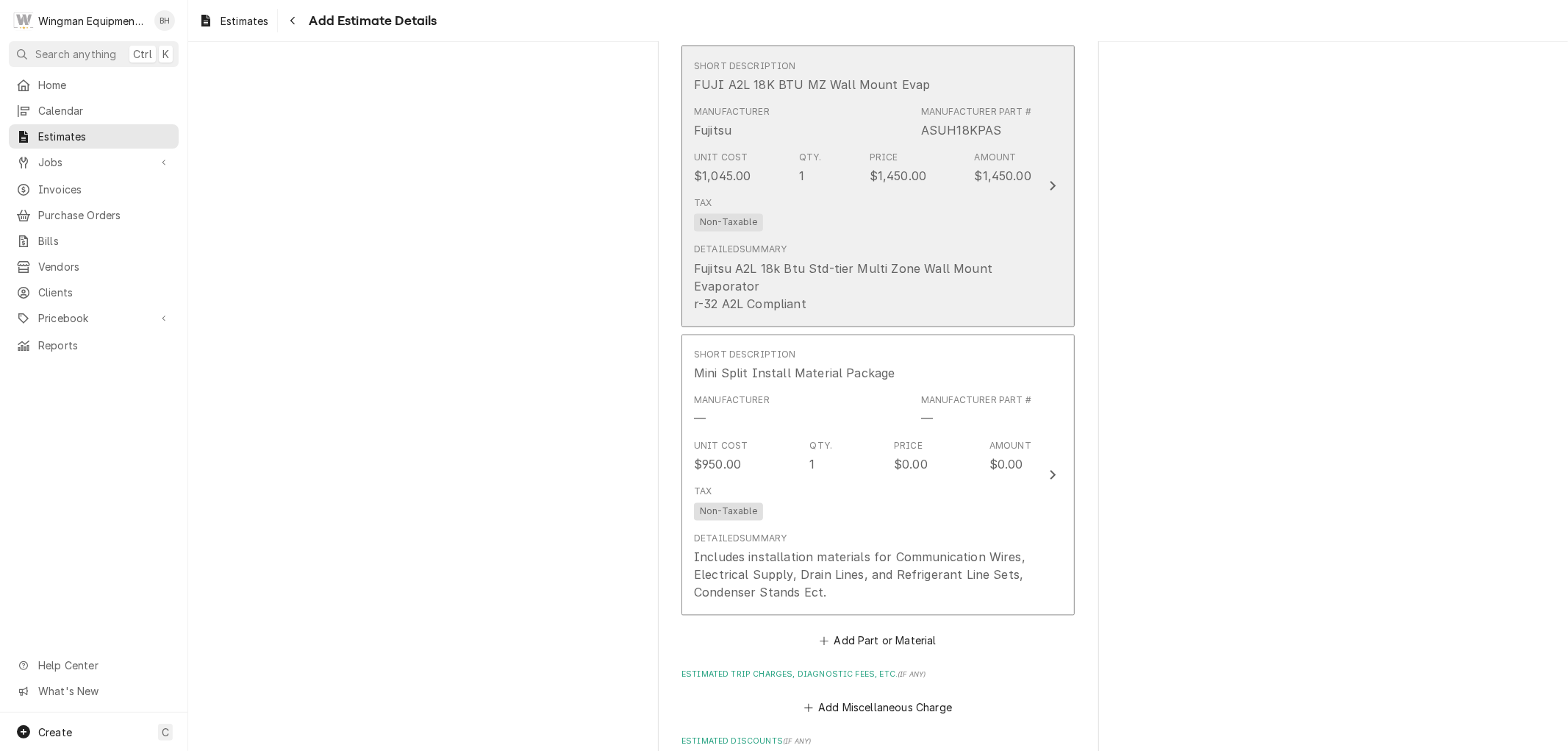
scroll to position [1846, 0]
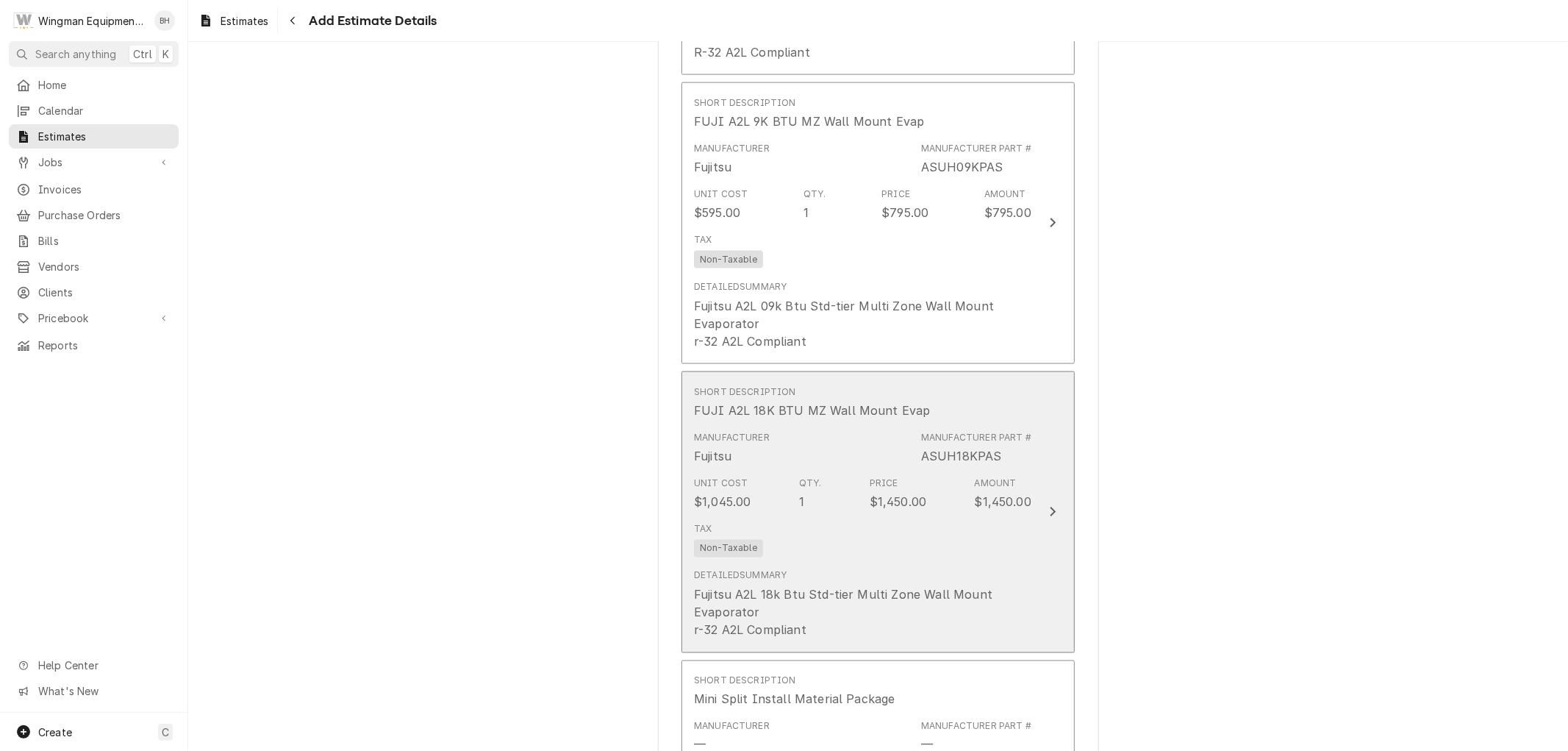
click at [1003, 561] on div "Tax Non-Taxable" at bounding box center [862, 539] width 338 height 47
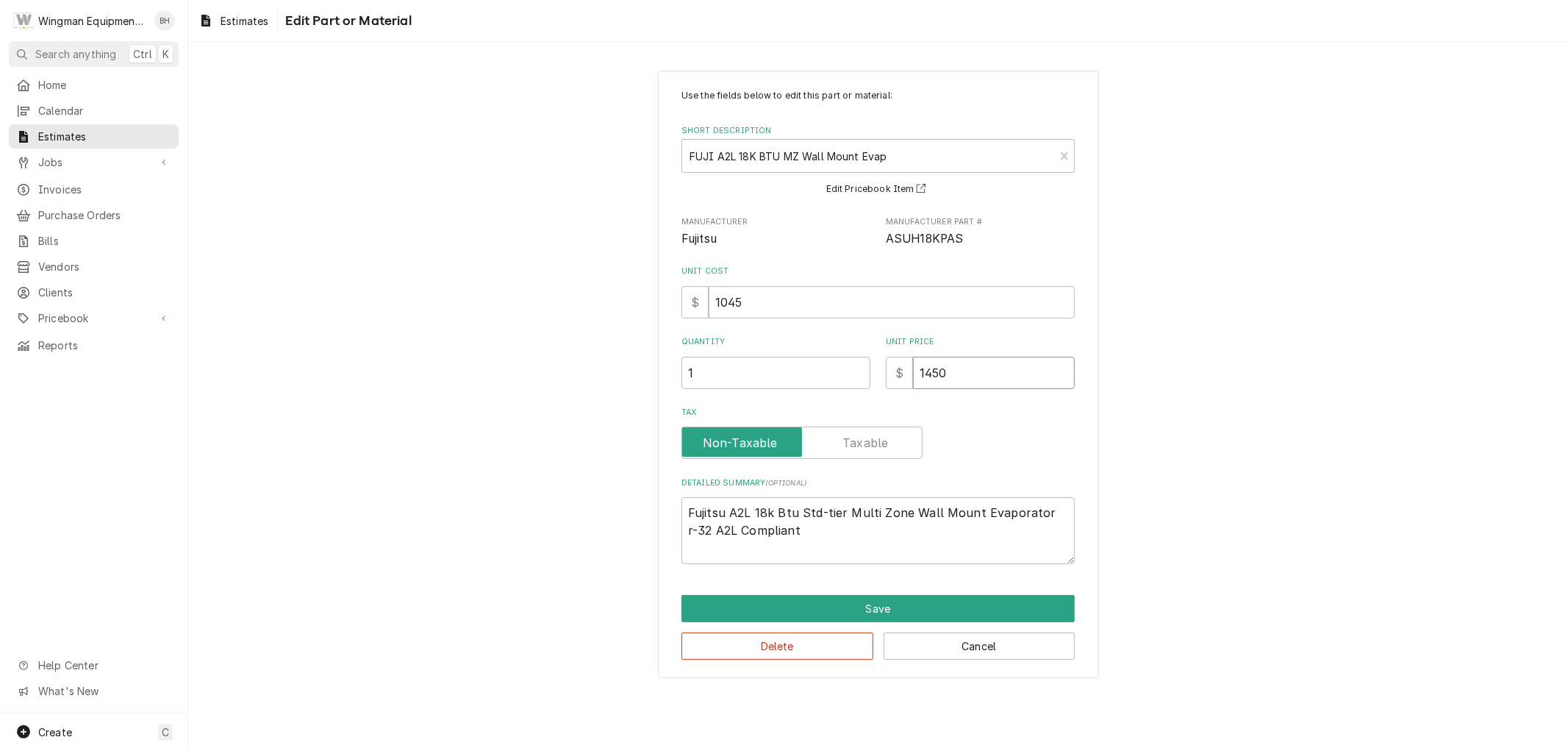
drag, startPoint x: 977, startPoint y: 381, endPoint x: 885, endPoint y: 378, distance: 92.0
click at [886, 378] on div "$ 1450" at bounding box center [981, 373] width 189 height 32
click at [960, 603] on button "Save" at bounding box center [878, 608] width 393 height 27
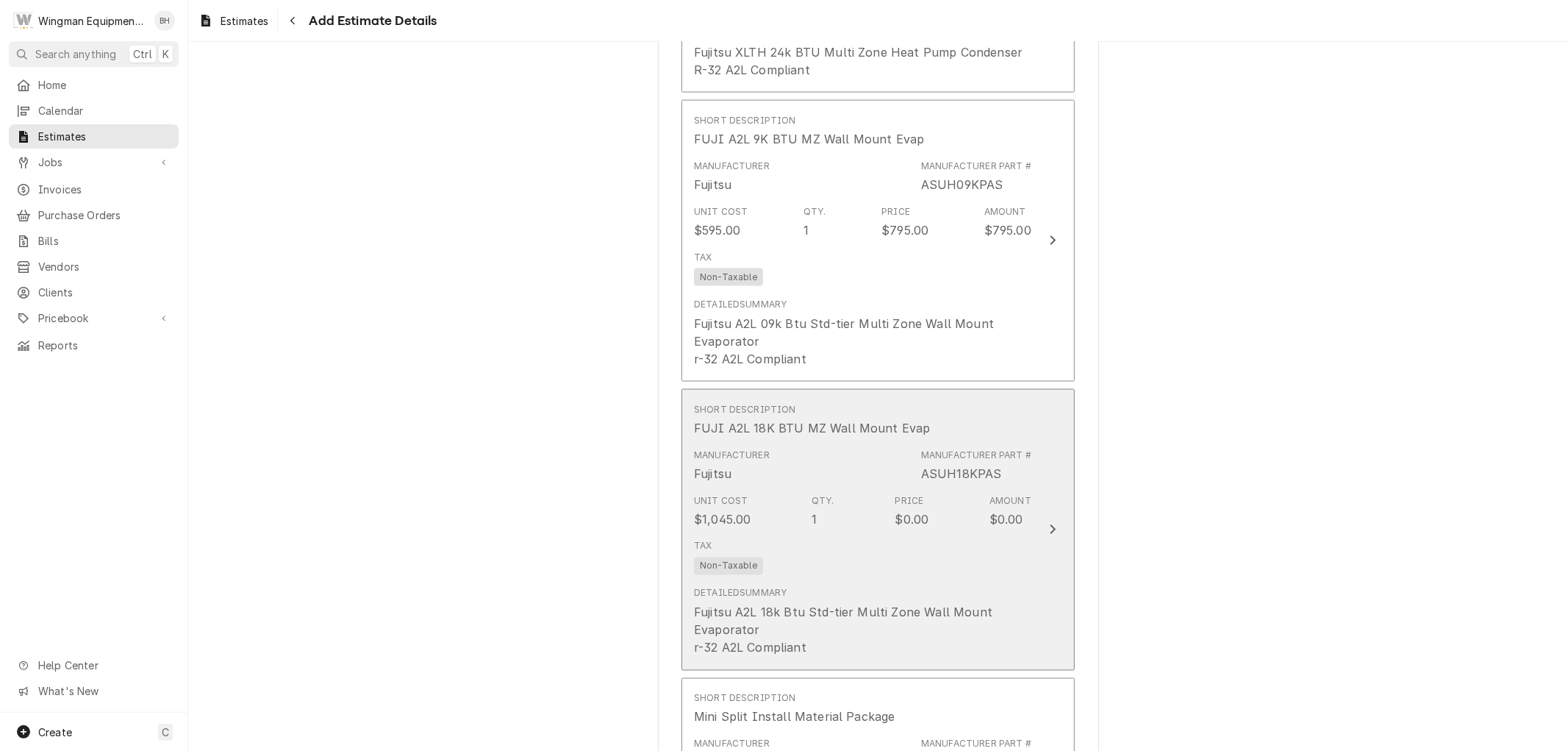
scroll to position [1828, 0]
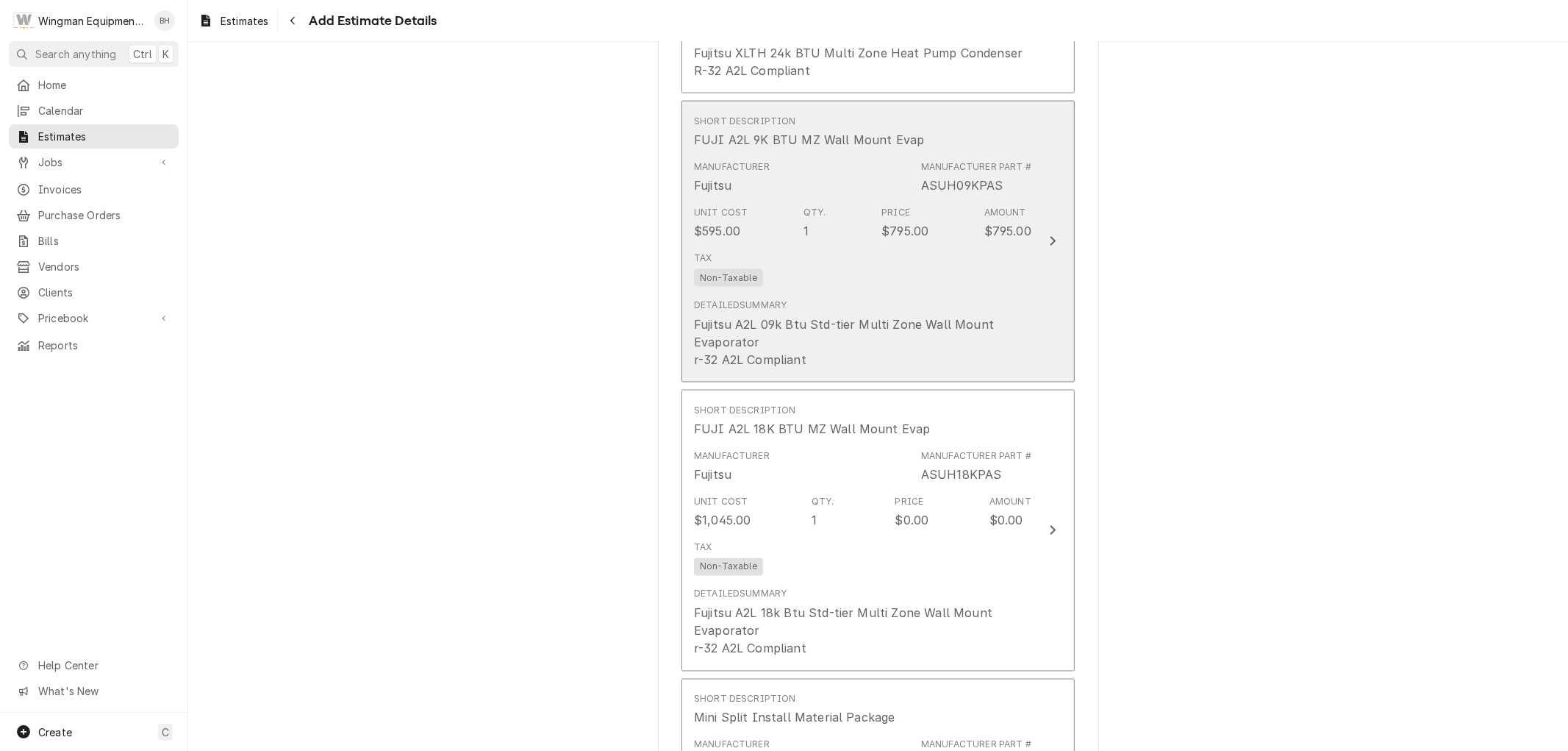
click at [973, 289] on div "Tax Non-Taxable" at bounding box center [862, 269] width 338 height 47
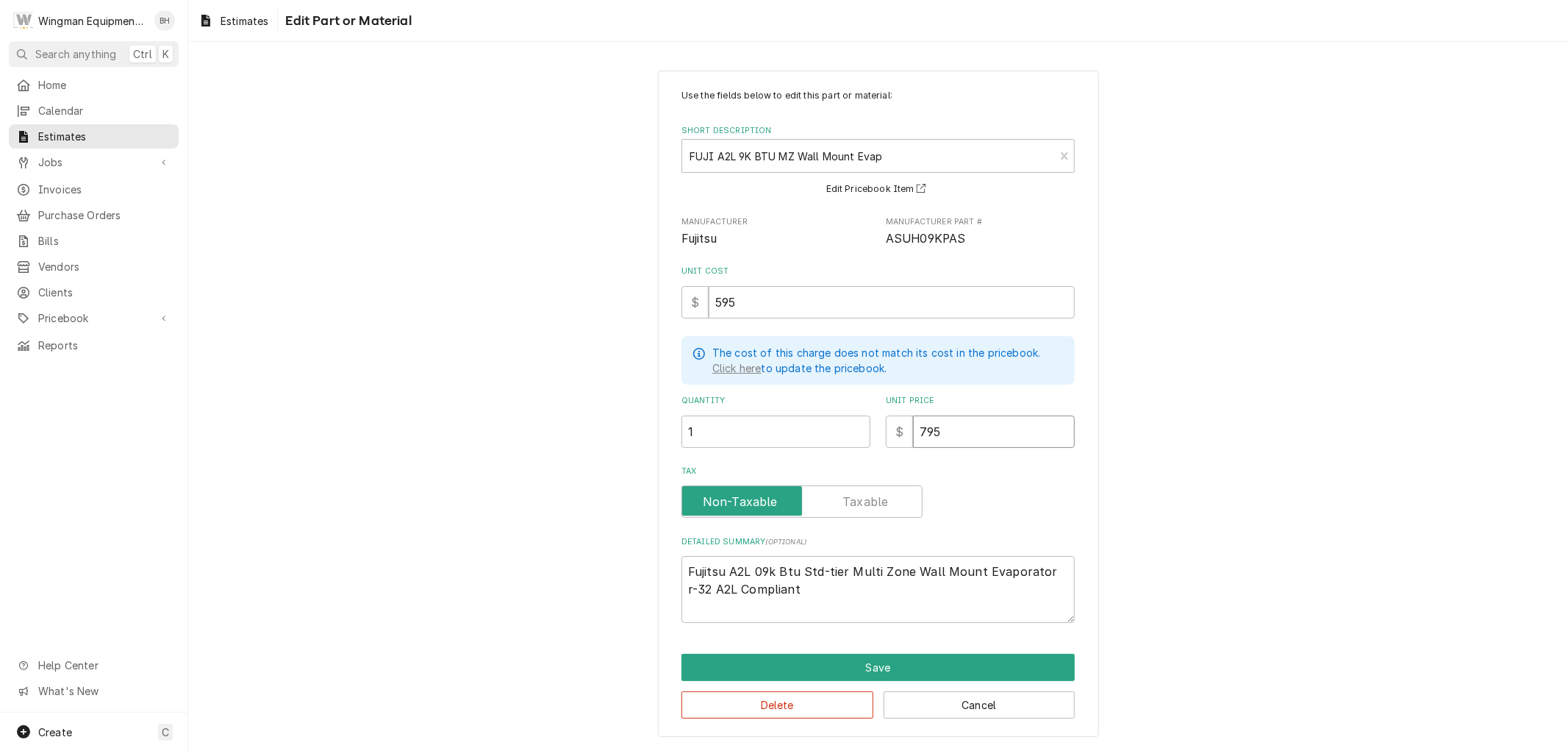
drag, startPoint x: 988, startPoint y: 428, endPoint x: 869, endPoint y: 429, distance: 119.0
click at [869, 429] on div "Quantity 1 Unit Price $ 795" at bounding box center [878, 421] width 393 height 52
click at [959, 661] on button "Save" at bounding box center [878, 667] width 393 height 27
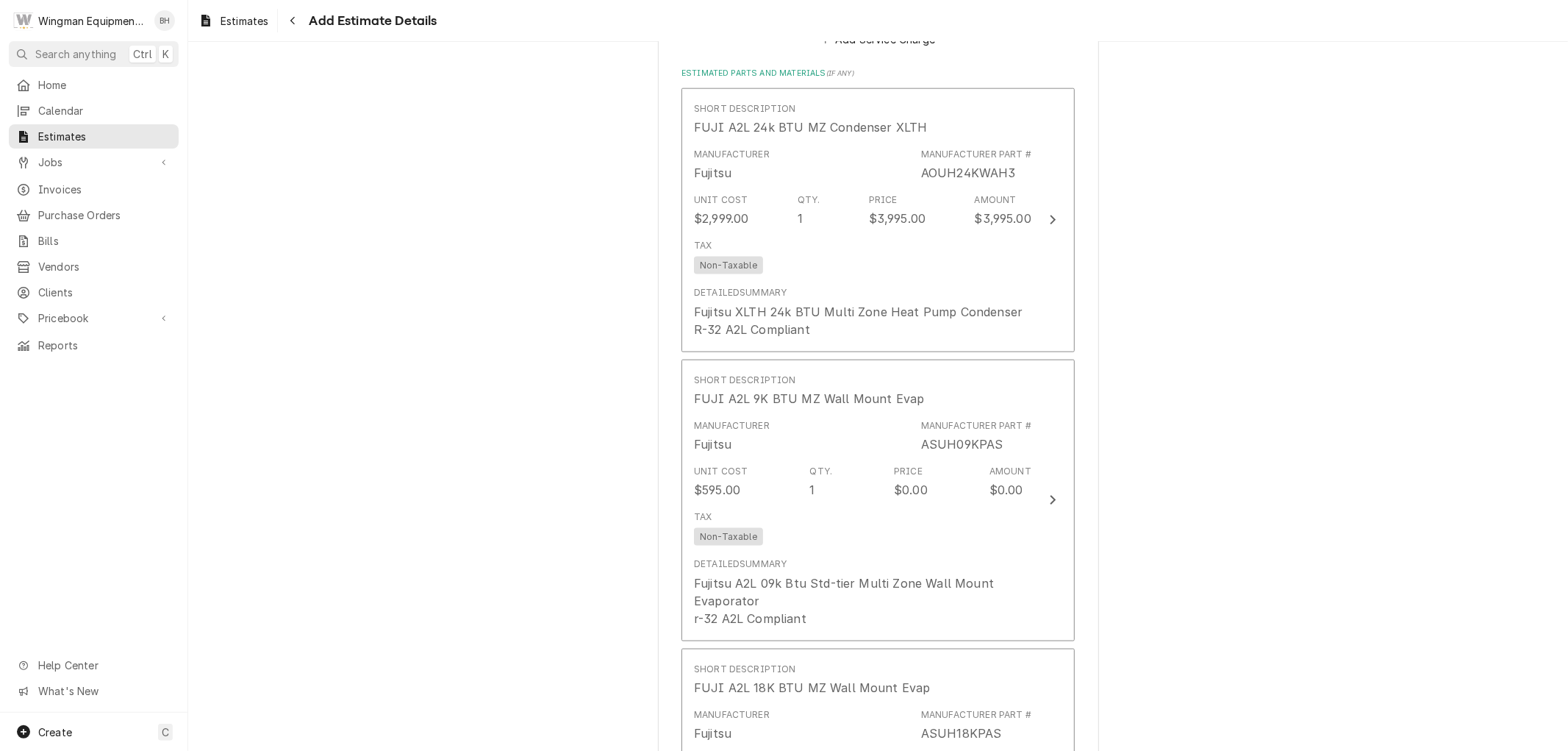
scroll to position [1564, 0]
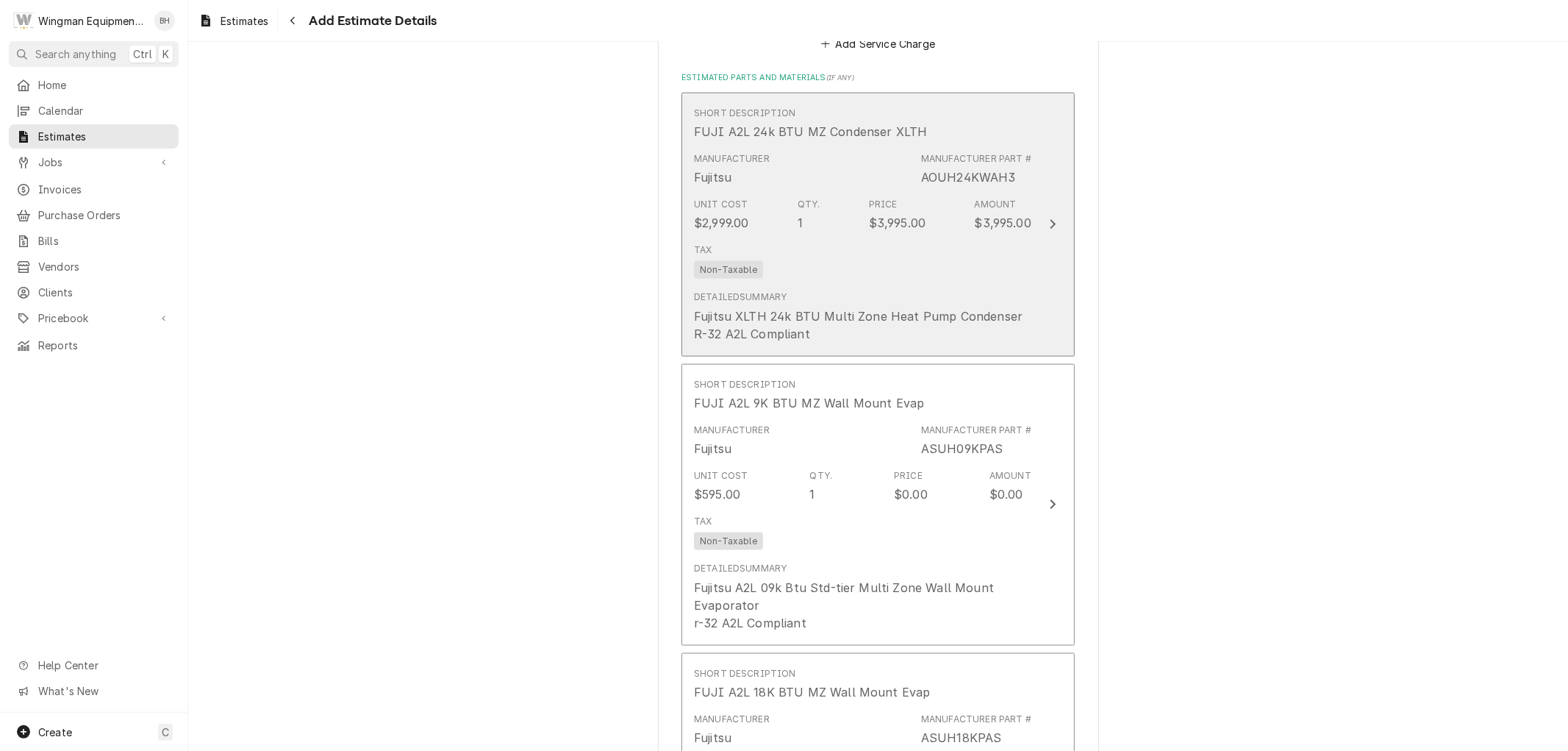
click at [993, 248] on div "Tax Non-Taxable" at bounding box center [862, 261] width 338 height 47
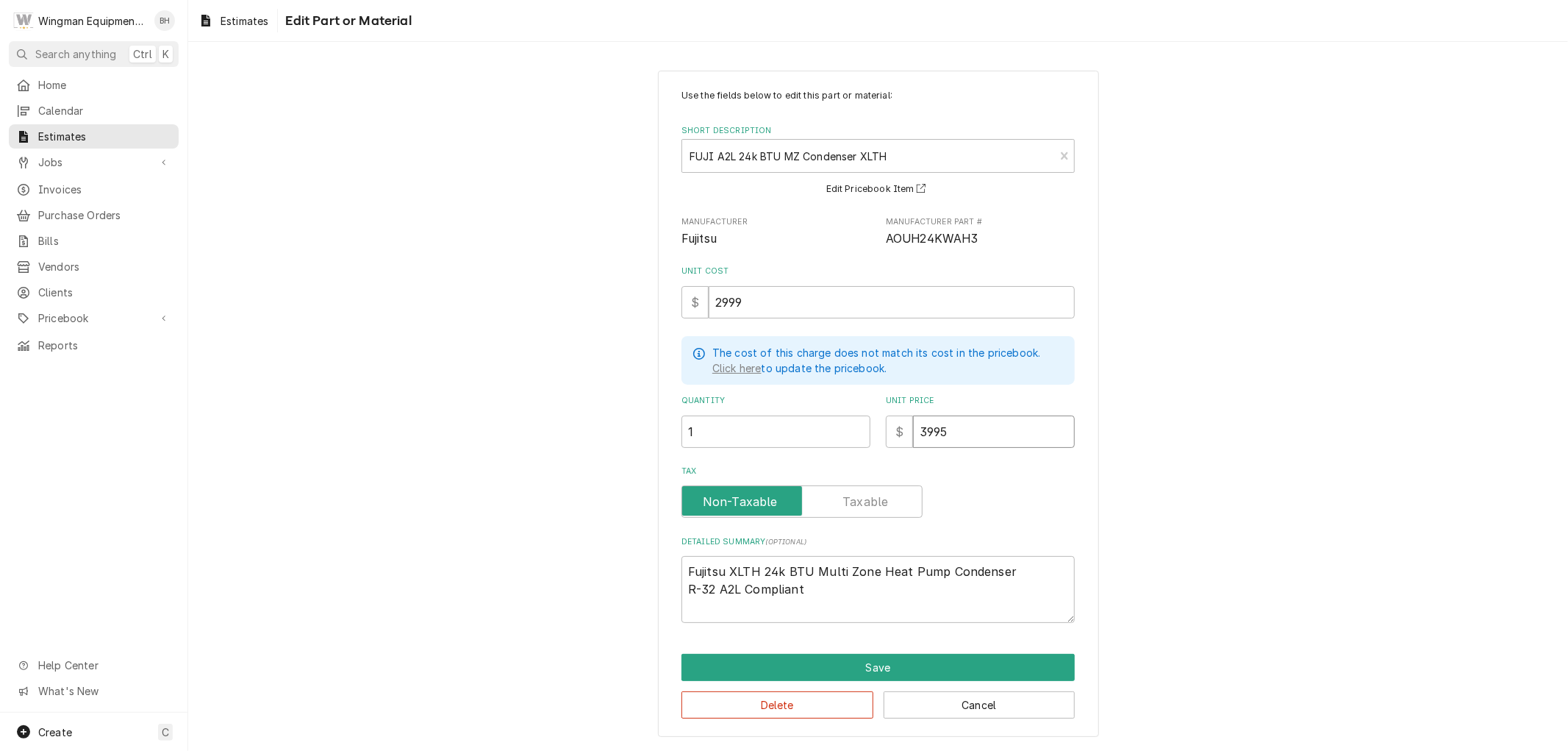
drag, startPoint x: 977, startPoint y: 436, endPoint x: 880, endPoint y: 445, distance: 97.4
click at [886, 445] on div "$ 3995" at bounding box center [981, 432] width 189 height 32
click at [971, 670] on button "Save" at bounding box center [878, 667] width 393 height 27
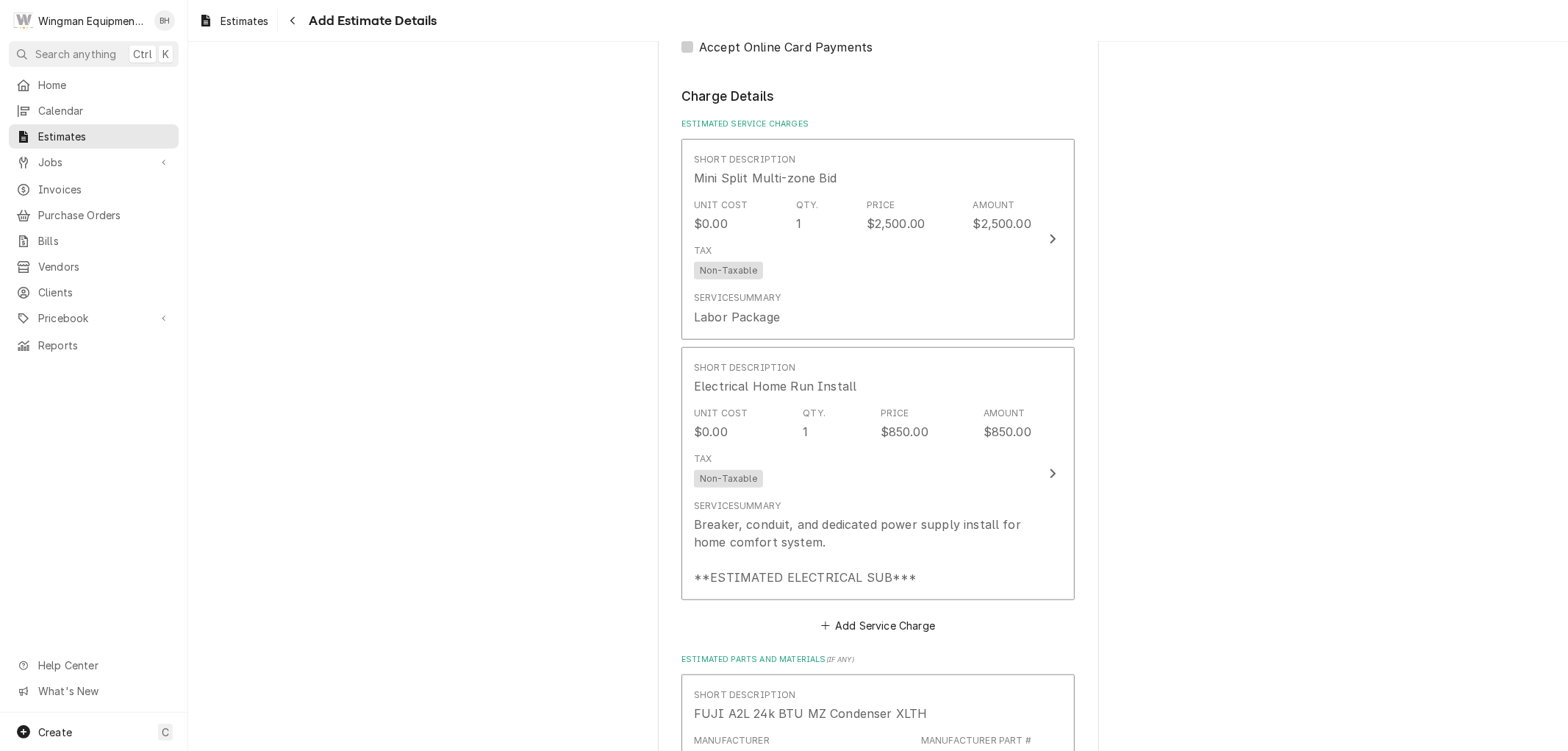
scroll to position [965, 0]
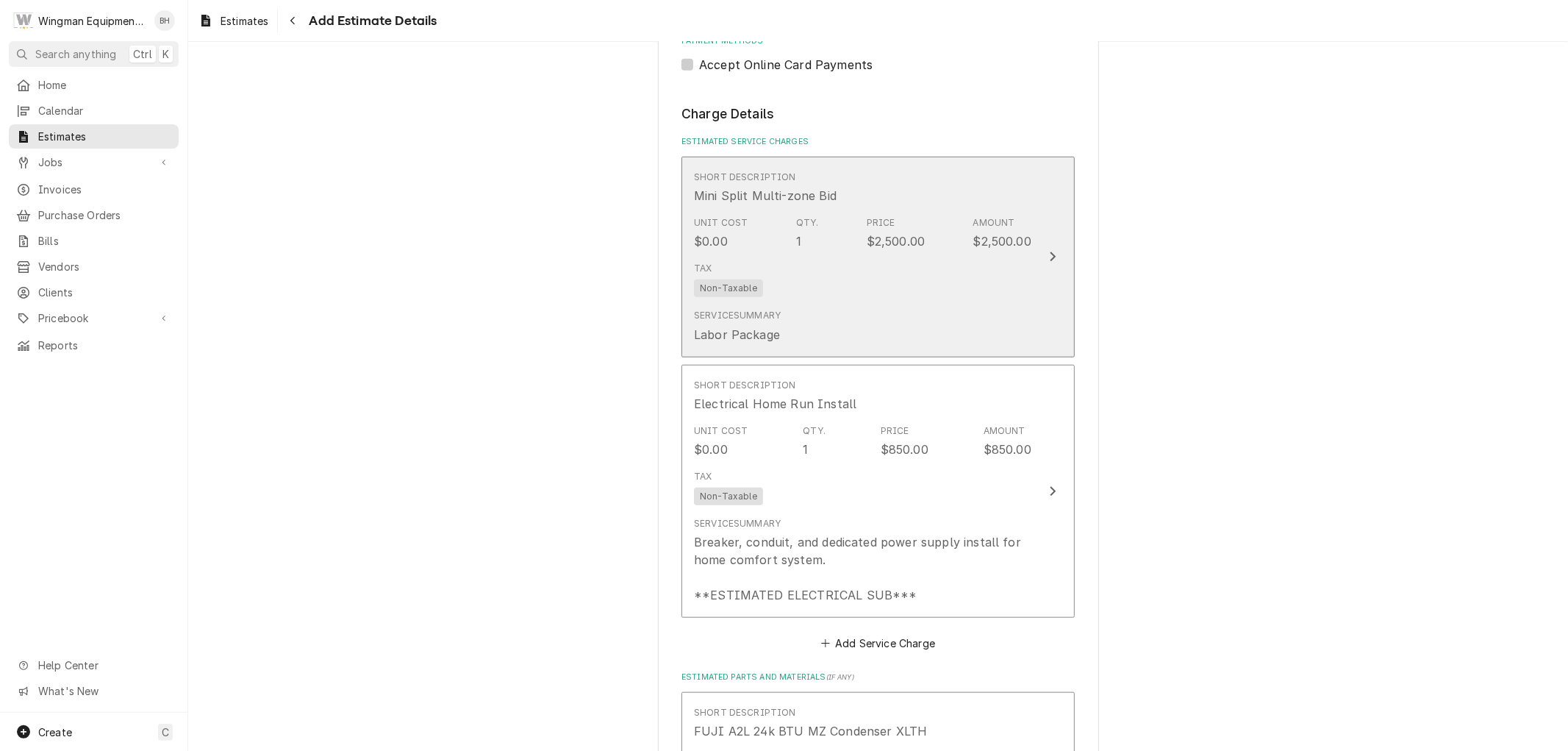
click at [983, 287] on div "Tax Non-Taxable" at bounding box center [862, 279] width 338 height 47
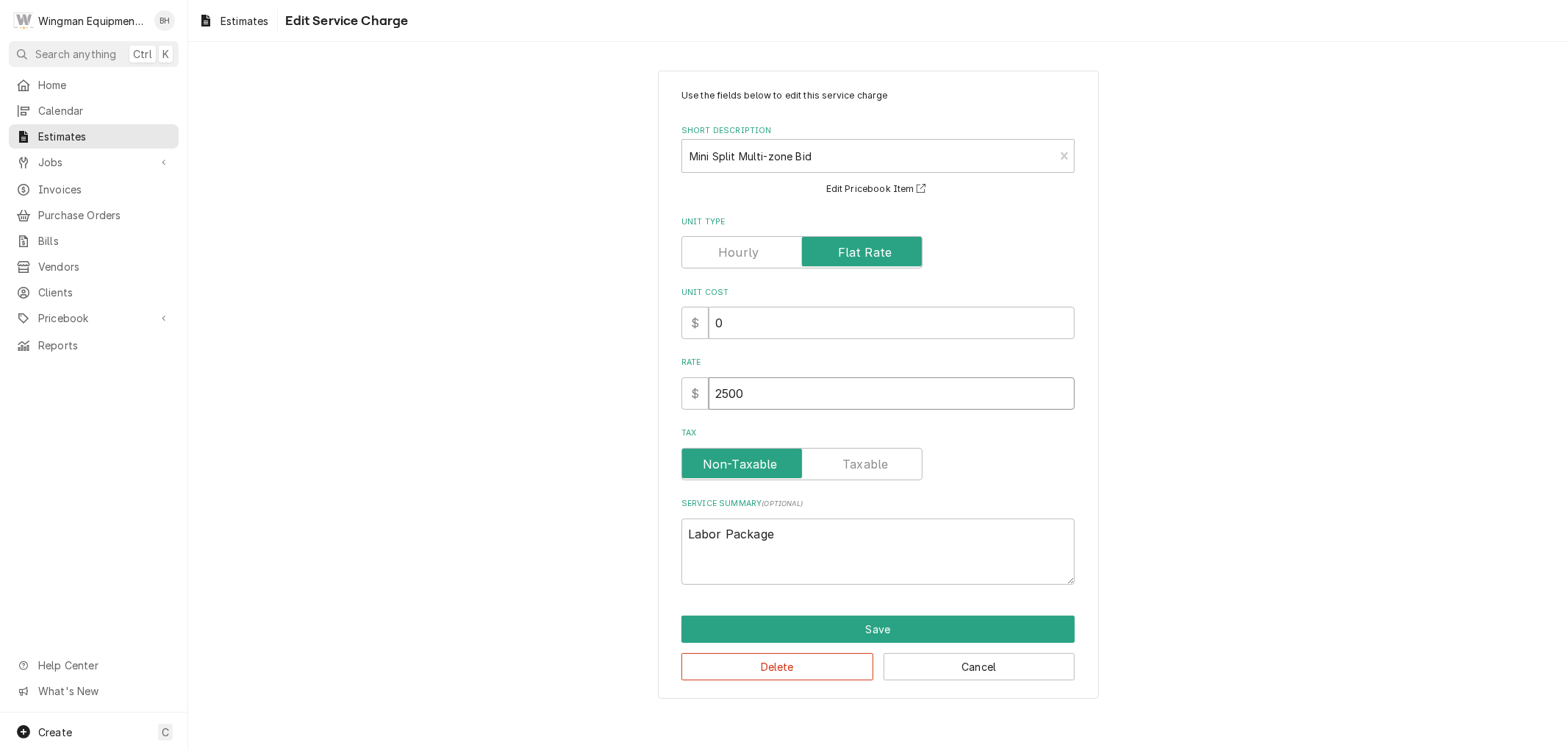
drag, startPoint x: 766, startPoint y: 394, endPoint x: 618, endPoint y: 410, distance: 148.9
click at [618, 410] on div "Use the fields below to edit this service charge Short Description Mini Split M…" at bounding box center [878, 384] width 1380 height 655
click at [783, 535] on textarea "Labor Package" at bounding box center [878, 552] width 393 height 66
drag, startPoint x: 784, startPoint y: 534, endPoint x: 600, endPoint y: 539, distance: 184.1
click at [600, 539] on div "Use the fields below to edit this service charge Short Description Mini Split M…" at bounding box center [878, 384] width 1380 height 655
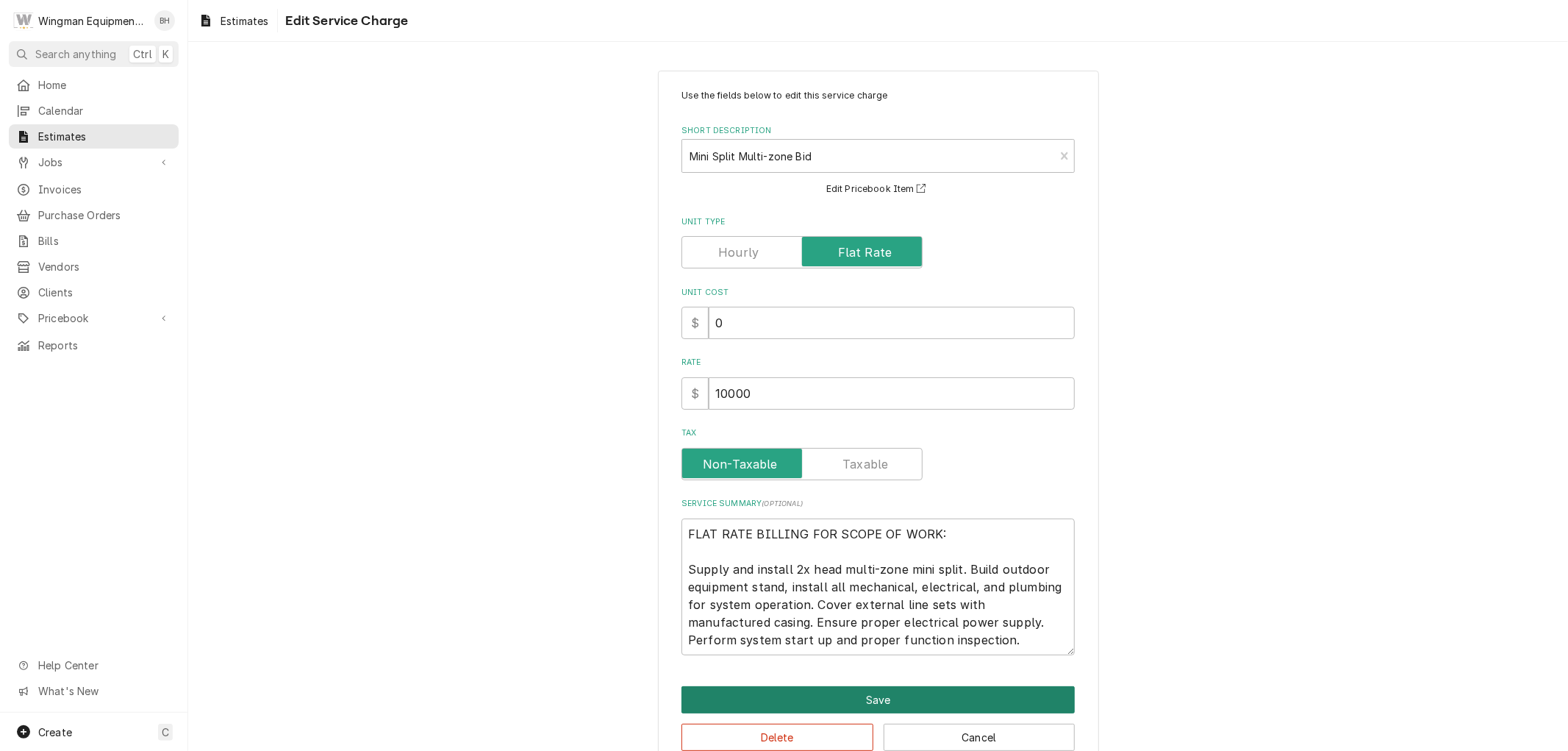
click at [846, 696] on button "Save" at bounding box center [878, 700] width 393 height 27
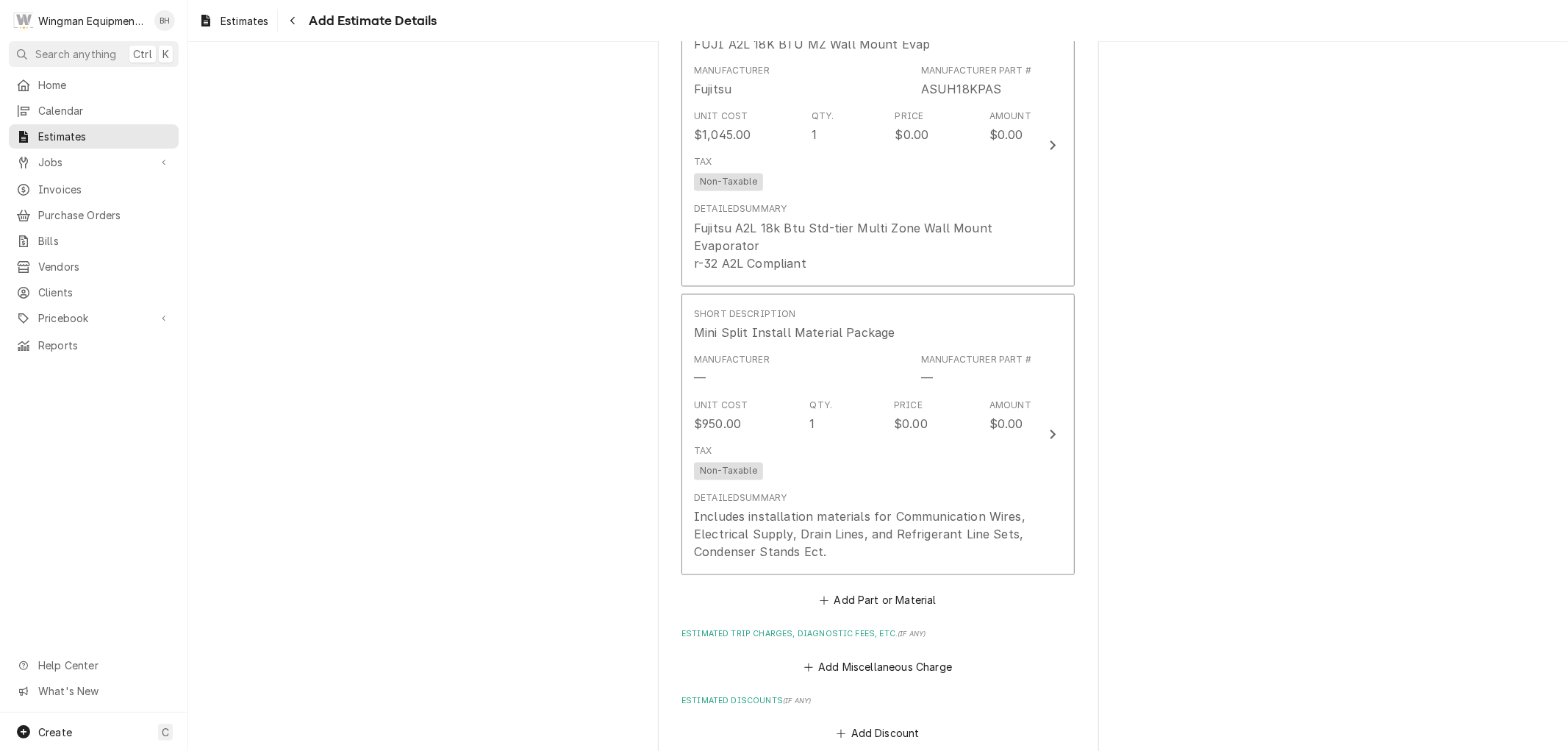
scroll to position [2314, 0]
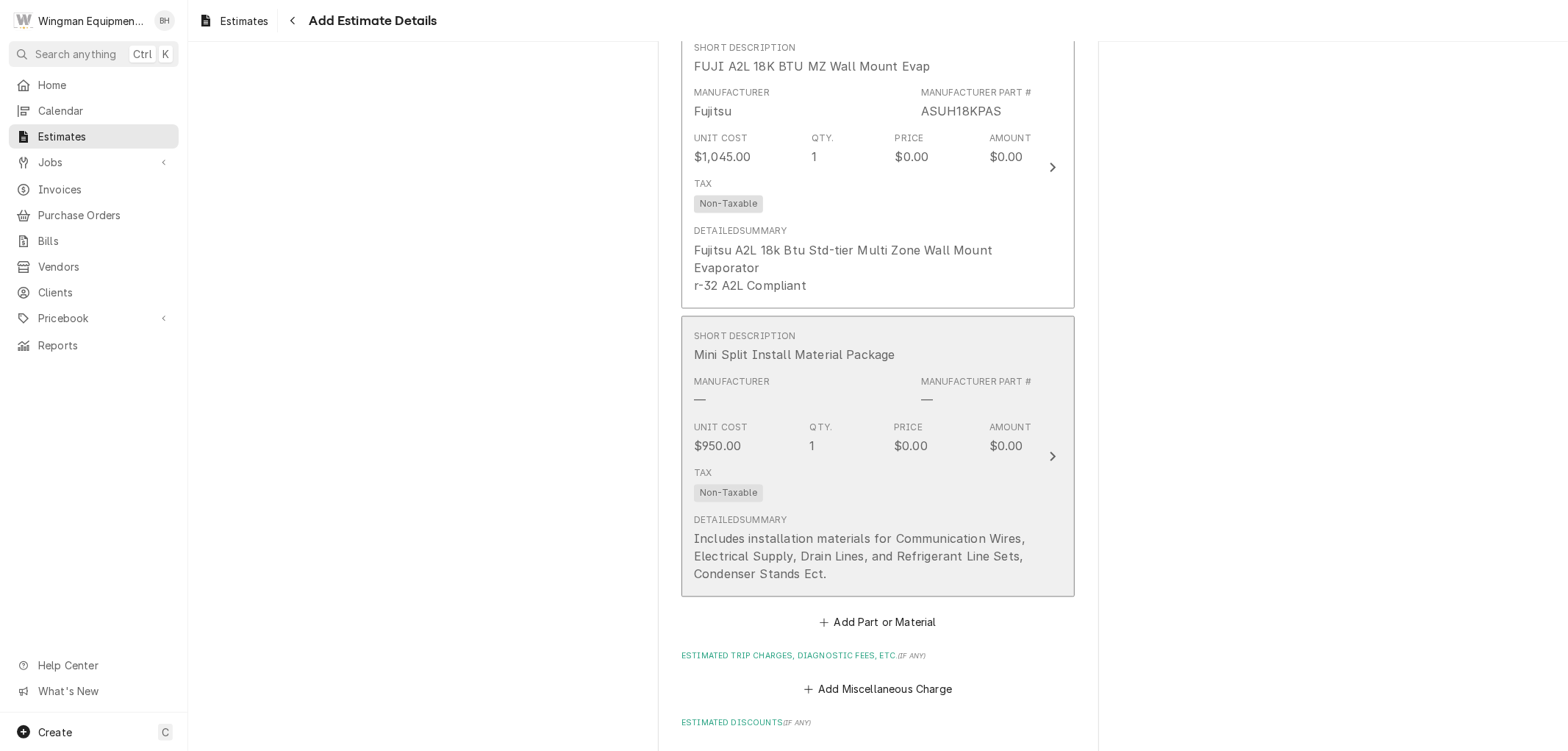
click at [894, 512] on div "Detailed Summary Includes installation materials for Communication Wires, Elect…" at bounding box center [862, 548] width 338 height 80
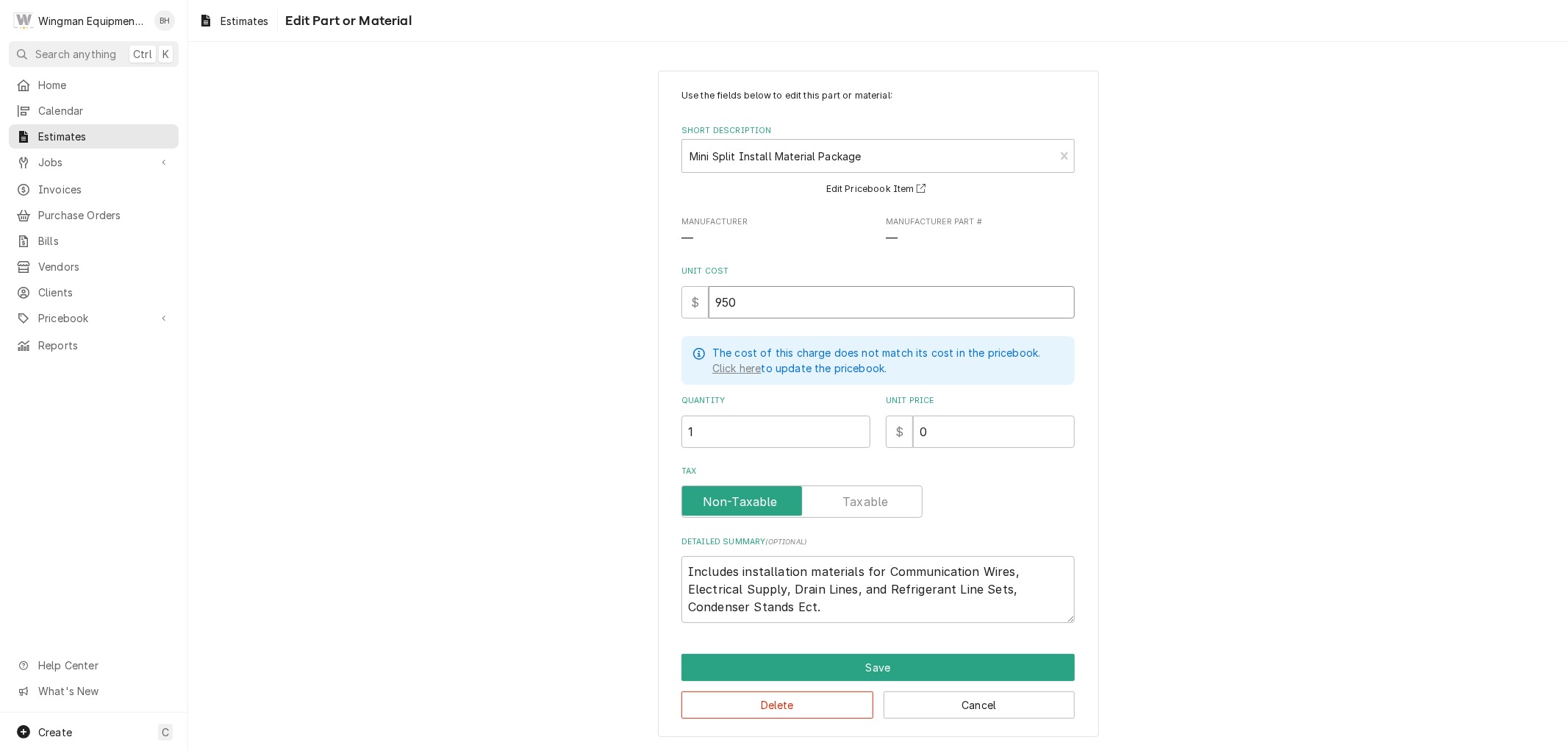
drag, startPoint x: 740, startPoint y: 305, endPoint x: 689, endPoint y: 296, distance: 51.8
click at [689, 296] on div "$ 950" at bounding box center [878, 302] width 393 height 32
click at [897, 672] on button "Save" at bounding box center [878, 667] width 393 height 27
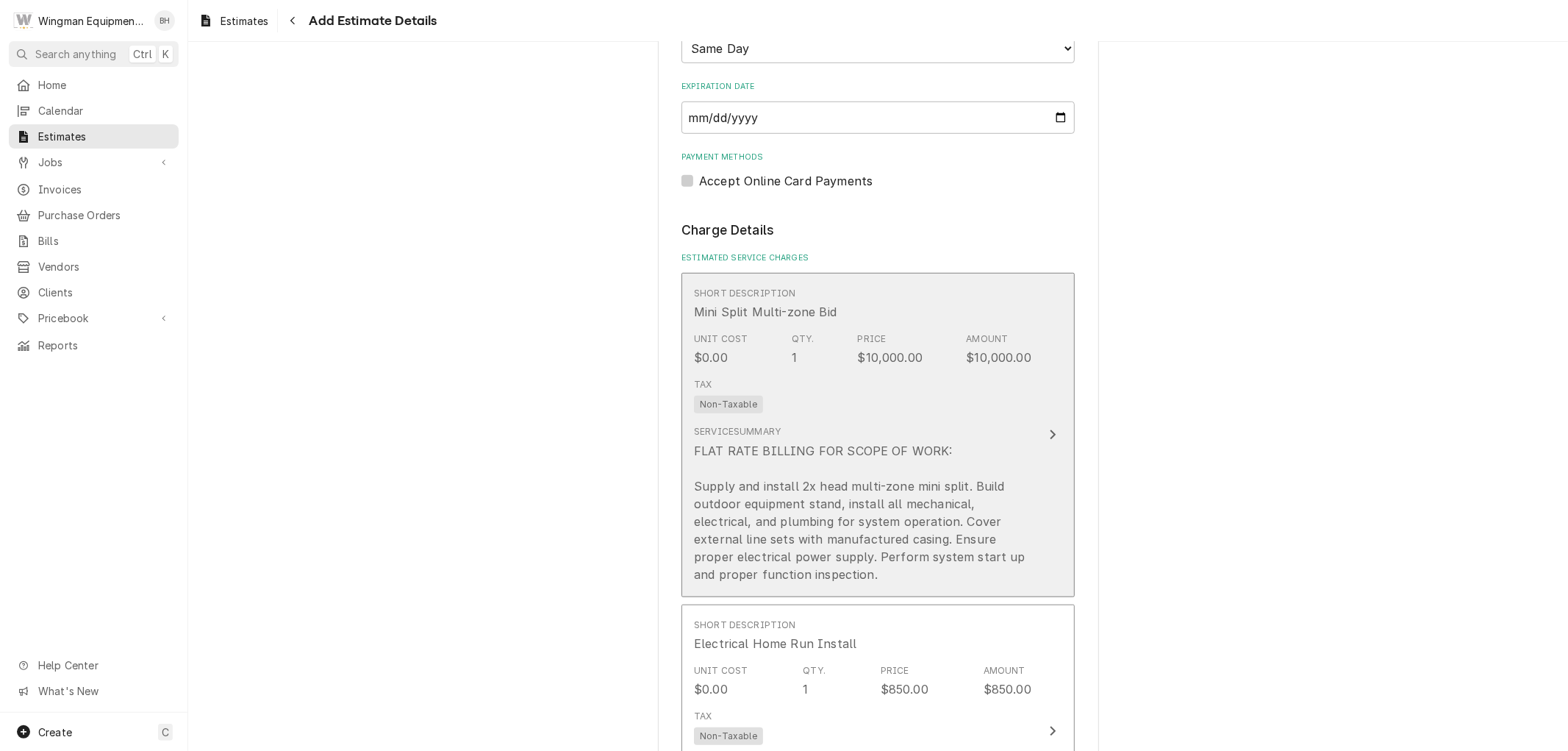
scroll to position [925, 0]
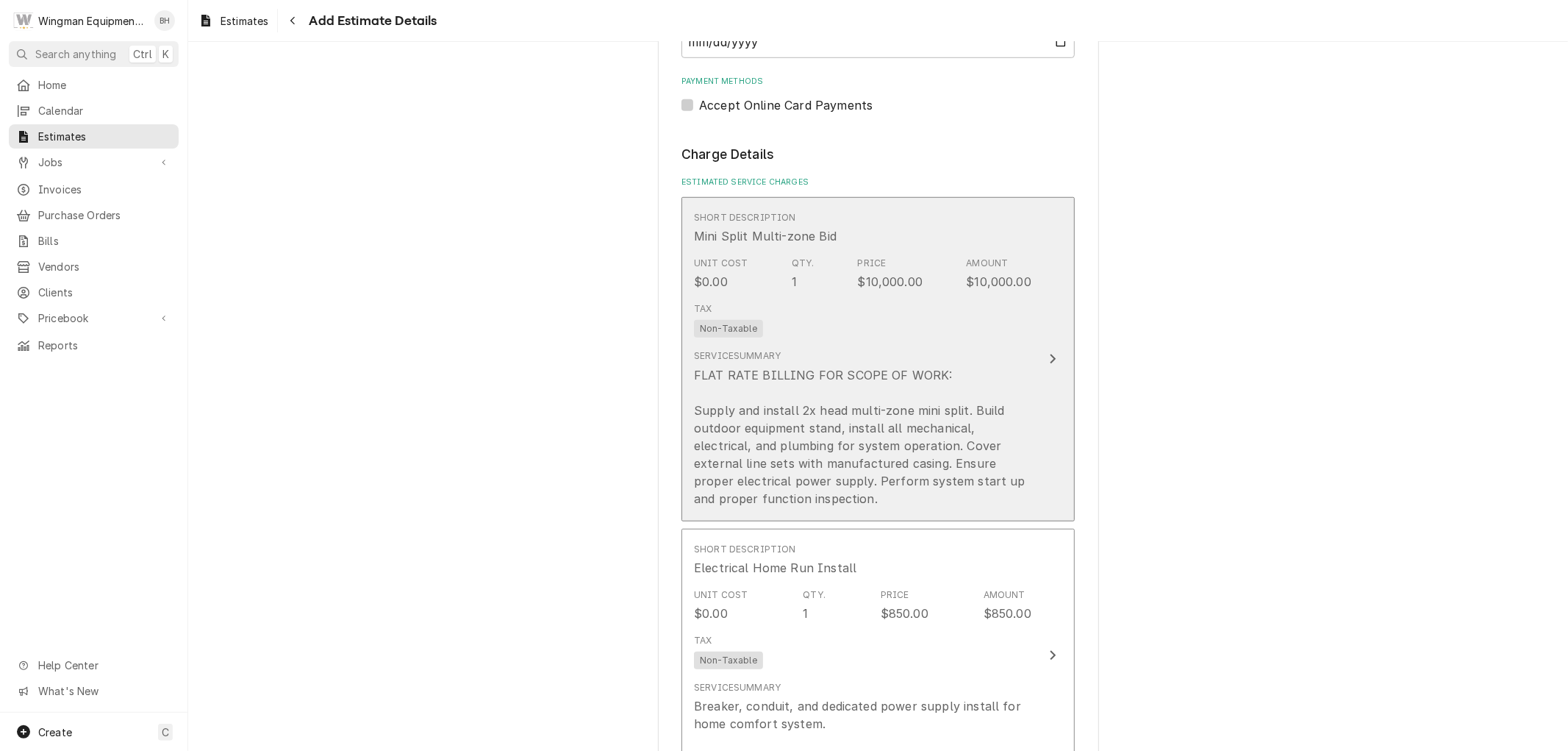
click at [981, 366] on div "FLAT RATE BILLING FOR SCOPE OF WORK: Supply and install 2x head multi-zone mini…" at bounding box center [862, 436] width 338 height 141
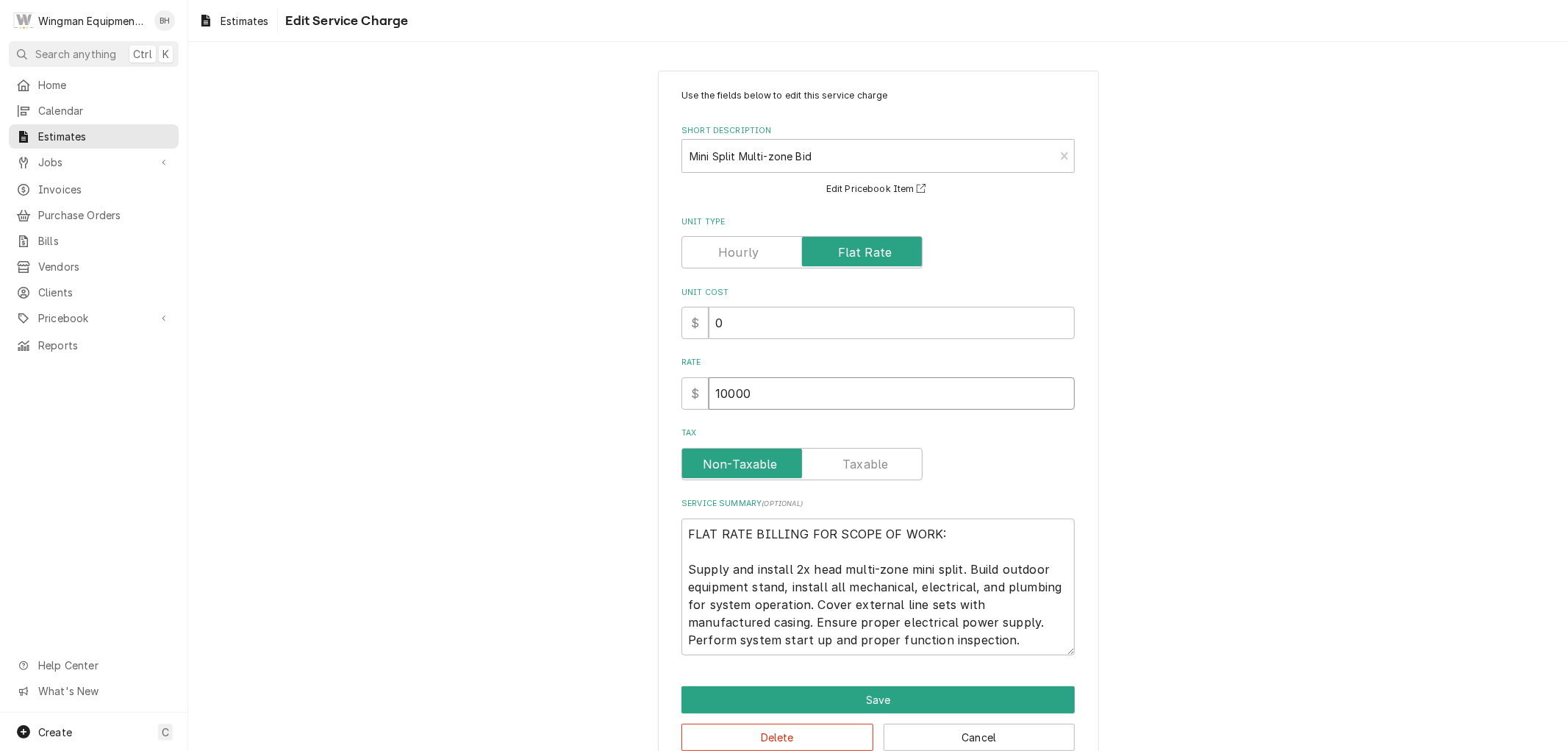
click at [728, 396] on input "10000" at bounding box center [891, 393] width 366 height 32
click at [1137, 445] on div "Use the fields below to edit this service charge Short Description Mini Split M…" at bounding box center [878, 420] width 1380 height 725
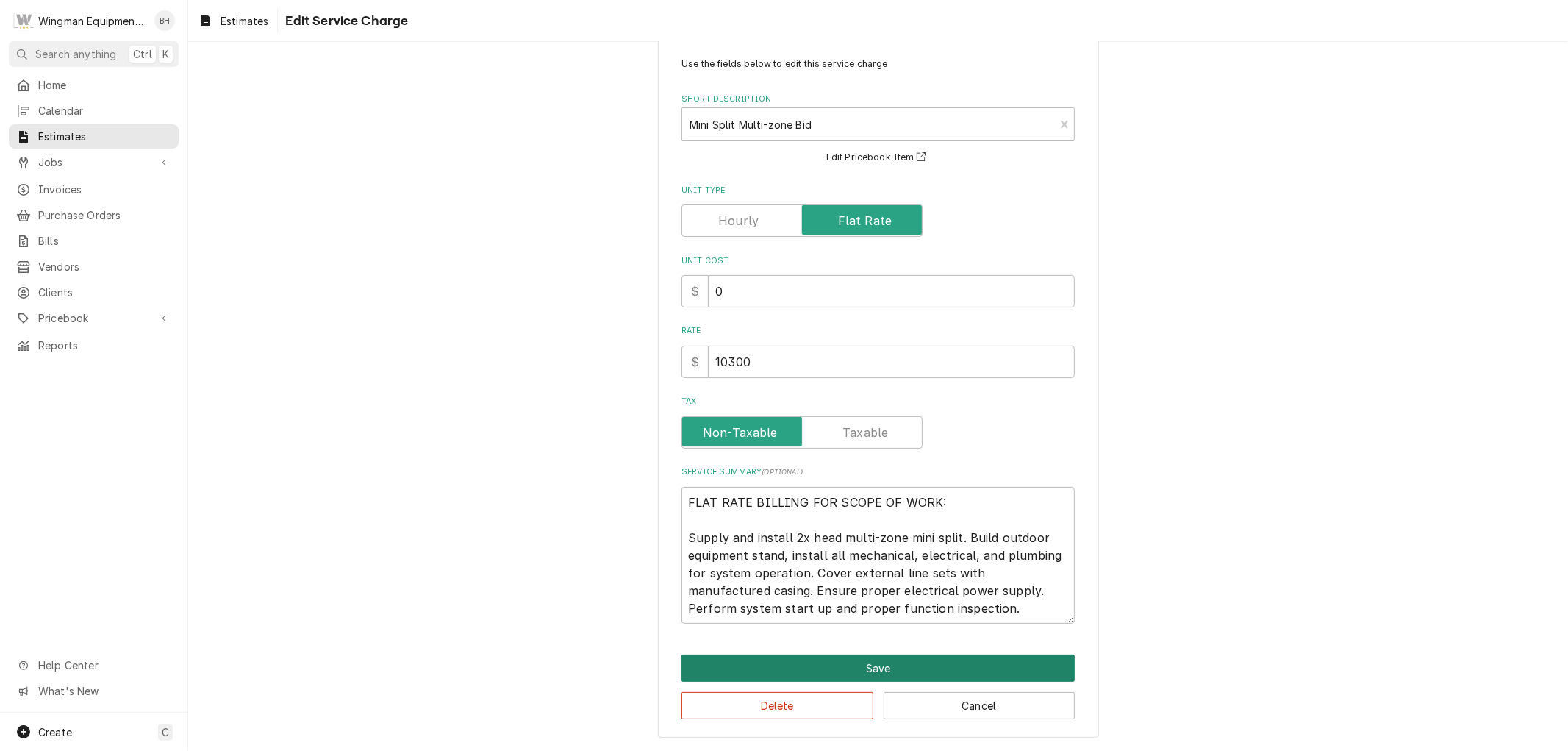
click at [884, 674] on button "Save" at bounding box center [878, 668] width 393 height 27
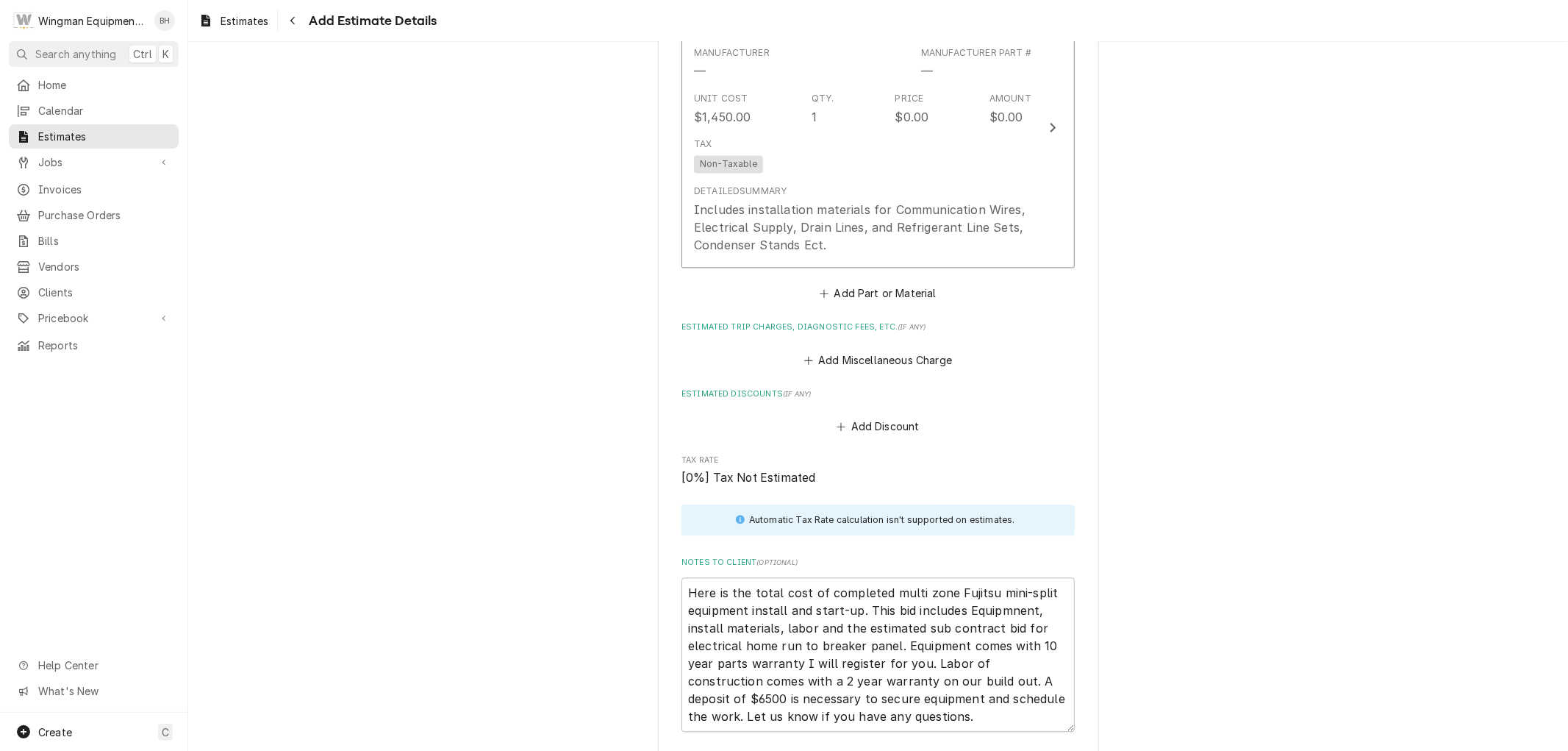
scroll to position [3031, 0]
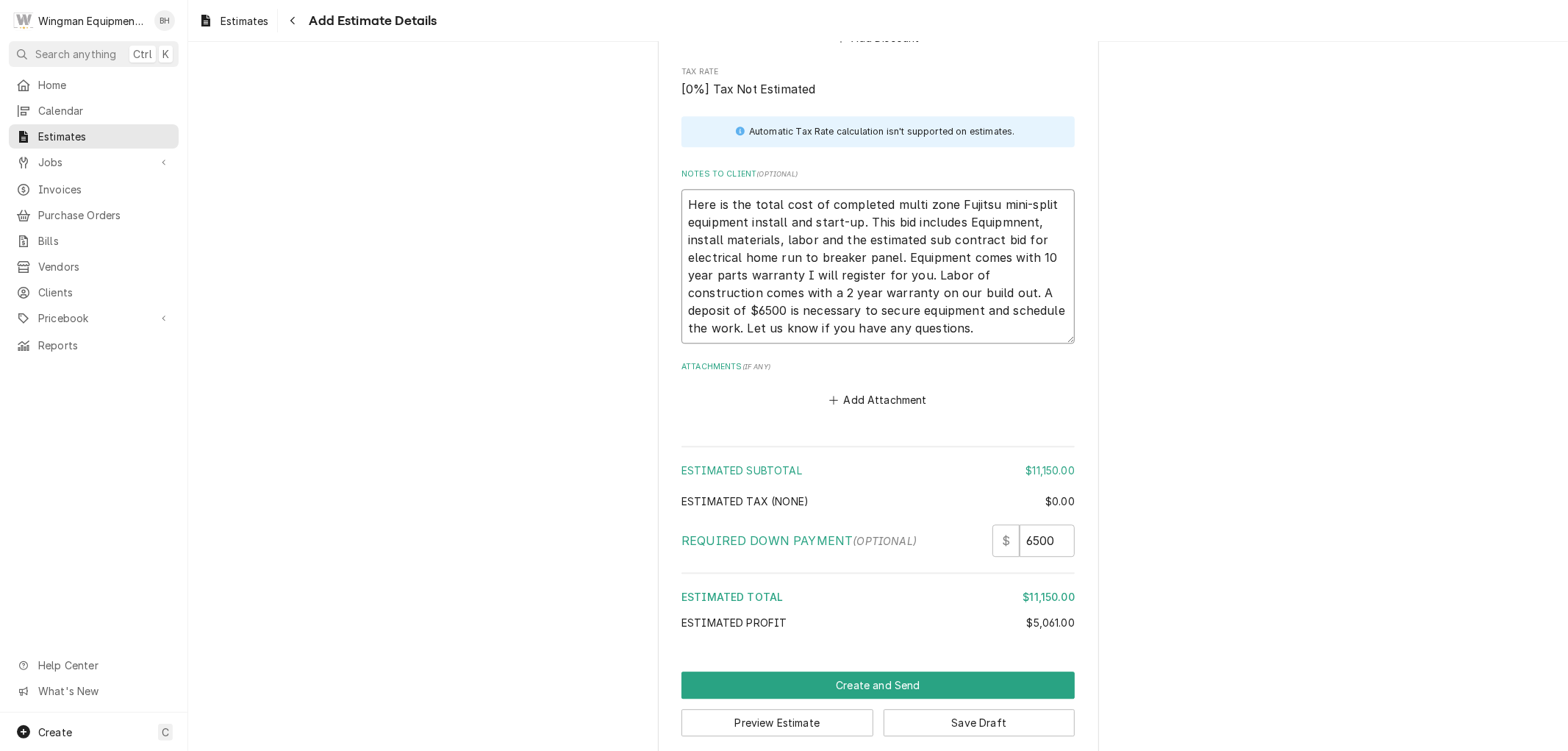
click at [938, 203] on textarea "Here is the total cost of completed multi zone Fujitsu mini-split equipment ins…" at bounding box center [878, 266] width 393 height 154
click at [980, 212] on textarea "Here is the total cost of completed multi zone Fujitsu mini-split equipment ins…" at bounding box center [878, 266] width 393 height 154
click at [961, 371] on label "Attachments ( if any )" at bounding box center [878, 367] width 393 height 12
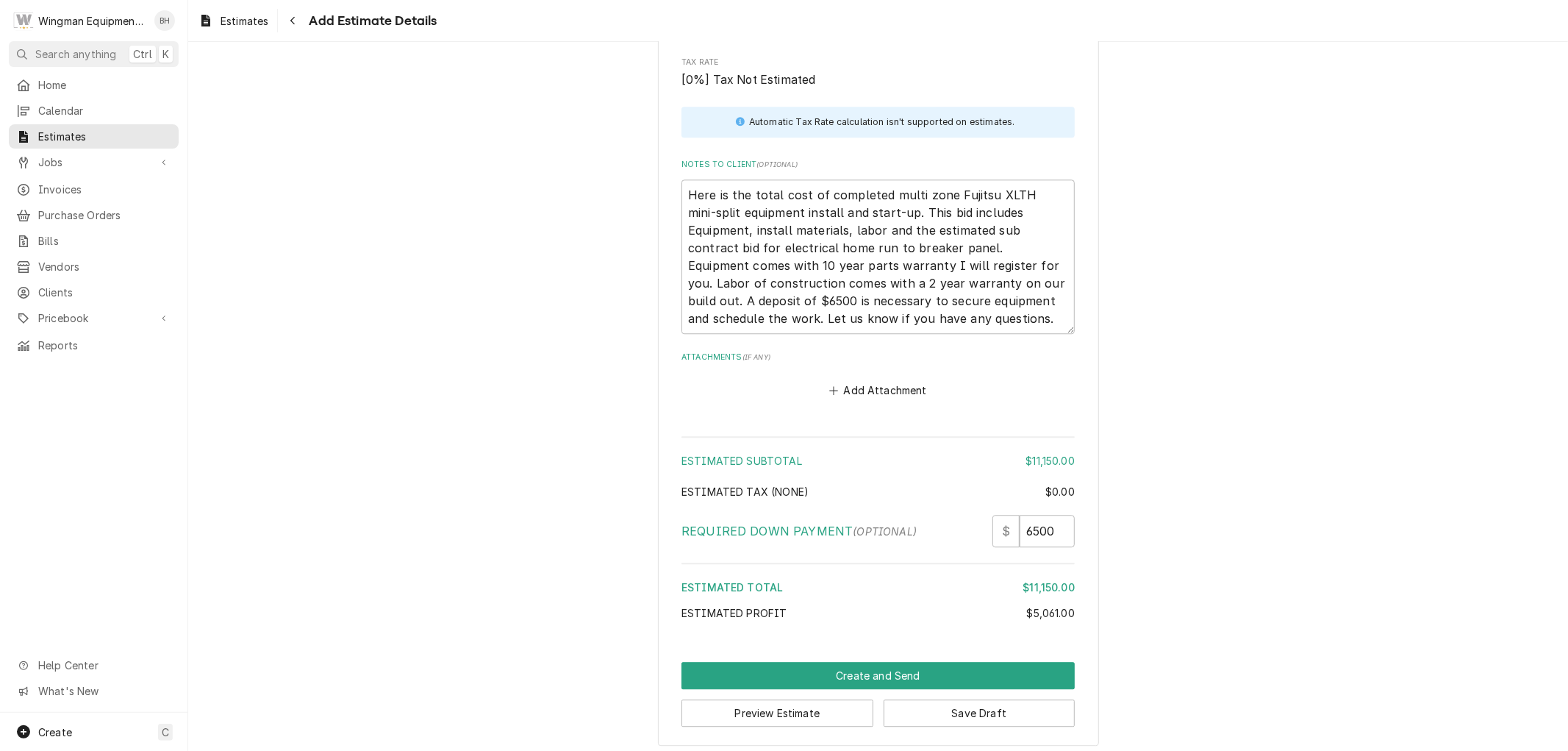
scroll to position [3049, 0]
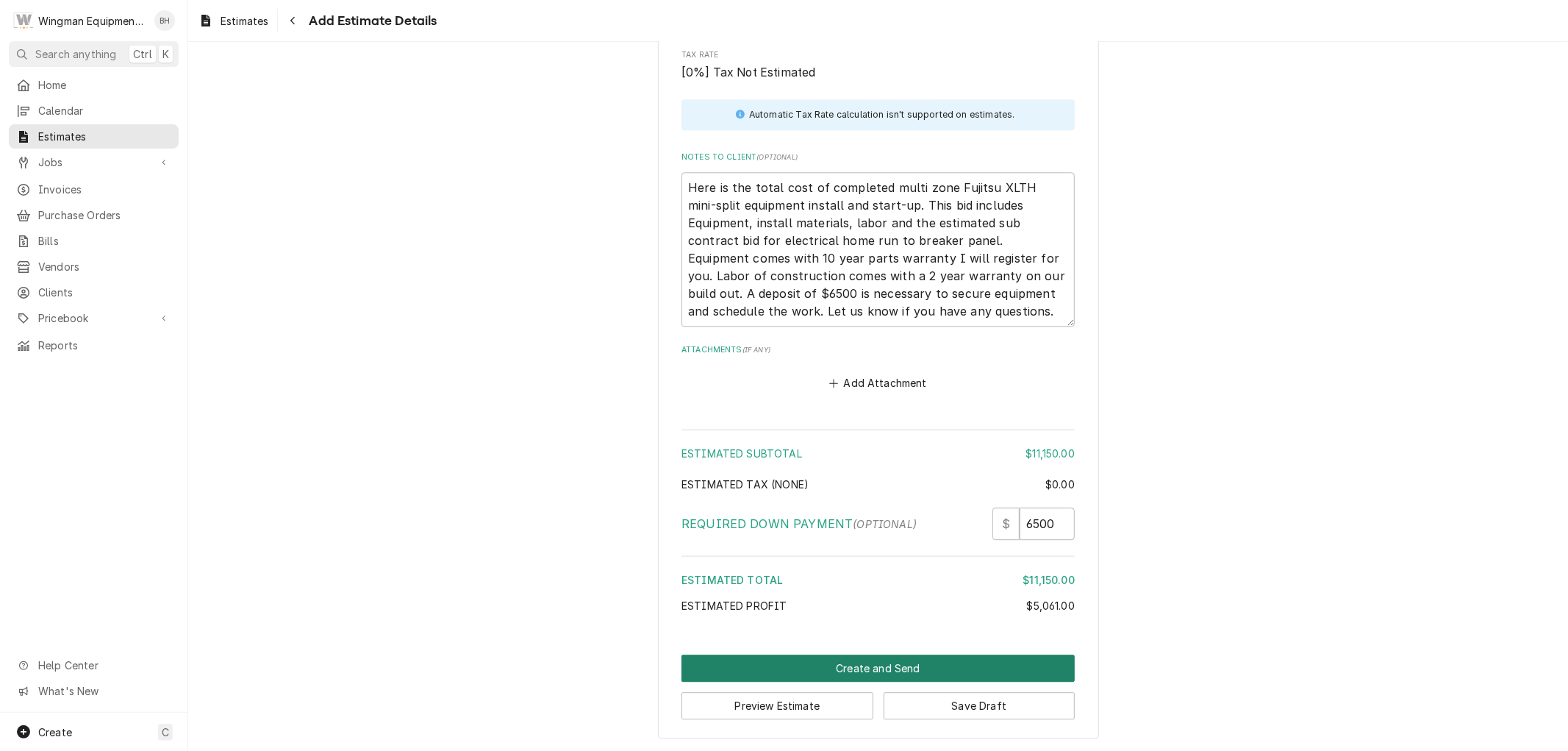
click at [897, 668] on button "Create and Send" at bounding box center [878, 668] width 393 height 27
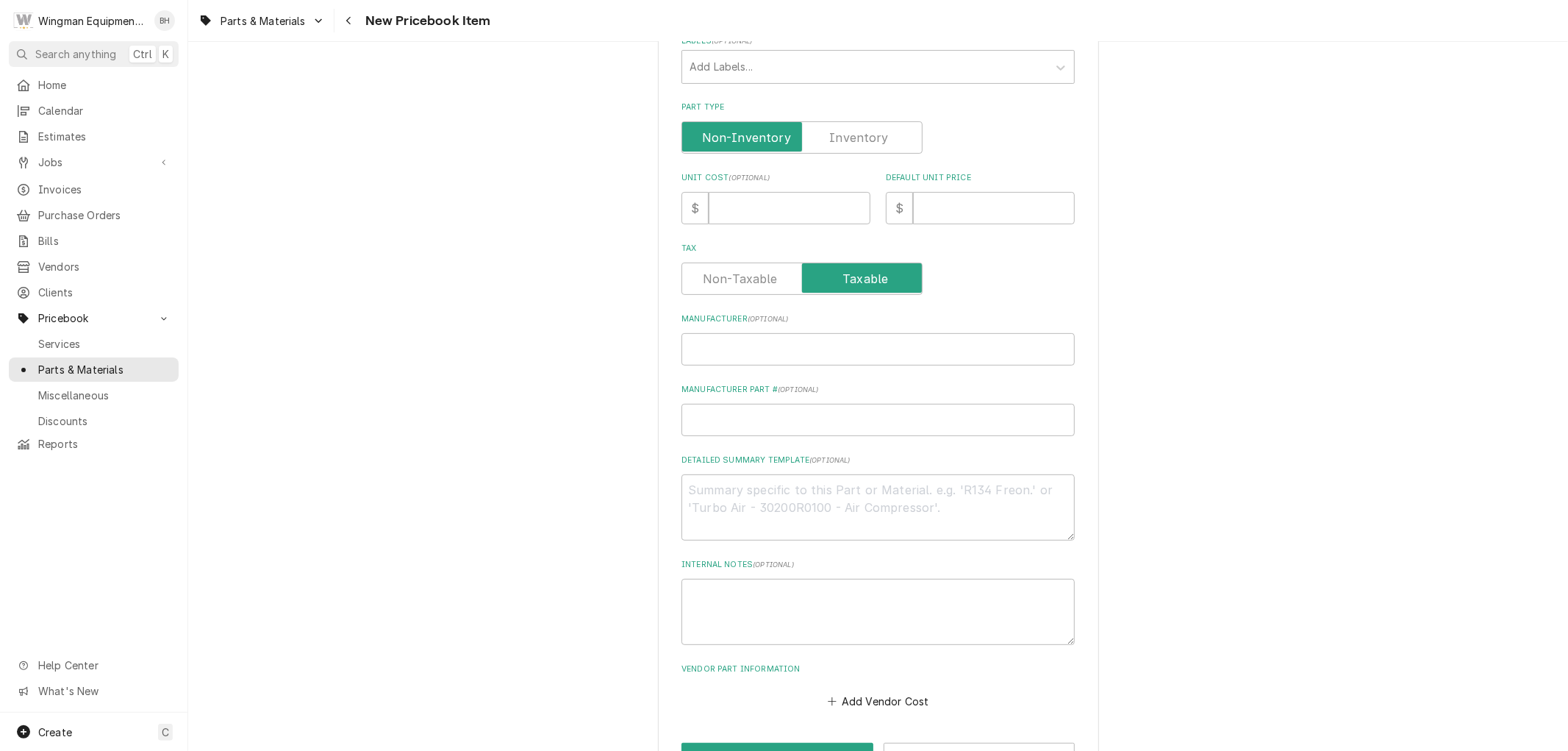
scroll to position [360, 0]
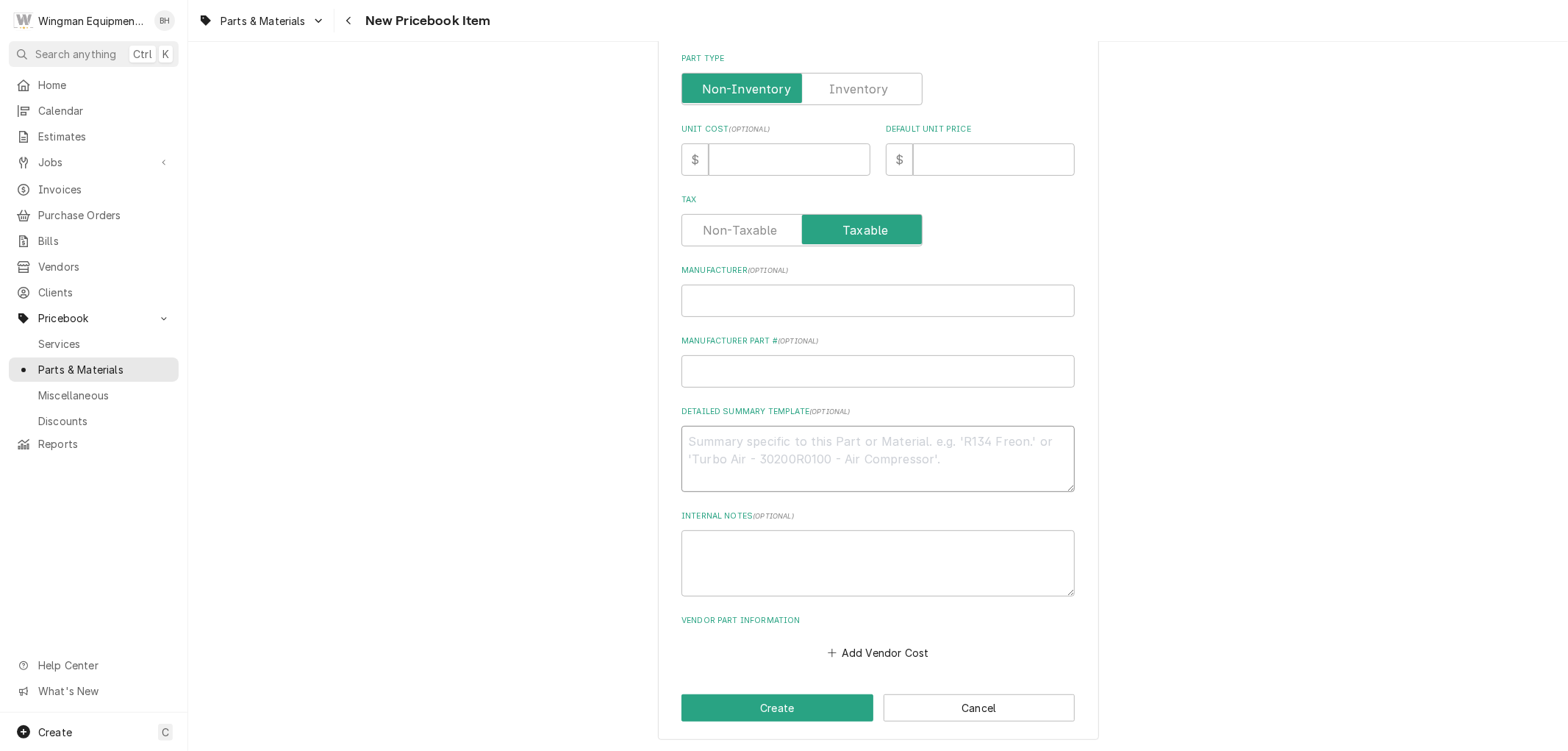
click at [744, 464] on textarea "Detailed Summary Template ( optional )" at bounding box center [878, 459] width 393 height 66
paste textarea "Fujitsu A2L 09k Btu Std-tier Multi Zone Wall Mount Evaporator r-32 A2L Compliant"
type textarea "Fujitsu A2L 09k Btu Std-tier Multi Zone Wall Mount Evaporator r-32 A2L Compliant"
type textarea "x"
click at [759, 444] on textarea "Fujitsu A2L 09k Btu Std-tier Multi Zone Wall Mount Evaporator r-32 A2L Compliant" at bounding box center [878, 459] width 393 height 66
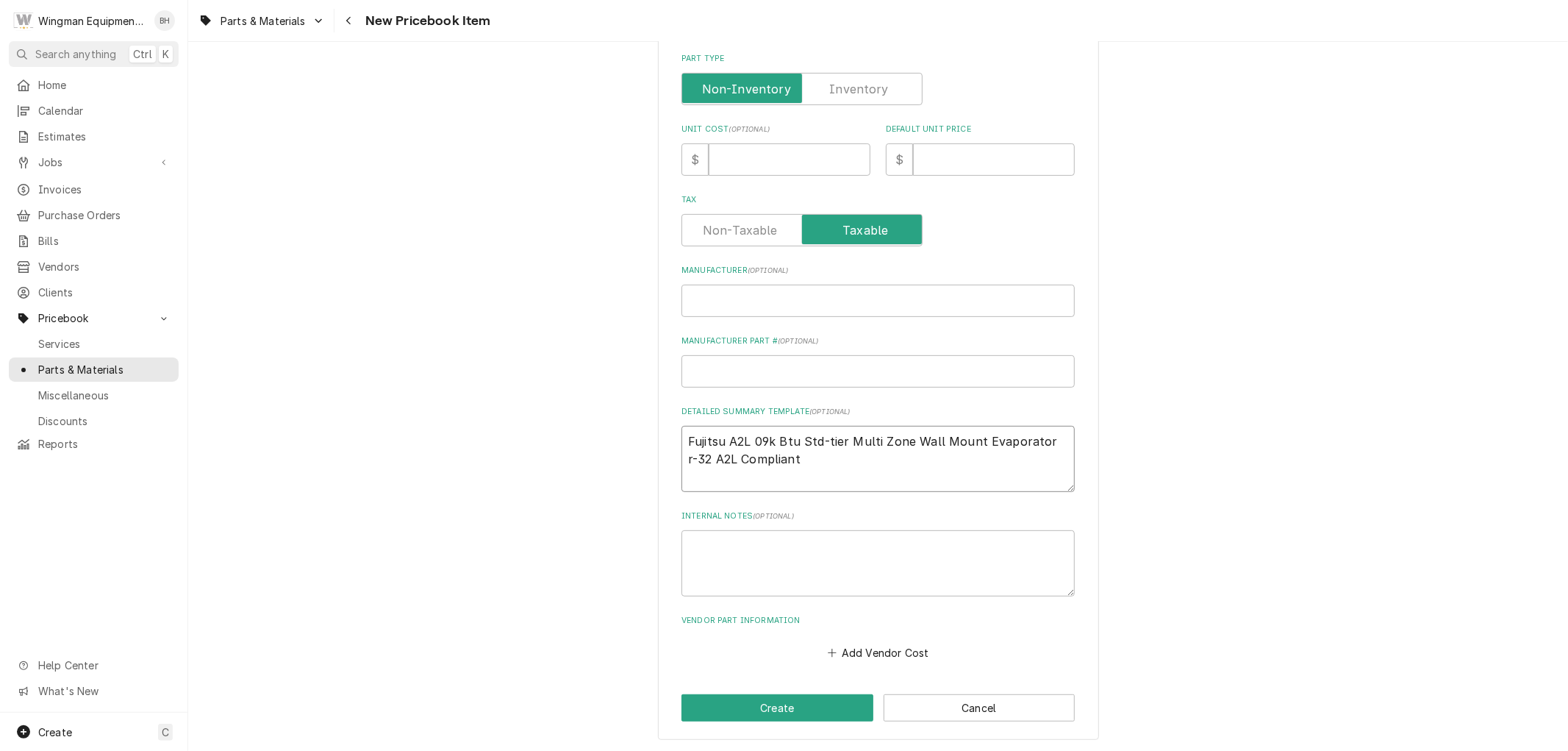
type textarea "Fujitsu A2L 0k Btu Std-tier Multi Zone Wall Mount Evaporator r-32 A2L Compliant"
type textarea "x"
type textarea "Fujitsu A2L k Btu Std-tier Multi Zone Wall Mount Evaporator r-32 A2L Compliant"
type textarea "x"
type textarea "Fujitsu A2L 1k Btu Std-tier Multi Zone Wall Mount Evaporator r-32 A2L Compliant"
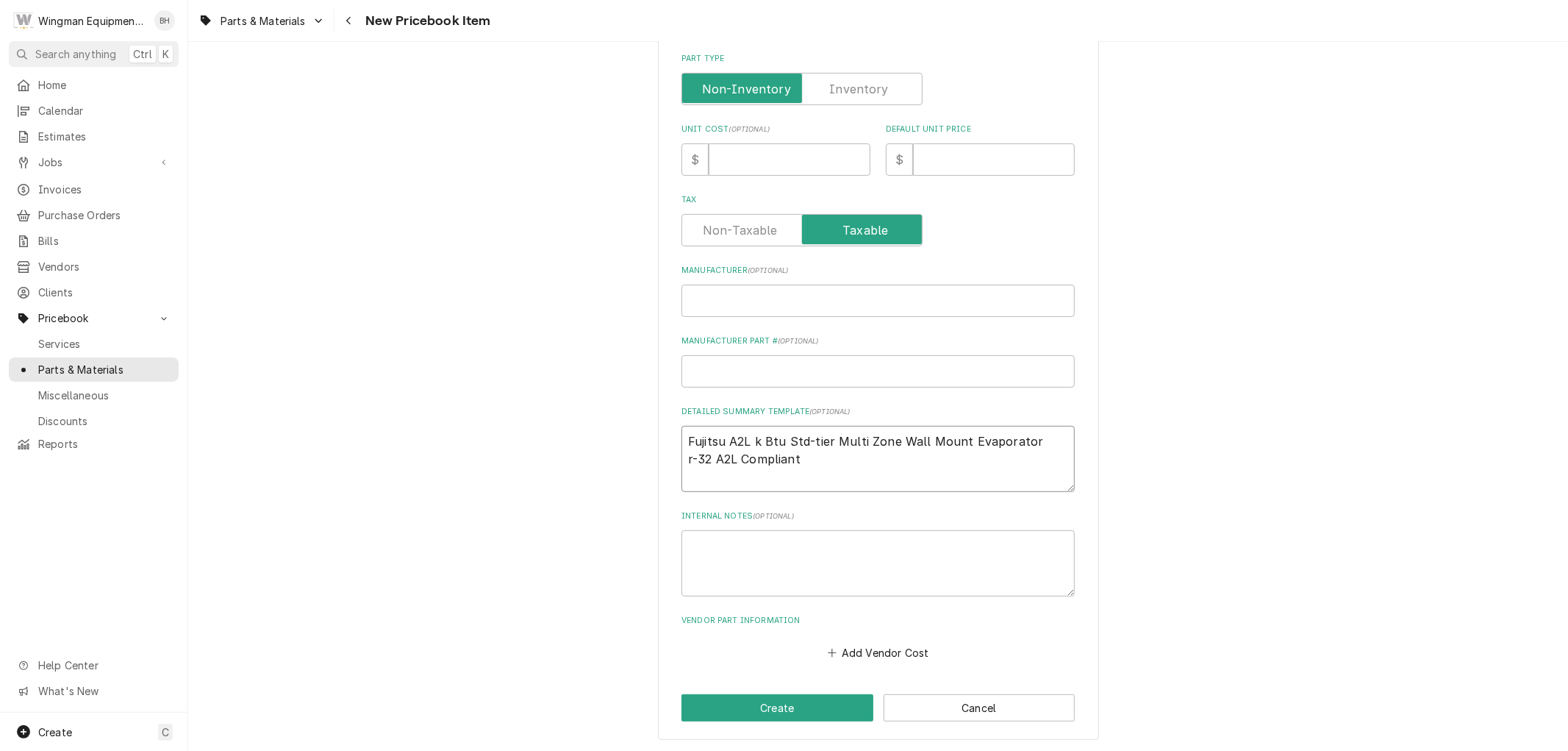
type textarea "x"
type textarea "Fujitsu A2L 18k Btu Std-tier Multi Zone Wall Mount Evaporator r-32 A2L Compliant"
type textarea "x"
type textarea "Fujitsu A2L 18k Btu Std-tier Multi Zone Wall Mount Evaporator r-32 A2L Compliant"
click at [820, 299] on input "Manufacturer ( optional )" at bounding box center [878, 300] width 393 height 32
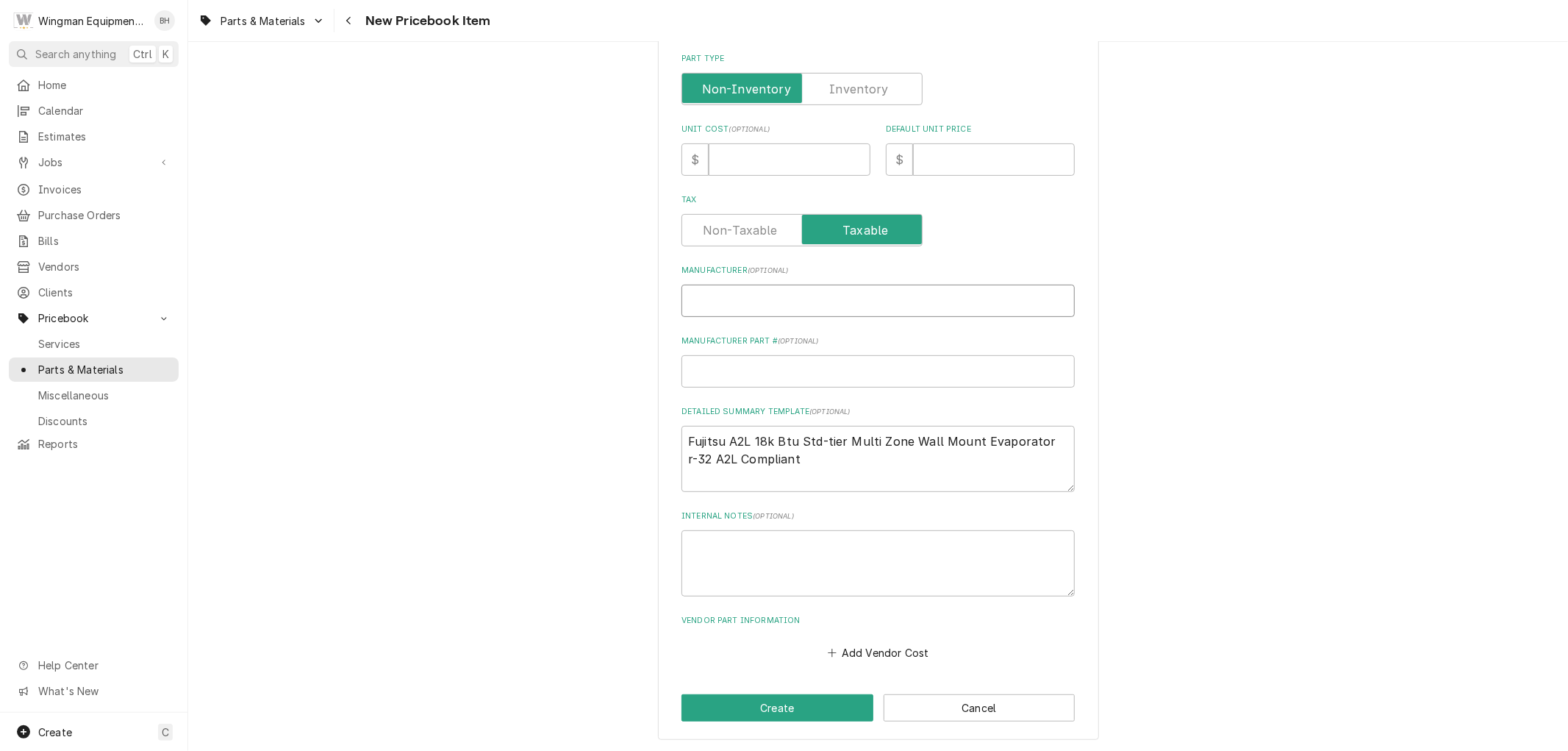
type input "F"
type textarea "x"
type input "Fu"
type textarea "x"
type input "Fuj"
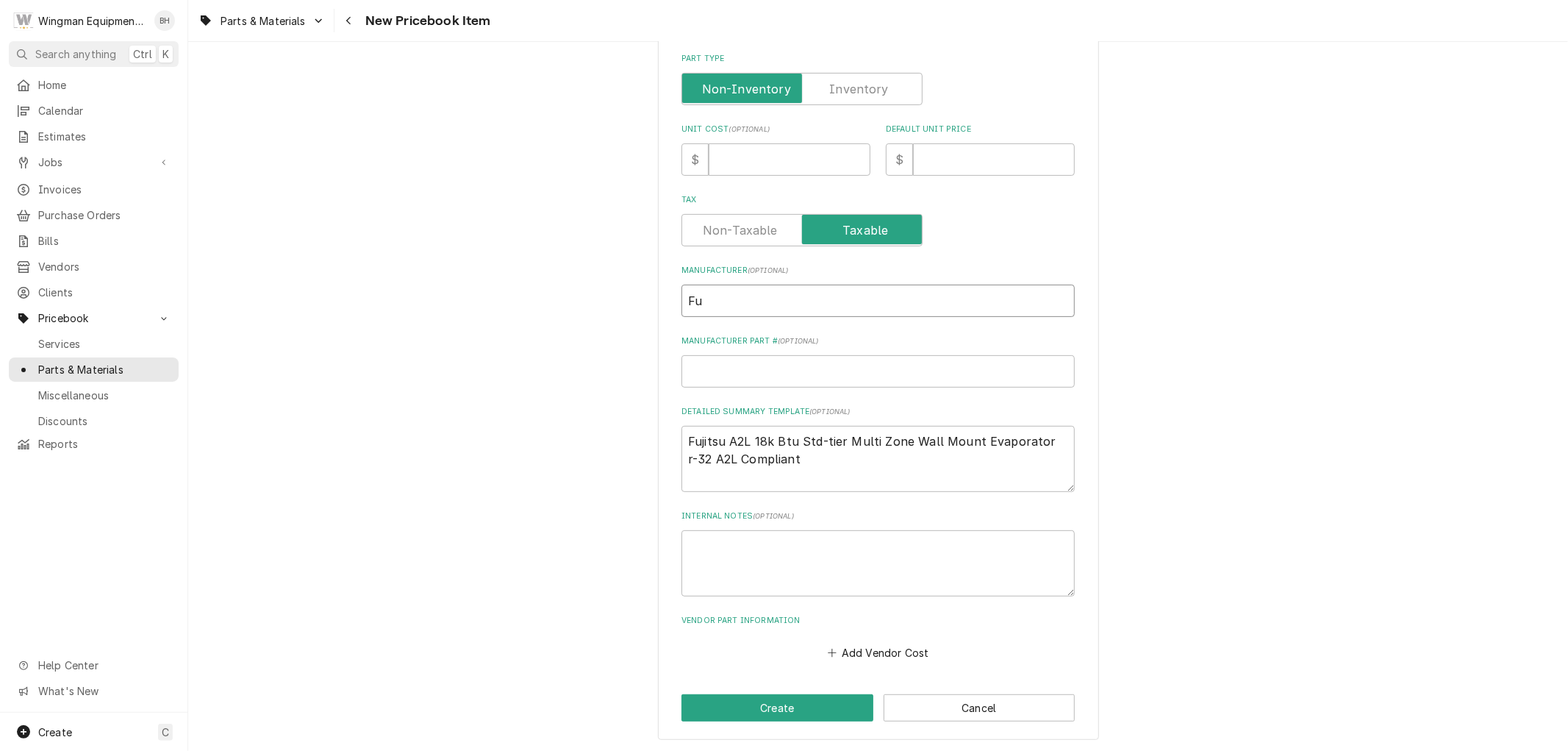
type textarea "x"
type input "Fuji"
type textarea "x"
type input "Fujit"
type textarea "x"
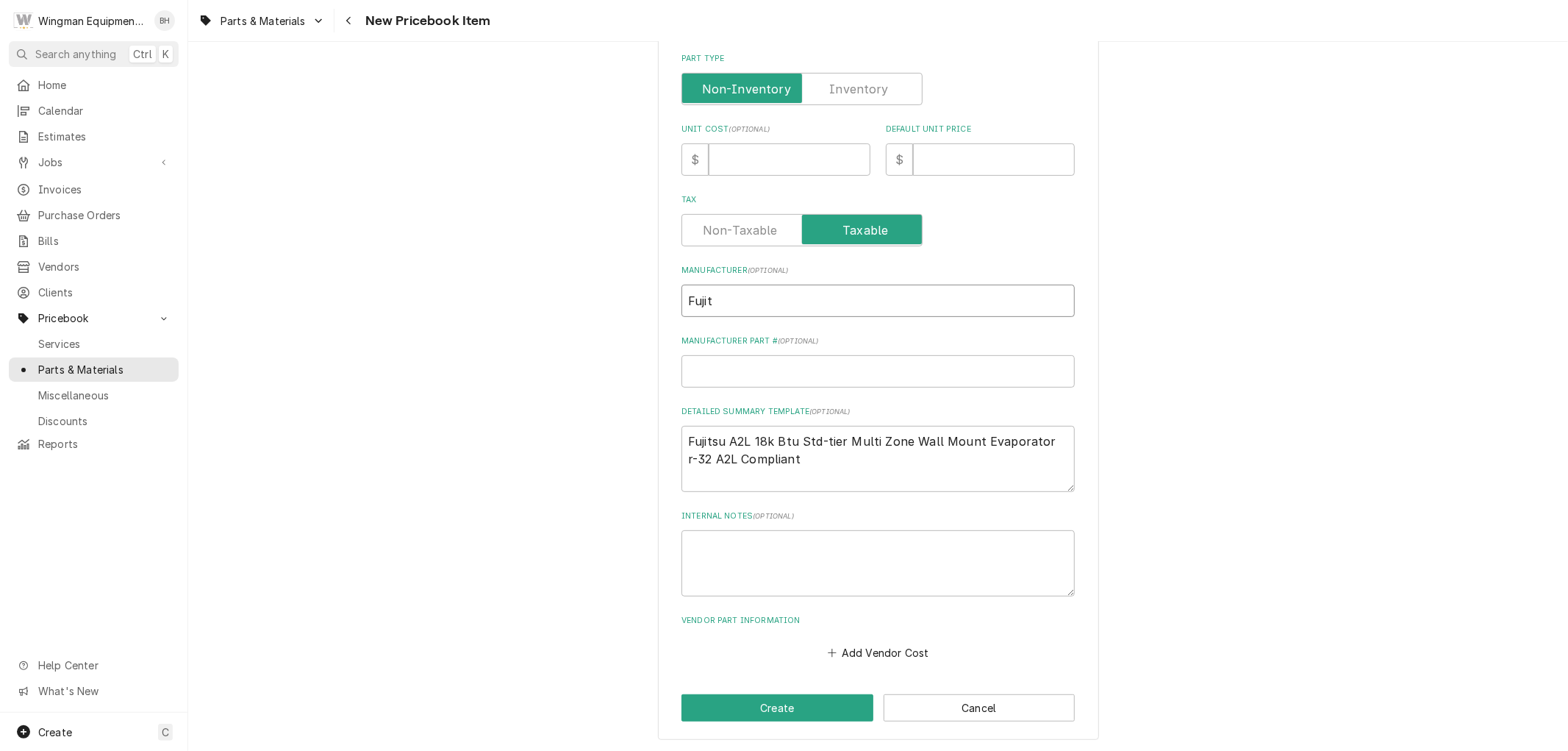
type input "Fujits"
type textarea "x"
type input "Fujitsu"
type textarea "x"
type input "Fujitsu"
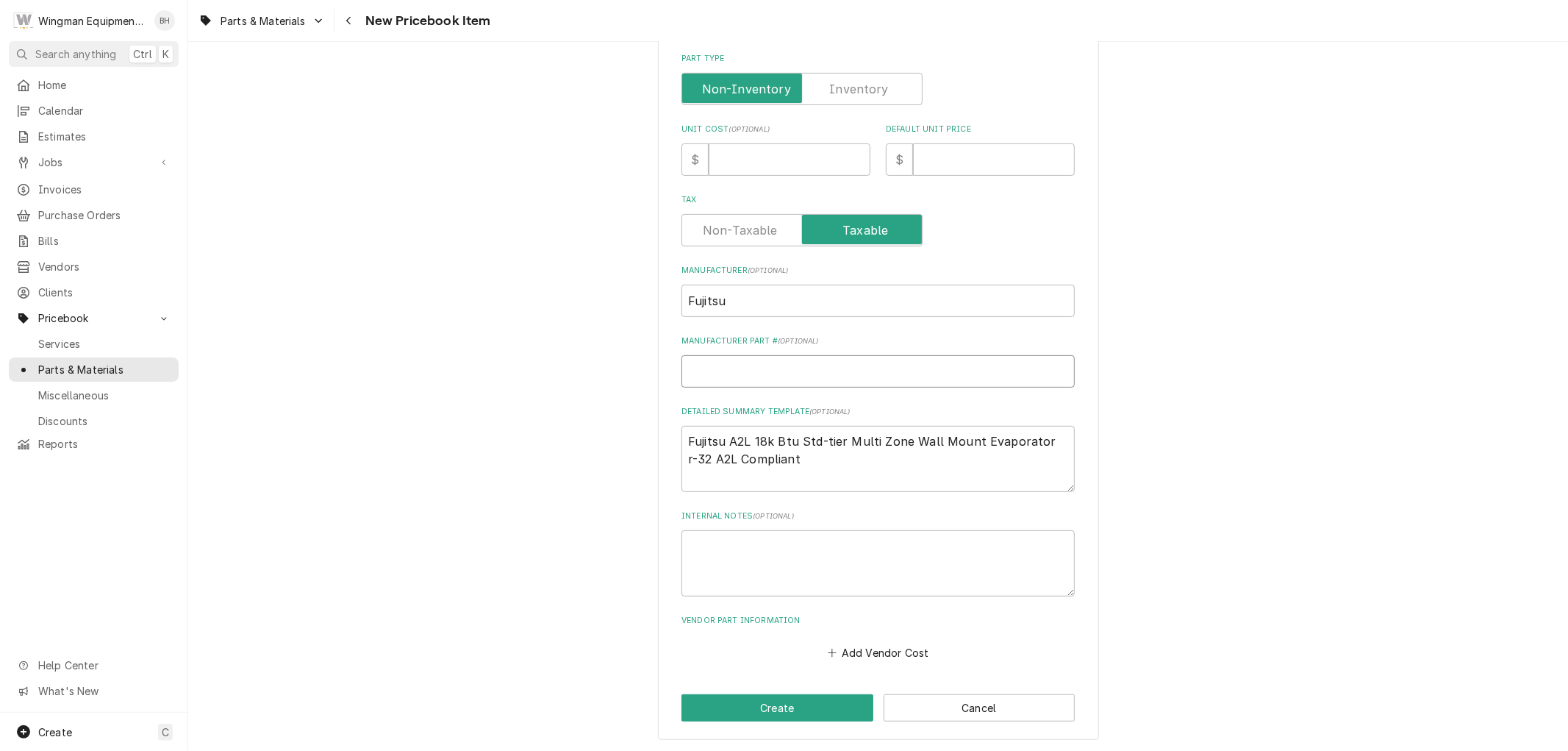
click at [803, 363] on input "Manufacturer Part # ( optional )" at bounding box center [878, 371] width 393 height 32
paste input "ASUH09KPAS"
type input "ASUH09KPAS"
type textarea "x"
click at [728, 368] on input "ASUH09KPAS" at bounding box center [878, 371] width 393 height 32
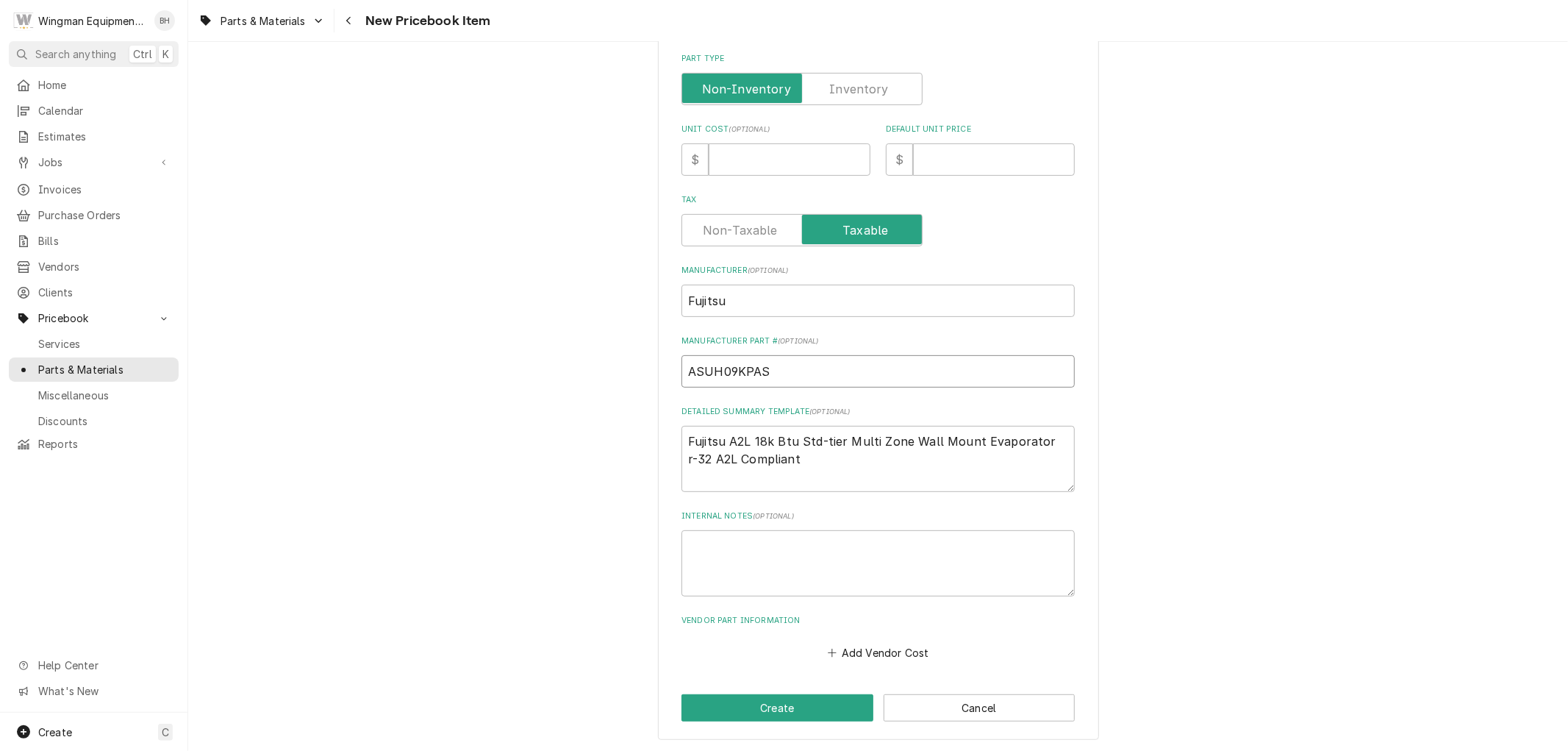
type input "ASUH0KPAS"
type textarea "x"
type input "ASUHKPAS"
type textarea "x"
type input "ASUH1KPAS"
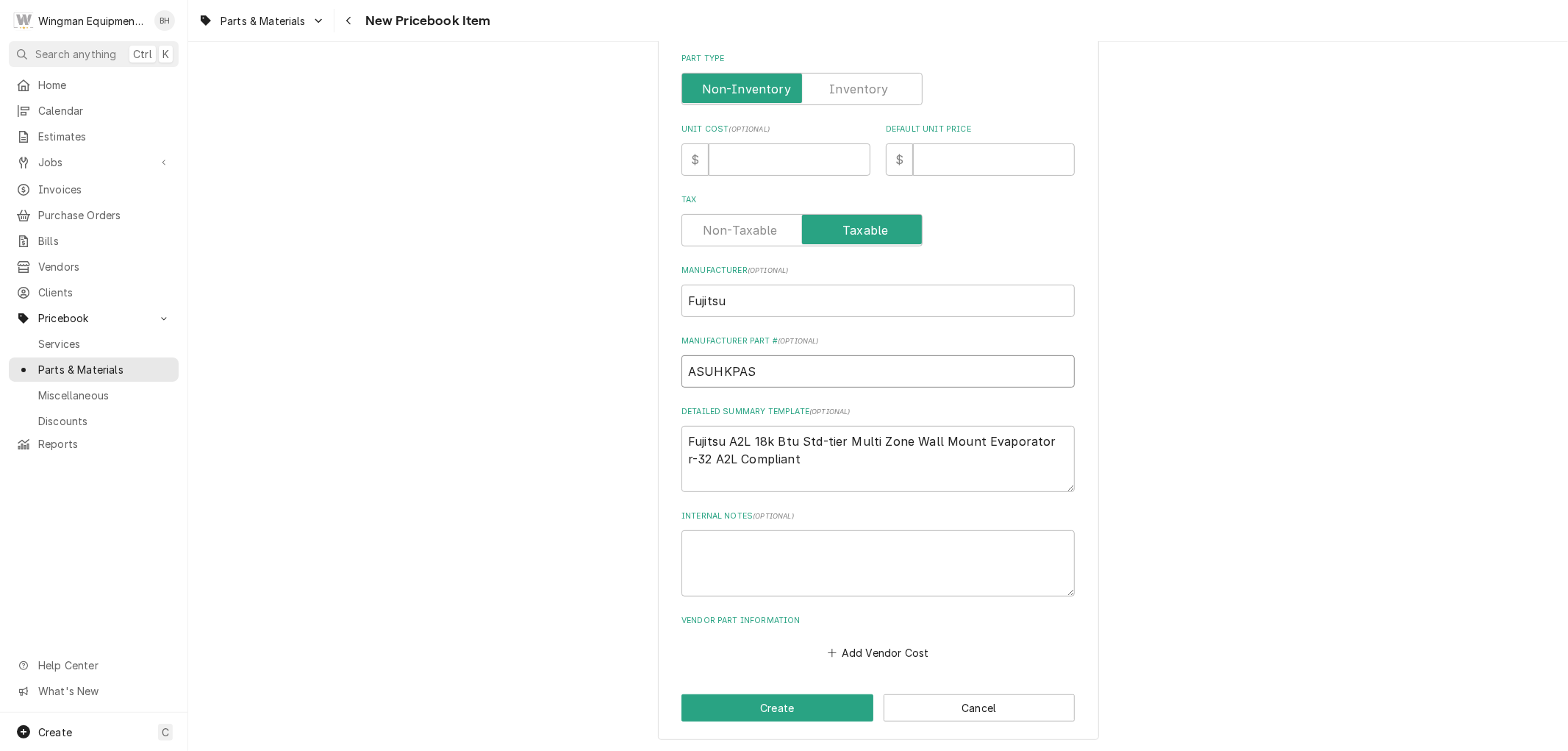
type textarea "x"
type input "ASUH18KPAS"
type textarea "x"
type input "ASUH18KPAS"
click at [759, 167] on input "Unit Cost ( optional )" at bounding box center [789, 159] width 162 height 32
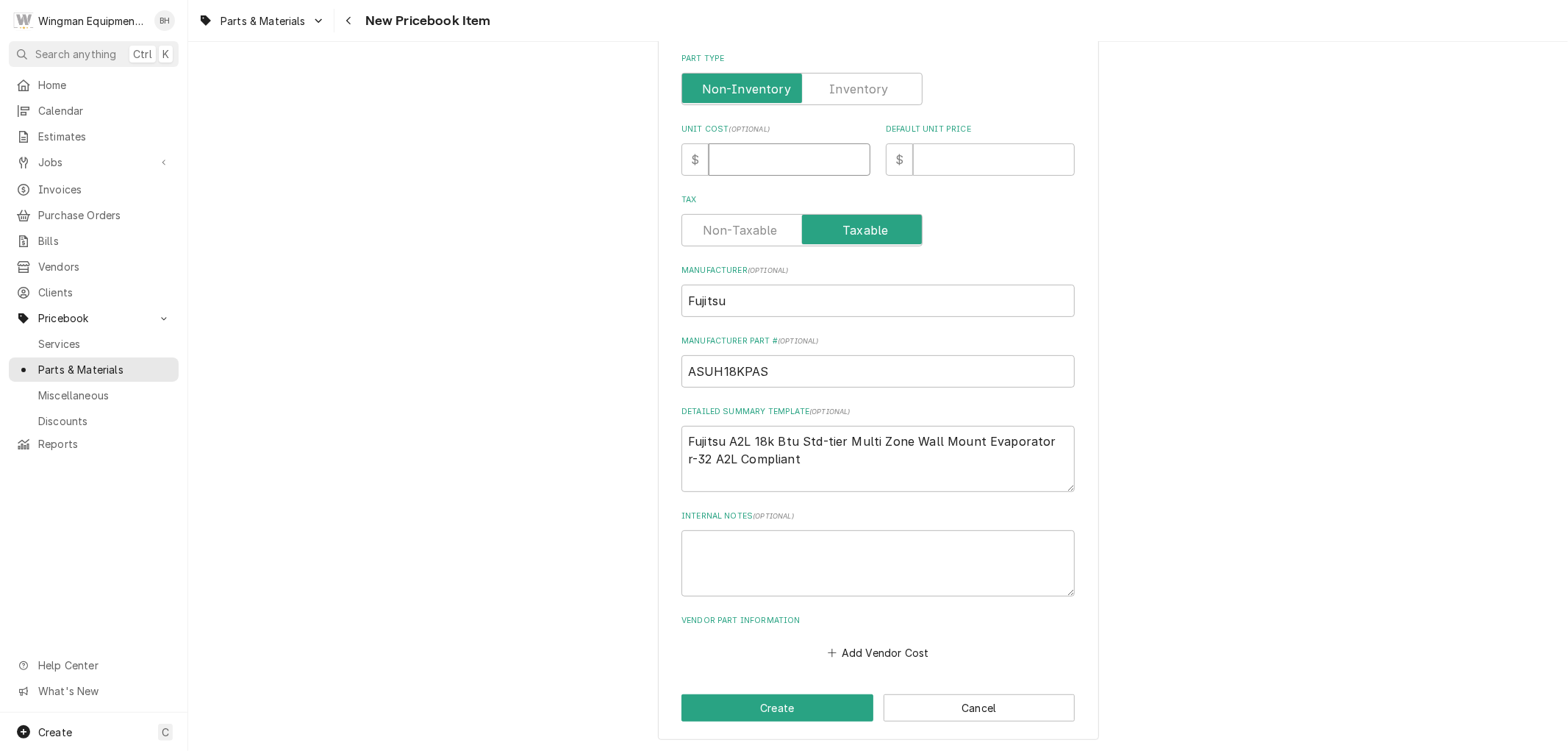
type input "9"
type textarea "x"
type input "95"
type textarea "x"
type input "955"
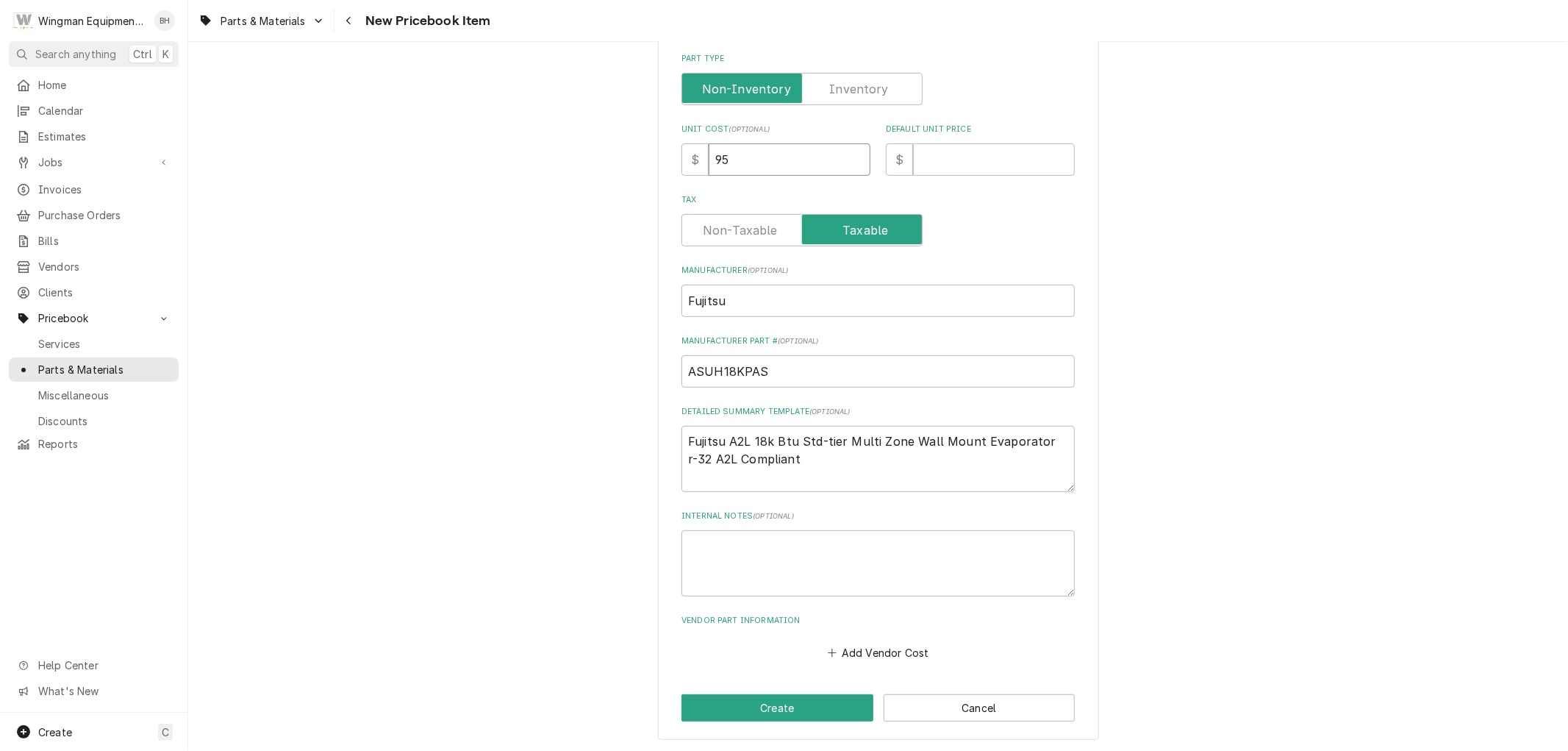
type textarea "x"
drag, startPoint x: 738, startPoint y: 158, endPoint x: 650, endPoint y: 154, distance: 88.1
click at [650, 154] on div "Please provide the following information to create a PriceBook item. Active Sta…" at bounding box center [878, 225] width 1380 height 1056
type textarea "x"
type input "1"
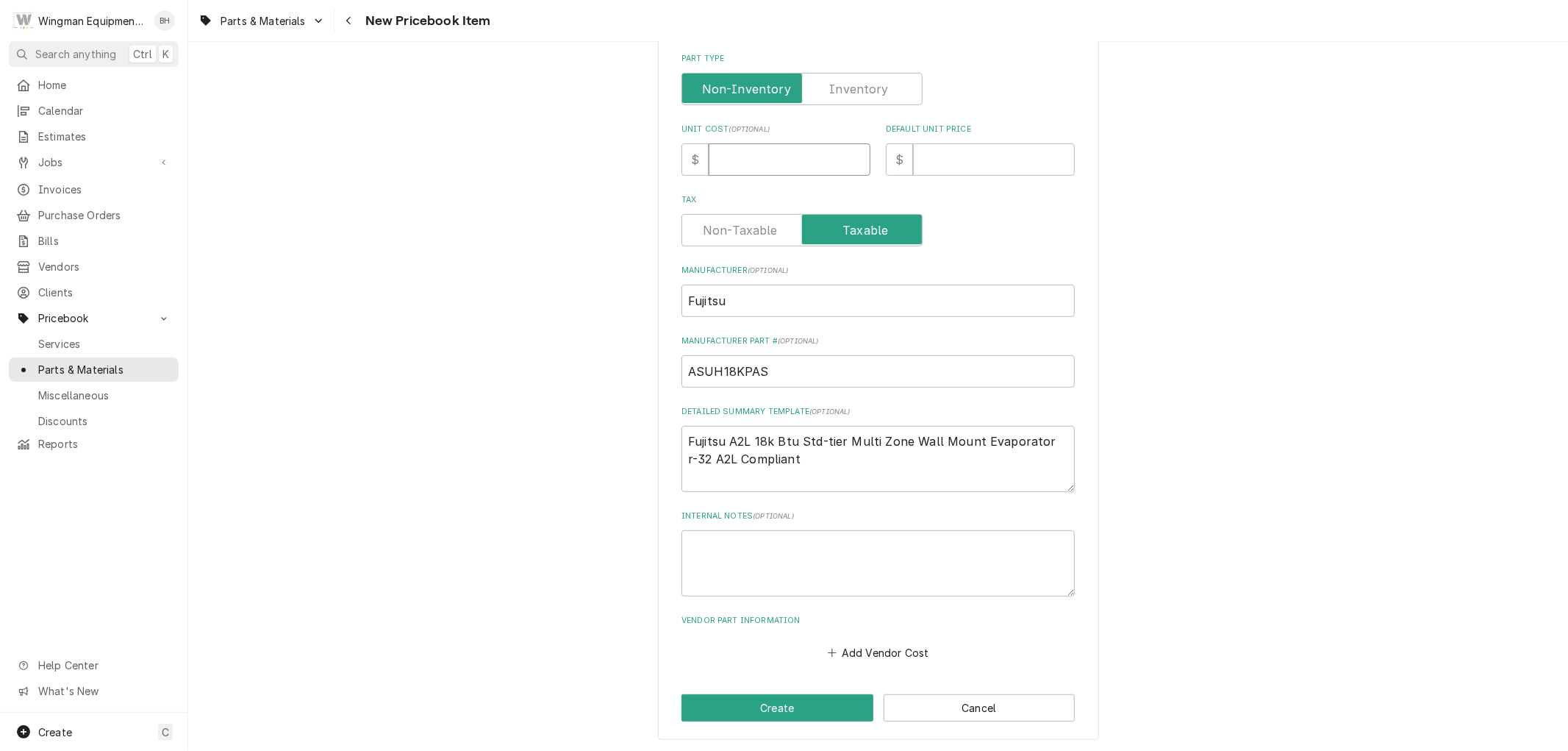
type textarea "x"
type input "10"
type textarea "x"
type input "104"
type textarea "x"
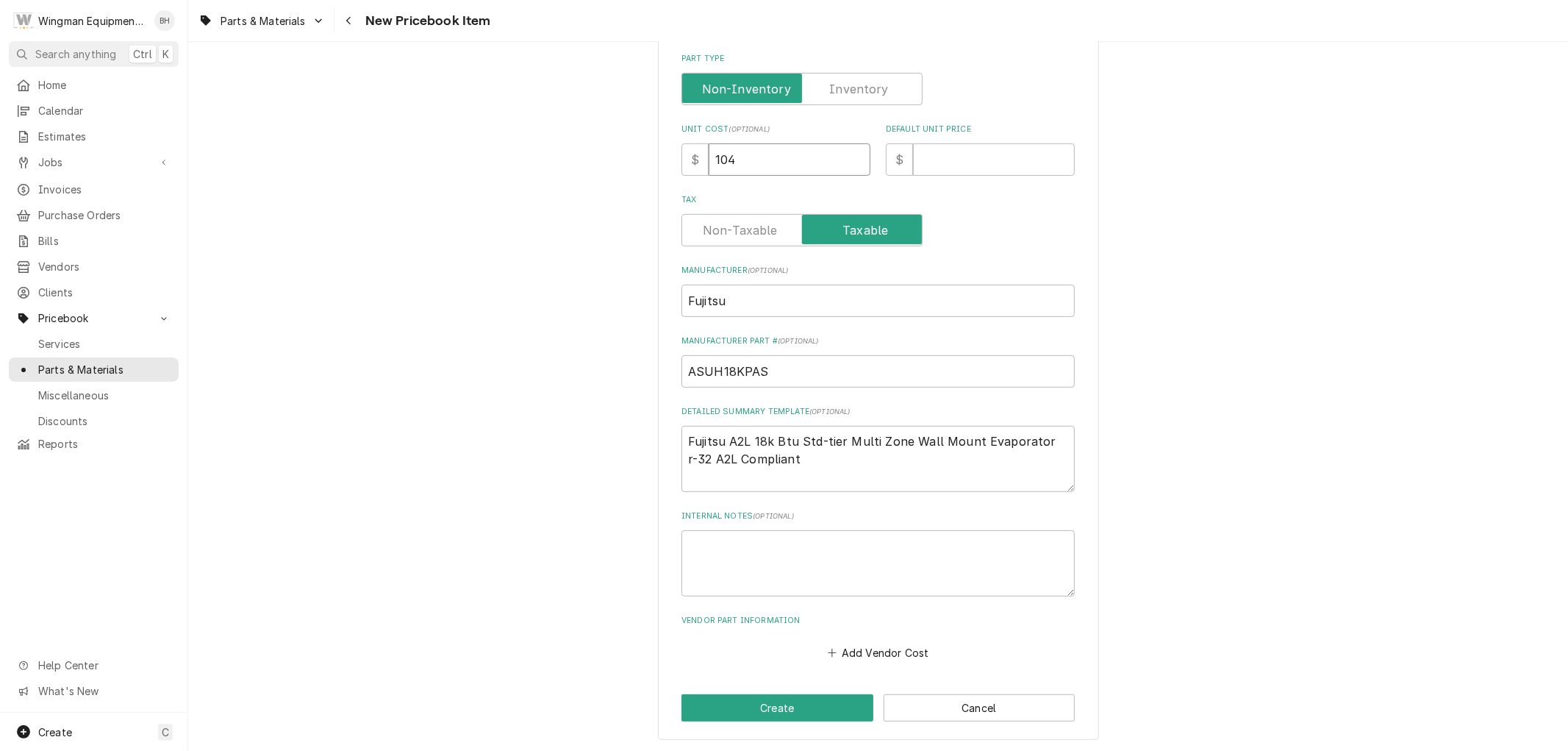
type input "1045"
type textarea "x"
type input "1045"
click at [952, 159] on input "Default Unit Price" at bounding box center [993, 159] width 162 height 32
click at [953, 148] on input "Default Unit Price" at bounding box center [993, 159] width 162 height 32
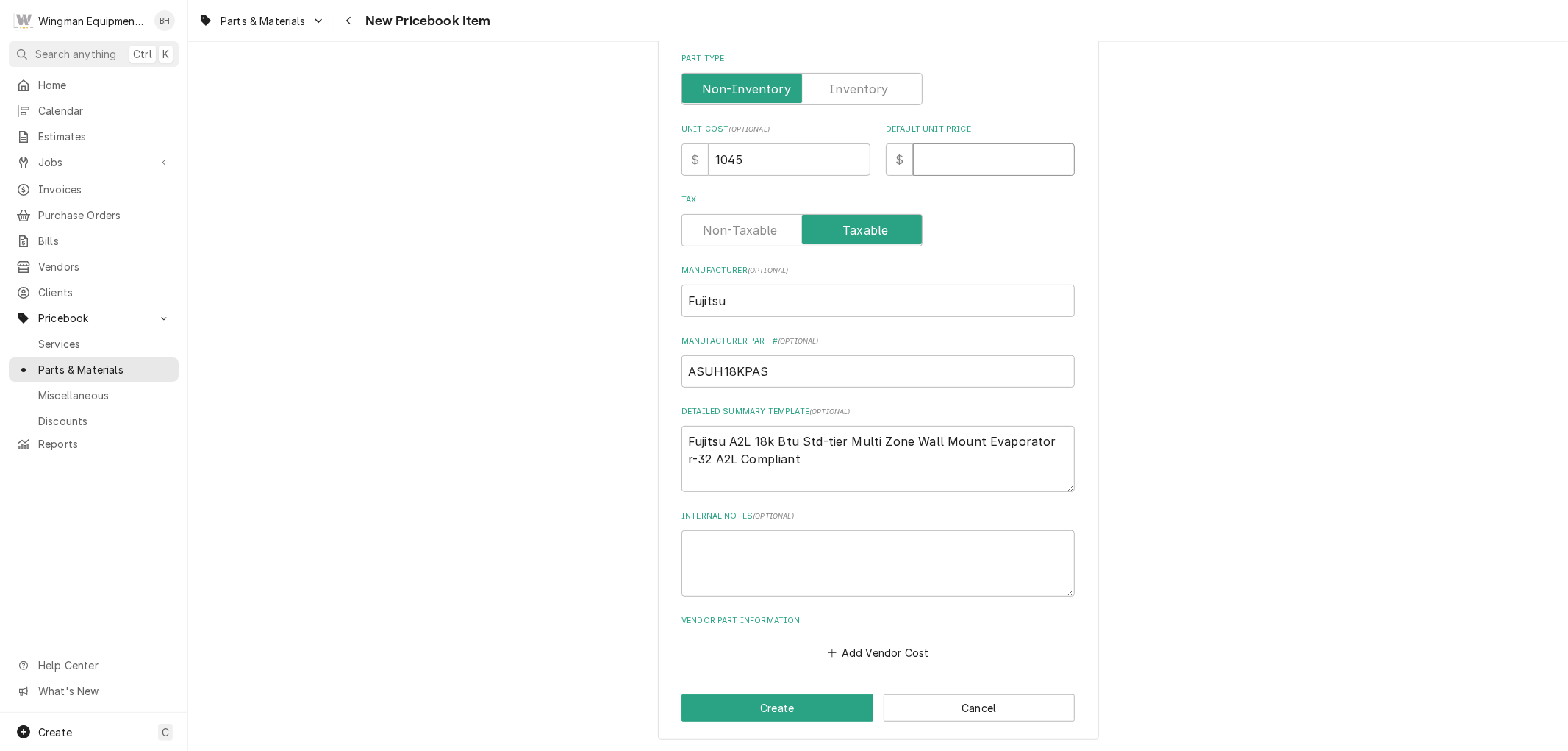
type input "1"
type textarea "x"
type input "14"
type textarea "x"
type input "145"
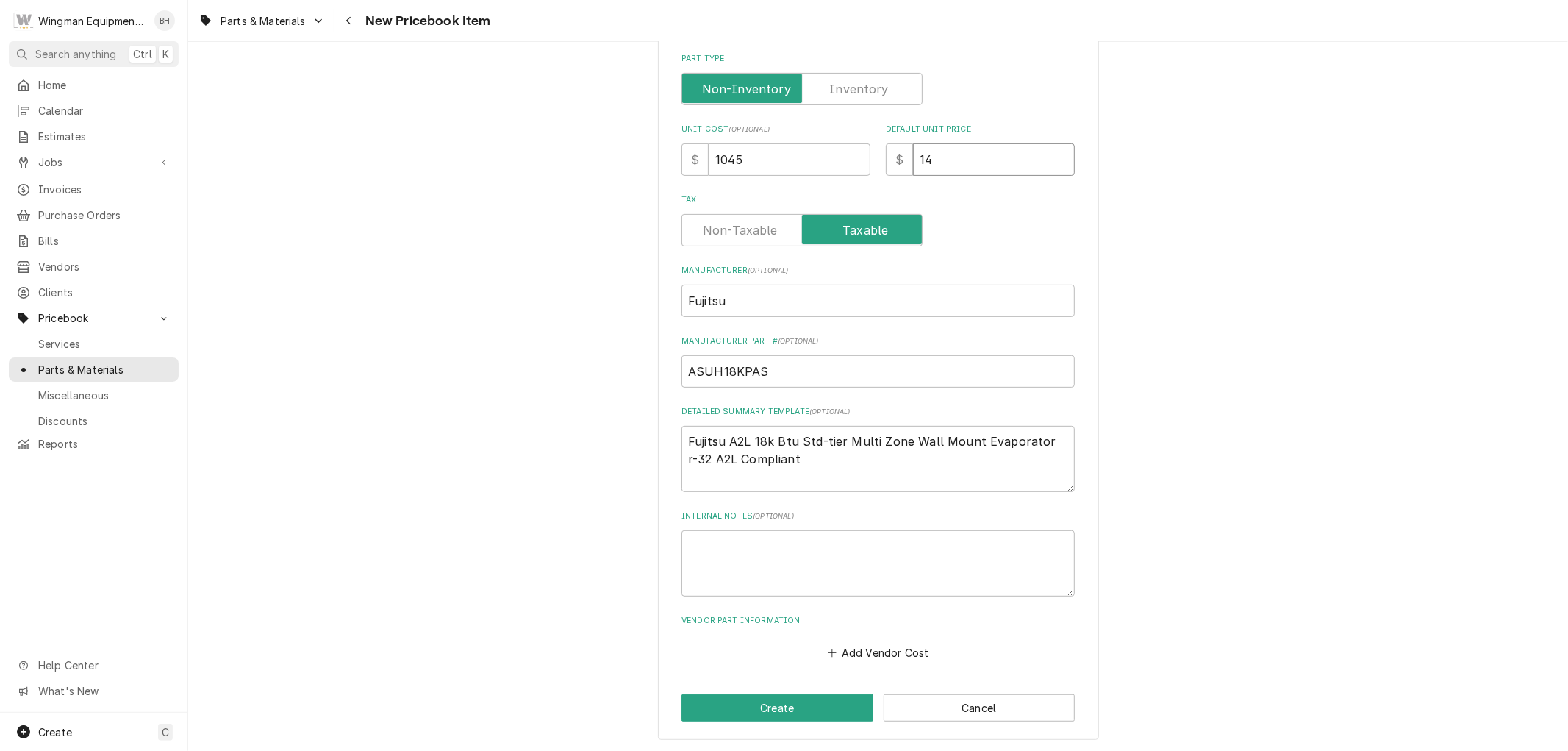
type textarea "x"
type input "1450"
type textarea "x"
type input "1450"
click at [702, 233] on label "Tax" at bounding box center [801, 230] width 241 height 32
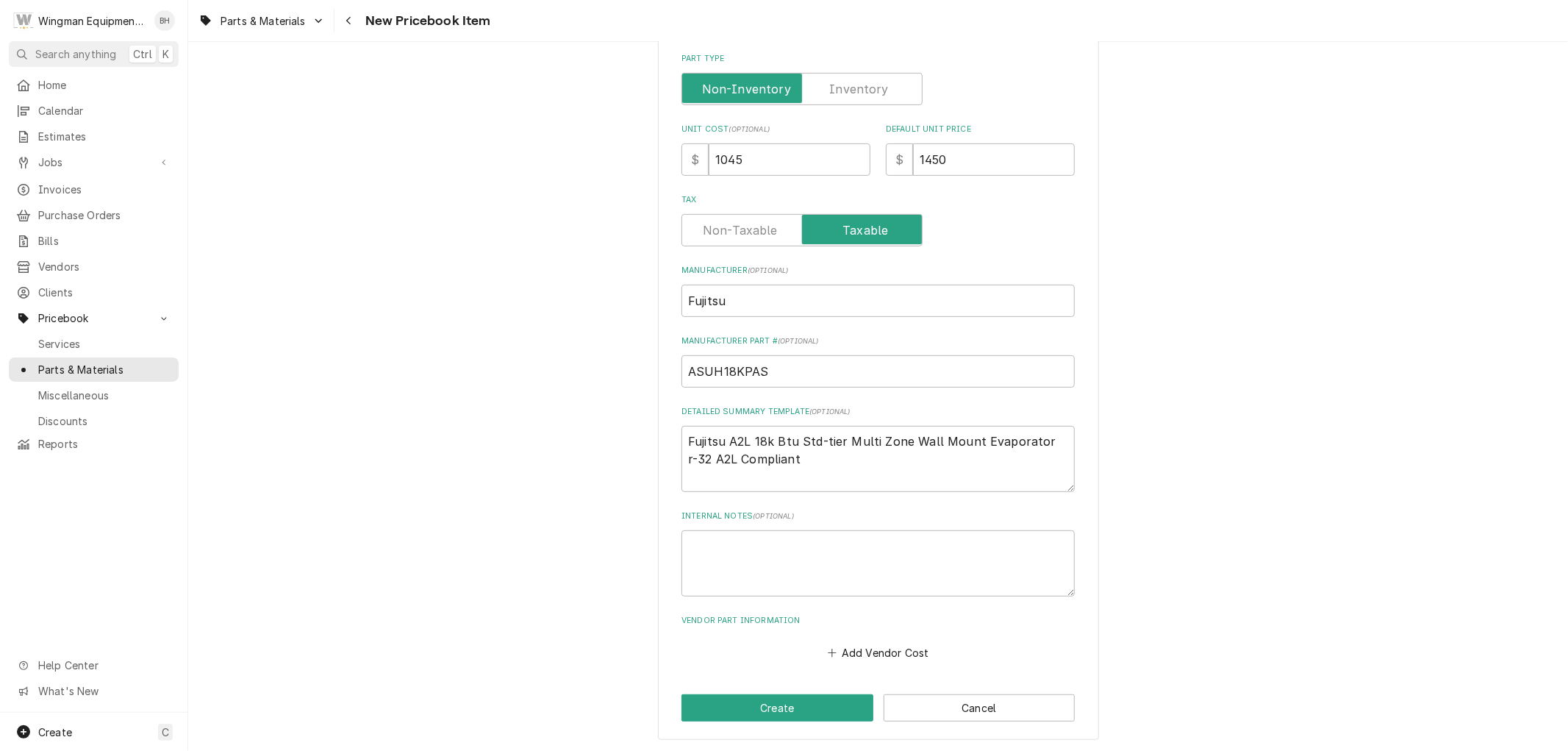
click at [702, 233] on input "Tax" at bounding box center [801, 230] width 228 height 32
checkbox input "false"
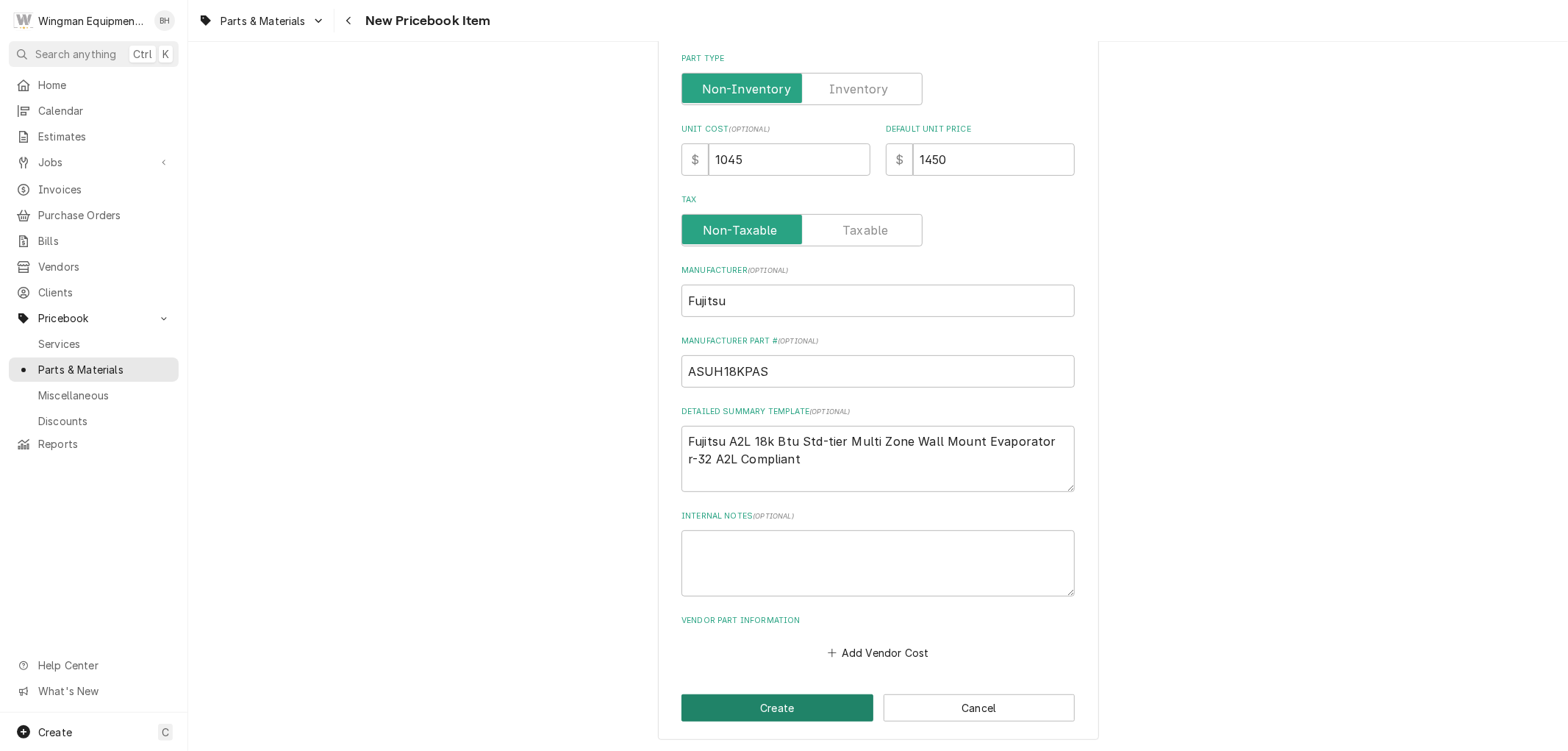
click at [803, 700] on button "Create" at bounding box center [777, 707] width 192 height 27
type textarea "x"
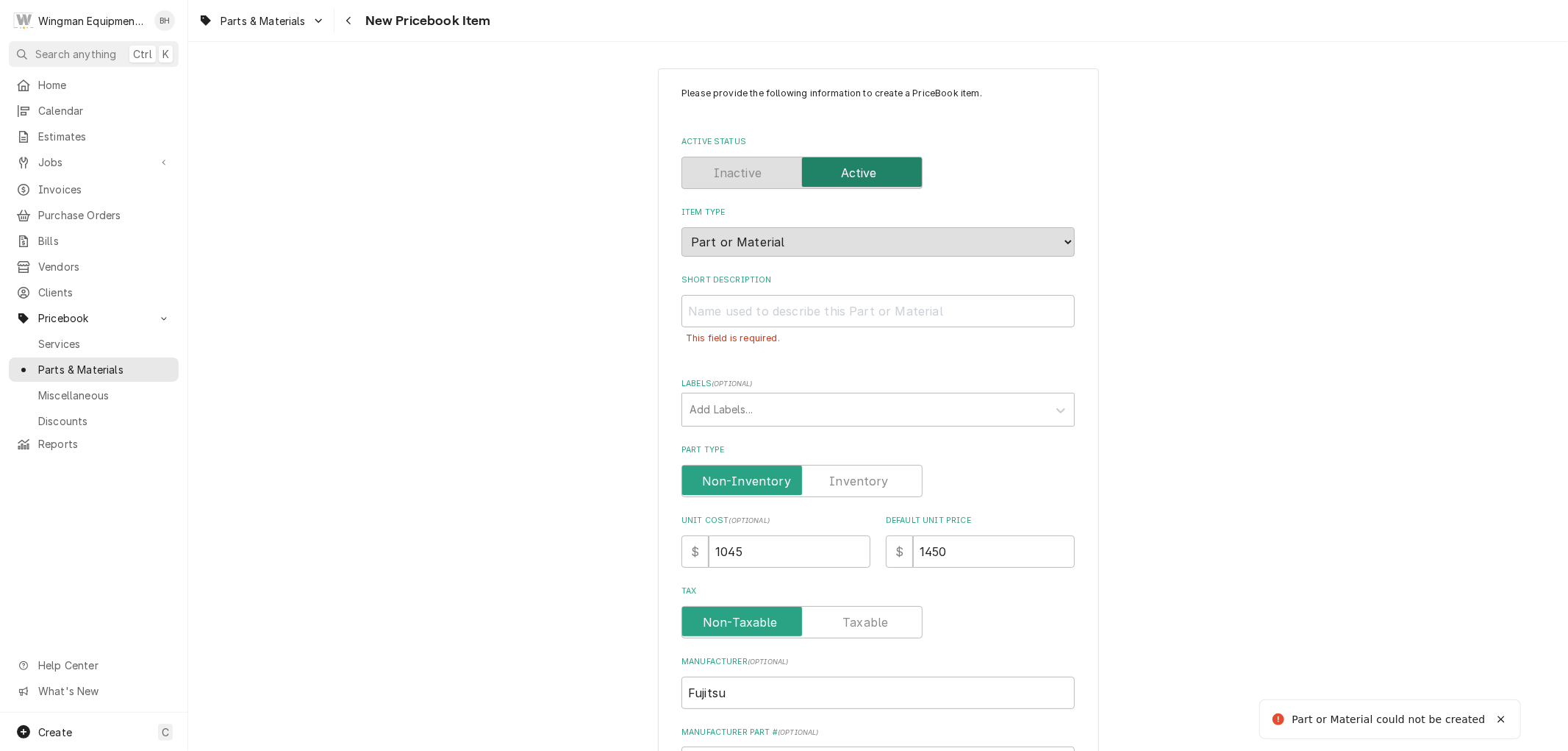
scroll to position [0, 0]
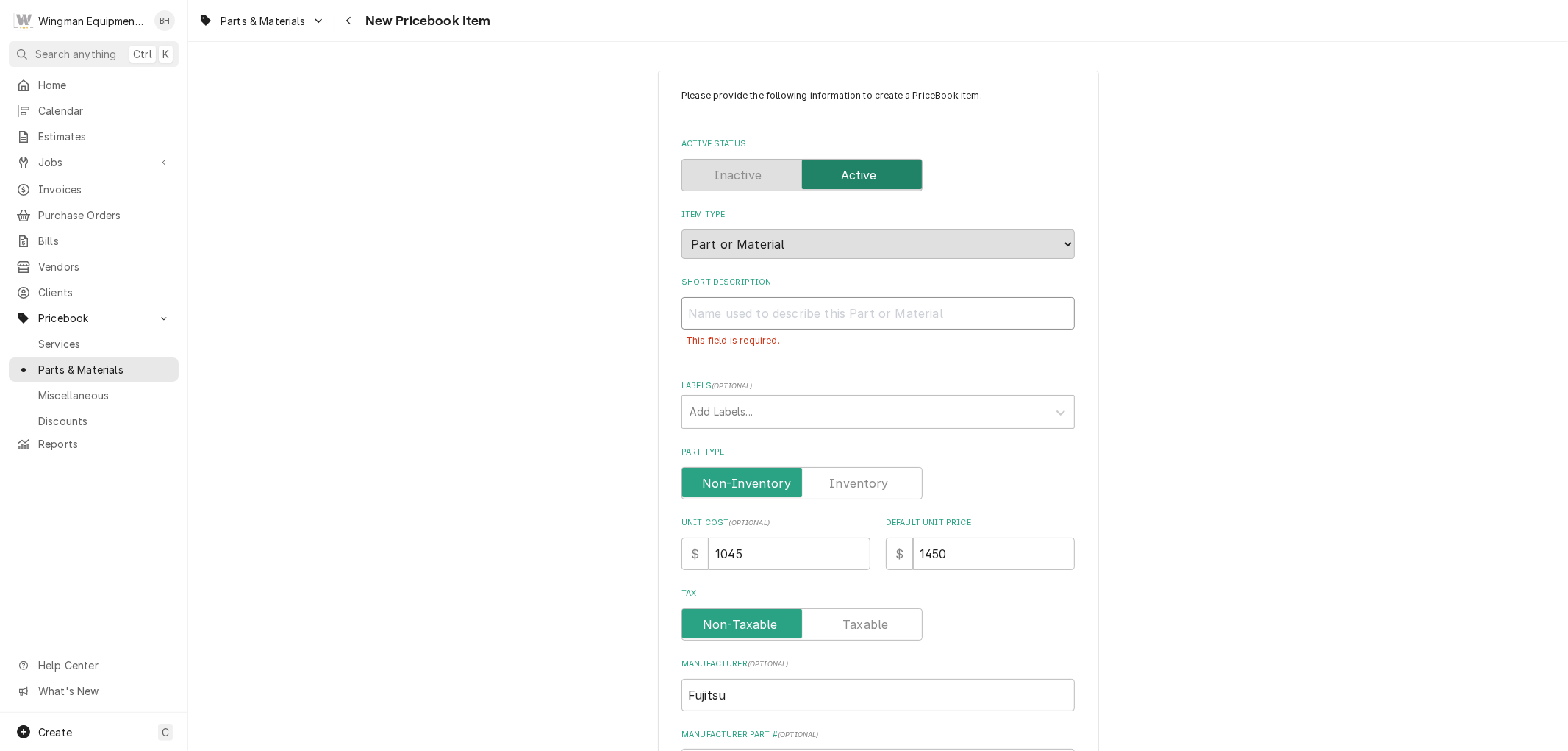
click at [788, 322] on input "Short Description" at bounding box center [878, 313] width 393 height 32
type input "F"
type textarea "x"
type input "Fu"
type textarea "x"
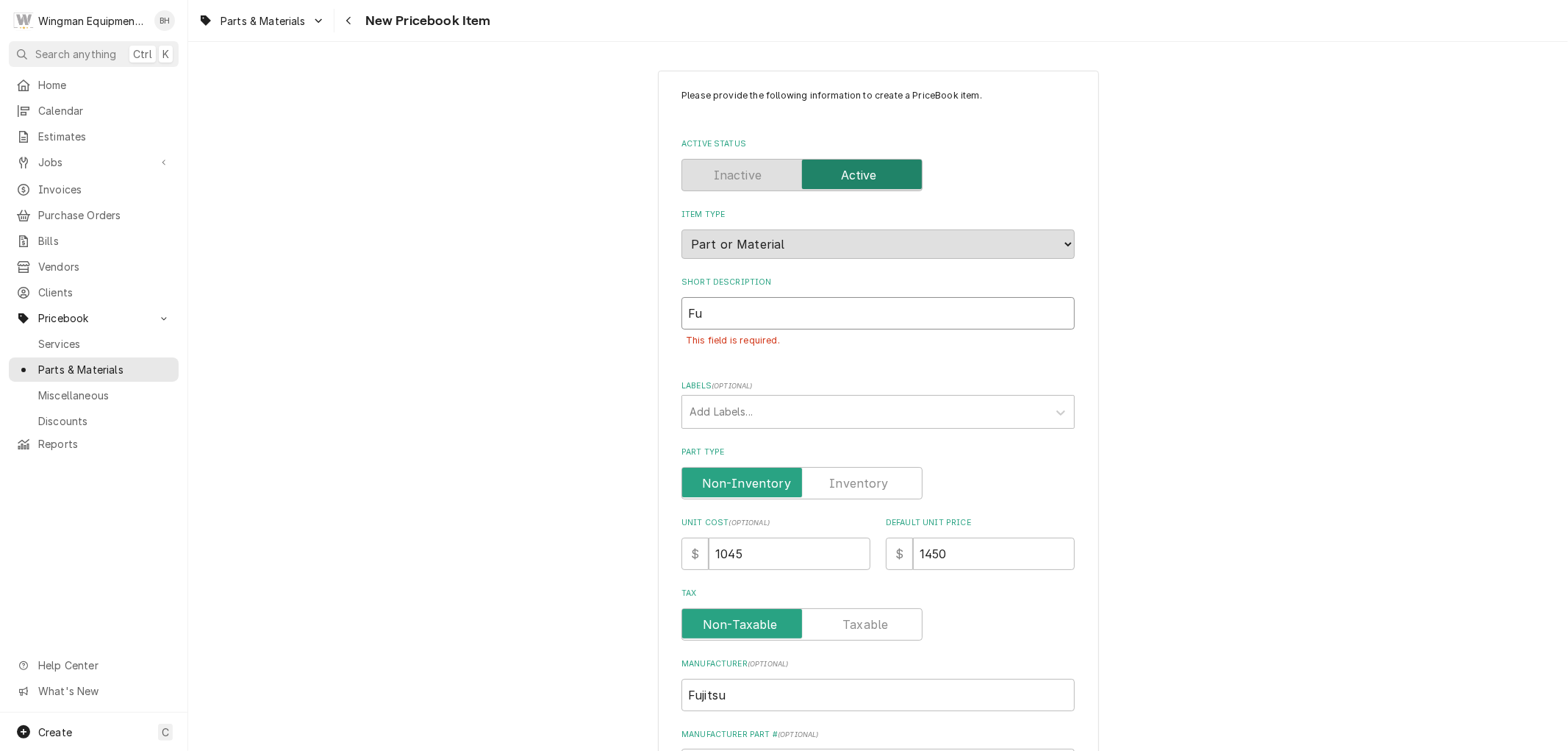
type input "Fuj"
type textarea "x"
type input "Fu"
type textarea "x"
type input "F"
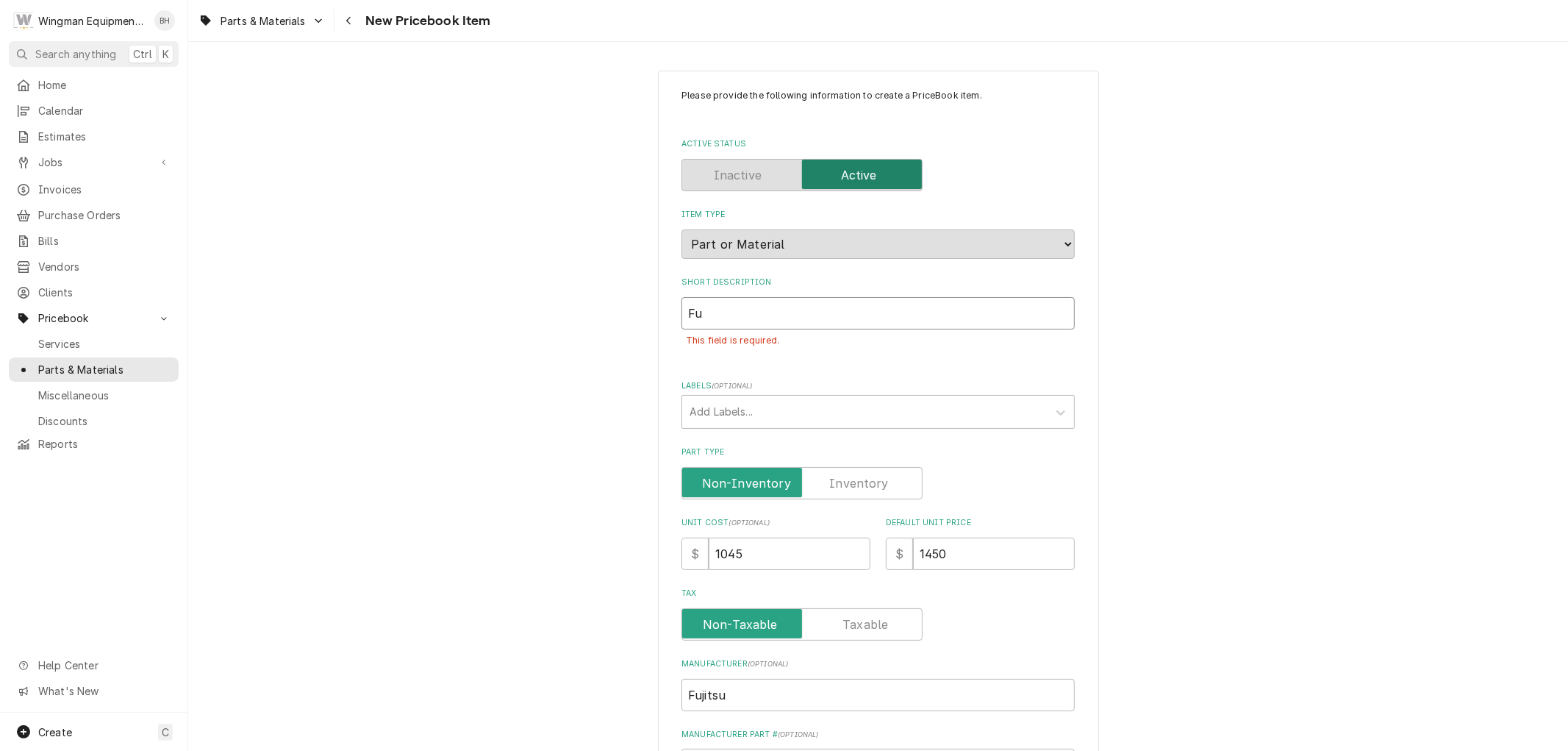
type textarea "x"
type input "FU"
type textarea "x"
type input "FUJ"
type textarea "x"
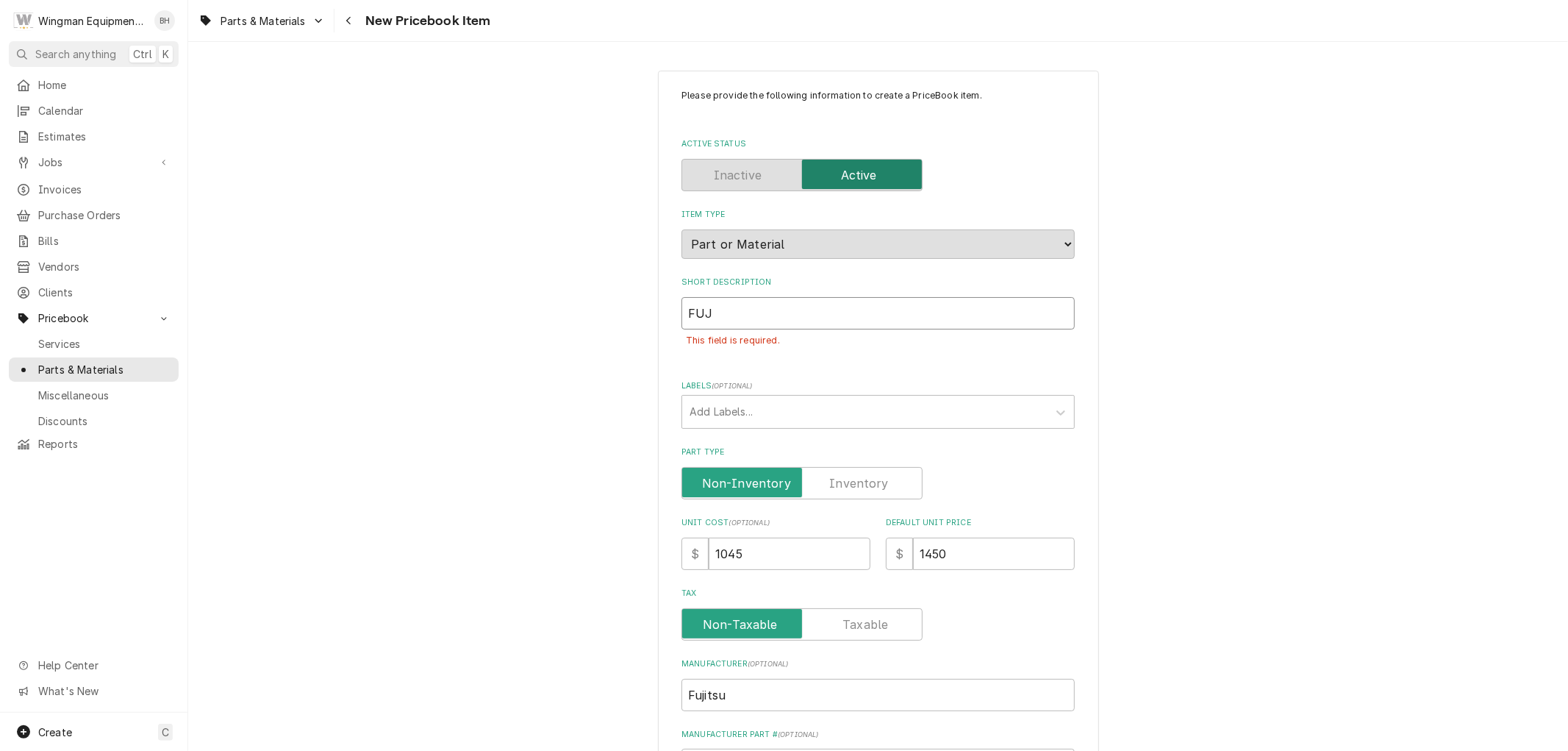
type input "FUJI"
type textarea "x"
type input "FUJI"
type textarea "x"
type input "FUJI 1"
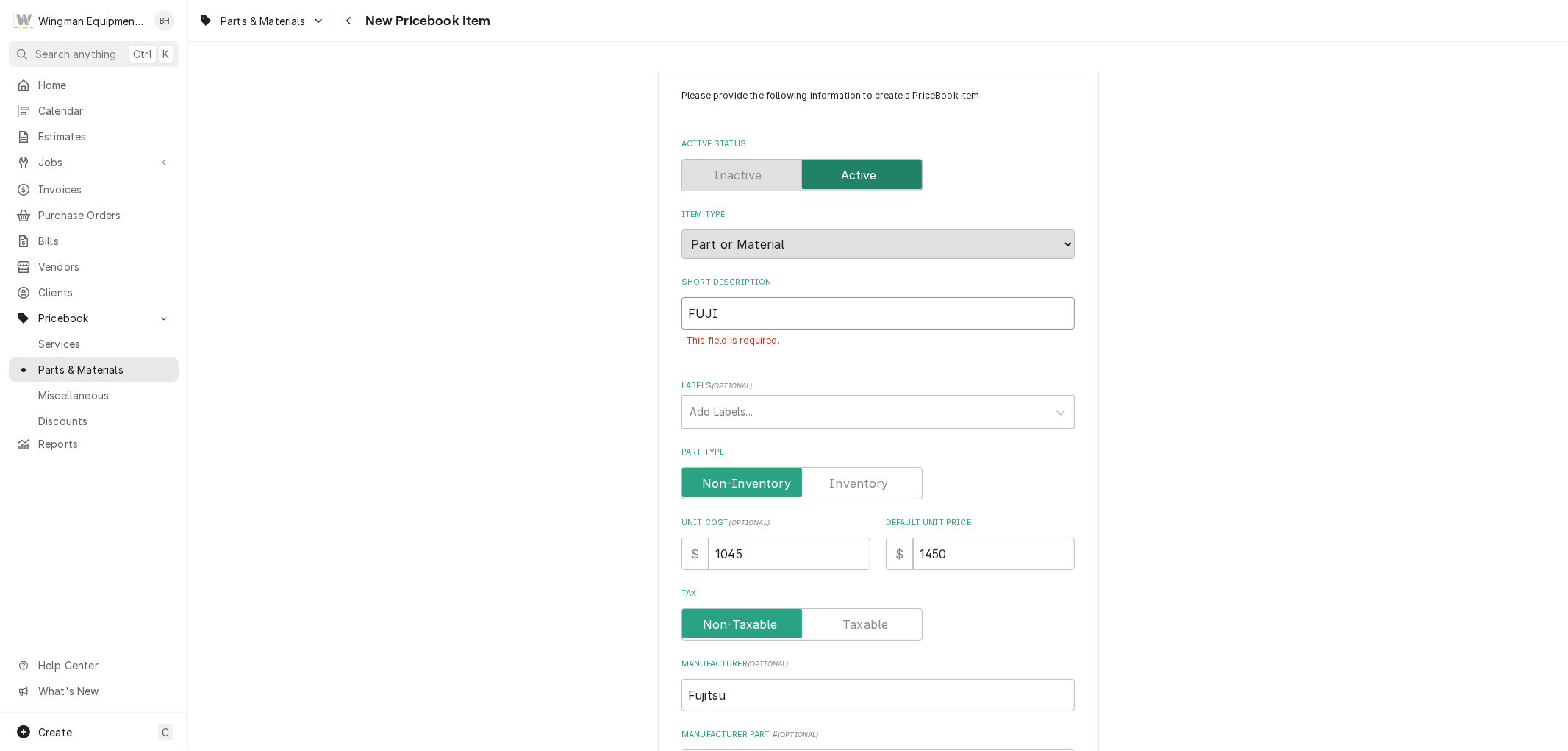
type textarea "x"
type input "FUJI 18"
type textarea "x"
type input "FUJI 18k"
type textarea "x"
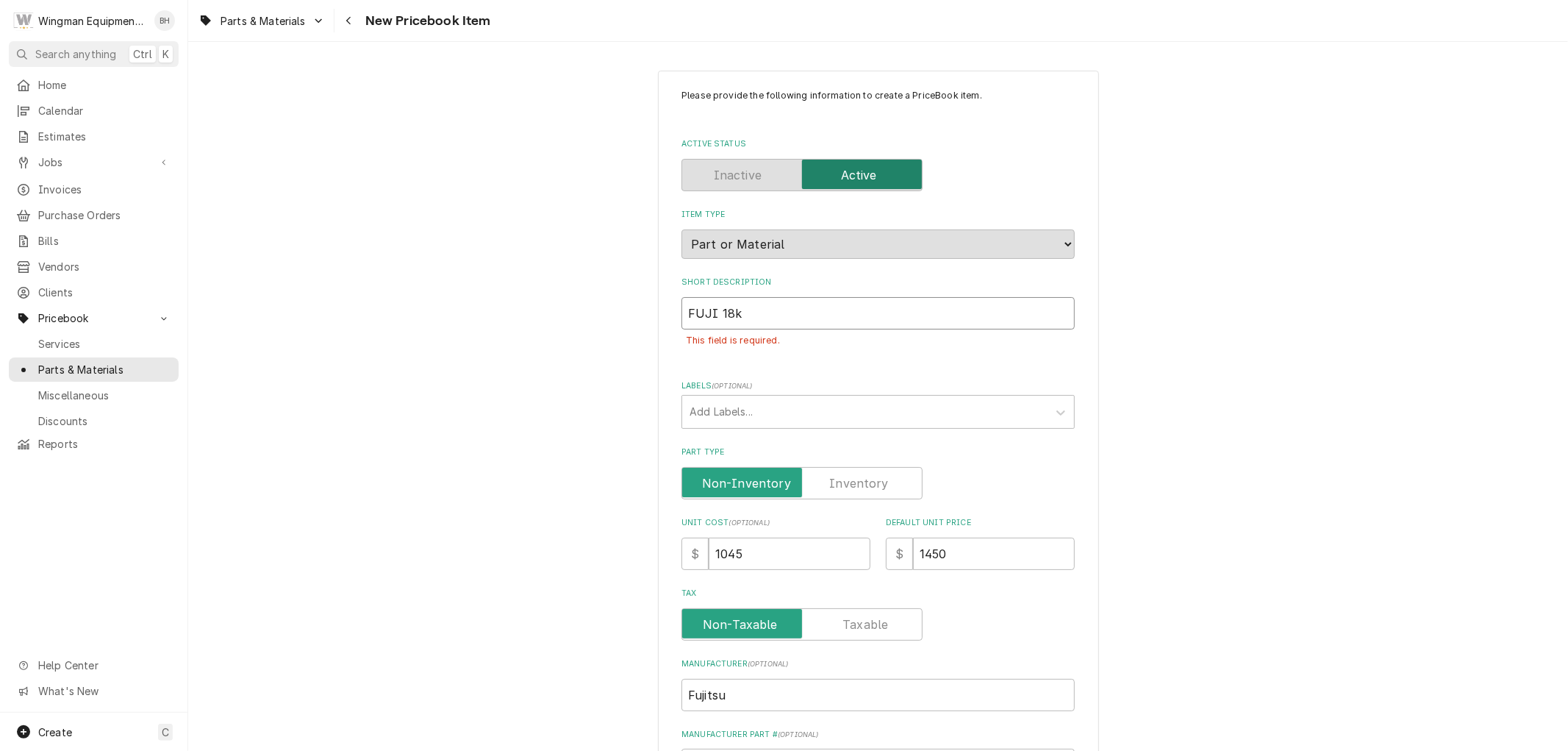
type input "FUJI 18"
type textarea "x"
type input "FUJI 1"
type textarea "x"
type input "FUJI"
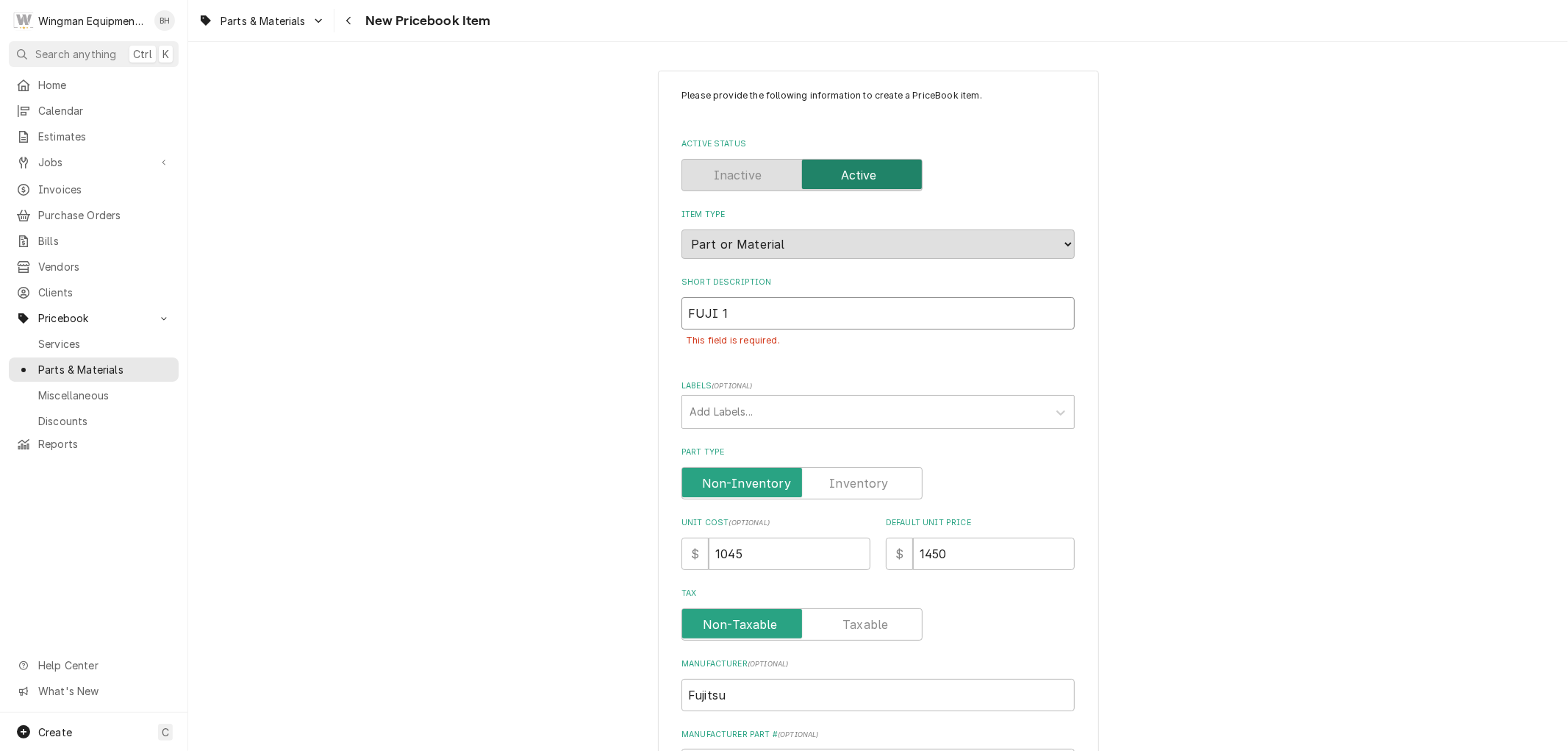
type textarea "x"
type input "FUJI A"
type textarea "x"
type input "FUJI A2"
type textarea "x"
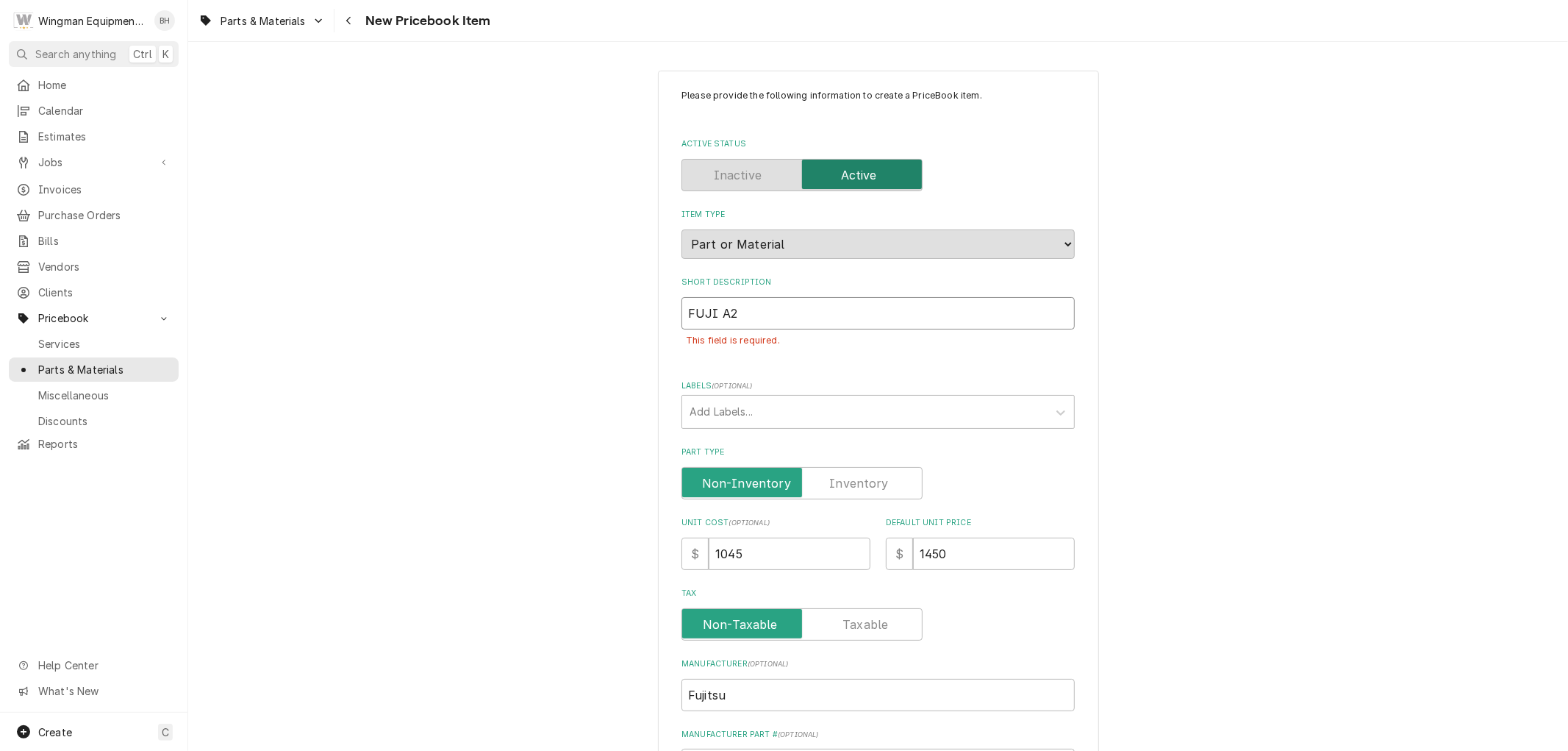
type input "FUJI A2L"
type textarea "x"
type input "FUJI A2L"
type textarea "x"
type input "FUJI A2L 1"
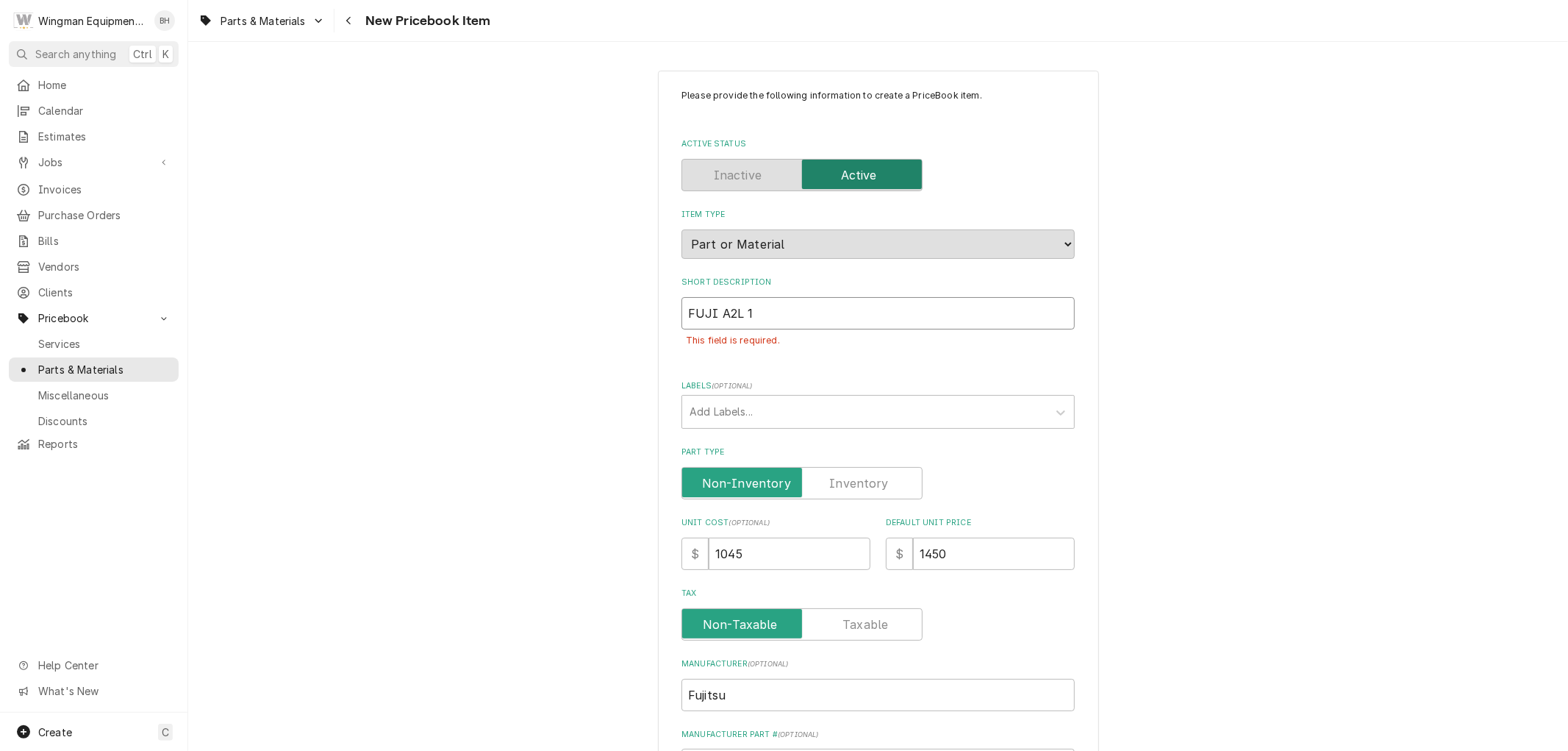
type textarea "x"
type input "FUJI A2L 18"
type textarea "x"
type input "FUJI A2L 18K"
type textarea "x"
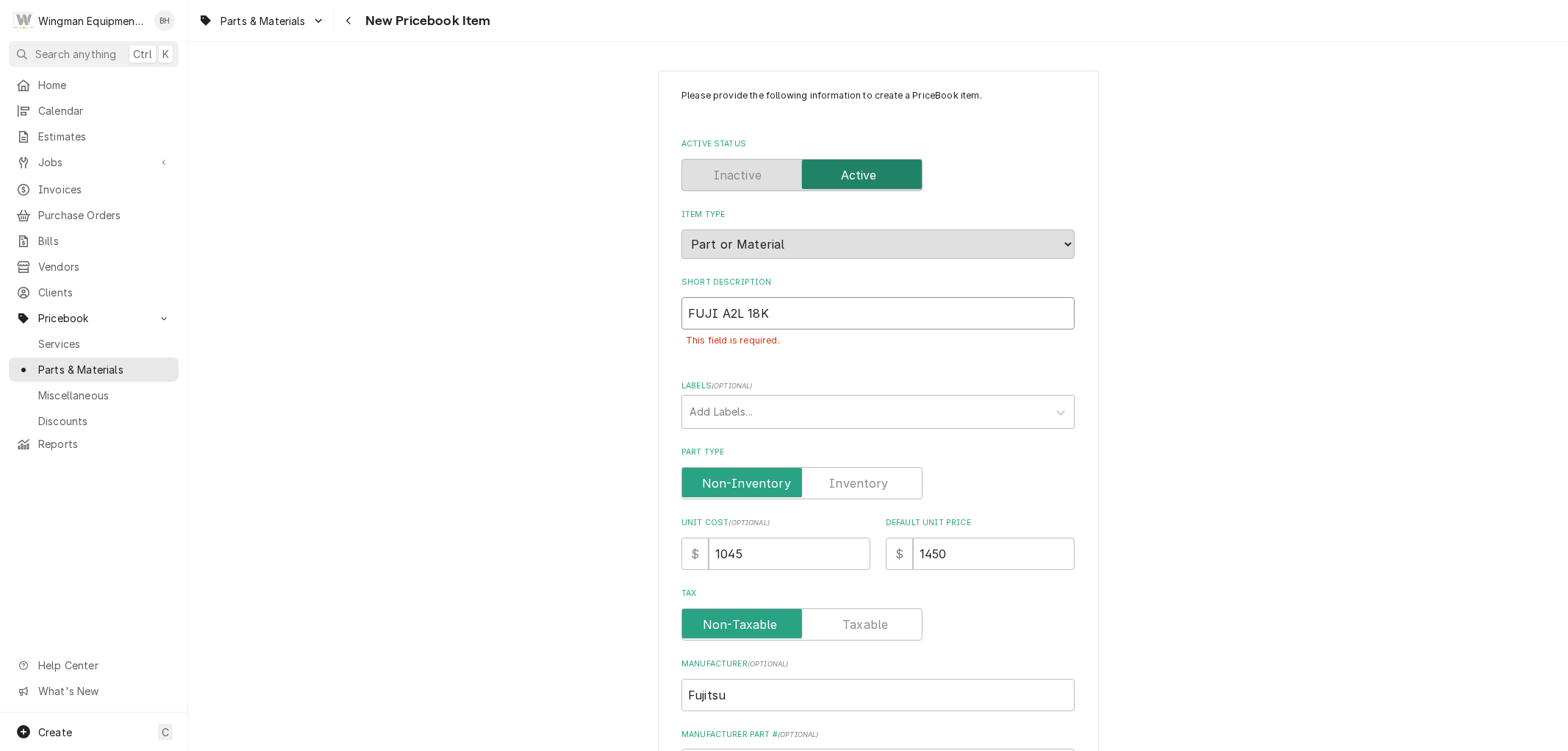
type input "FUJI A2L 18K"
type textarea "x"
type input "FUJI A2L 18K B"
type textarea "x"
type input "FUJI A2L 18K BT"
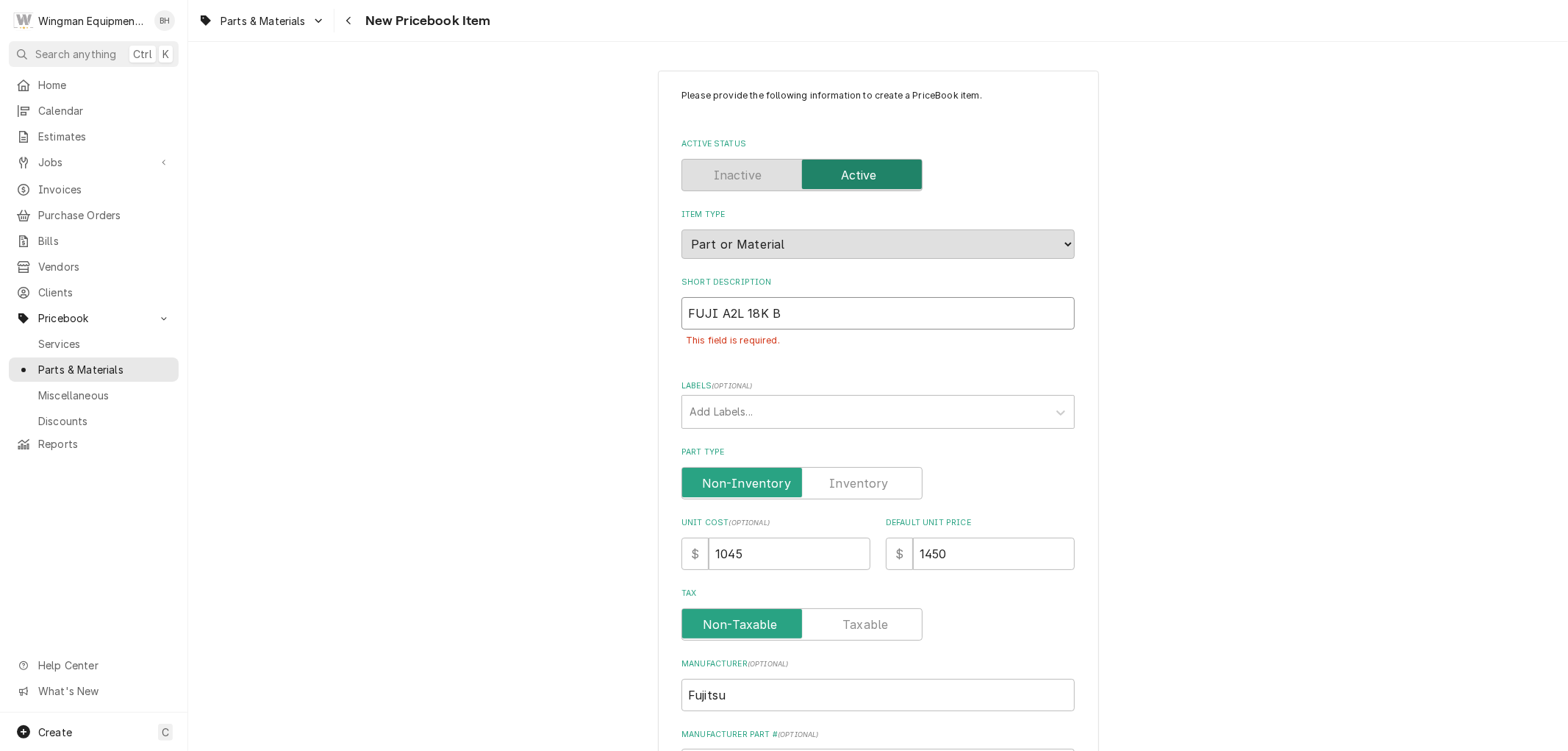
type textarea "x"
type input "FUJI A2L 18K BTU"
type textarea "x"
type input "FUJI A2L 18K BTU"
type textarea "x"
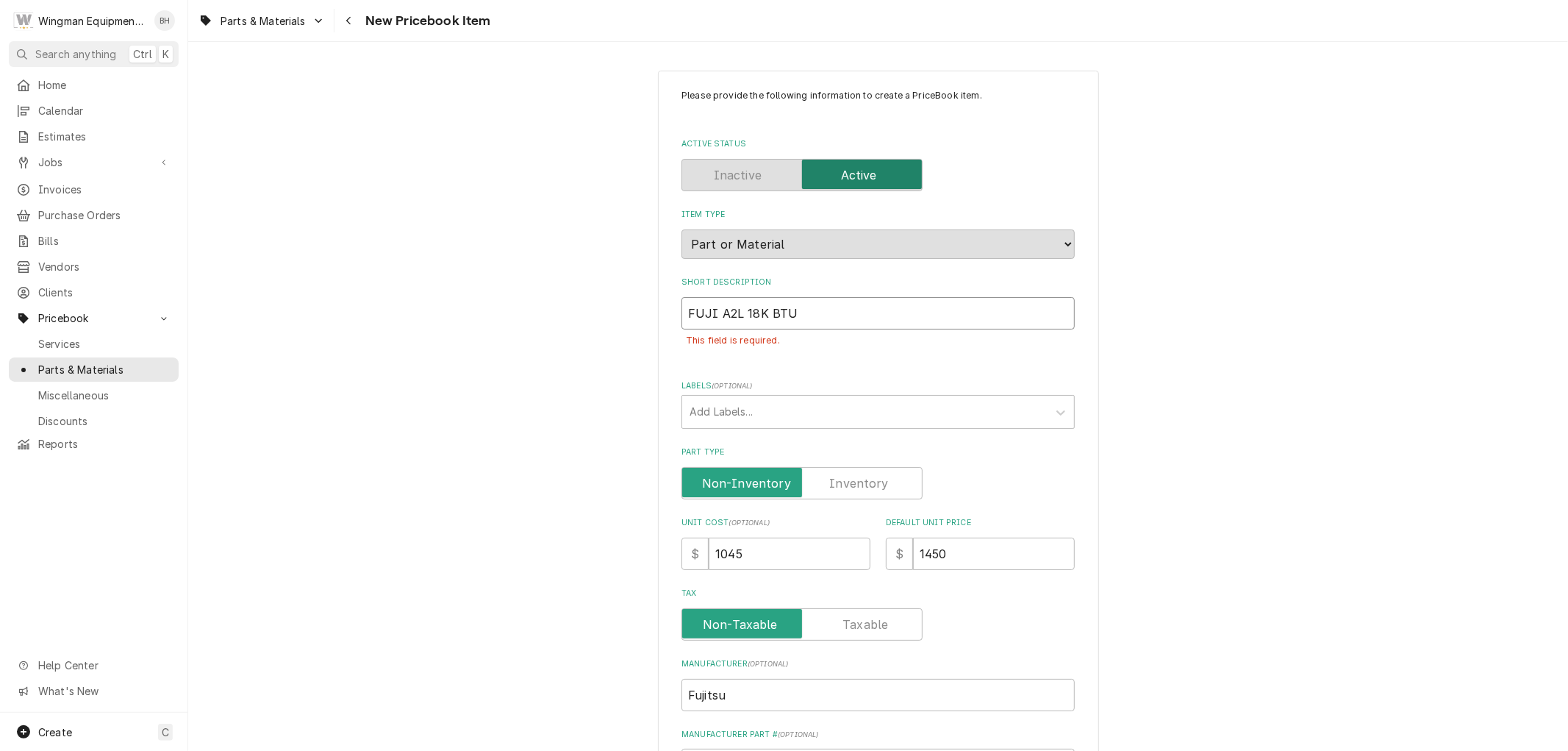
type input "FUJI A2L 18K BTU W"
type textarea "x"
type input "FUJI A2L 18K BTU Wa"
type textarea "x"
type input "FUJI A2L 18K BTU Wal"
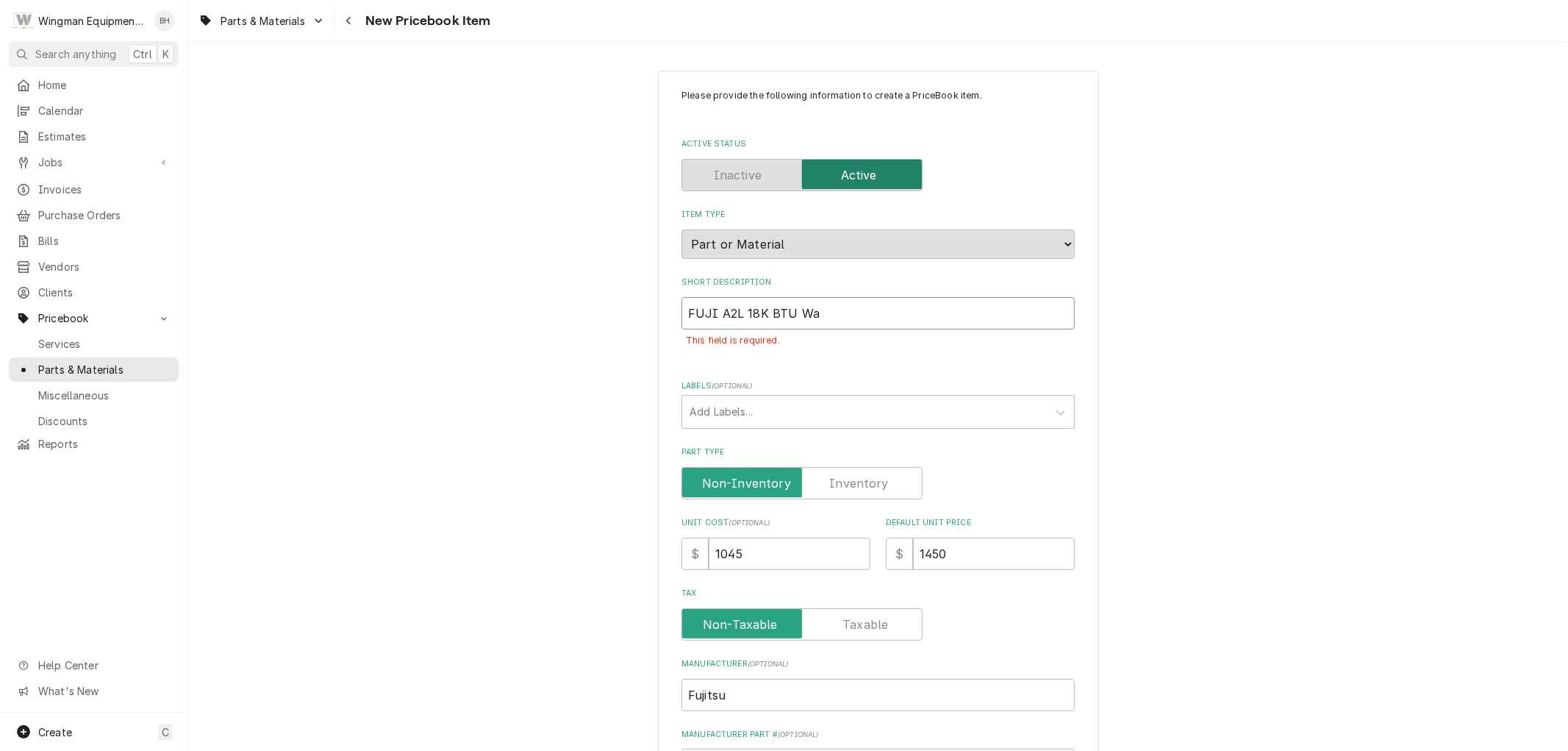
type textarea "x"
type input "FUJI A2L 18K BTU Wa"
type textarea "x"
type input "FUJI A2L 18K BTU W"
type textarea "x"
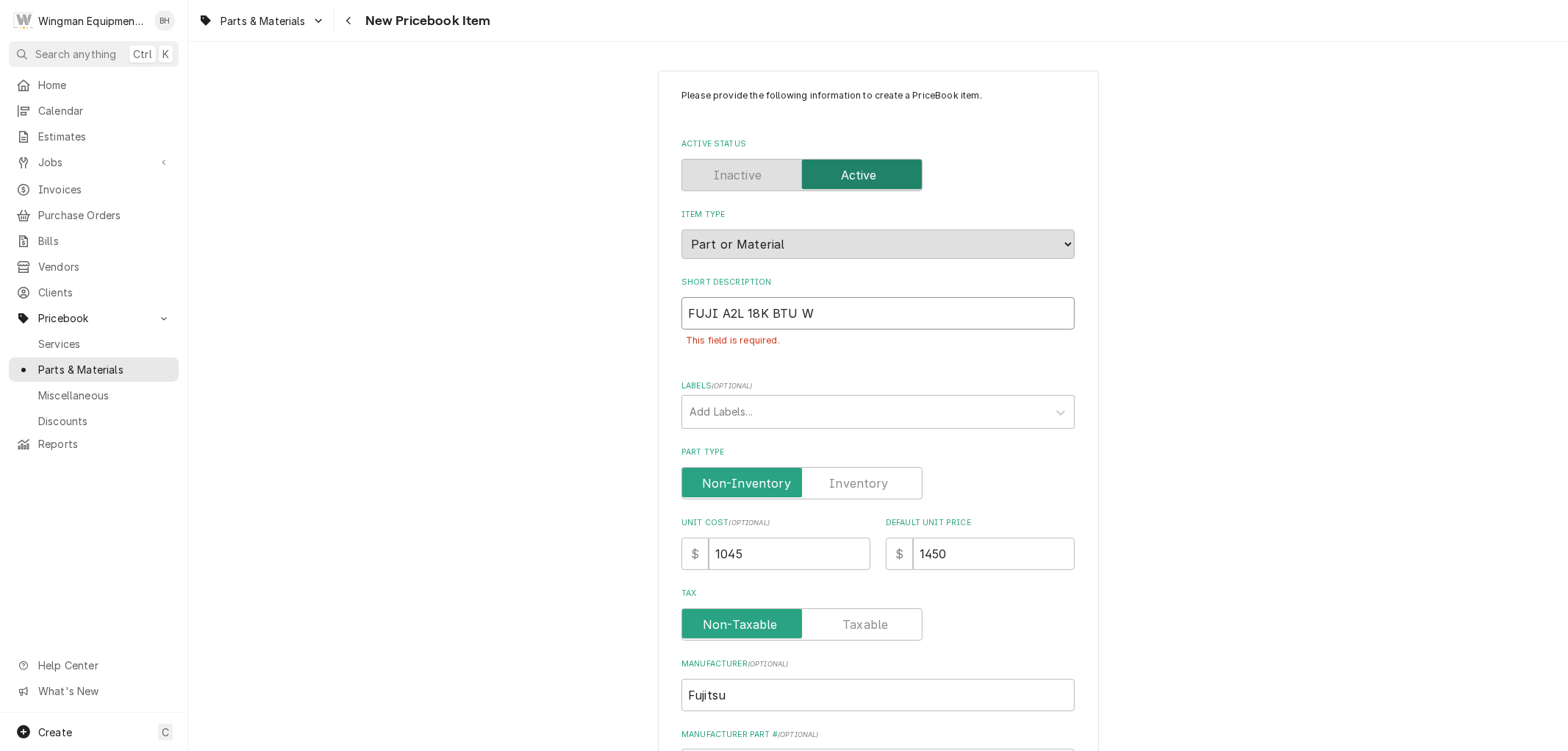
type input "FUJI A2L 18K BTU"
type textarea "x"
type input "FUJI A2L 18K BTU M"
type textarea "x"
type input "FUJI A2L 18K BTU MZ"
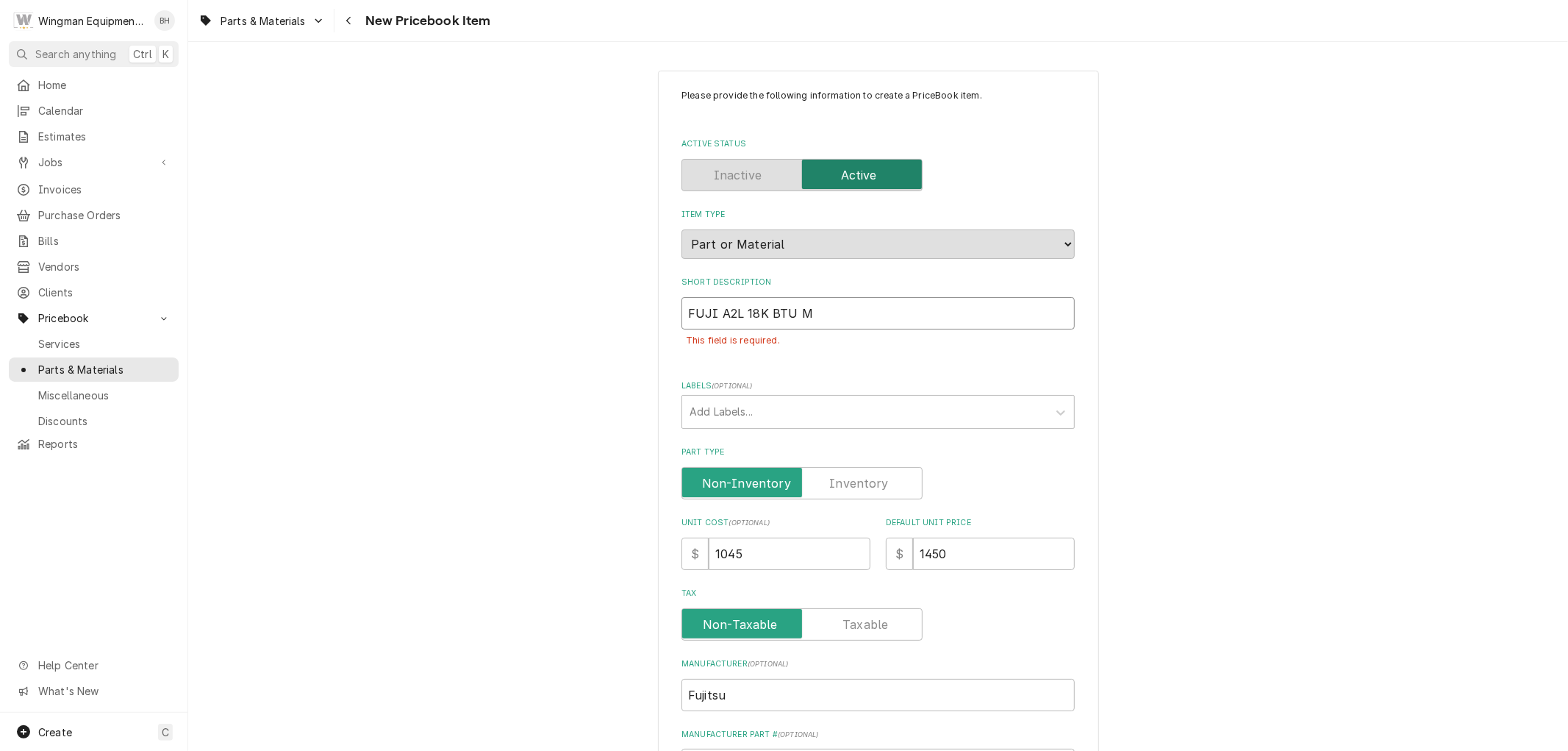
type textarea "x"
type input "FUJI A2L 18K BTU MZ"
type textarea "x"
type input "FUJI A2L 18K BTU MZ W"
type textarea "x"
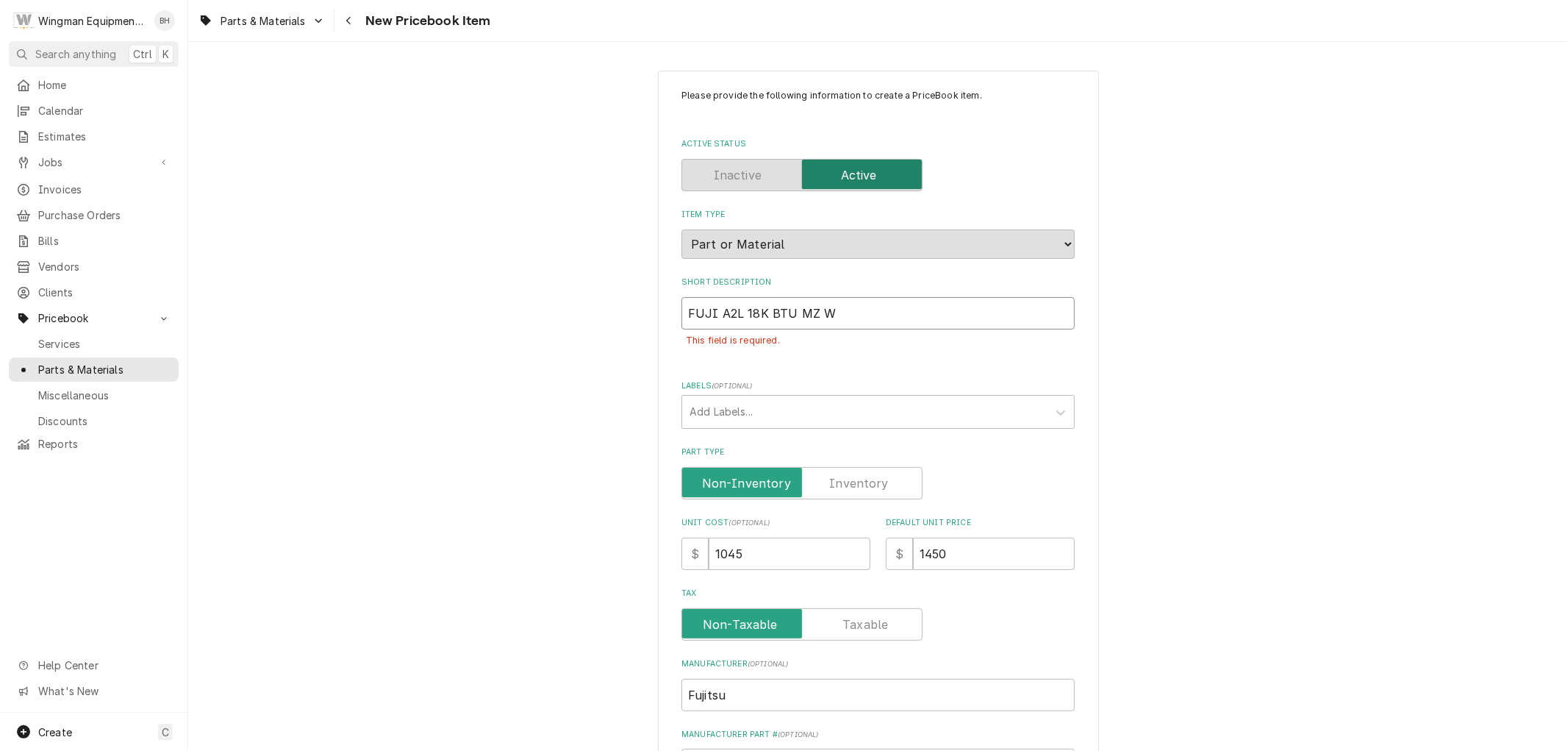
type input "FUJI A2L 18K BTU MZ Wa"
type textarea "x"
type input "FUJI A2L 18K BTU MZ Wal"
type textarea "x"
type input "FUJI A2L 18K BTU MZ Wall"
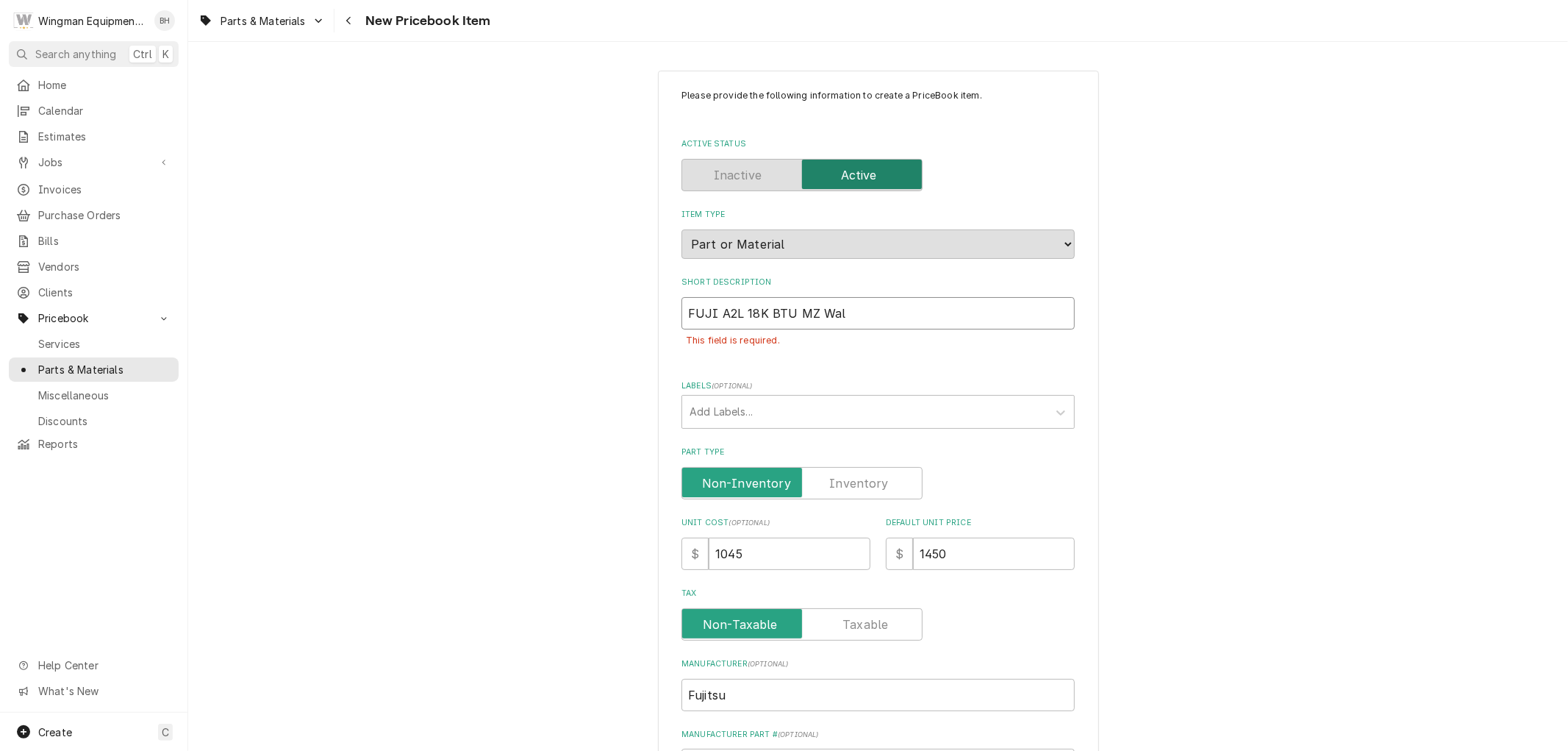
type textarea "x"
type input "FUJI A2L 18K BTU MZ Wall"
type textarea "x"
type input "FUJI A2L 18K BTU MZ Wall M"
type textarea "x"
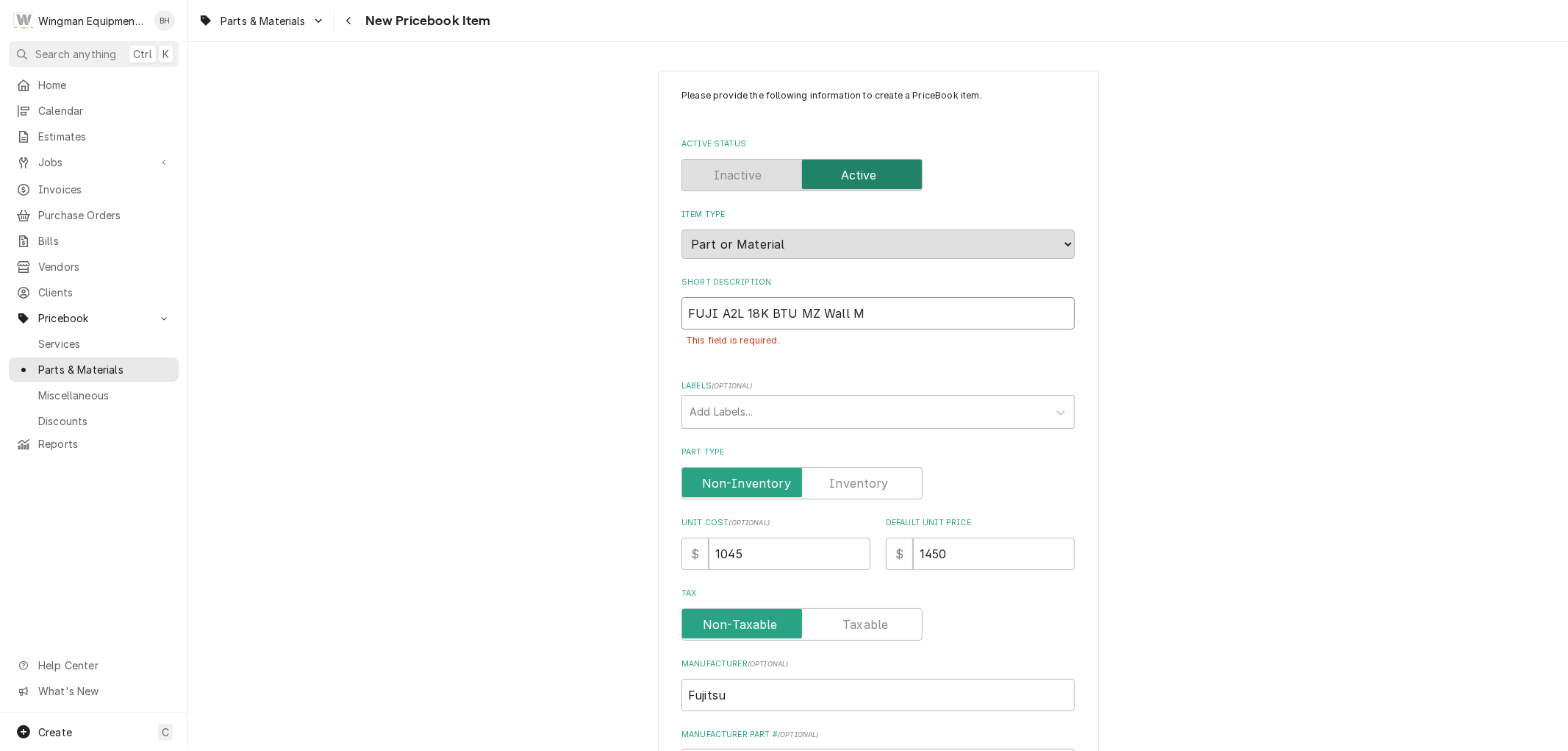
type input "FUJI A2L 18K BTU MZ Wall Mo"
type textarea "x"
type input "FUJI A2L 18K BTU MZ Wall Mou"
type textarea "x"
type input "FUJI A2L 18K BTU MZ Wall Moun"
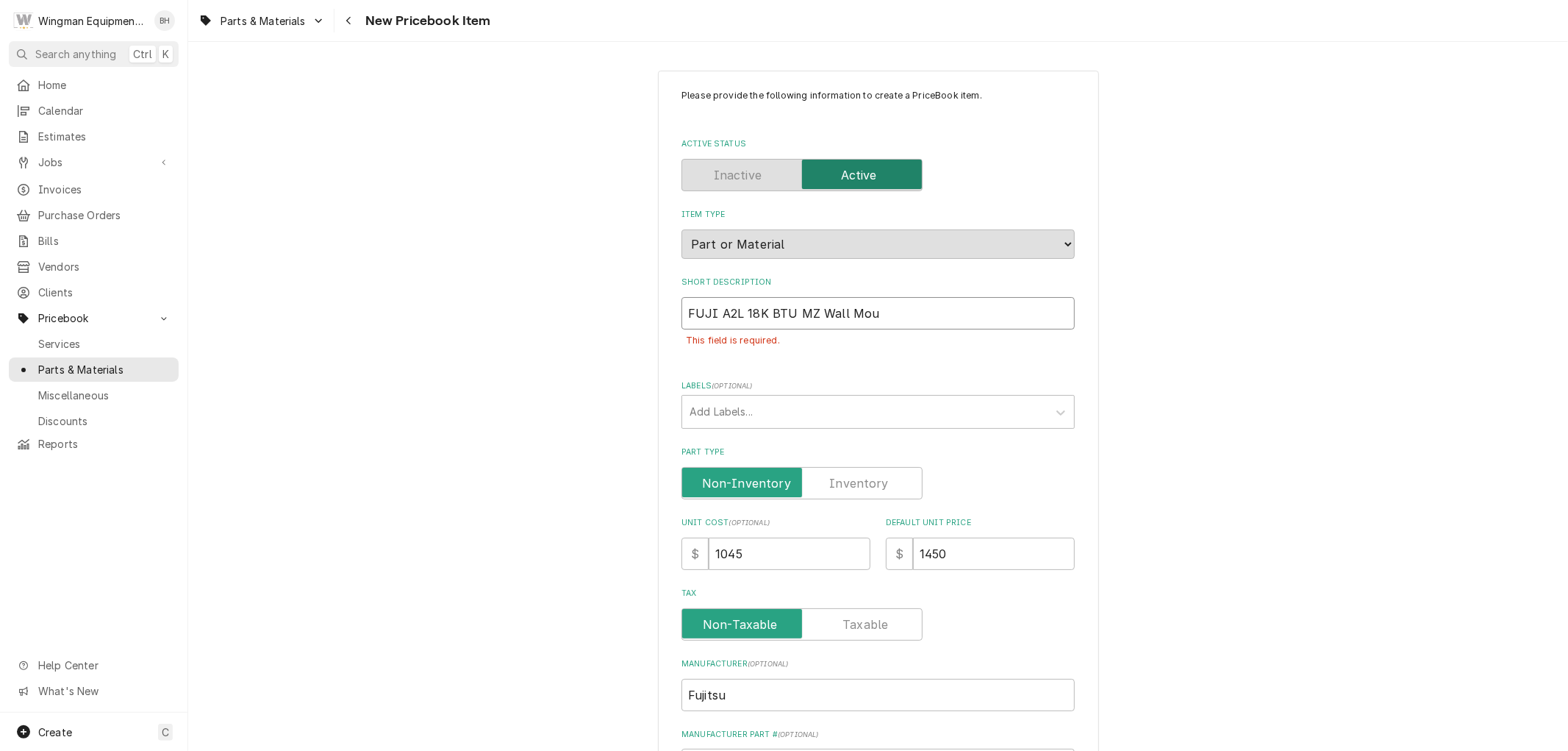
type textarea "x"
type input "FUJI A2L 18K BTU MZ Wall Mount"
type textarea "x"
type input "FUJI A2L 18K BTU MZ Wall Mount"
type textarea "x"
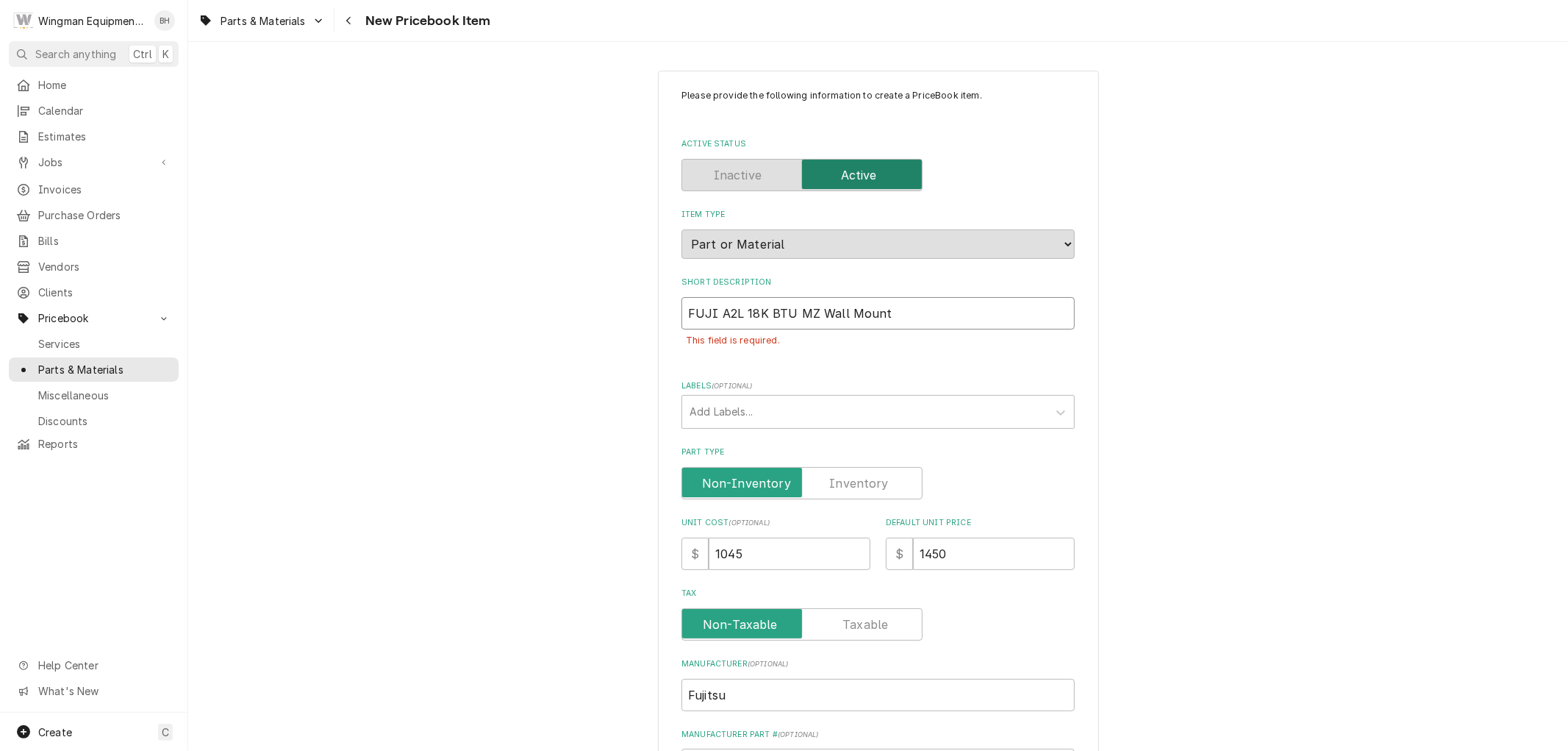
type input "FUJI A2L 18K BTU MZ Wall Mount E"
type textarea "x"
type input "FUJI A2L 18K BTU MZ Wall Mount Ev"
type textarea "x"
type input "FUJI A2L 18K BTU MZ Wall Mount Eva"
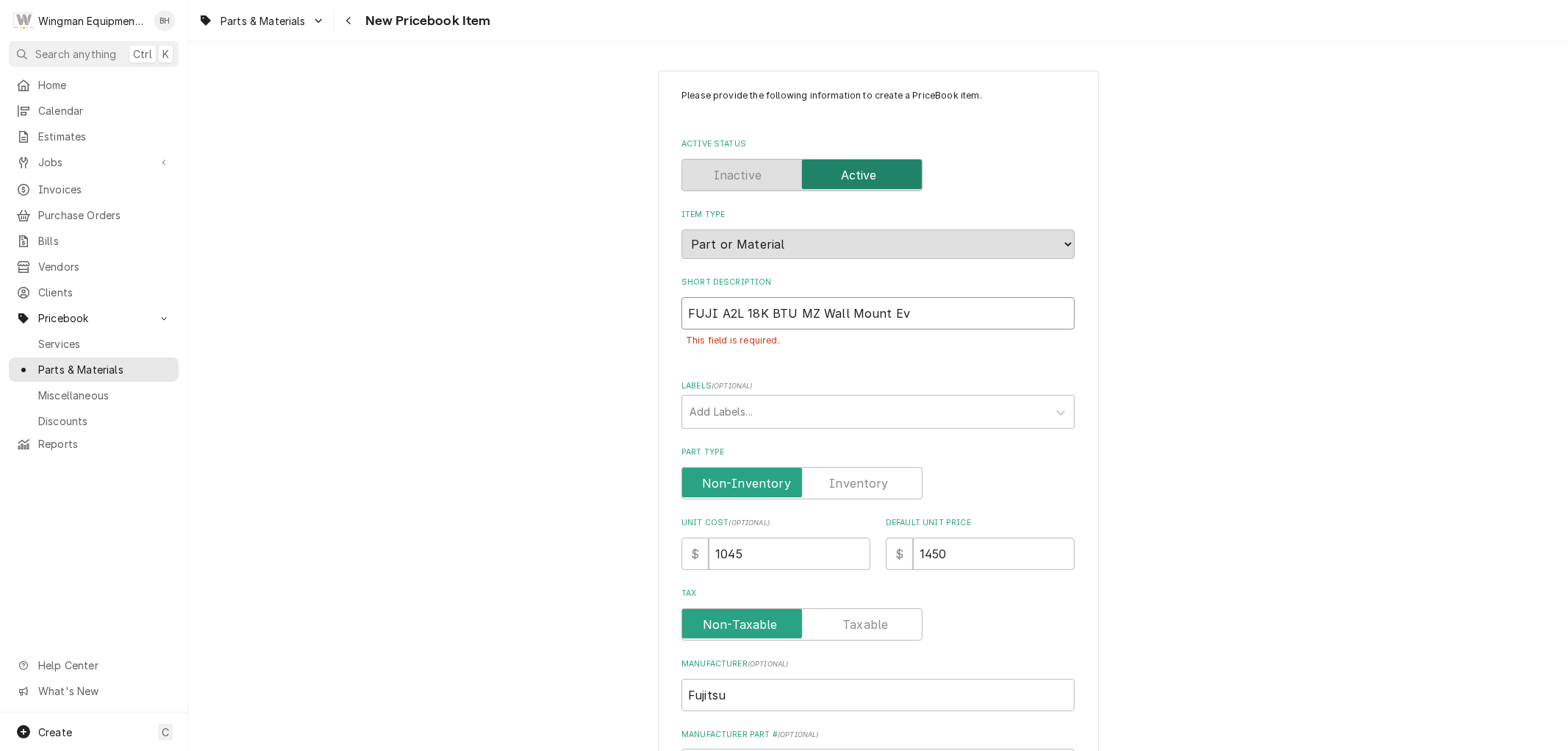
type textarea "x"
type input "FUJI A2L 18K BTU MZ Wall Mount Evap"
type textarea "x"
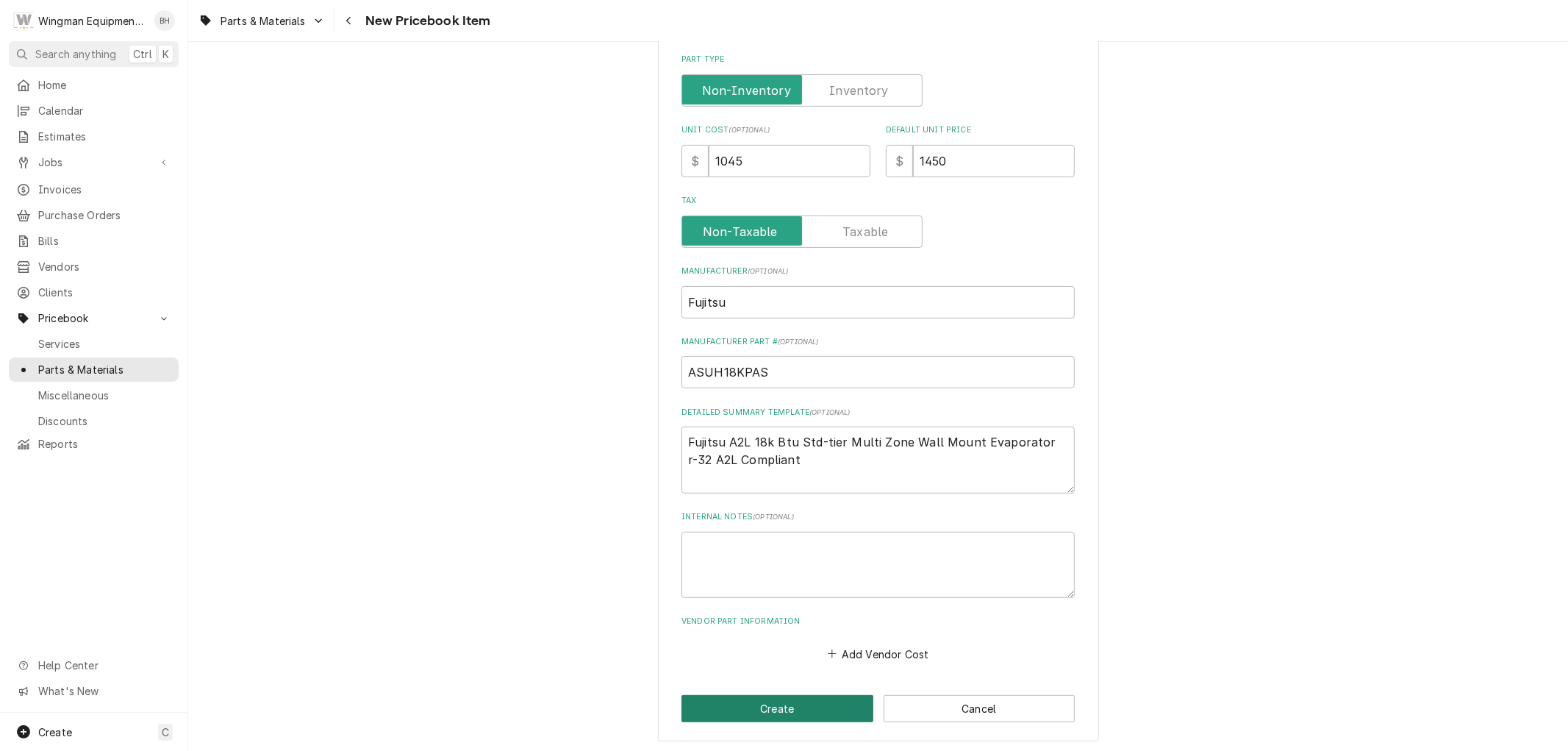
type input "FUJI A2L 18K BTU MZ Wall Mount Evap"
click at [809, 713] on button "Create" at bounding box center [777, 708] width 192 height 27
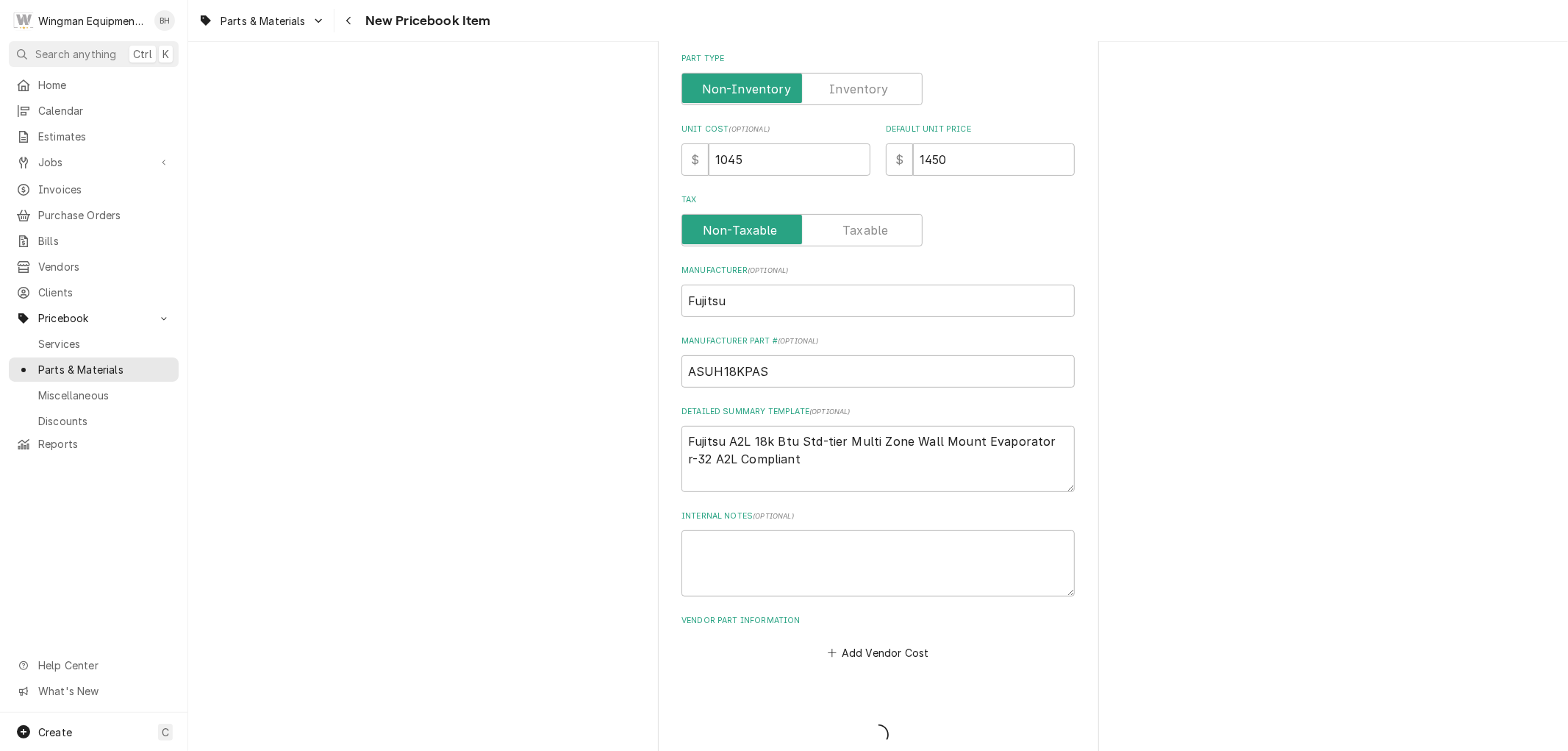
type textarea "x"
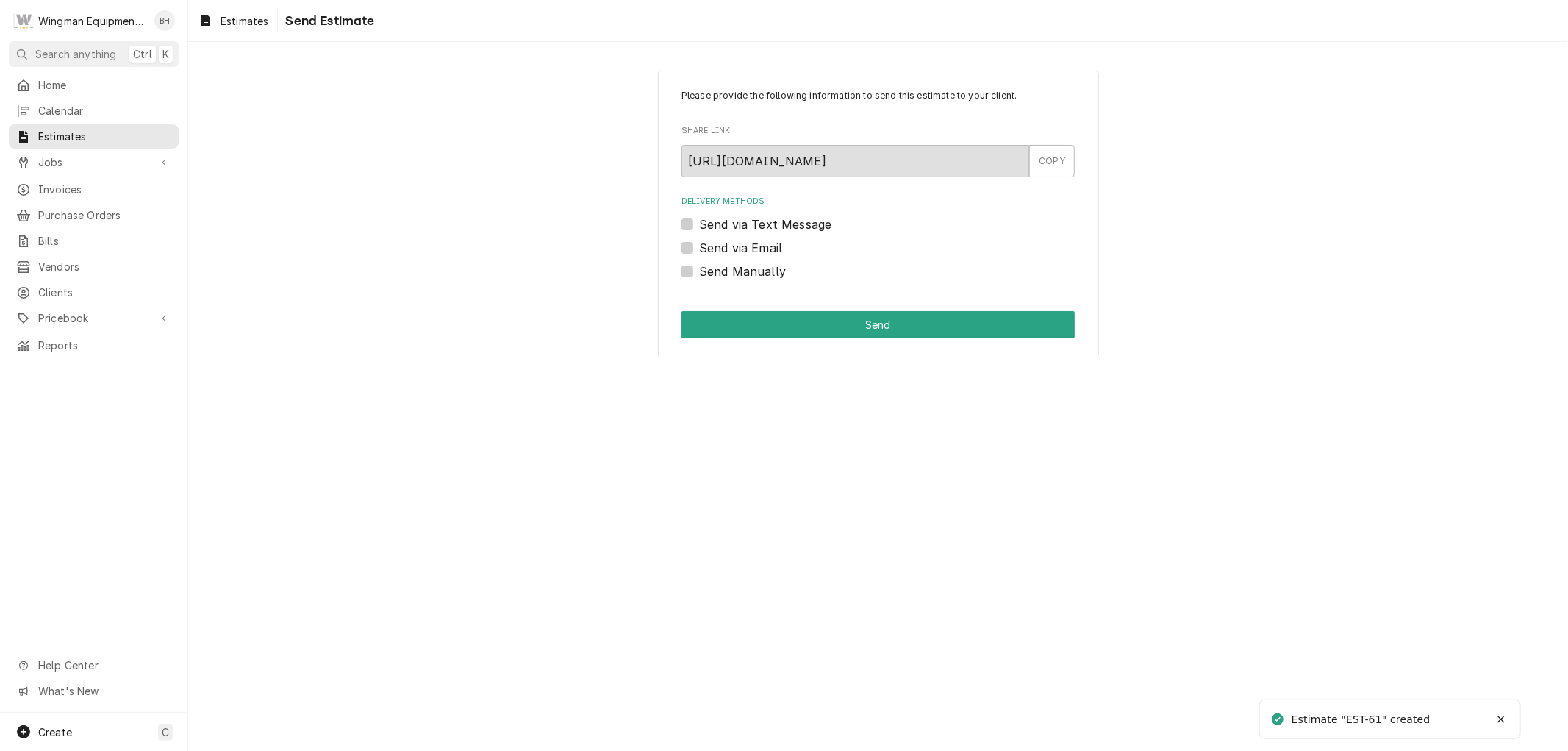
click at [699, 226] on label "Send via Text Message" at bounding box center [765, 224] width 132 height 17
click at [699, 226] on input "Send via Text Message" at bounding box center [896, 232] width 393 height 32
checkbox input "true"
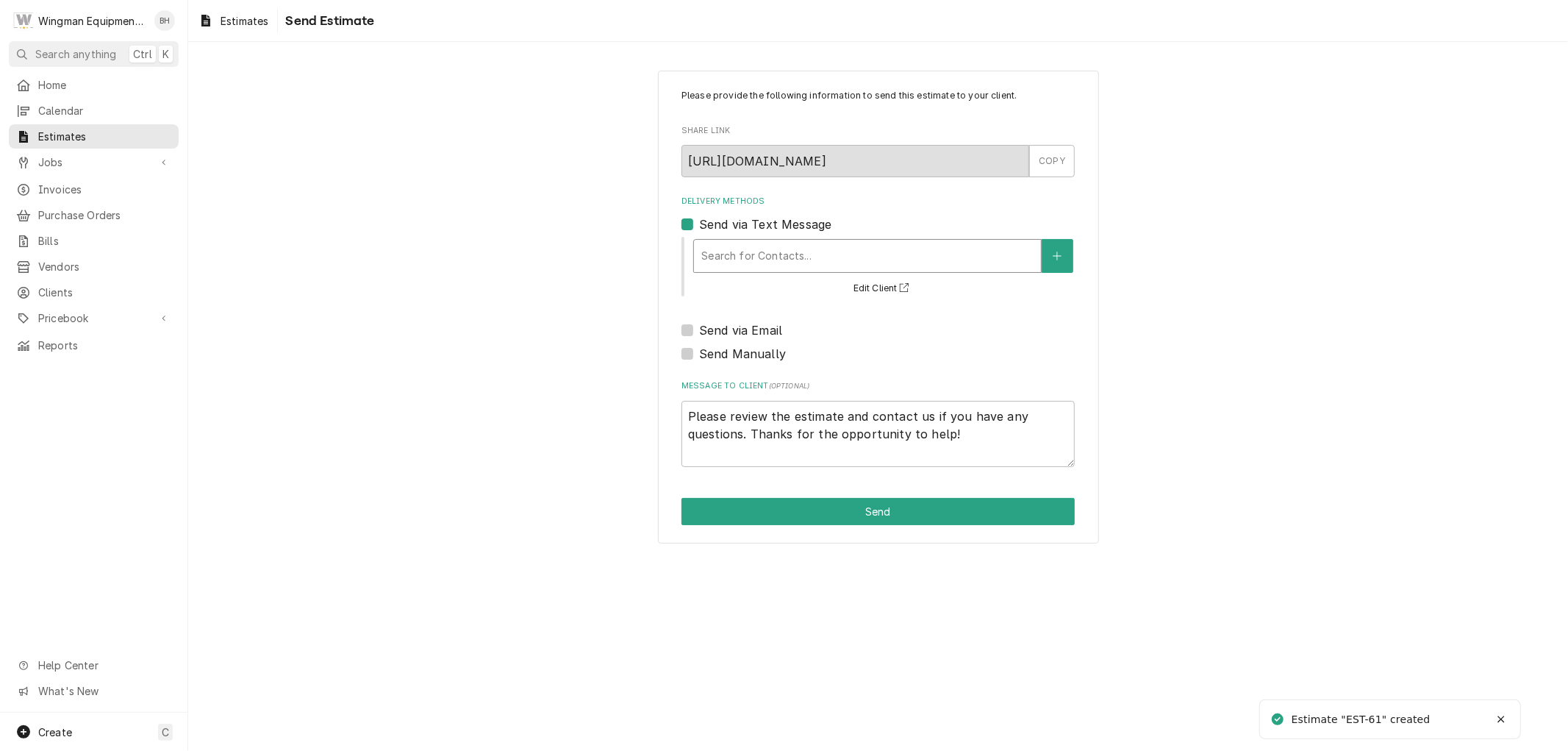
click at [745, 262] on div "Delivery Methods" at bounding box center [867, 256] width 332 height 27
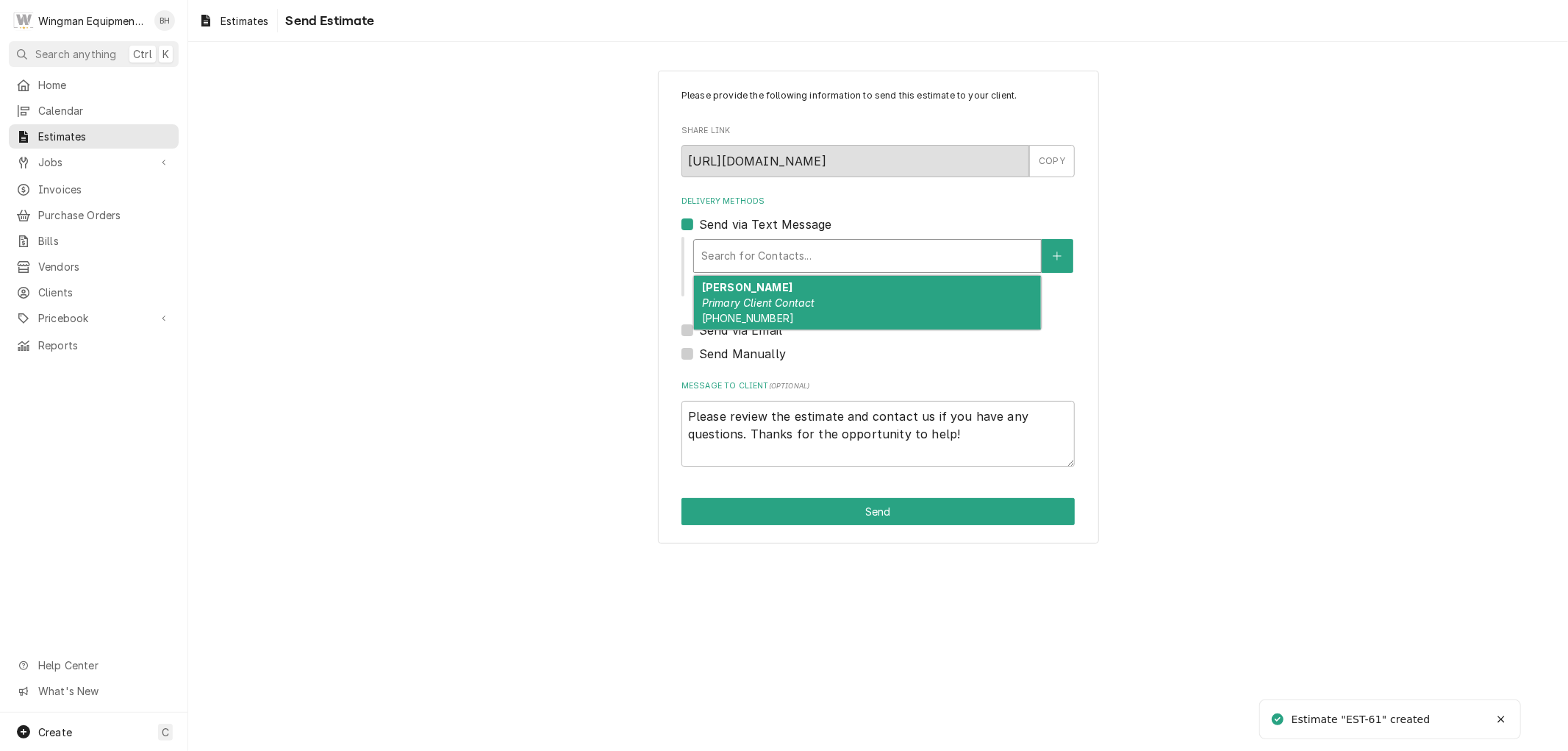
click at [752, 326] on div "Carla Kempinski Primary Client Contact (480) 720-5231" at bounding box center [867, 302] width 347 height 54
type textarea "x"
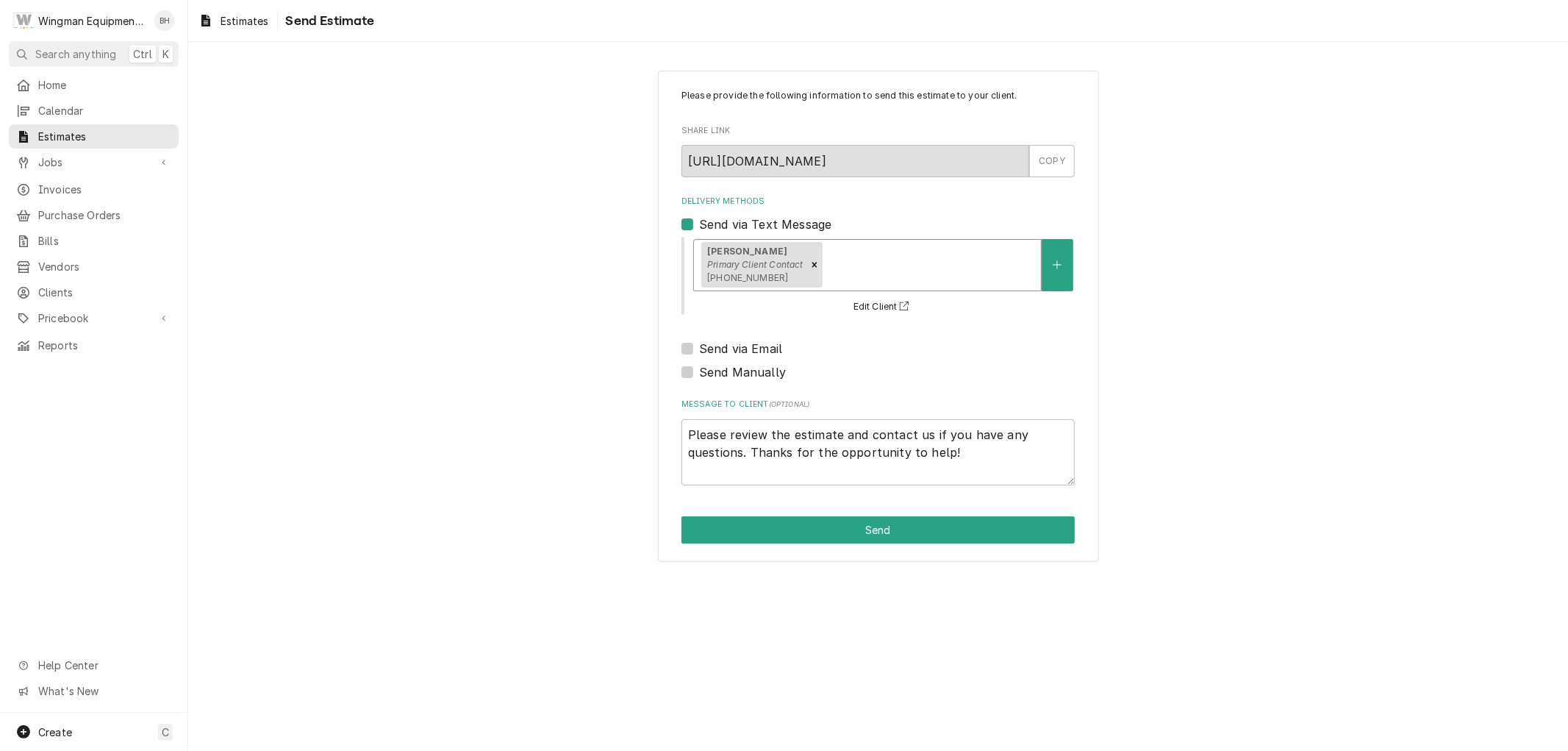
click at [699, 347] on label "Send via Email" at bounding box center [741, 348] width 83 height 17
click at [699, 347] on input "Send via Email" at bounding box center [896, 355] width 393 height 32
checkbox input "true"
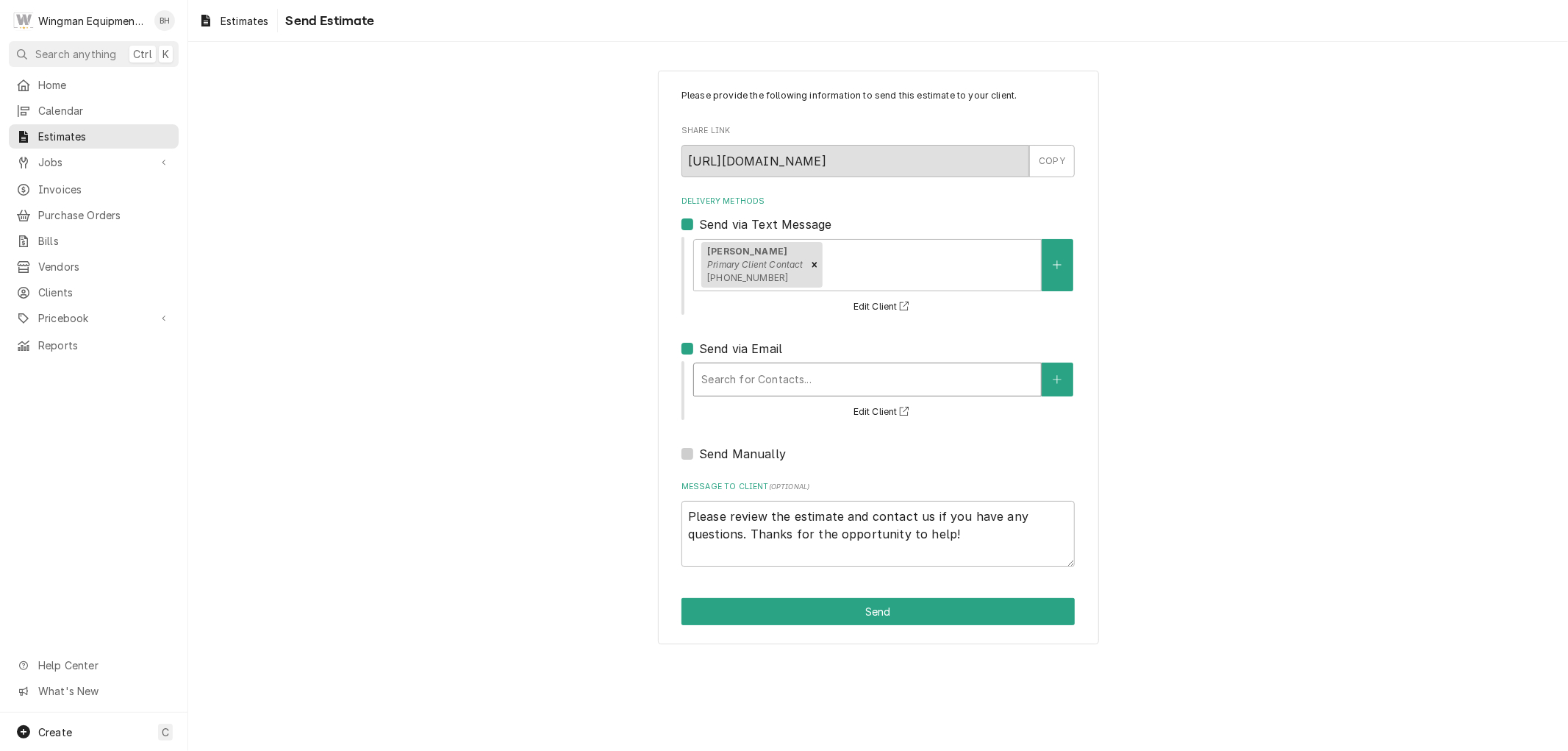
click at [809, 383] on div "Delivery Methods" at bounding box center [867, 379] width 332 height 27
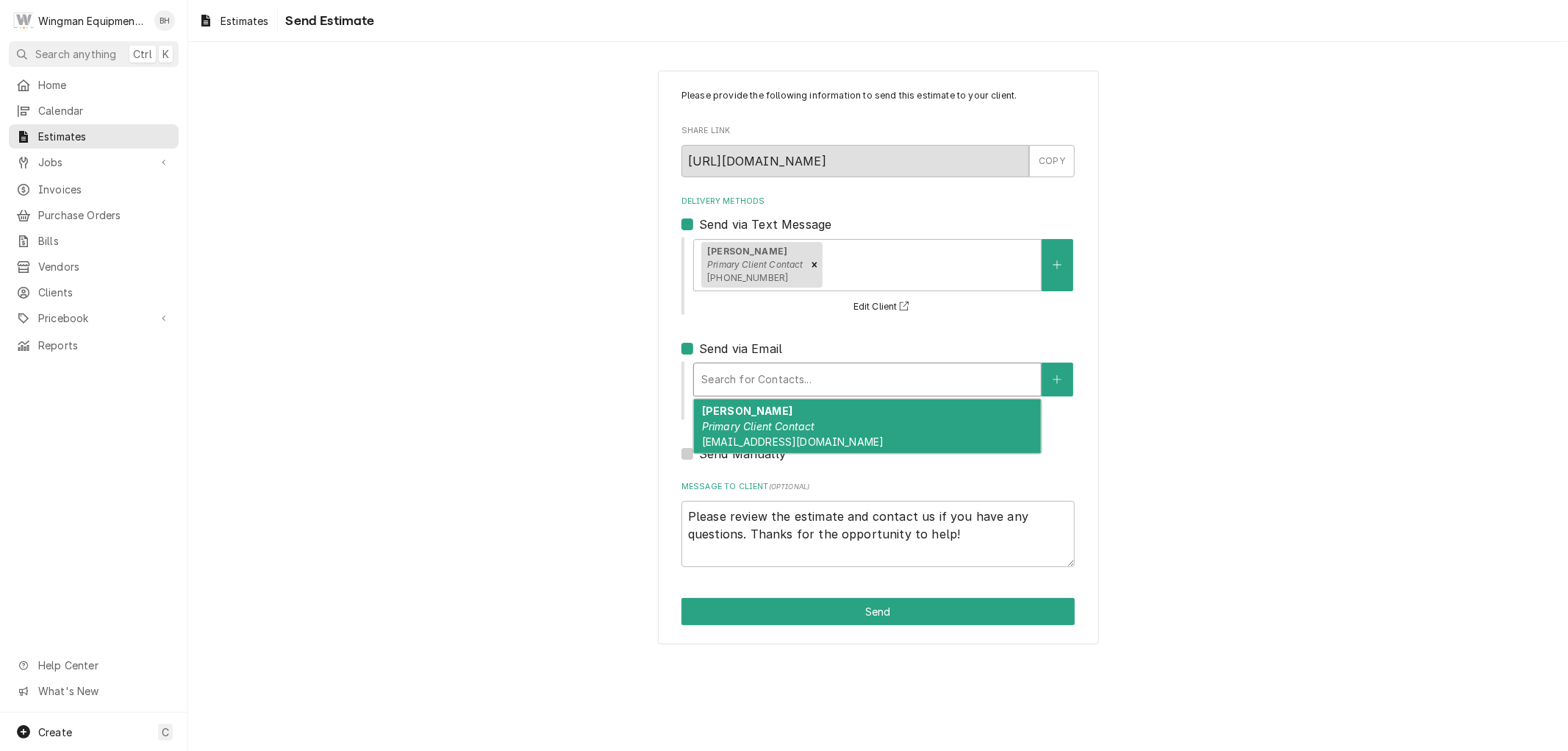
click at [811, 429] on em "Primary Client Contact" at bounding box center [758, 426] width 113 height 12
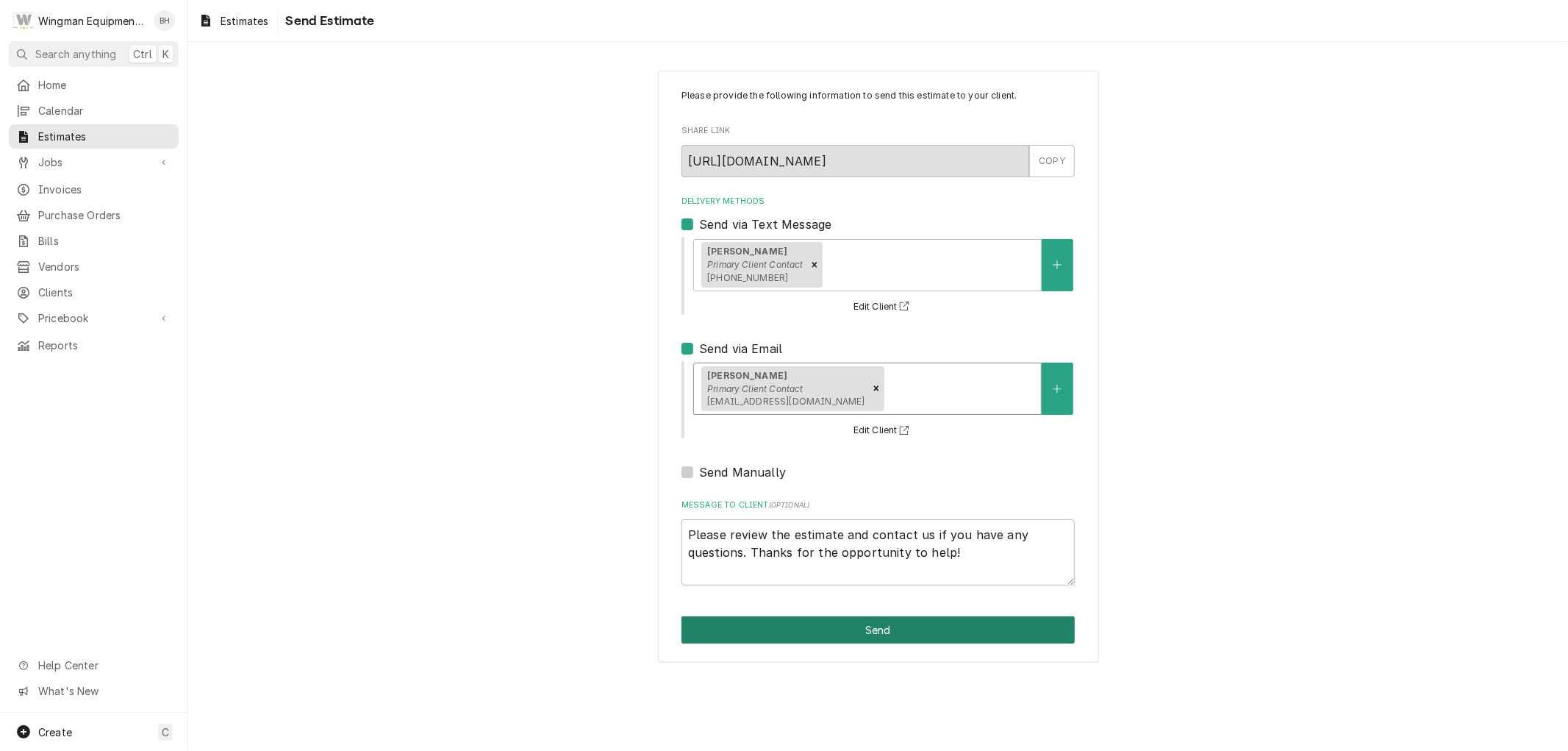
click at [870, 626] on button "Send" at bounding box center [878, 629] width 393 height 27
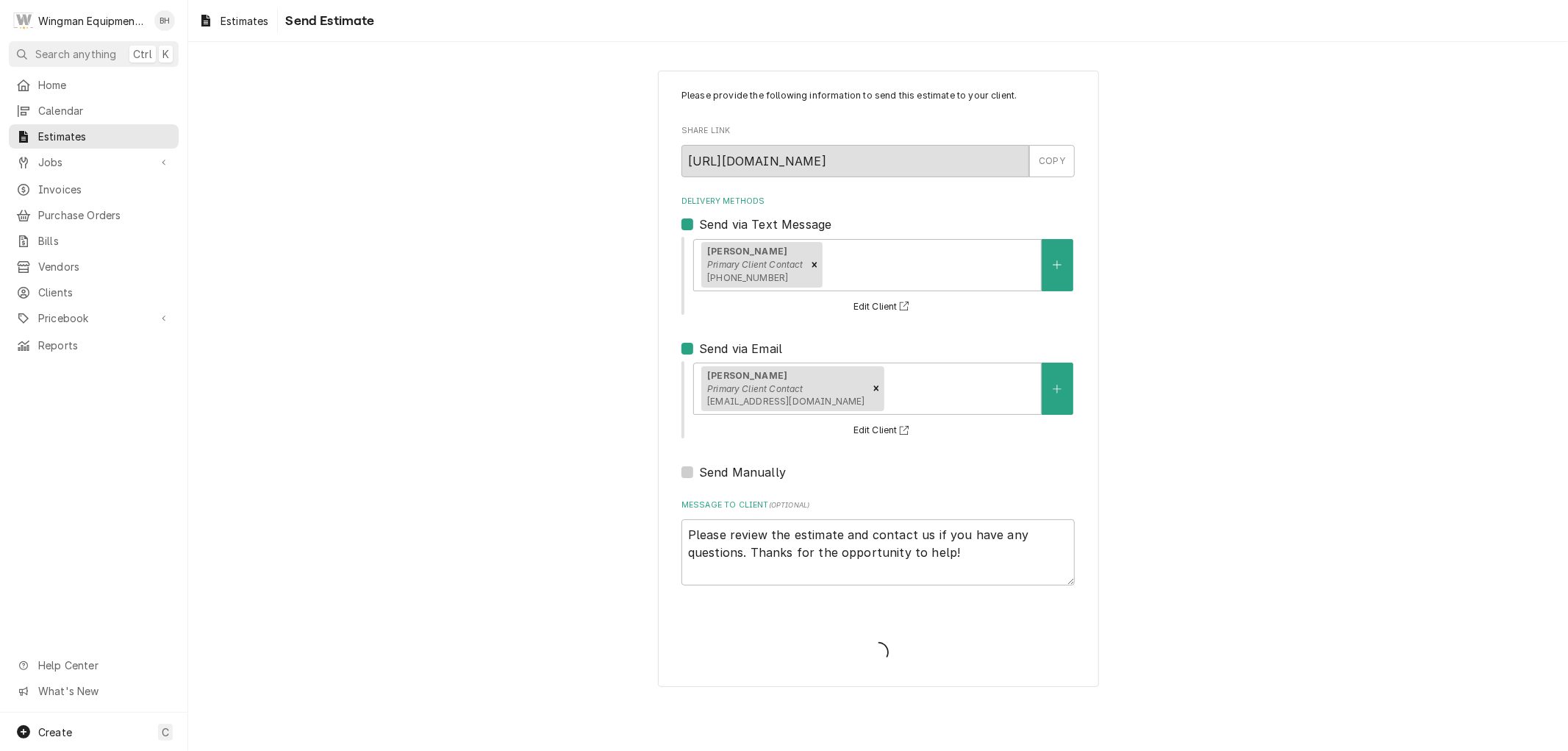
type textarea "x"
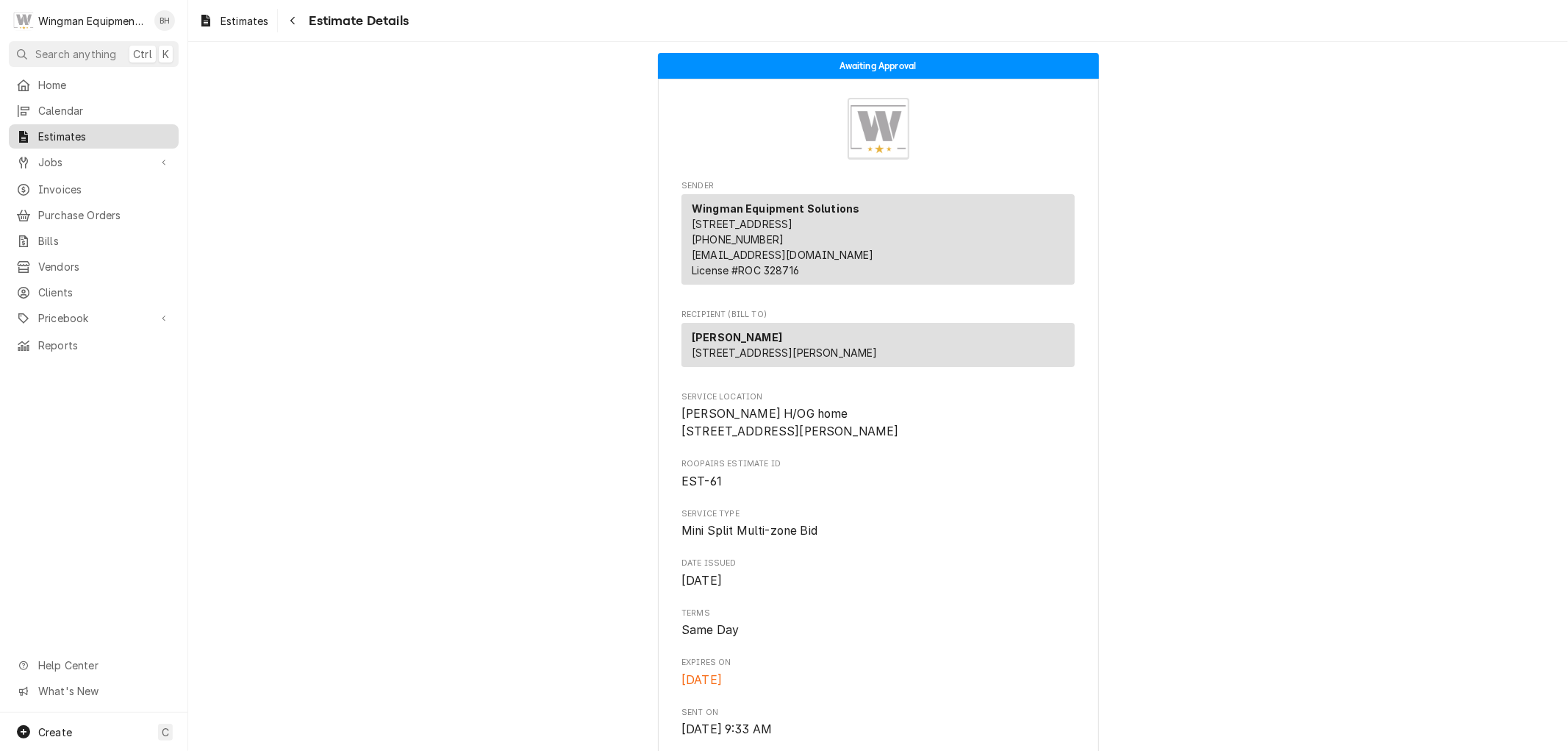
click at [74, 132] on span "Estimates" at bounding box center [105, 136] width 133 height 16
